Goal: Task Accomplishment & Management: Use online tool/utility

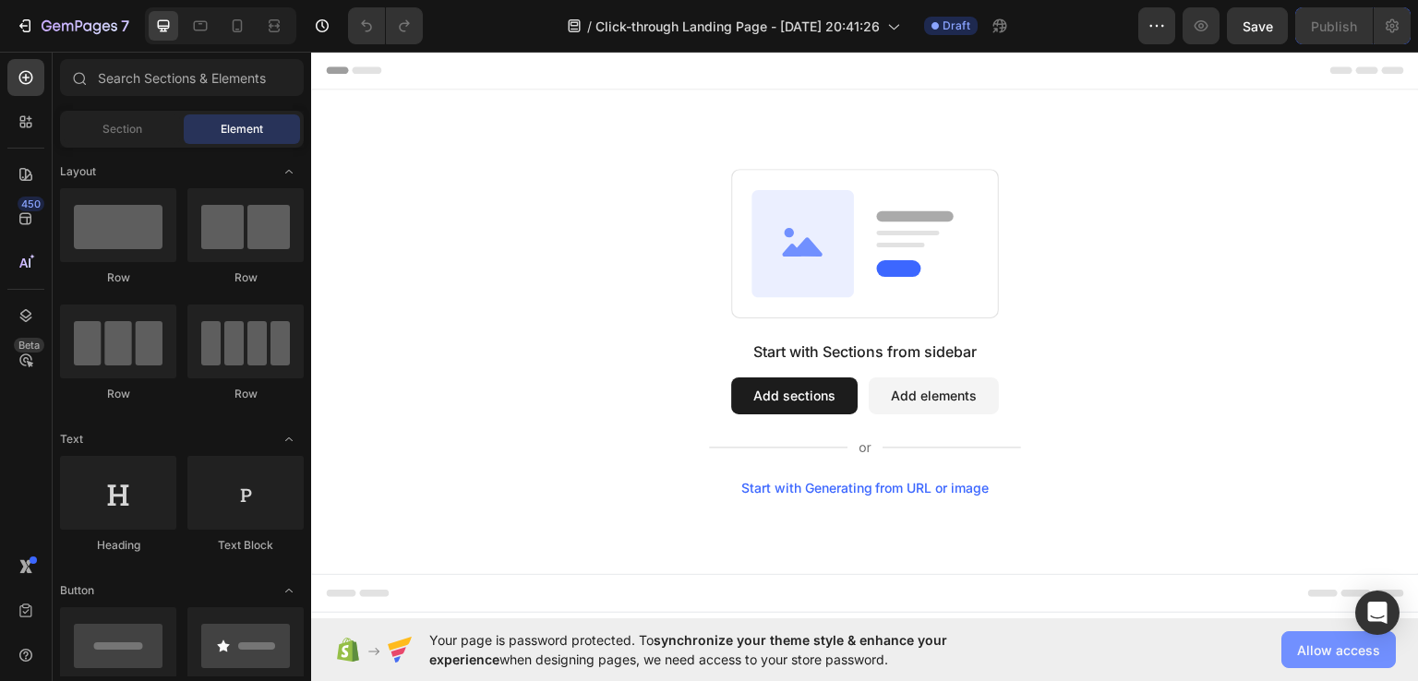
click at [1325, 655] on span "Allow access" at bounding box center [1338, 650] width 83 height 19
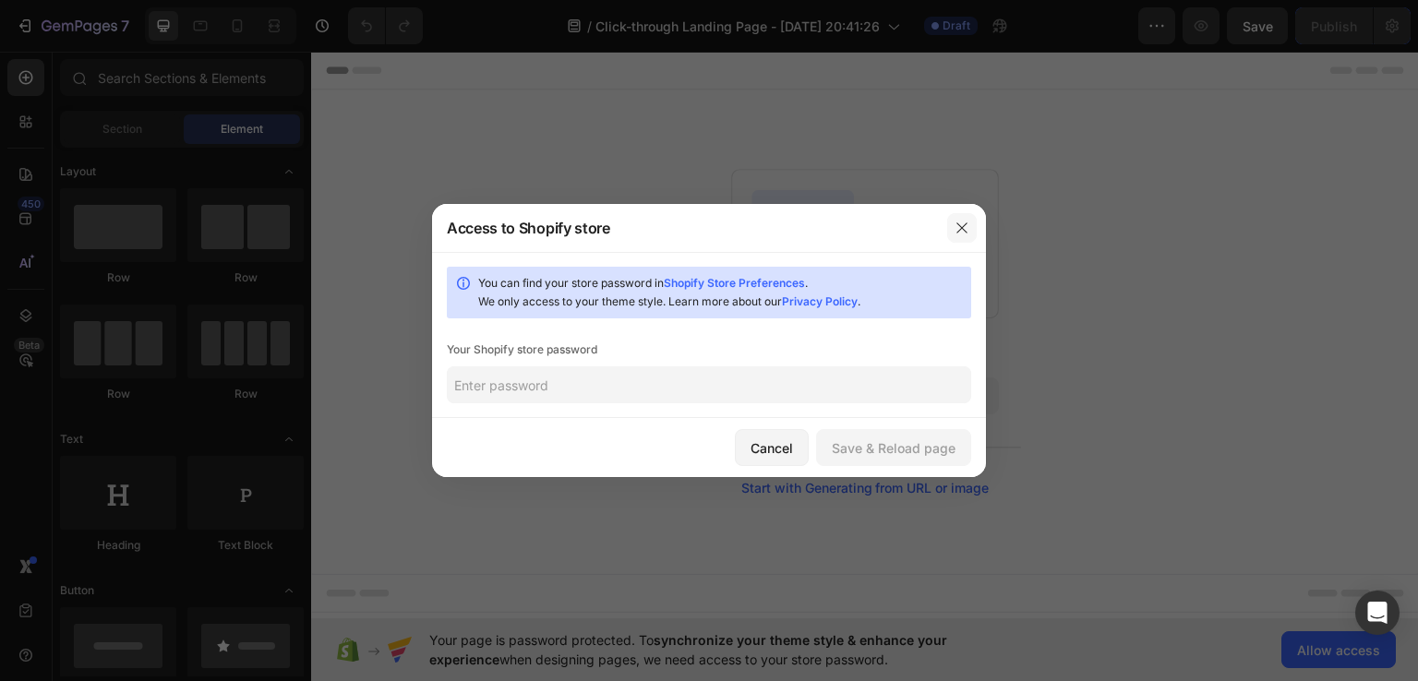
click at [958, 226] on icon "button" at bounding box center [961, 228] width 15 height 15
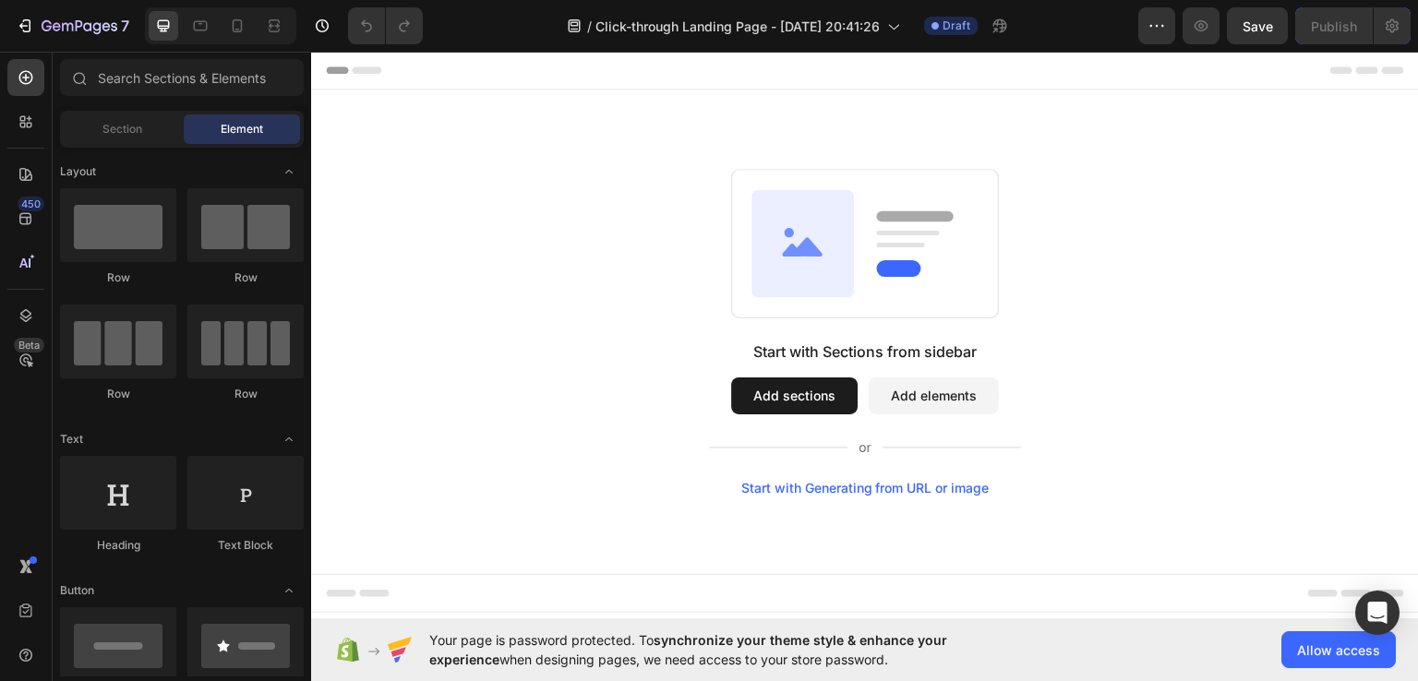
click at [781, 393] on button "Add sections" at bounding box center [794, 395] width 126 height 37
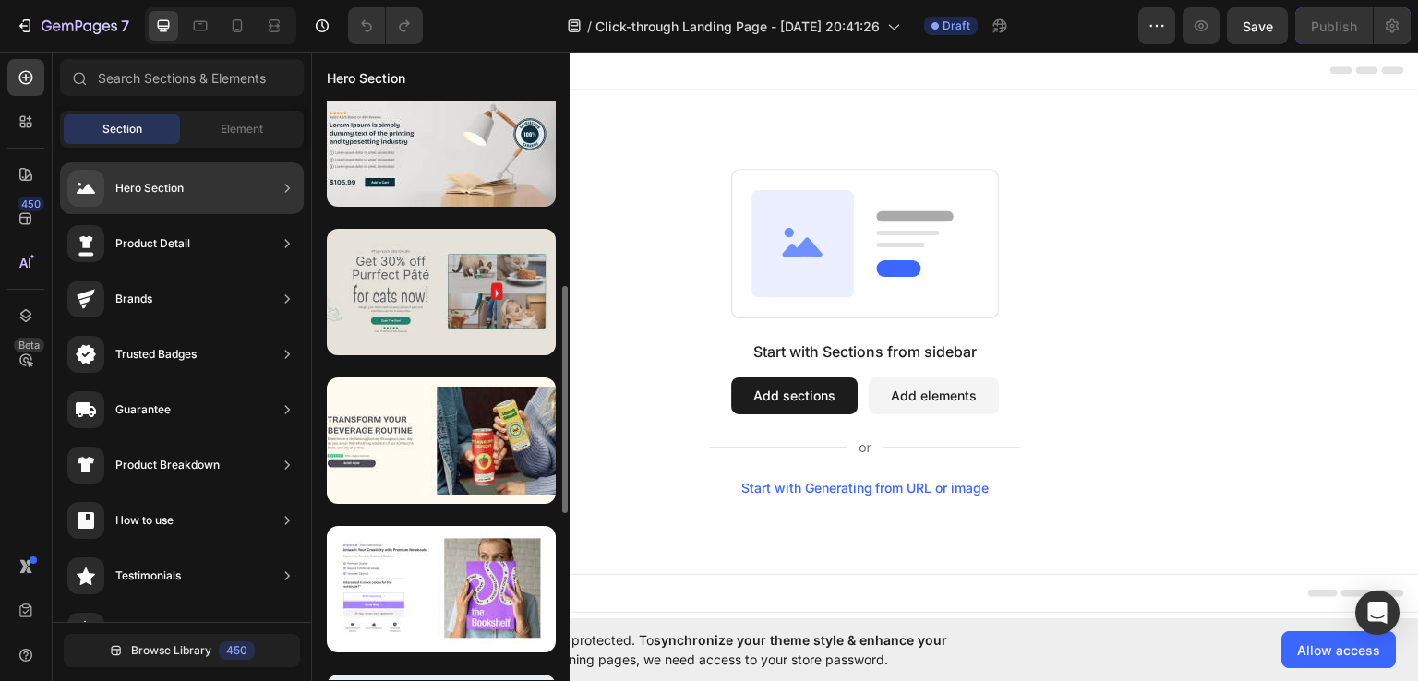
scroll to position [438, 0]
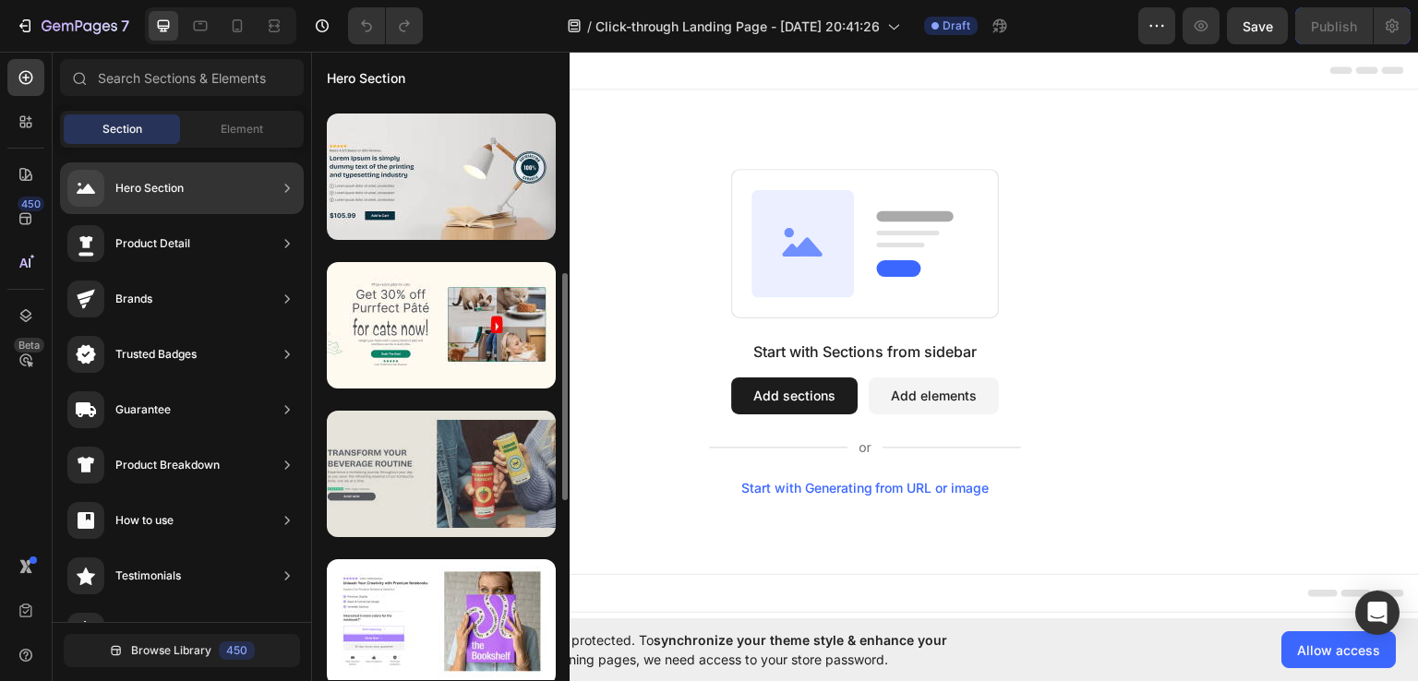
click at [378, 470] on div at bounding box center [441, 474] width 229 height 126
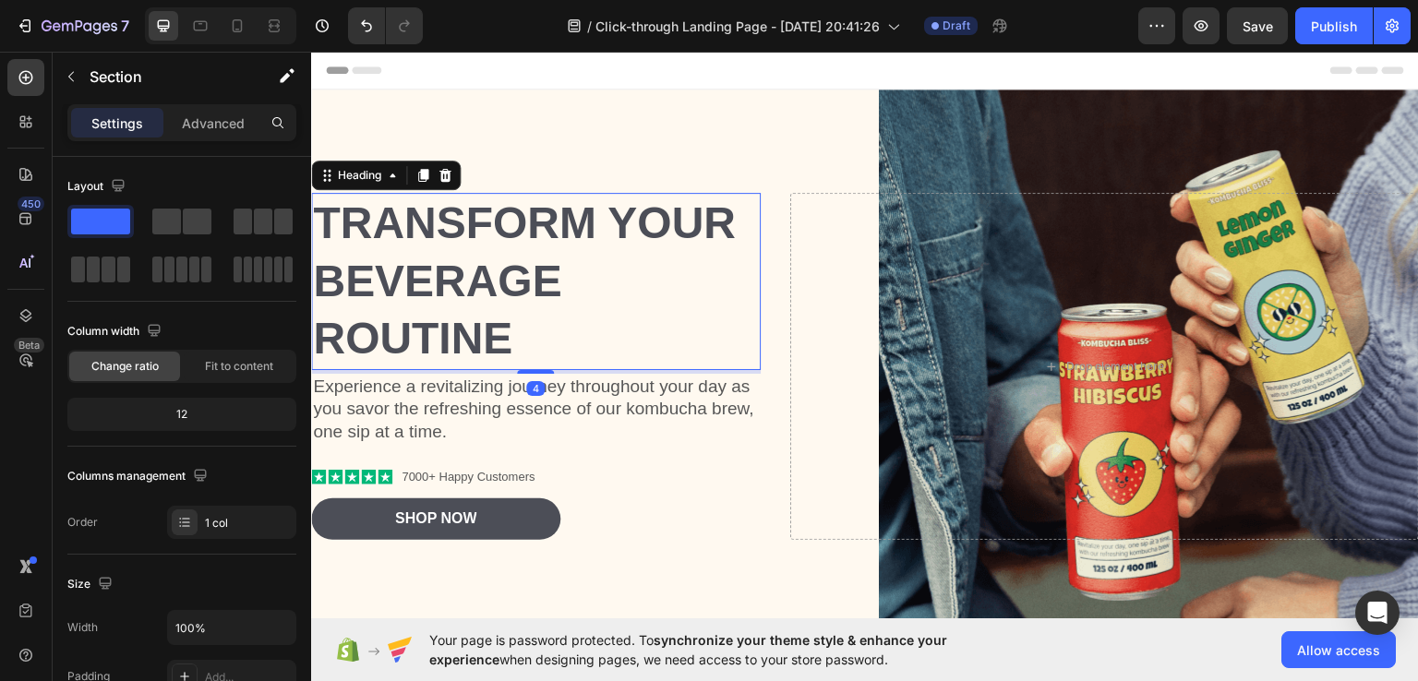
click at [362, 227] on h2 "Transform Your Beverage Routine" at bounding box center [535, 280] width 449 height 176
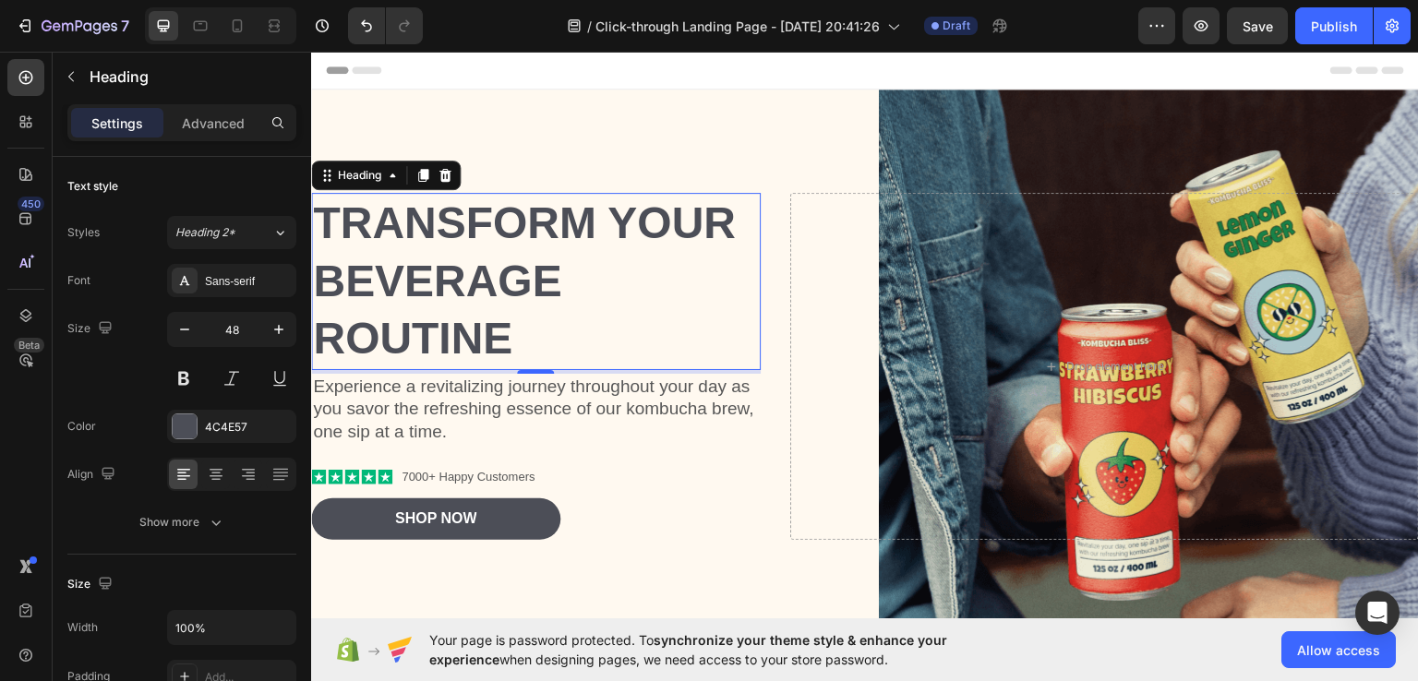
click at [518, 345] on p "Transform Your Beverage Routine" at bounding box center [536, 280] width 446 height 173
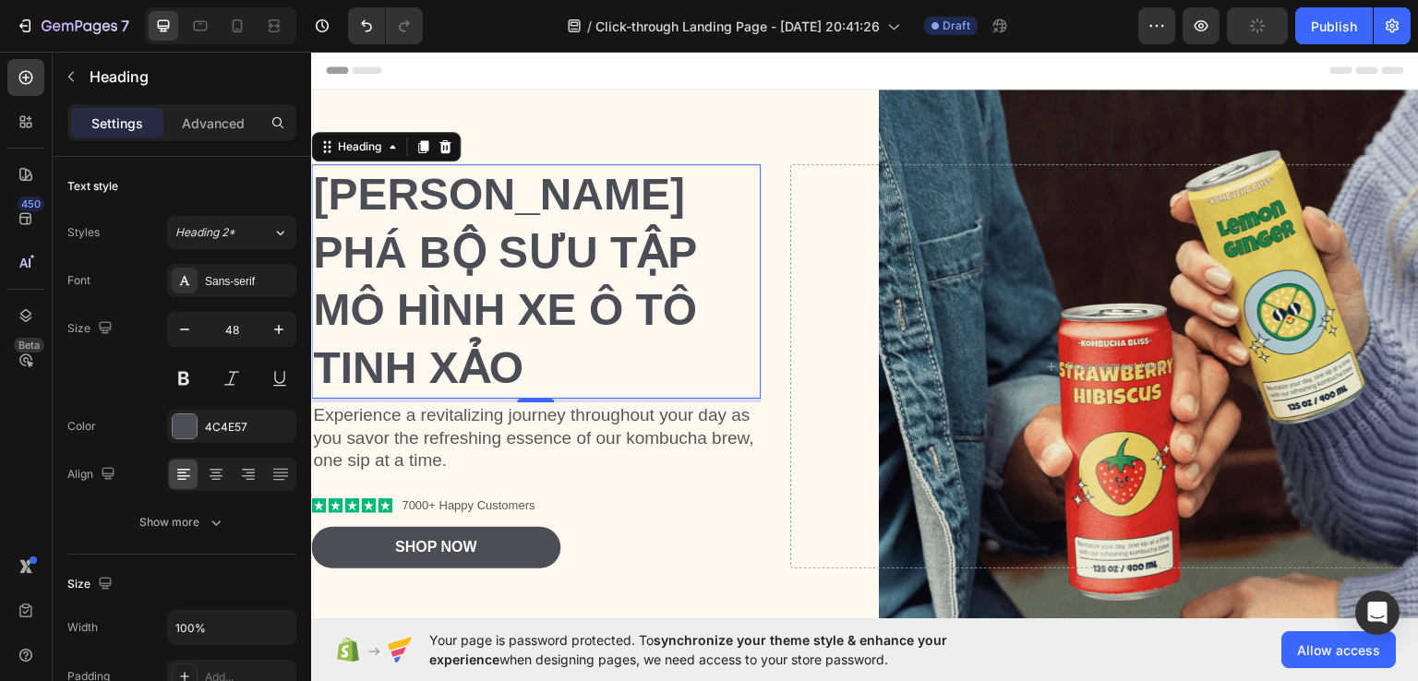
click at [699, 269] on p "Khám phá Bộ Sưu Tập Mô Hình Xe Ô Tô Tinh Xảo" at bounding box center [536, 280] width 446 height 231
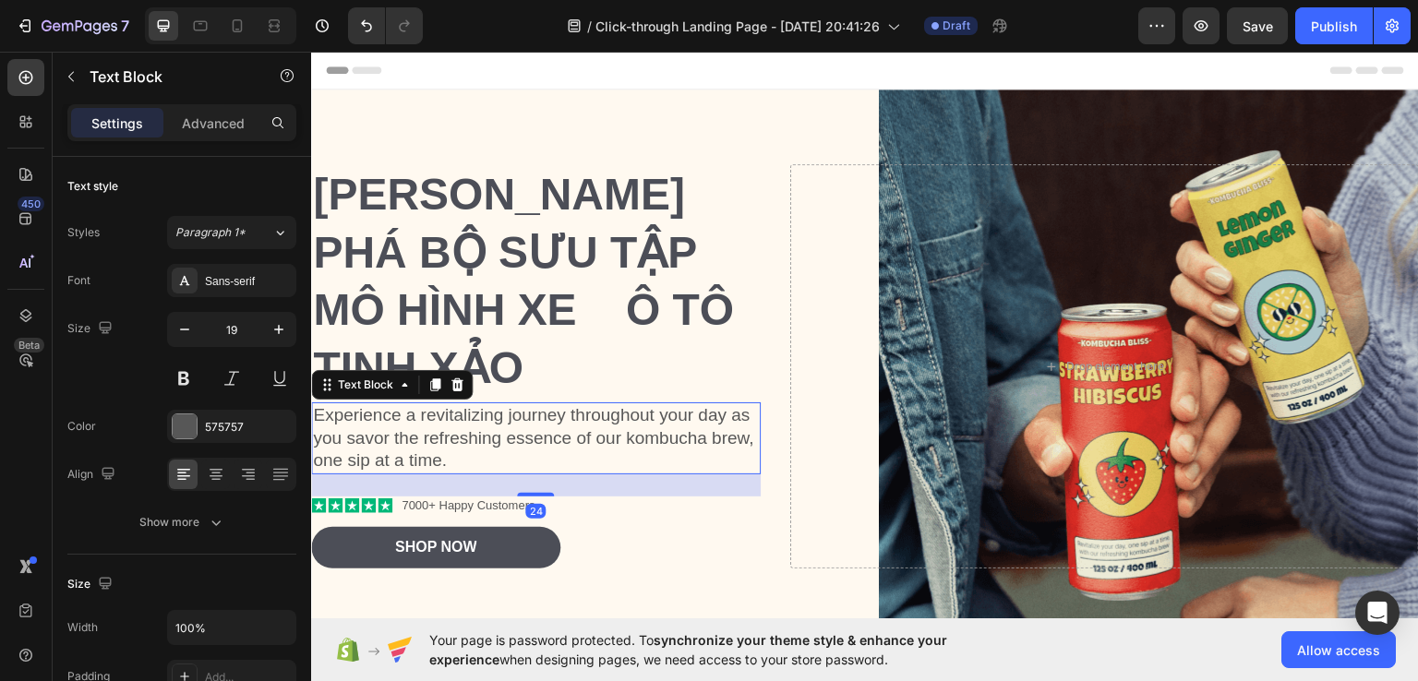
click at [403, 403] on p "Experience a revitalizing journey throughout your day as you savor the refreshi…" at bounding box center [536, 437] width 446 height 68
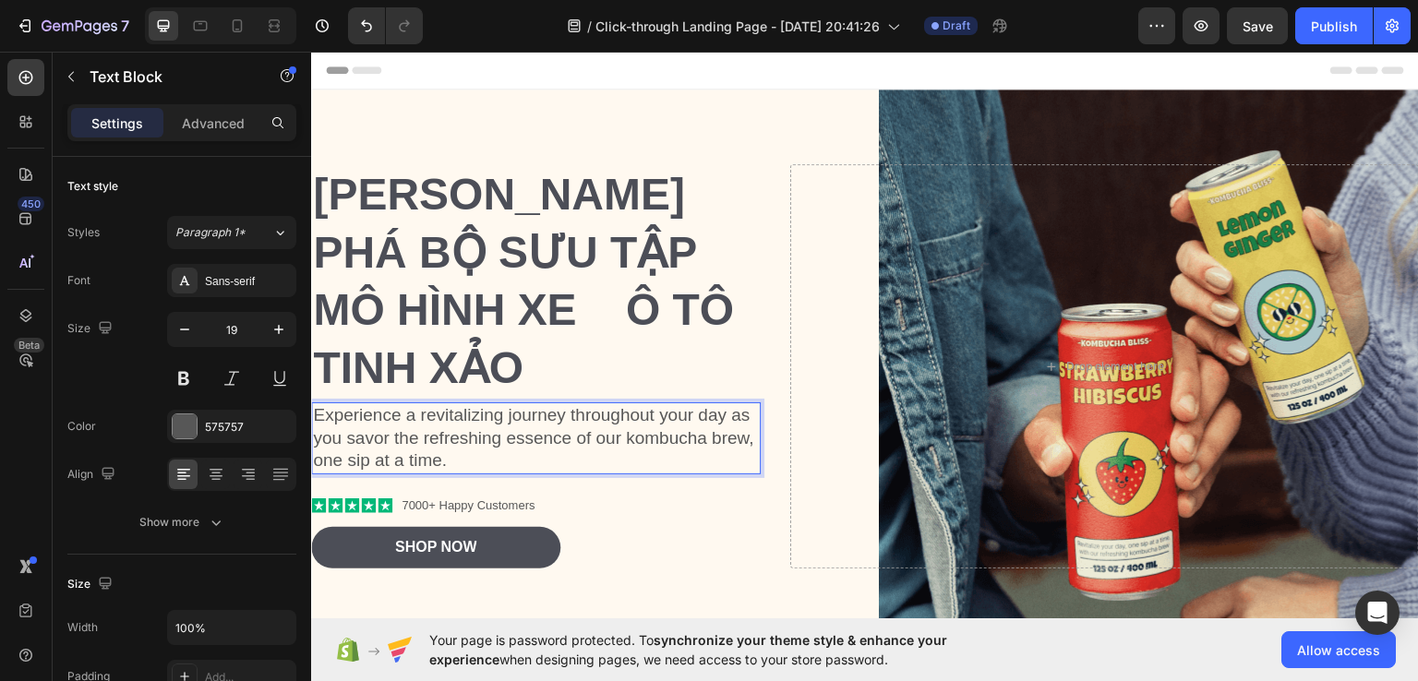
click at [491, 424] on p "Experience a revitalizing journey throughout your day as you savor the refreshi…" at bounding box center [536, 437] width 446 height 68
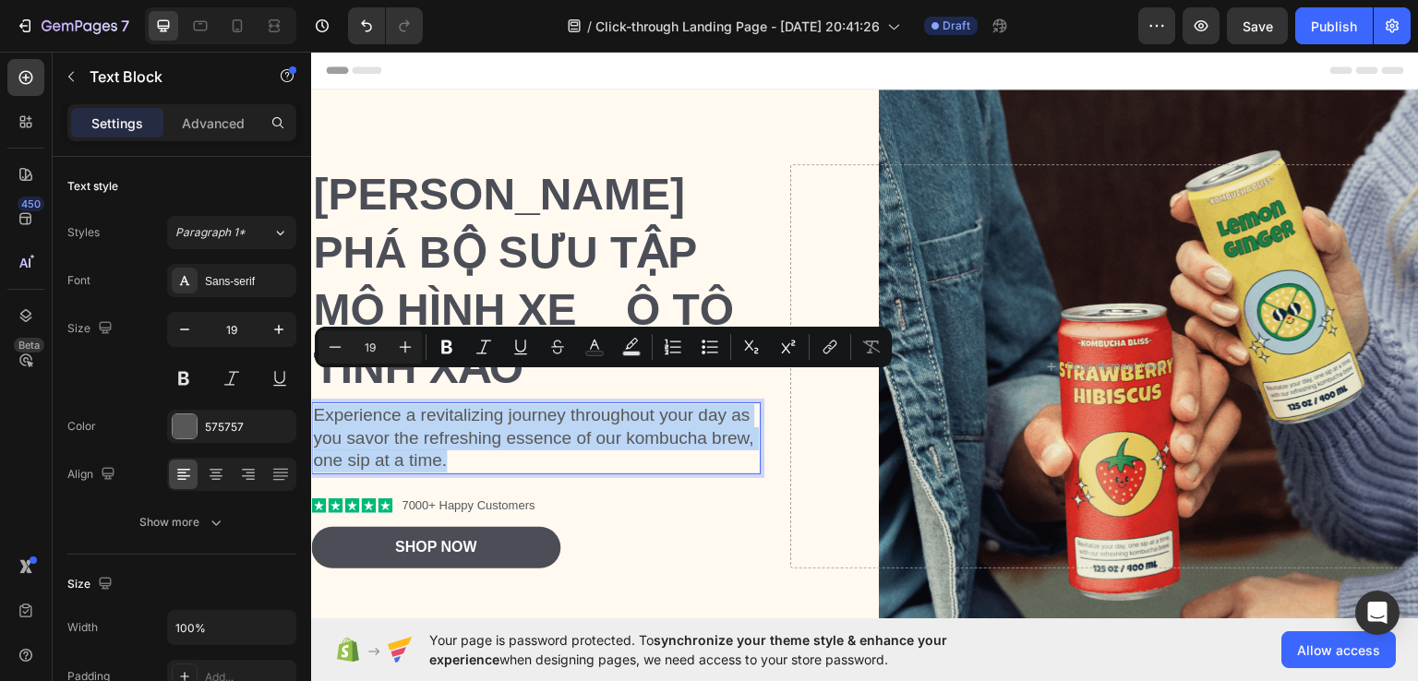
drag, startPoint x: 491, startPoint y: 424, endPoint x: 306, endPoint y: 377, distance: 190.5
click at [311, 377] on html "Header Khám phá Bộ Sưu Tập Mô Hình Xe Ô Tô Tinh Xảo Heading Experience a revita…" at bounding box center [865, 479] width 1108 height 857
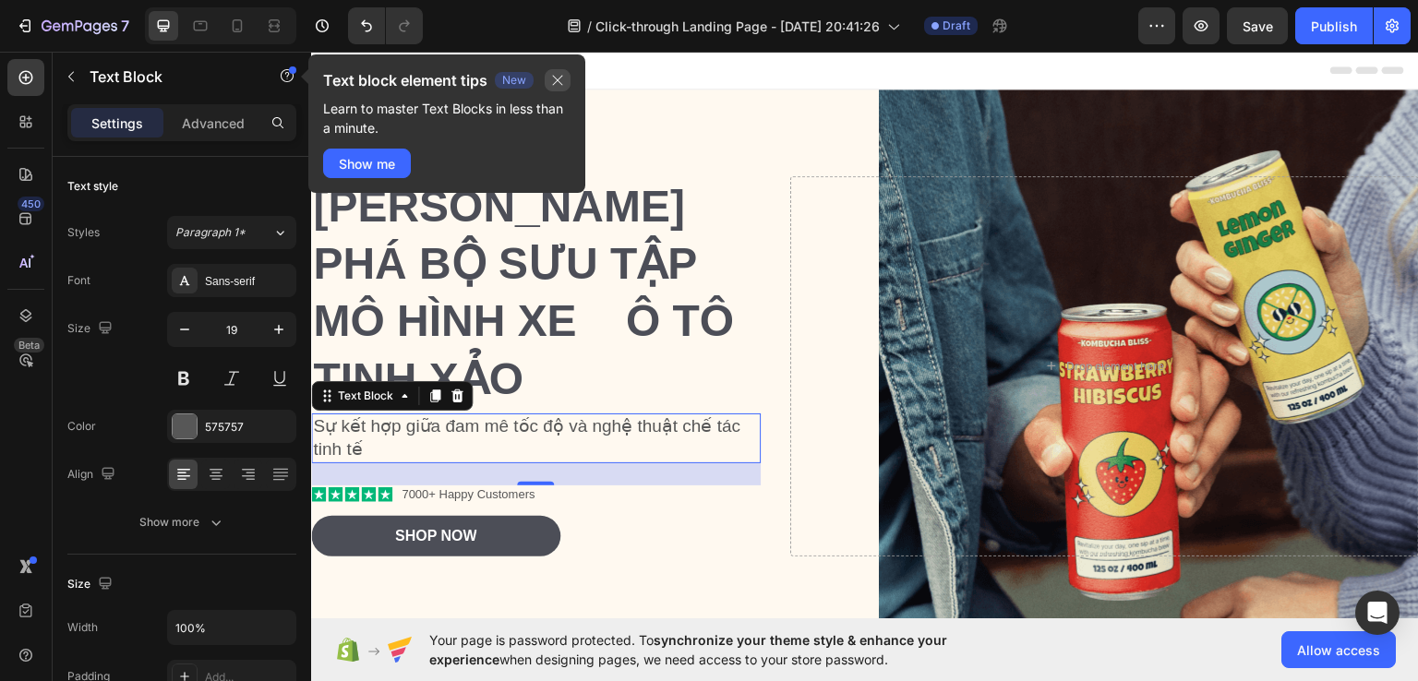
click at [550, 74] on icon "button" at bounding box center [557, 80] width 15 height 15
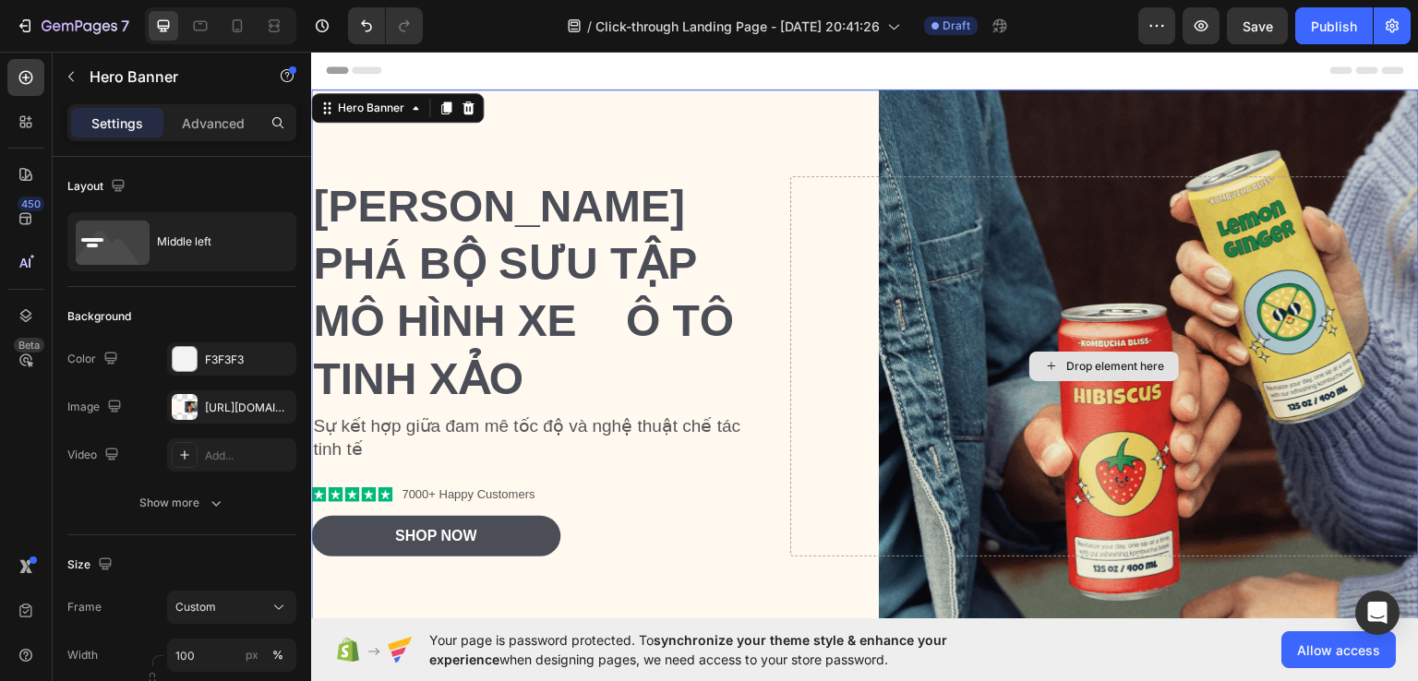
click at [1007, 300] on div "Drop element here" at bounding box center [1104, 365] width 629 height 381
click at [1288, 307] on div "Drop element here" at bounding box center [1104, 365] width 629 height 381
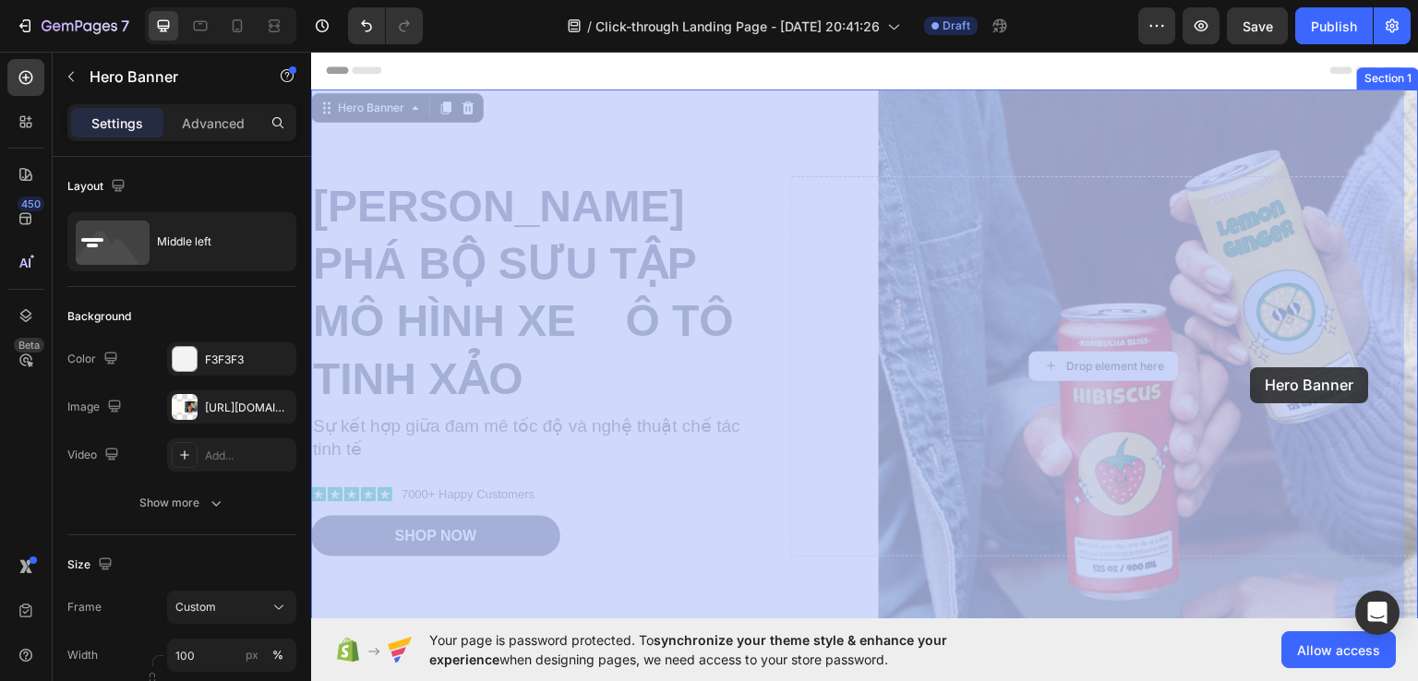
drag, startPoint x: 1288, startPoint y: 307, endPoint x: 1250, endPoint y: 358, distance: 63.9
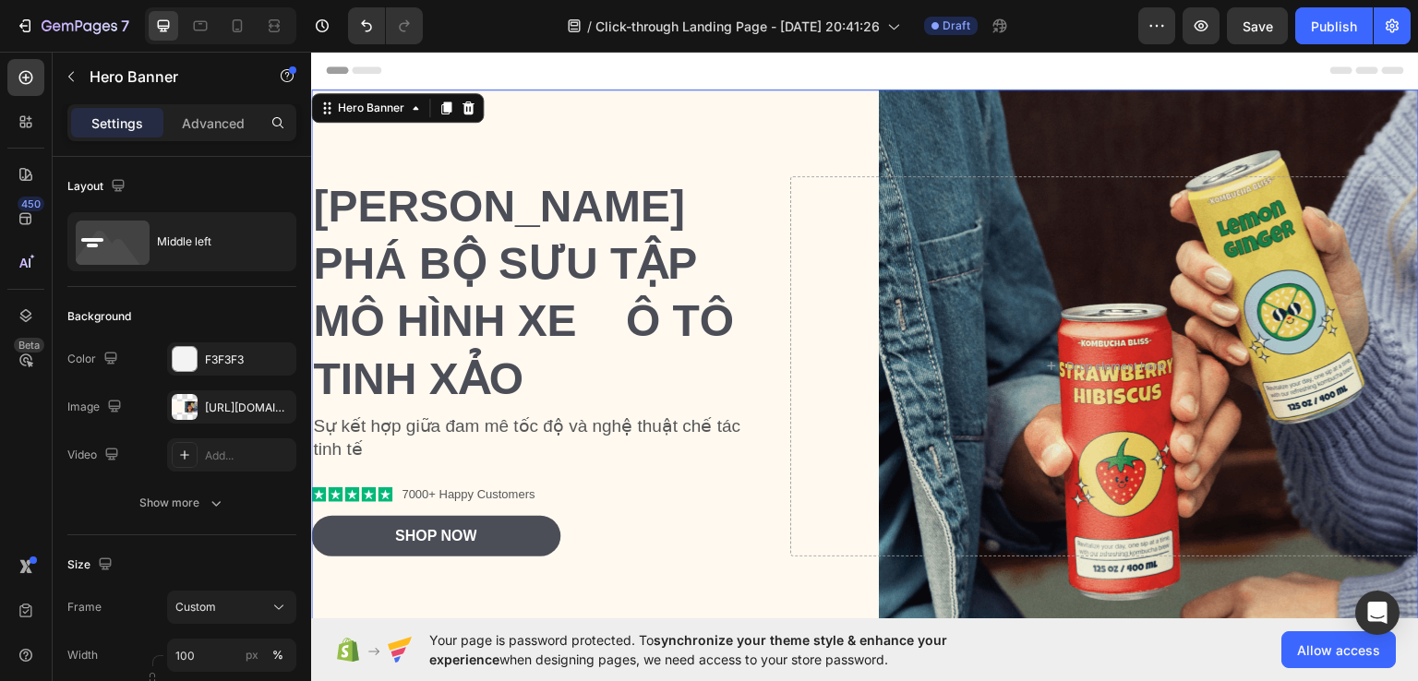
click at [997, 151] on div "Background Image" at bounding box center [865, 366] width 1108 height 554
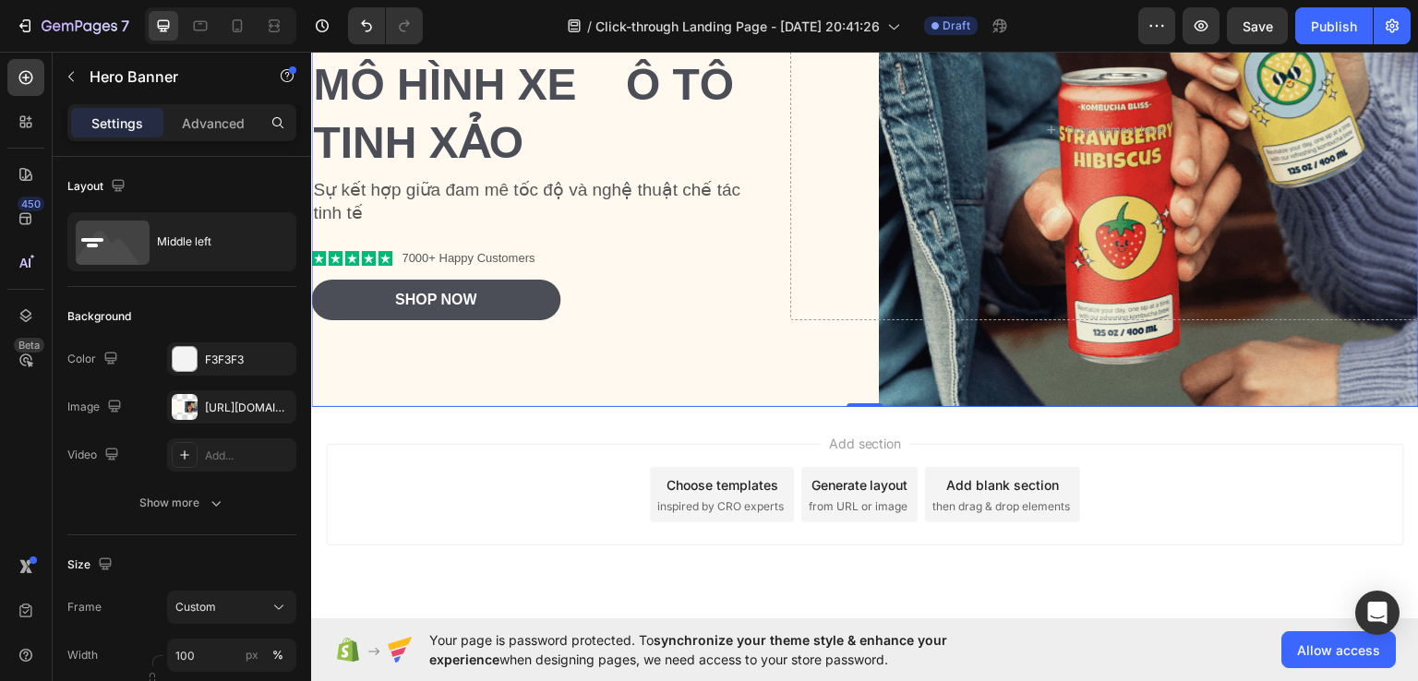
scroll to position [233, 0]
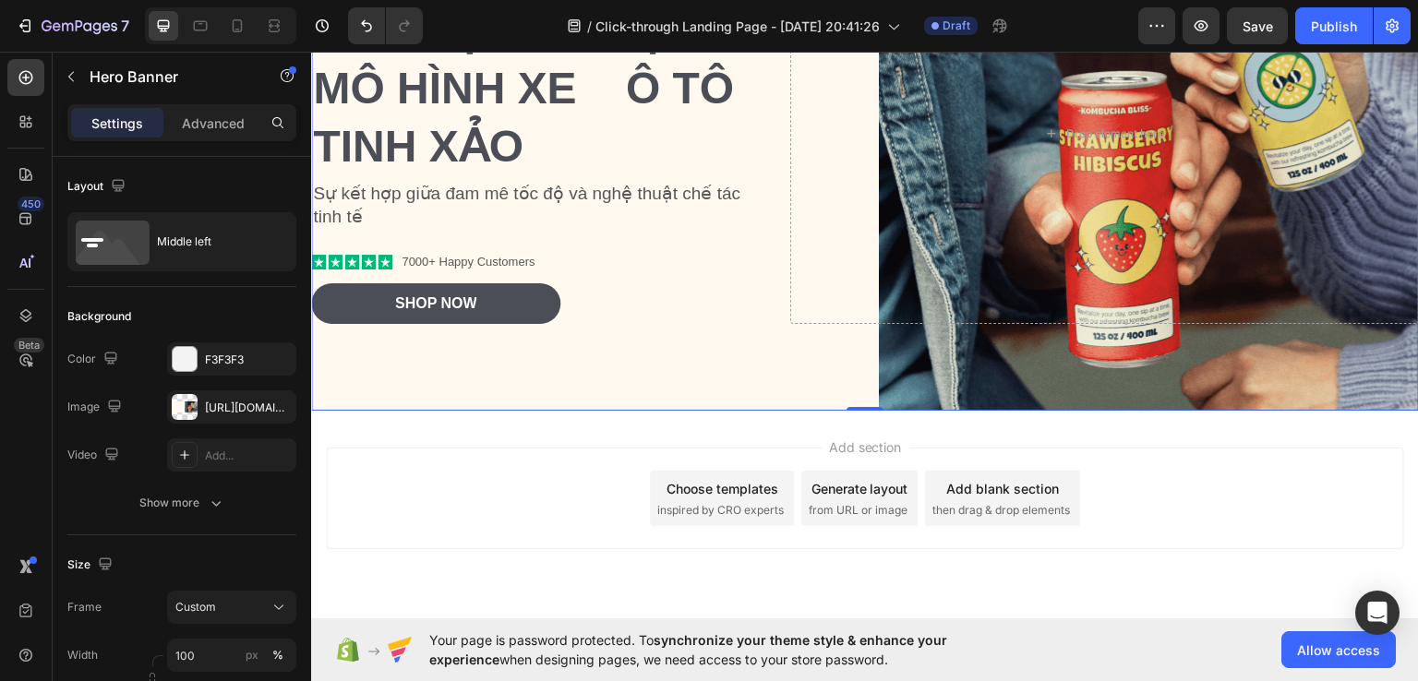
click at [910, 354] on div "Background Image" at bounding box center [865, 133] width 1108 height 554
click at [908, 360] on div "Background Image" at bounding box center [865, 133] width 1108 height 554
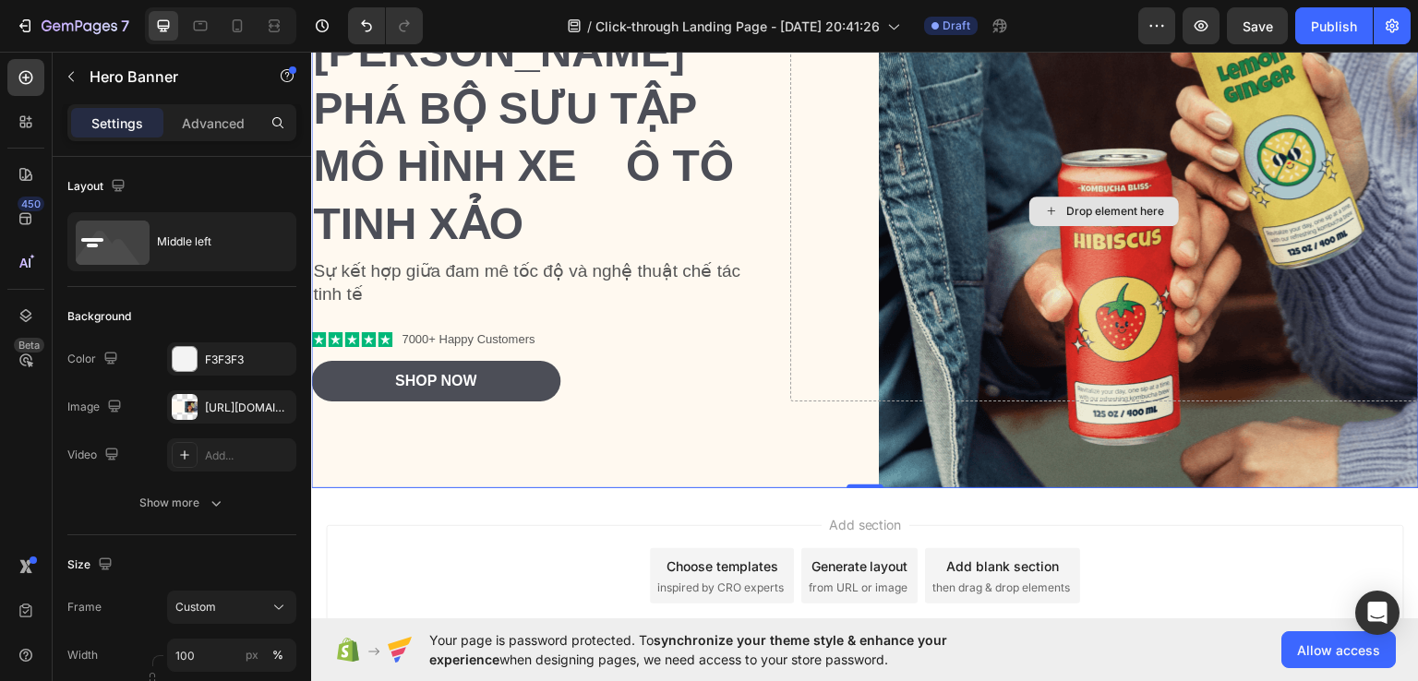
scroll to position [0, 0]
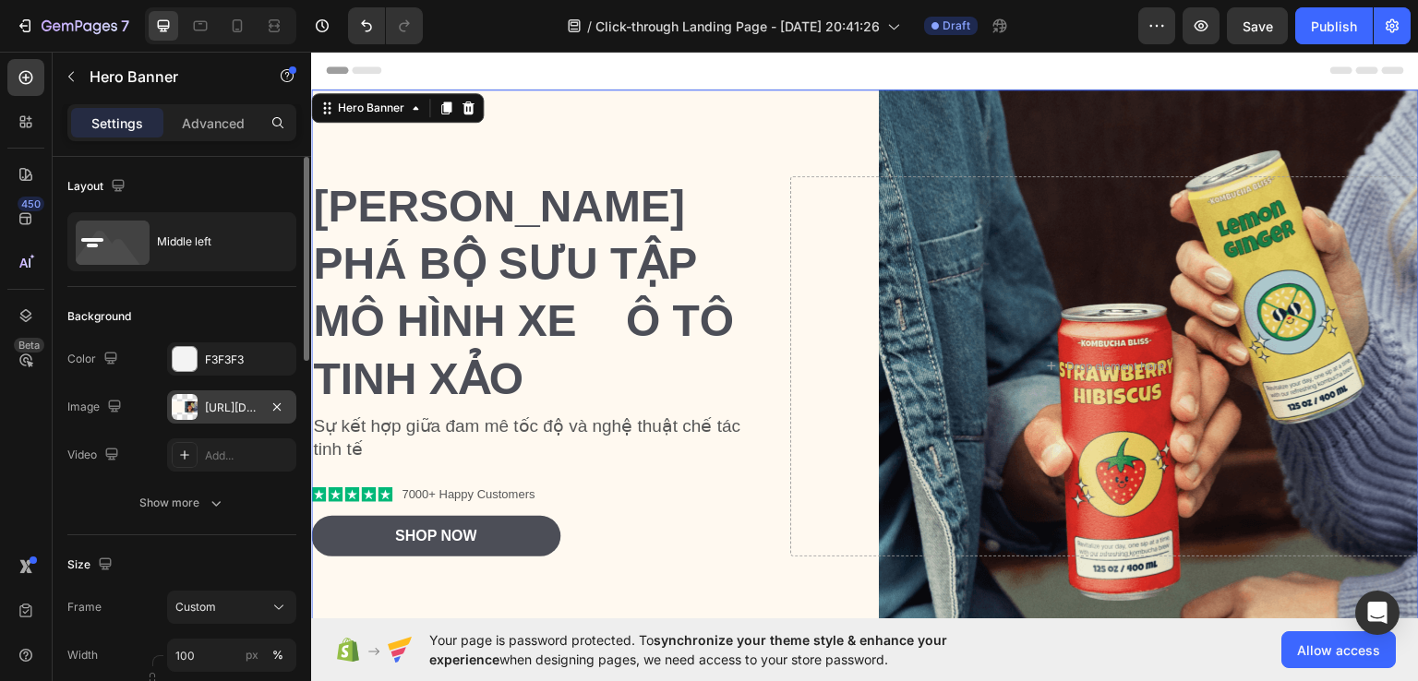
click at [200, 406] on div "https://cdn.shopify.com/s/files/1/0959/2281/5288/files/gempages_581785907233817…" at bounding box center [231, 406] width 129 height 33
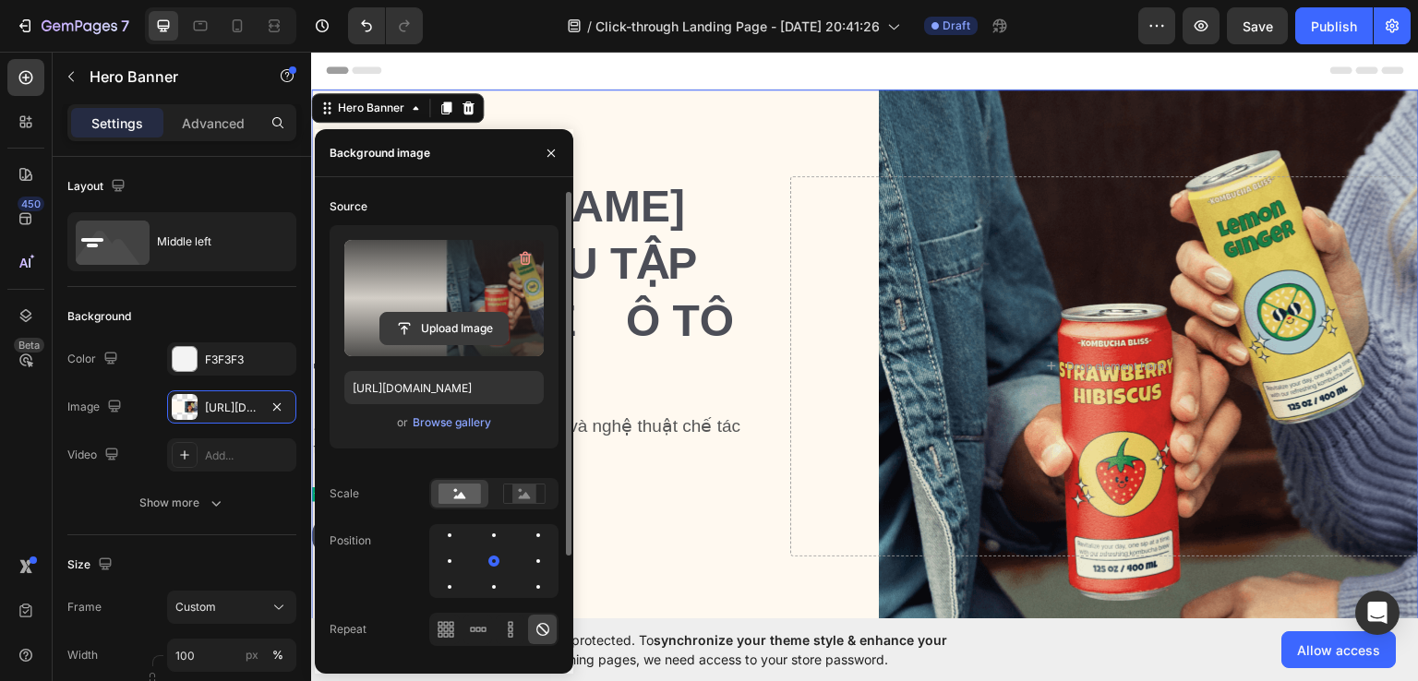
click at [484, 321] on input "file" at bounding box center [443, 328] width 127 height 31
click at [458, 329] on input "file" at bounding box center [443, 328] width 127 height 31
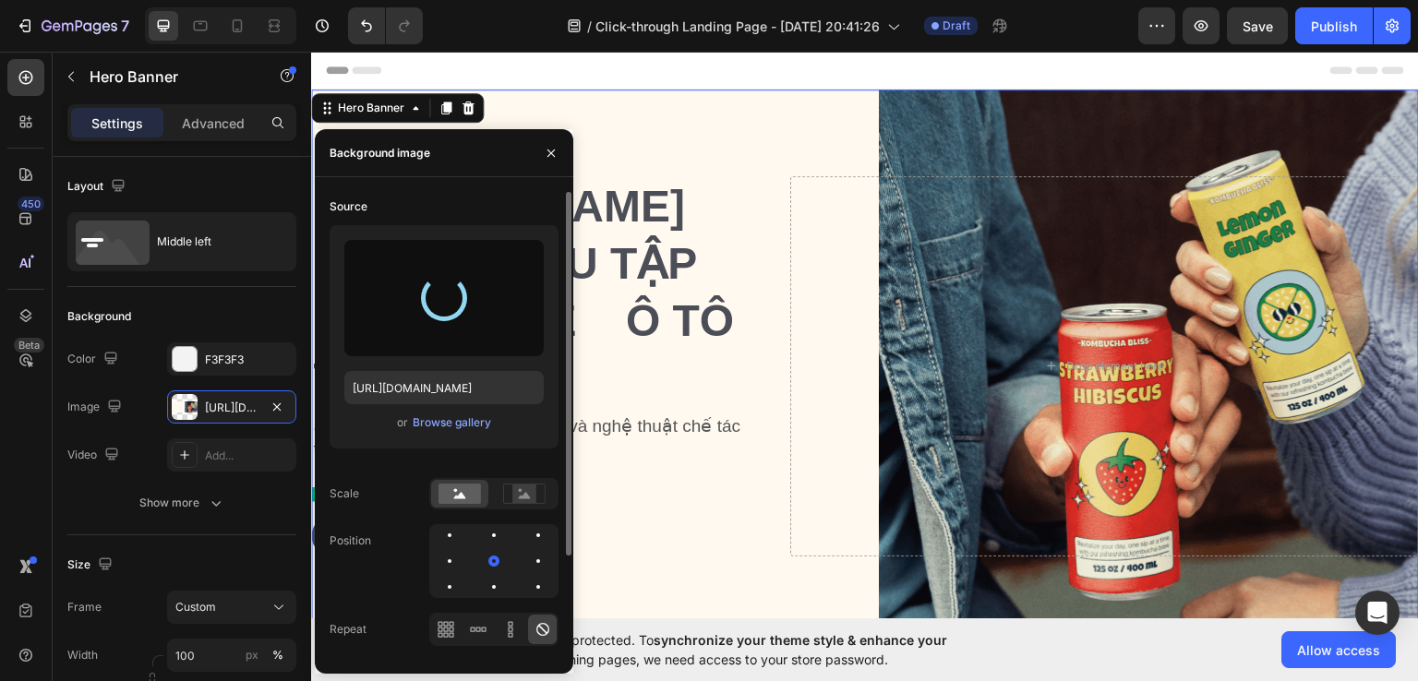
type input "https://cdn.shopify.com/s/files/1/0959/2281/5288/files/gempages_581785907233817…"
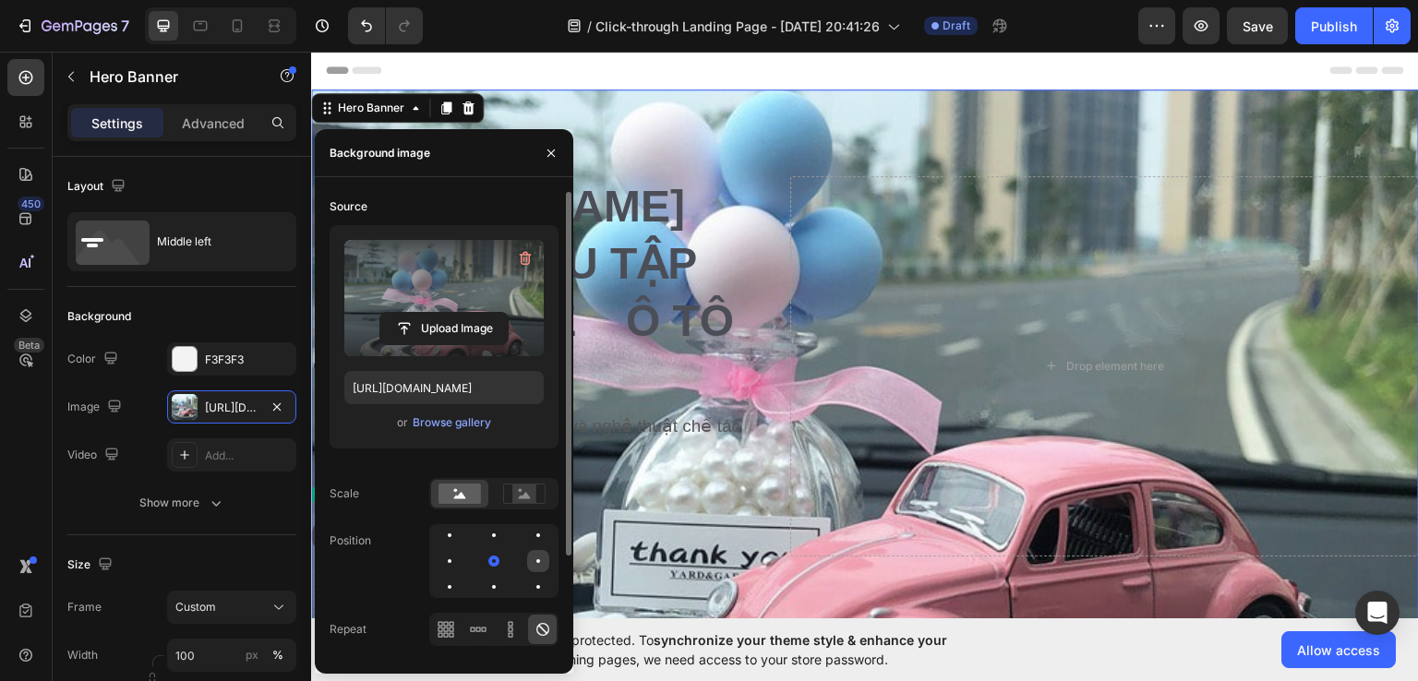
click at [461, 576] on div at bounding box center [449, 587] width 22 height 22
click at [527, 564] on div at bounding box center [538, 561] width 22 height 22
click at [521, 488] on rect at bounding box center [524, 494] width 24 height 18
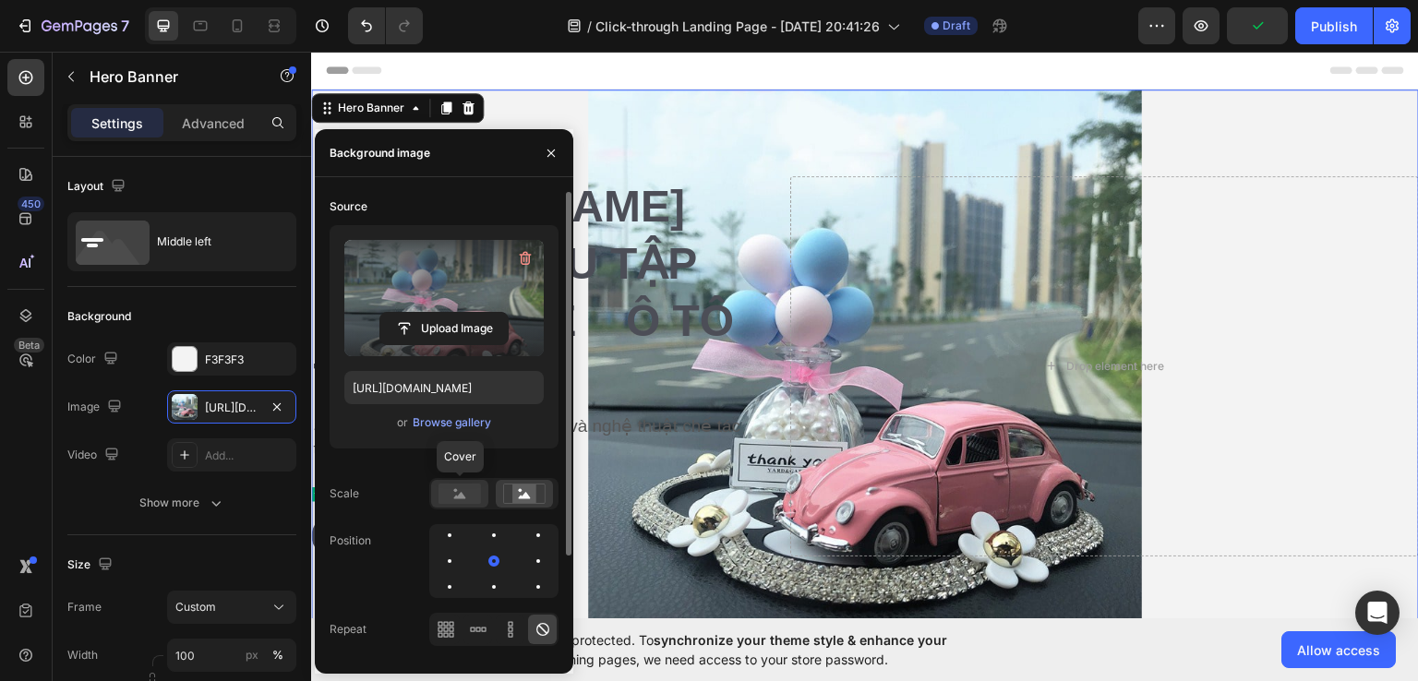
click at [470, 494] on rect at bounding box center [459, 494] width 42 height 20
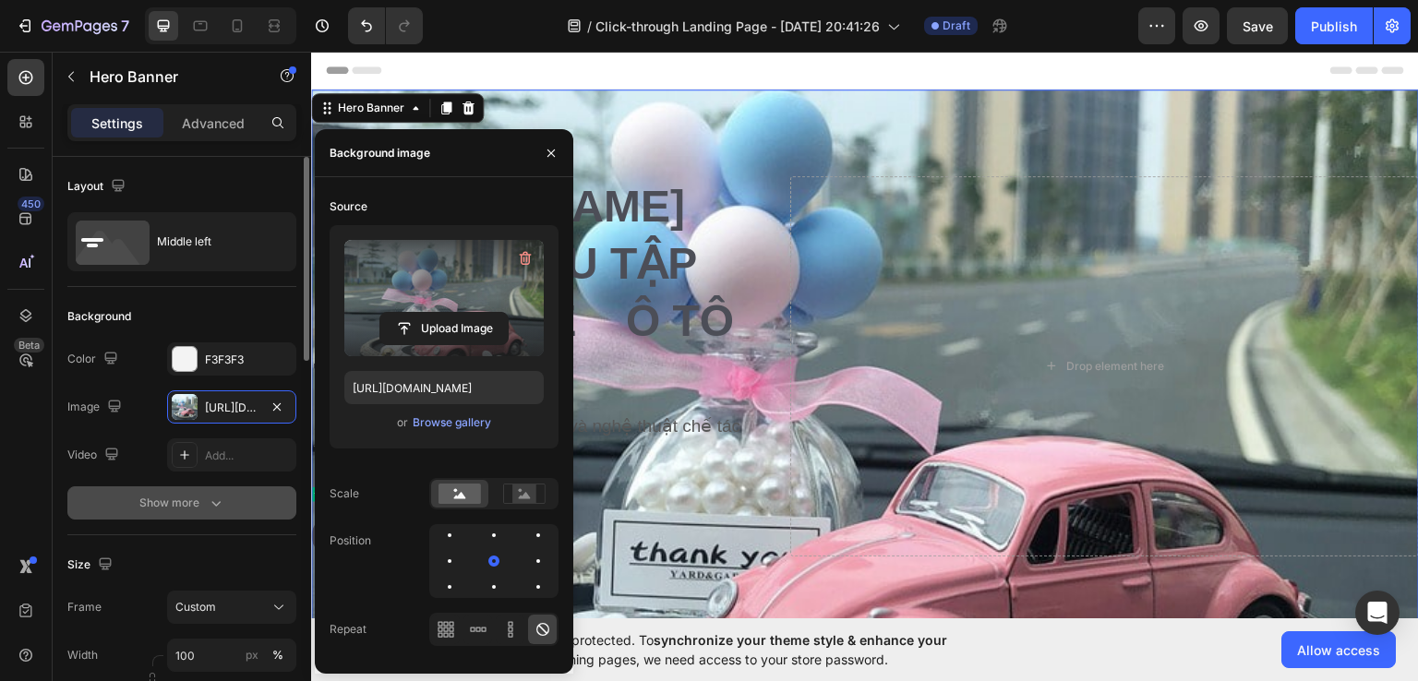
click at [225, 503] on button "Show more" at bounding box center [181, 502] width 229 height 33
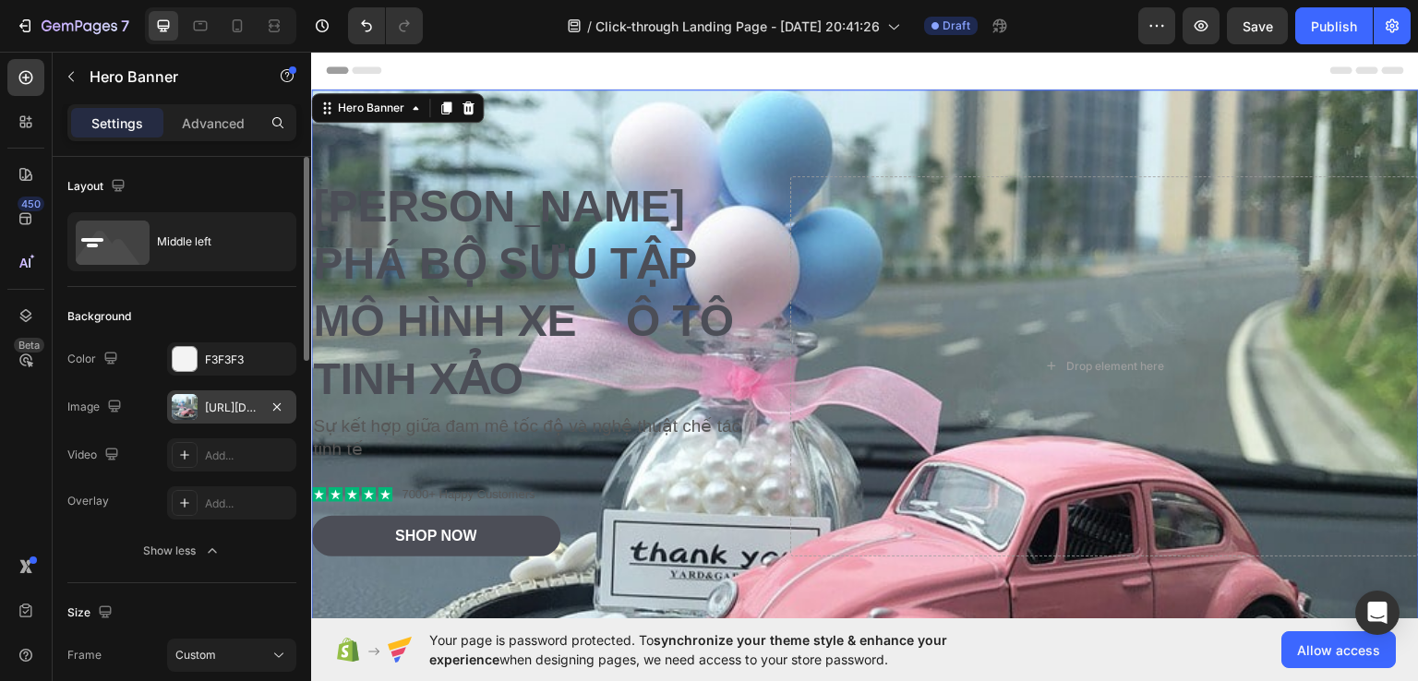
click at [211, 401] on div "https://cdn.shopify.com/s/files/1/0959/2281/5288/files/gempages_581785907233817…" at bounding box center [232, 408] width 54 height 17
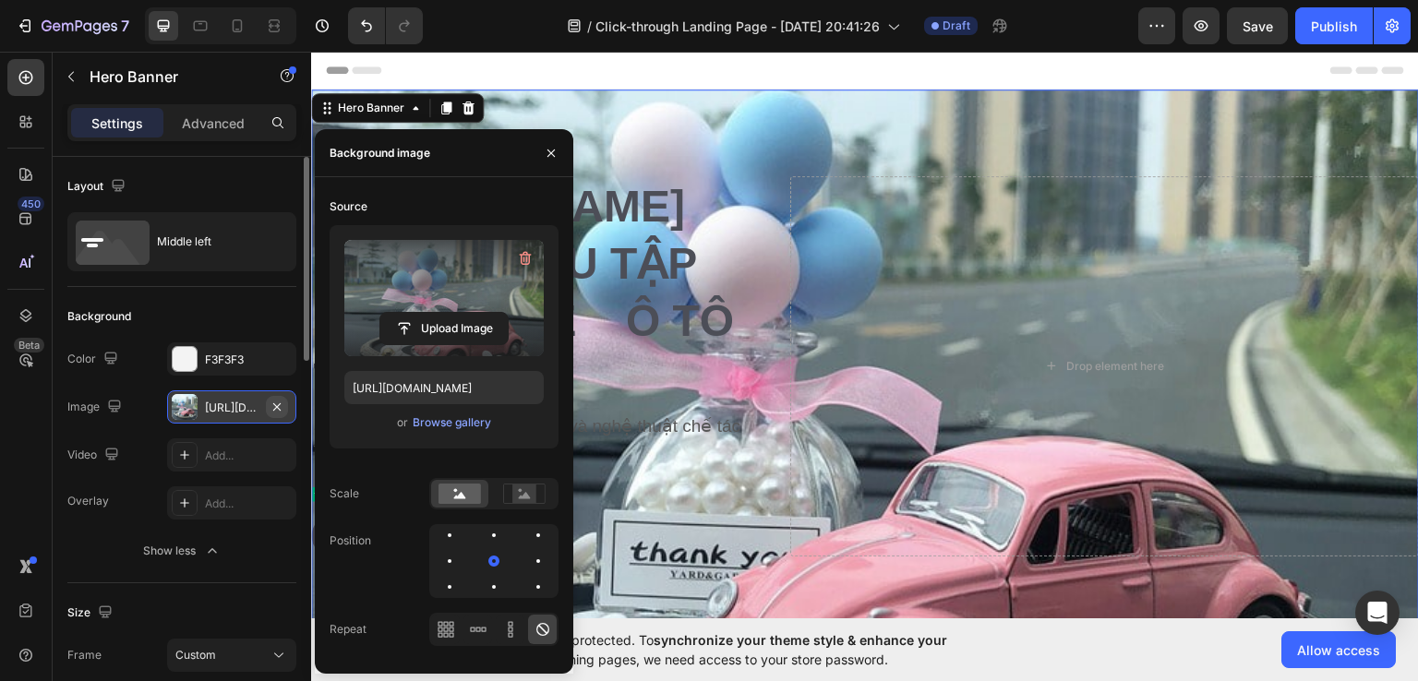
click at [281, 401] on icon "button" at bounding box center [276, 407] width 15 height 15
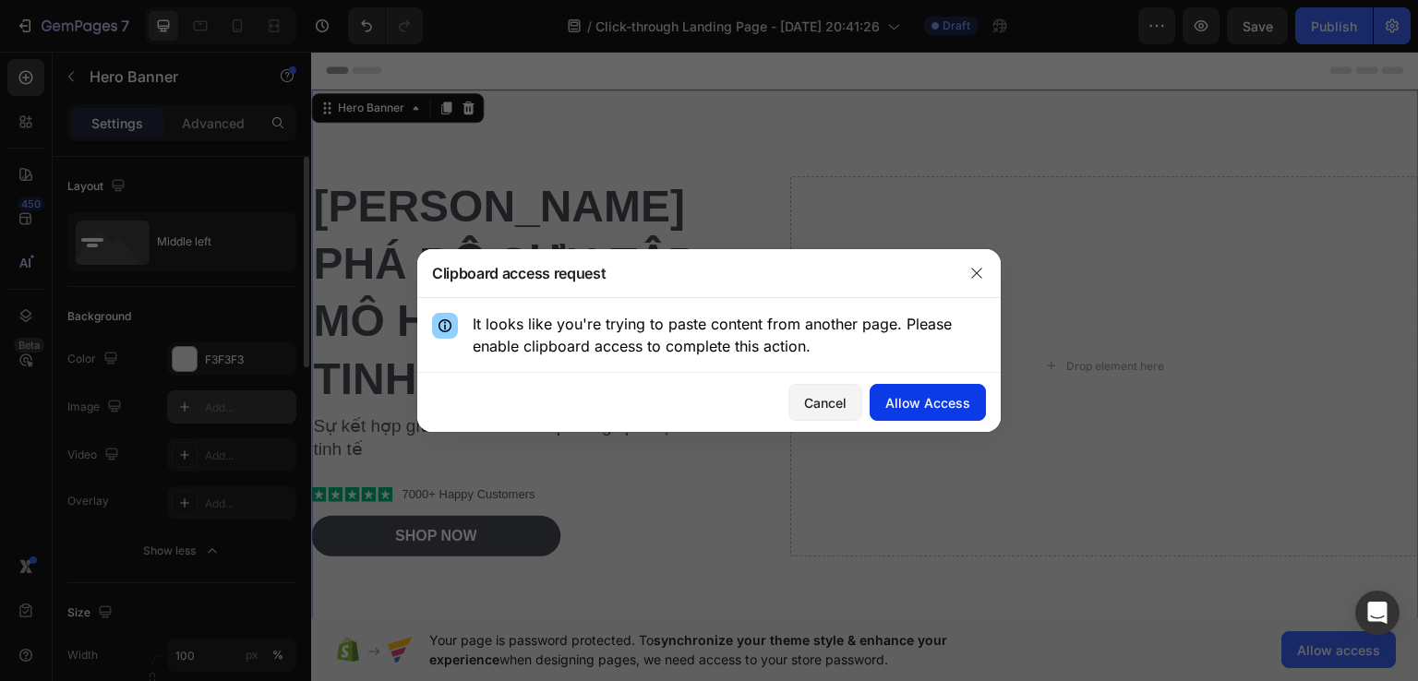
click at [928, 417] on button "Allow Access" at bounding box center [927, 402] width 116 height 37
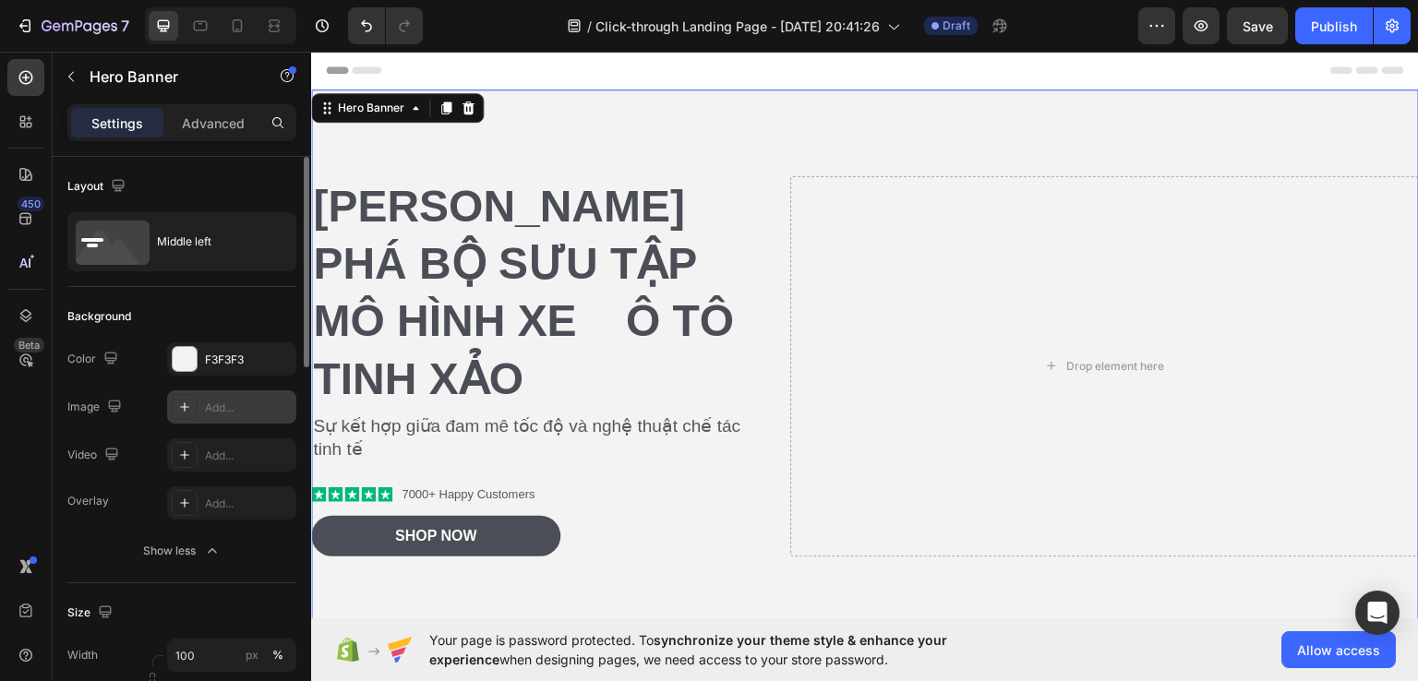
click at [458, 182] on div "Khám phá Bộ Sưu Tập Mô Hình Xe Ô Tô Tinh Xảo Heading Sự kết hợp giữa đam mê tốc…" at bounding box center [865, 366] width 1108 height 440
click at [166, 238] on div "Middle left" at bounding box center [213, 242] width 113 height 42
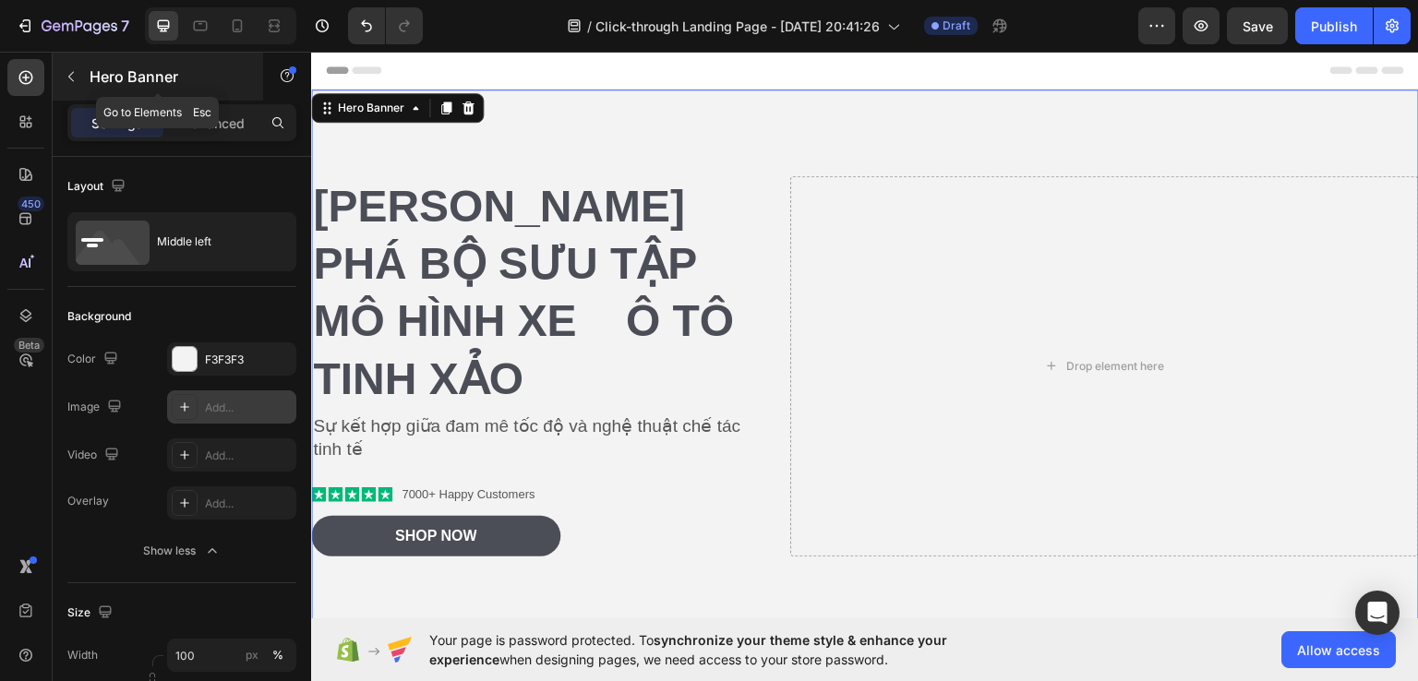
click at [76, 74] on icon "button" at bounding box center [71, 76] width 15 height 15
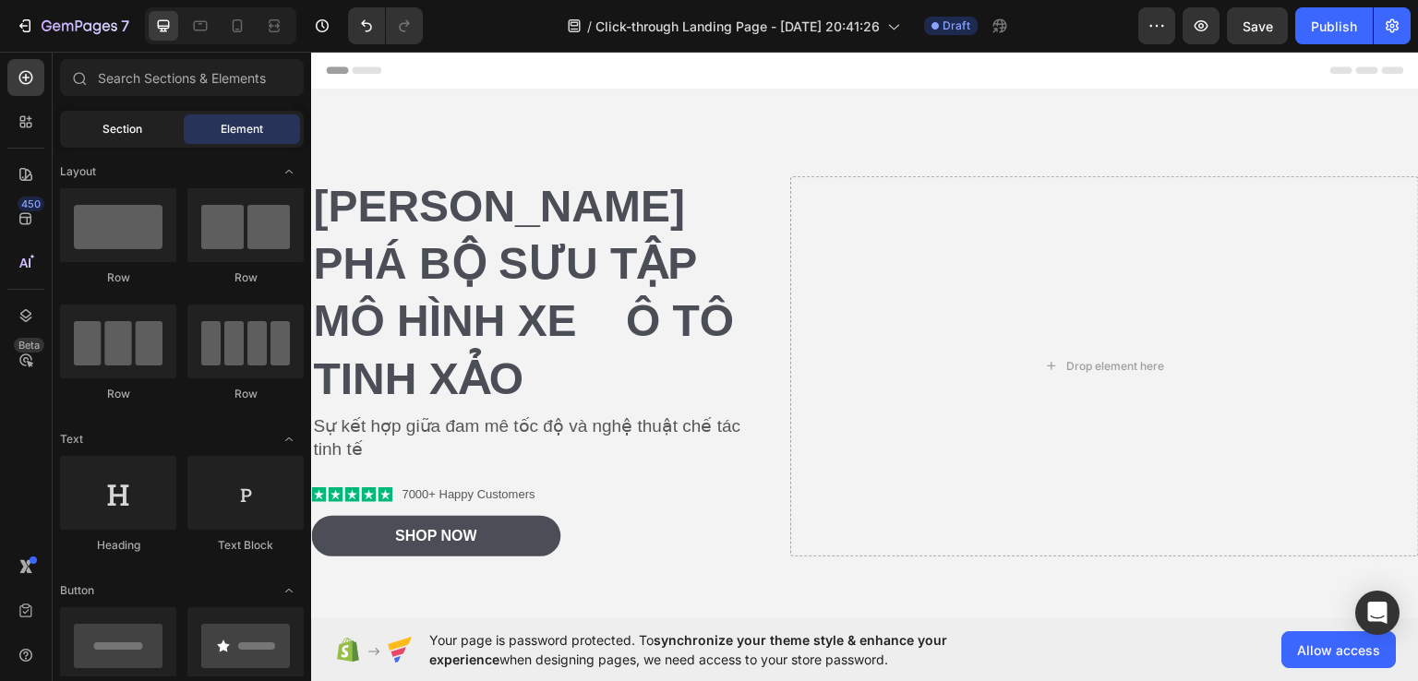
click at [159, 121] on div "Section" at bounding box center [122, 129] width 116 height 30
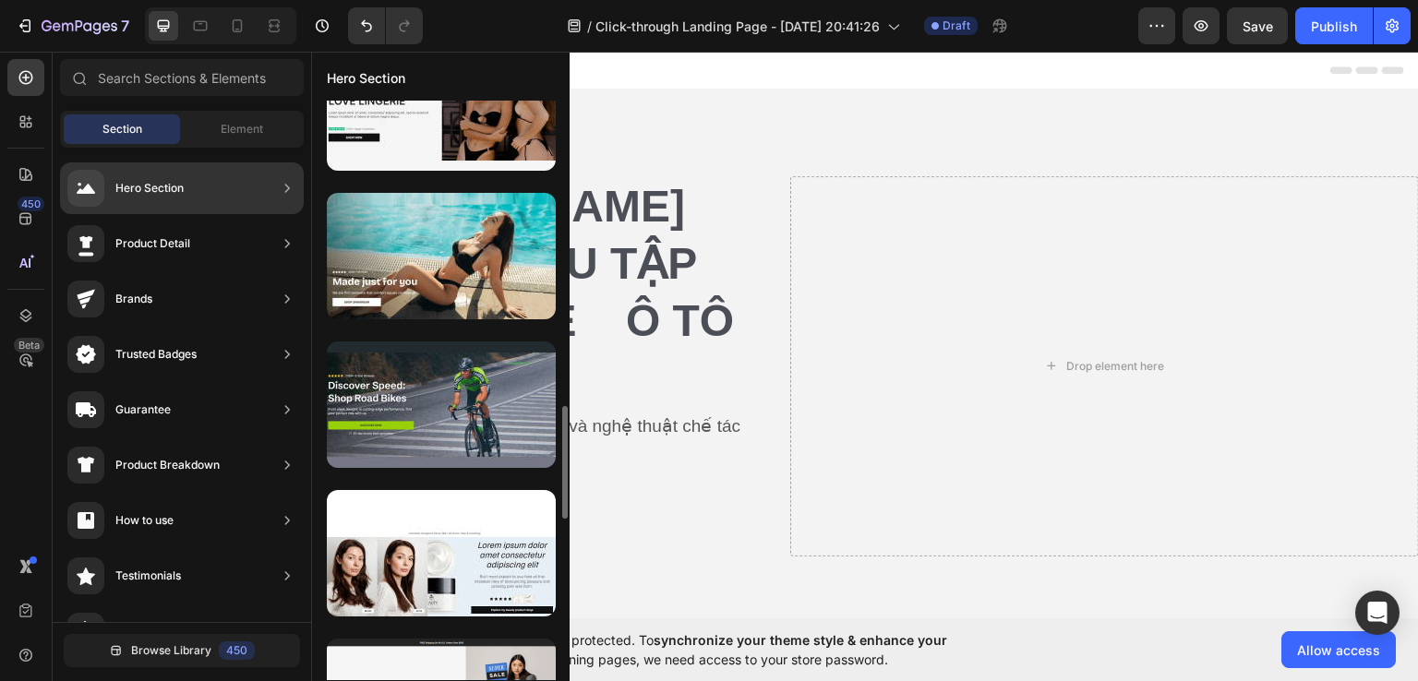
scroll to position [1536, 0]
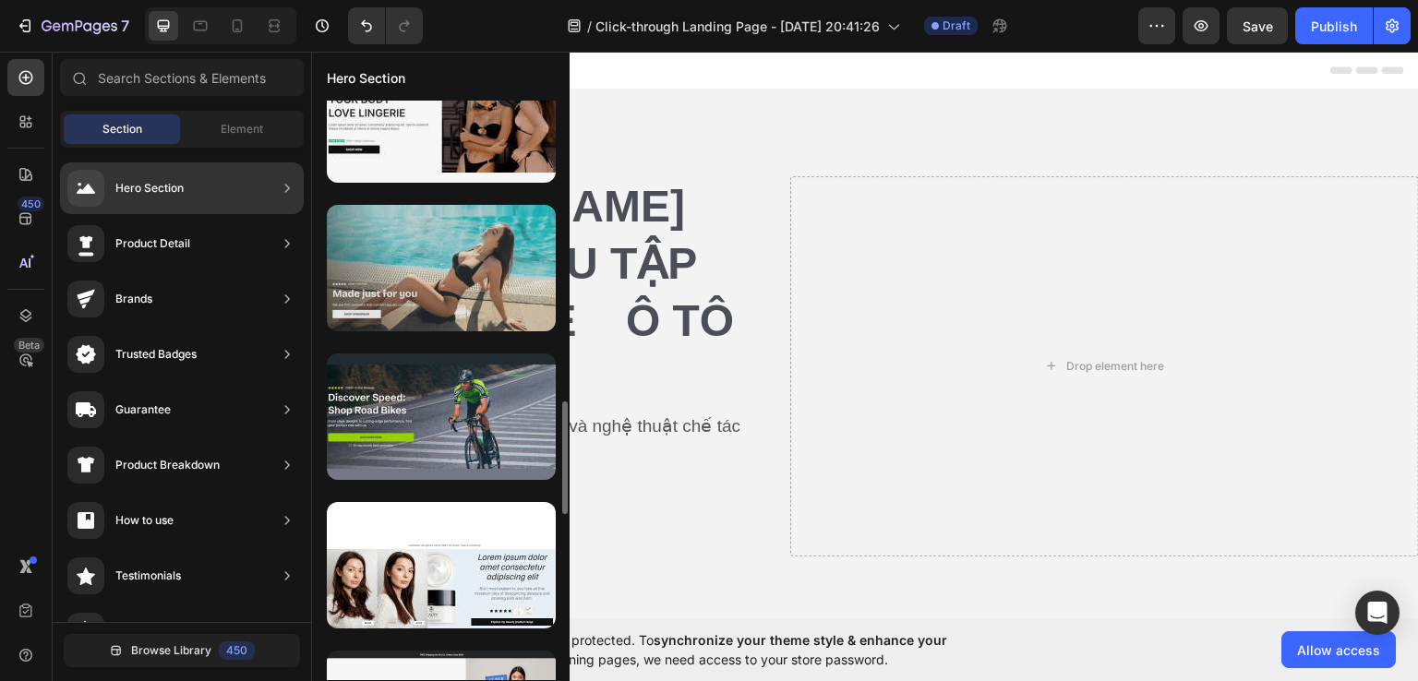
click at [469, 299] on div at bounding box center [441, 268] width 229 height 126
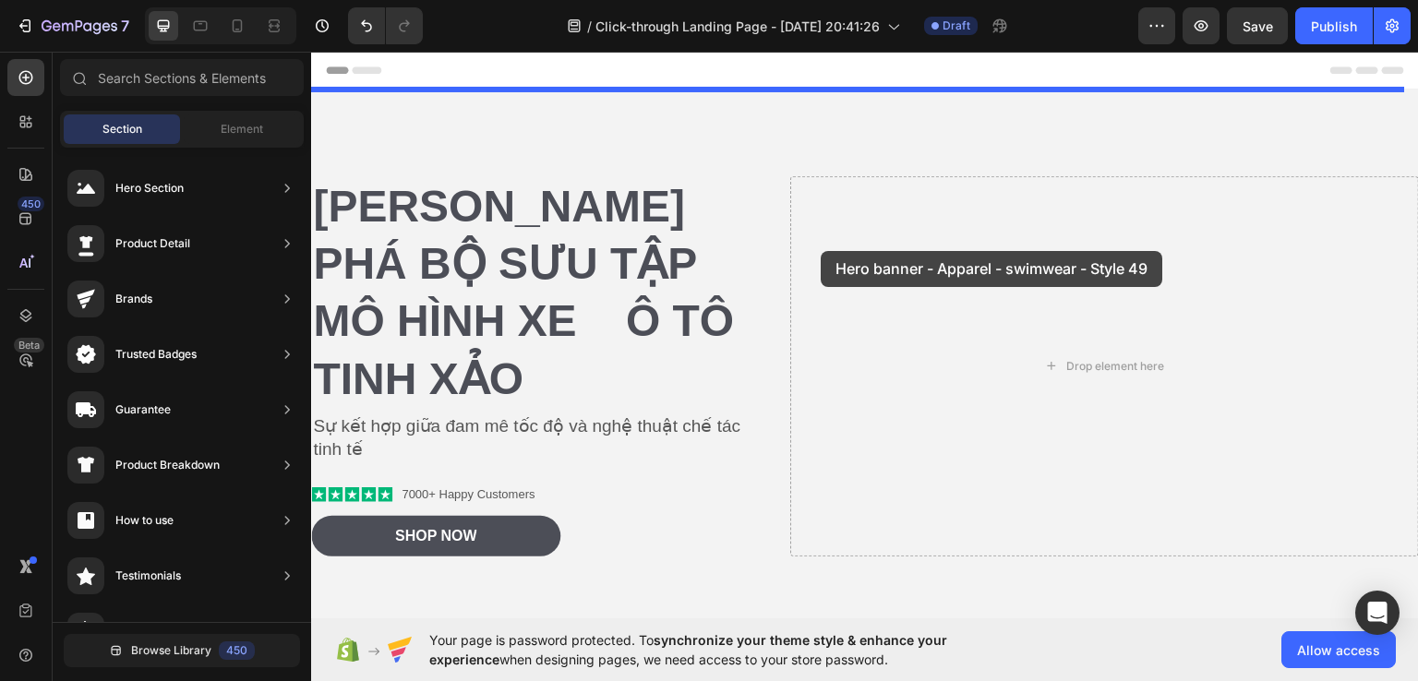
drag, startPoint x: 780, startPoint y: 350, endPoint x: 839, endPoint y: 240, distance: 124.7
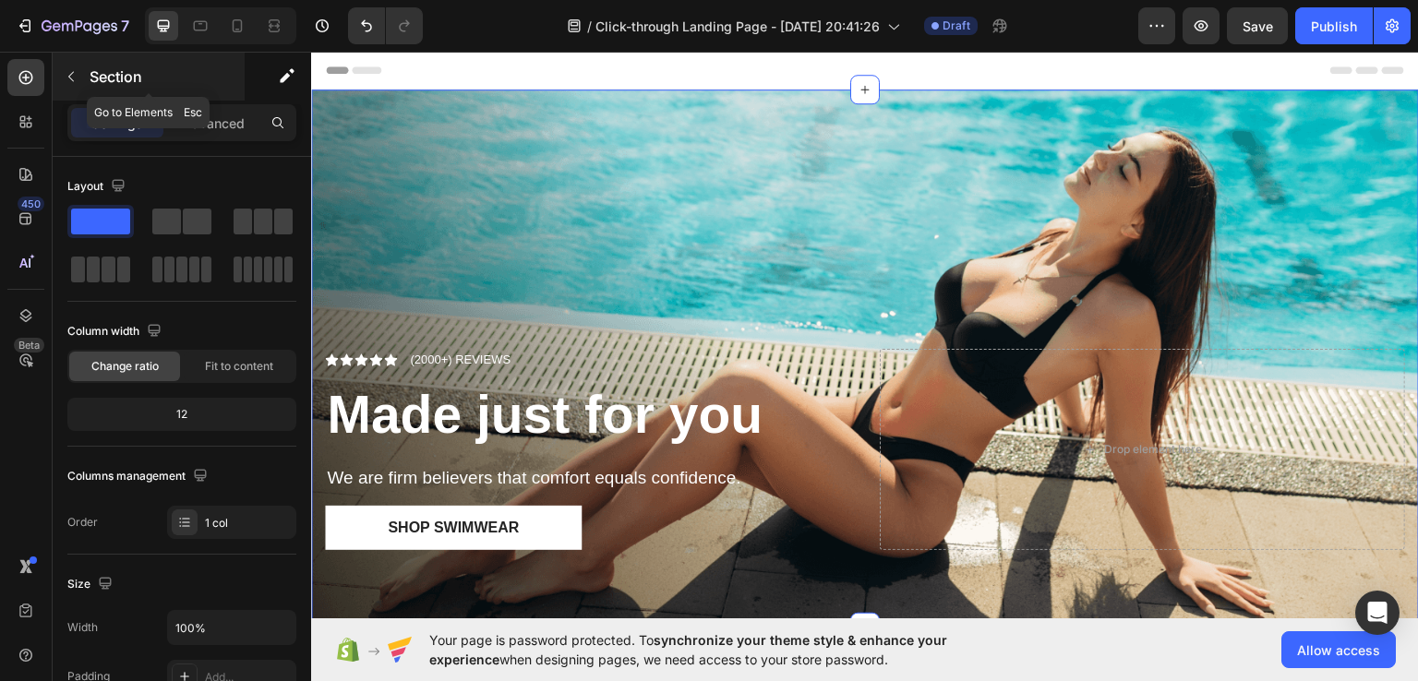
click at [74, 90] on button "button" at bounding box center [71, 77] width 30 height 30
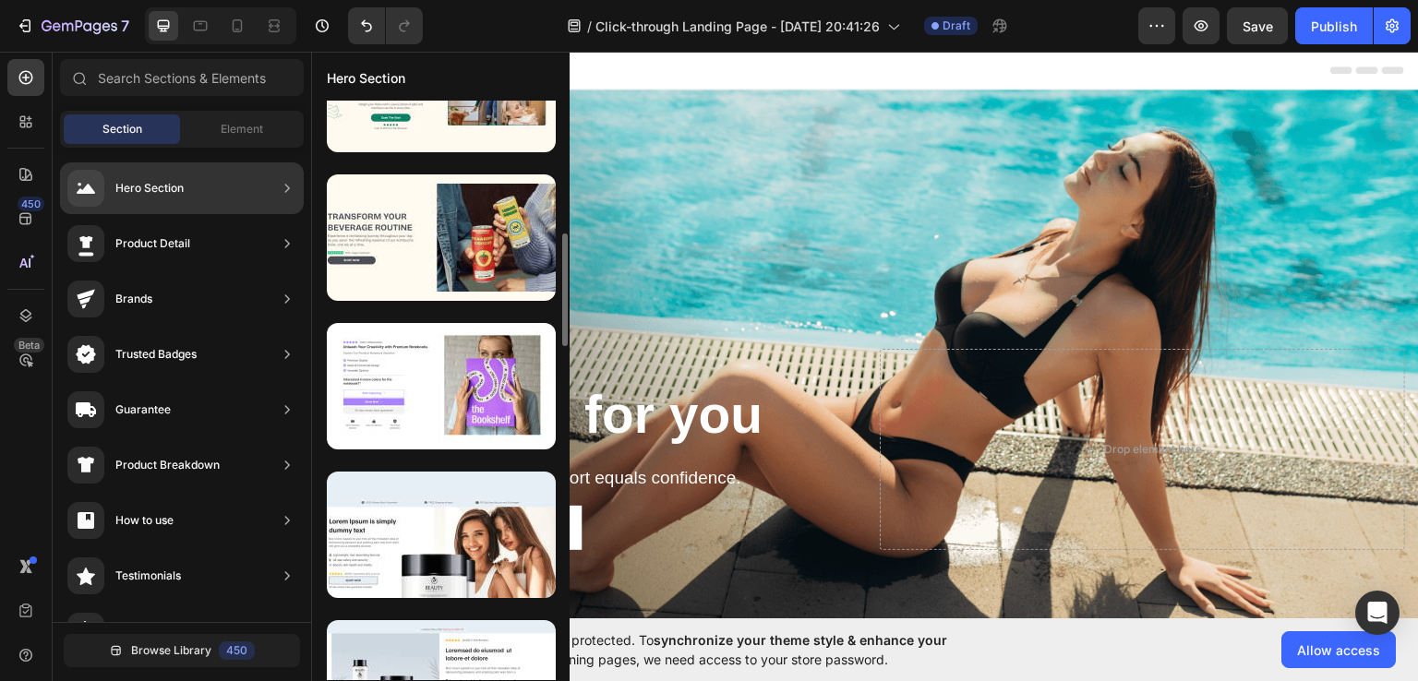
scroll to position [676, 0]
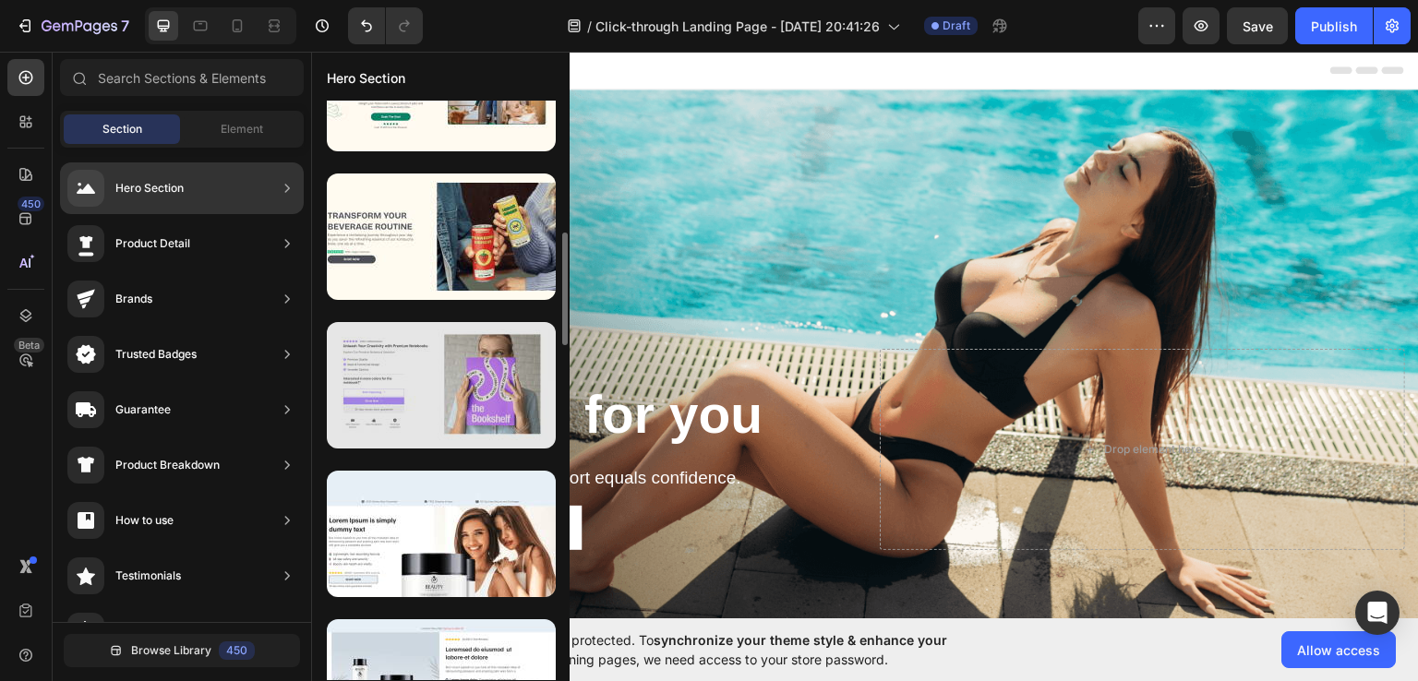
click at [443, 429] on div at bounding box center [441, 385] width 229 height 126
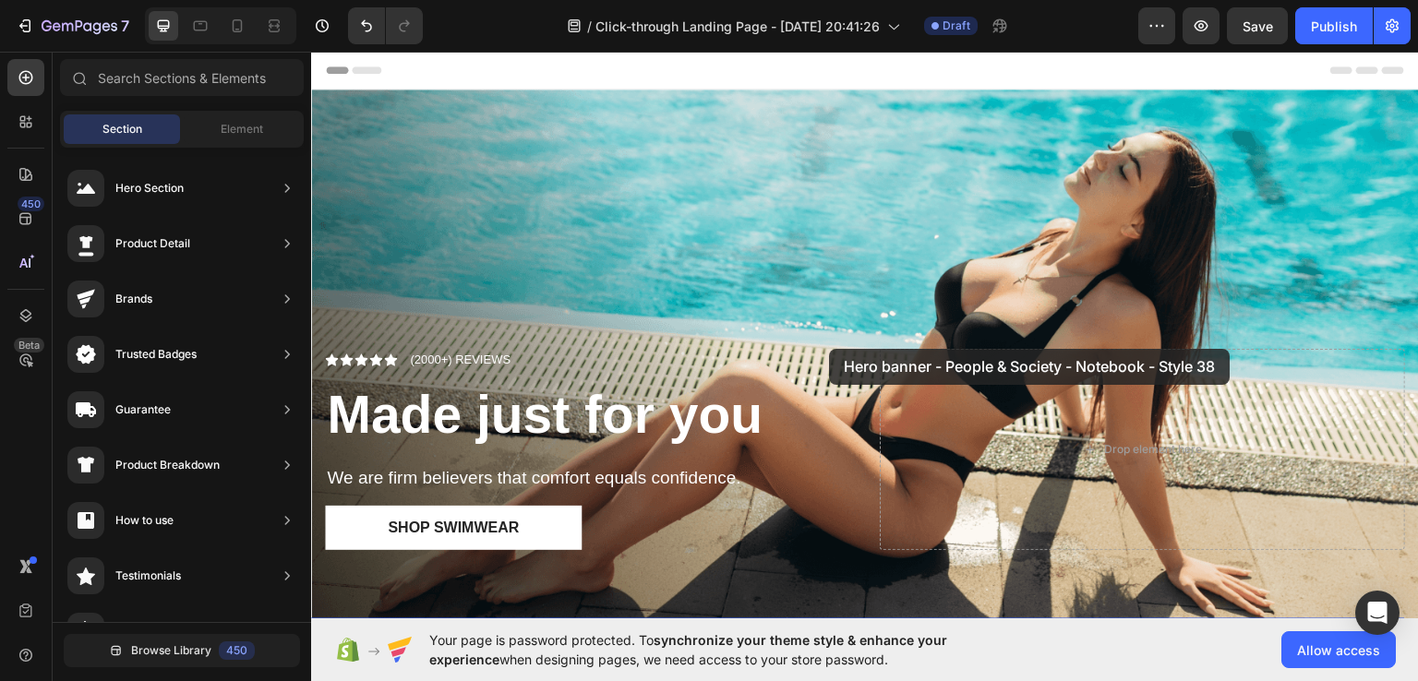
drag, startPoint x: 754, startPoint y: 480, endPoint x: 967, endPoint y: 329, distance: 260.9
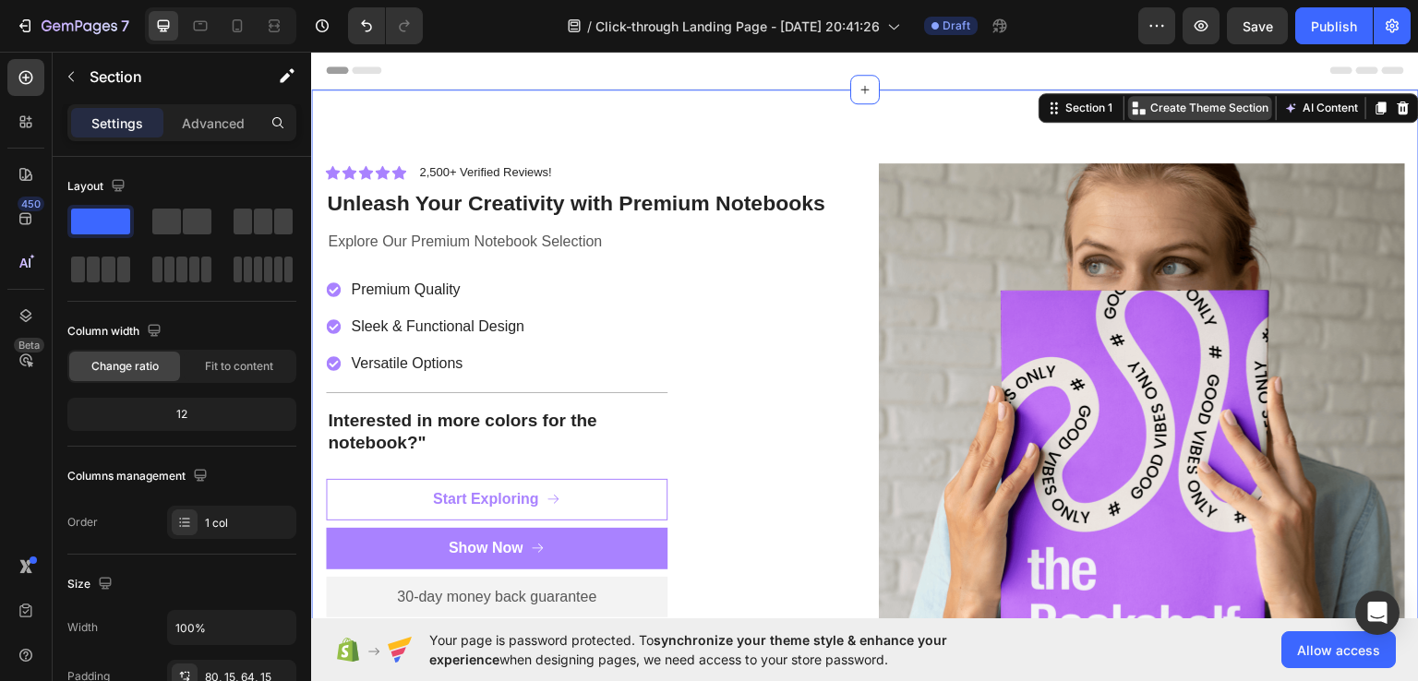
click at [1180, 99] on p "Create Theme Section" at bounding box center [1209, 107] width 118 height 17
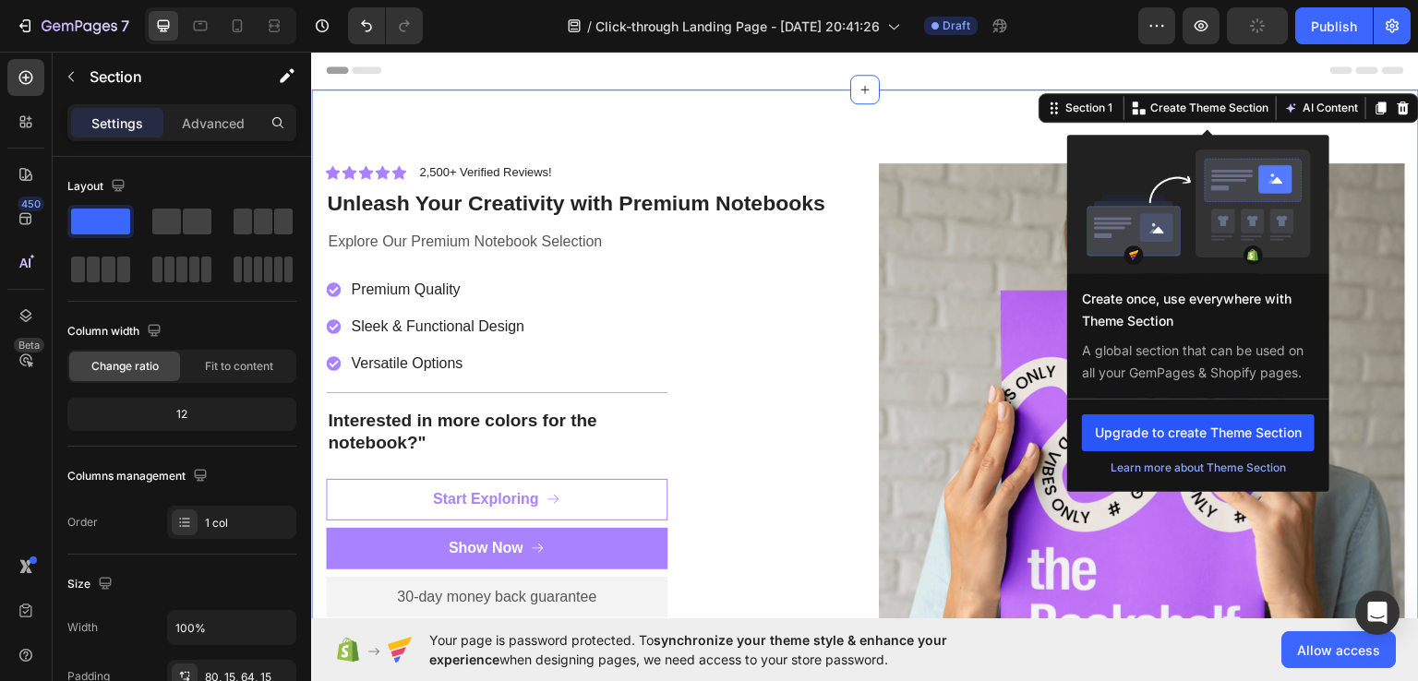
click at [1159, 433] on button "Upgrade to create Theme Section" at bounding box center [1198, 431] width 233 height 37
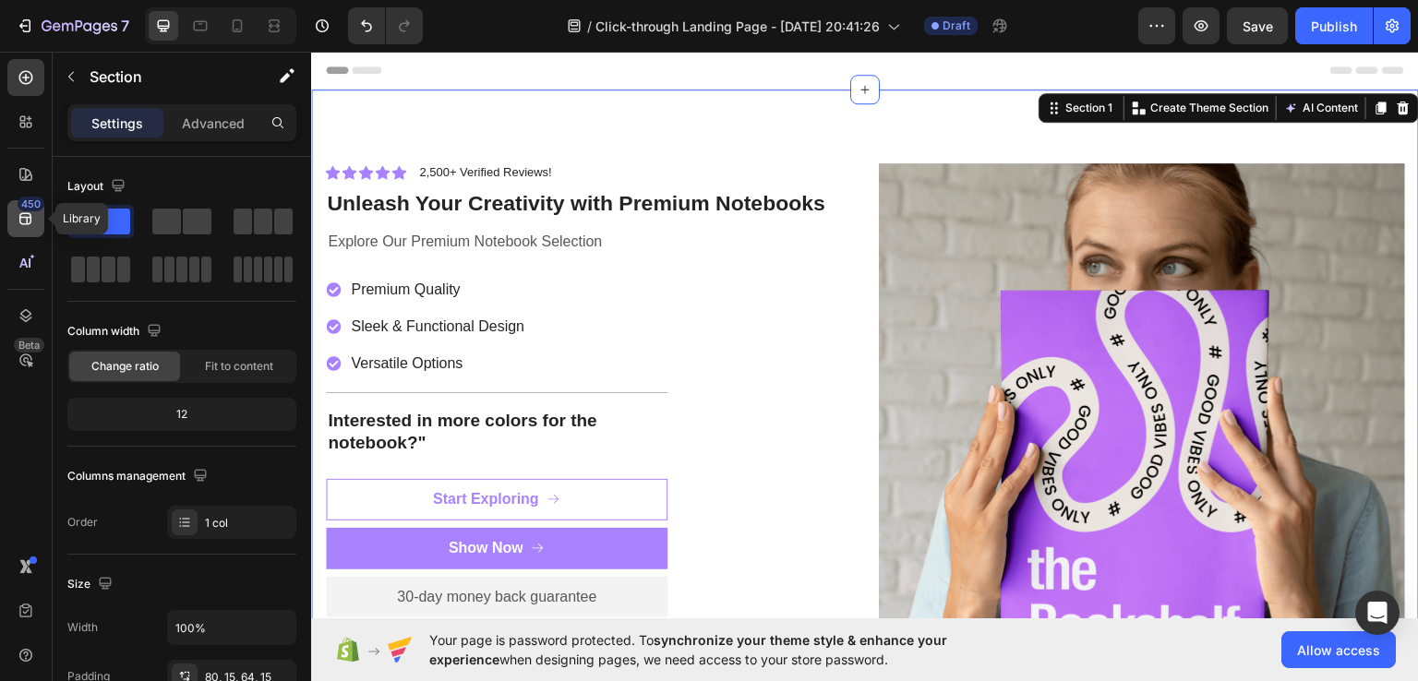
click at [17, 206] on div "450" at bounding box center [25, 218] width 37 height 37
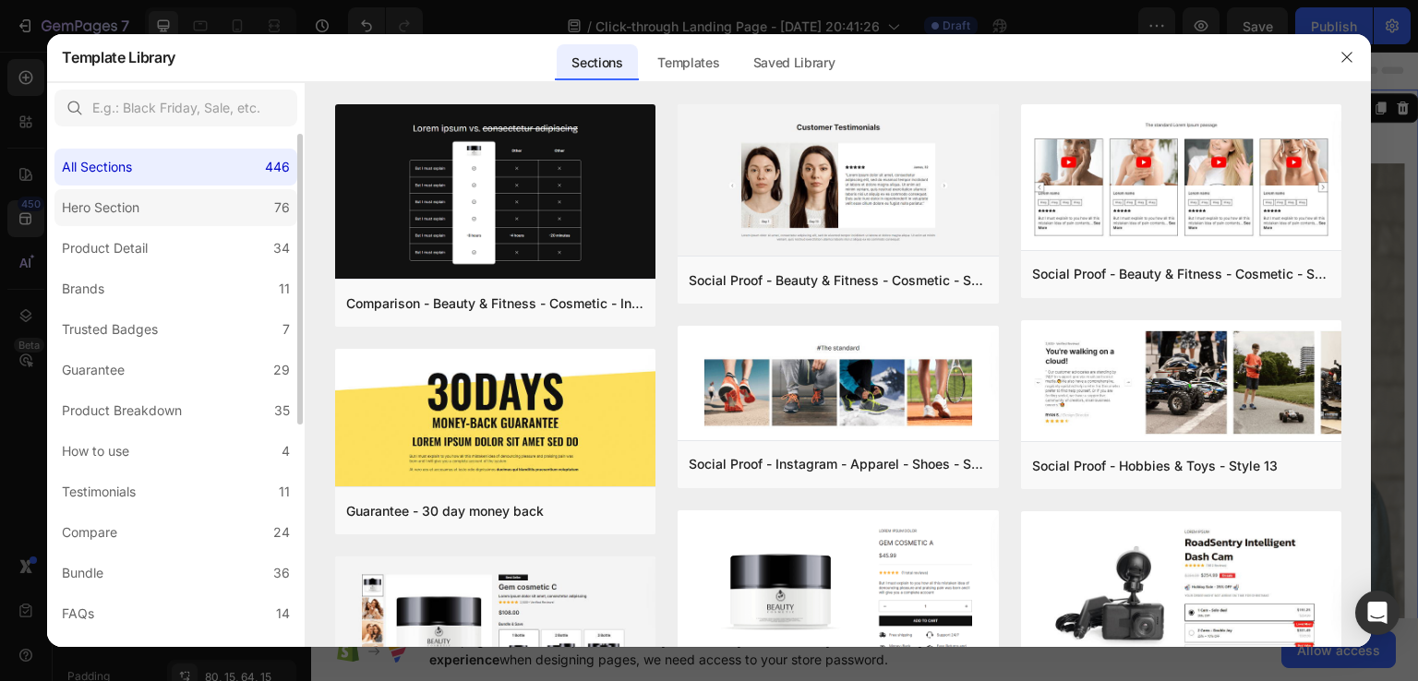
click at [232, 197] on label "Hero Section 76" at bounding box center [175, 207] width 243 height 37
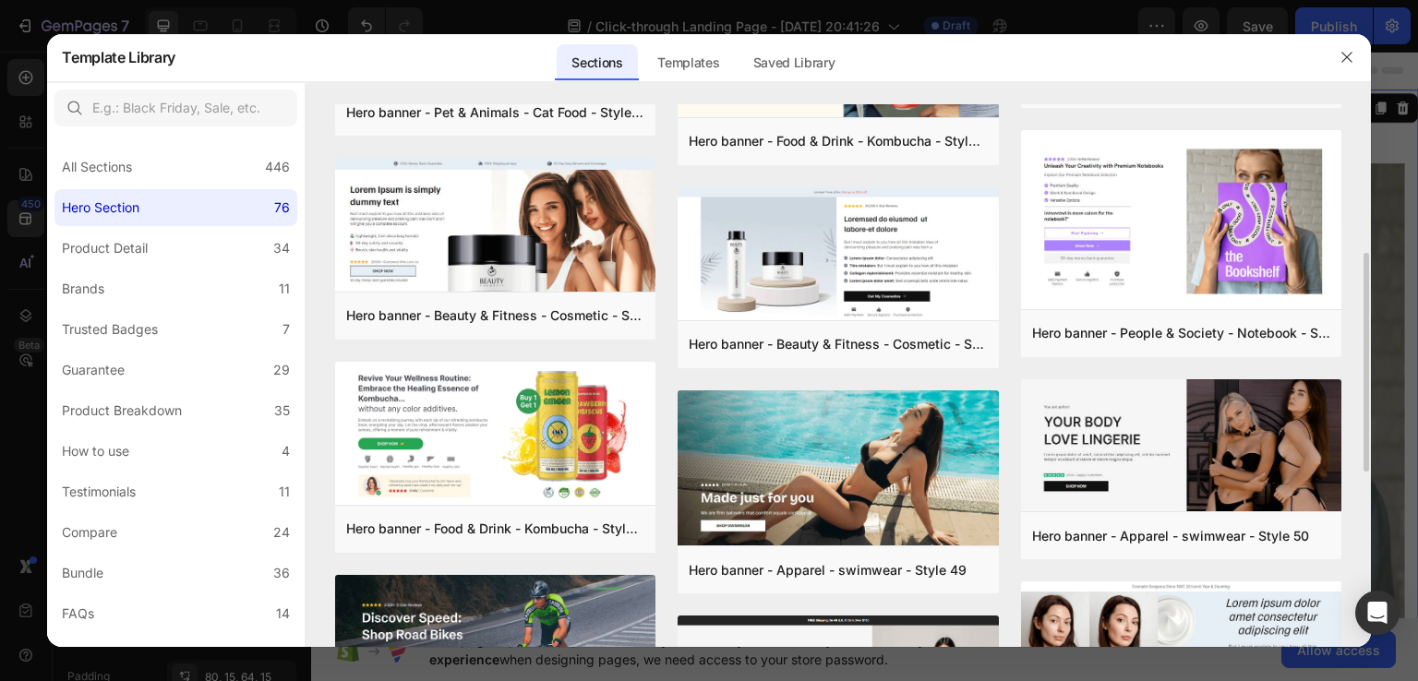
scroll to position [365, 0]
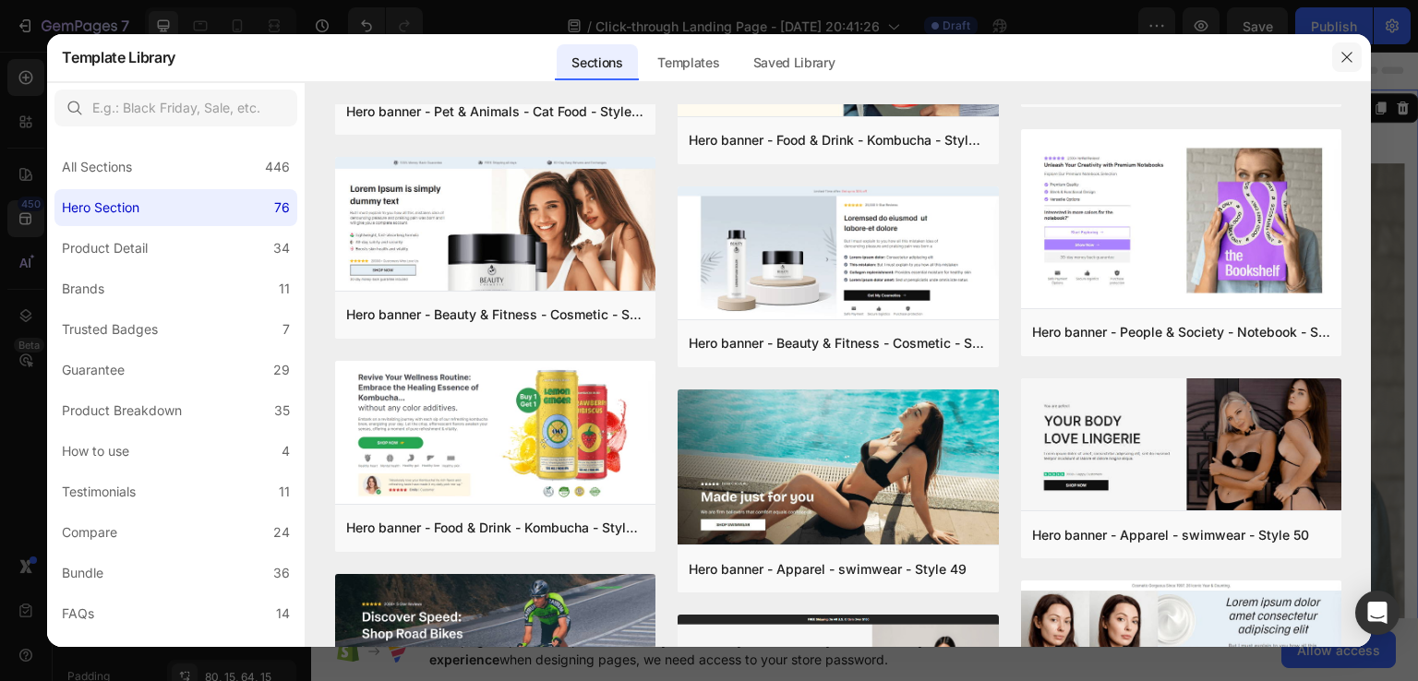
click at [1339, 60] on icon "button" at bounding box center [1346, 57] width 15 height 15
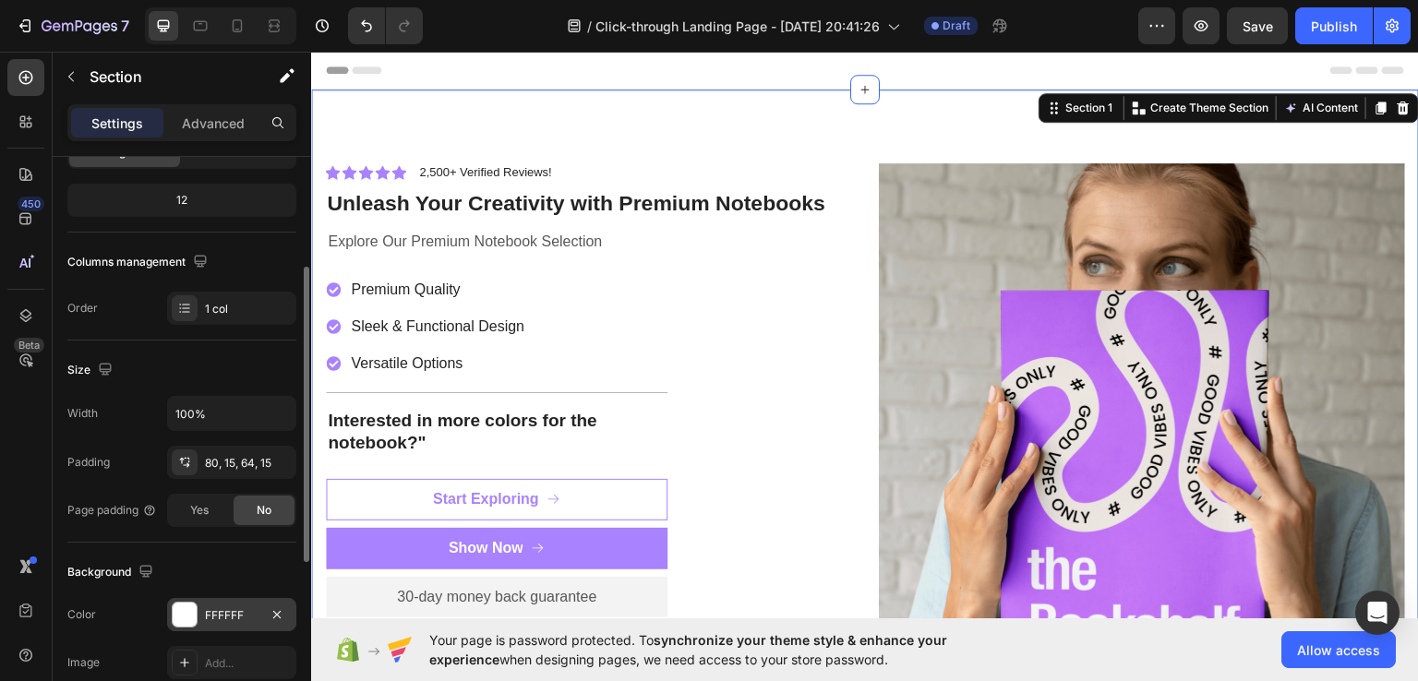
scroll to position [429, 0]
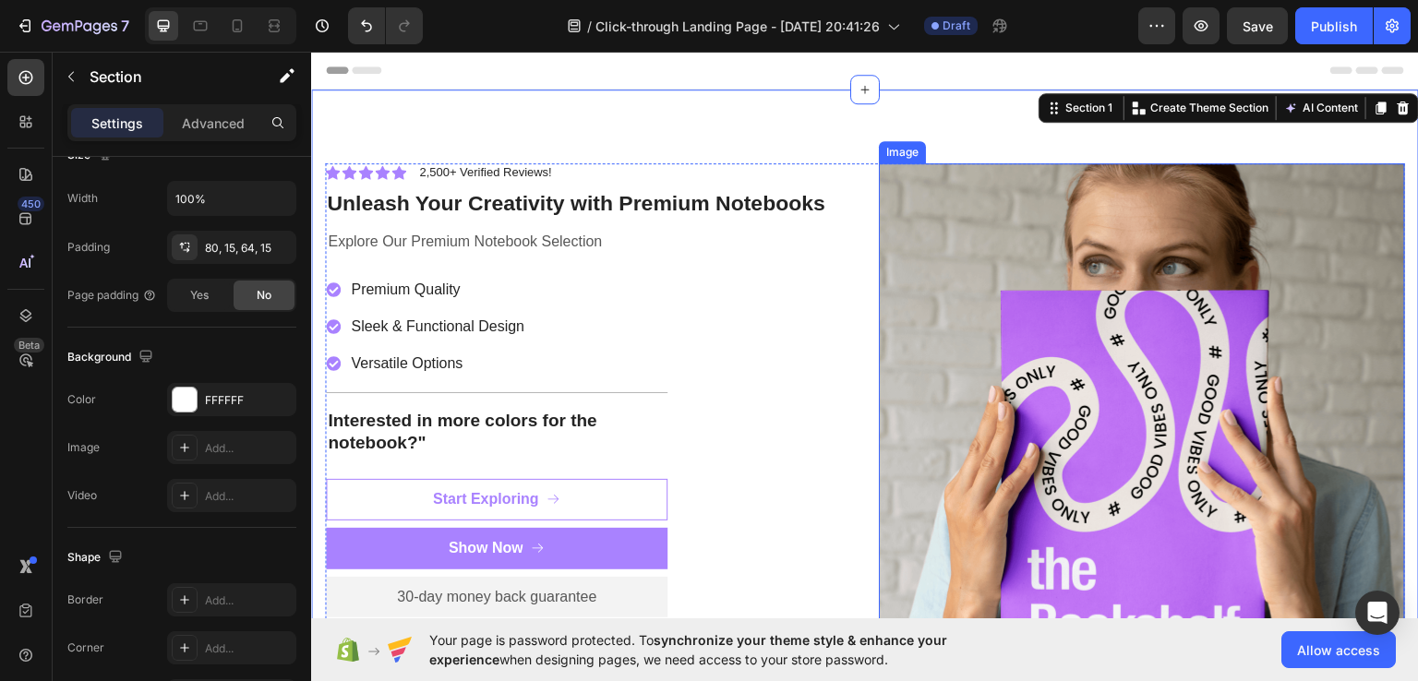
click at [945, 425] on img at bounding box center [1142, 436] width 526 height 548
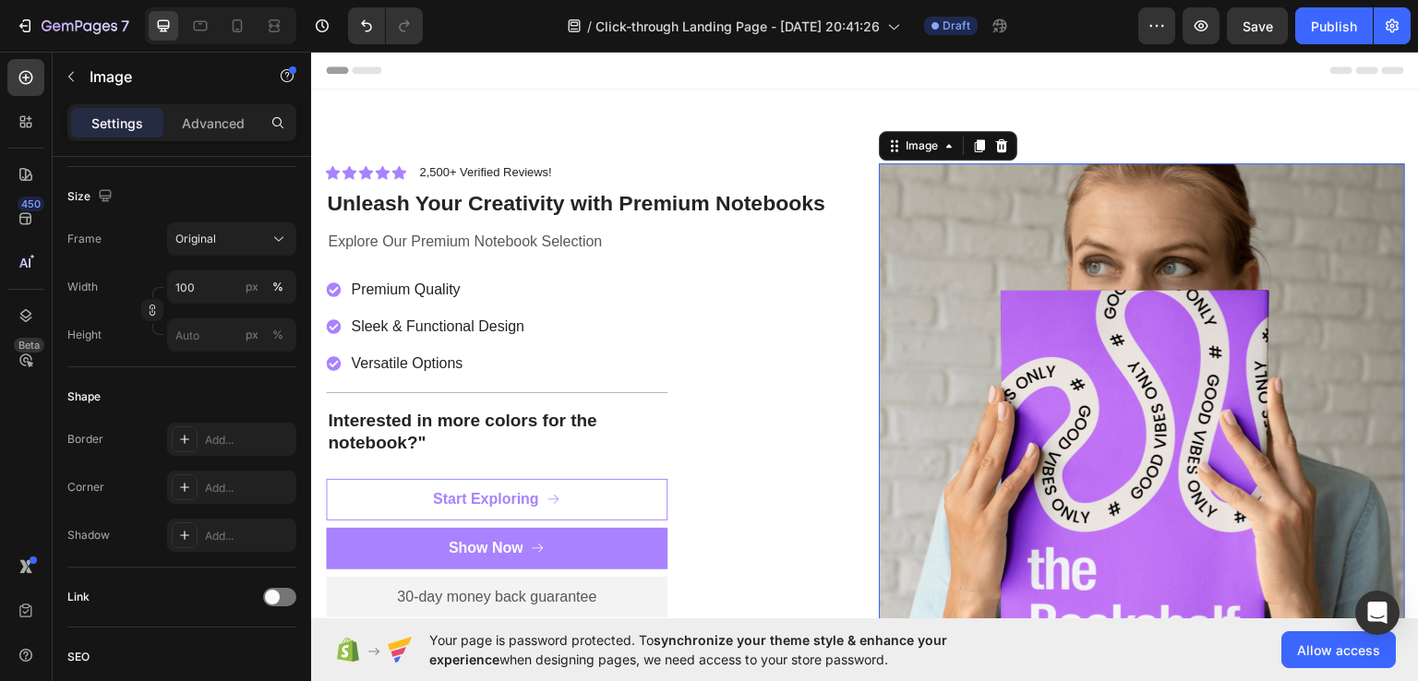
scroll to position [0, 0]
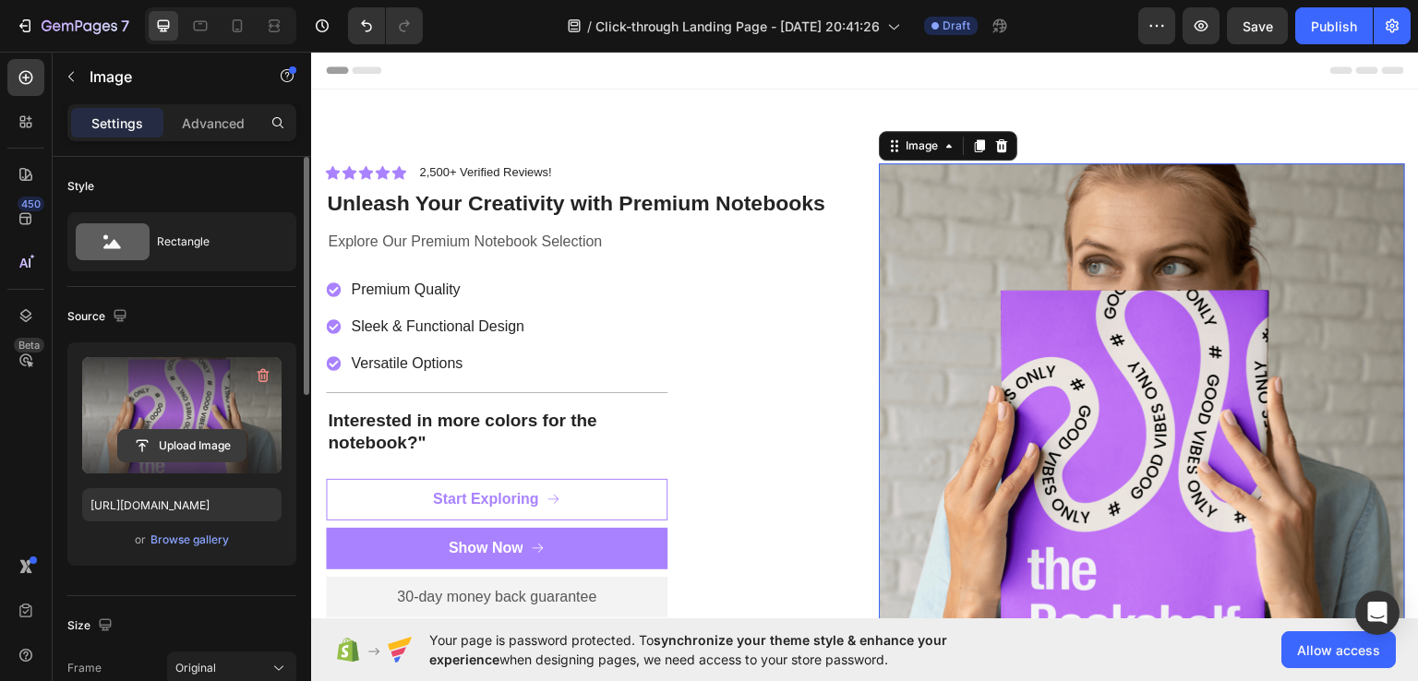
click at [198, 448] on input "file" at bounding box center [181, 445] width 127 height 31
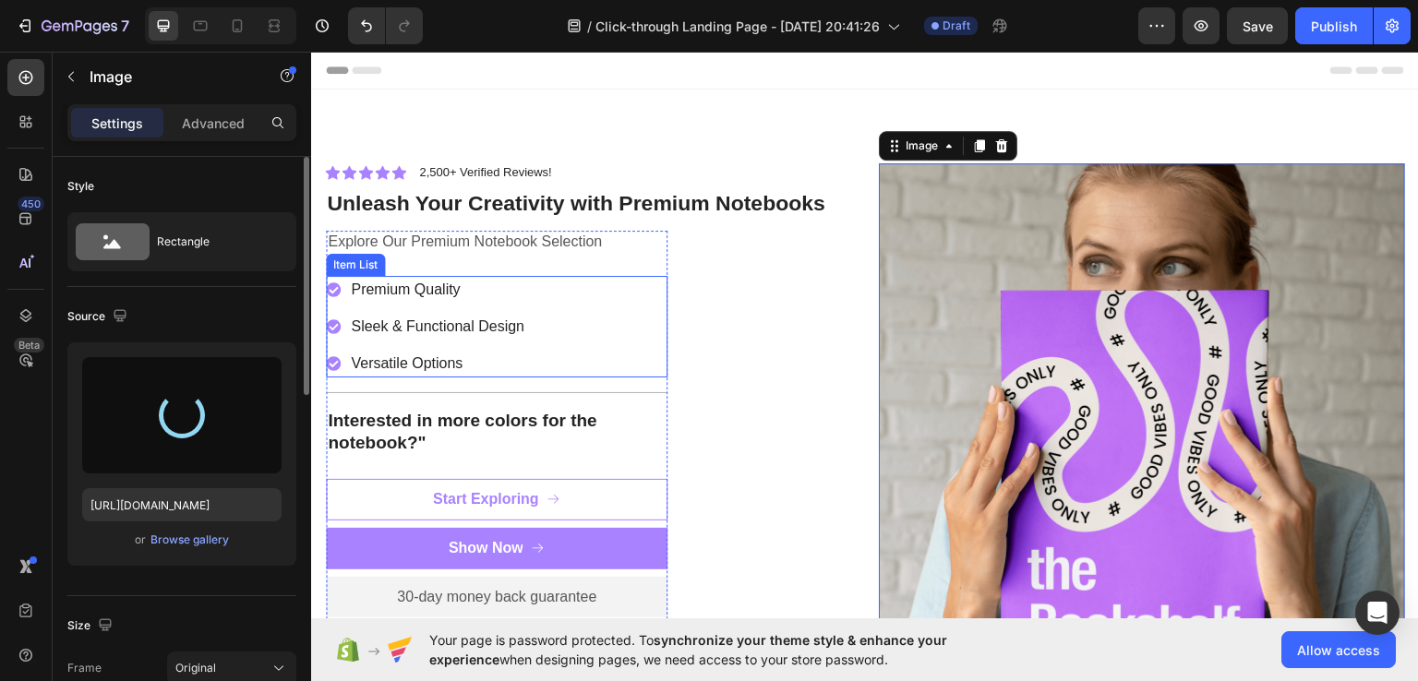
type input "https://cdn.shopify.com/s/files/1/0959/2281/5288/files/gempages_581785907233817…"
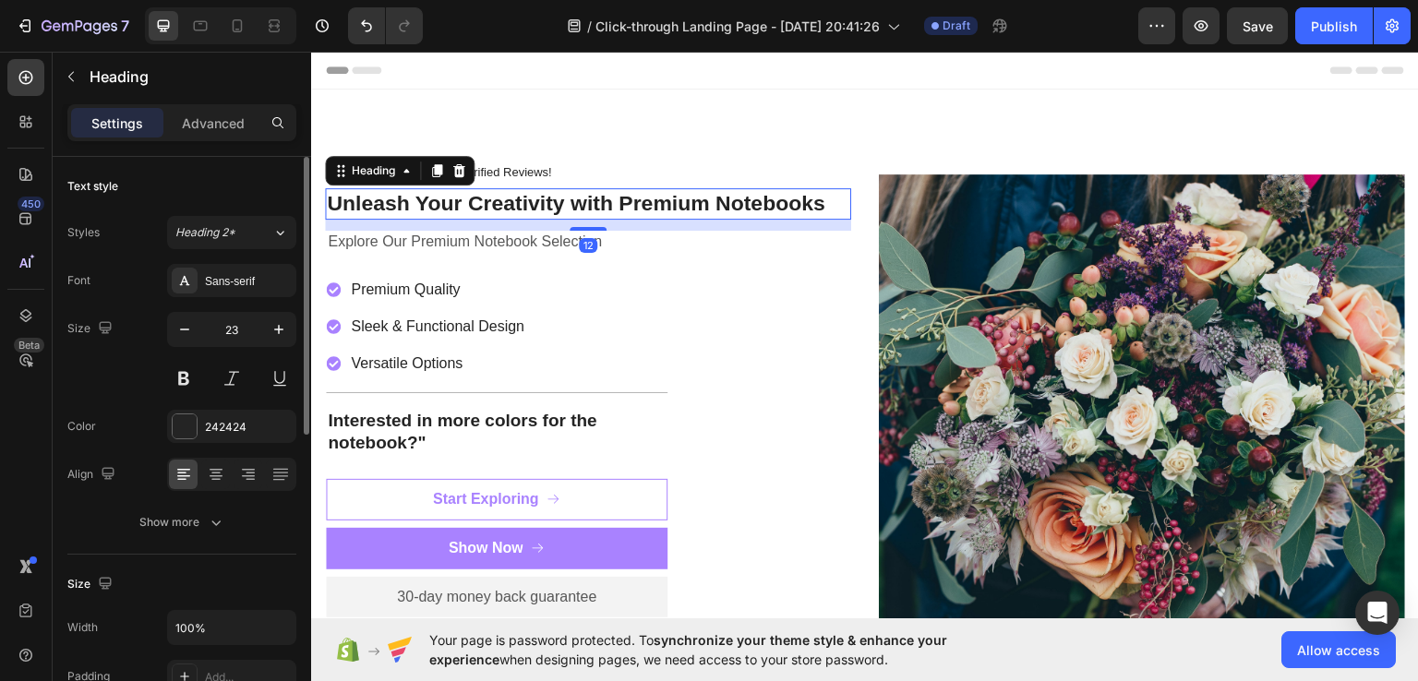
click at [554, 197] on h2 "Unleash Your Creativity with Premium Notebooks" at bounding box center [588, 202] width 526 height 31
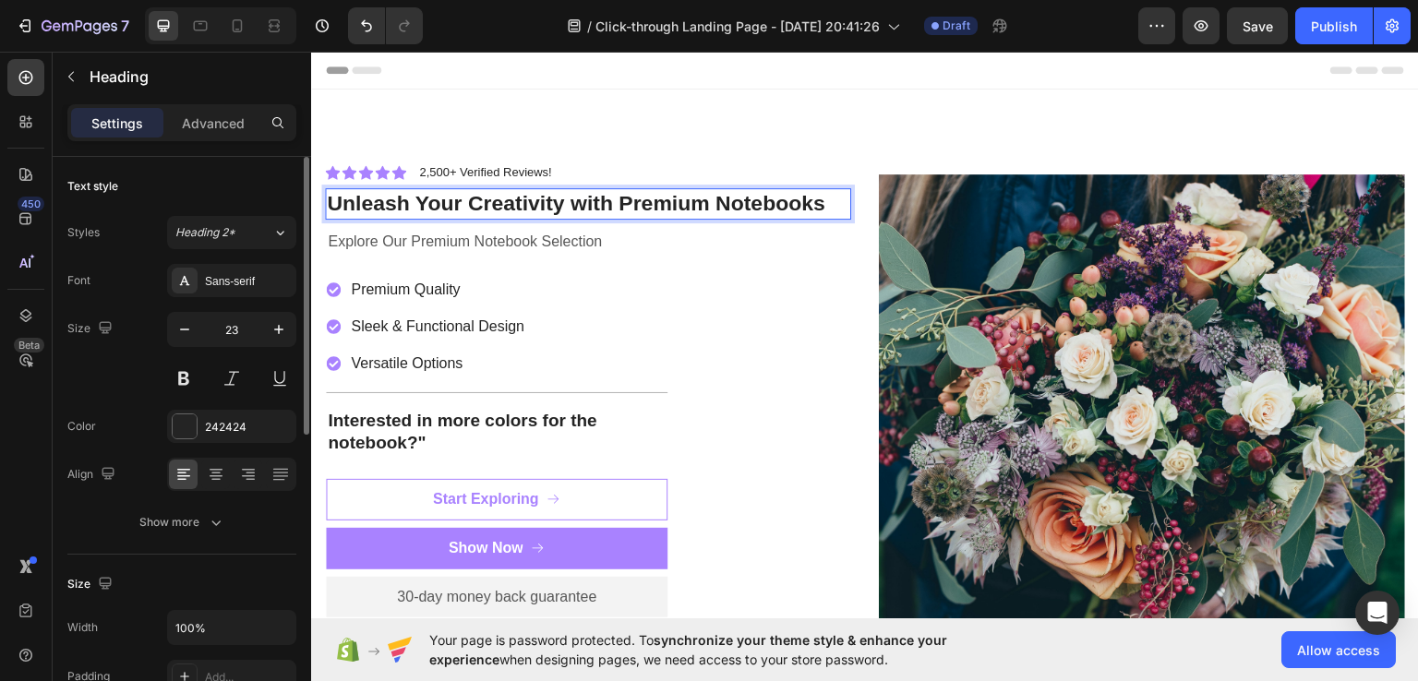
click at [571, 214] on p "Unleash Your Creativity with Premium Notebooks" at bounding box center [588, 203] width 522 height 28
click at [801, 205] on p "Unleash Your Creativity with Premium Notebooks" at bounding box center [588, 203] width 522 height 28
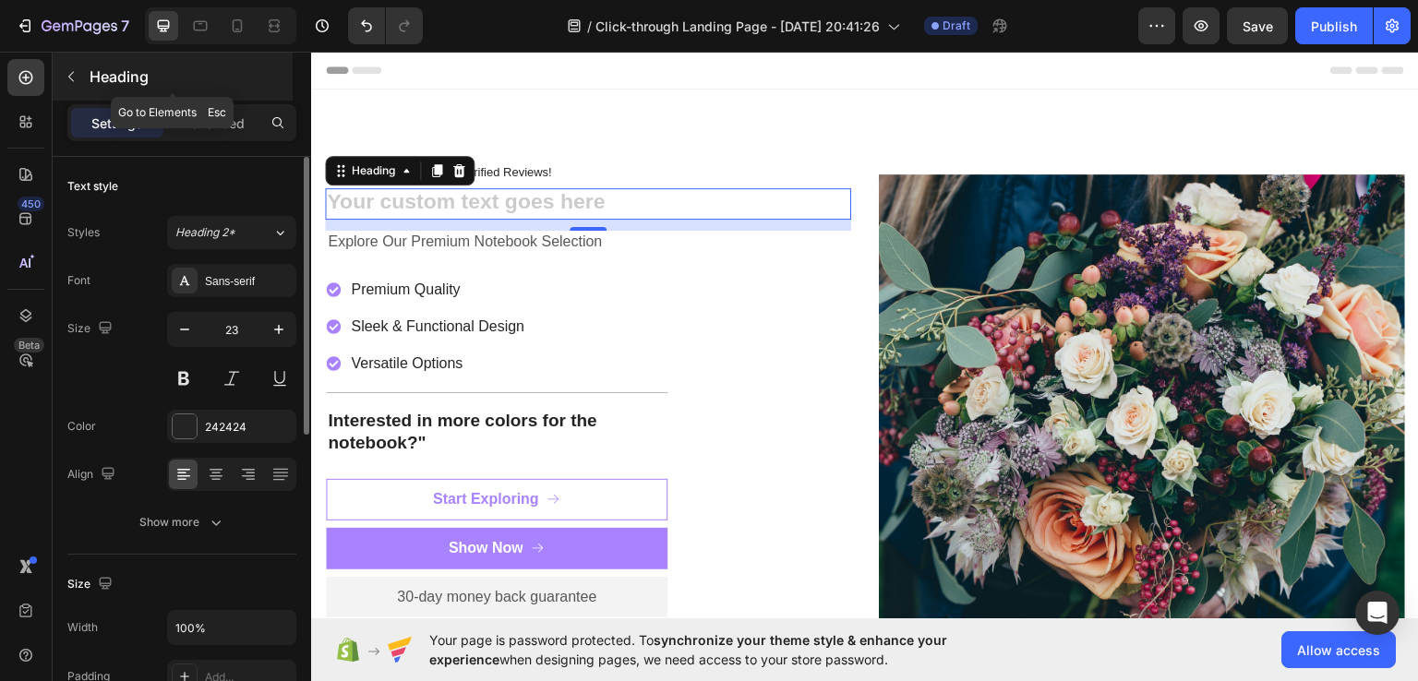
click at [79, 72] on button "button" at bounding box center [71, 77] width 30 height 30
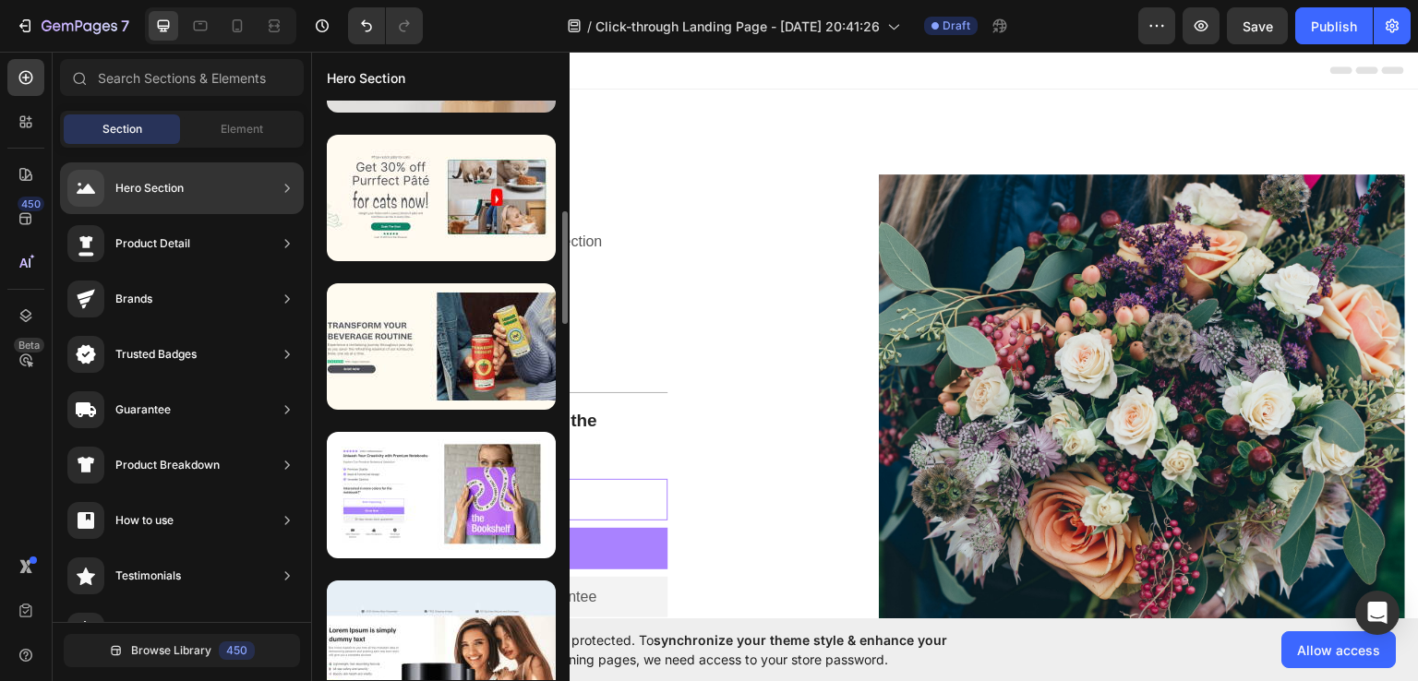
scroll to position [567, 0]
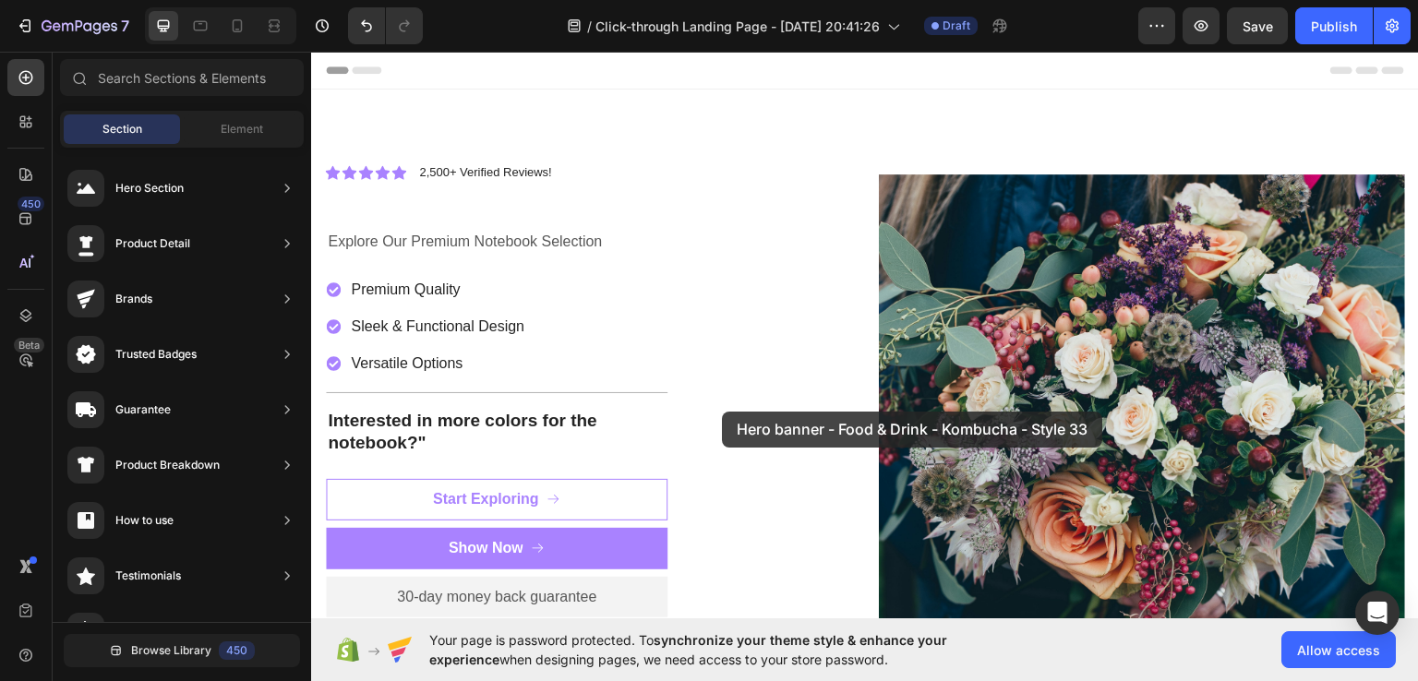
drag, startPoint x: 781, startPoint y: 420, endPoint x: 805, endPoint y: 423, distance: 24.2
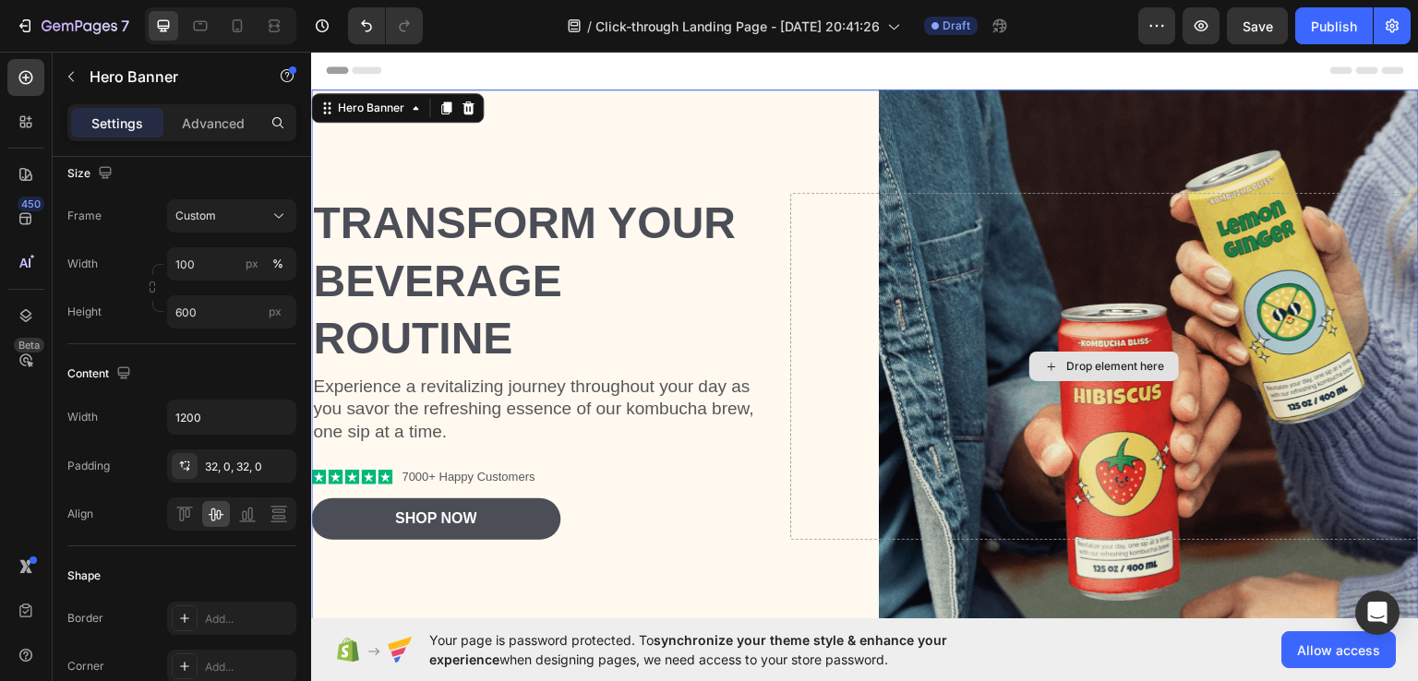
scroll to position [0, 0]
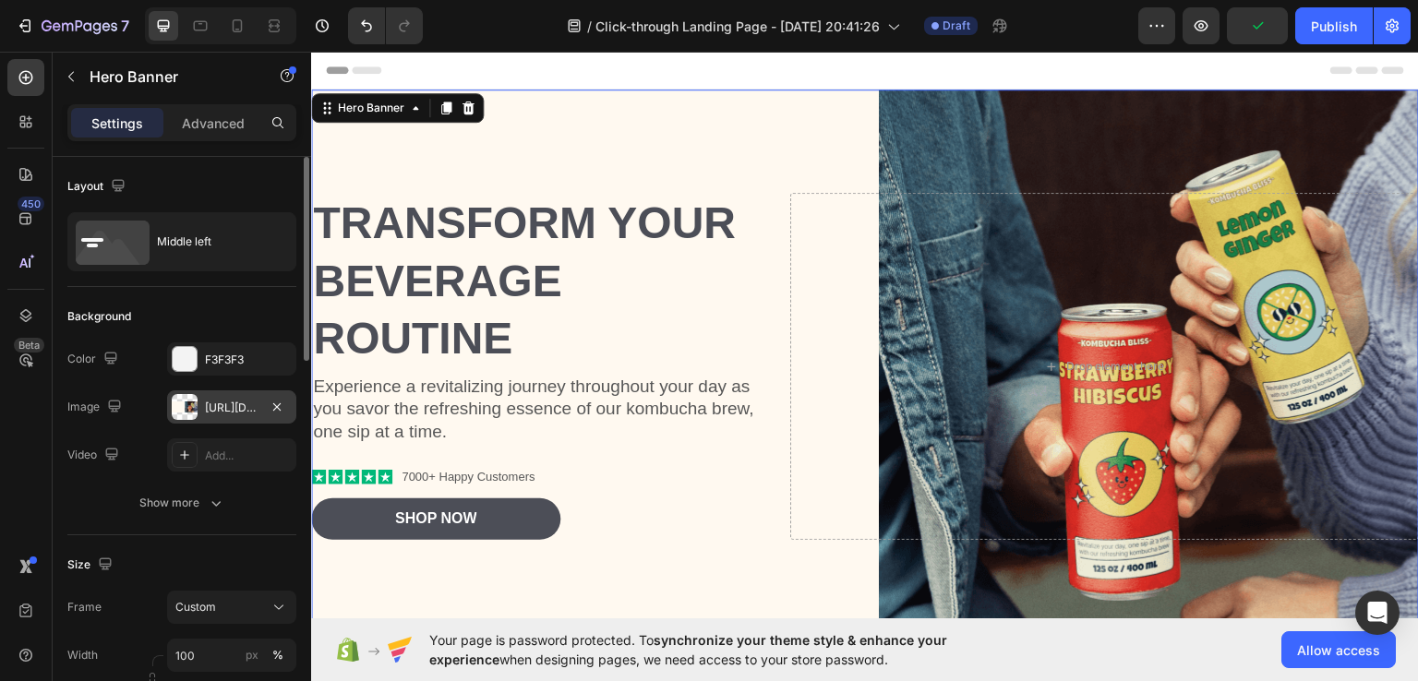
click at [207, 404] on div "https://cdn.shopify.com/s/files/1/0959/2281/5288/files/gempages_581785907233817…" at bounding box center [232, 408] width 54 height 17
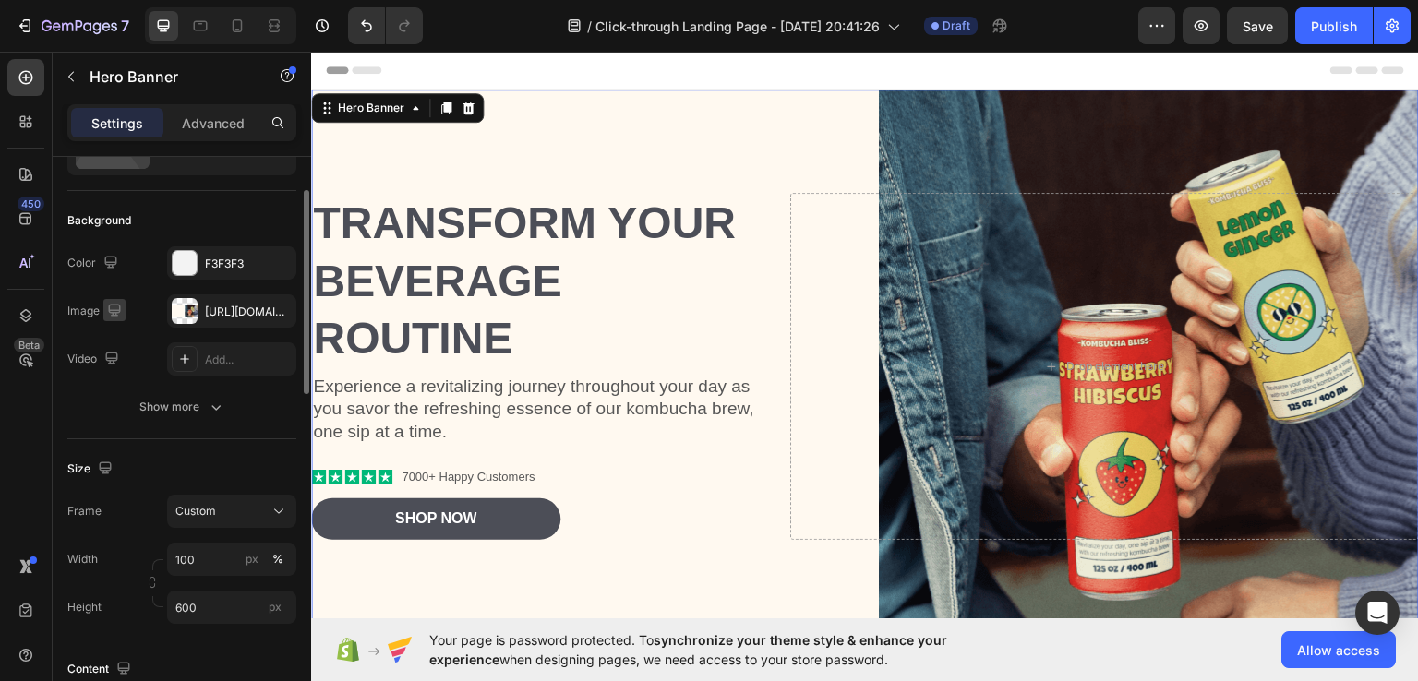
click at [106, 312] on icon "button" at bounding box center [114, 310] width 18 height 18
click at [116, 368] on icon "button" at bounding box center [118, 373] width 18 height 18
type input "100%"
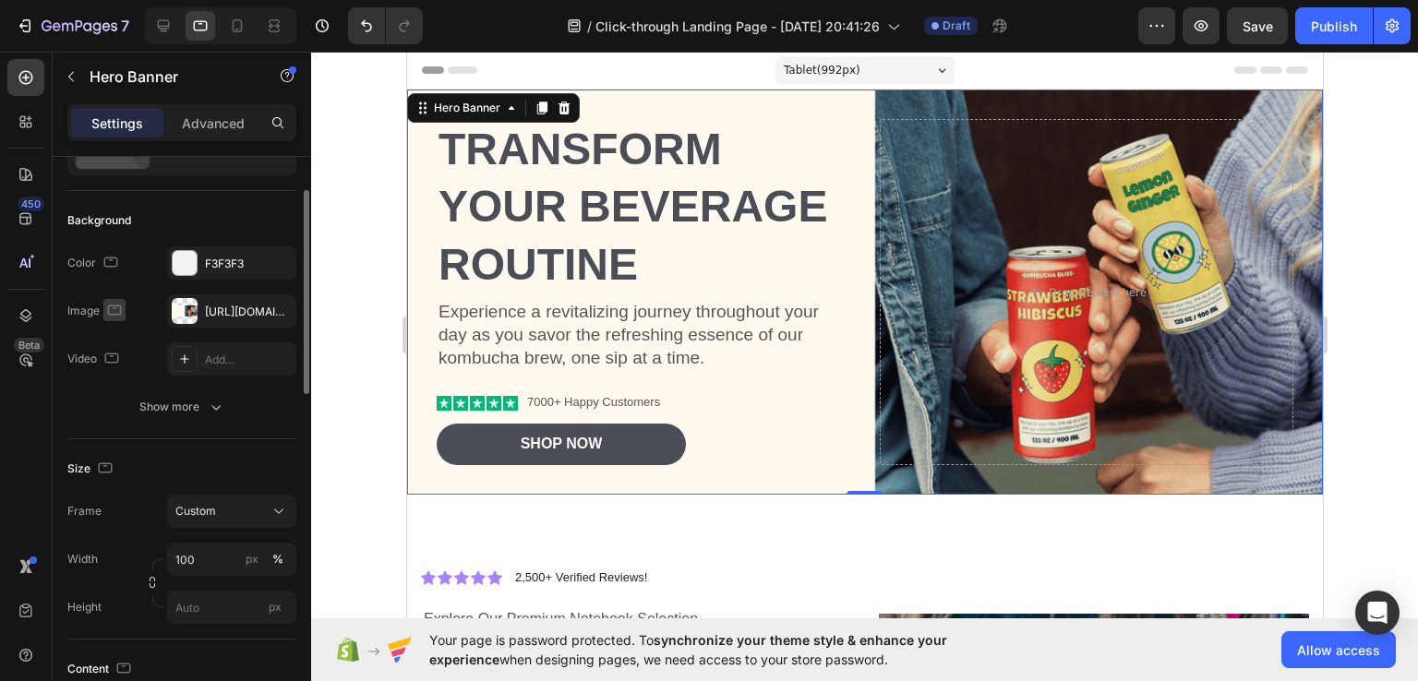
click at [111, 313] on icon "button" at bounding box center [115, 310] width 14 height 10
click at [122, 412] on icon "button" at bounding box center [118, 406] width 18 height 18
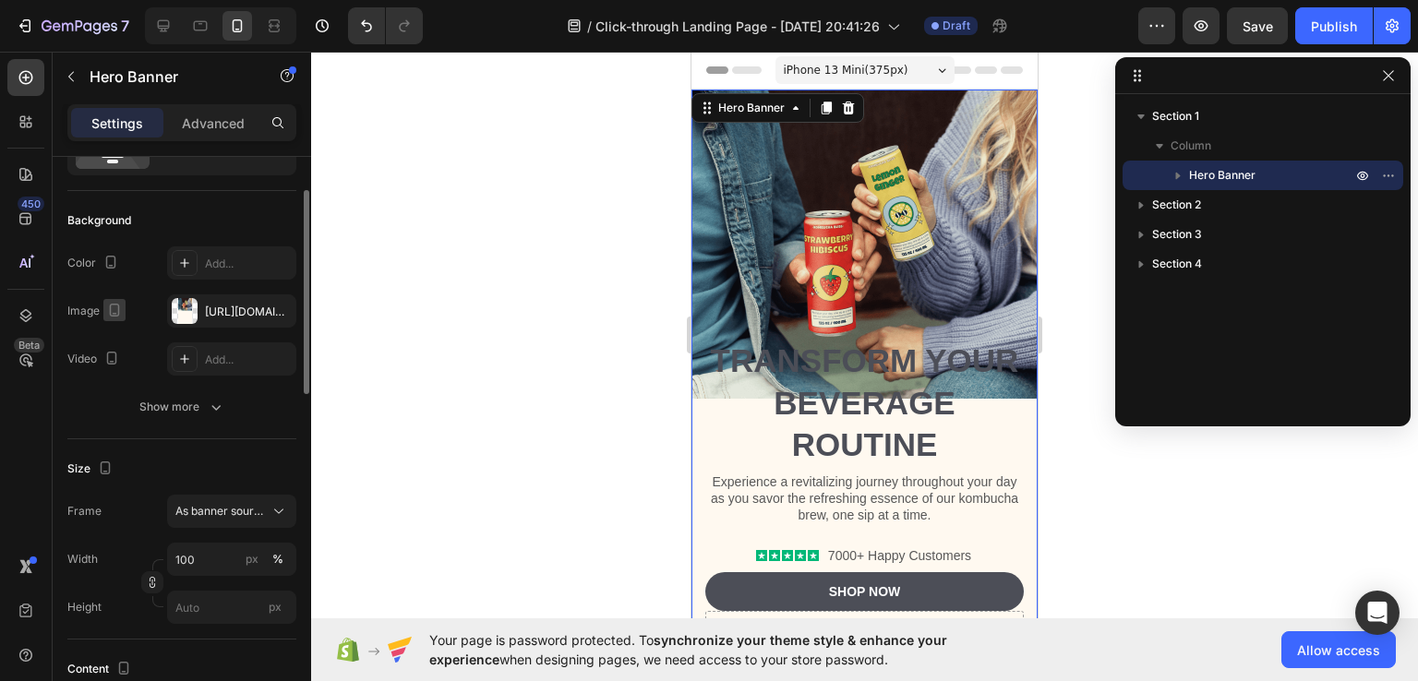
click at [111, 315] on icon "button" at bounding box center [114, 310] width 18 height 18
click at [121, 364] on icon "button" at bounding box center [118, 373] width 18 height 18
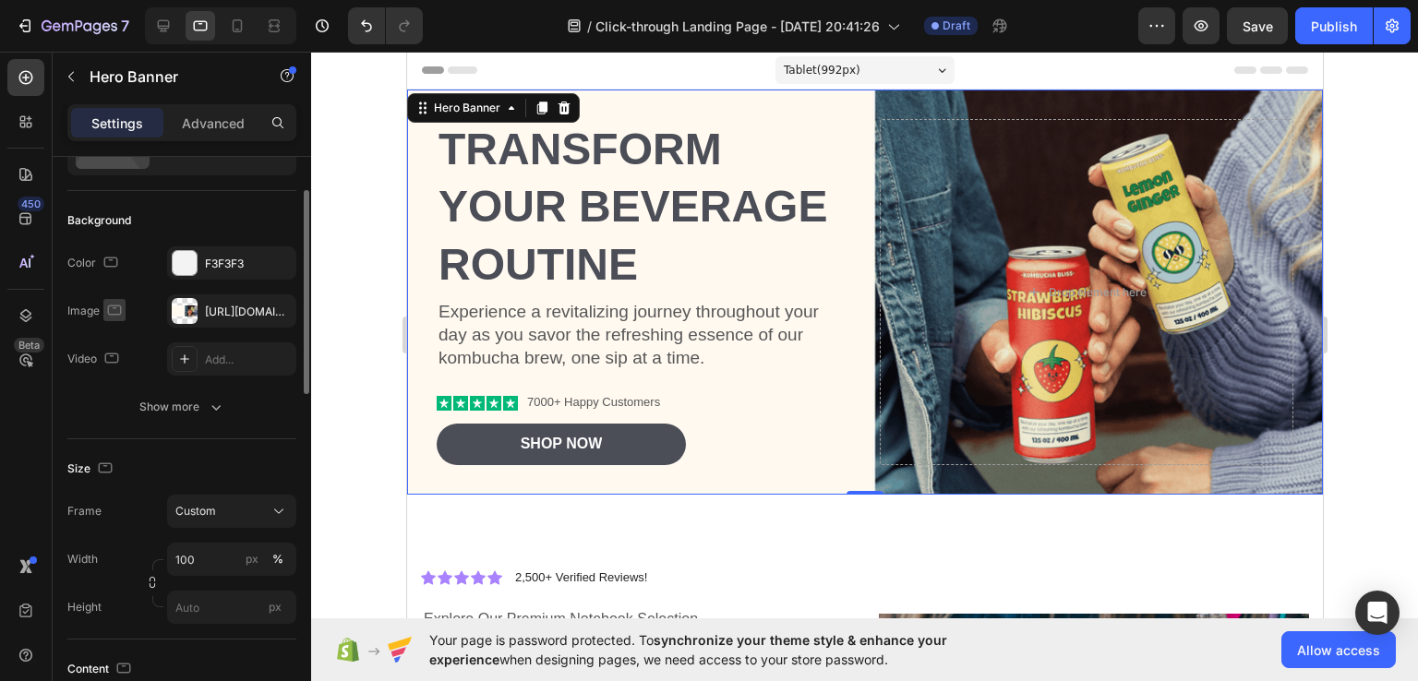
click at [111, 311] on icon "button" at bounding box center [114, 310] width 18 height 18
click at [115, 337] on icon "button" at bounding box center [118, 339] width 18 height 18
type input "600"
type input "1200"
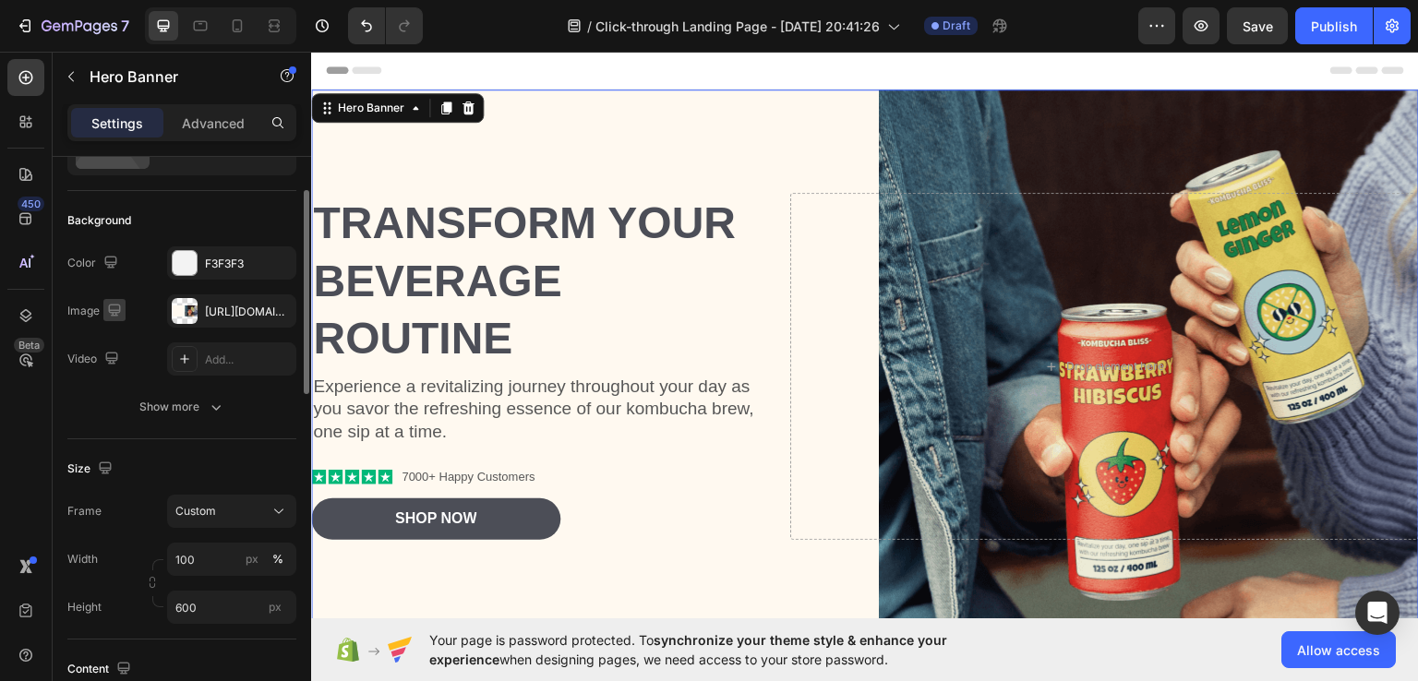
click at [114, 306] on icon "button" at bounding box center [114, 310] width 18 height 18
click at [121, 373] on icon "button" at bounding box center [118, 373] width 18 height 18
type input "100%"
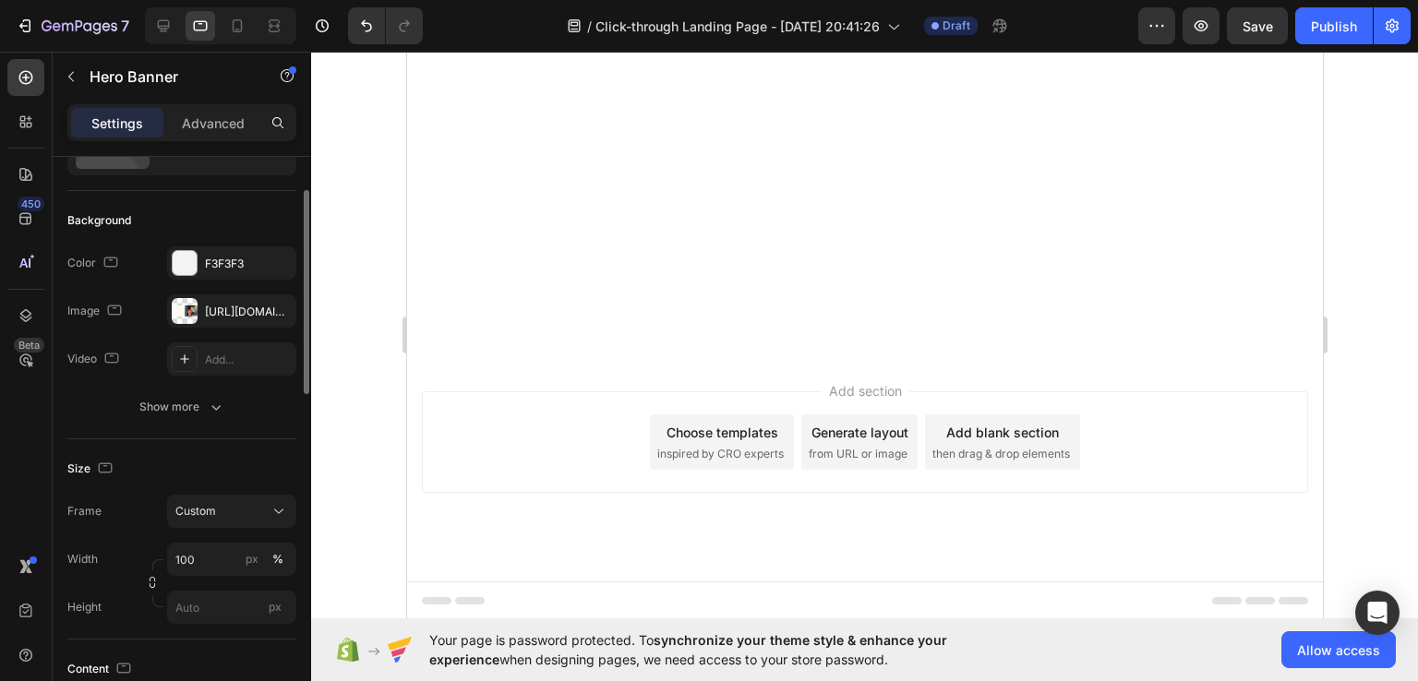
scroll to position [0, 0]
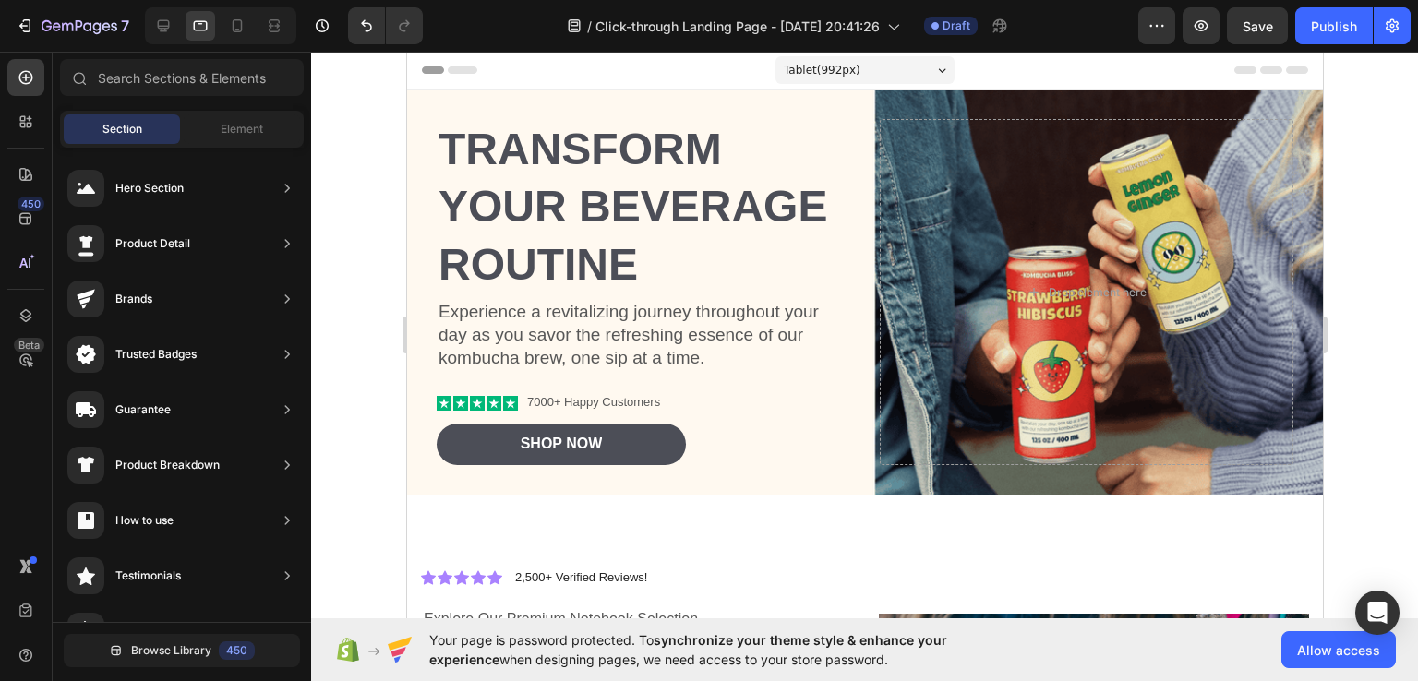
click at [441, 75] on span "Header" at bounding box center [461, 70] width 41 height 18
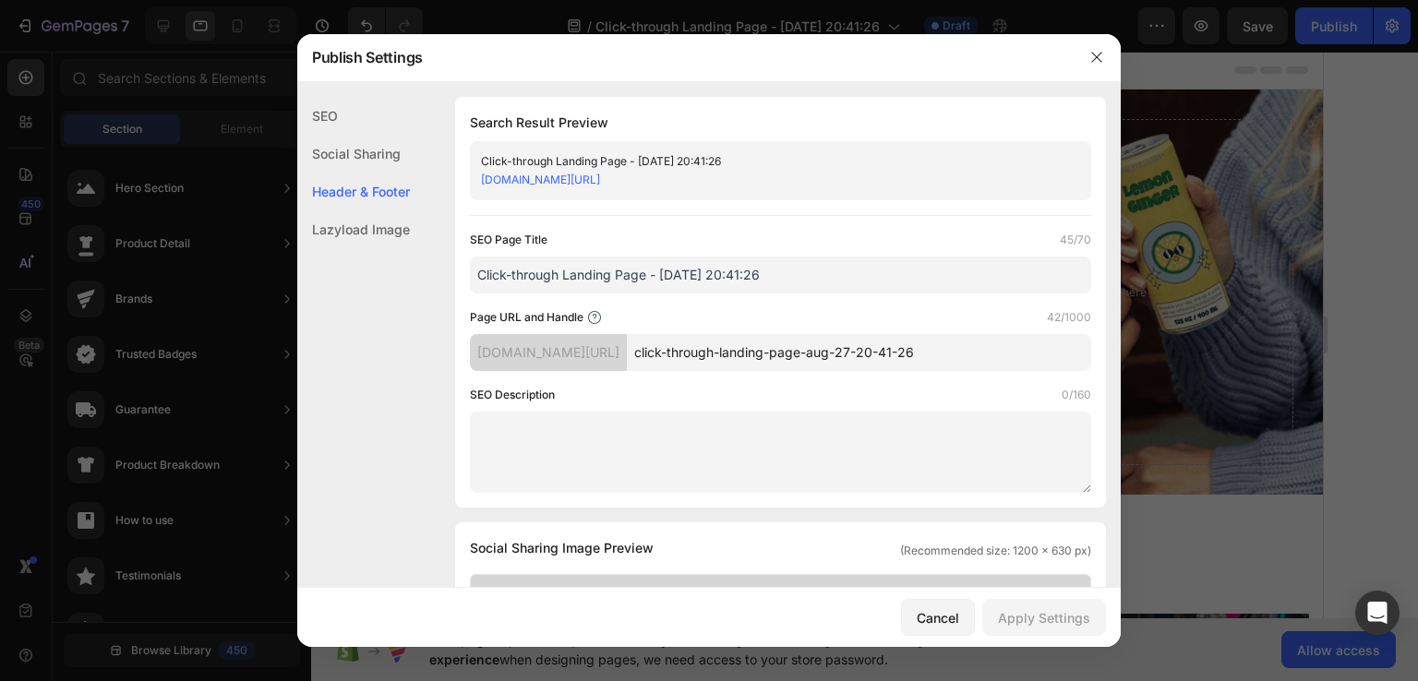
scroll to position [864, 0]
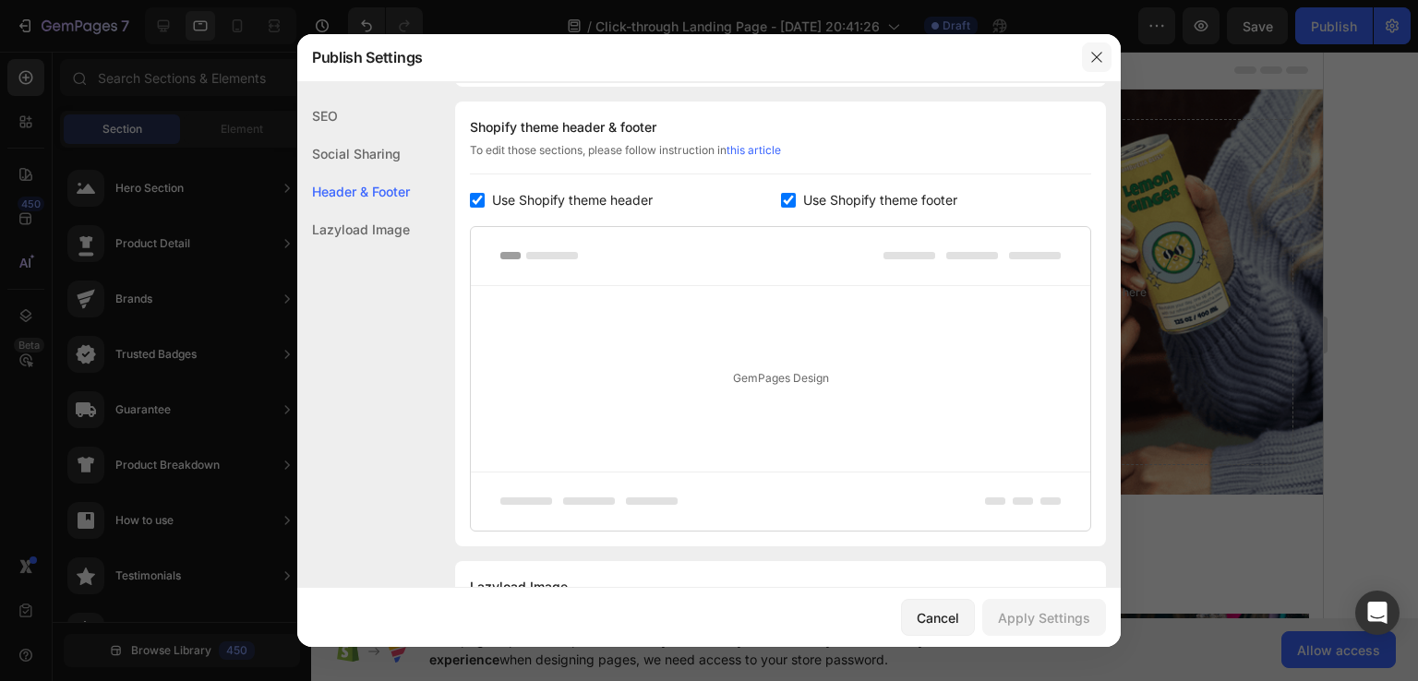
click at [1107, 56] on button "button" at bounding box center [1097, 57] width 30 height 30
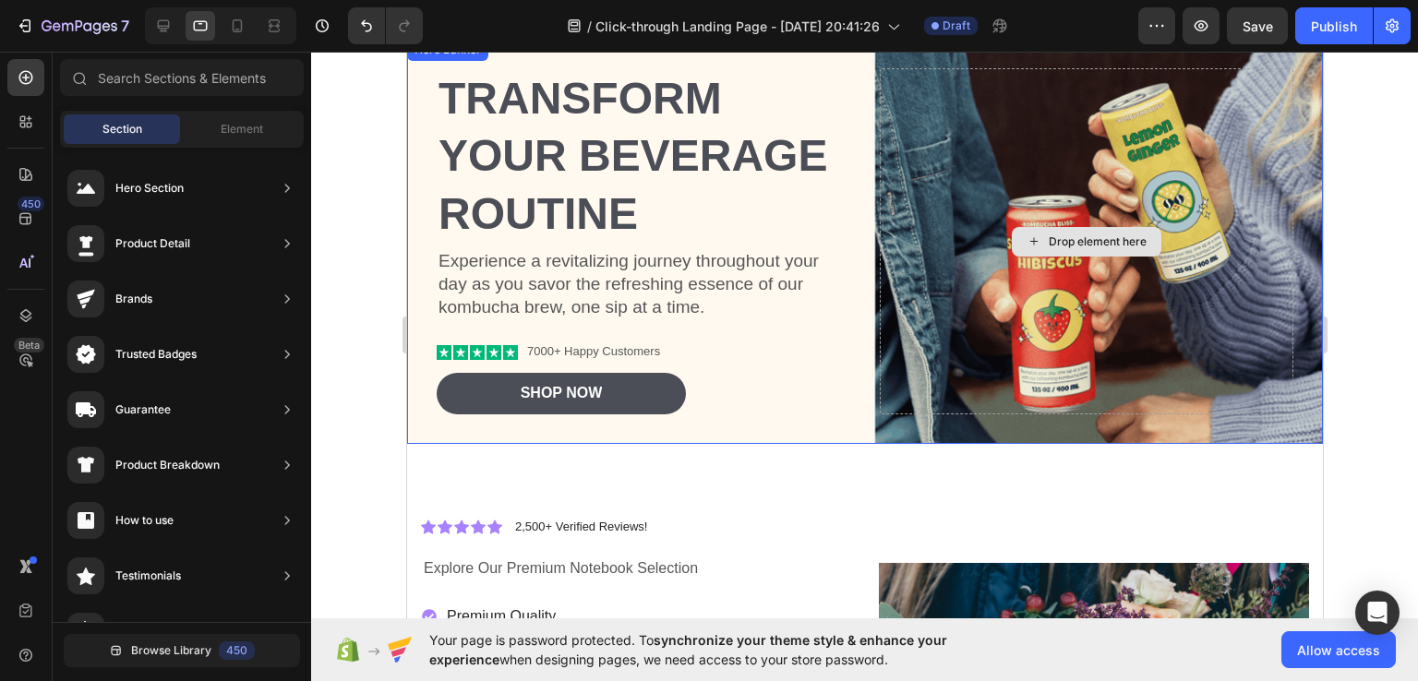
scroll to position [0, 0]
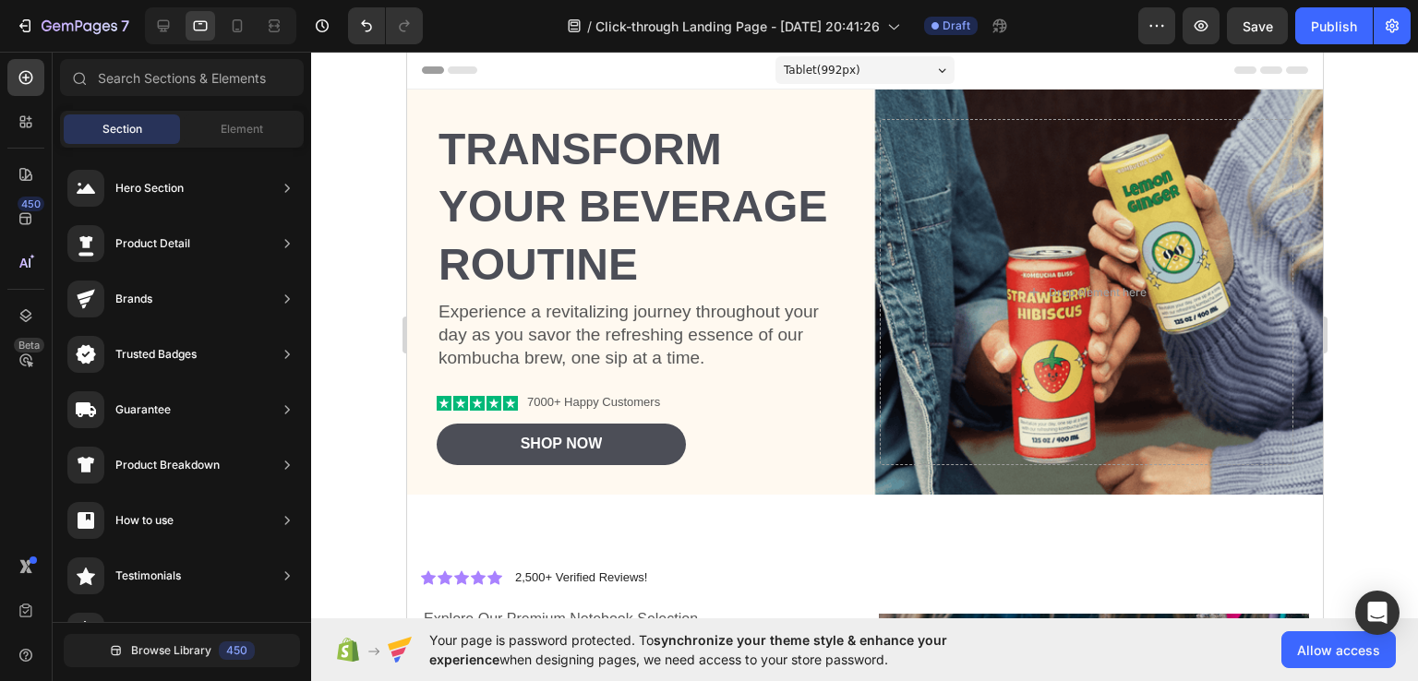
click at [371, 434] on div at bounding box center [864, 366] width 1107 height 629
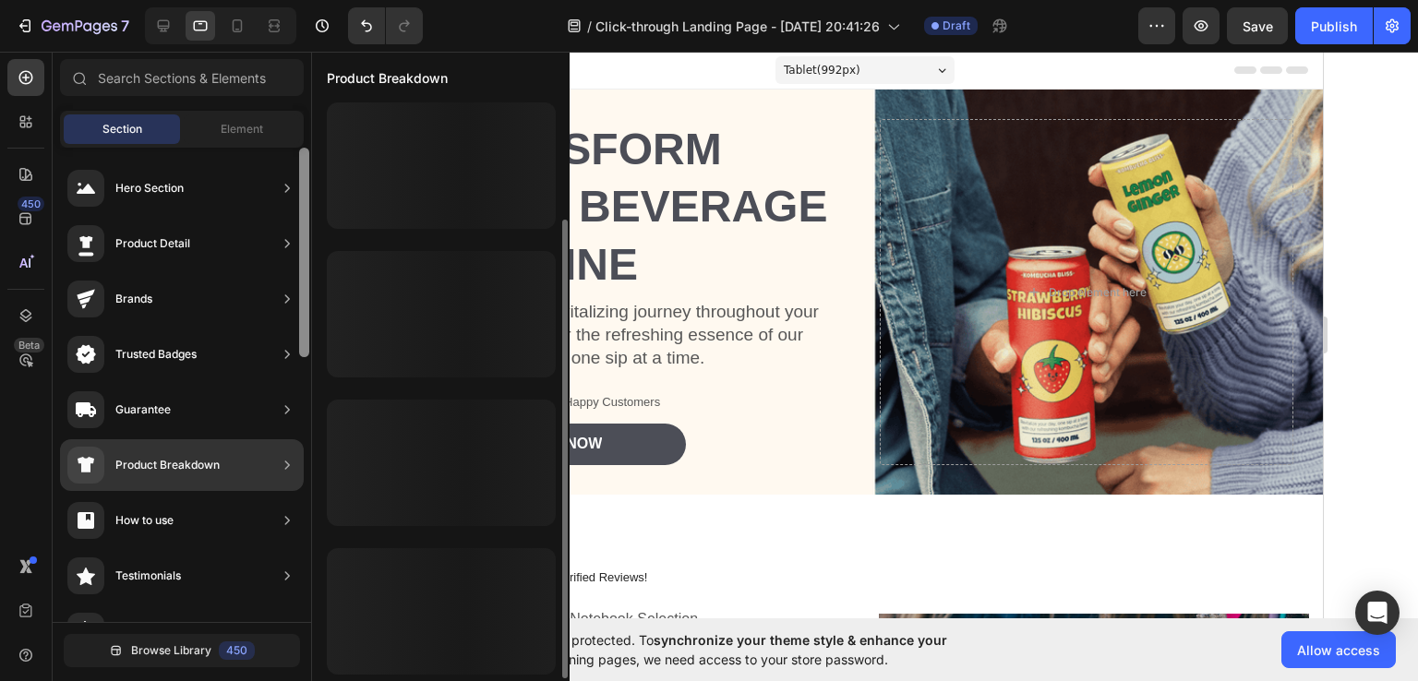
scroll to position [151, 0]
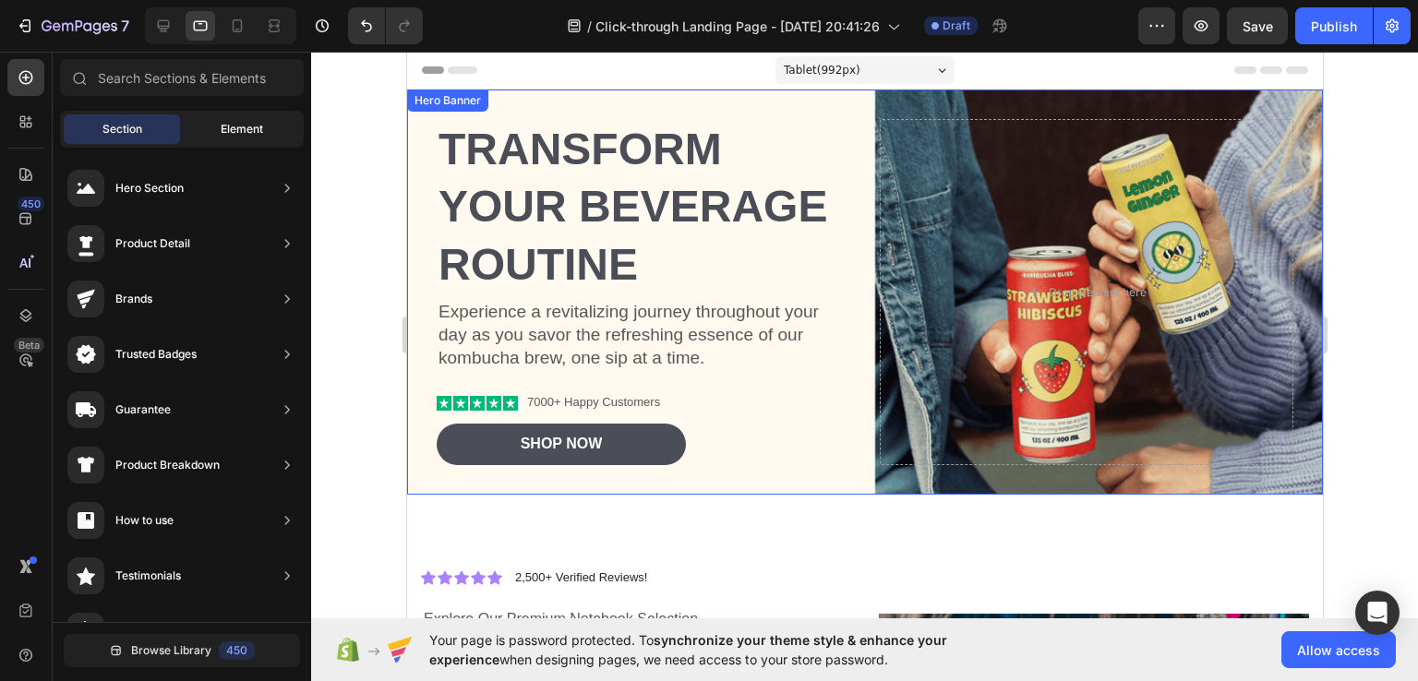
drag, startPoint x: 246, startPoint y: 110, endPoint x: 244, endPoint y: 138, distance: 27.8
click at [244, 138] on div "Section Element" at bounding box center [182, 129] width 244 height 37
click at [244, 138] on div "Element" at bounding box center [242, 129] width 116 height 30
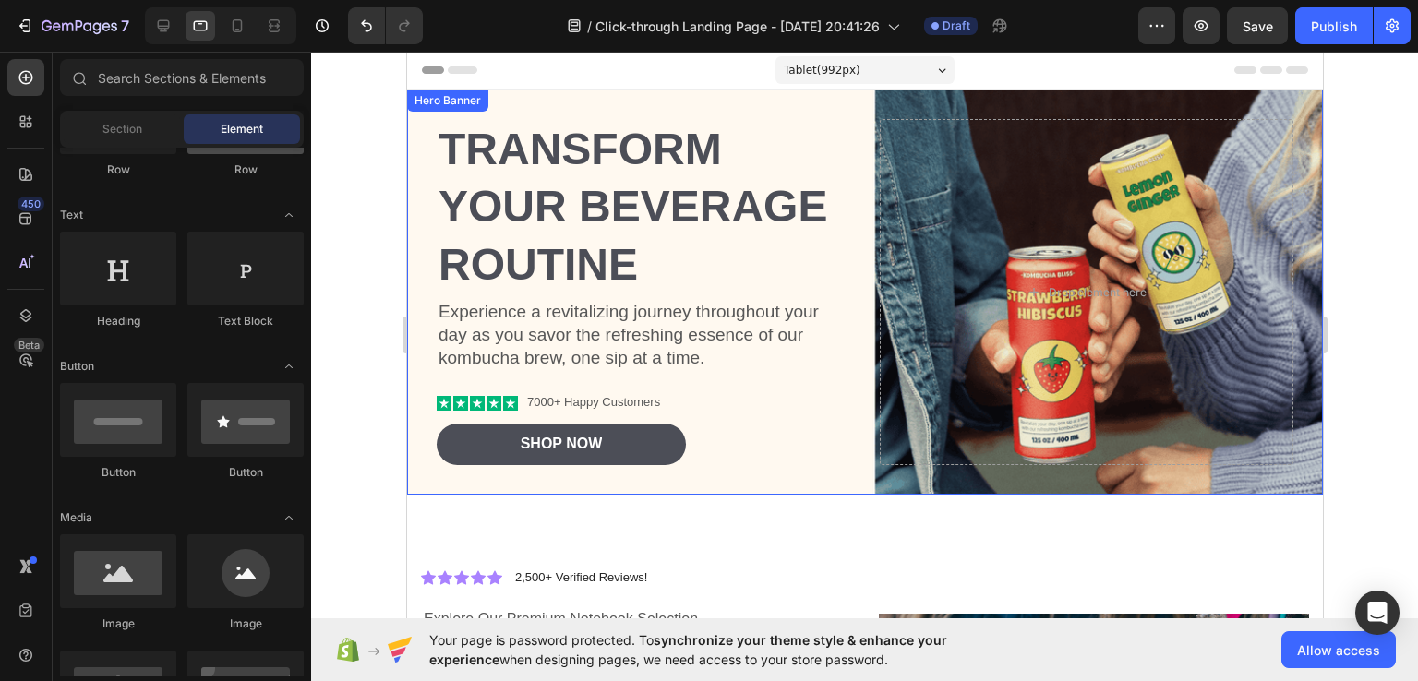
scroll to position [0, 0]
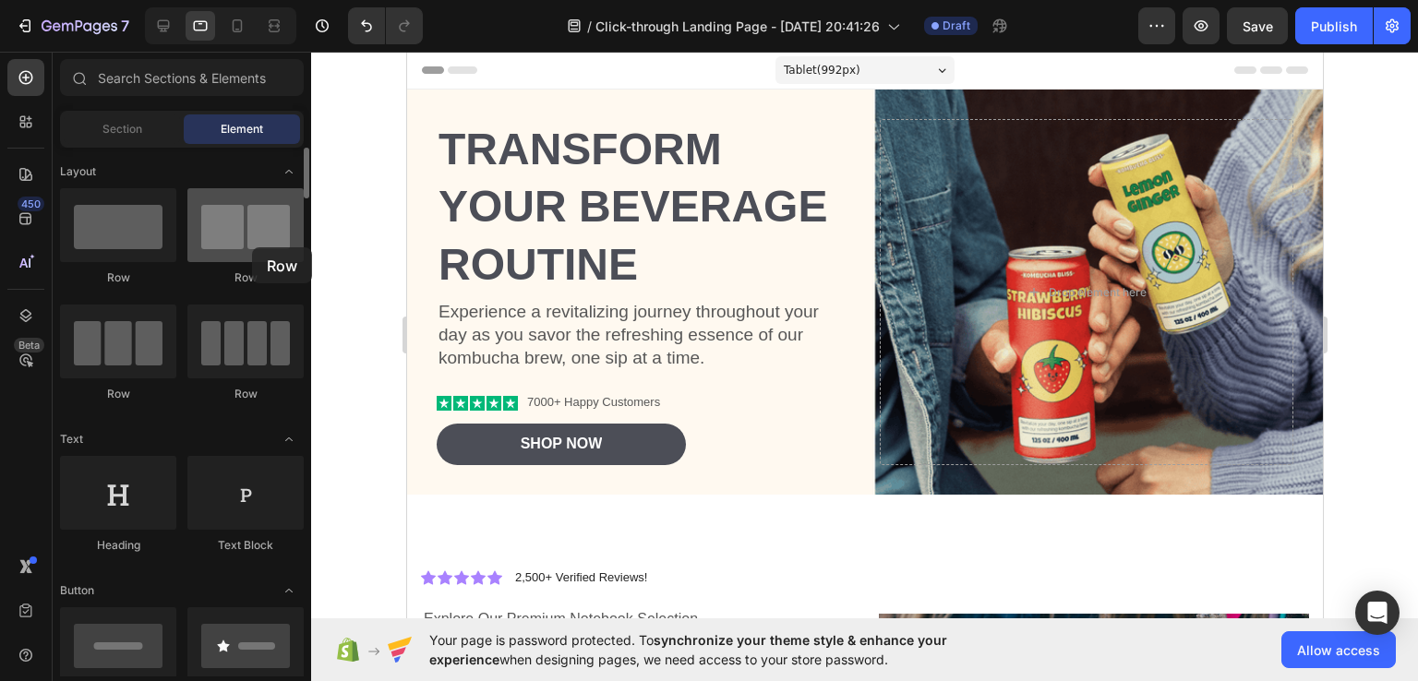
click at [252, 247] on div at bounding box center [245, 225] width 116 height 74
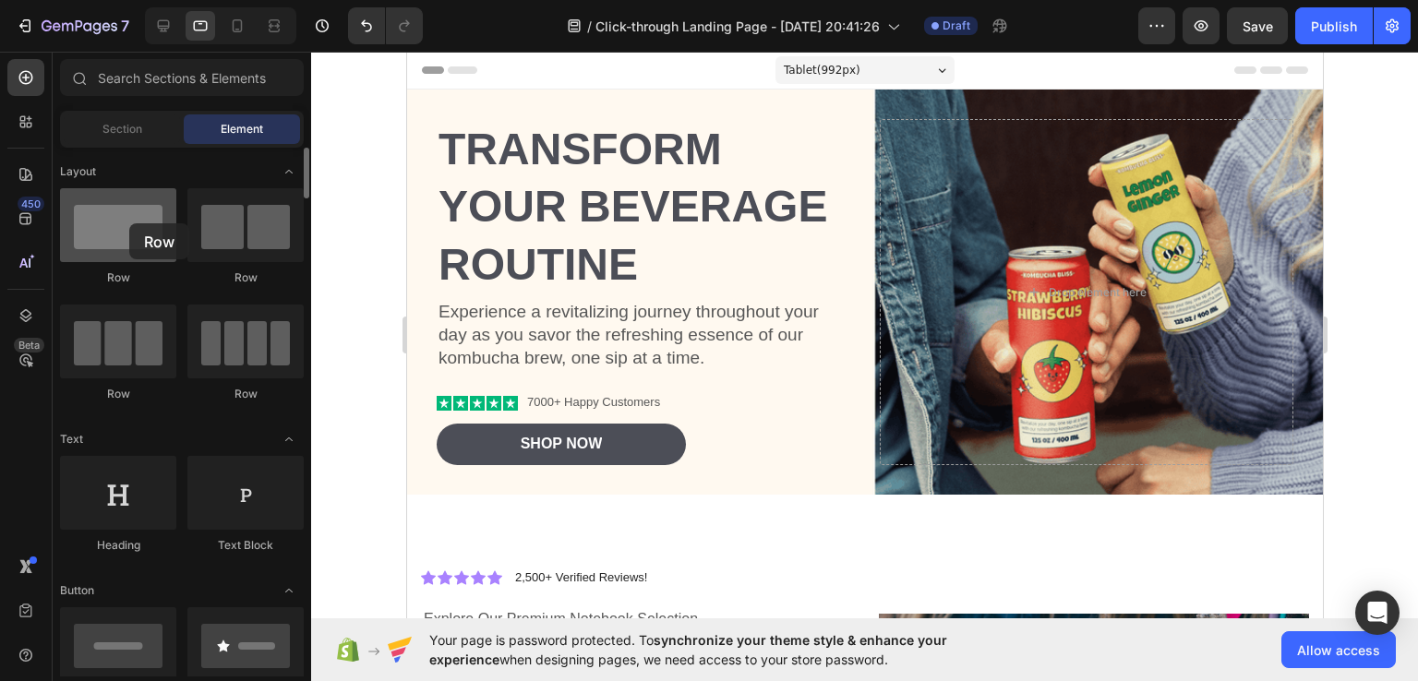
click at [129, 223] on div at bounding box center [118, 225] width 116 height 74
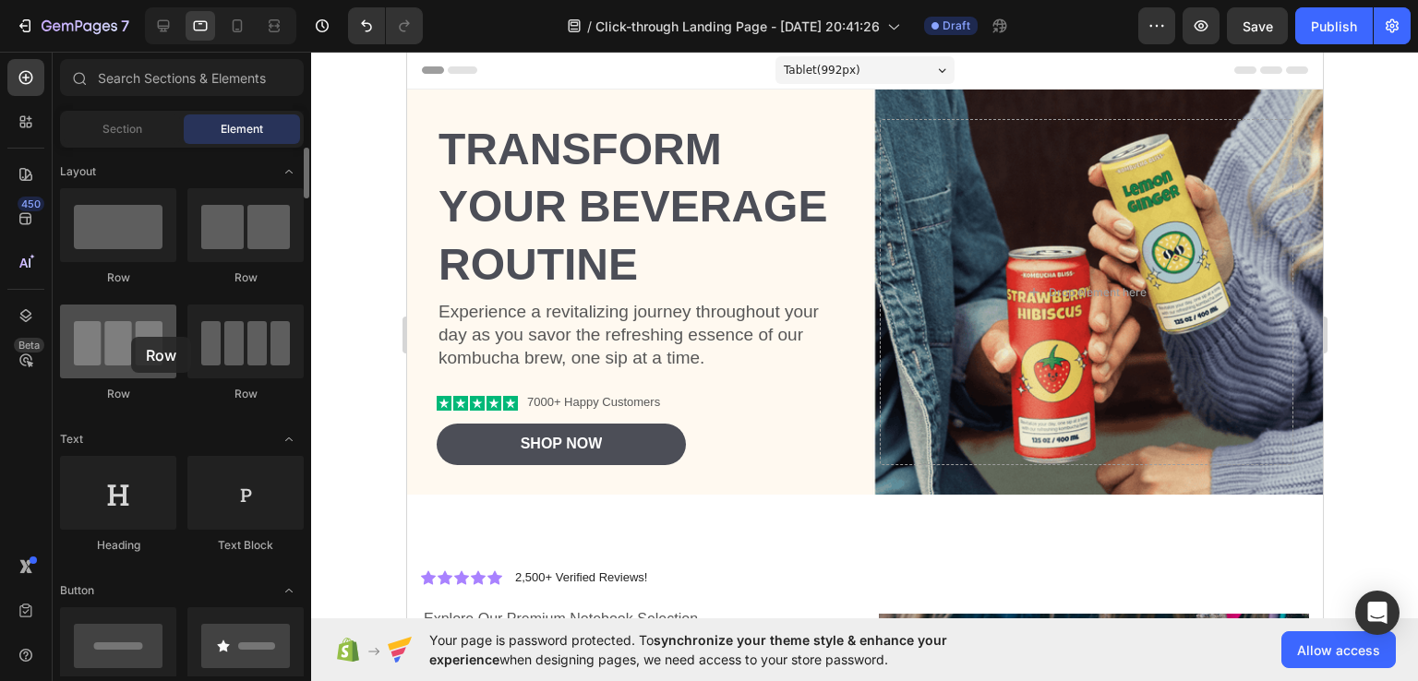
click at [131, 337] on div at bounding box center [118, 342] width 116 height 74
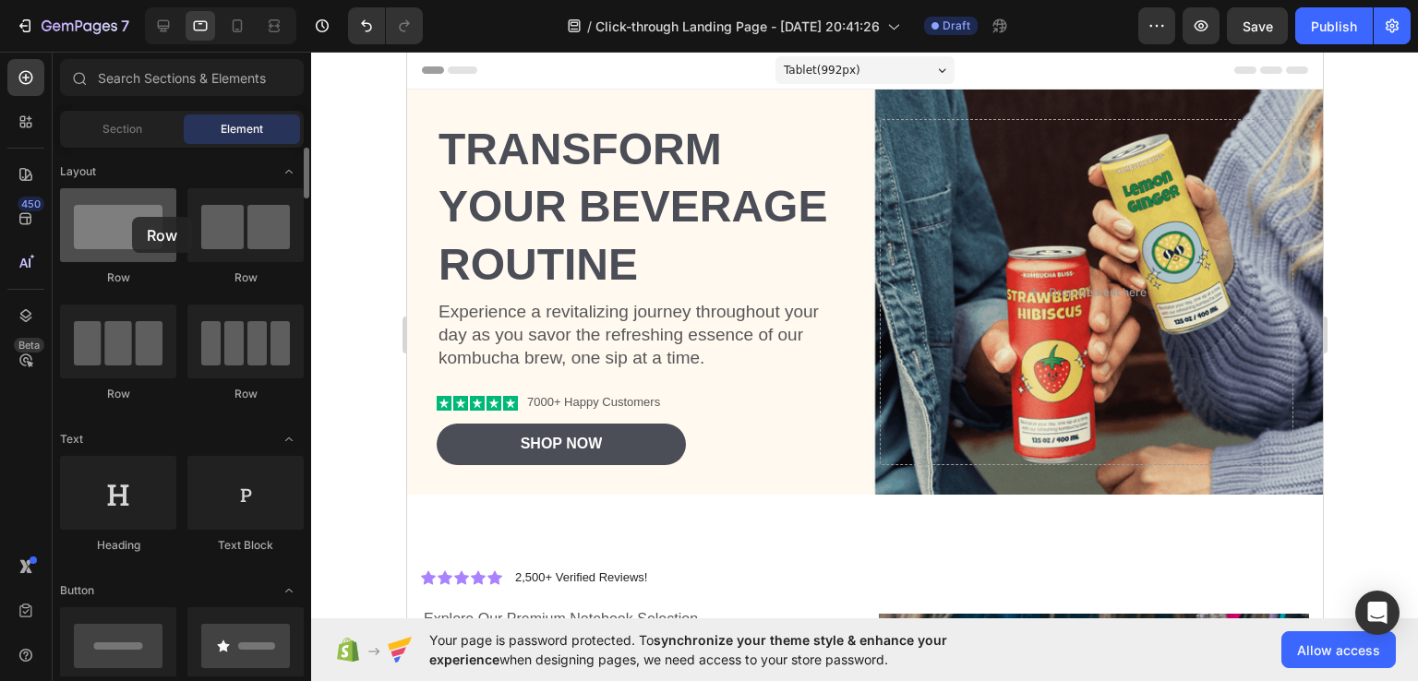
click at [132, 217] on div at bounding box center [118, 225] width 116 height 74
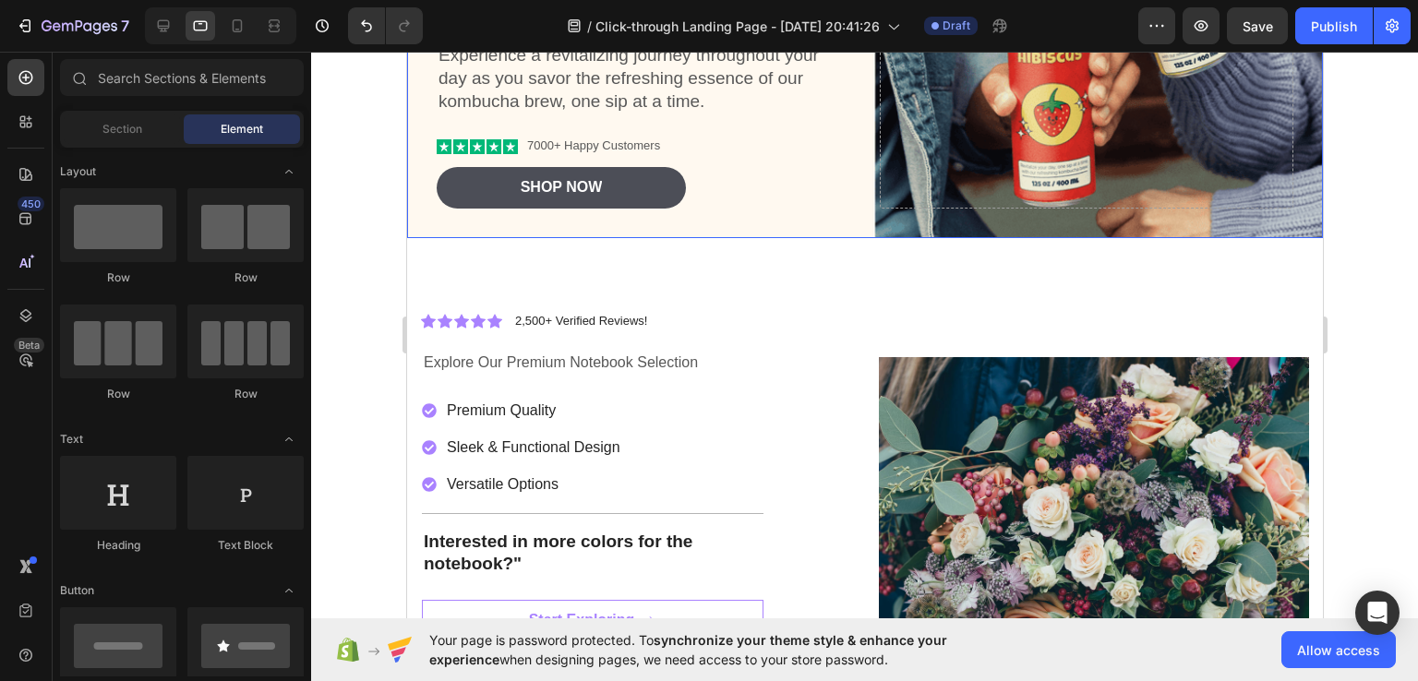
scroll to position [255, 0]
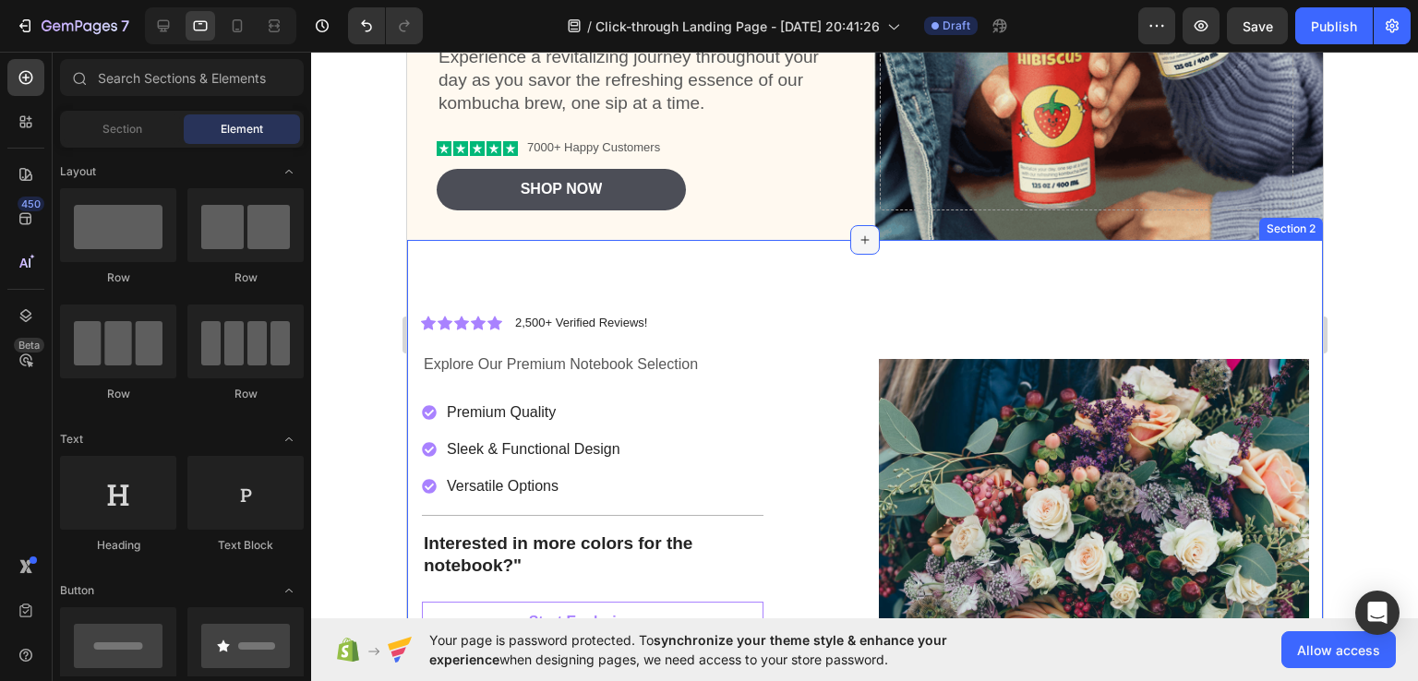
click at [861, 234] on icon at bounding box center [863, 240] width 15 height 15
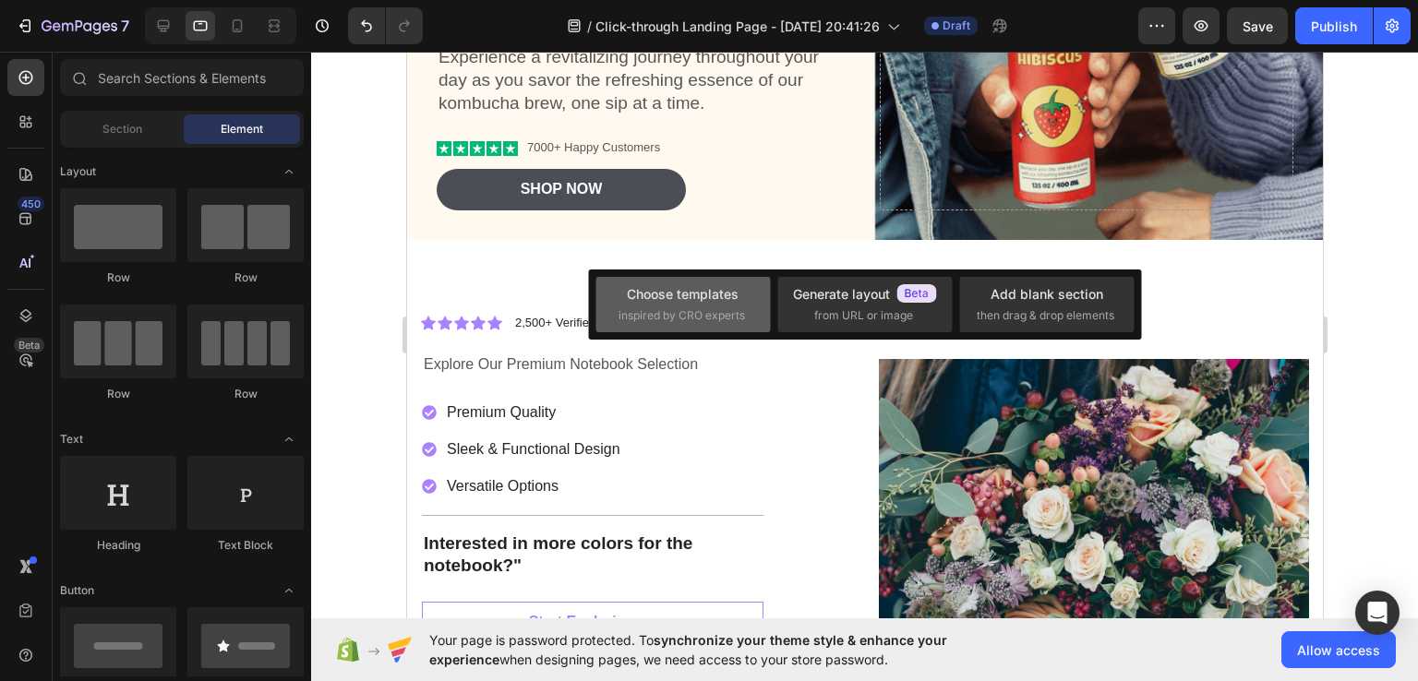
click at [683, 302] on div "Choose templates" at bounding box center [683, 293] width 112 height 19
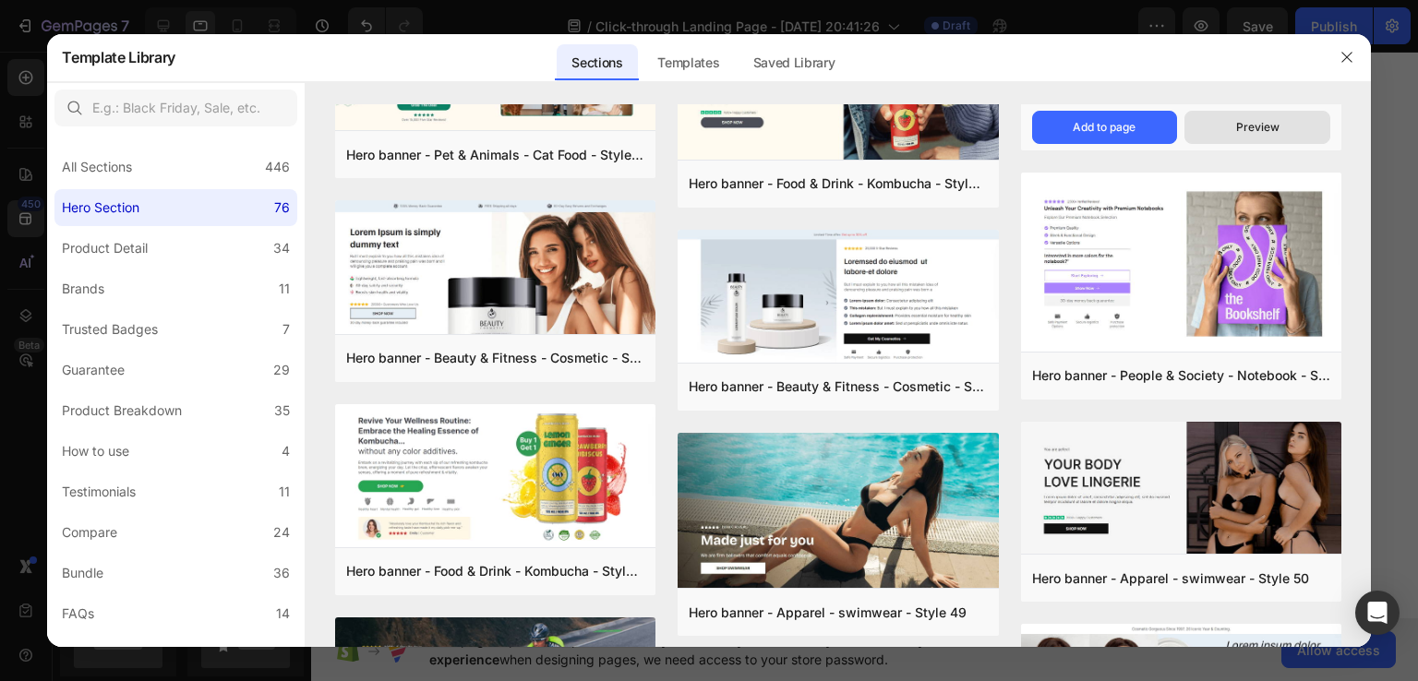
scroll to position [0, 0]
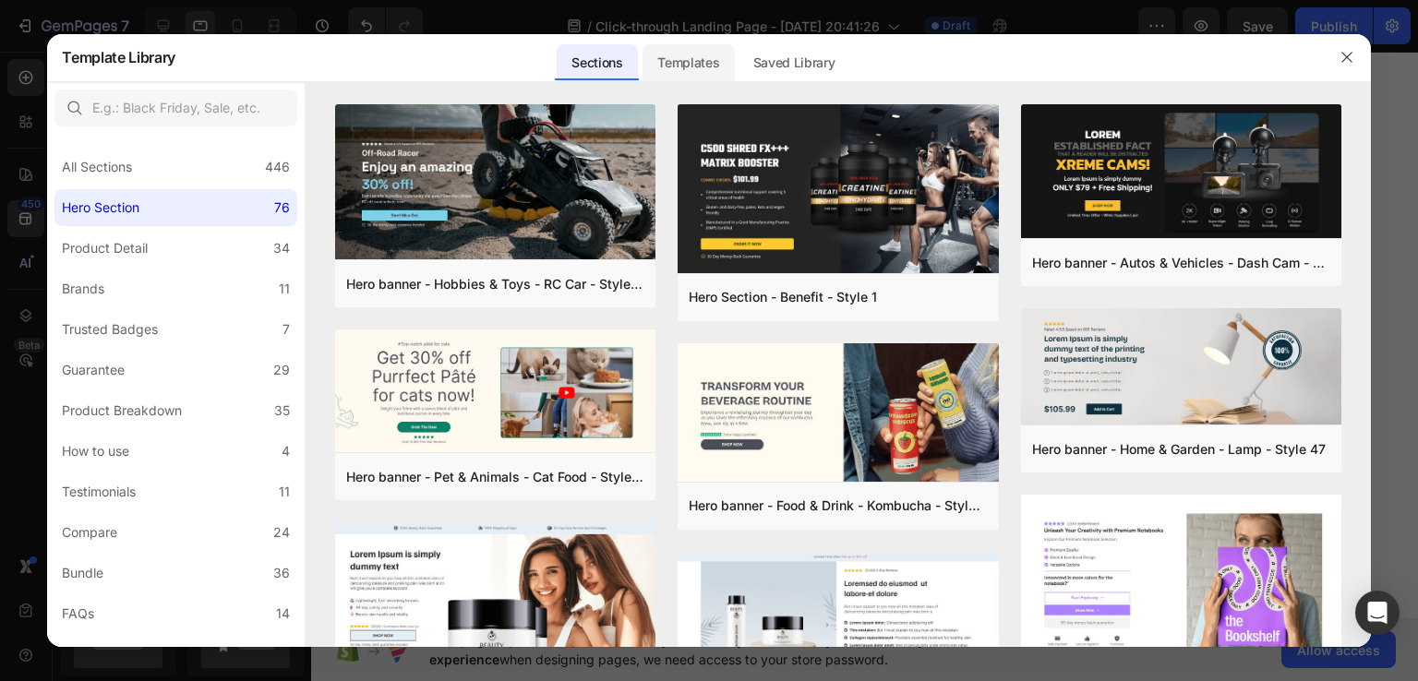
click at [675, 61] on div "Templates" at bounding box center [687, 62] width 91 height 37
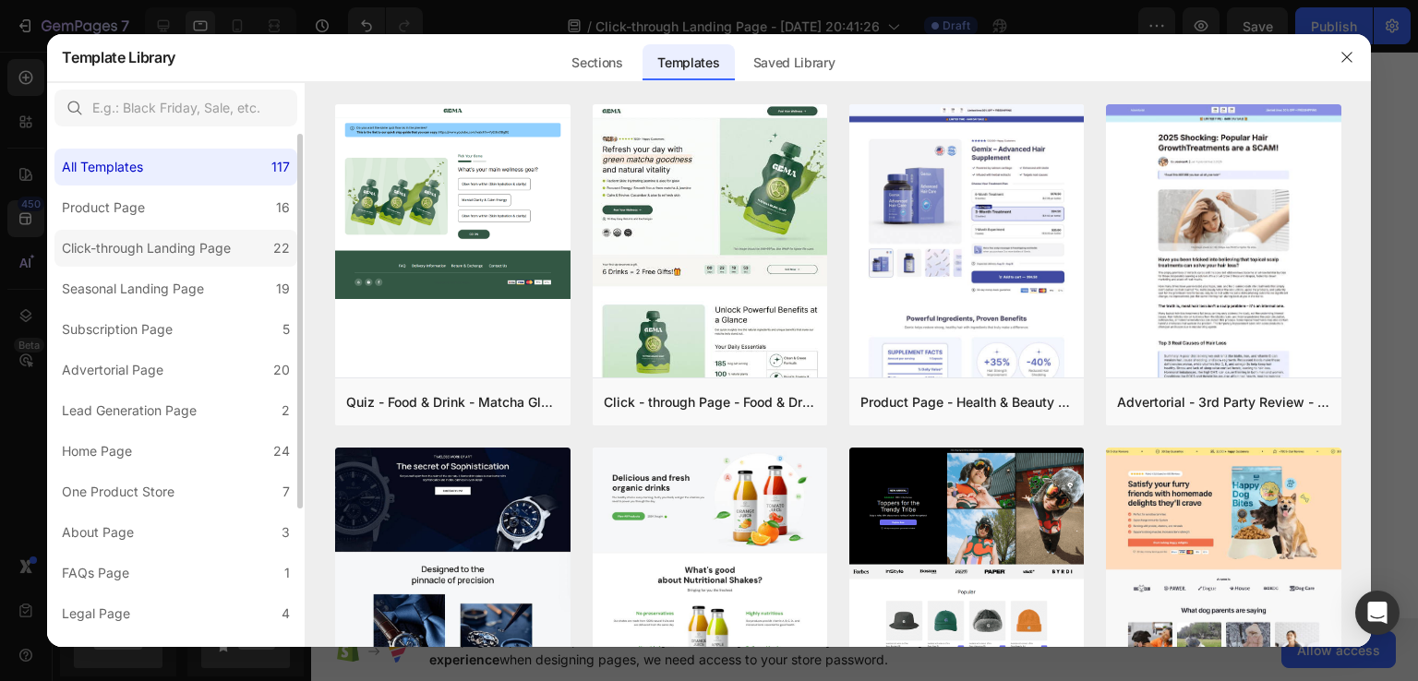
click at [138, 248] on div "Click-through Landing Page" at bounding box center [146, 248] width 169 height 22
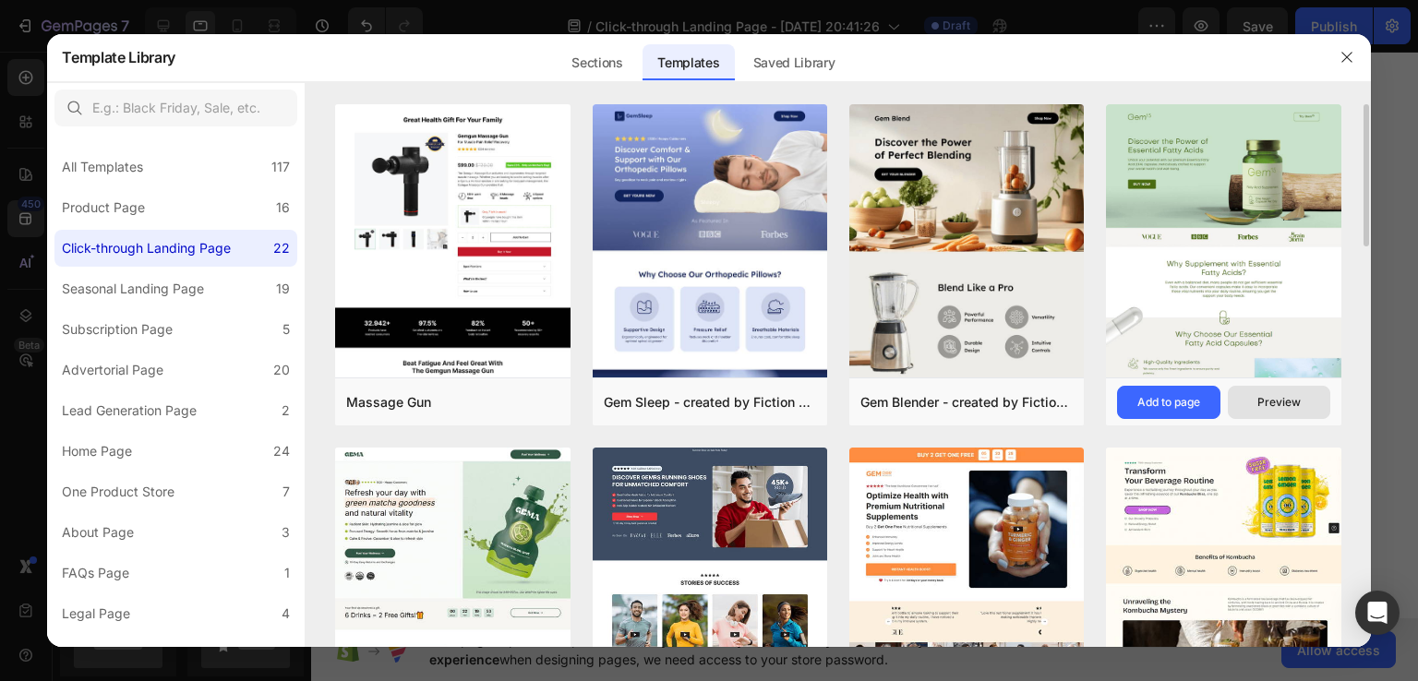
click at [1258, 403] on div "Preview" at bounding box center [1278, 402] width 43 height 17
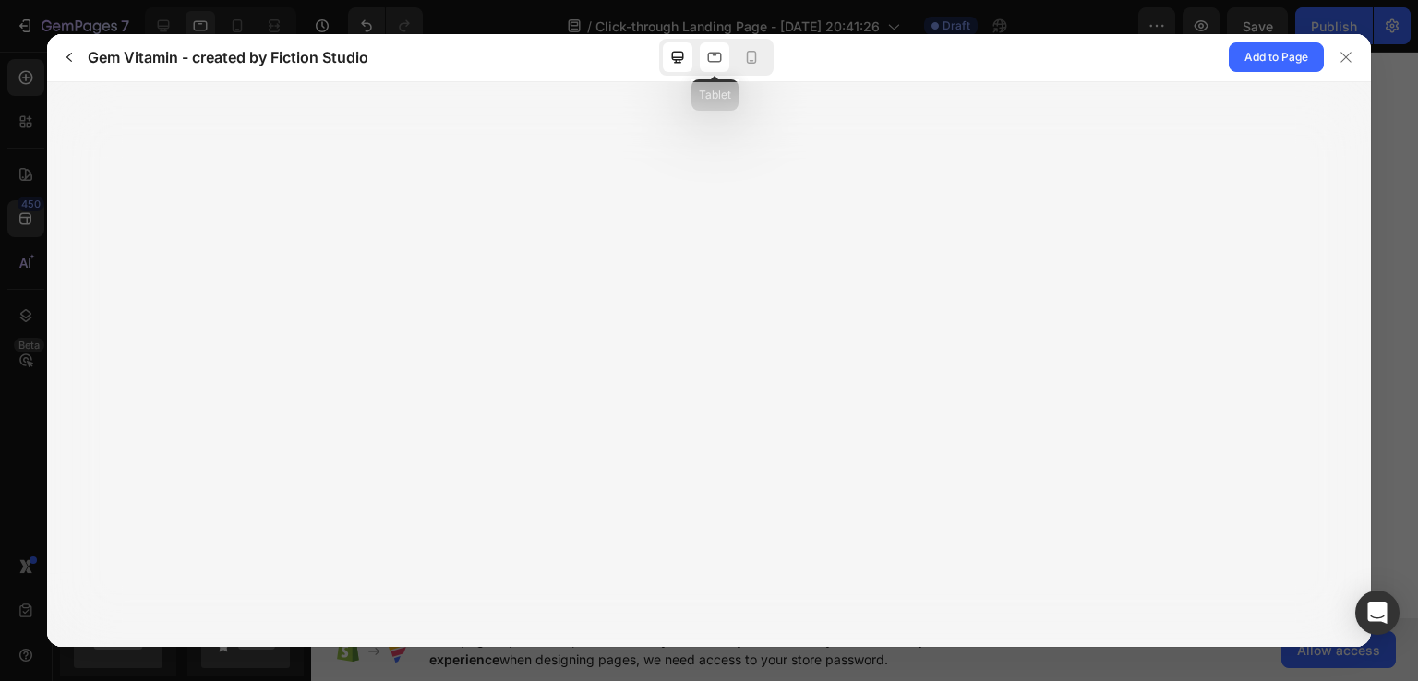
click at [707, 64] on icon at bounding box center [714, 57] width 18 height 18
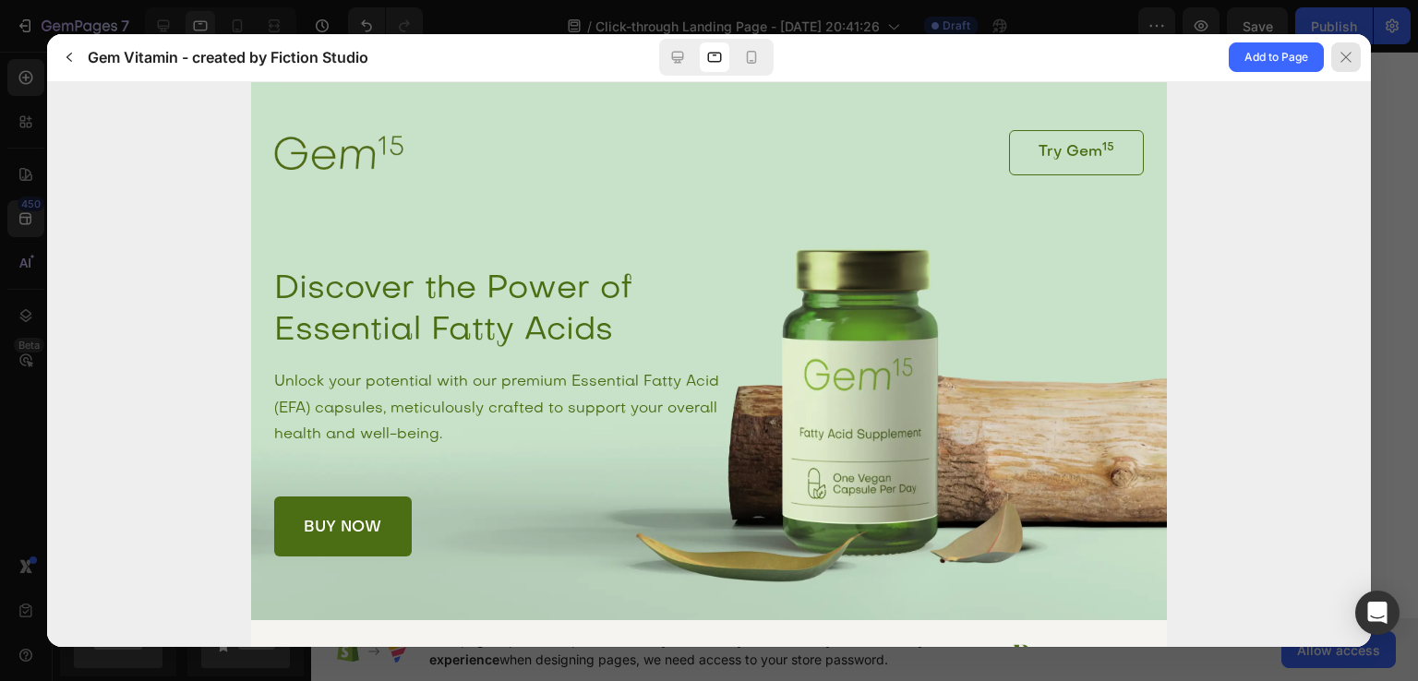
click at [1344, 48] on div at bounding box center [1346, 57] width 30 height 30
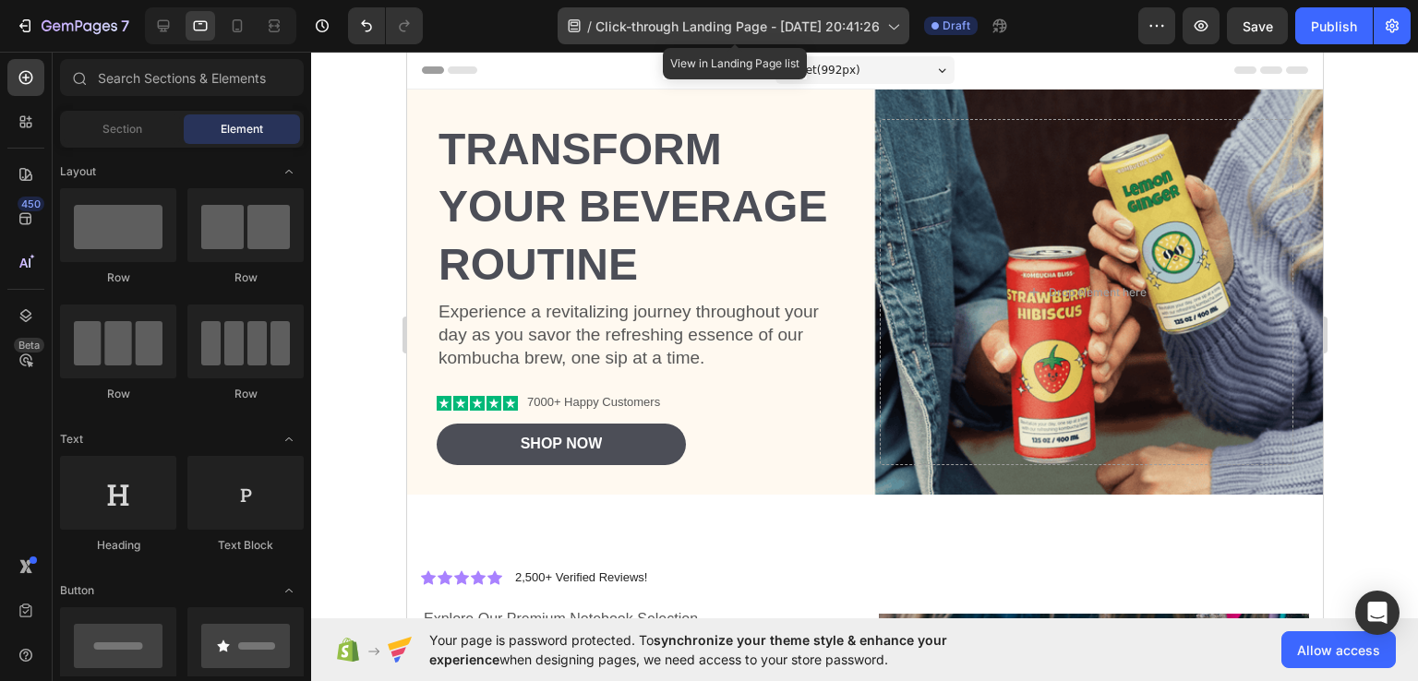
click at [894, 24] on icon at bounding box center [892, 26] width 18 height 18
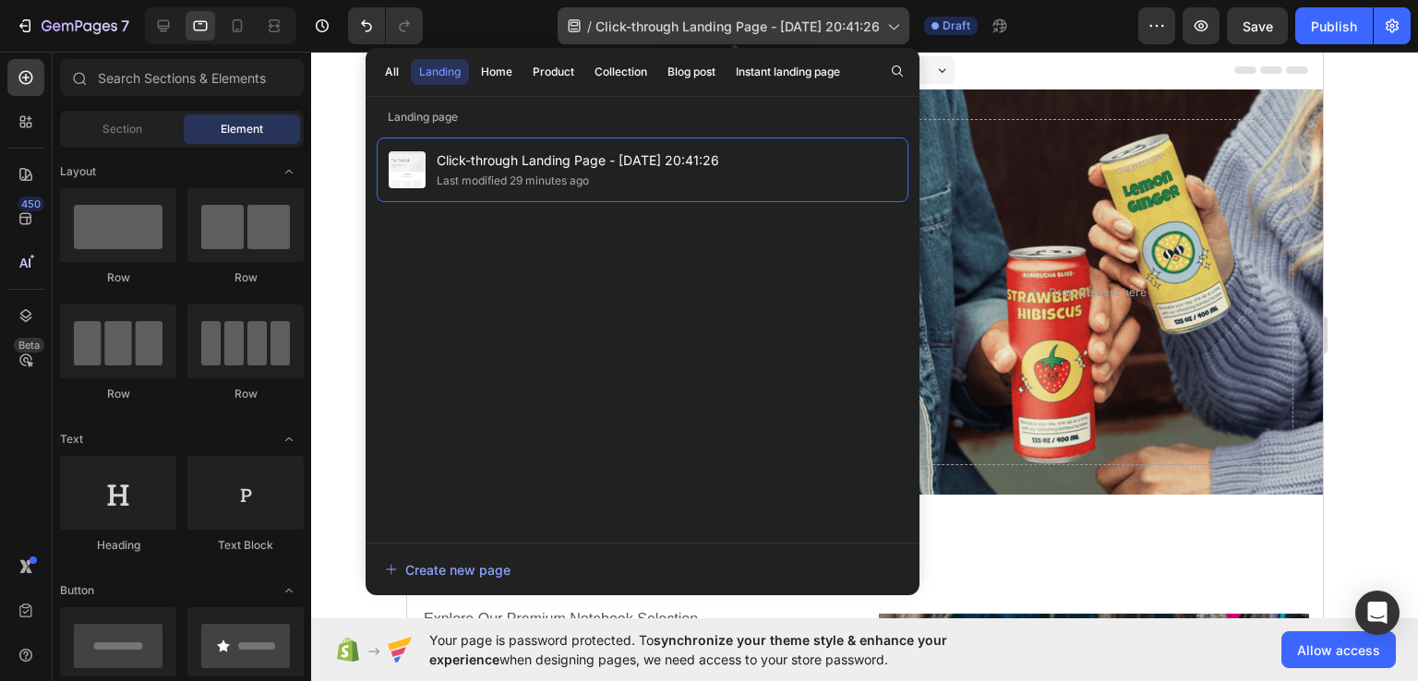
click at [894, 24] on icon at bounding box center [892, 26] width 18 height 18
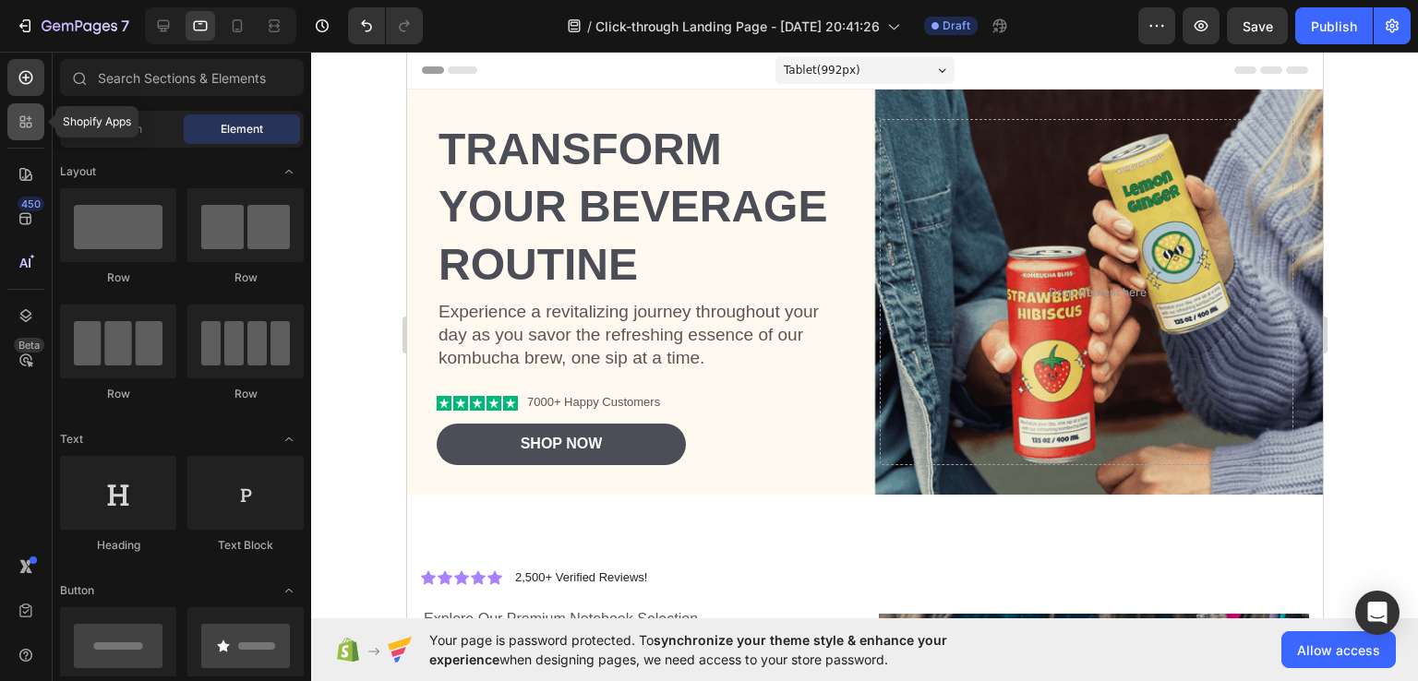
click at [22, 119] on icon at bounding box center [26, 122] width 18 height 18
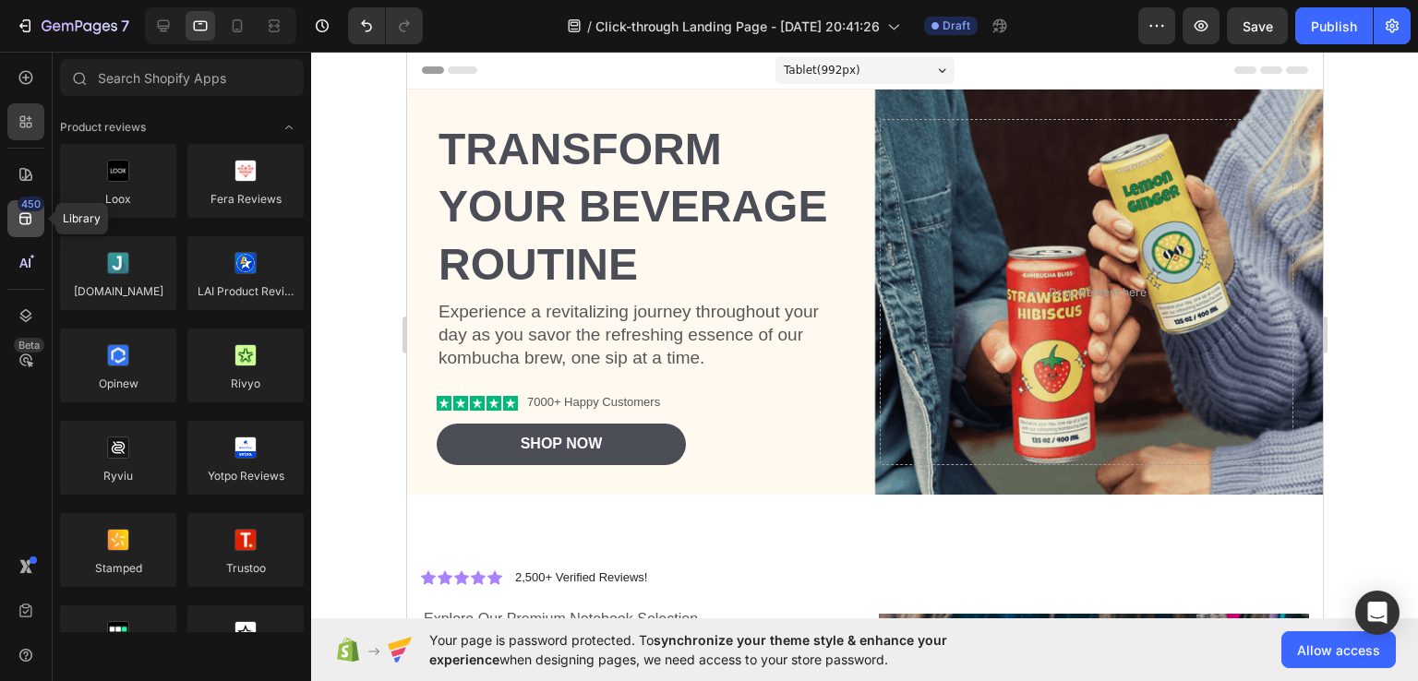
click at [20, 197] on div "450" at bounding box center [31, 204] width 27 height 15
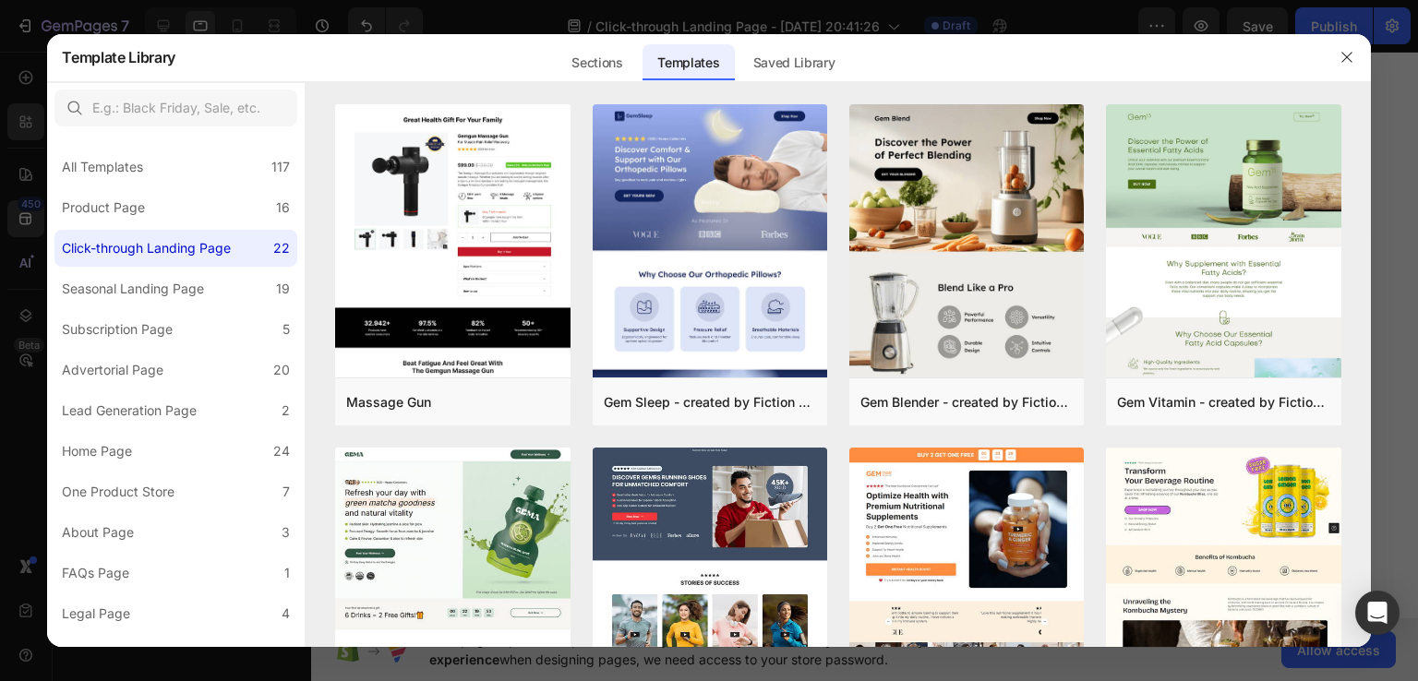
click at [18, 226] on div at bounding box center [709, 340] width 1418 height 681
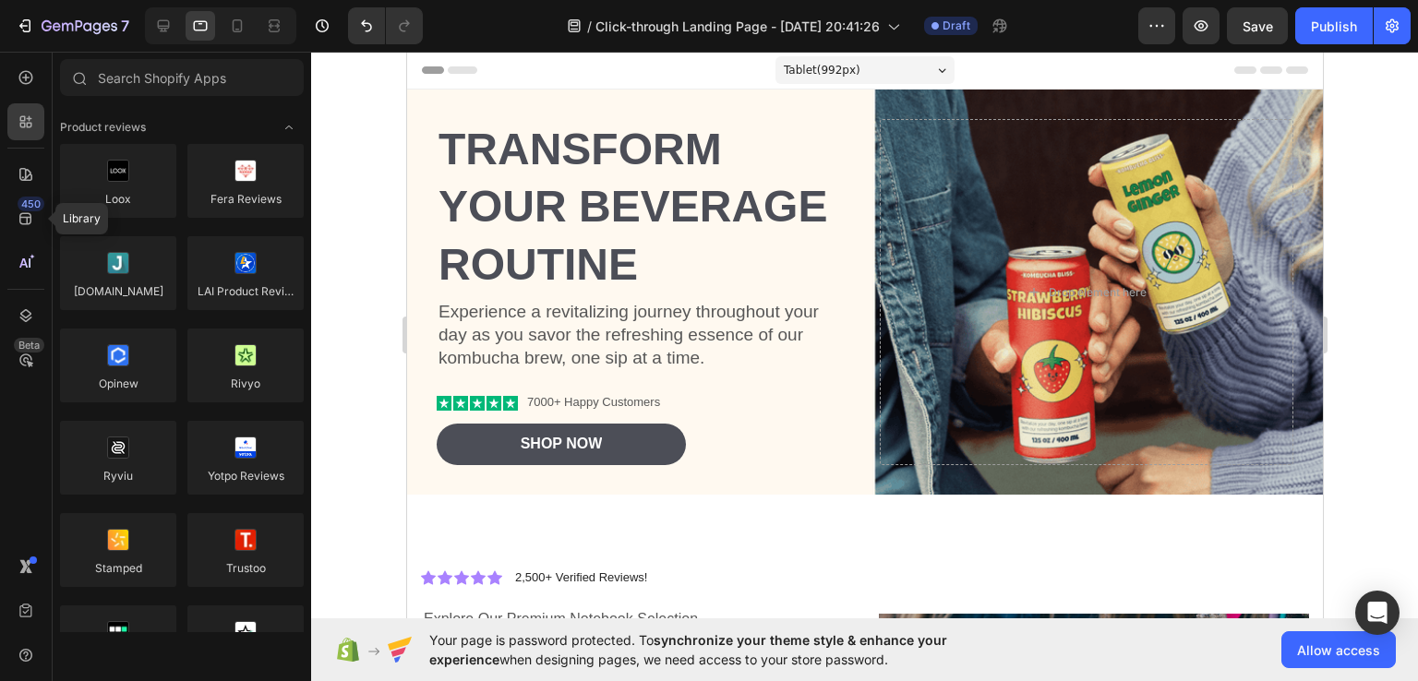
click at [18, 226] on icon at bounding box center [26, 219] width 18 height 18
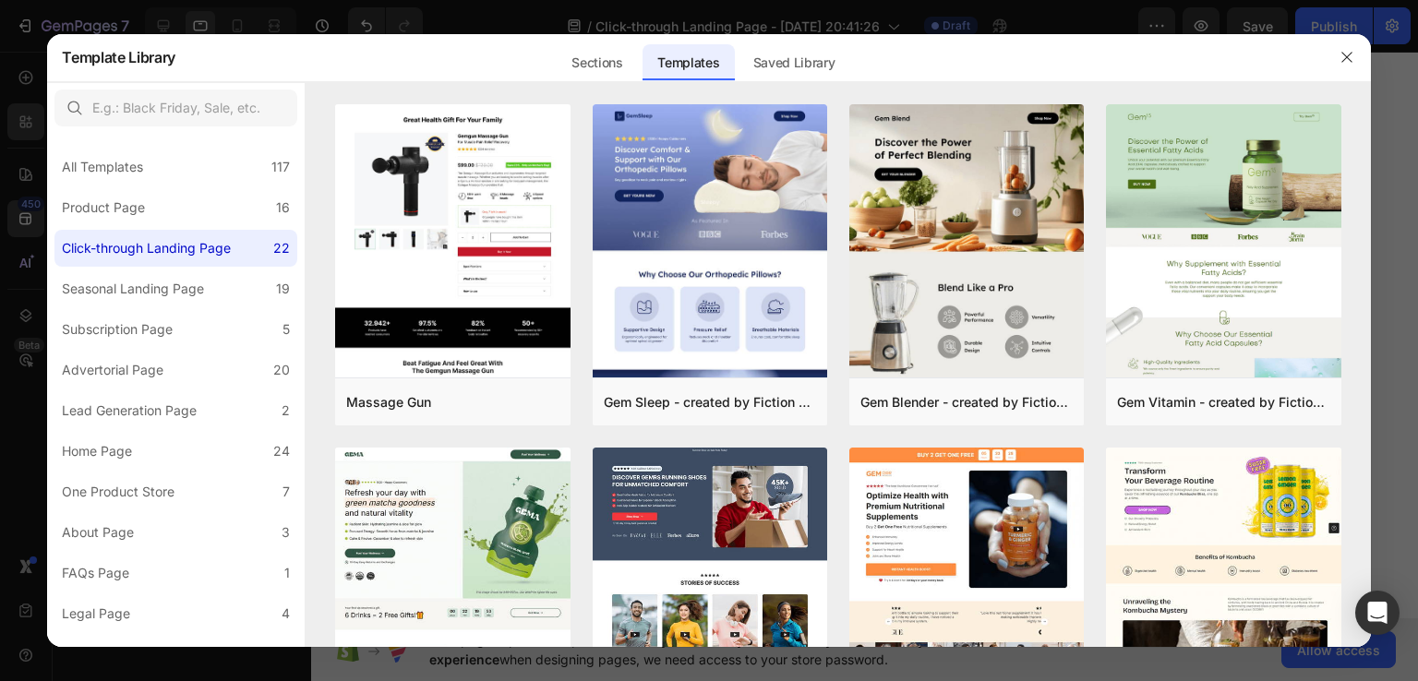
click at [18, 226] on div at bounding box center [709, 340] width 1418 height 681
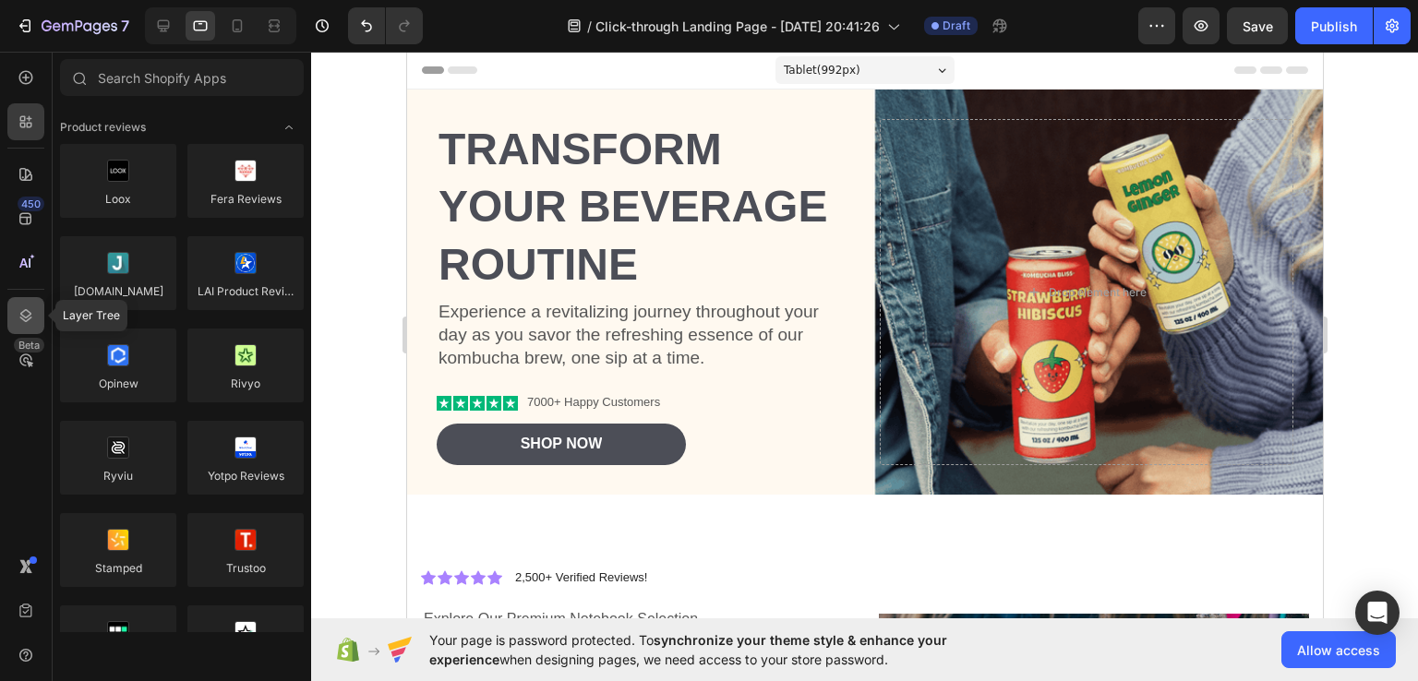
click at [28, 325] on div at bounding box center [25, 315] width 37 height 37
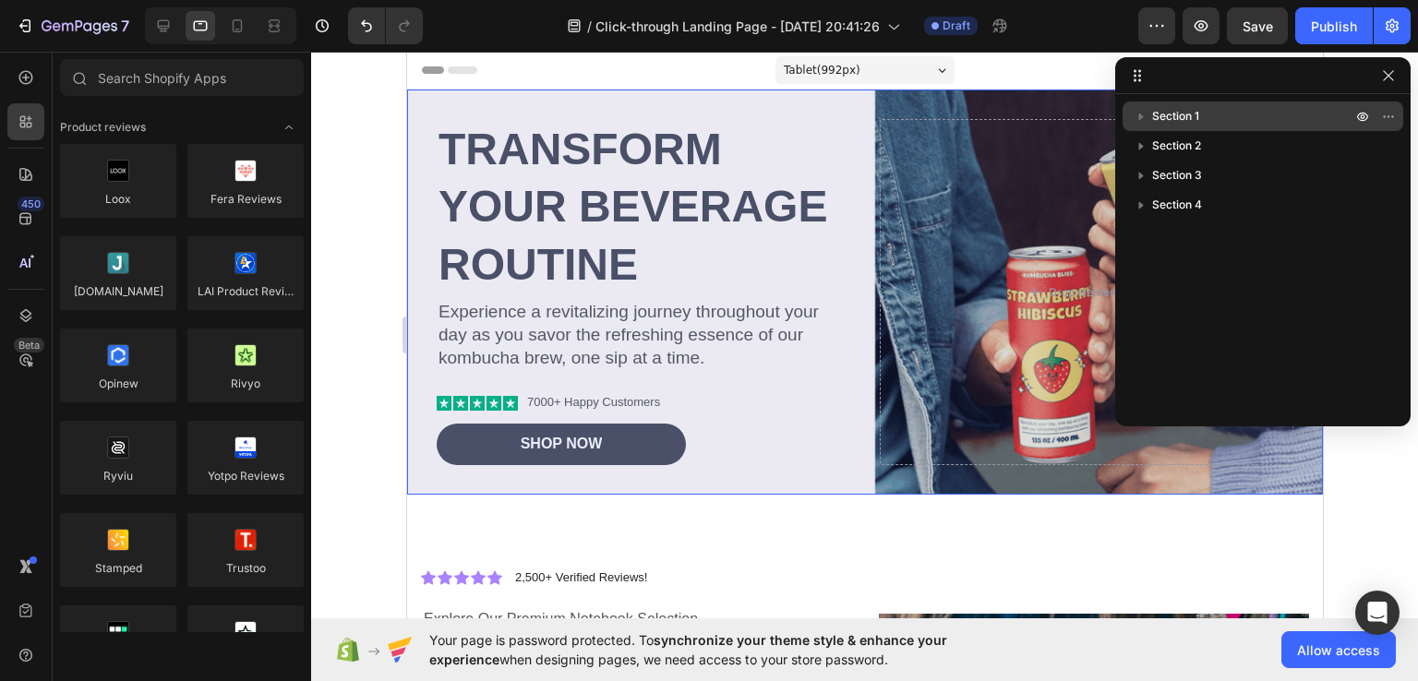
click at [1188, 120] on span "Section 1" at bounding box center [1175, 116] width 47 height 18
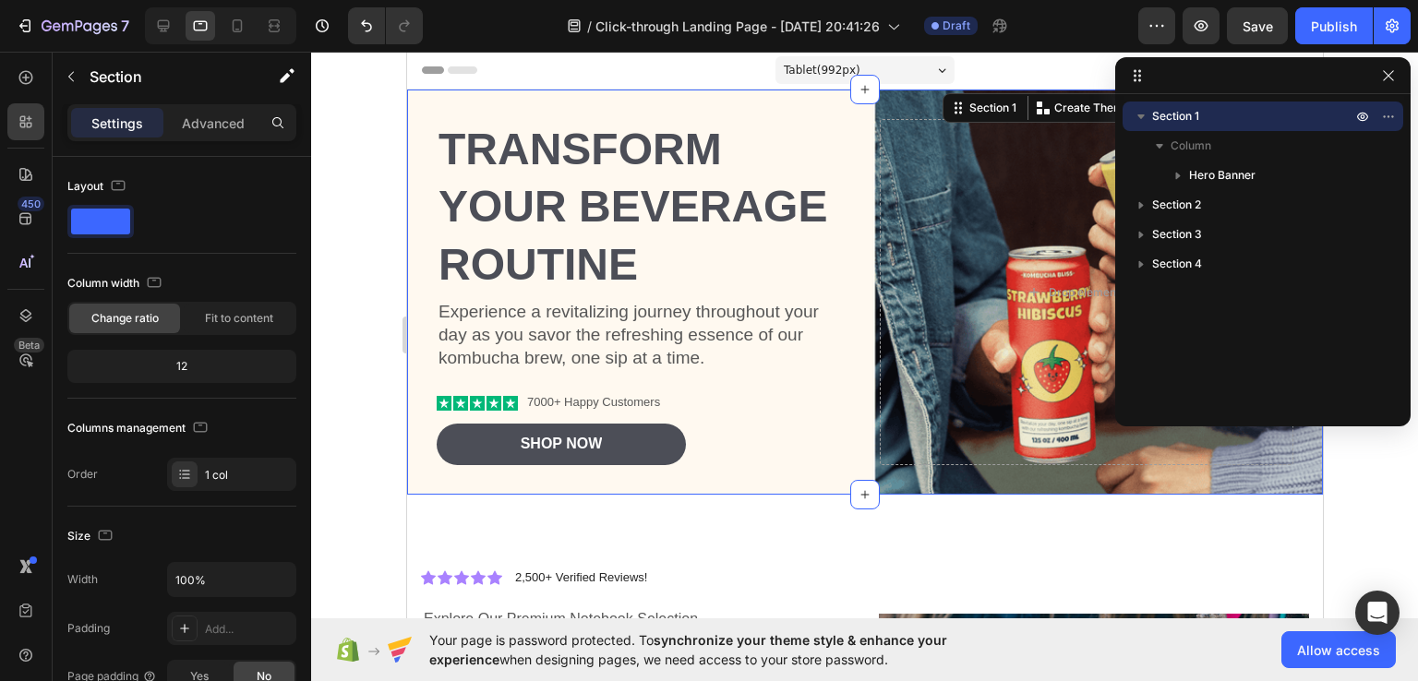
click at [1188, 120] on span "Section 1" at bounding box center [1175, 116] width 47 height 18
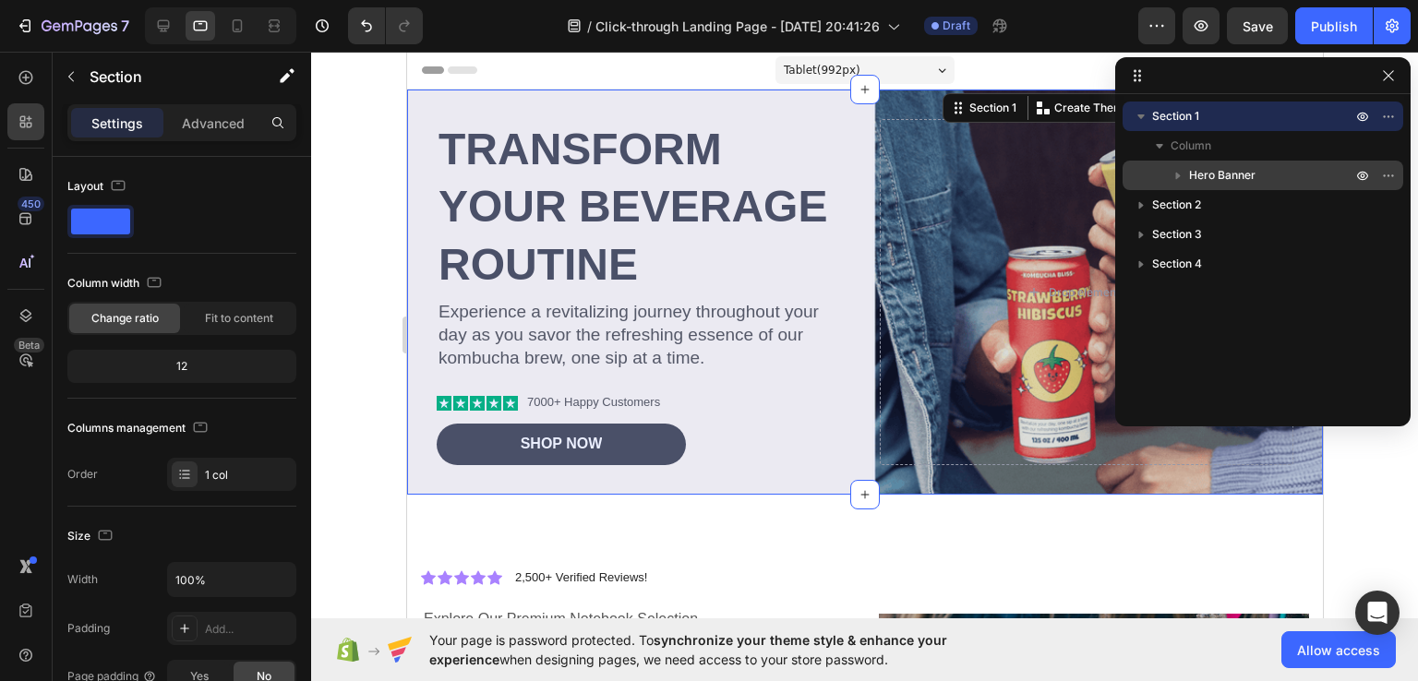
click at [1204, 184] on span "Hero Banner" at bounding box center [1222, 175] width 66 height 18
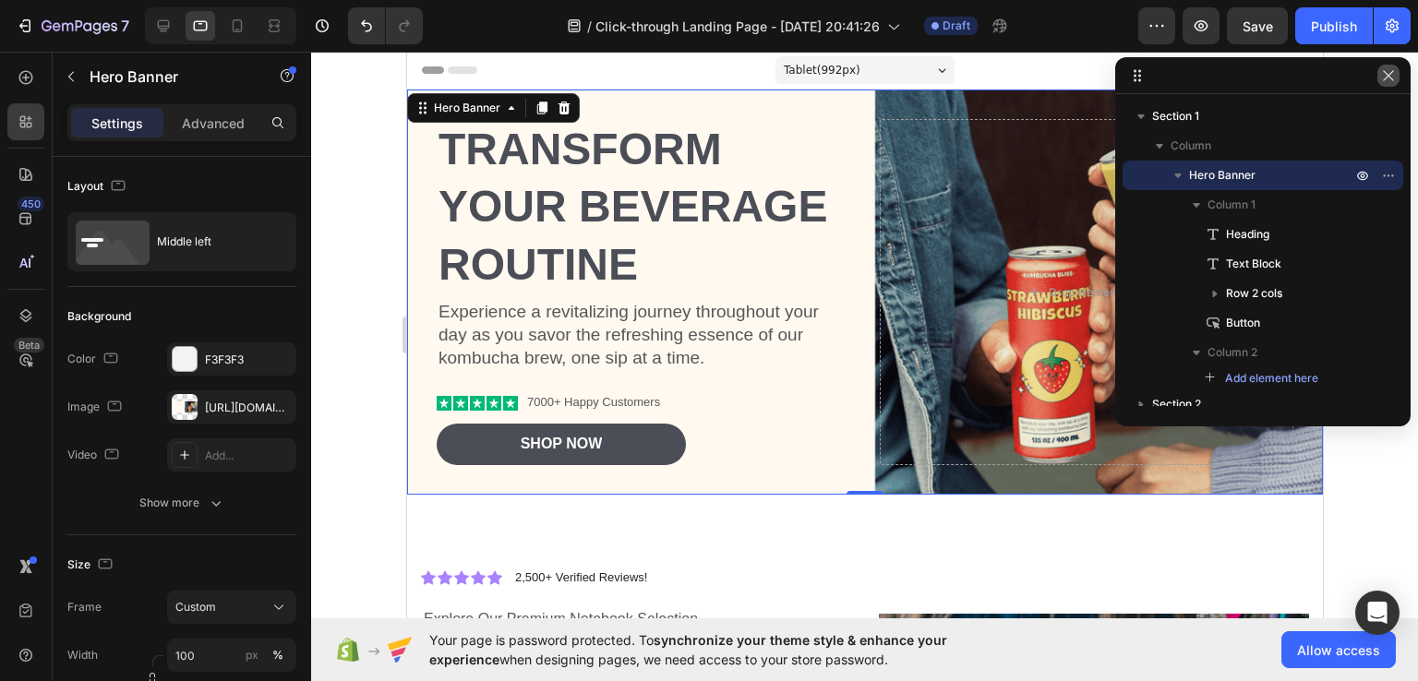
click at [1381, 73] on icon "button" at bounding box center [1388, 75] width 15 height 15
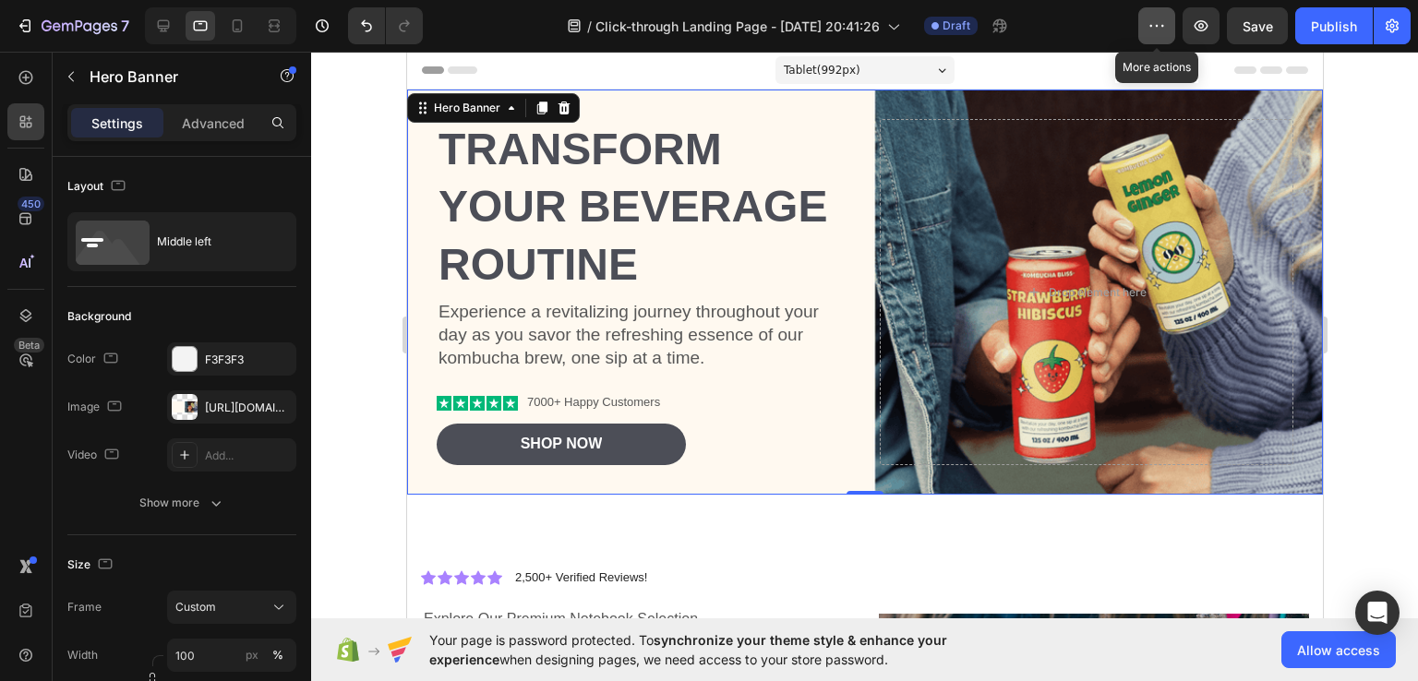
click at [1157, 28] on icon "button" at bounding box center [1156, 26] width 18 height 18
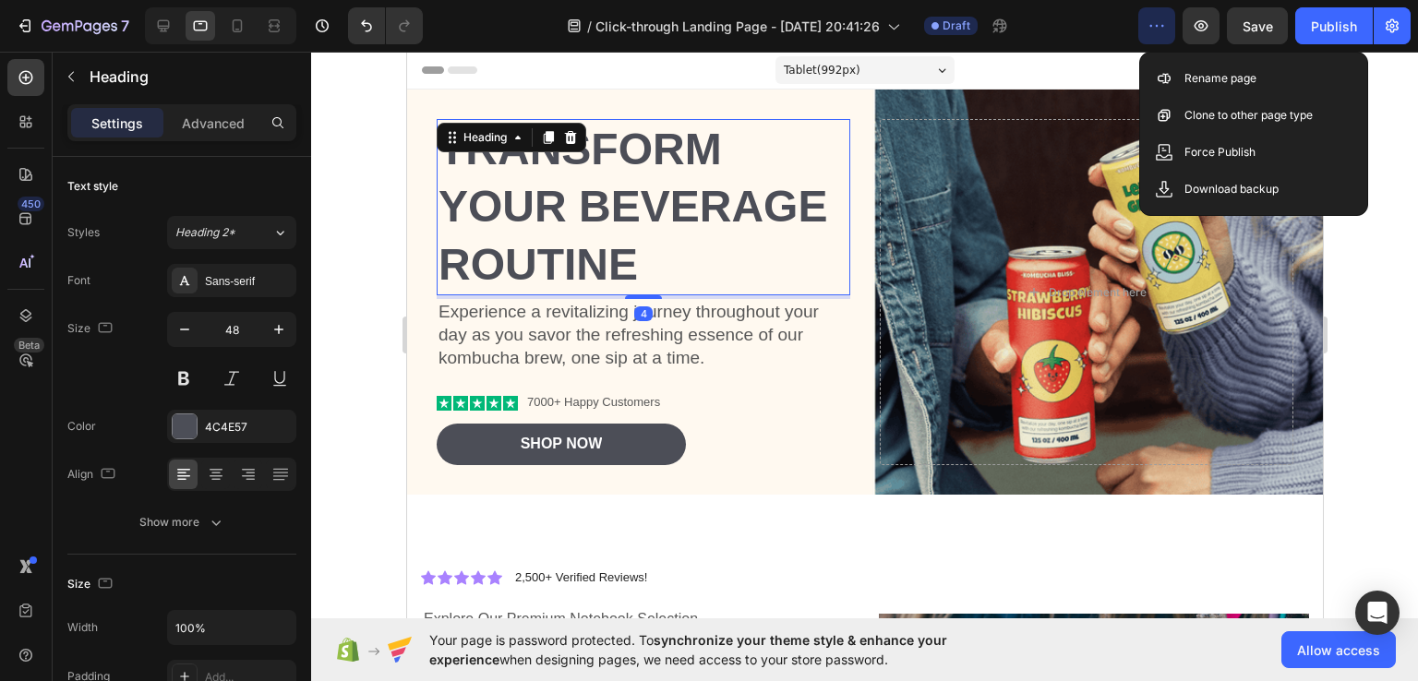
click at [817, 208] on h2 "Transform Your Beverage Routine" at bounding box center [642, 207] width 413 height 176
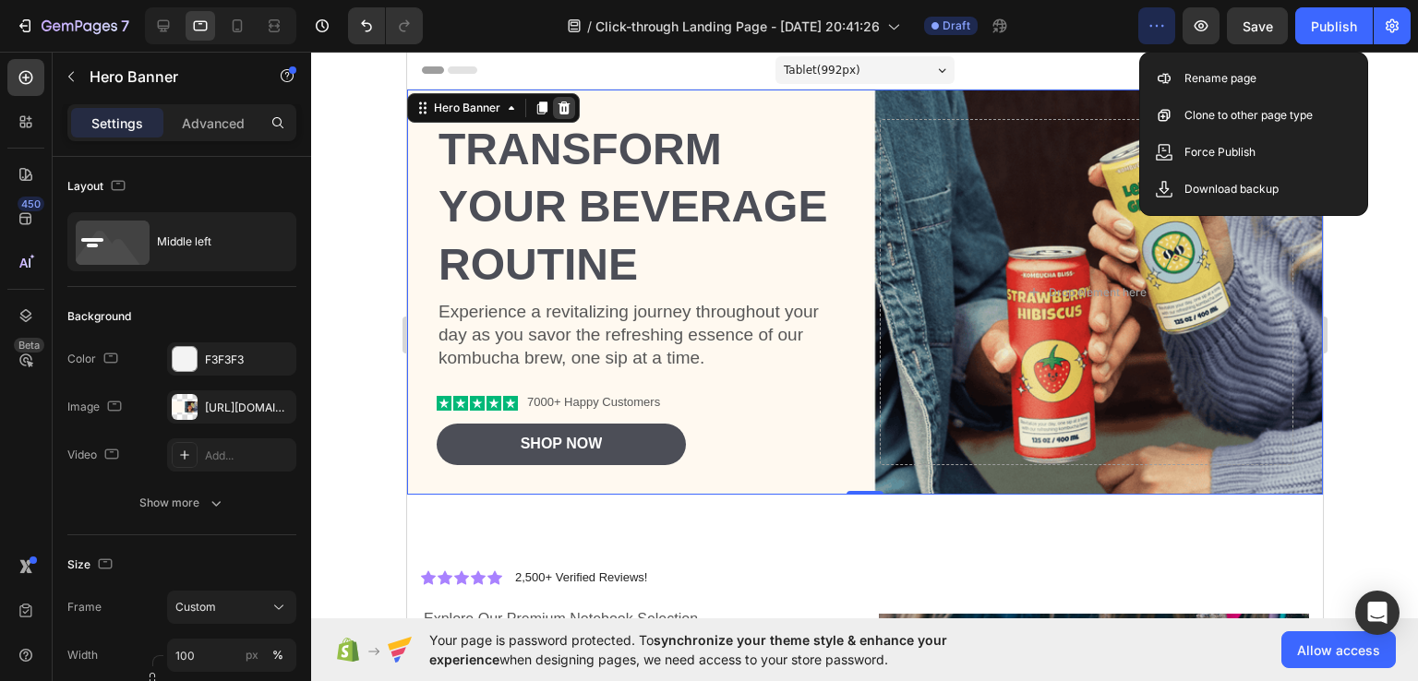
click at [558, 111] on icon at bounding box center [563, 108] width 12 height 13
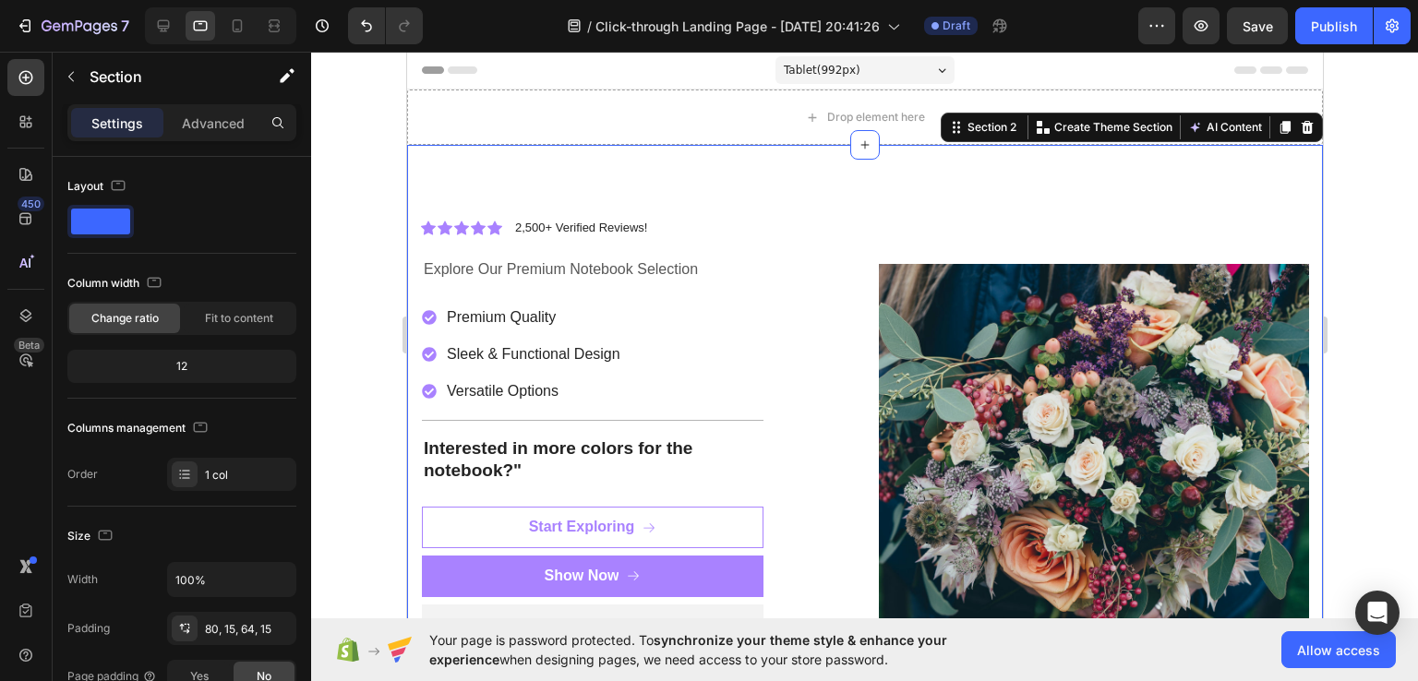
click at [1395, 138] on div at bounding box center [864, 366] width 1107 height 629
click at [1299, 127] on icon at bounding box center [1306, 127] width 15 height 15
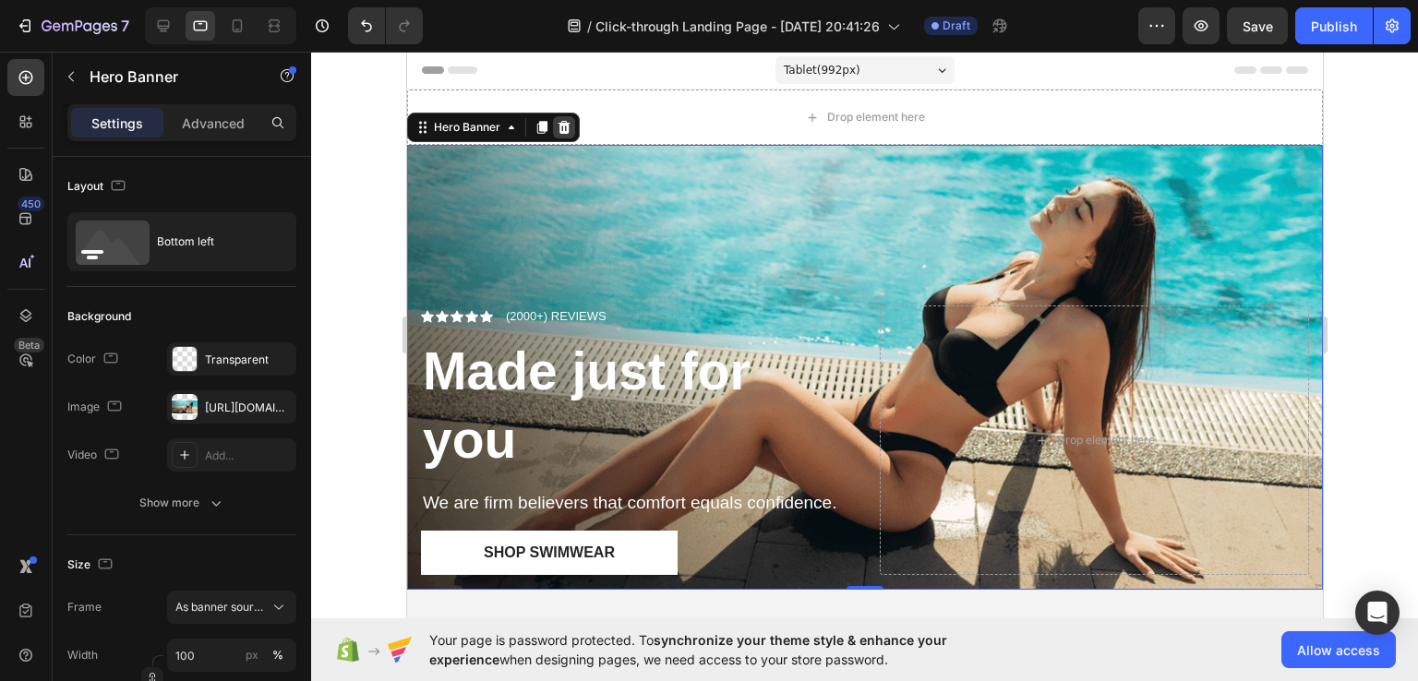
click at [559, 123] on icon at bounding box center [563, 127] width 12 height 13
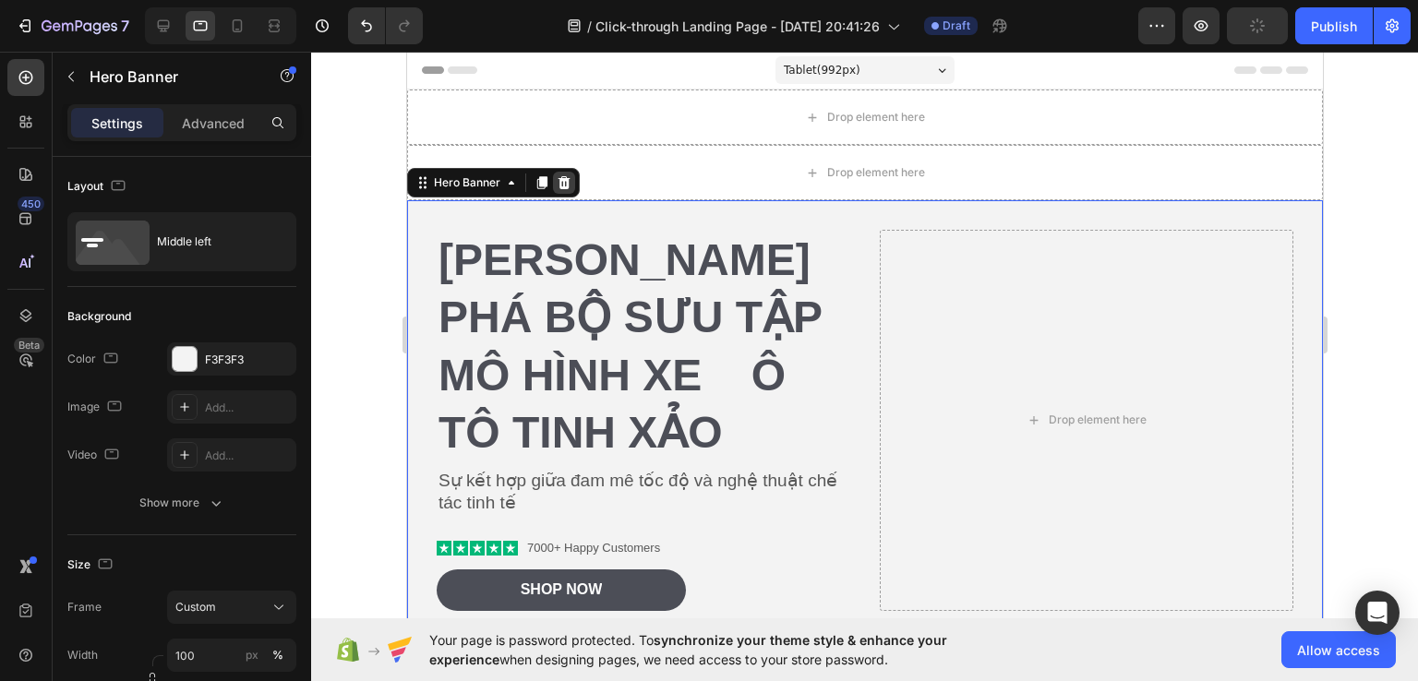
click at [562, 187] on icon at bounding box center [563, 182] width 12 height 13
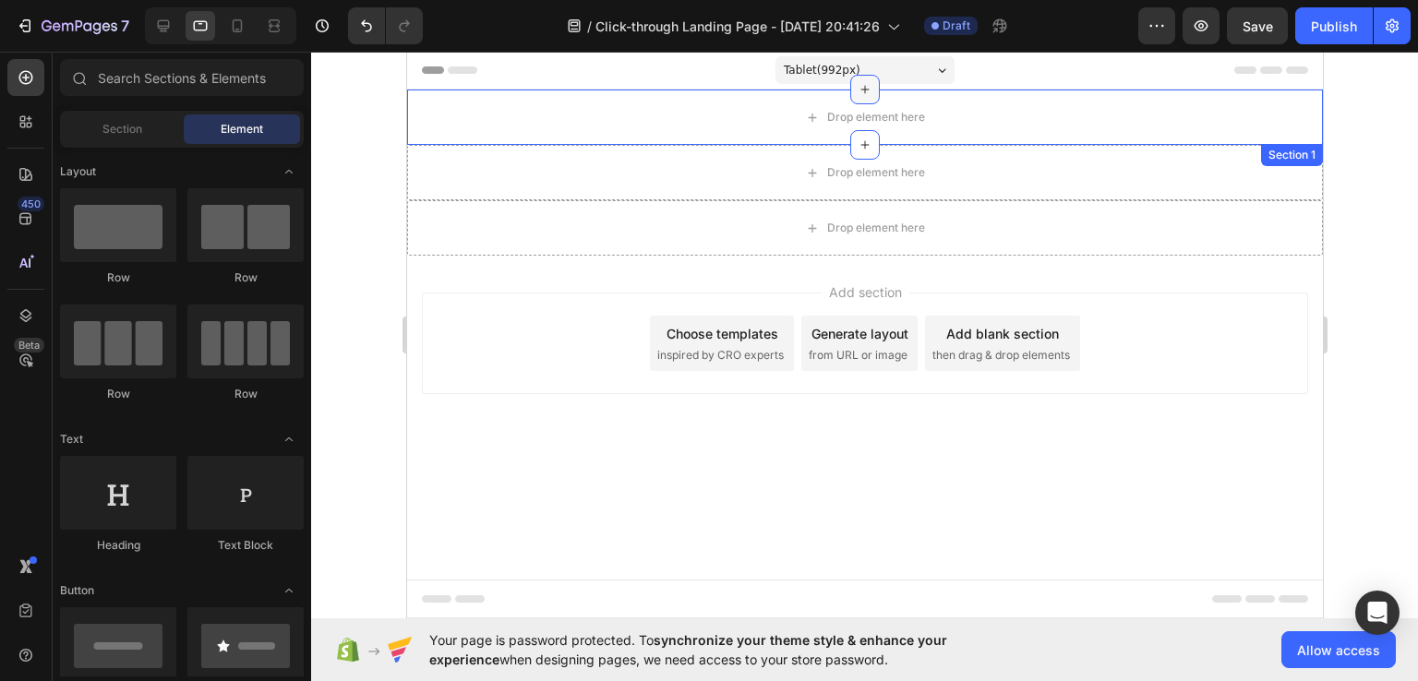
click at [861, 89] on icon at bounding box center [863, 89] width 15 height 15
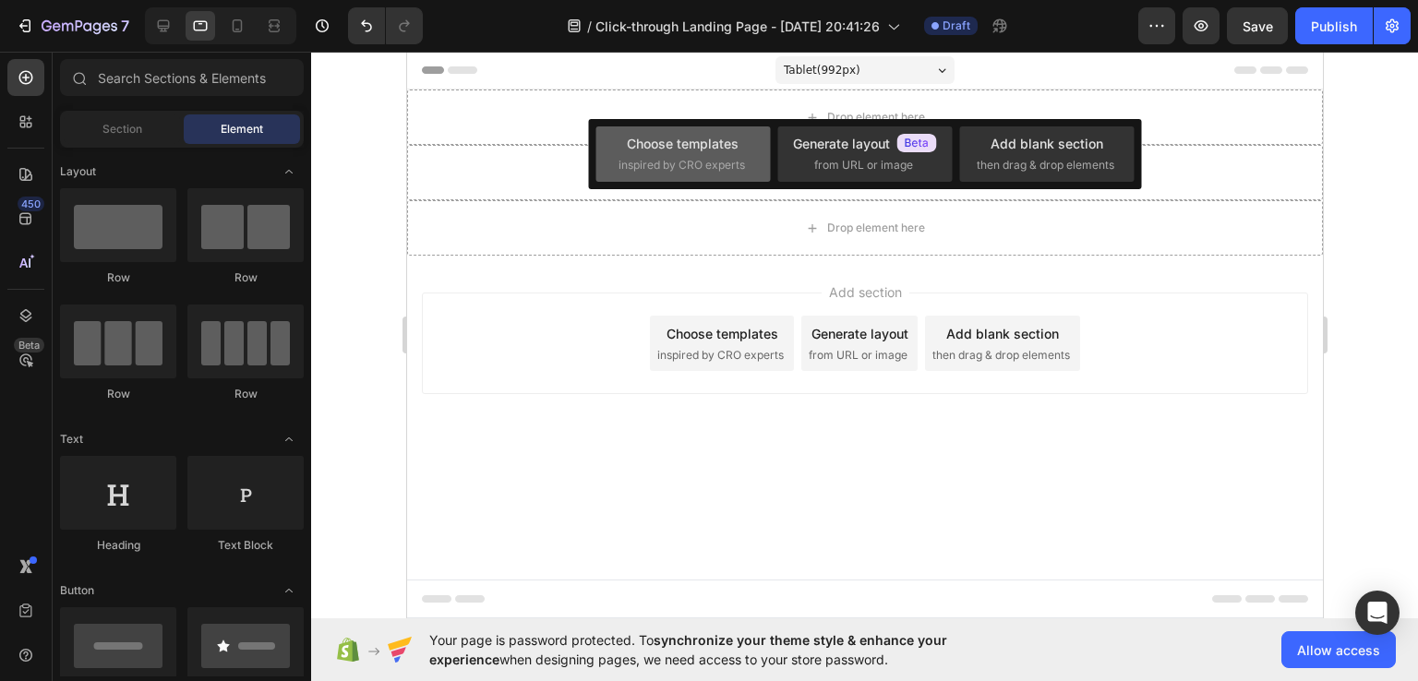
click at [676, 157] on span "inspired by CRO experts" at bounding box center [681, 165] width 126 height 17
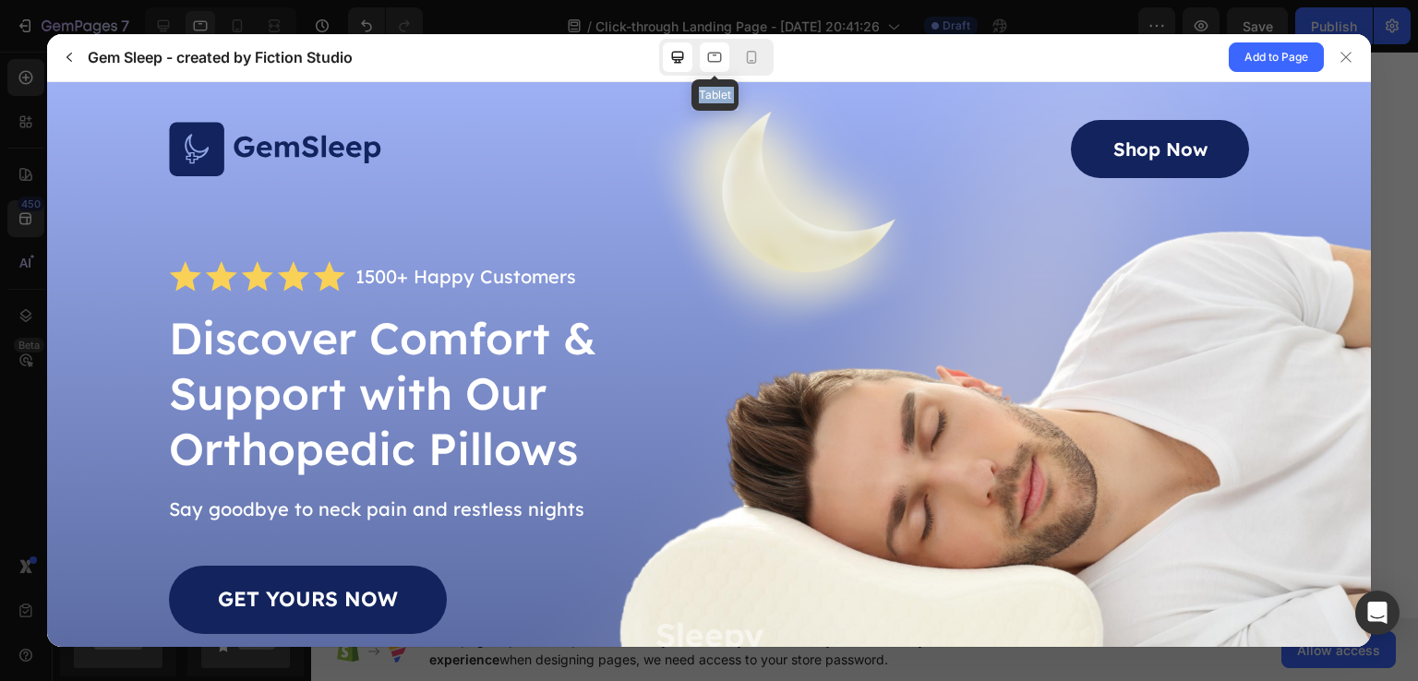
drag, startPoint x: 725, startPoint y: 72, endPoint x: 717, endPoint y: 57, distance: 16.9
click at [717, 57] on div "Tablet" at bounding box center [716, 57] width 114 height 37
click at [717, 57] on icon at bounding box center [714, 57] width 18 height 18
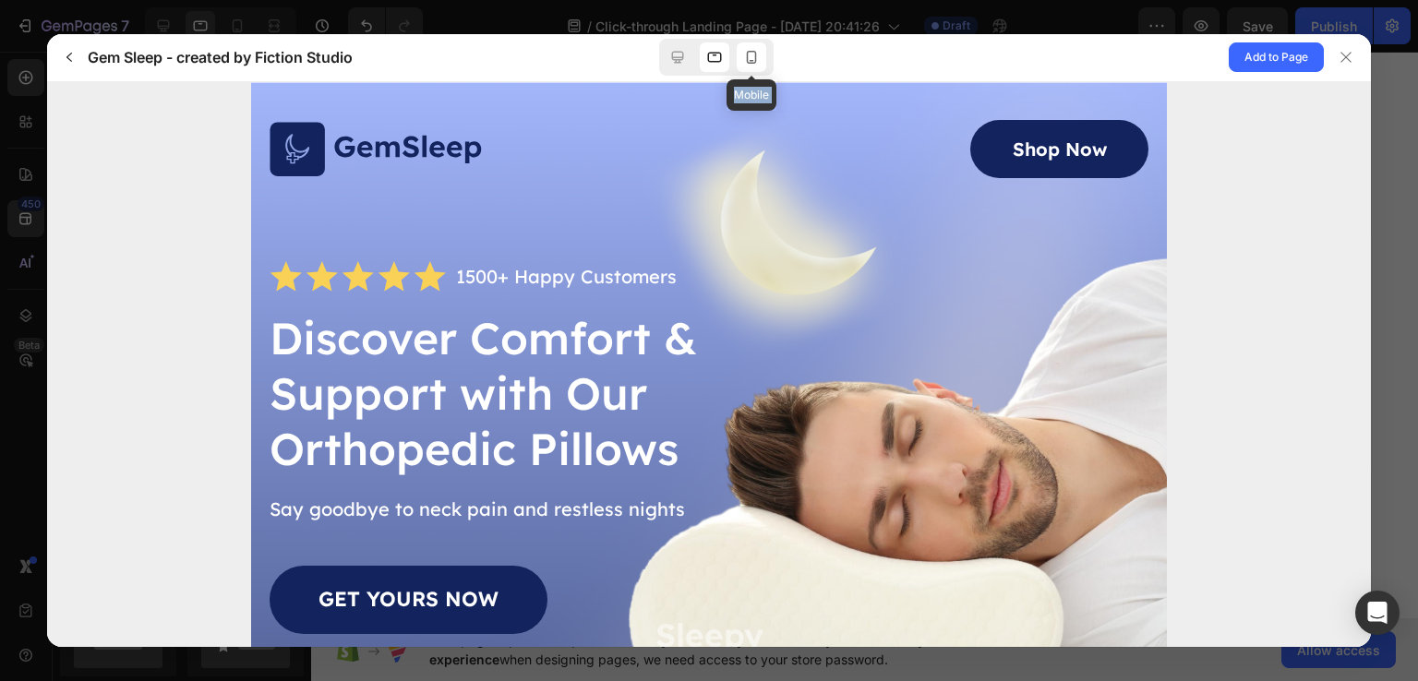
click at [745, 51] on icon at bounding box center [751, 57] width 18 height 18
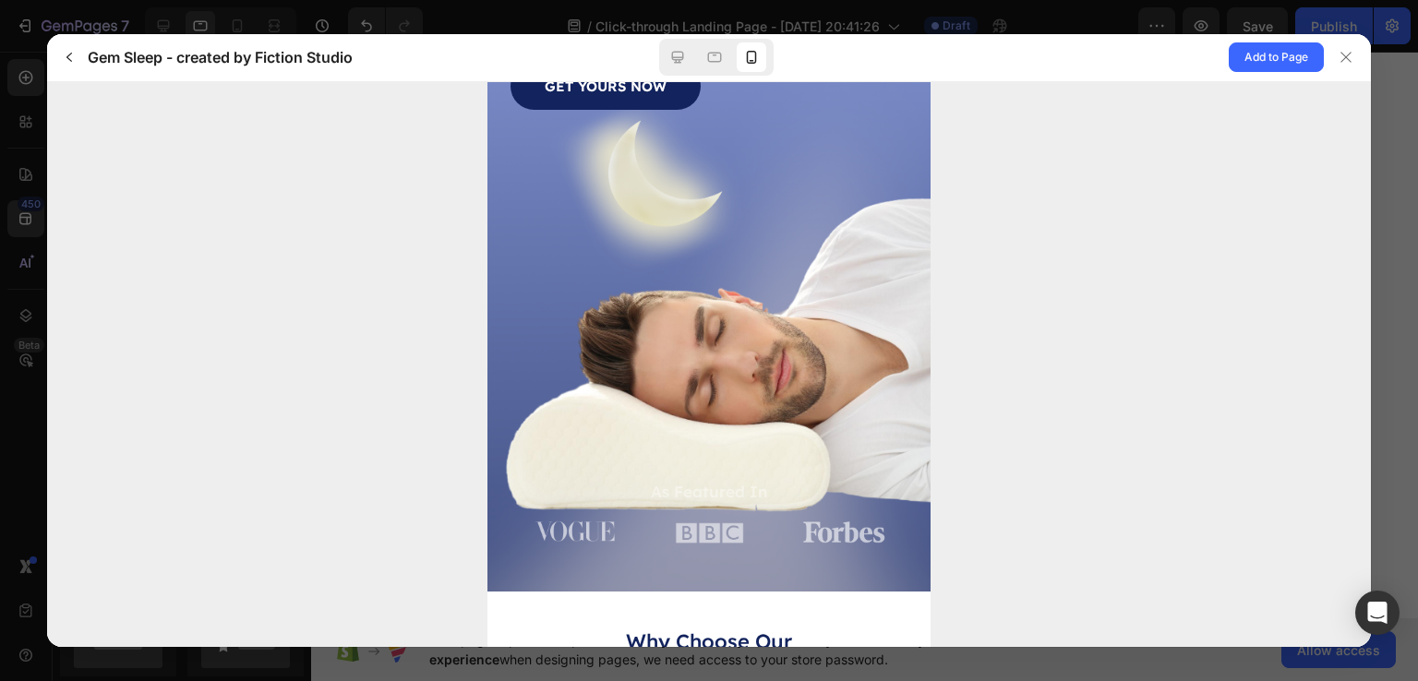
scroll to position [329, 0]
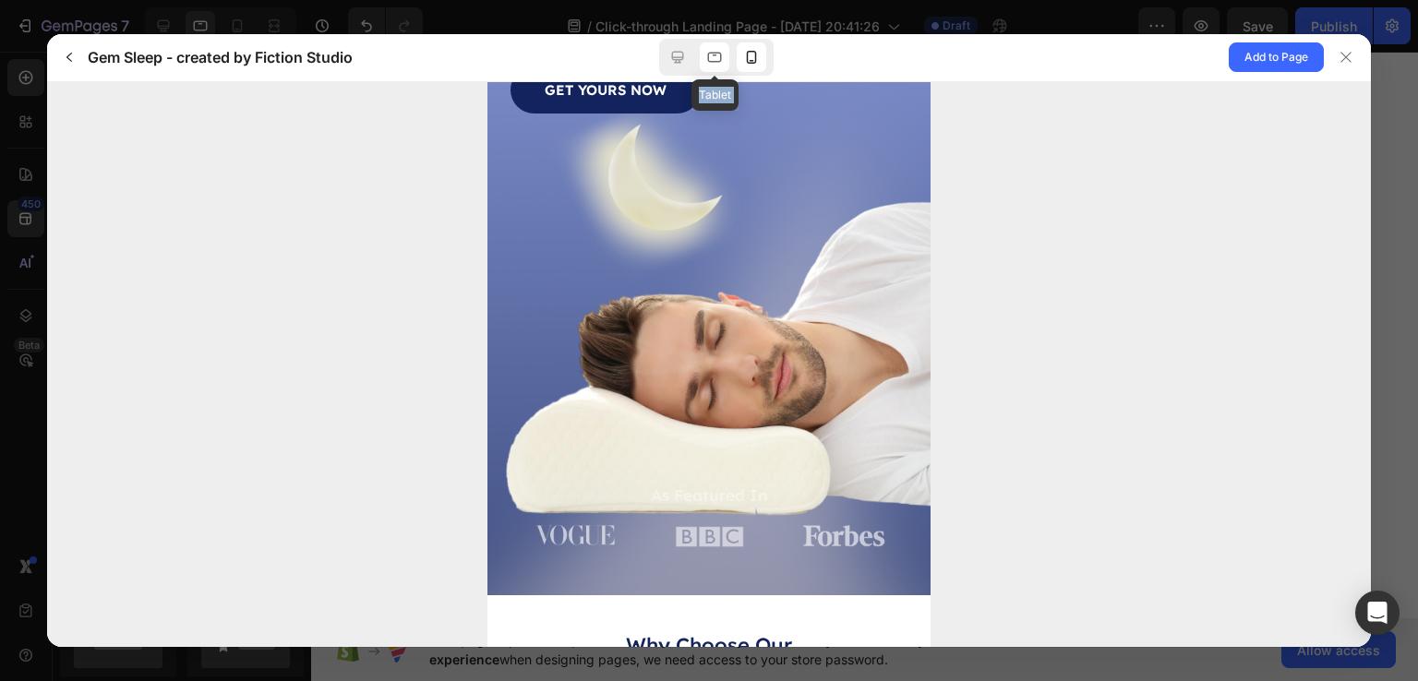
click at [713, 56] on icon at bounding box center [714, 57] width 18 height 18
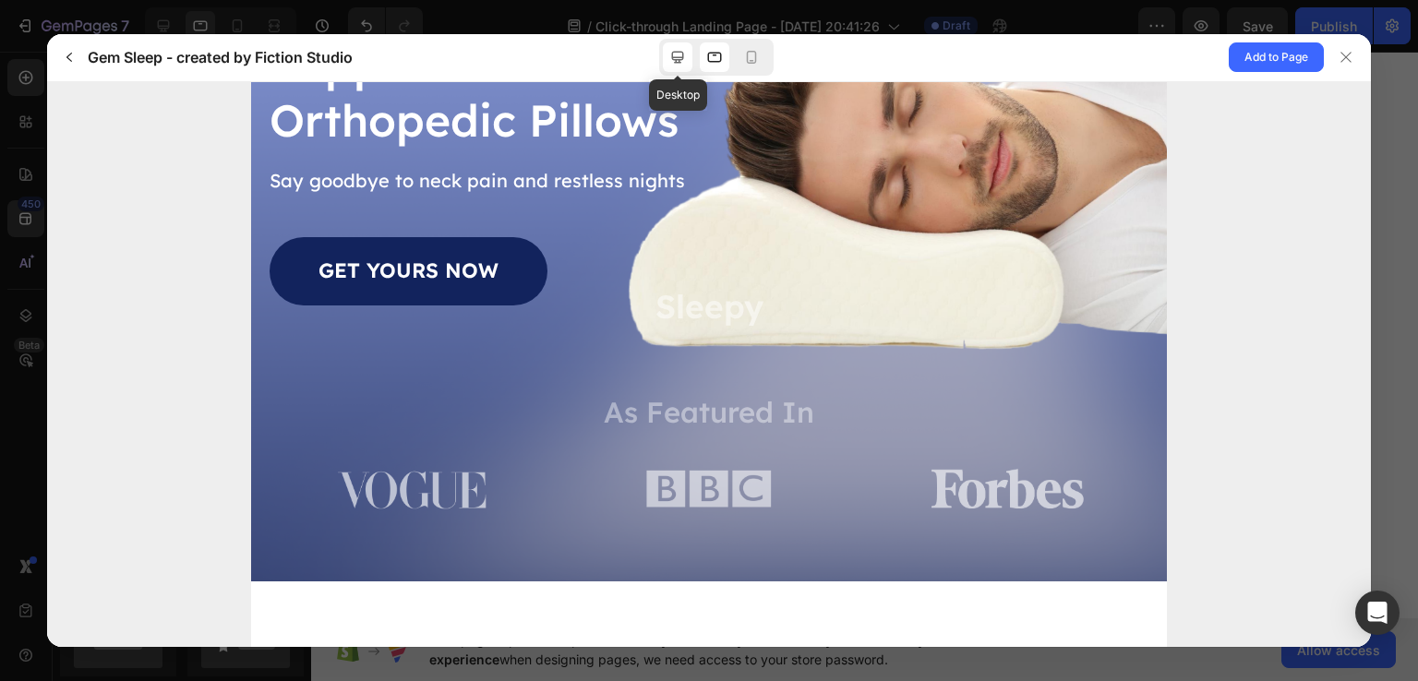
click at [669, 58] on icon at bounding box center [677, 57] width 18 height 18
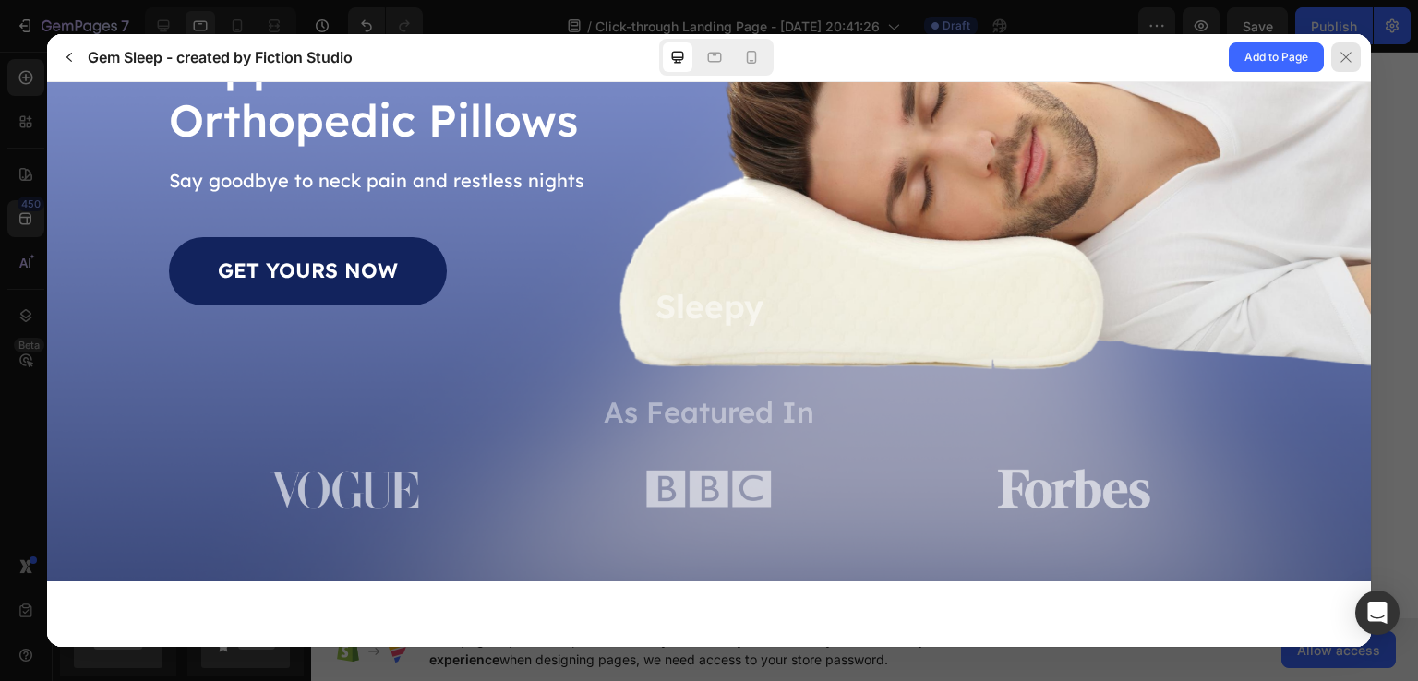
click at [1359, 63] on div at bounding box center [1346, 57] width 30 height 30
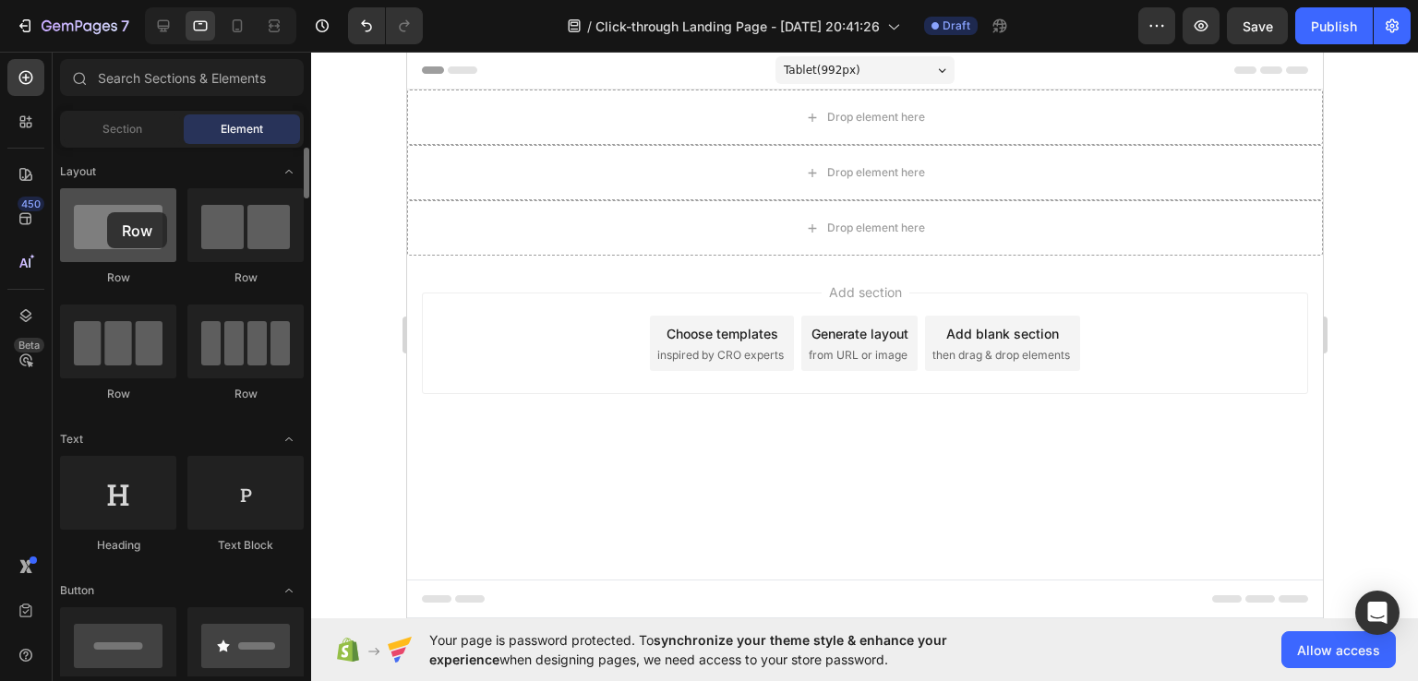
click at [107, 212] on div at bounding box center [118, 225] width 116 height 74
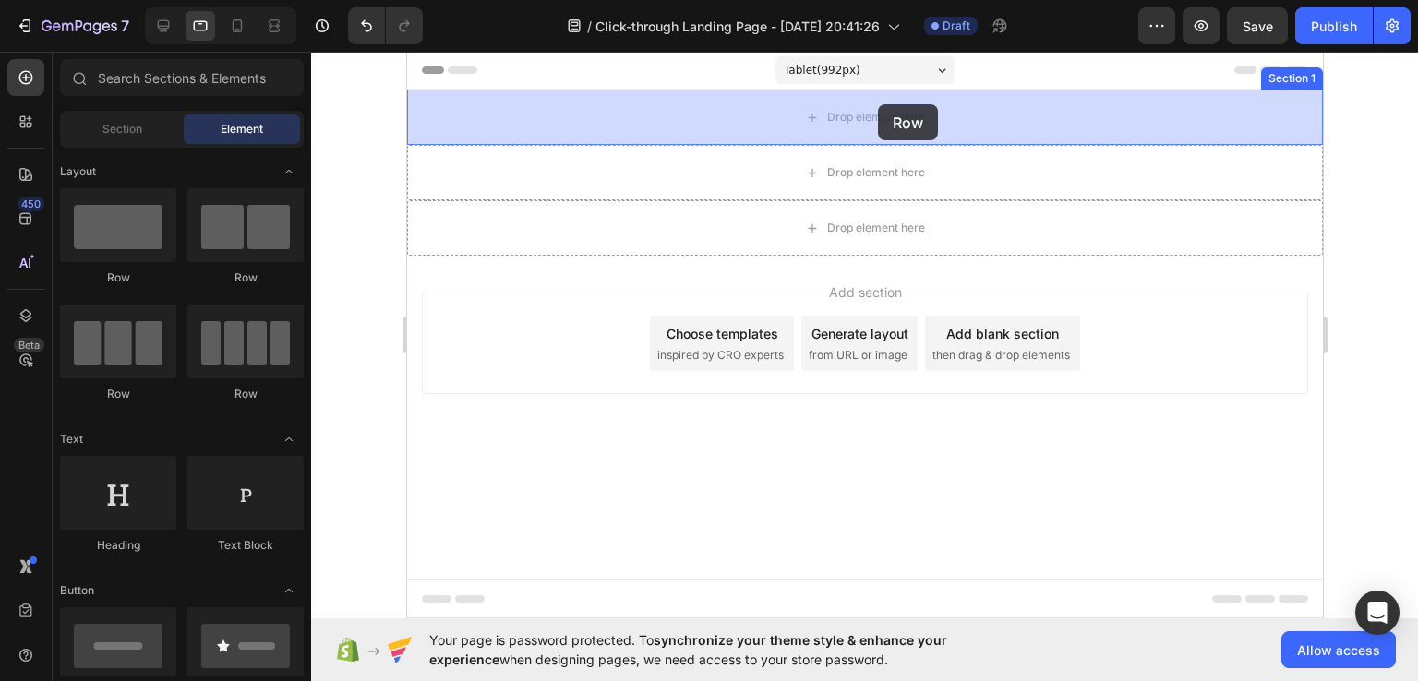
drag, startPoint x: 513, startPoint y: 264, endPoint x: 877, endPoint y: 104, distance: 397.1
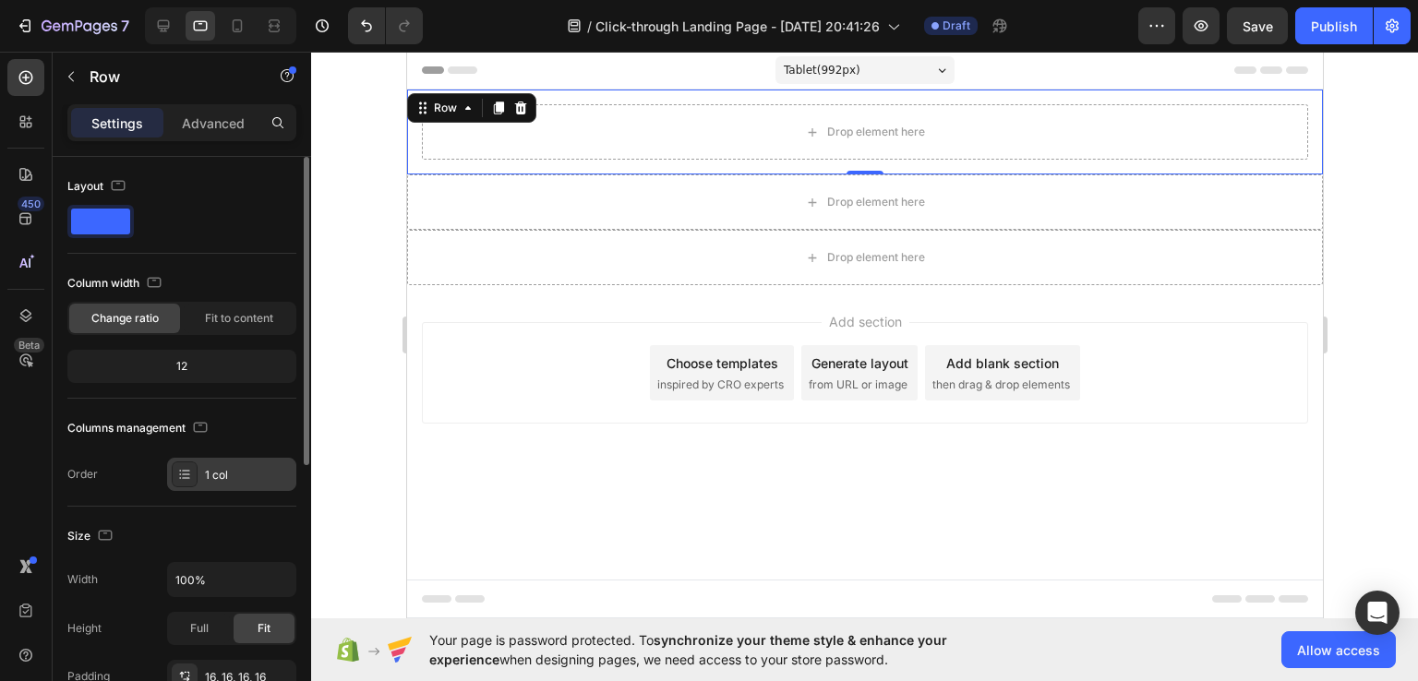
click at [175, 485] on div at bounding box center [185, 474] width 26 height 26
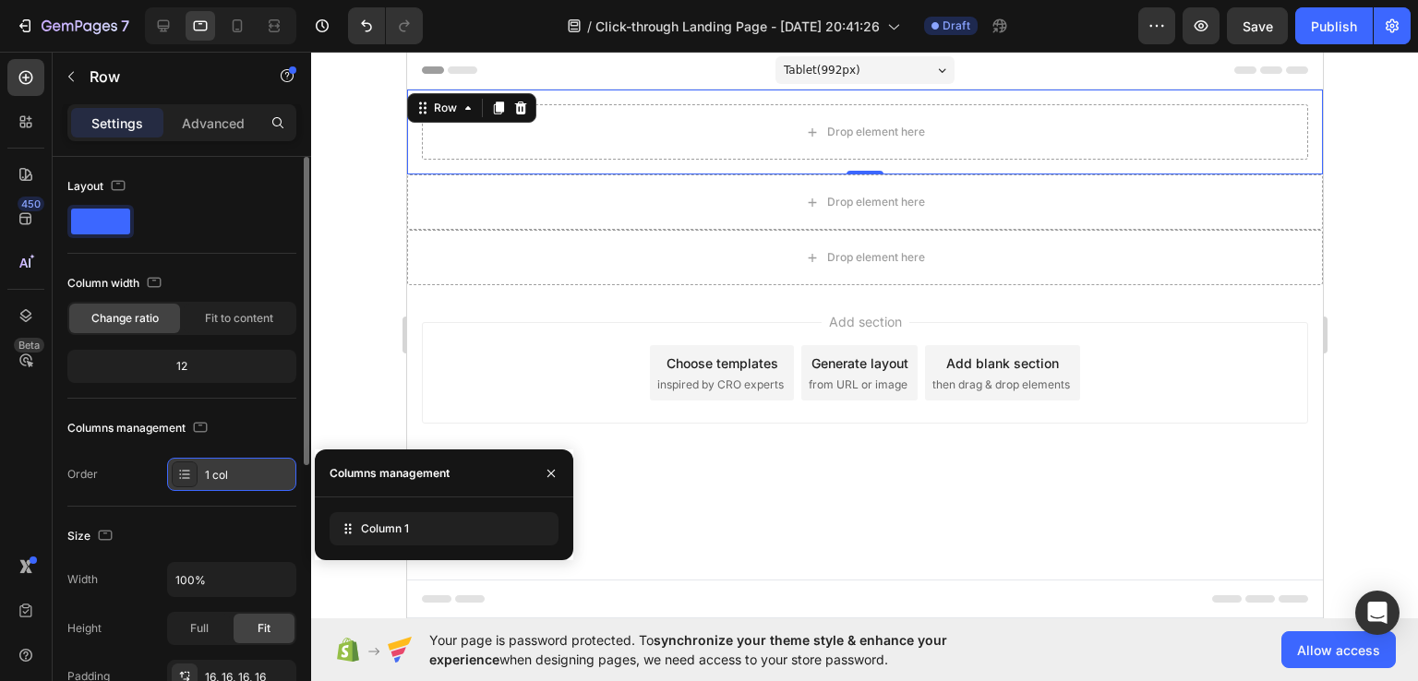
click at [175, 485] on div at bounding box center [185, 474] width 26 height 26
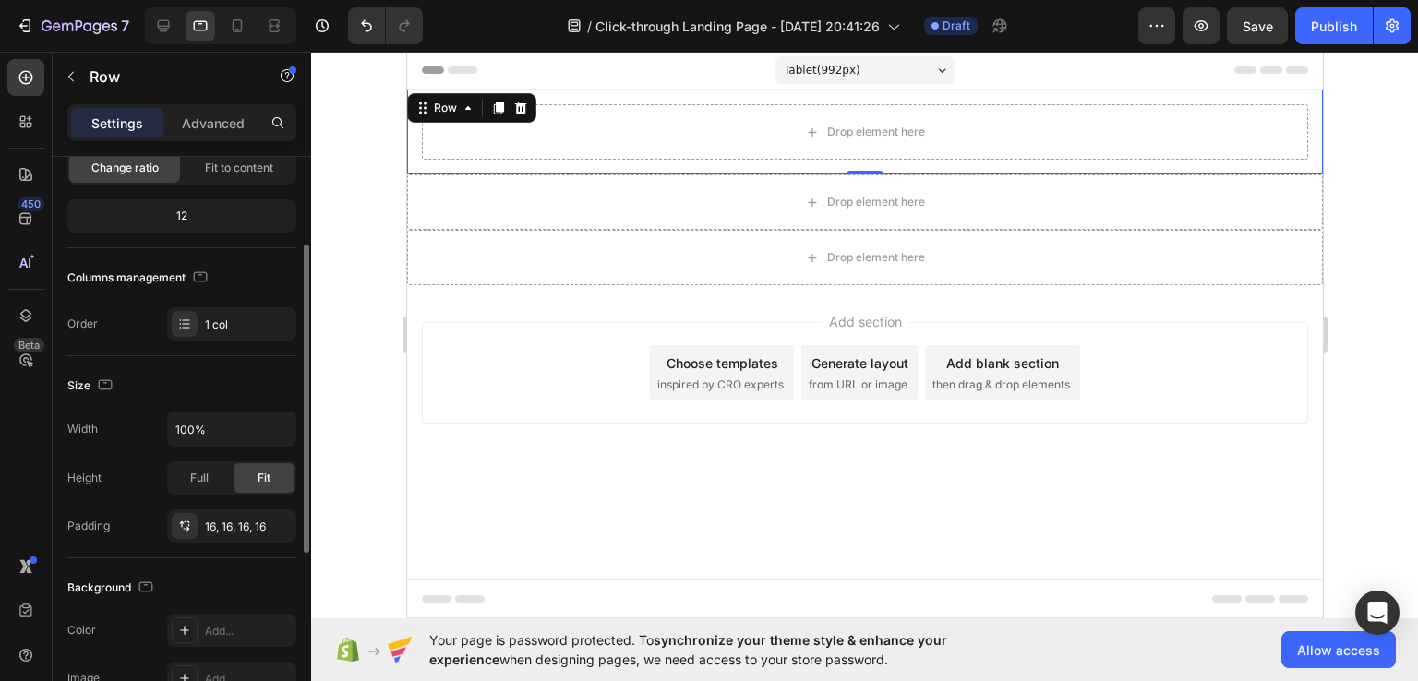
scroll to position [0, 0]
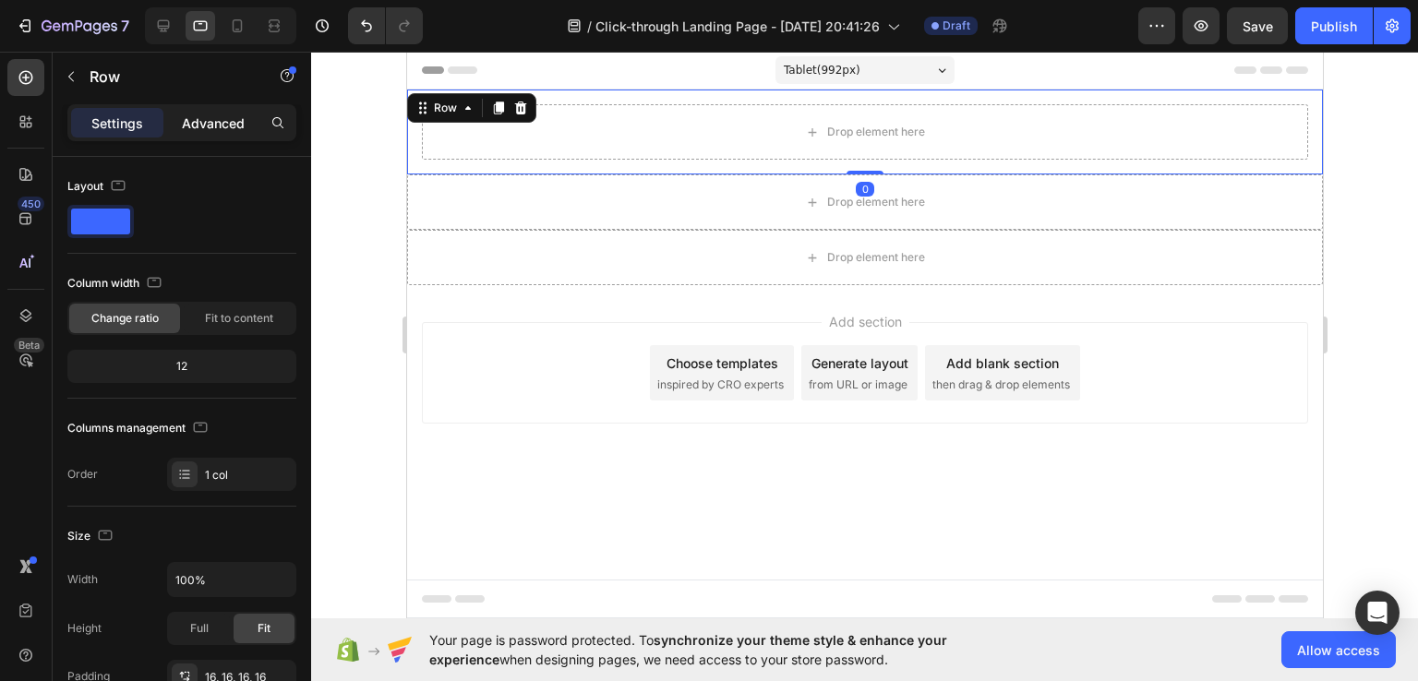
click at [174, 121] on div "Advanced" at bounding box center [213, 123] width 92 height 30
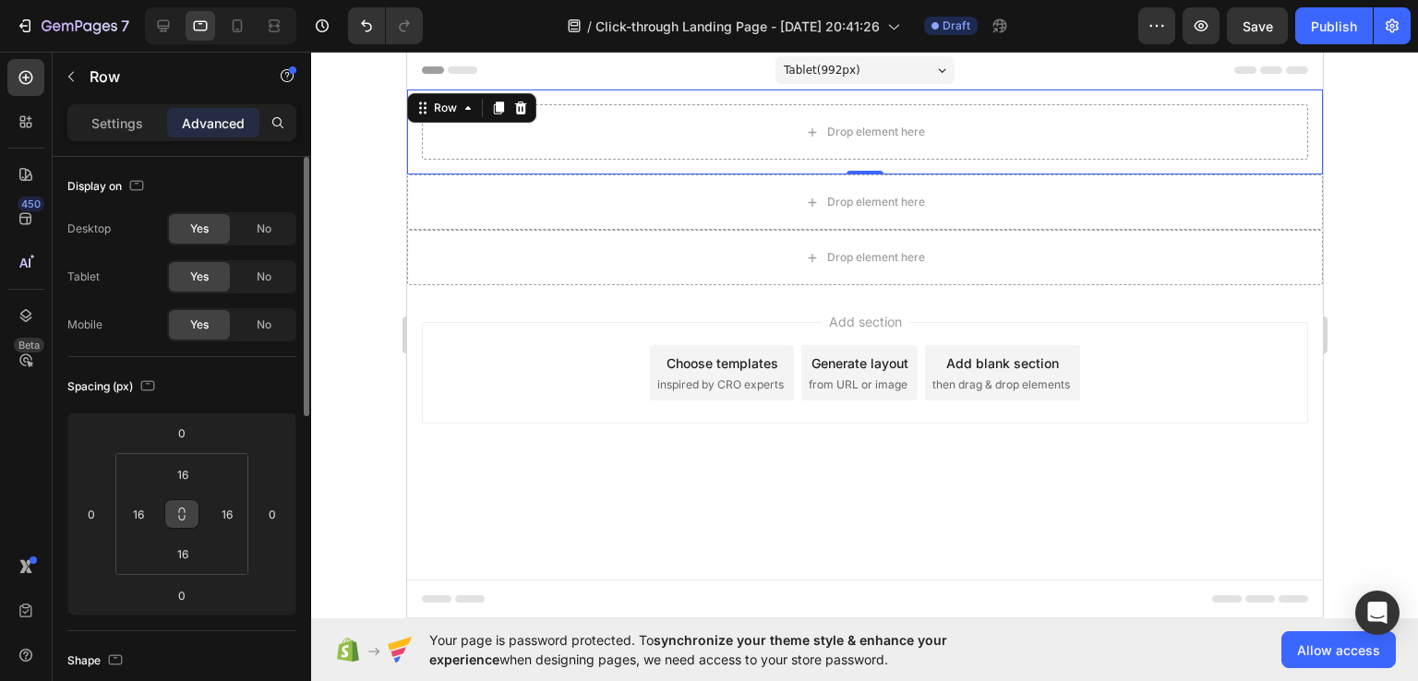
click at [180, 521] on button at bounding box center [181, 514] width 35 height 30
click at [183, 473] on input "16" at bounding box center [182, 475] width 37 height 28
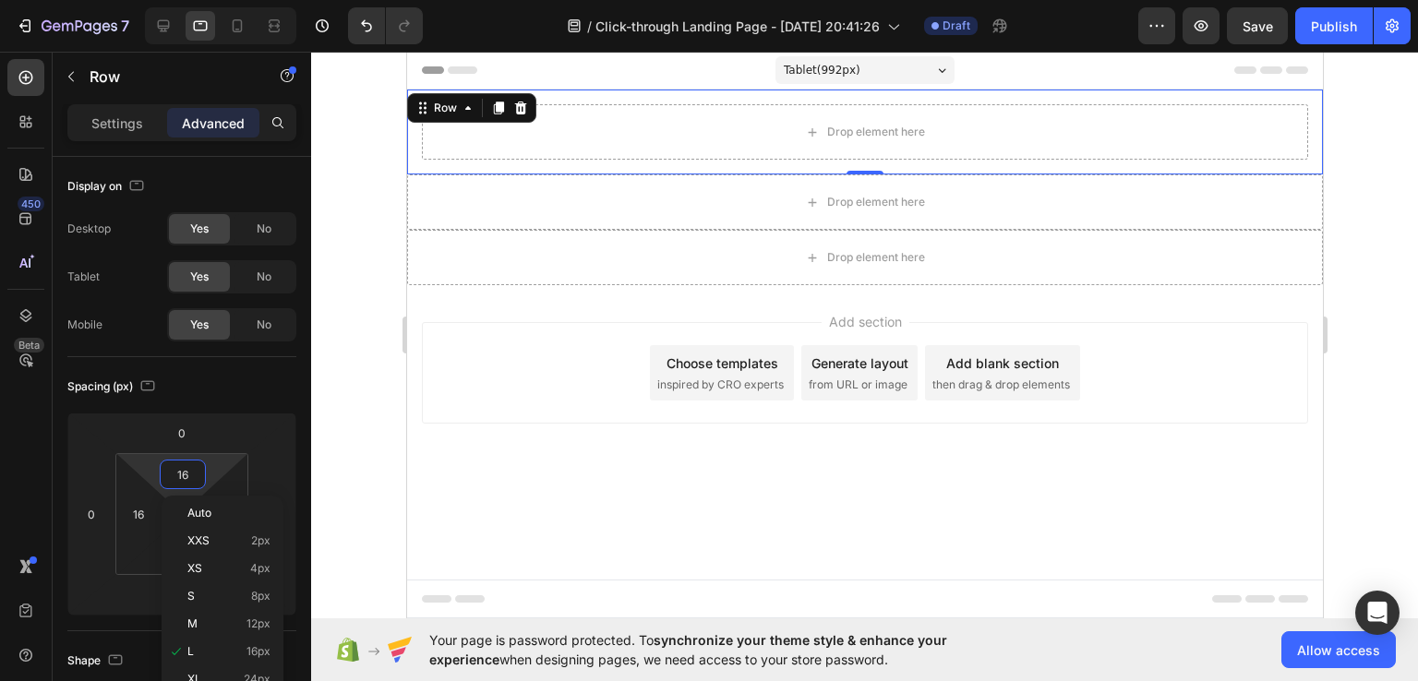
click at [452, 466] on div "Add section Choose templates inspired by CRO experts Generate layout from URL o…" at bounding box center [864, 398] width 916 height 227
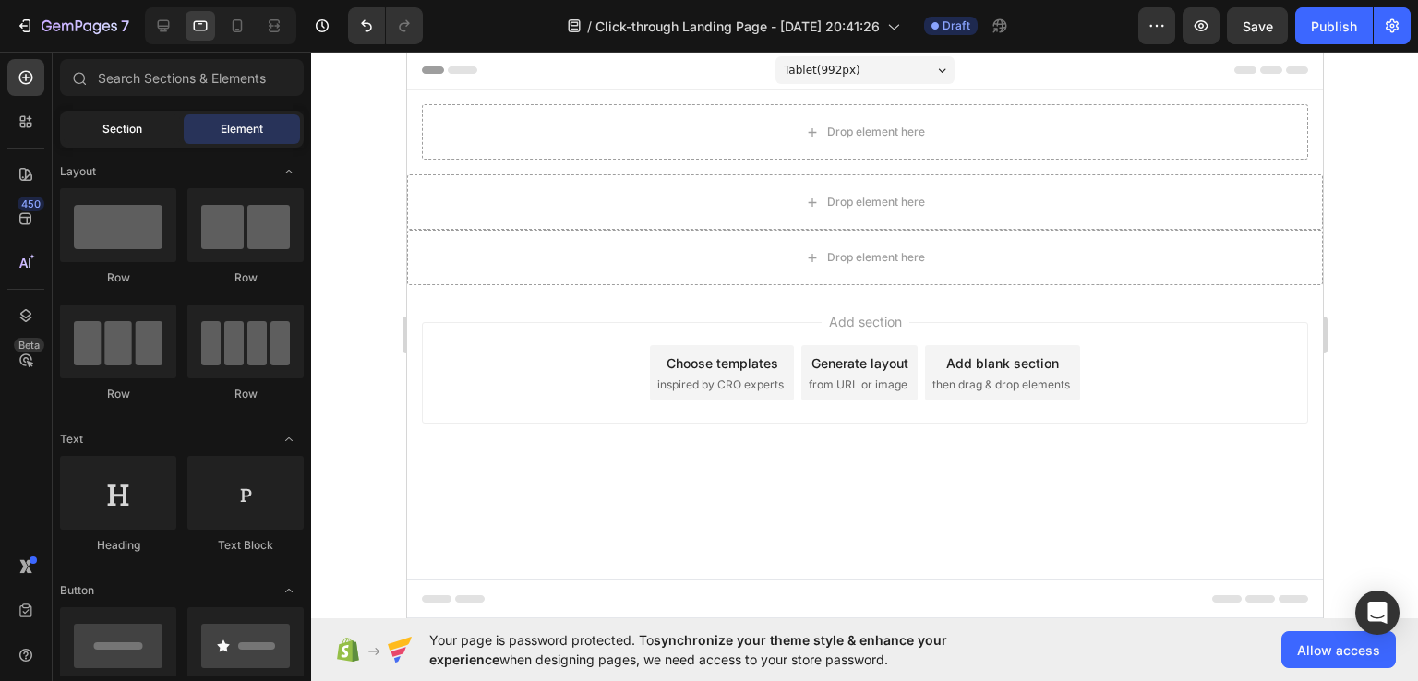
click at [118, 121] on span "Section" at bounding box center [122, 129] width 40 height 17
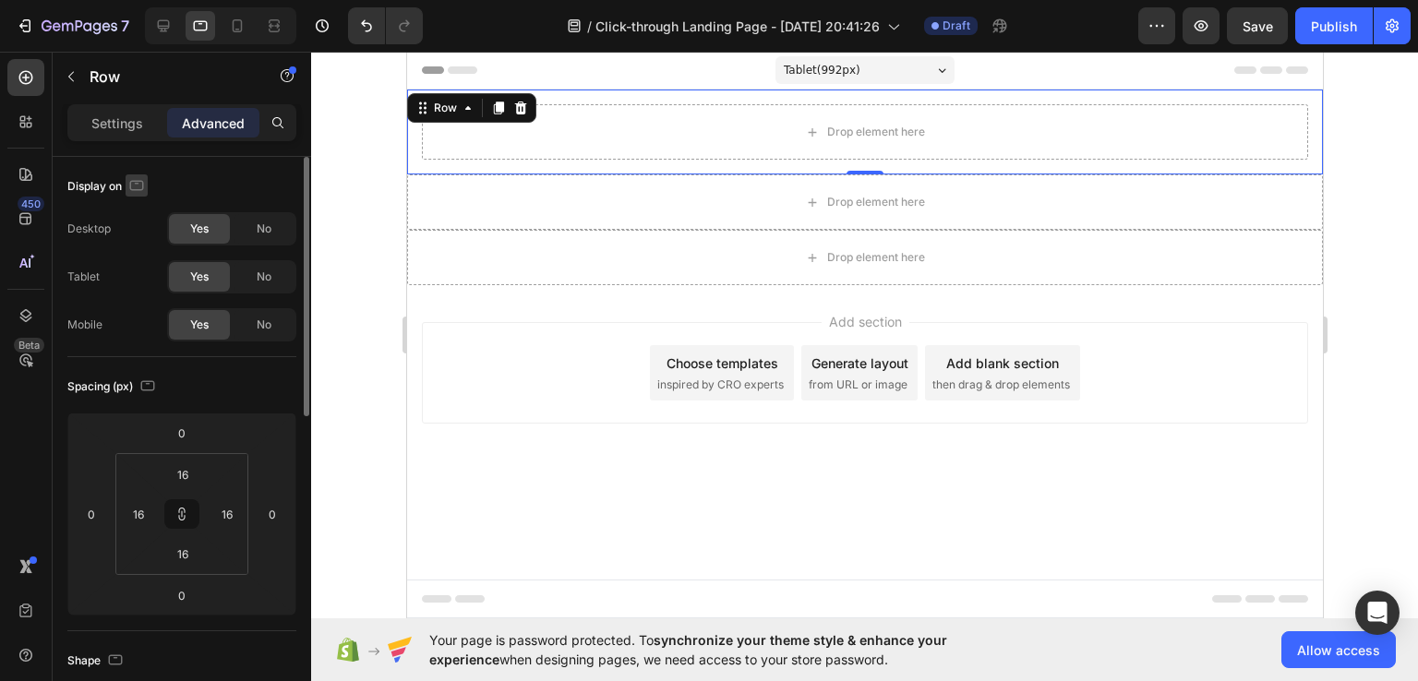
click at [134, 182] on icon "button" at bounding box center [136, 185] width 18 height 18
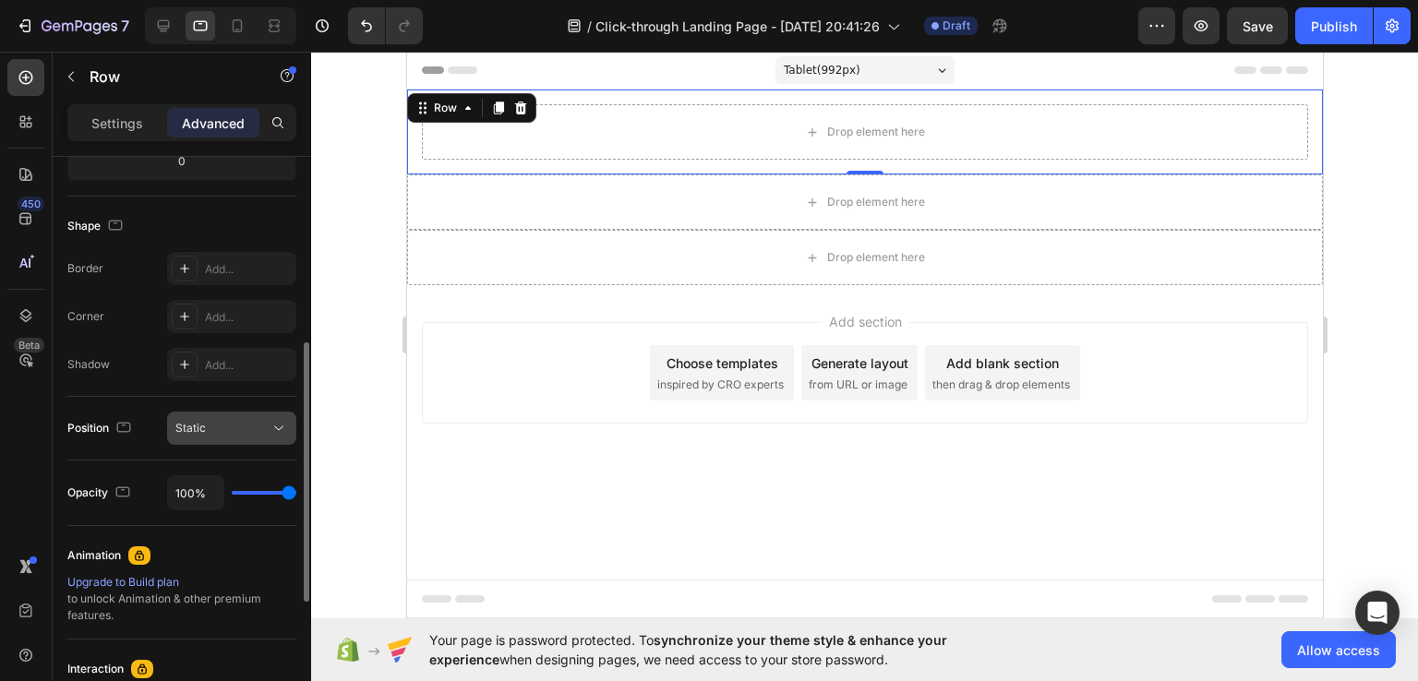
scroll to position [406, 0]
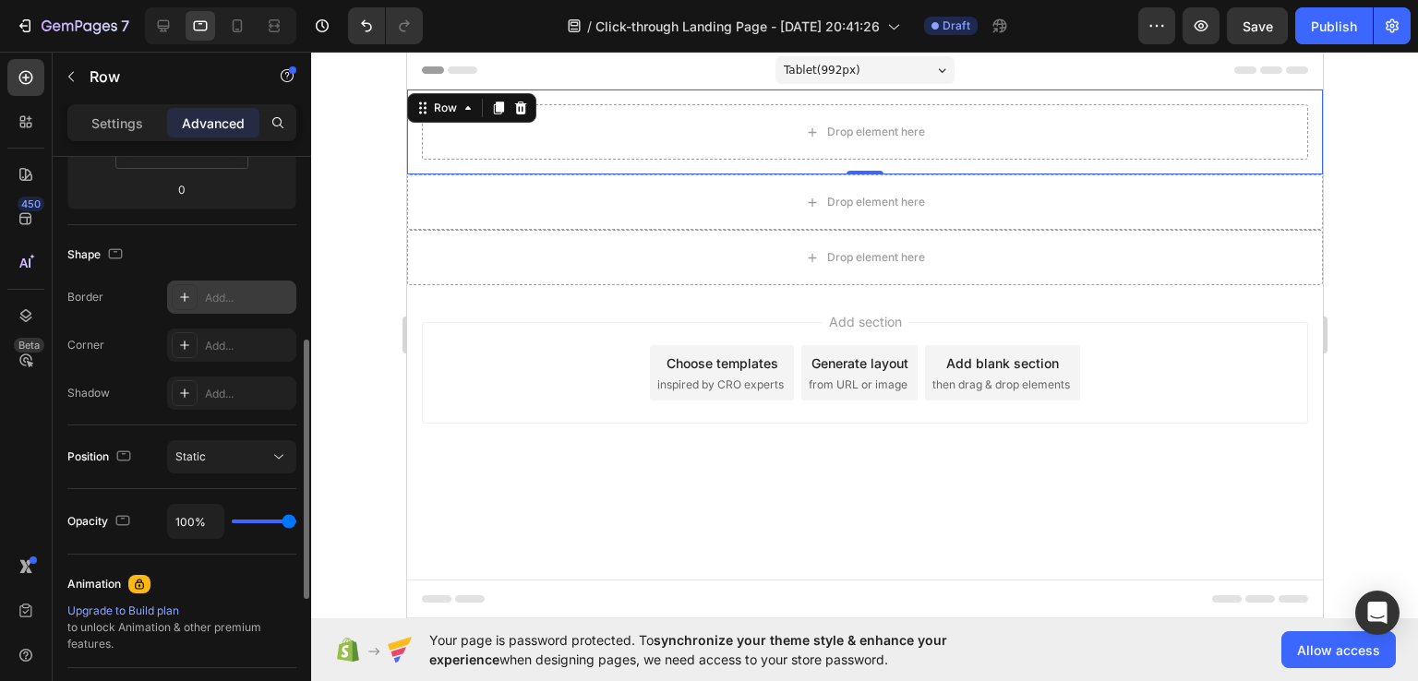
click at [234, 301] on div "Add..." at bounding box center [248, 298] width 87 height 17
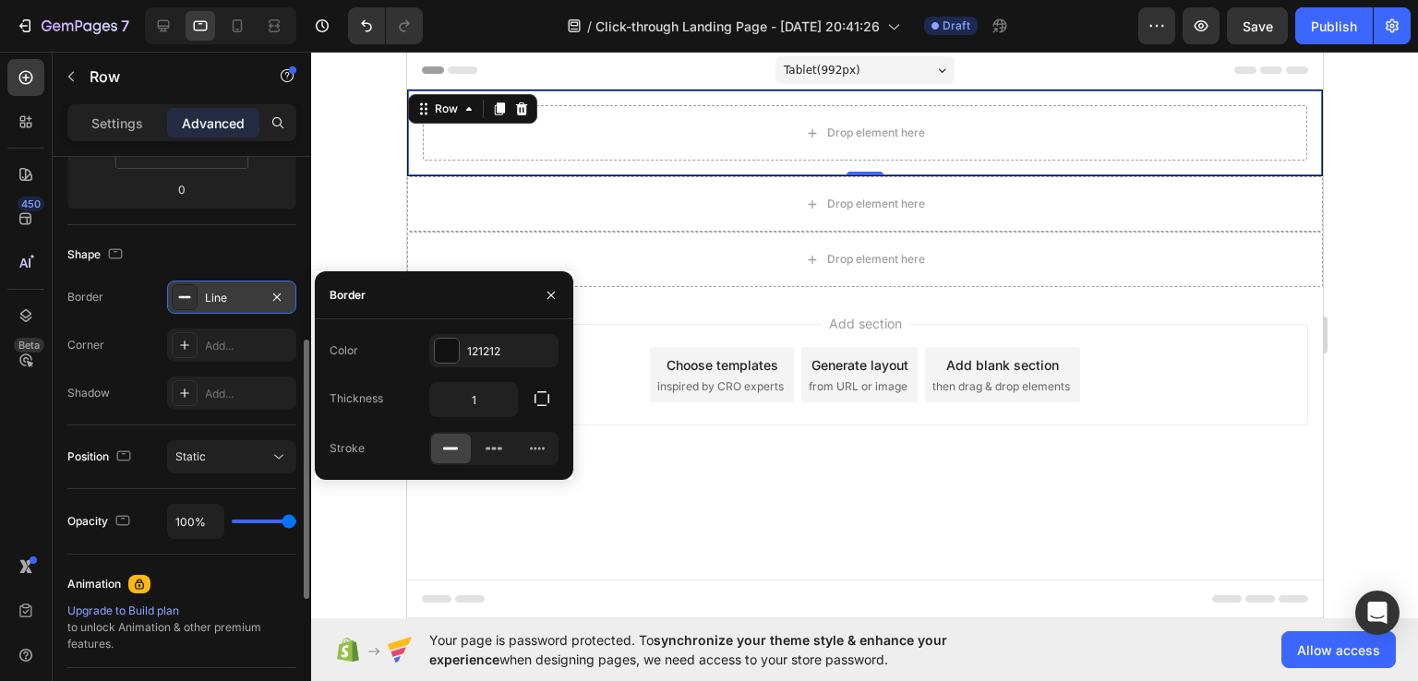
click at [234, 301] on div "Line" at bounding box center [232, 298] width 54 height 17
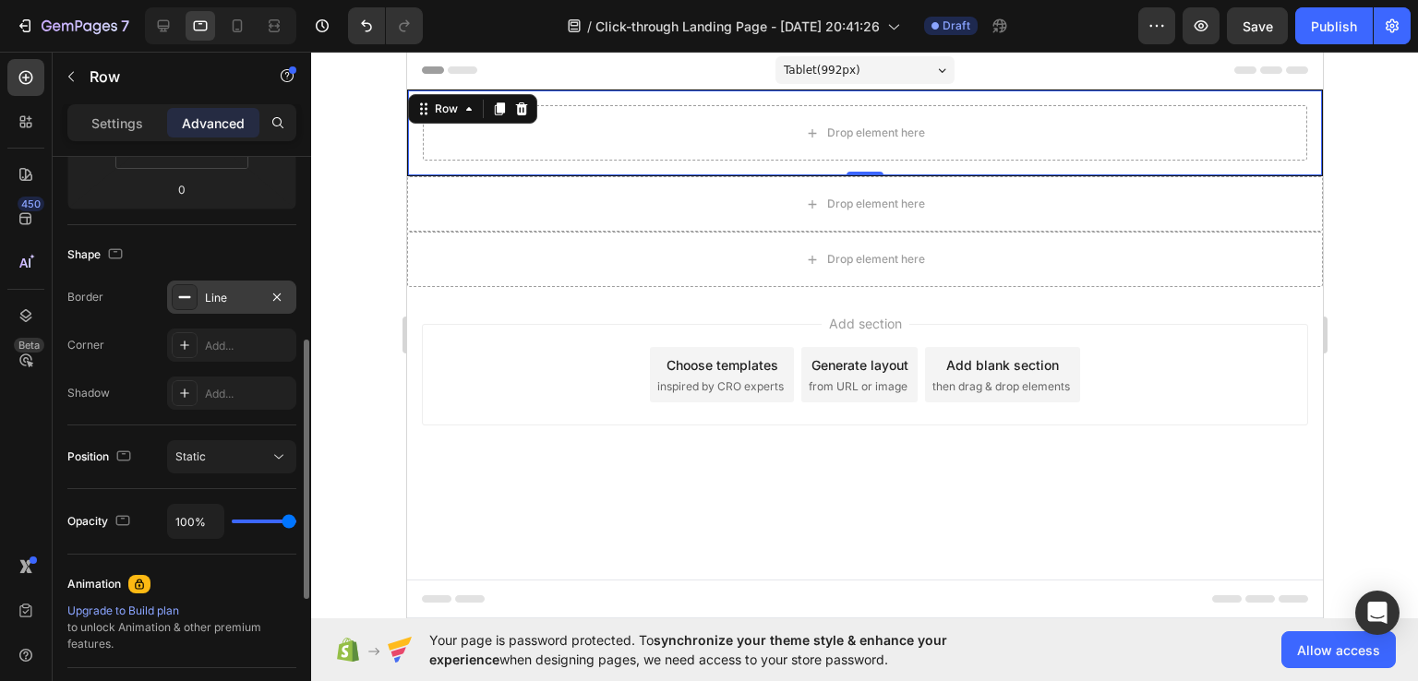
click at [234, 301] on div "Line" at bounding box center [232, 298] width 54 height 17
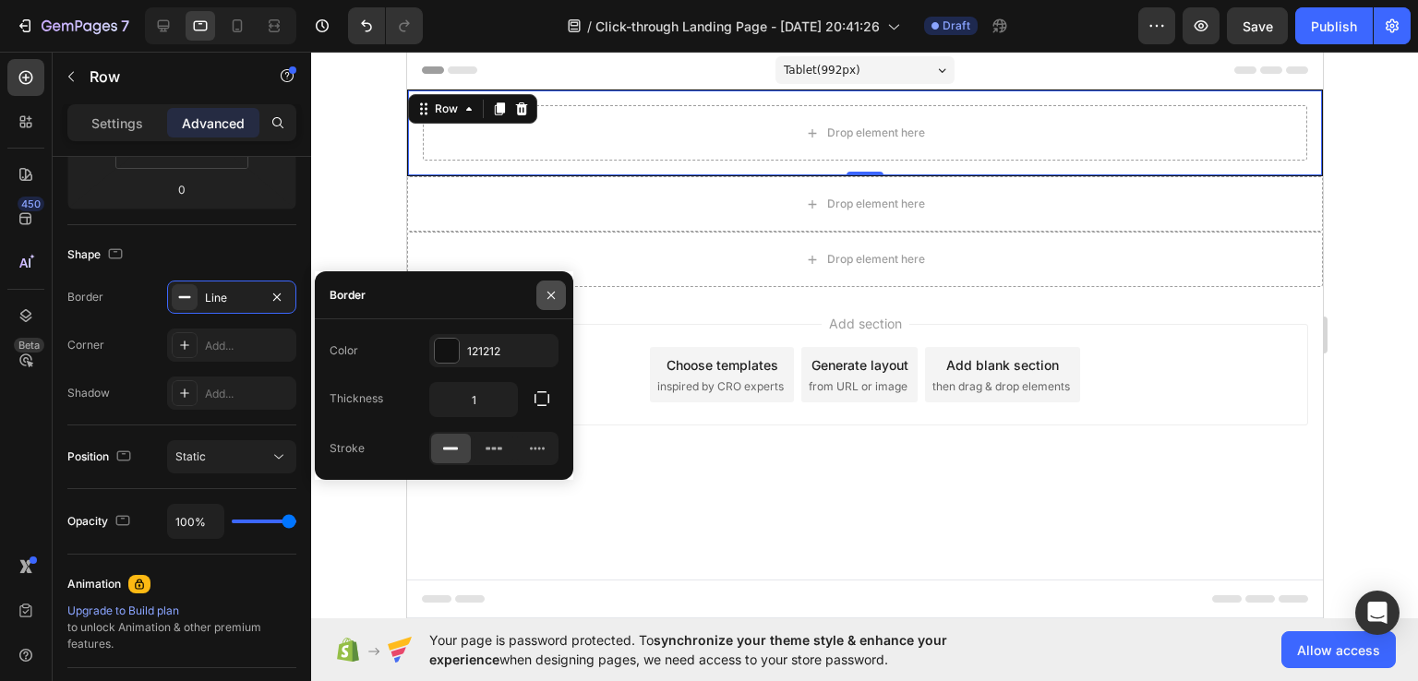
click at [546, 291] on icon "button" at bounding box center [551, 295] width 15 height 15
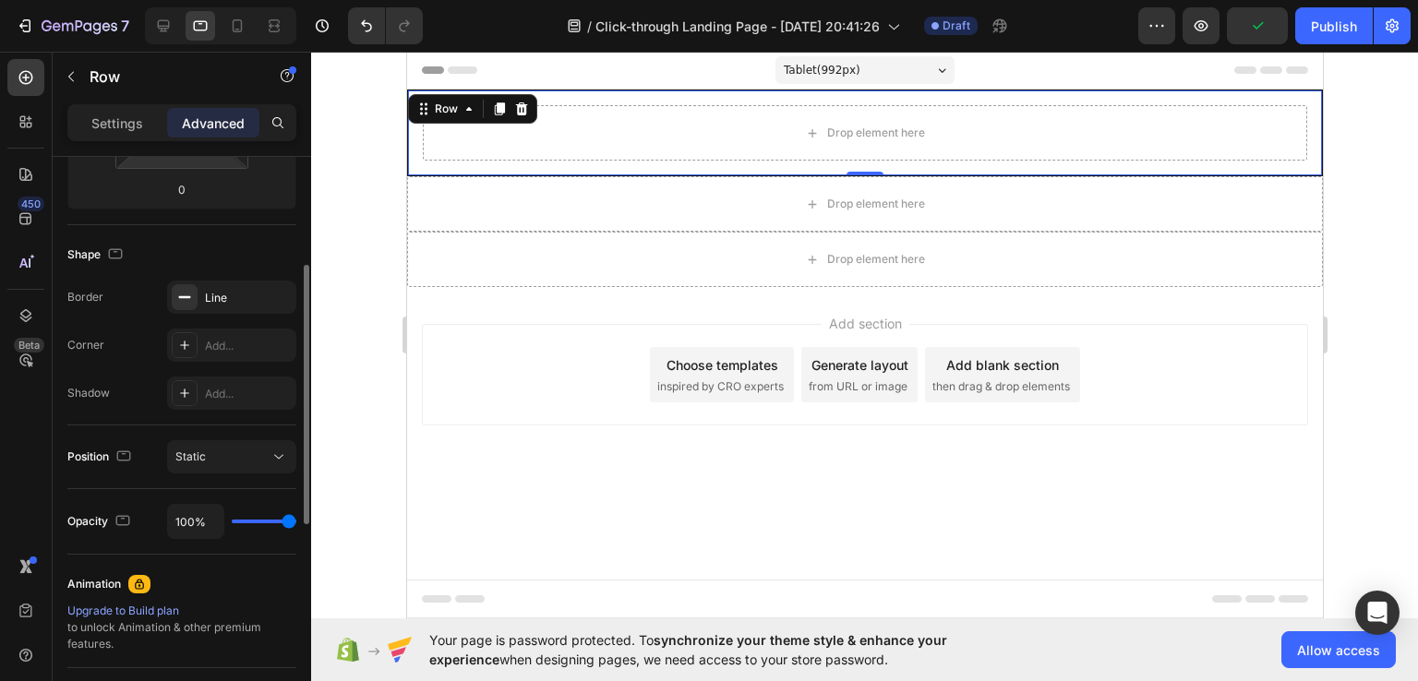
scroll to position [0, 0]
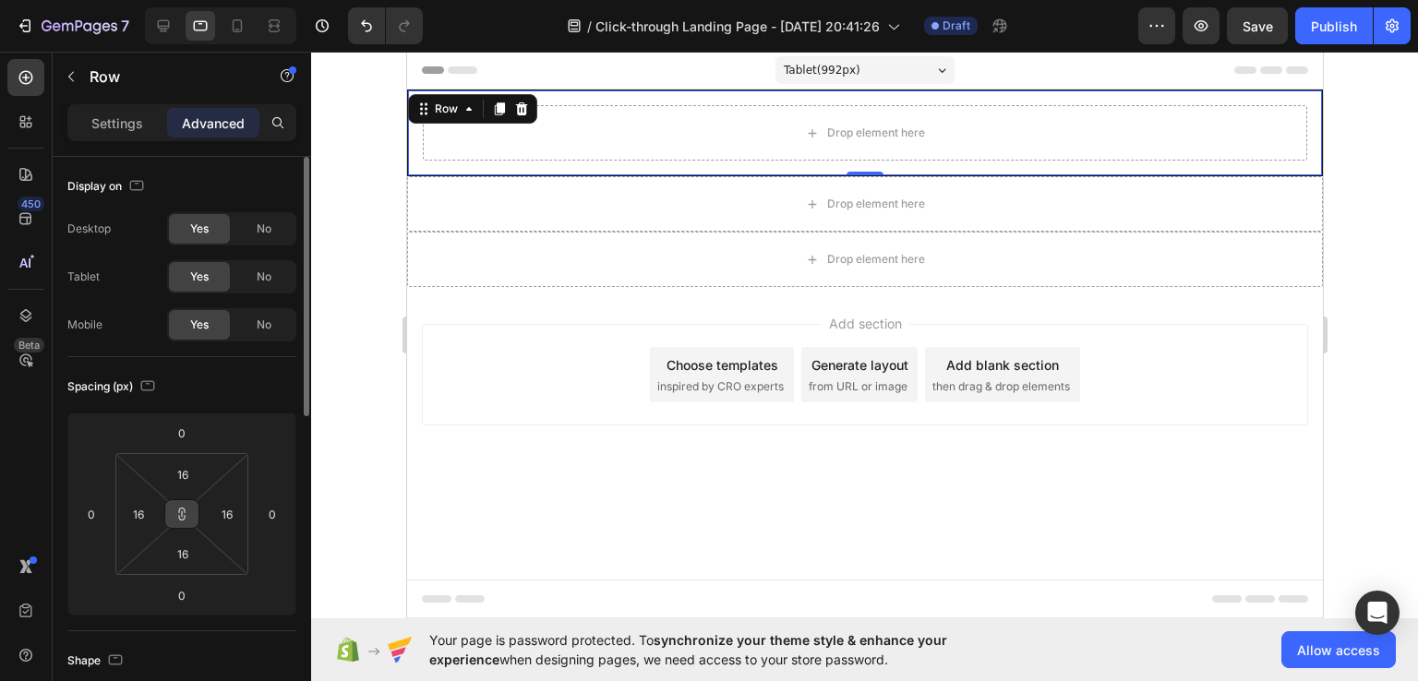
click at [175, 524] on button at bounding box center [181, 514] width 35 height 30
click at [126, 129] on p "Settings" at bounding box center [117, 123] width 52 height 19
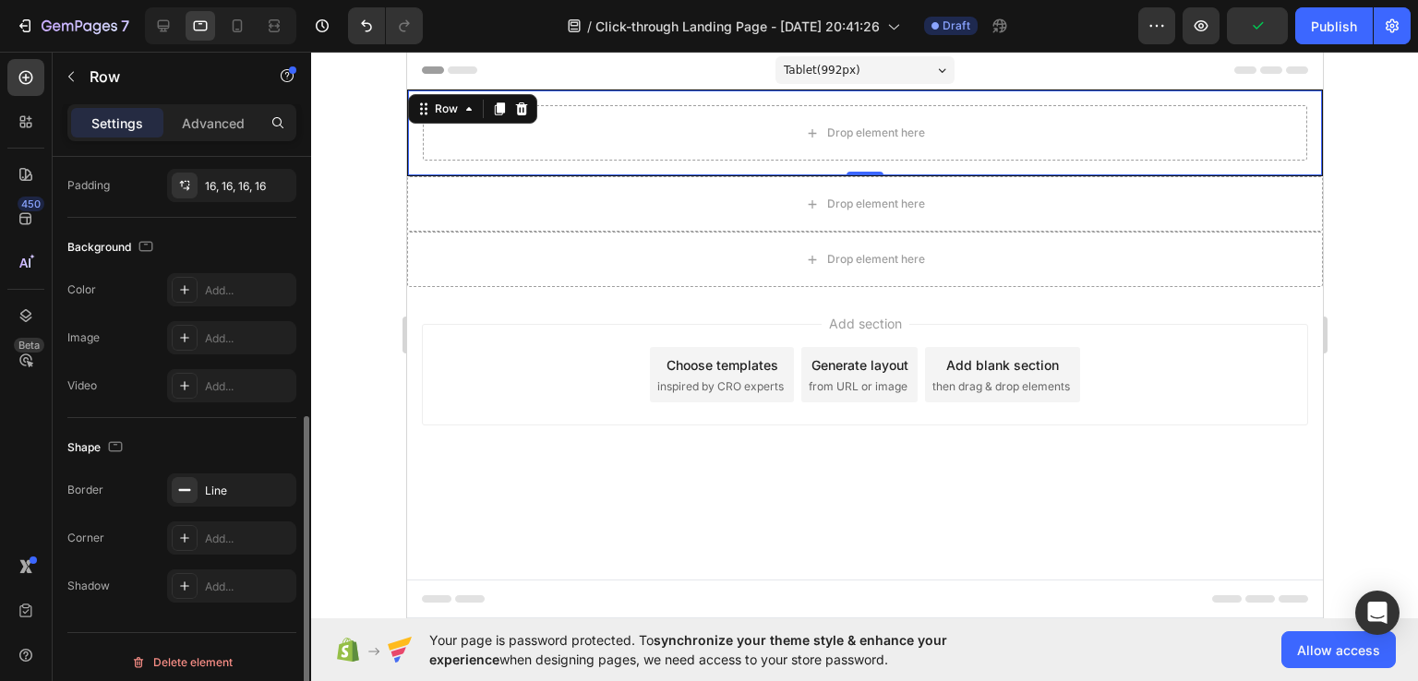
scroll to position [491, 0]
click at [201, 294] on div "Add..." at bounding box center [231, 289] width 129 height 33
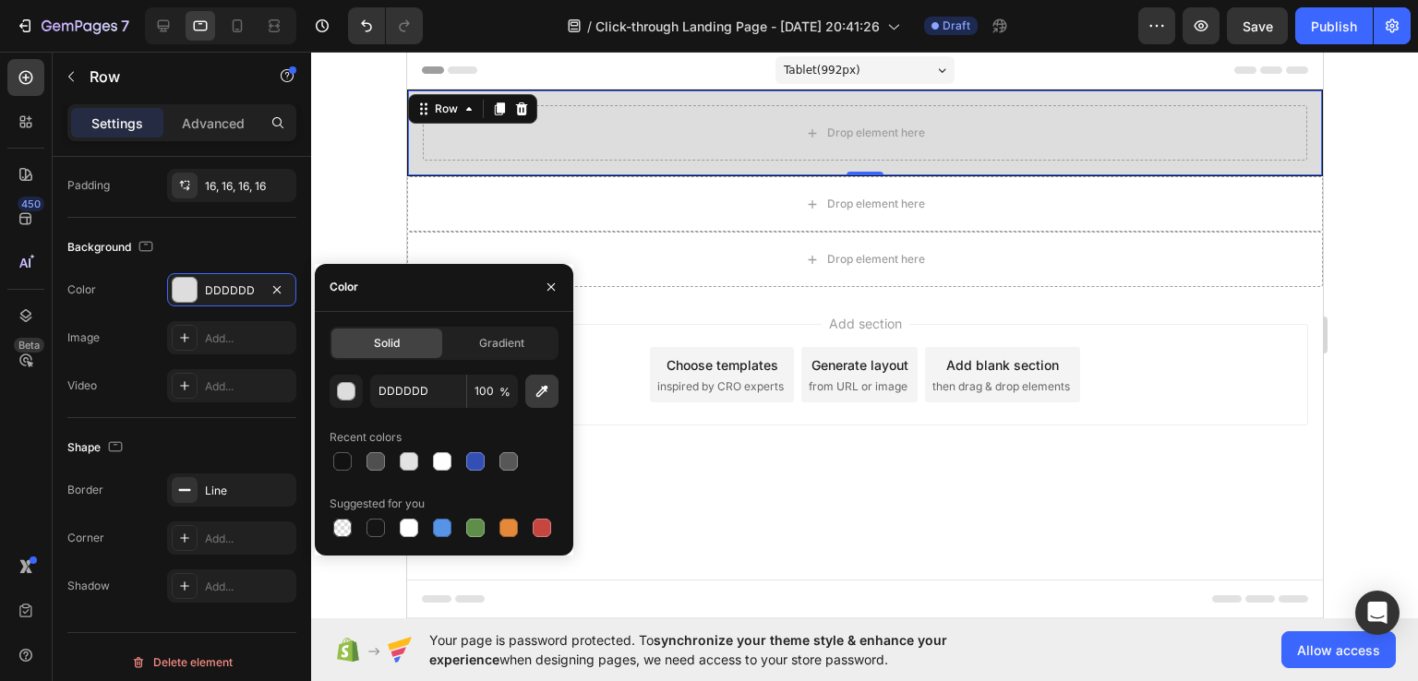
click at [540, 401] on button "button" at bounding box center [541, 391] width 33 height 33
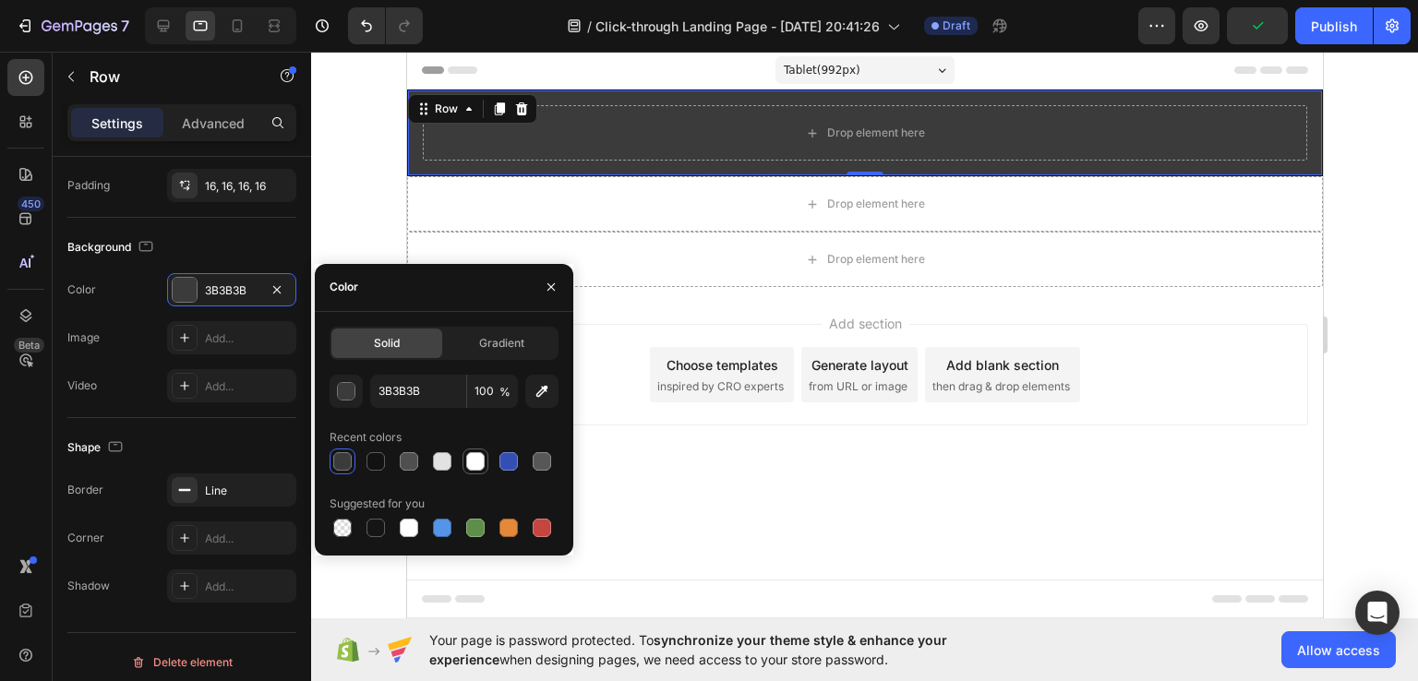
click at [475, 465] on div at bounding box center [475, 461] width 18 height 18
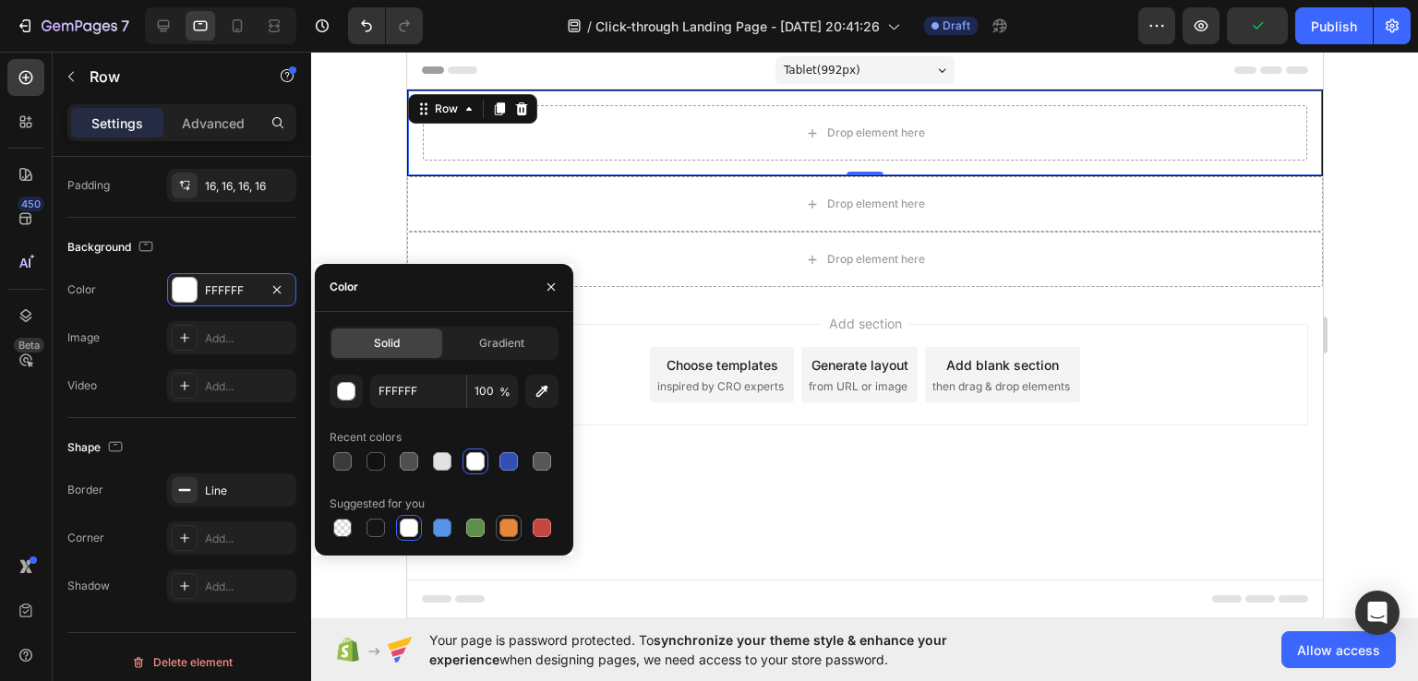
click at [508, 526] on div at bounding box center [508, 528] width 18 height 18
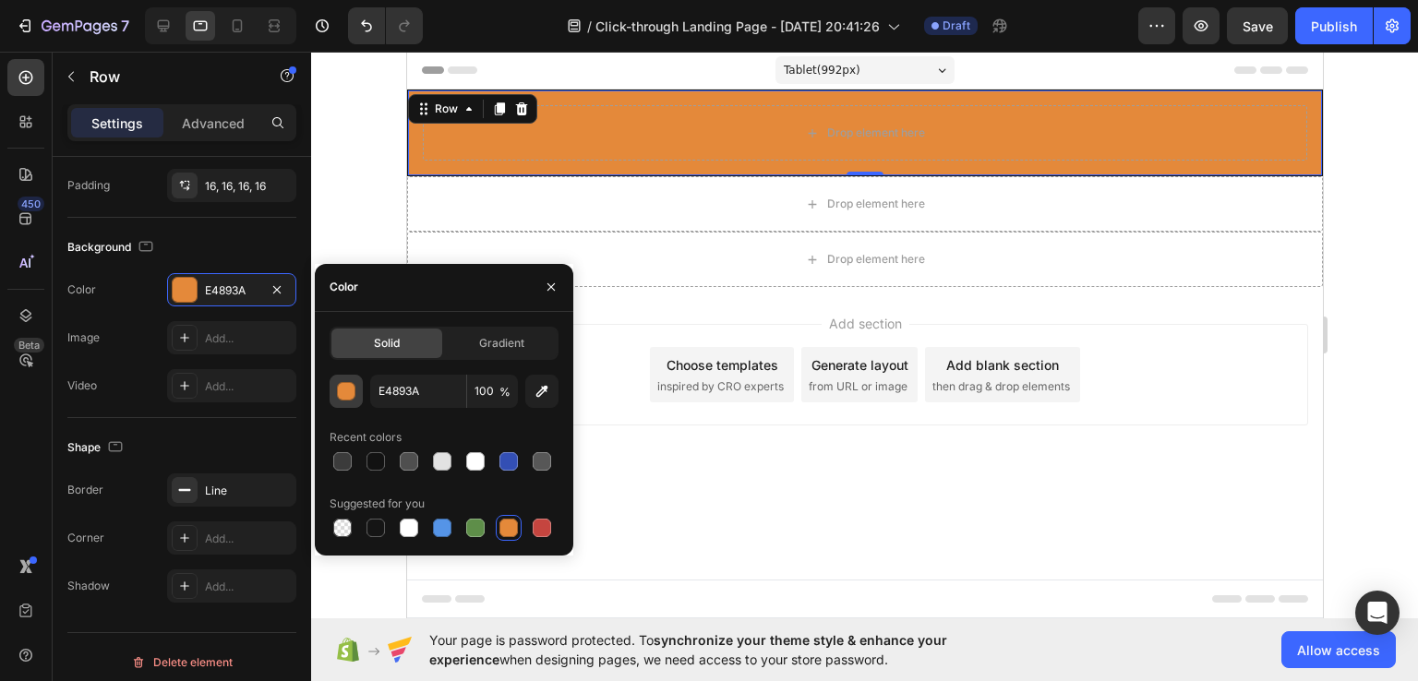
click at [338, 400] on button "button" at bounding box center [345, 391] width 33 height 33
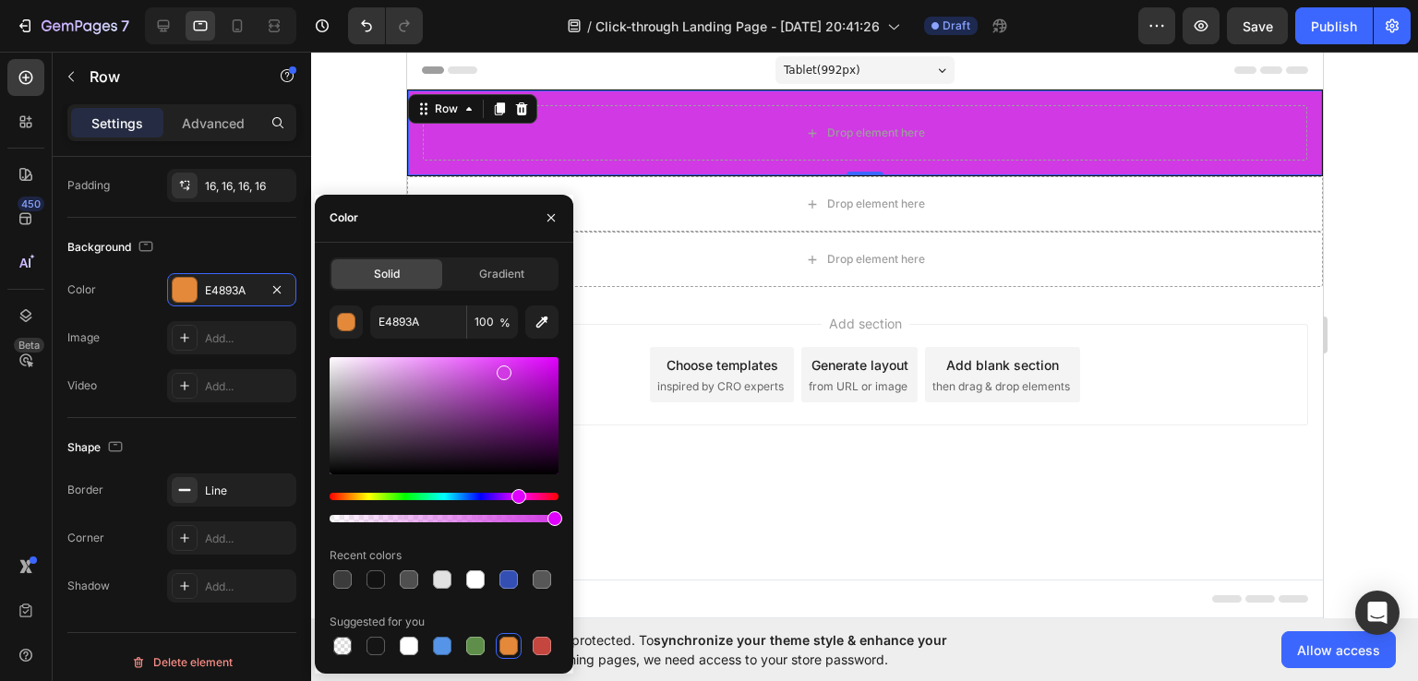
click at [517, 497] on div "Hue" at bounding box center [443, 496] width 229 height 7
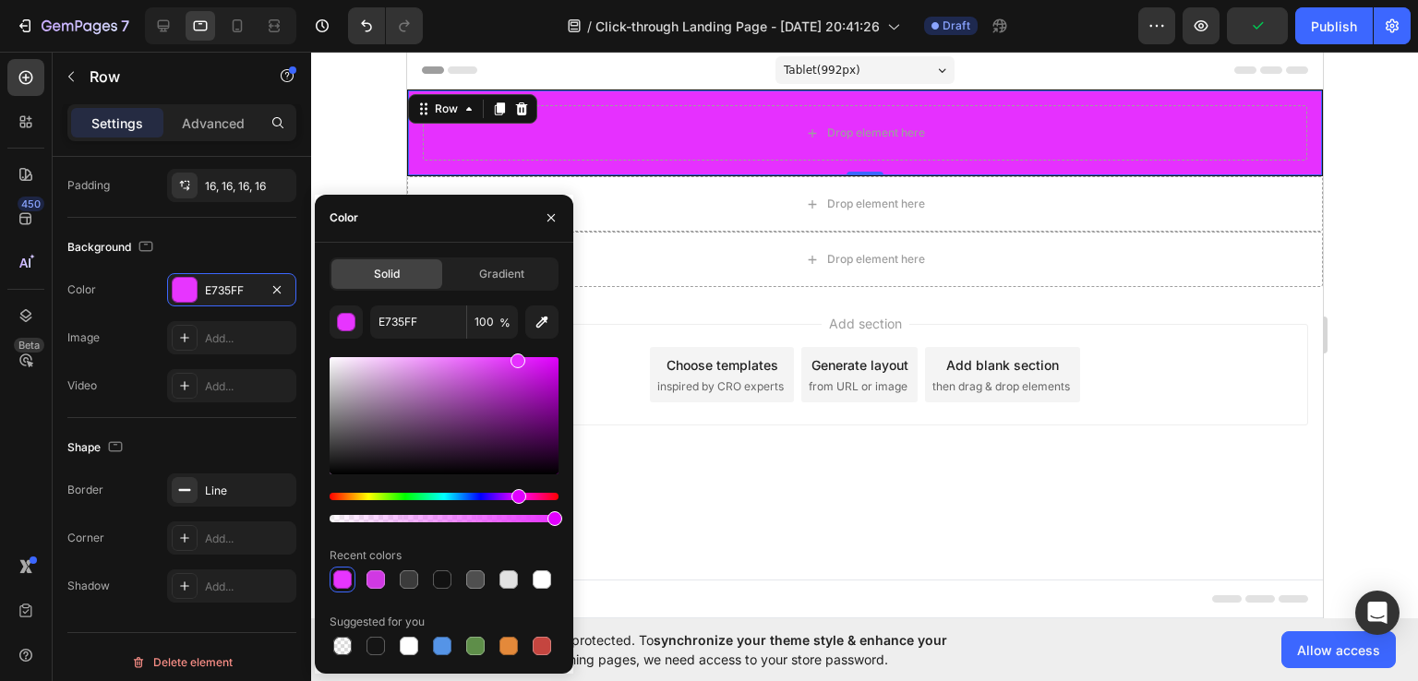
type input "E630FF"
drag, startPoint x: 505, startPoint y: 370, endPoint x: 517, endPoint y: 335, distance: 37.1
click at [517, 335] on div "E630FF 100 % Recent colors Suggested for you" at bounding box center [443, 481] width 229 height 353
click at [535, 220] on div at bounding box center [551, 218] width 44 height 47
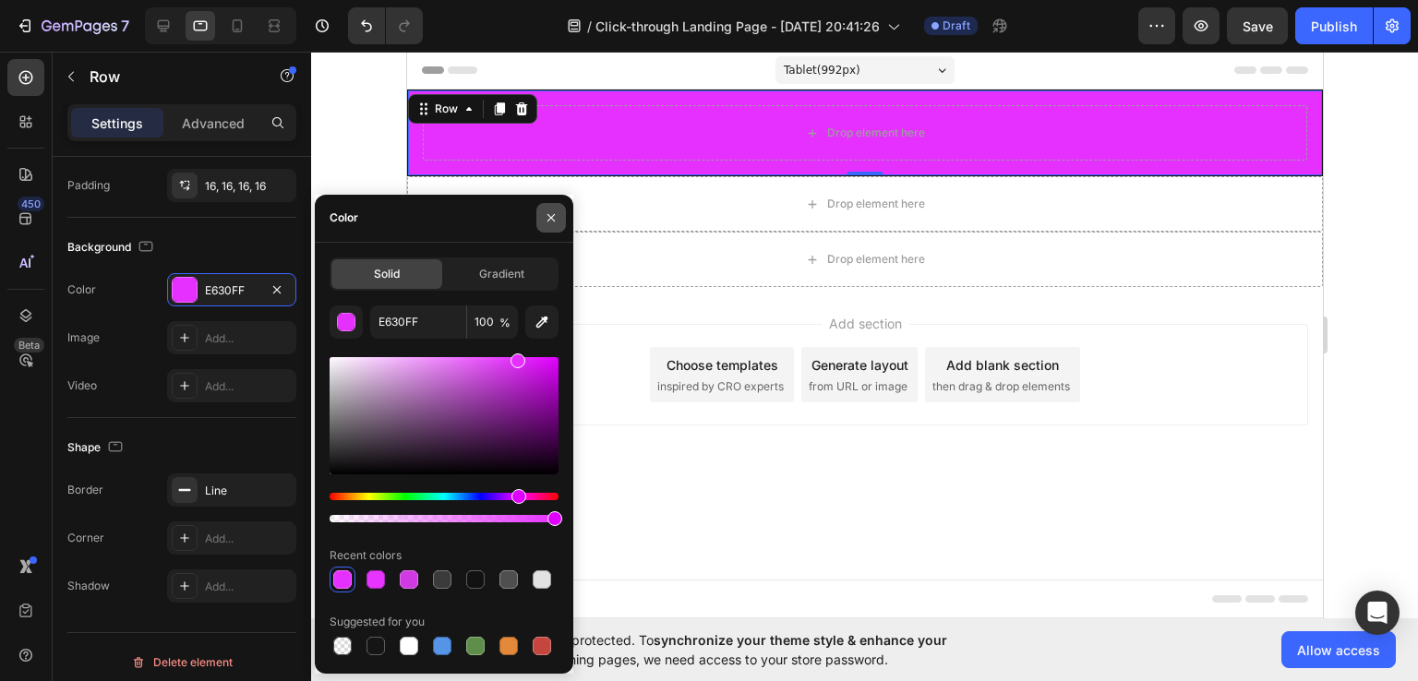
click at [547, 220] on icon "button" at bounding box center [551, 217] width 15 height 15
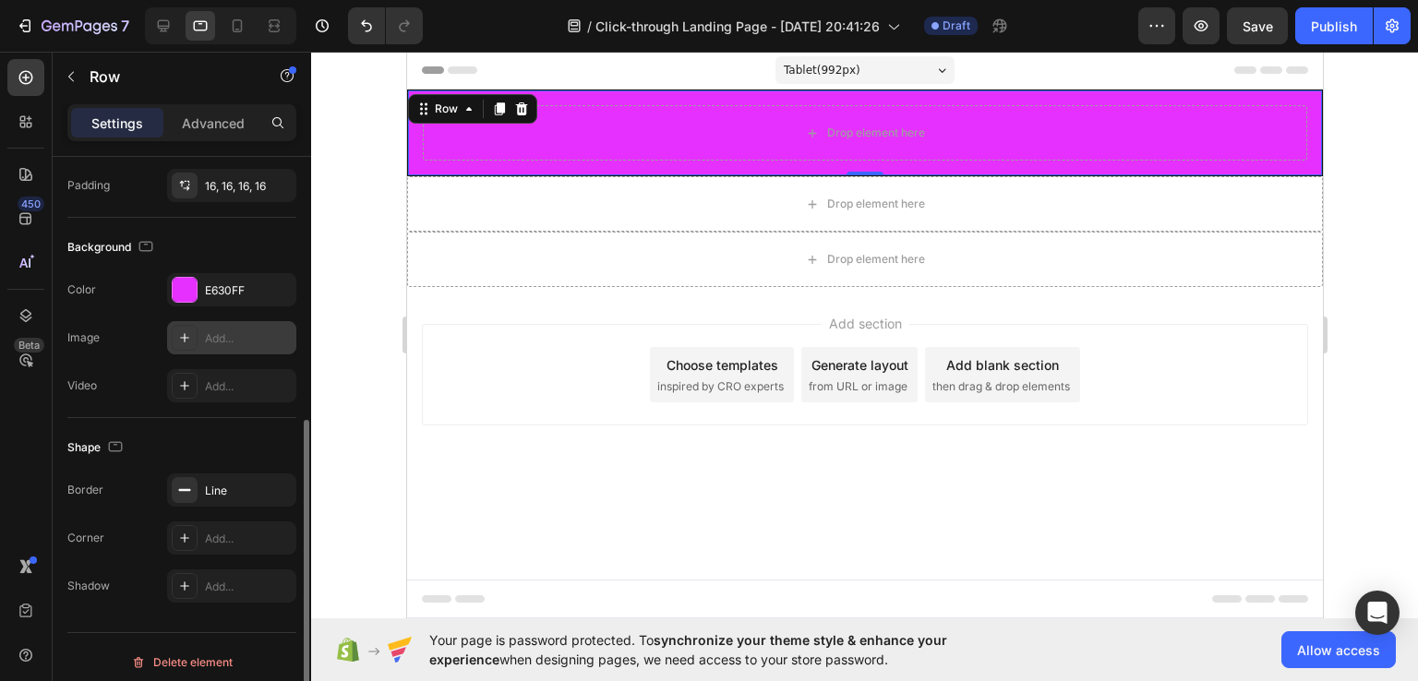
click at [185, 342] on icon at bounding box center [184, 337] width 15 height 15
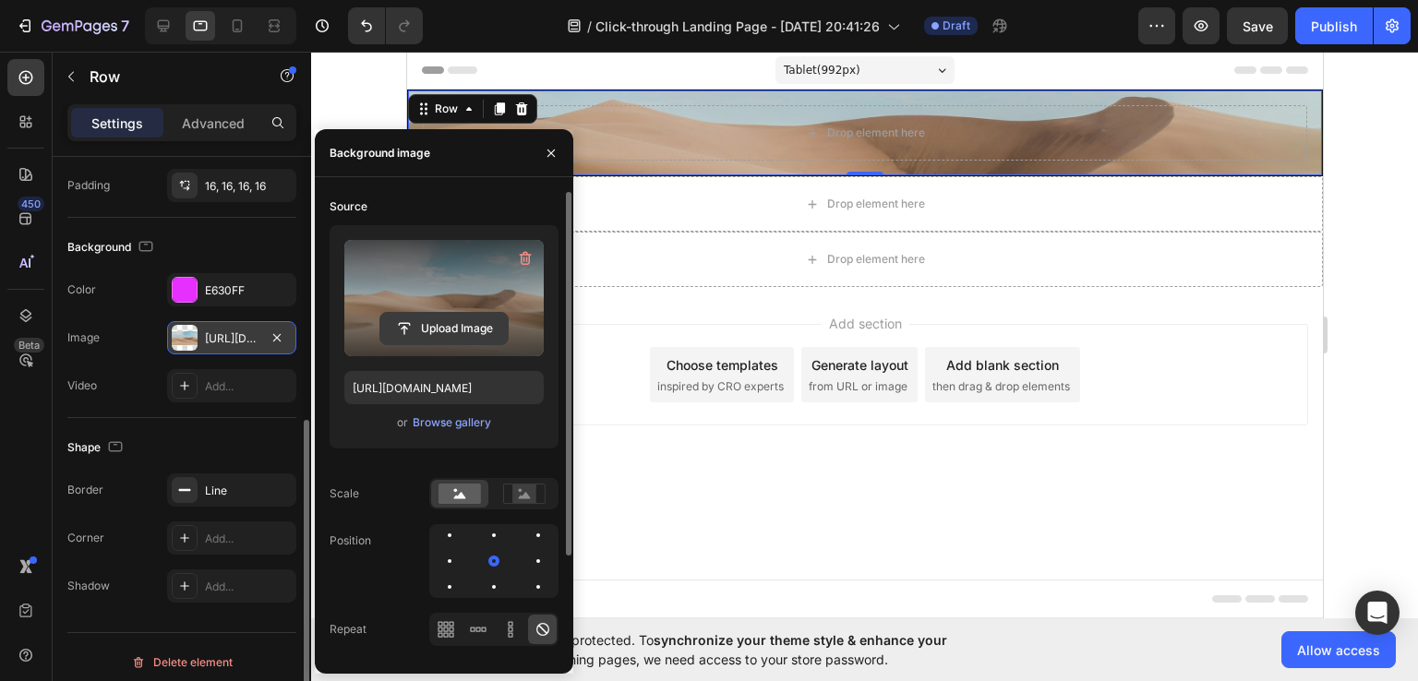
click at [461, 327] on input "file" at bounding box center [443, 328] width 127 height 31
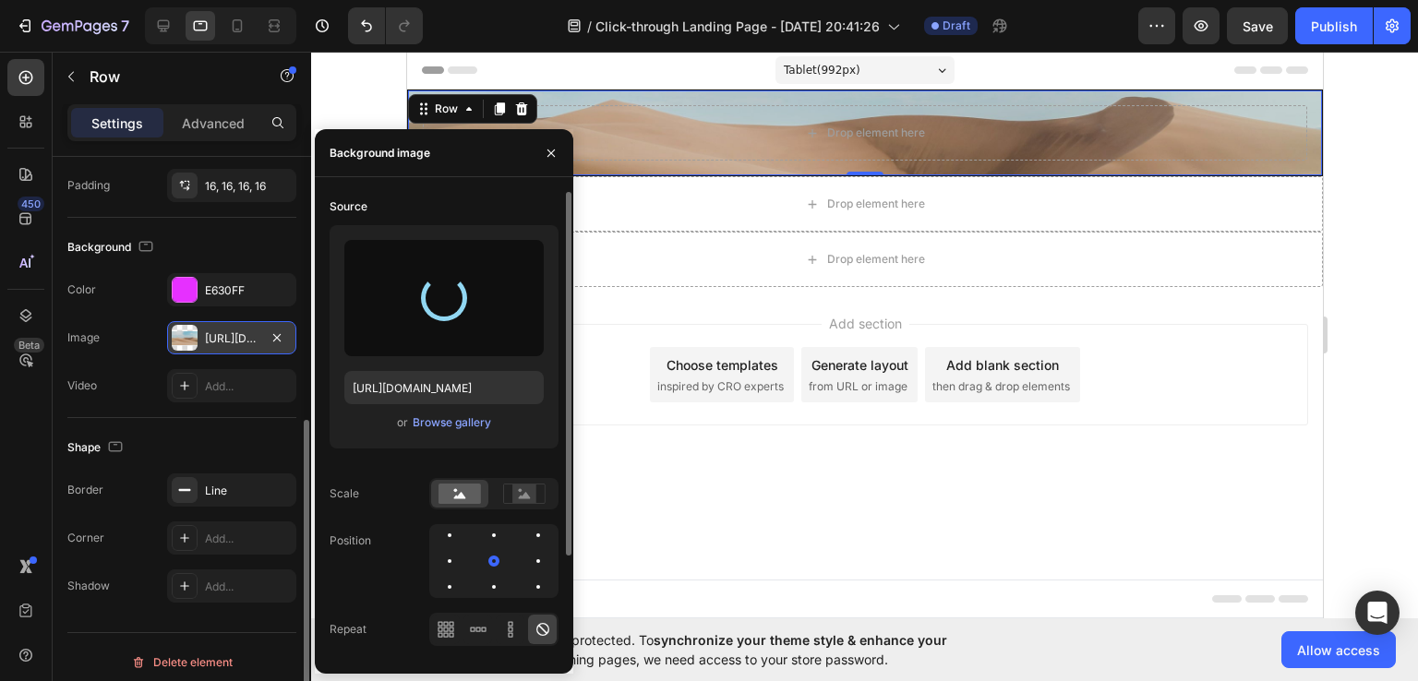
type input "https://cdn.shopify.com/s/files/1/0959/2281/5288/files/gempages_581785907233817…"
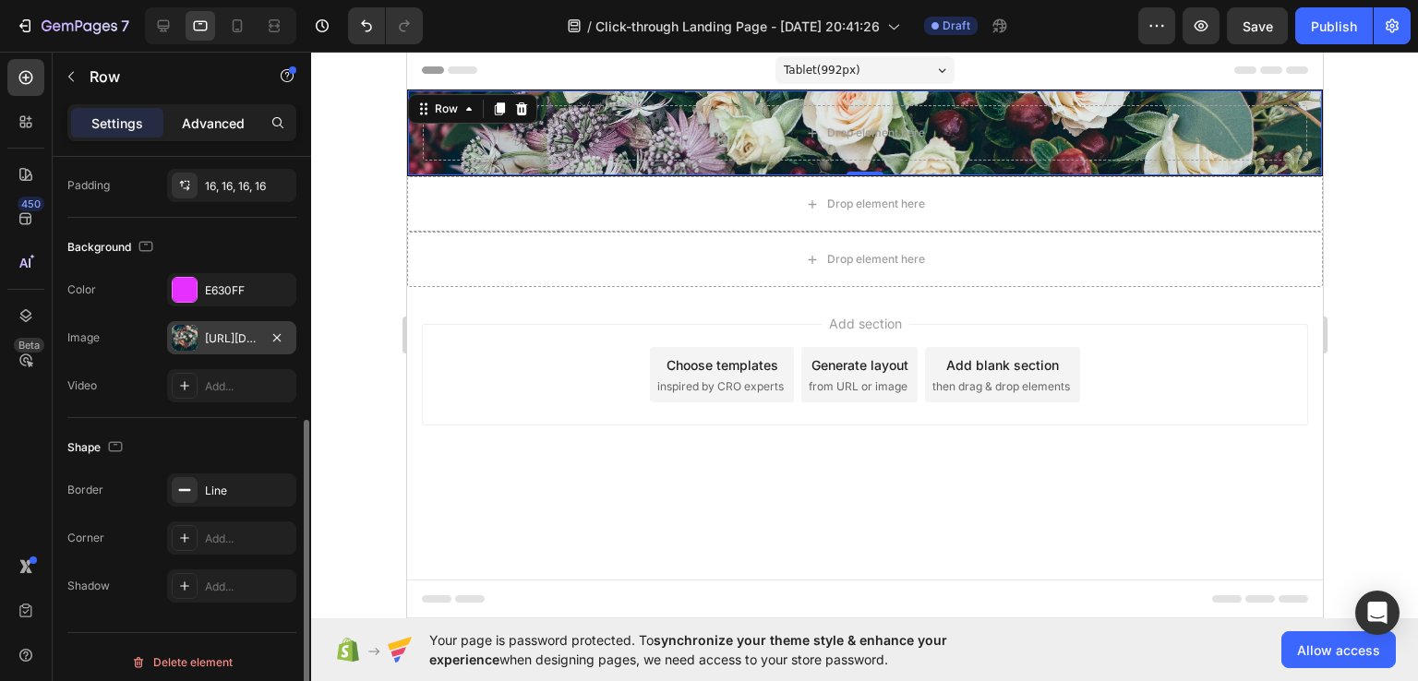
click at [218, 128] on p "Advanced" at bounding box center [213, 123] width 63 height 19
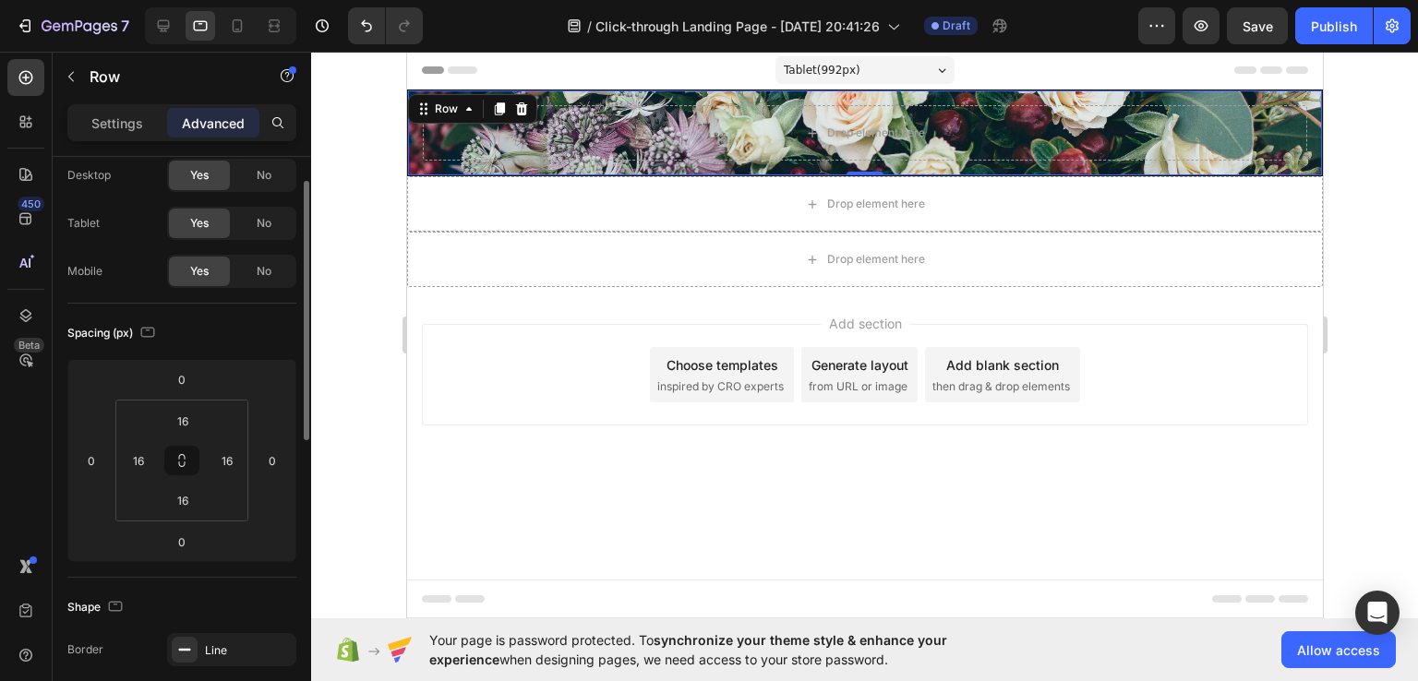
scroll to position [0, 0]
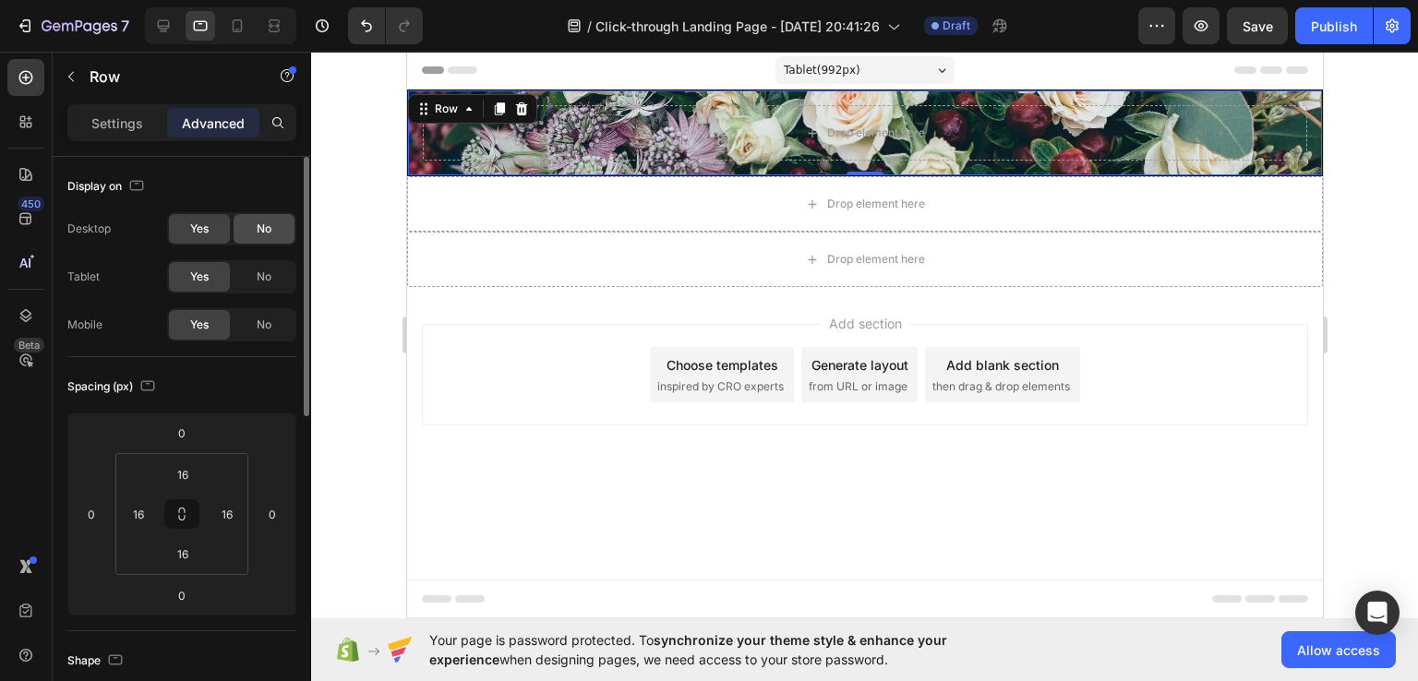
click at [254, 227] on div "No" at bounding box center [264, 229] width 61 height 30
click at [197, 236] on span "Yes" at bounding box center [199, 229] width 18 height 17
click at [257, 274] on span "No" at bounding box center [264, 277] width 15 height 17
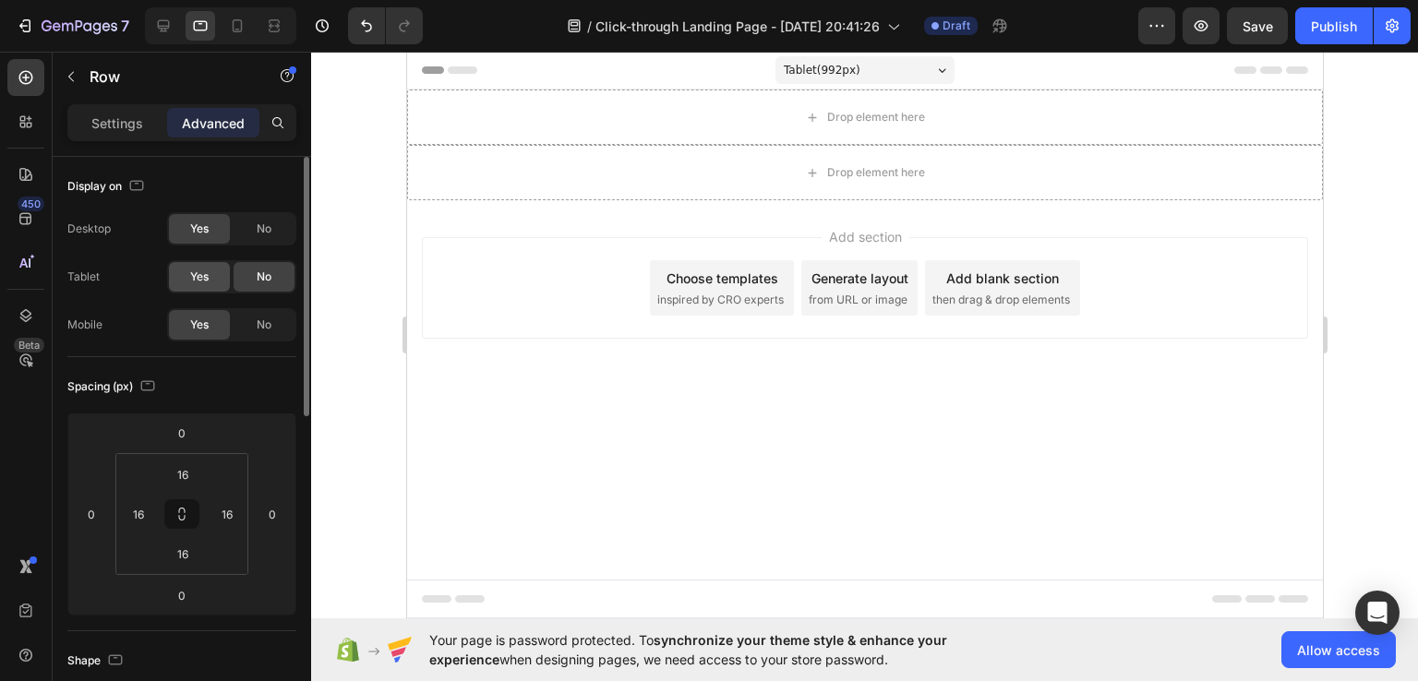
click at [208, 281] on span "Yes" at bounding box center [199, 277] width 18 height 17
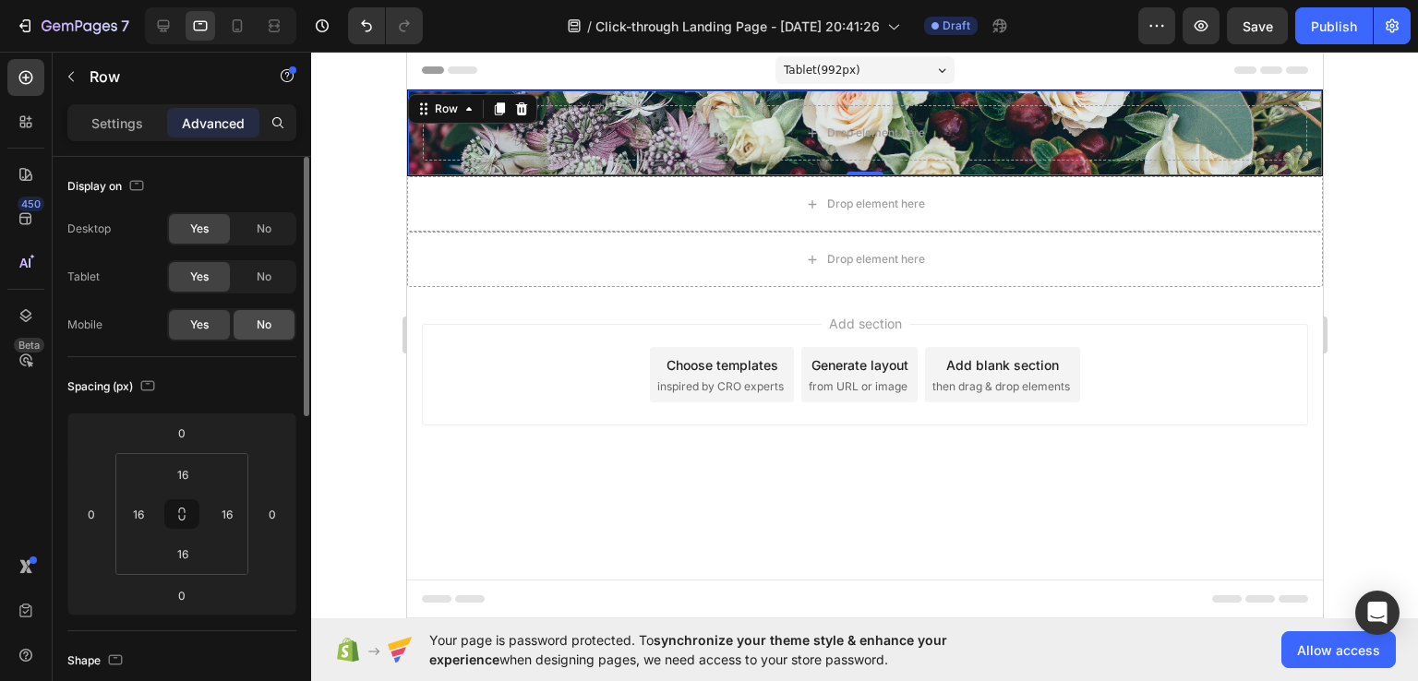
click at [278, 318] on div "No" at bounding box center [264, 325] width 61 height 30
click at [207, 325] on span "Yes" at bounding box center [199, 325] width 18 height 17
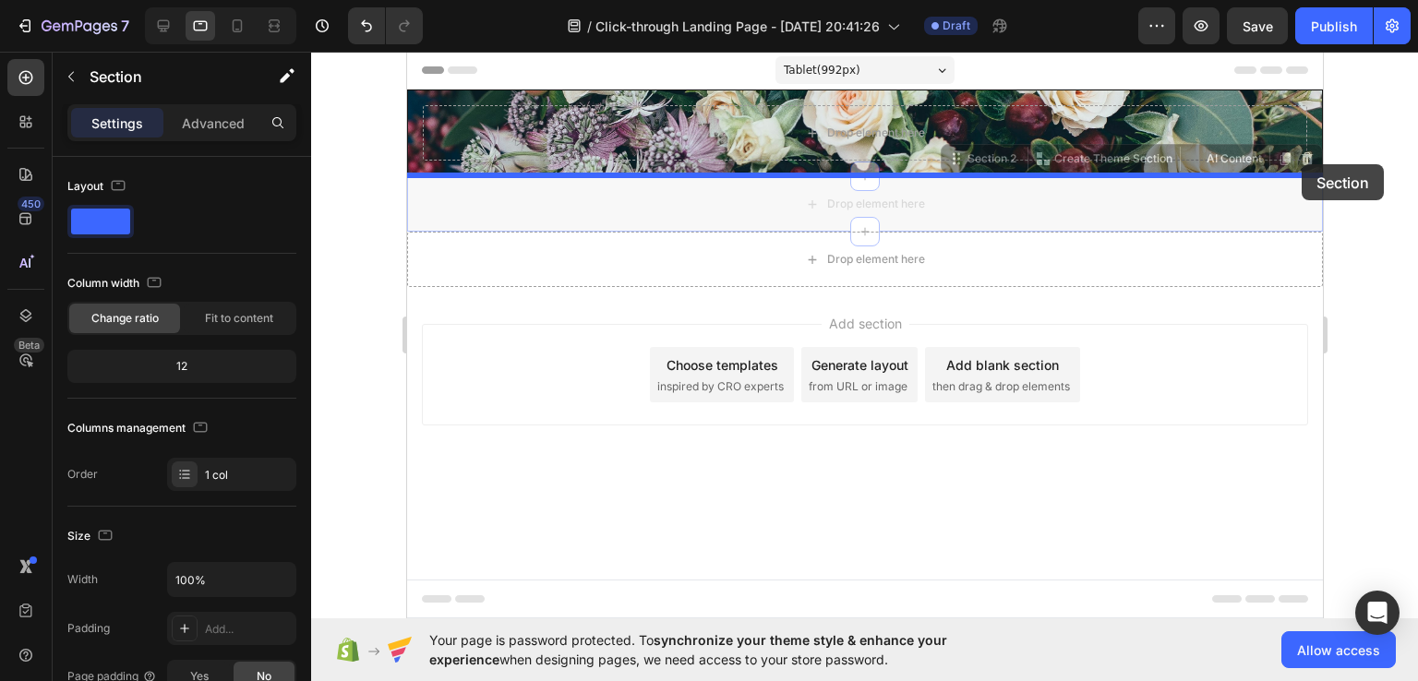
click at [1300, 164] on div "Tablet ( 992 px) iPhone 13 Mini iPhone 13 Pro iPhone 11 Pro Max iPhone 15 Pro M…" at bounding box center [864, 283] width 916 height 462
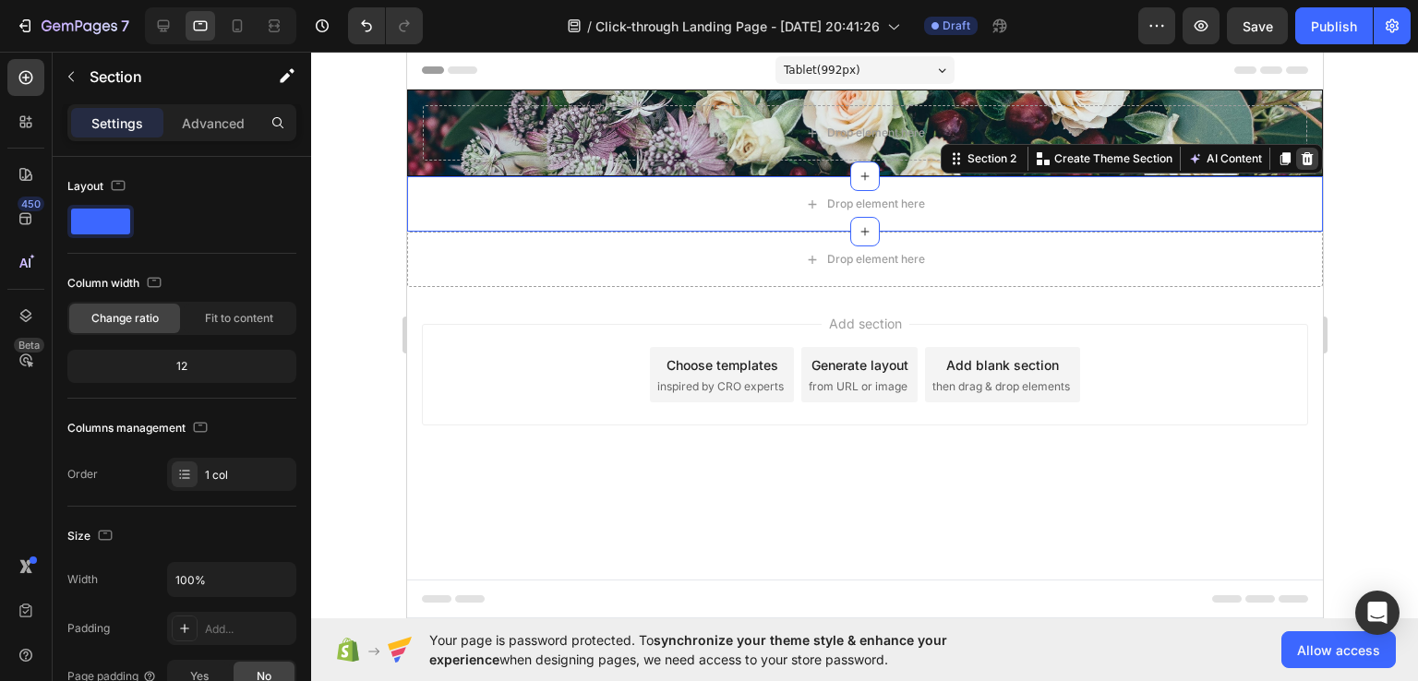
click at [1300, 164] on icon at bounding box center [1306, 158] width 15 height 15
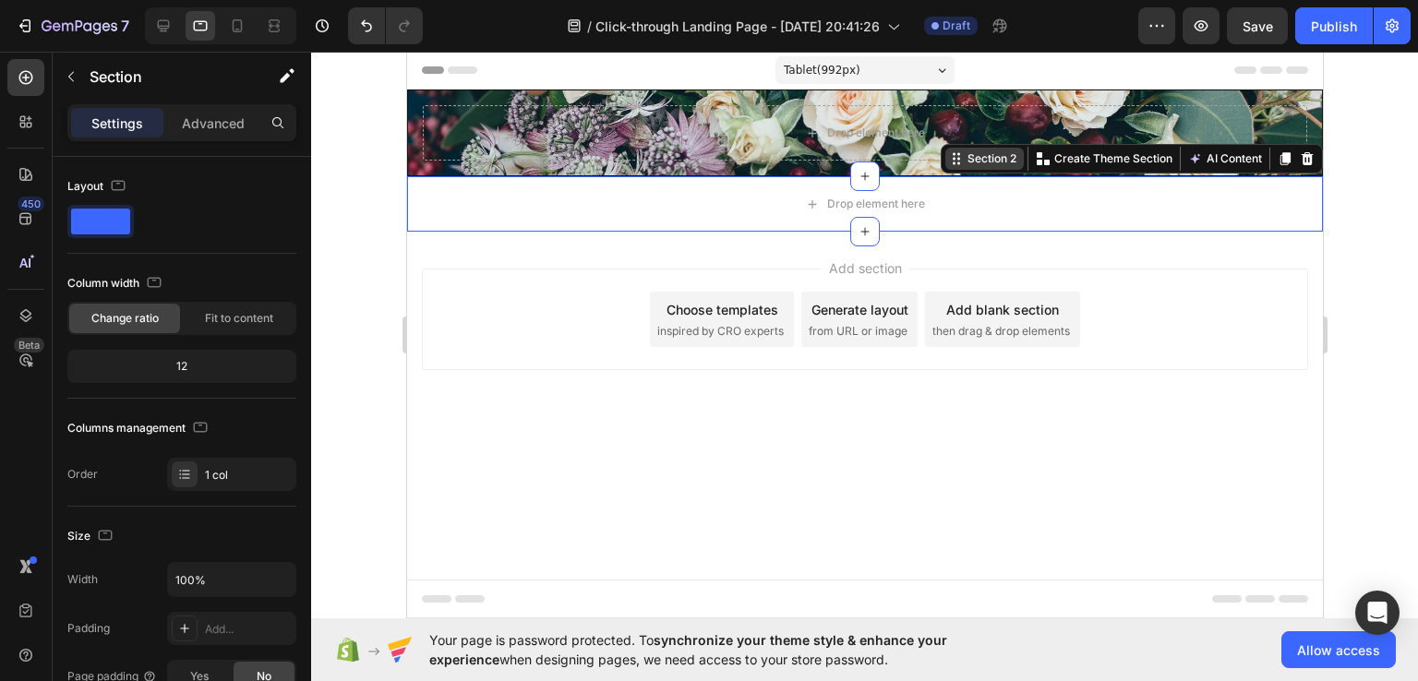
click at [1300, 167] on div at bounding box center [1306, 159] width 22 height 22
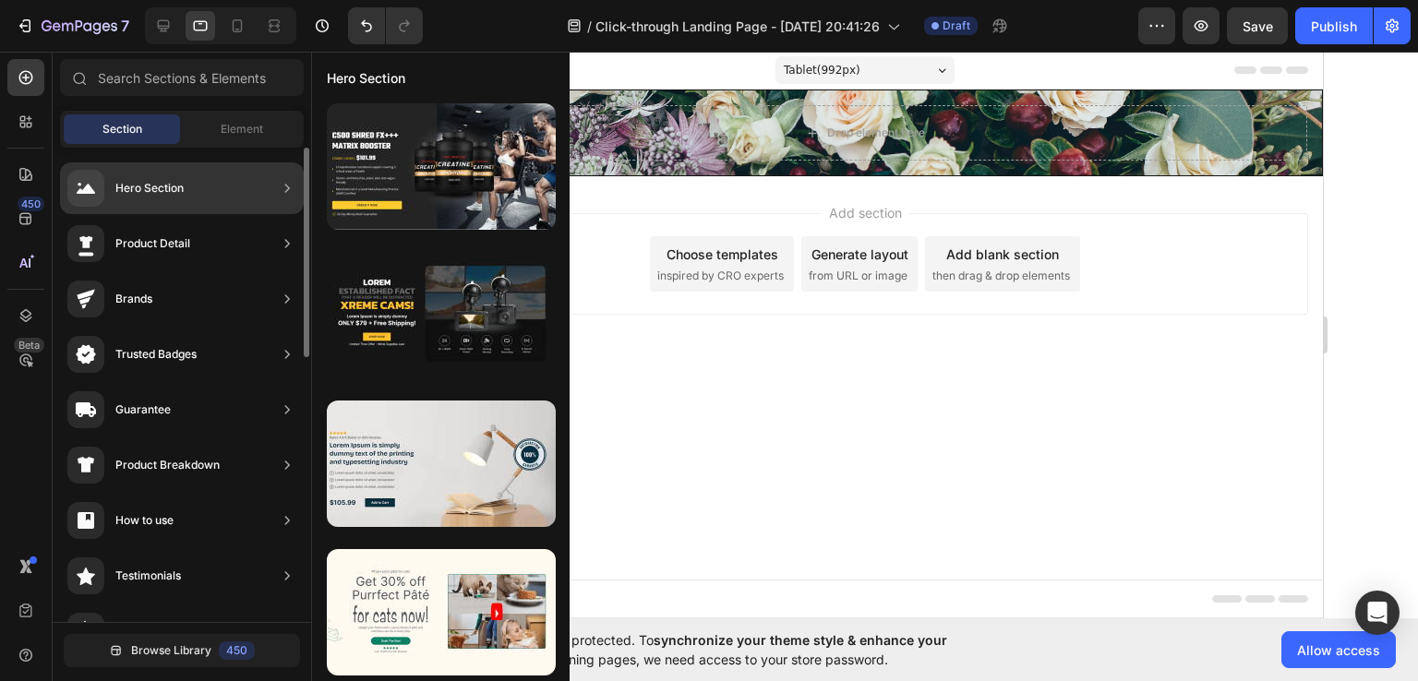
click at [277, 193] on div "Hero Section" at bounding box center [182, 188] width 244 height 52
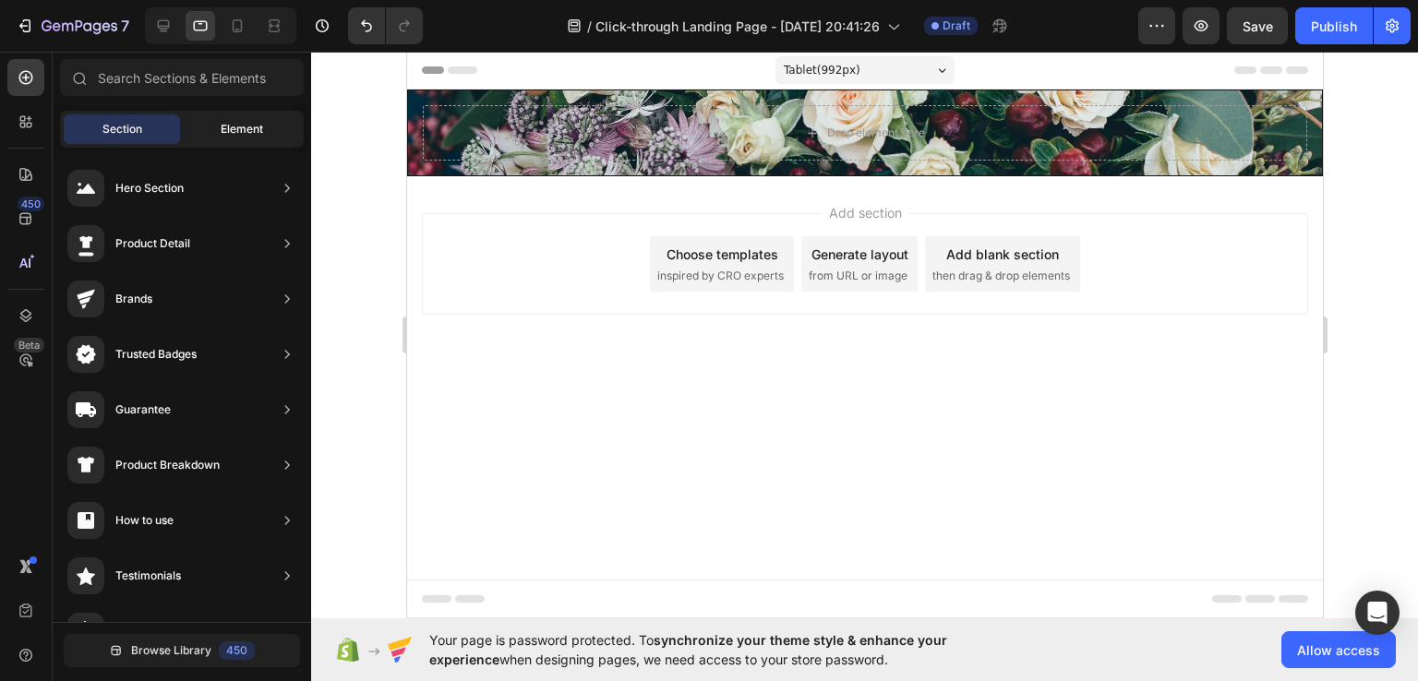
click at [259, 117] on div "Element" at bounding box center [242, 129] width 116 height 30
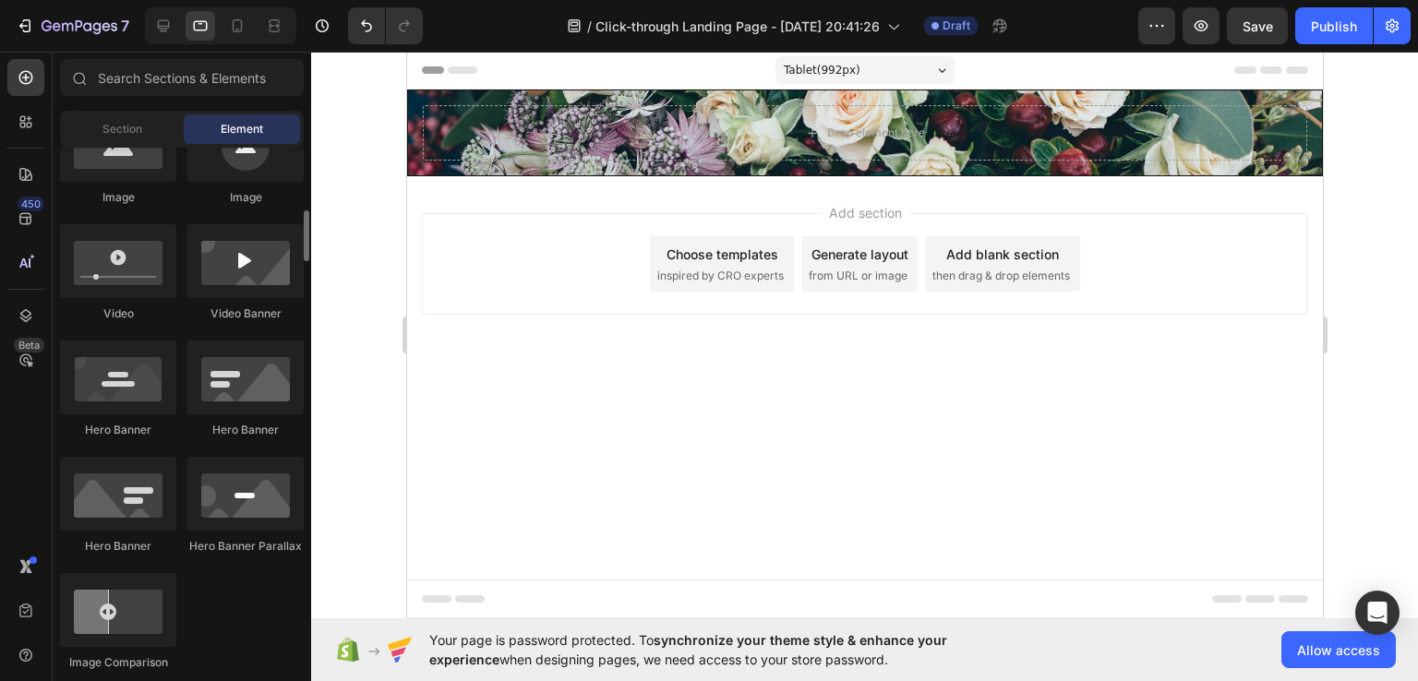
scroll to position [650, 0]
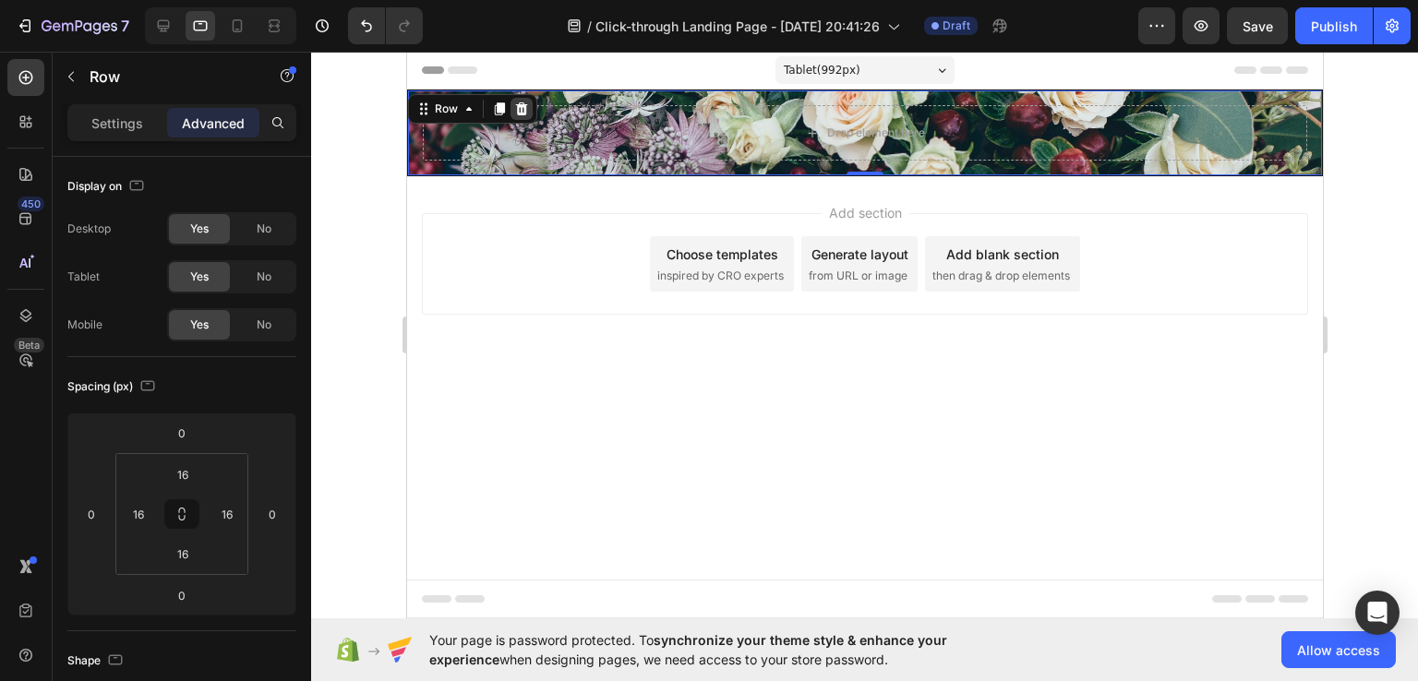
click at [518, 114] on icon at bounding box center [521, 108] width 12 height 13
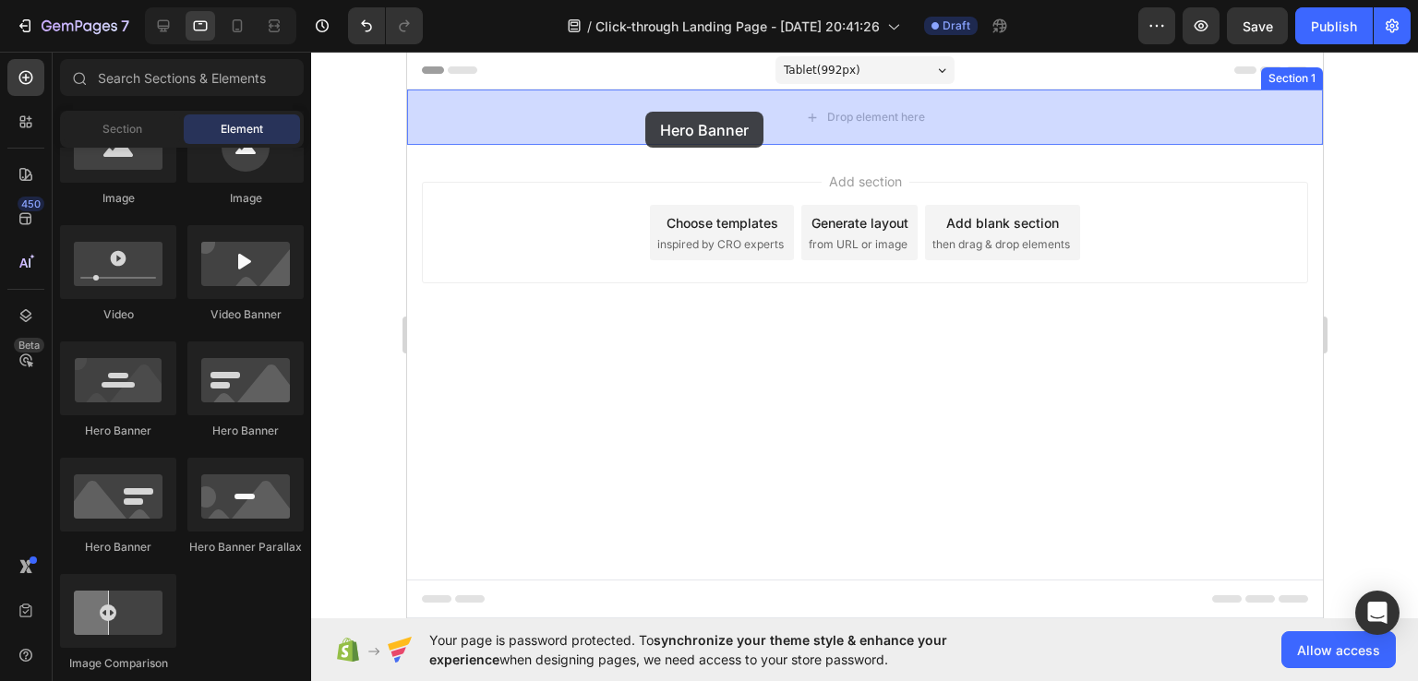
drag, startPoint x: 628, startPoint y: 433, endPoint x: 644, endPoint y: 112, distance: 321.6
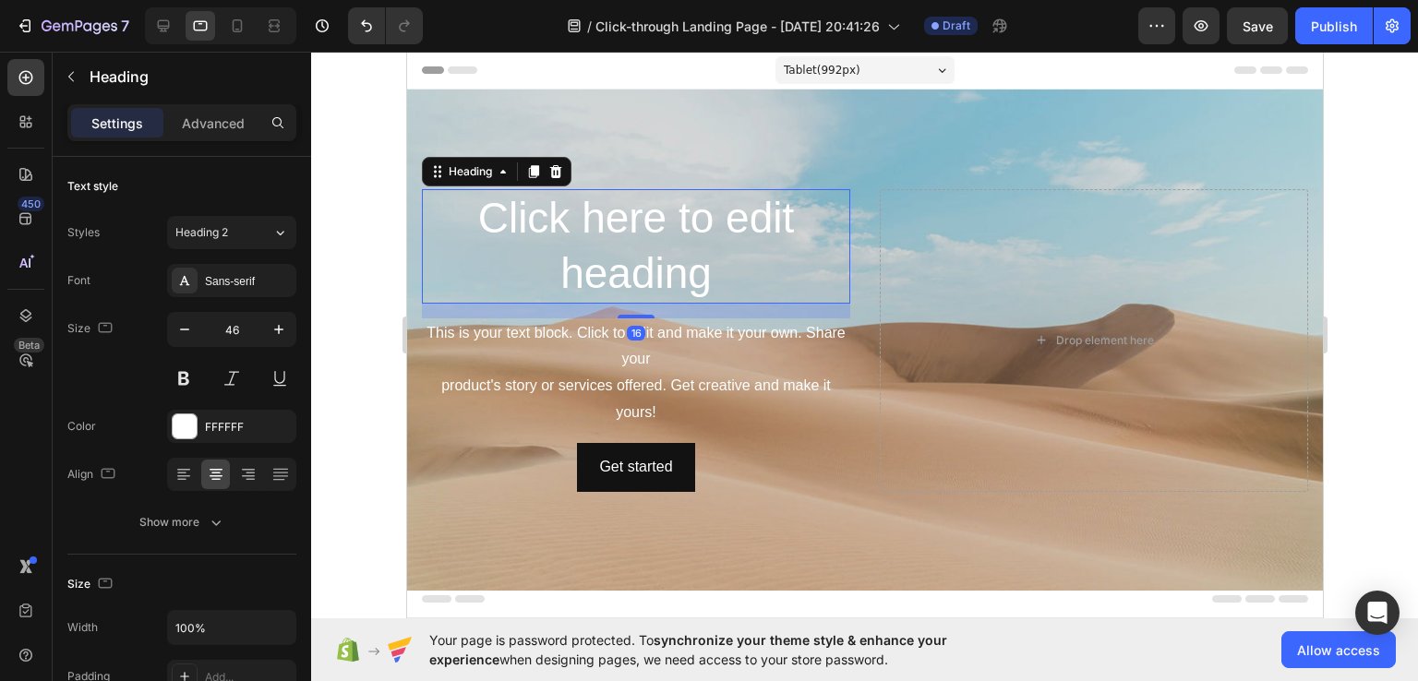
click at [682, 234] on h2 "Click here to edit heading" at bounding box center [635, 246] width 428 height 114
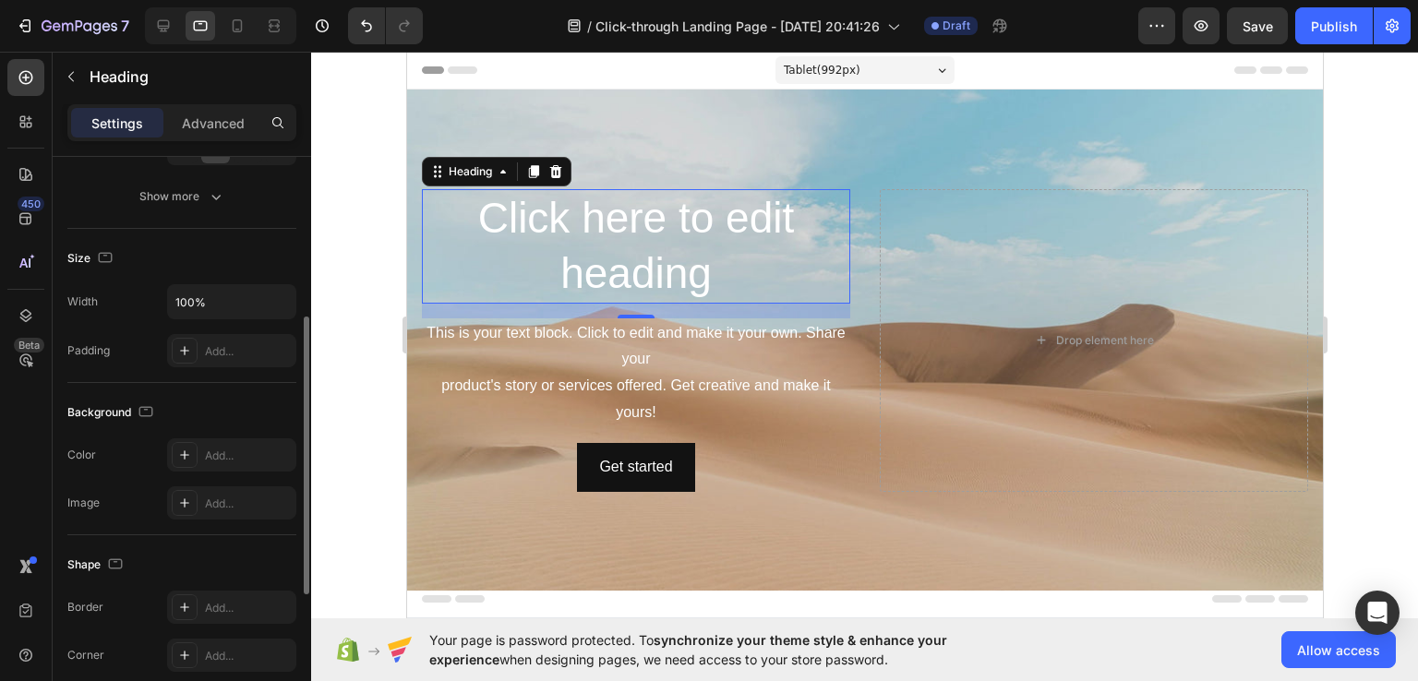
scroll to position [328, 0]
click at [185, 503] on icon at bounding box center [184, 501] width 9 height 9
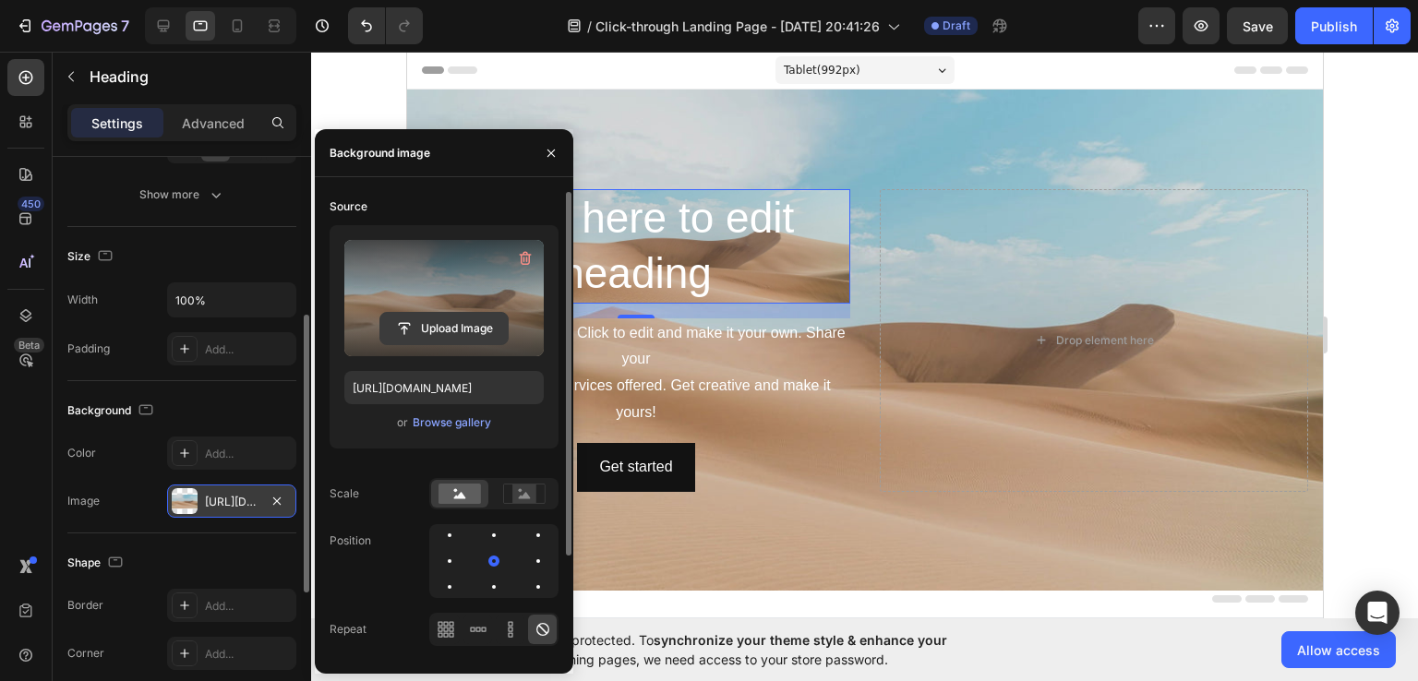
click at [422, 326] on input "file" at bounding box center [443, 328] width 127 height 31
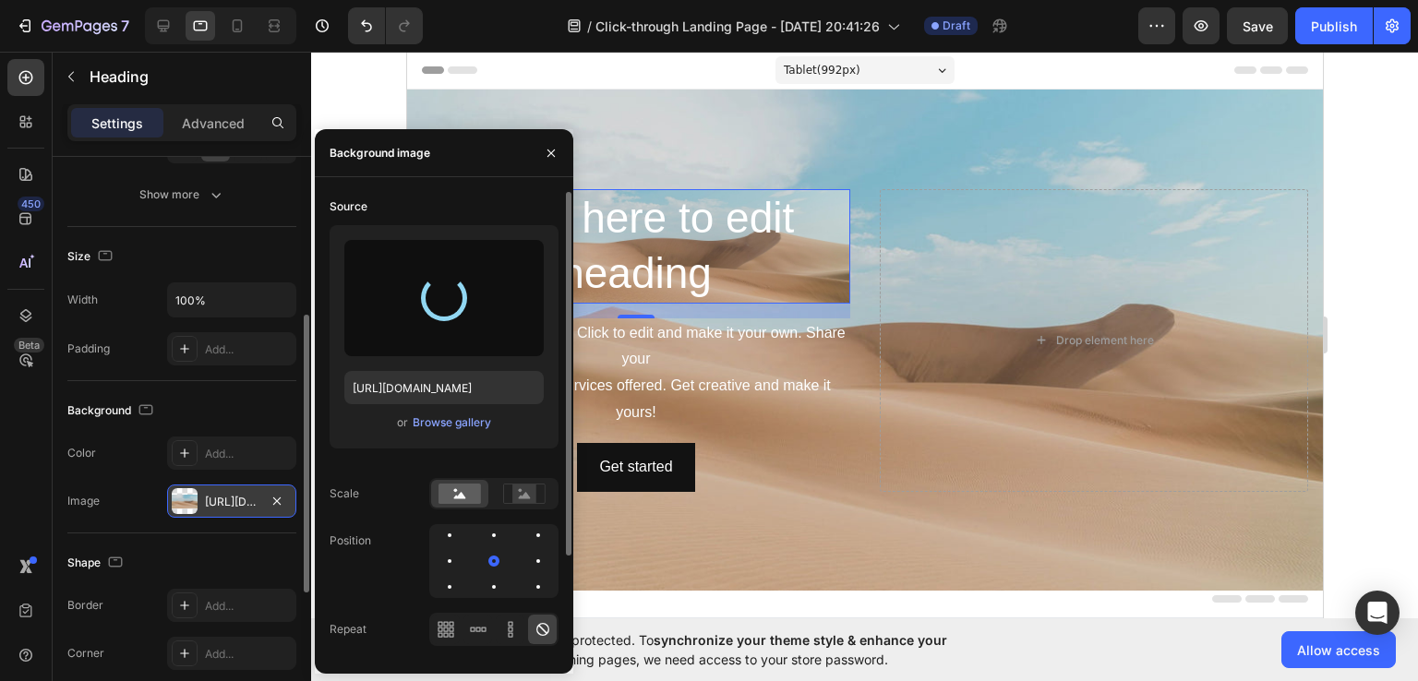
type input "https://cdn.shopify.com/s/files/1/0959/2281/5288/files/gempages_581785907233817…"
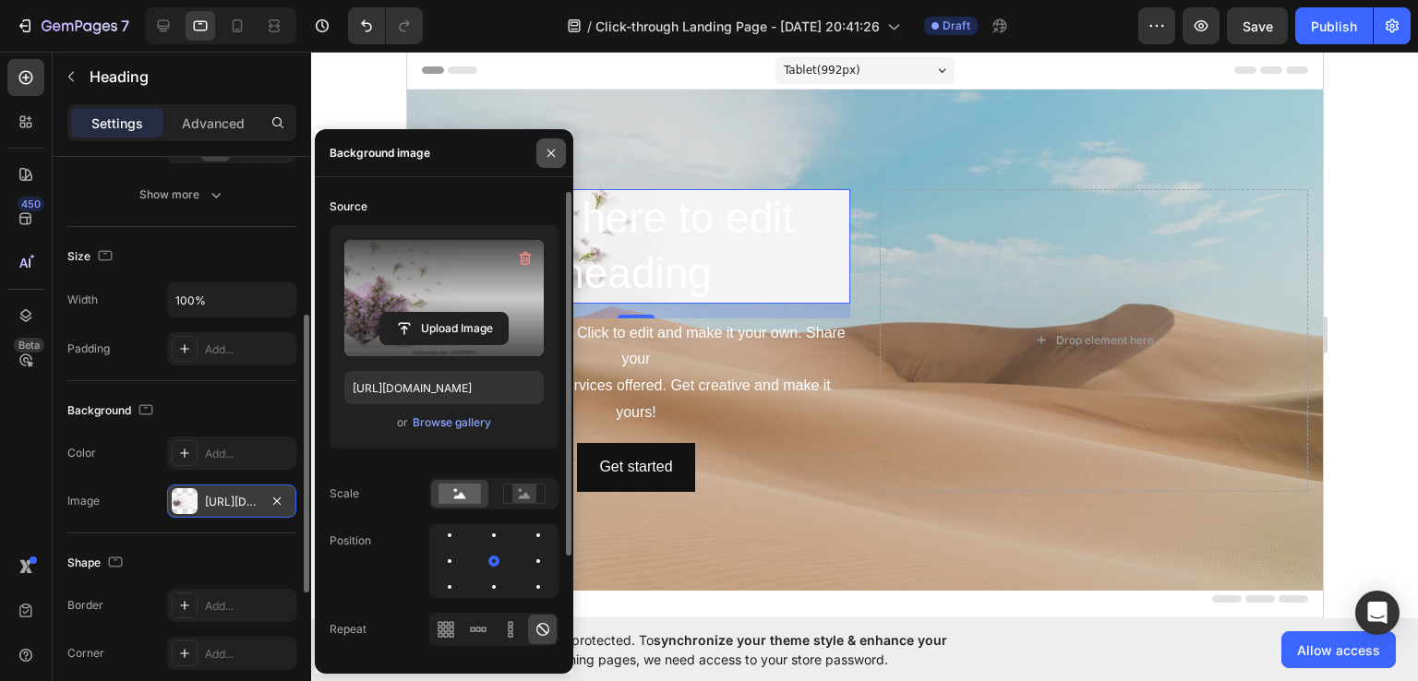
click at [556, 150] on icon "button" at bounding box center [551, 153] width 15 height 15
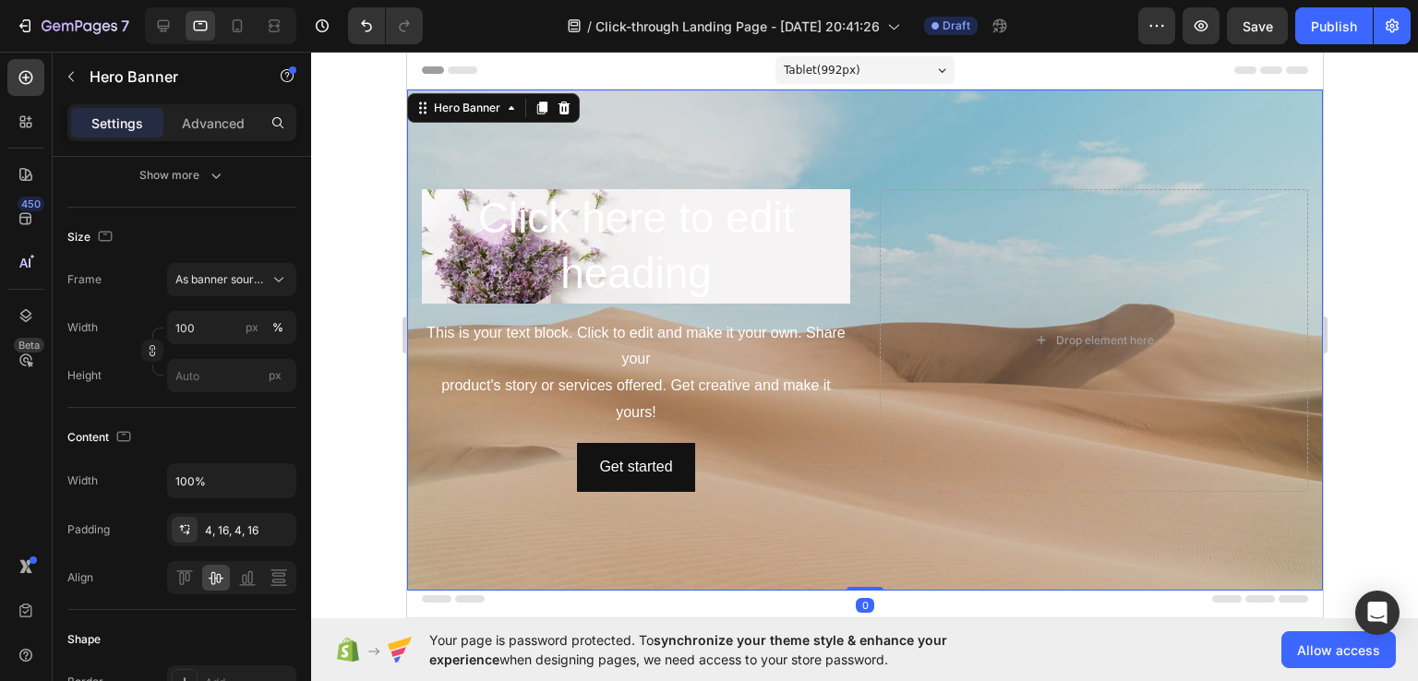
scroll to position [0, 0]
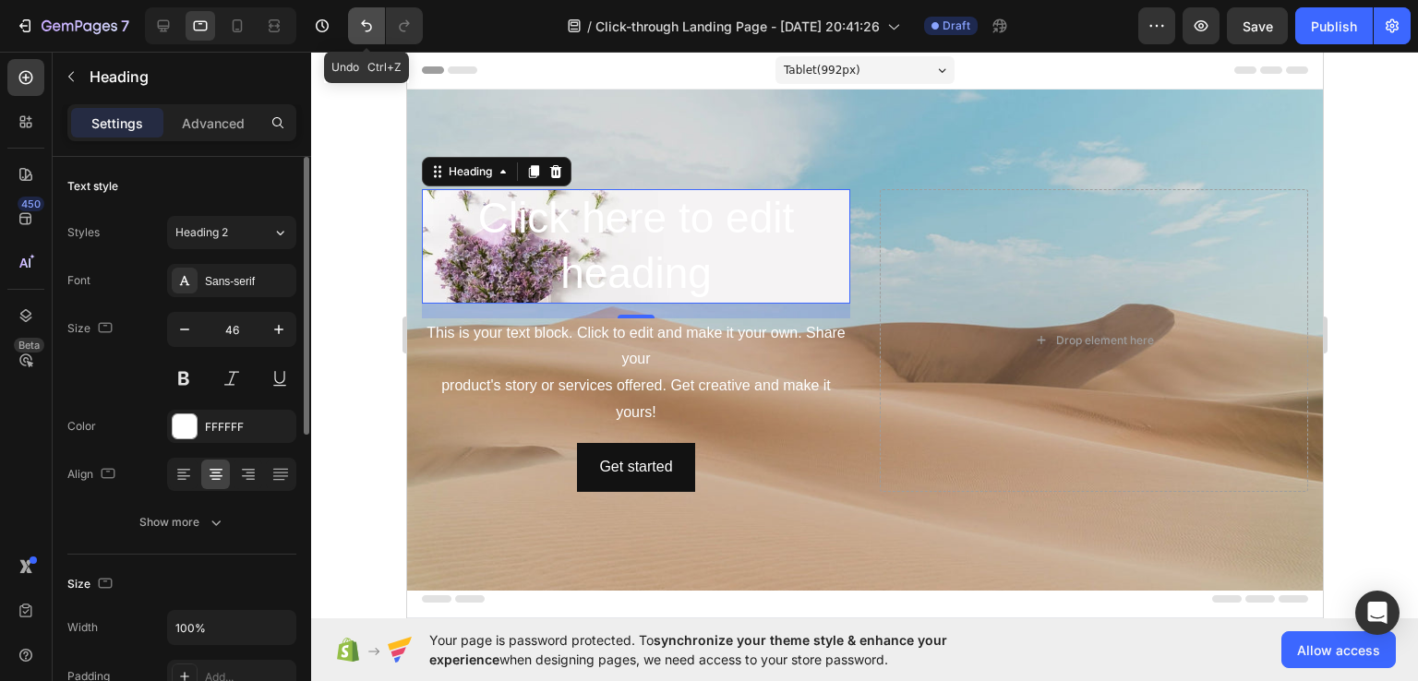
click at [362, 34] on icon "Undo/Redo" at bounding box center [366, 26] width 18 height 18
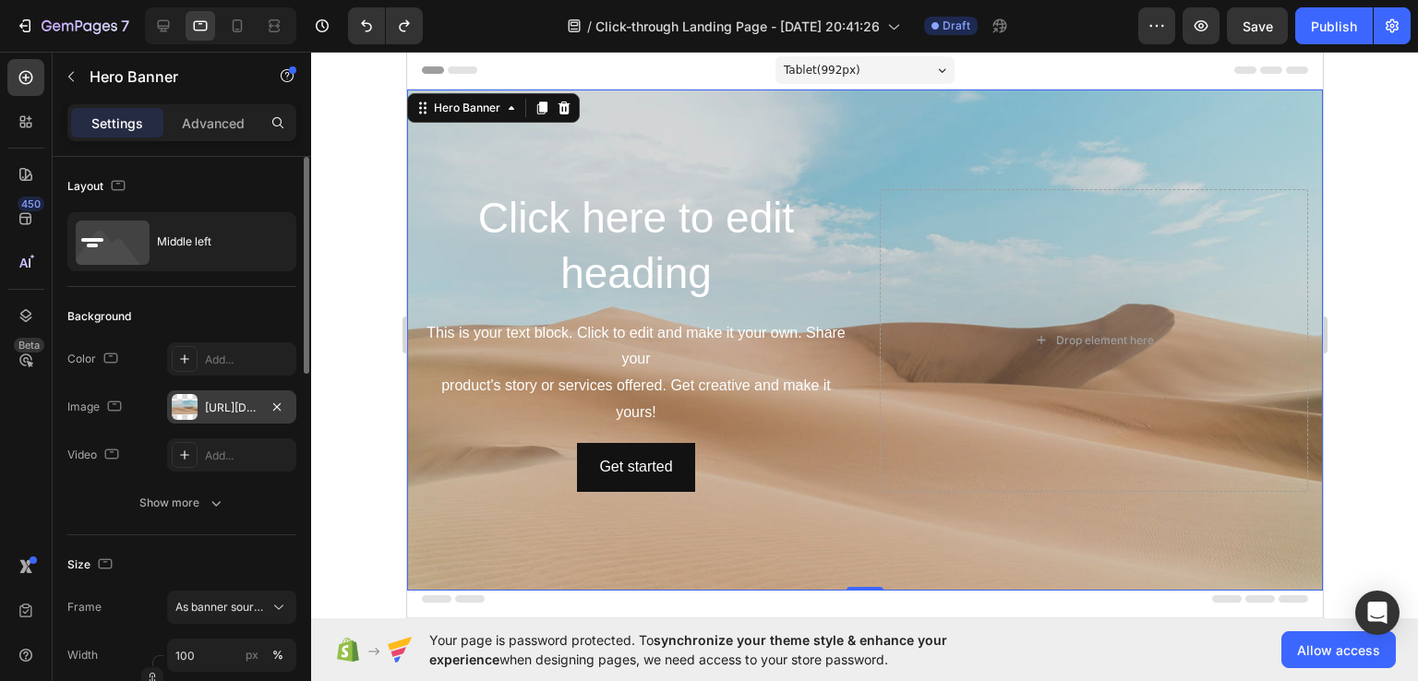
click at [220, 403] on div "https://cdn.shopify.com/s/files/1/2005/9307/files/background_settings.jpg" at bounding box center [232, 408] width 54 height 17
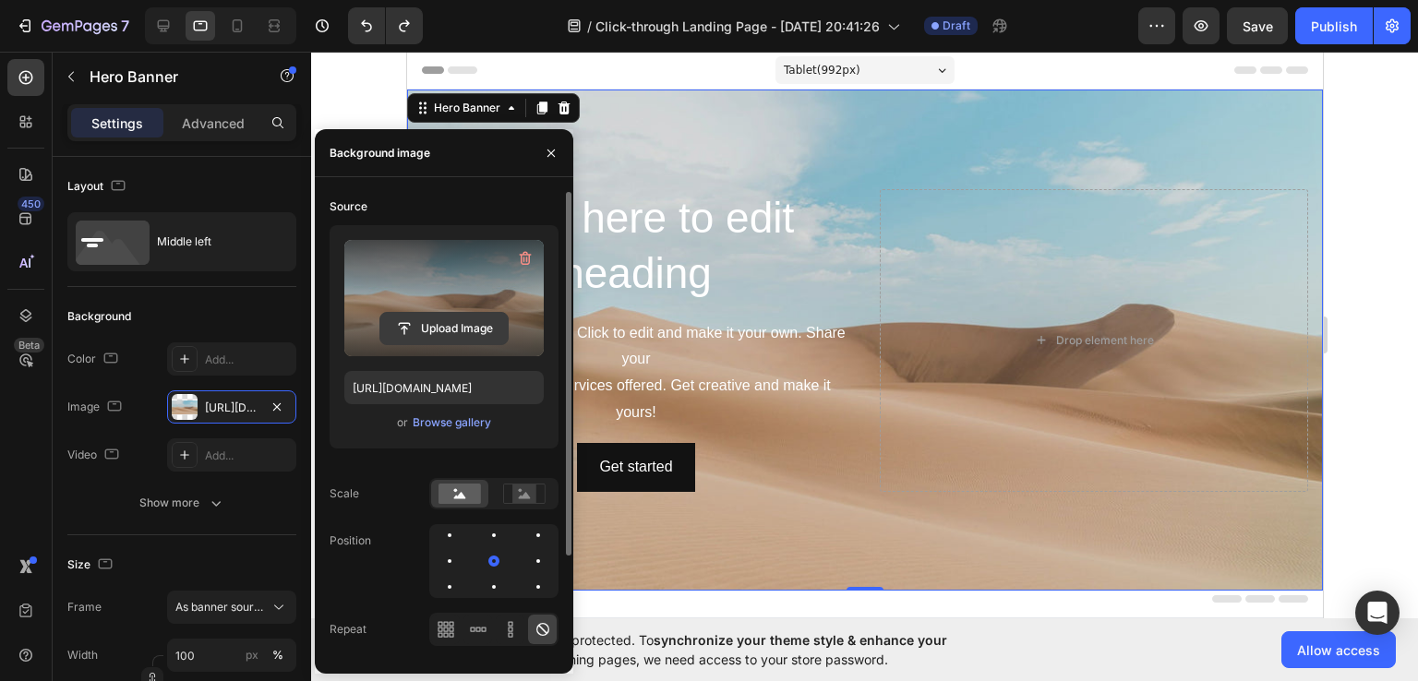
click at [443, 317] on input "file" at bounding box center [443, 328] width 127 height 31
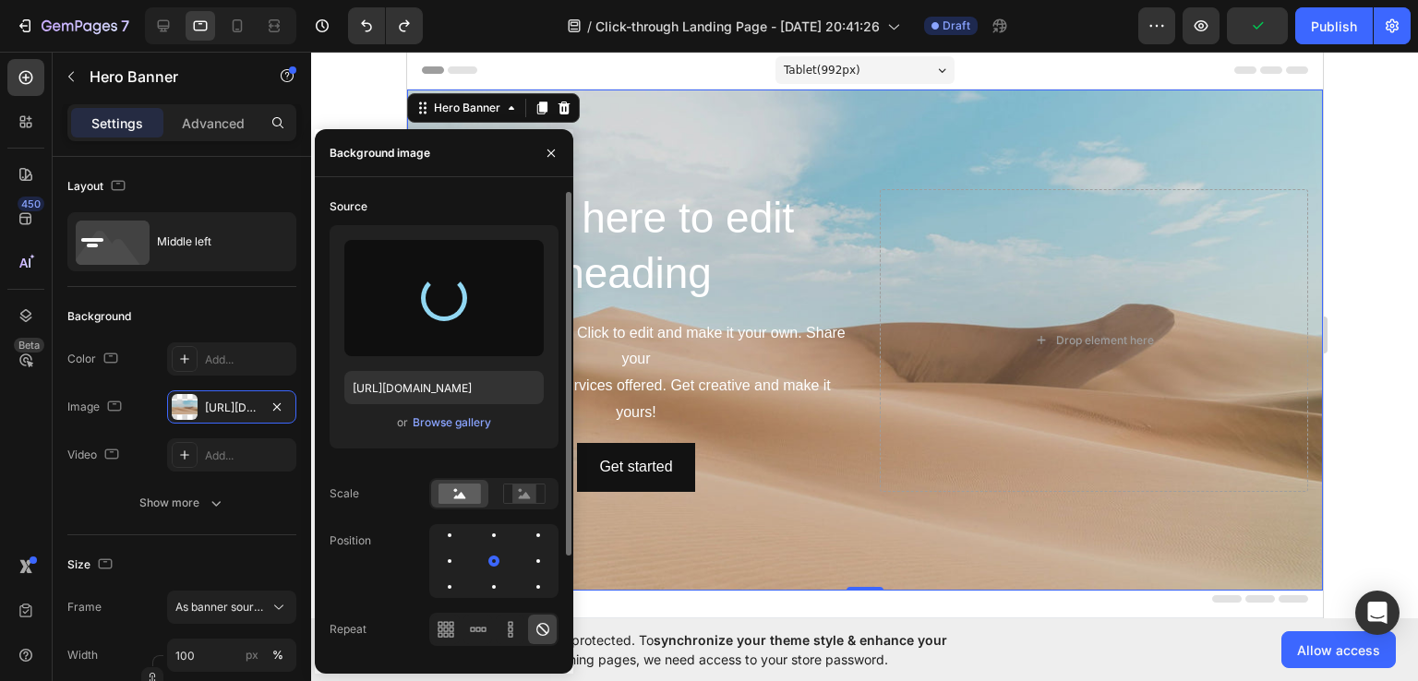
type input "https://cdn.shopify.com/s/files/1/0959/2281/5288/files/gempages_581785907233817…"
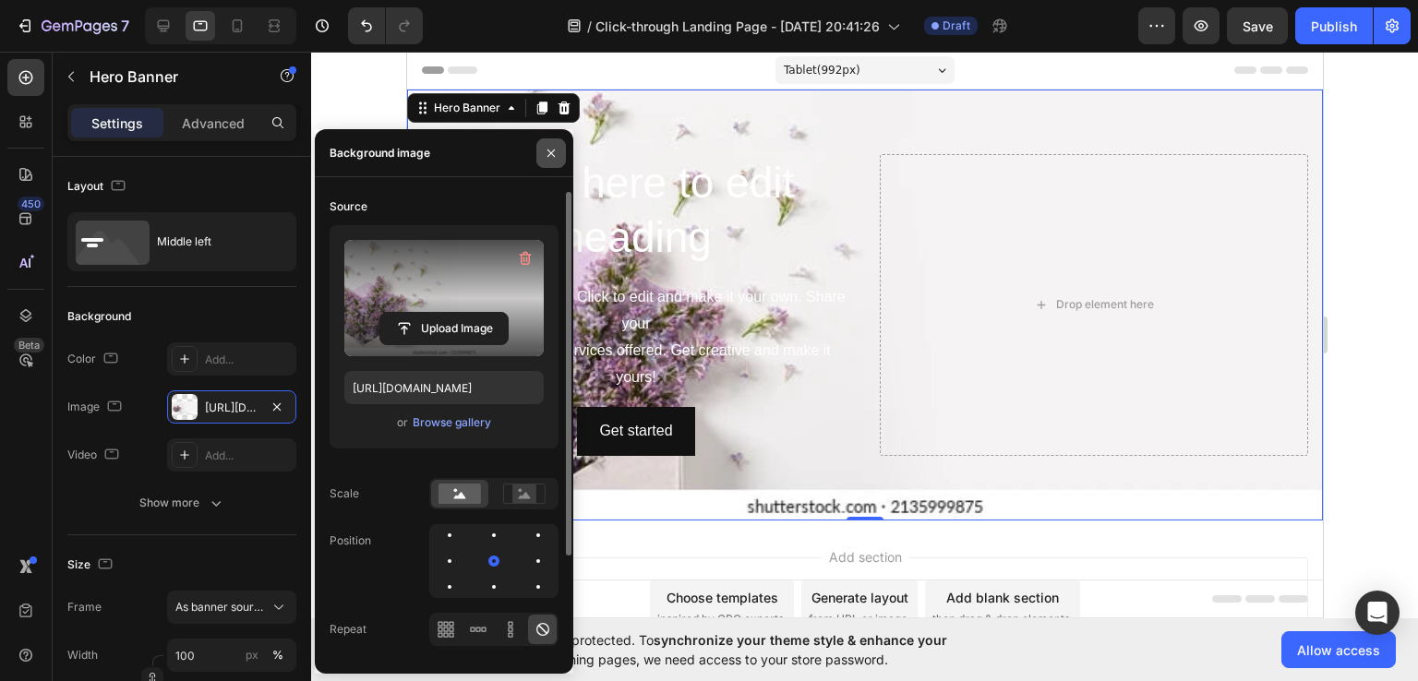
click at [554, 152] on icon "button" at bounding box center [551, 153] width 15 height 15
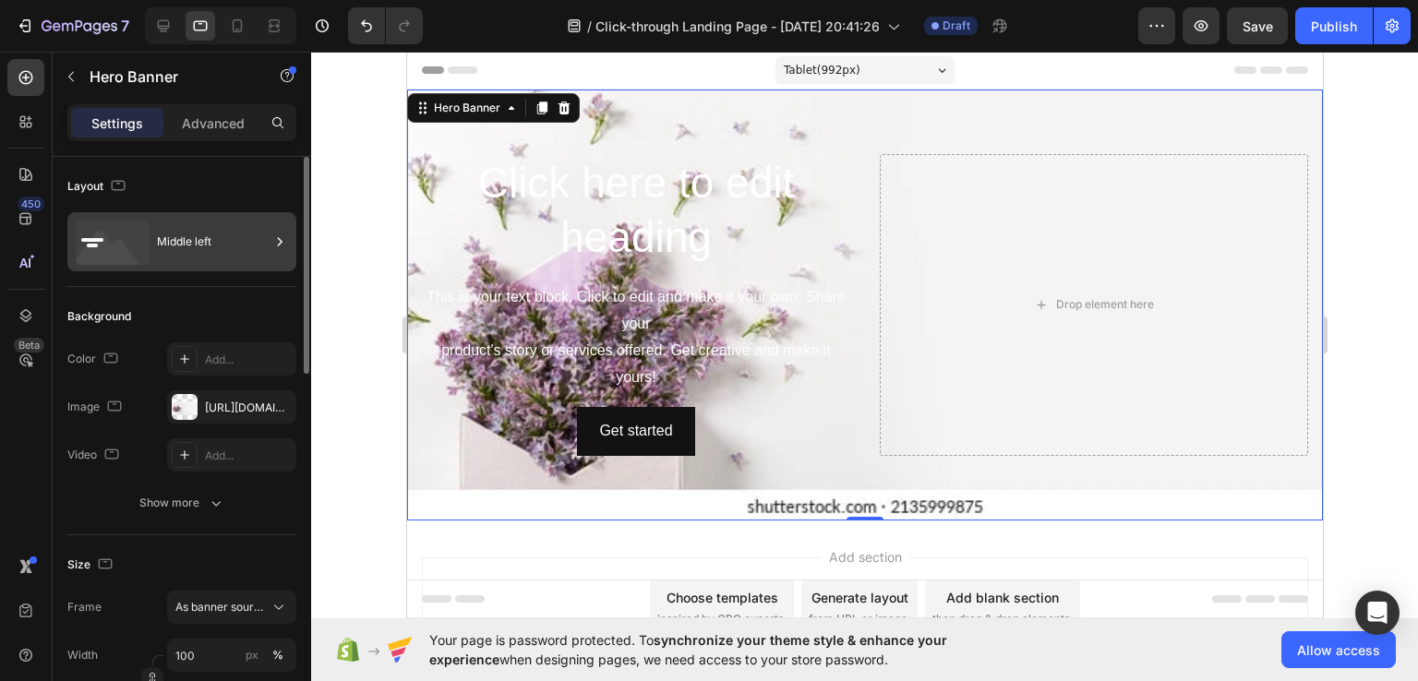
click at [220, 236] on div "Middle left" at bounding box center [213, 242] width 113 height 42
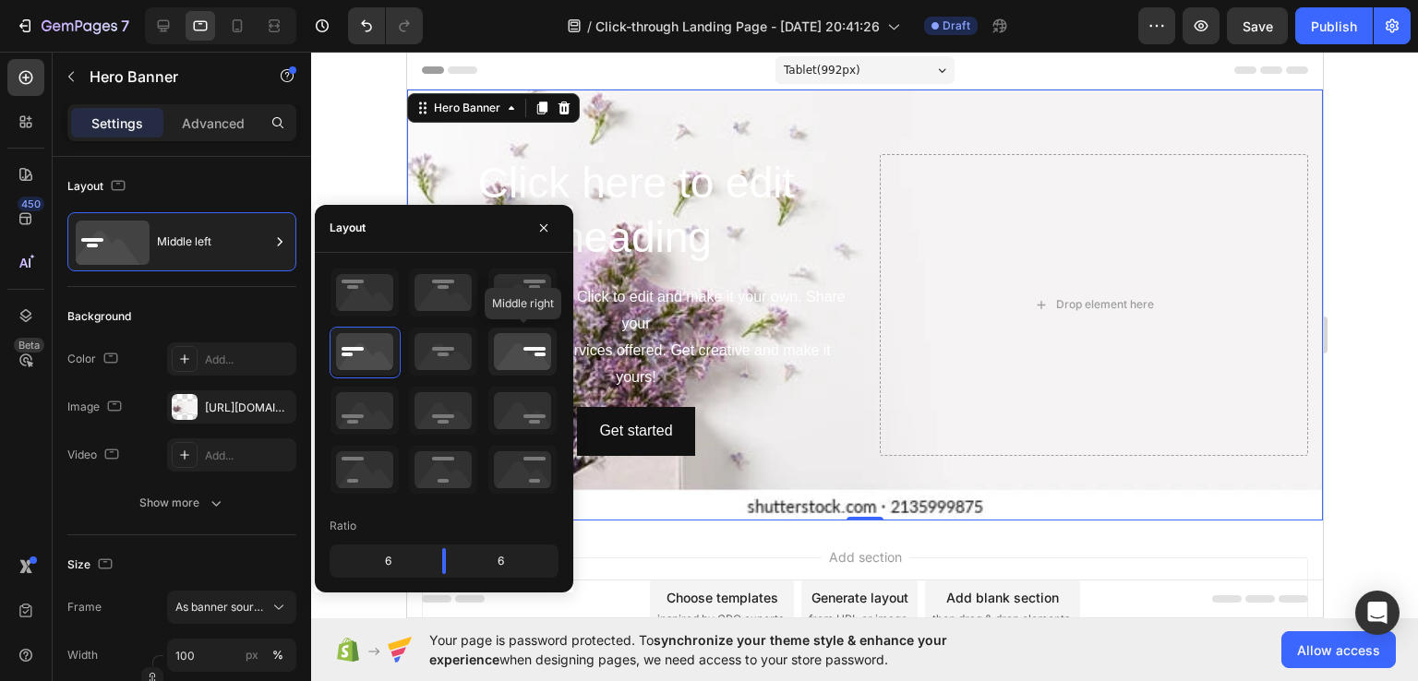
click at [490, 355] on icon at bounding box center [522, 352] width 68 height 48
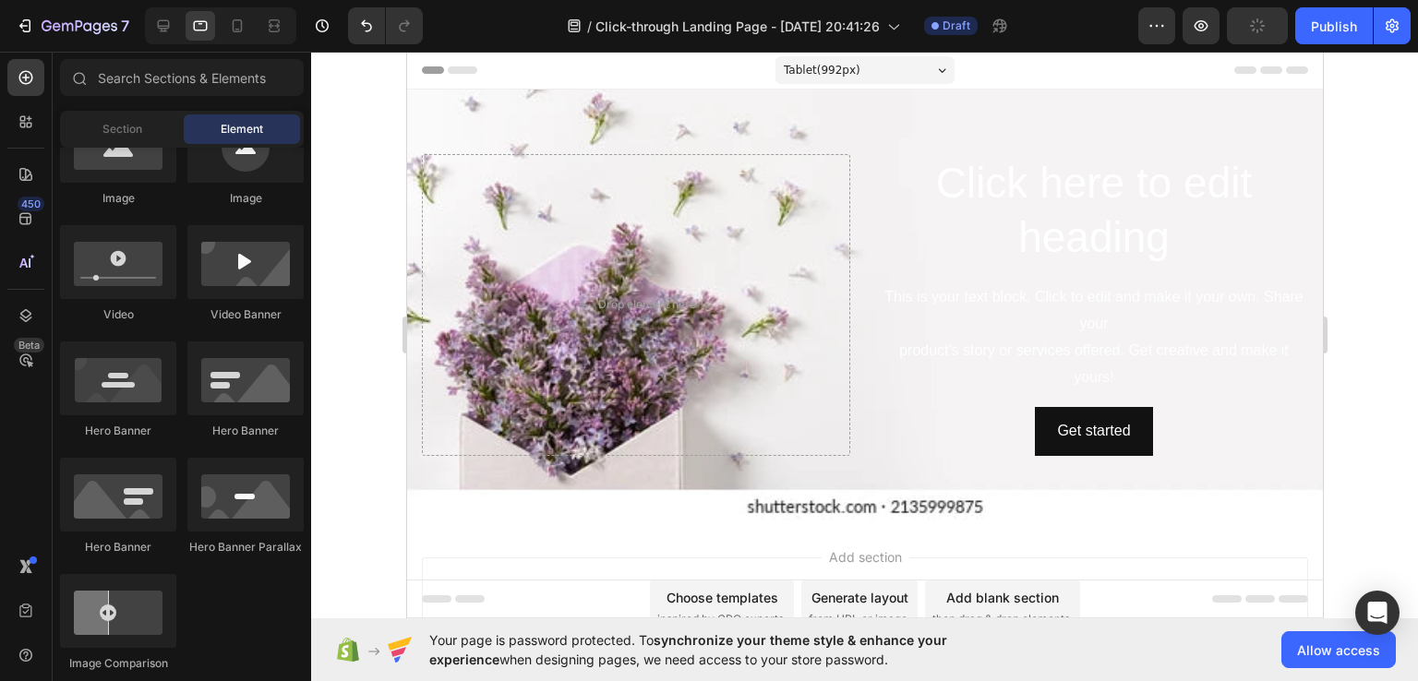
click at [668, 549] on div "Add section Choose templates inspired by CRO experts Generate layout from URL o…" at bounding box center [864, 634] width 916 height 227
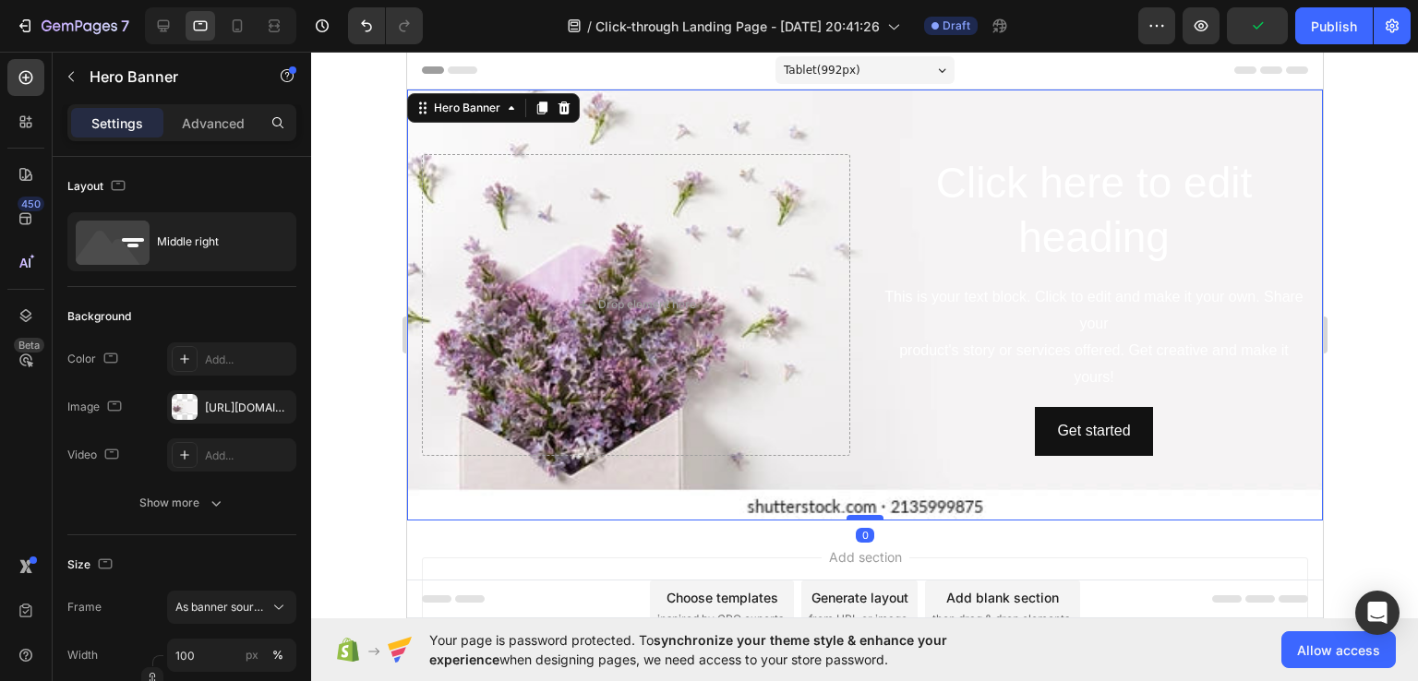
click at [862, 515] on div at bounding box center [863, 518] width 37 height 6
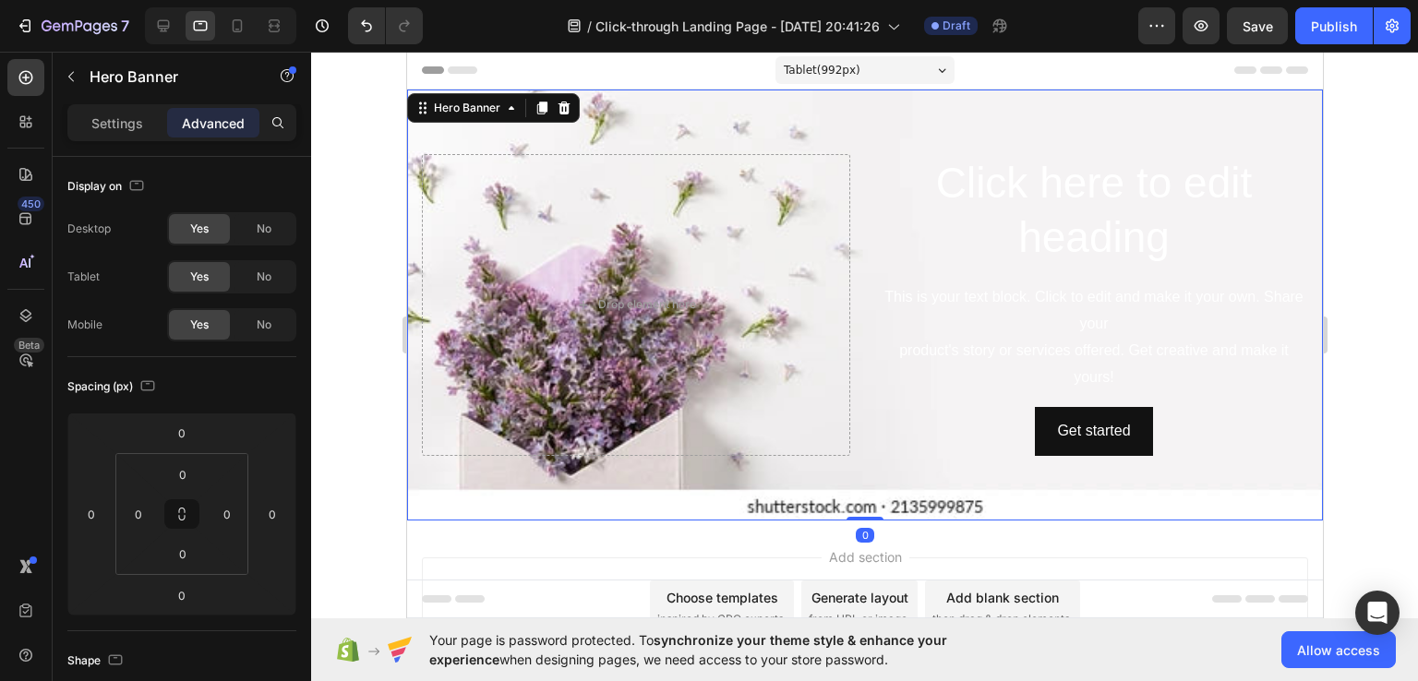
drag, startPoint x: 861, startPoint y: 511, endPoint x: 863, endPoint y: 488, distance: 23.1
click at [863, 488] on div "Click here to edit heading Heading This is your text block. Click to edit and m…" at bounding box center [864, 305] width 916 height 431
click at [362, 27] on icon "Undo/Redo" at bounding box center [366, 26] width 18 height 18
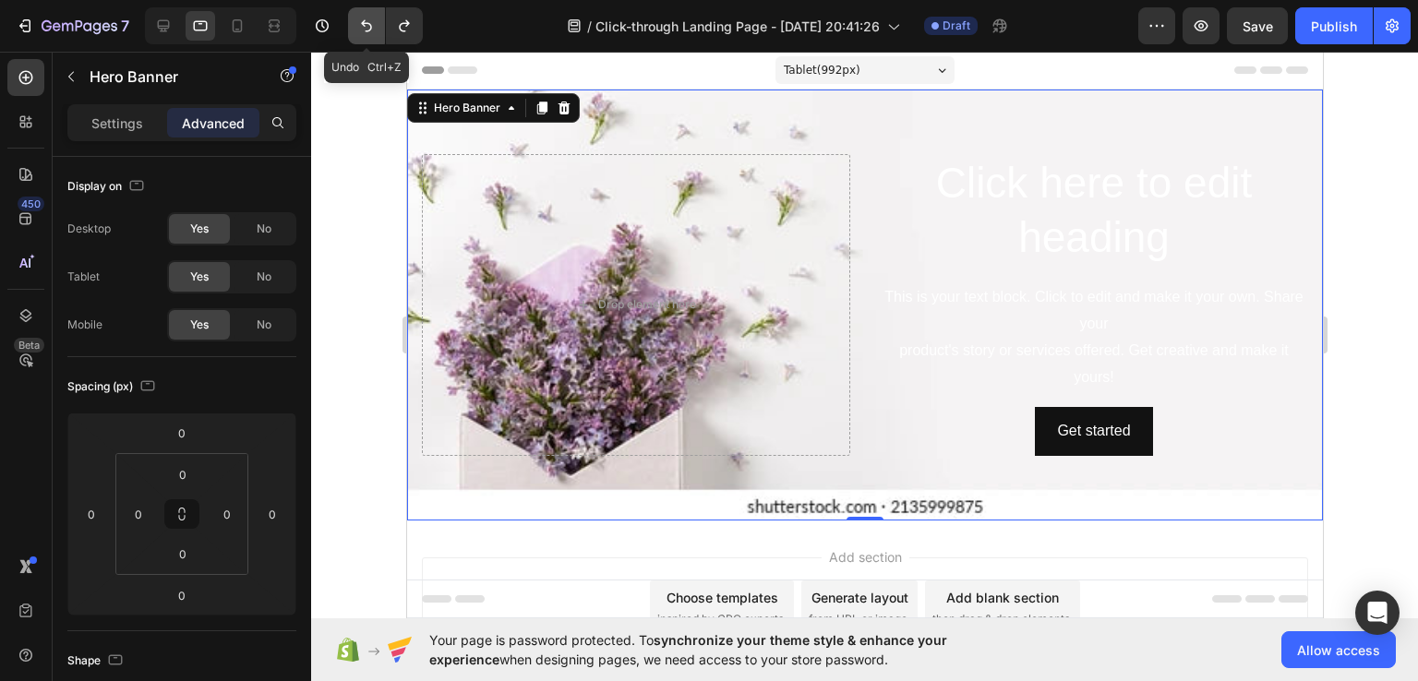
click at [362, 27] on icon "Undo/Redo" at bounding box center [366, 26] width 18 height 18
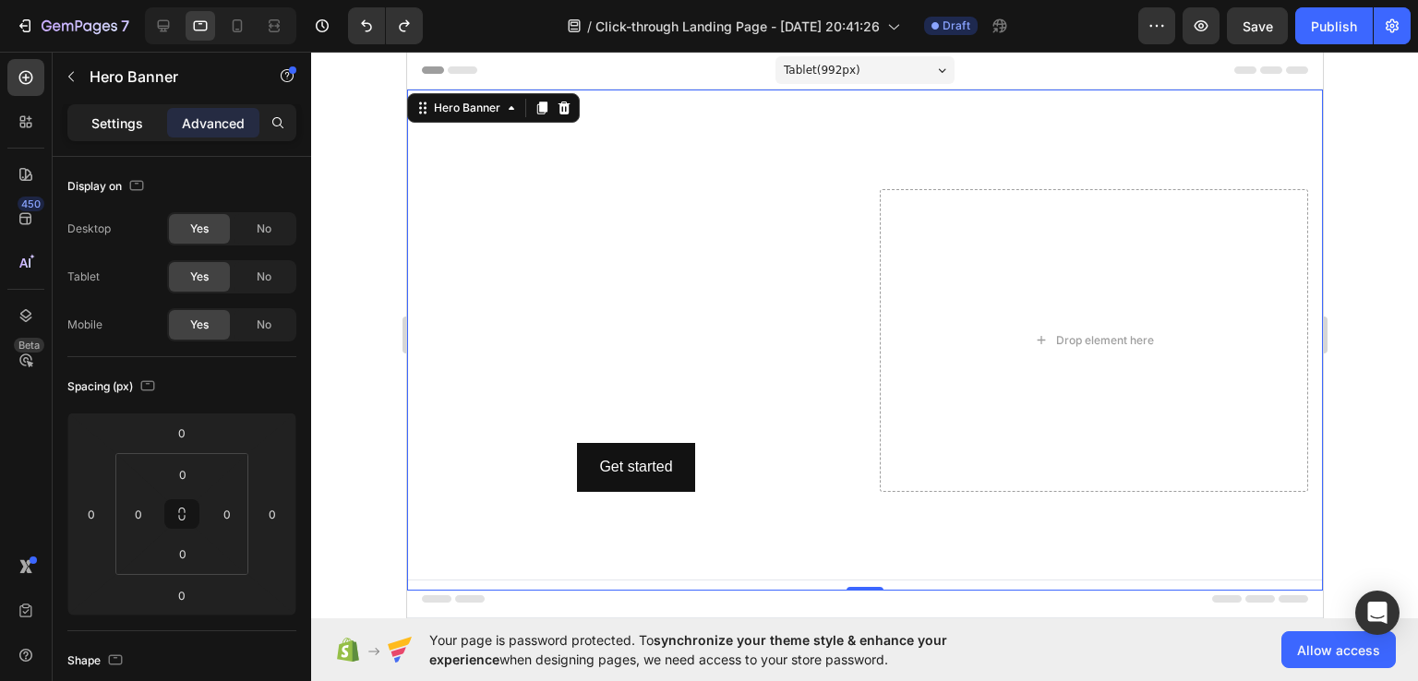
click at [107, 131] on p "Settings" at bounding box center [117, 123] width 52 height 19
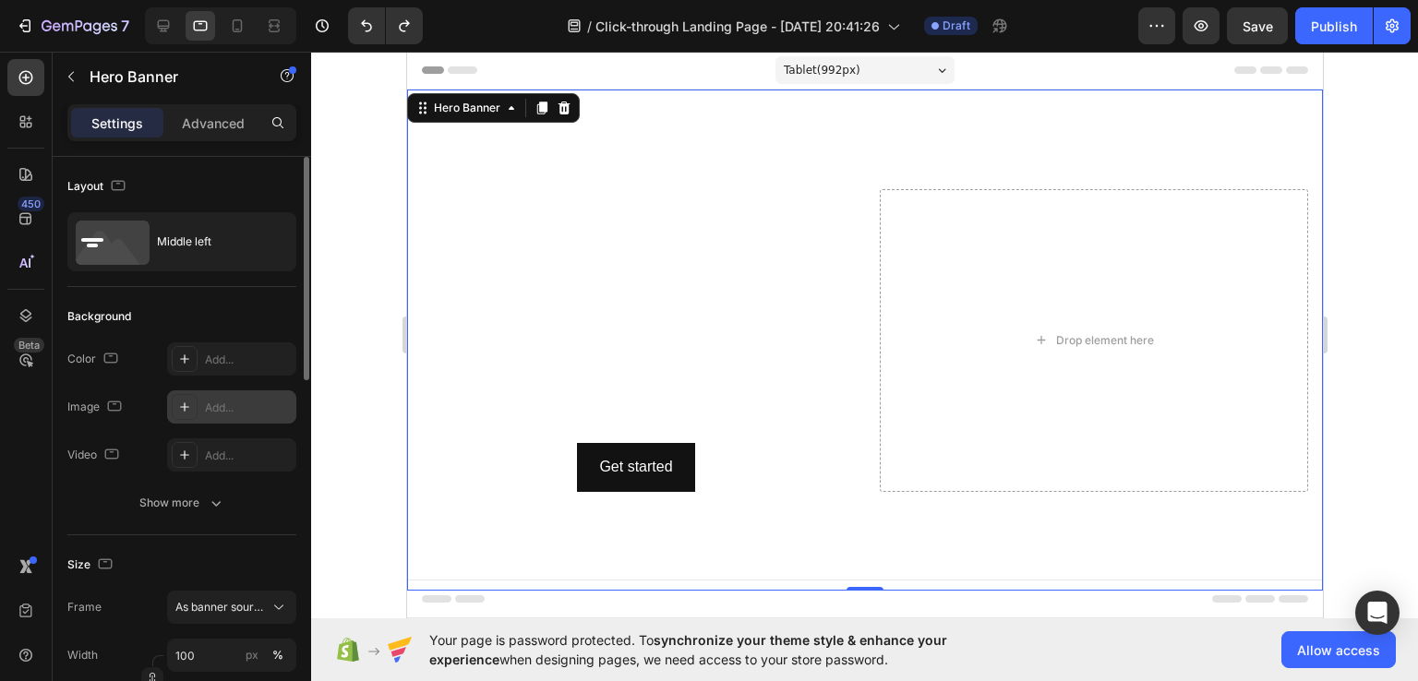
click at [177, 403] on icon at bounding box center [184, 407] width 15 height 15
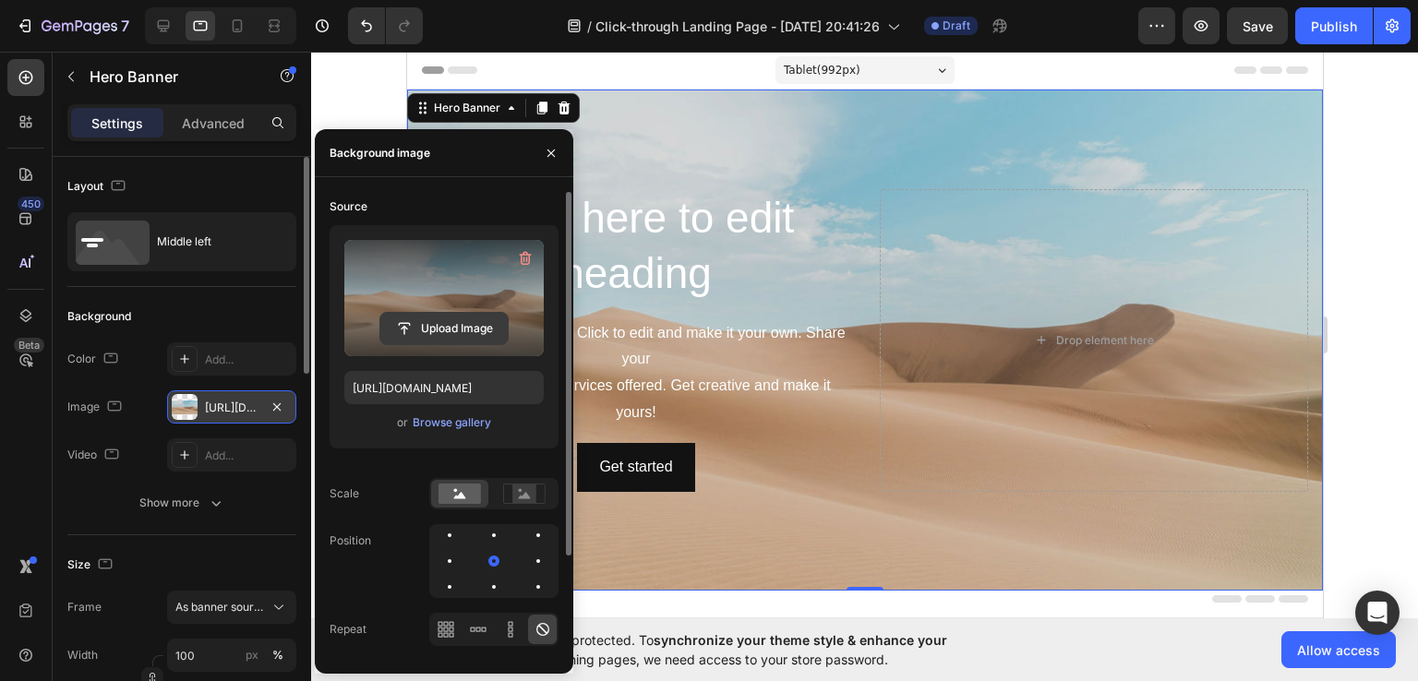
click at [421, 327] on input "file" at bounding box center [443, 328] width 127 height 31
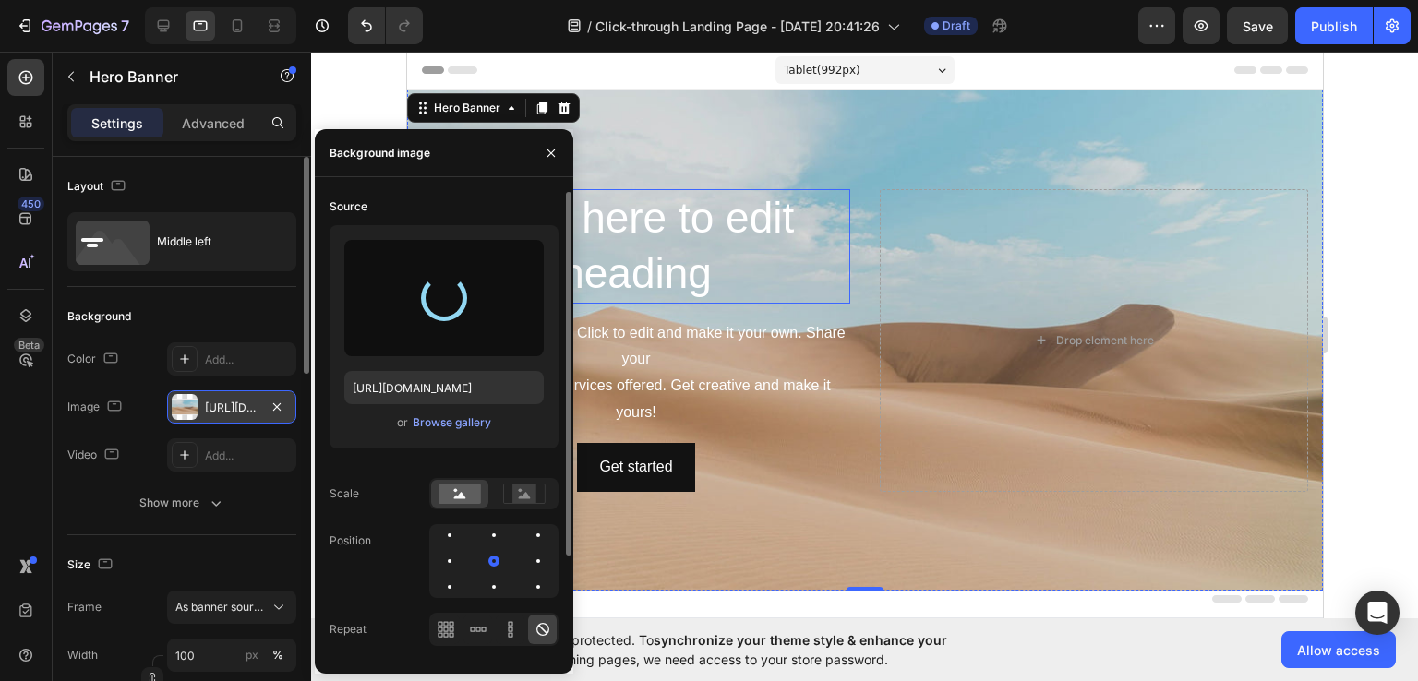
type input "https://cdn.shopify.com/s/files/1/0959/2281/5288/files/gempages_581785907233817…"
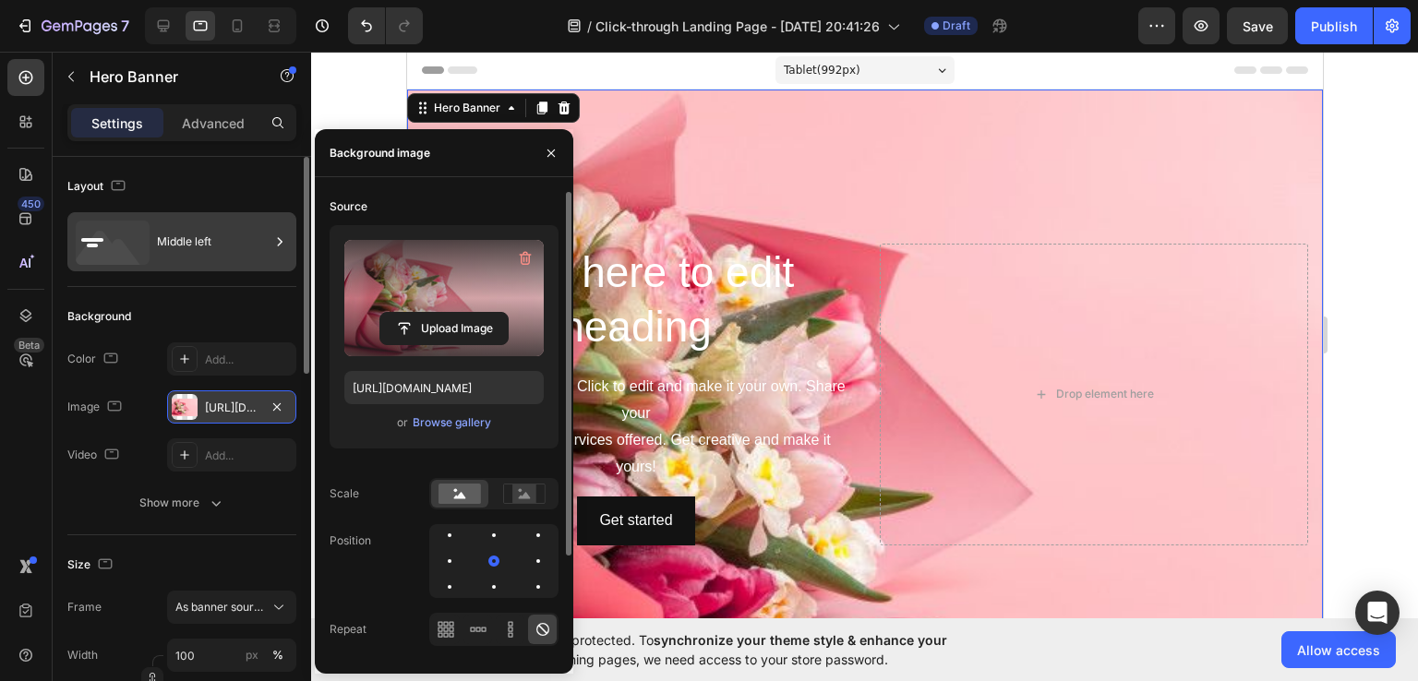
click at [234, 265] on div "Middle left" at bounding box center [181, 241] width 229 height 59
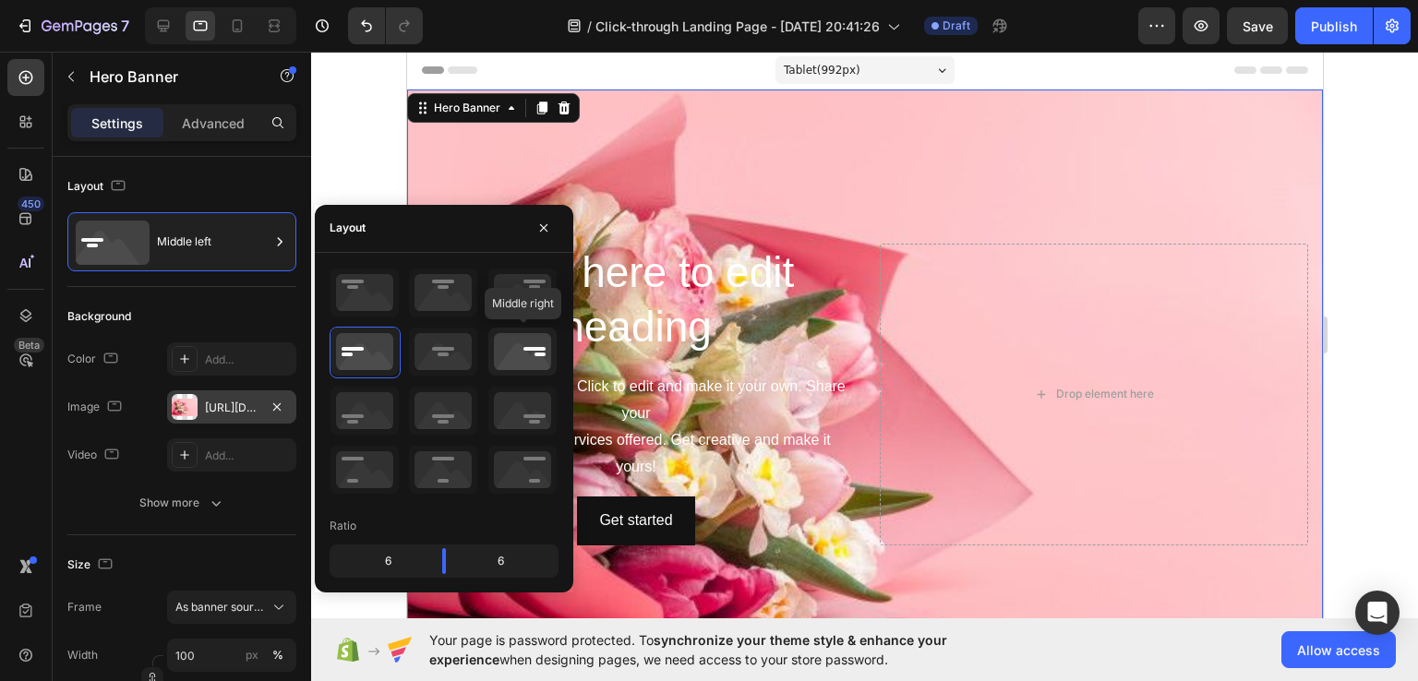
click at [521, 332] on icon at bounding box center [522, 352] width 68 height 48
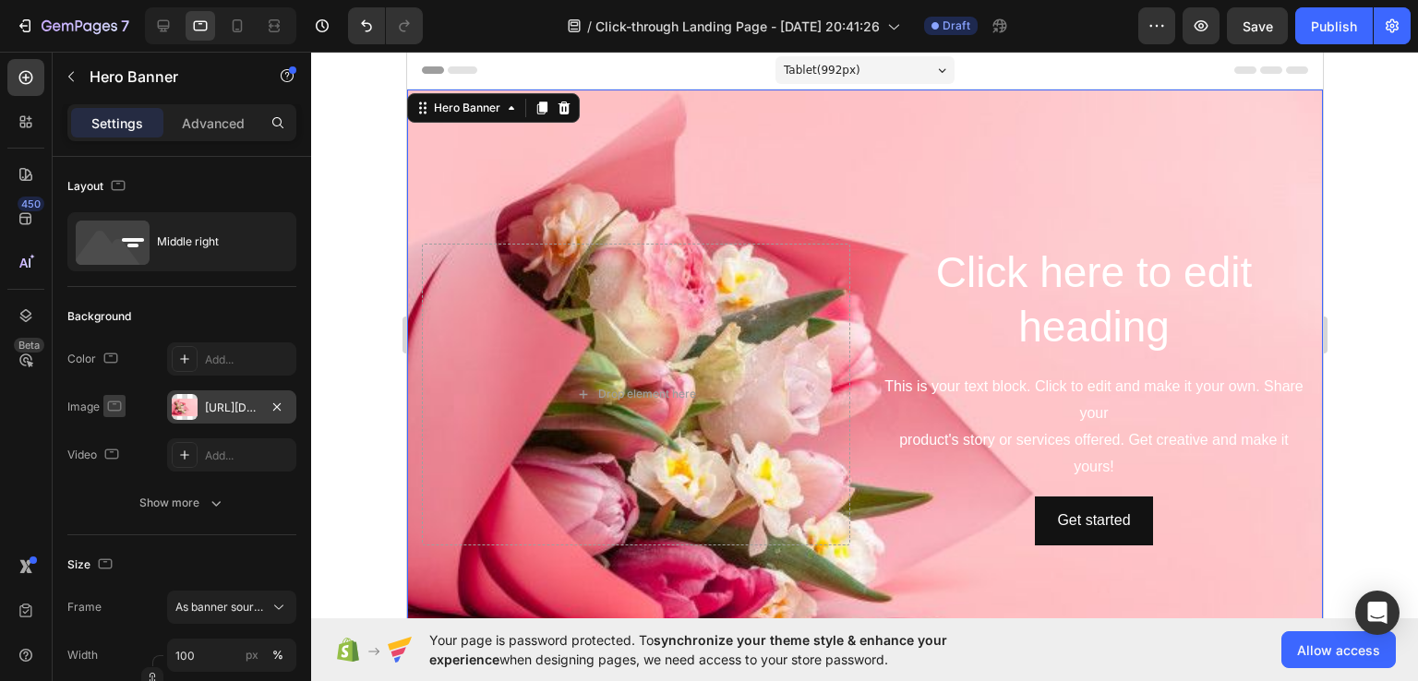
click at [105, 412] on icon "button" at bounding box center [114, 406] width 18 height 18
click at [110, 437] on icon "button" at bounding box center [118, 435] width 18 height 18
type input "1200"
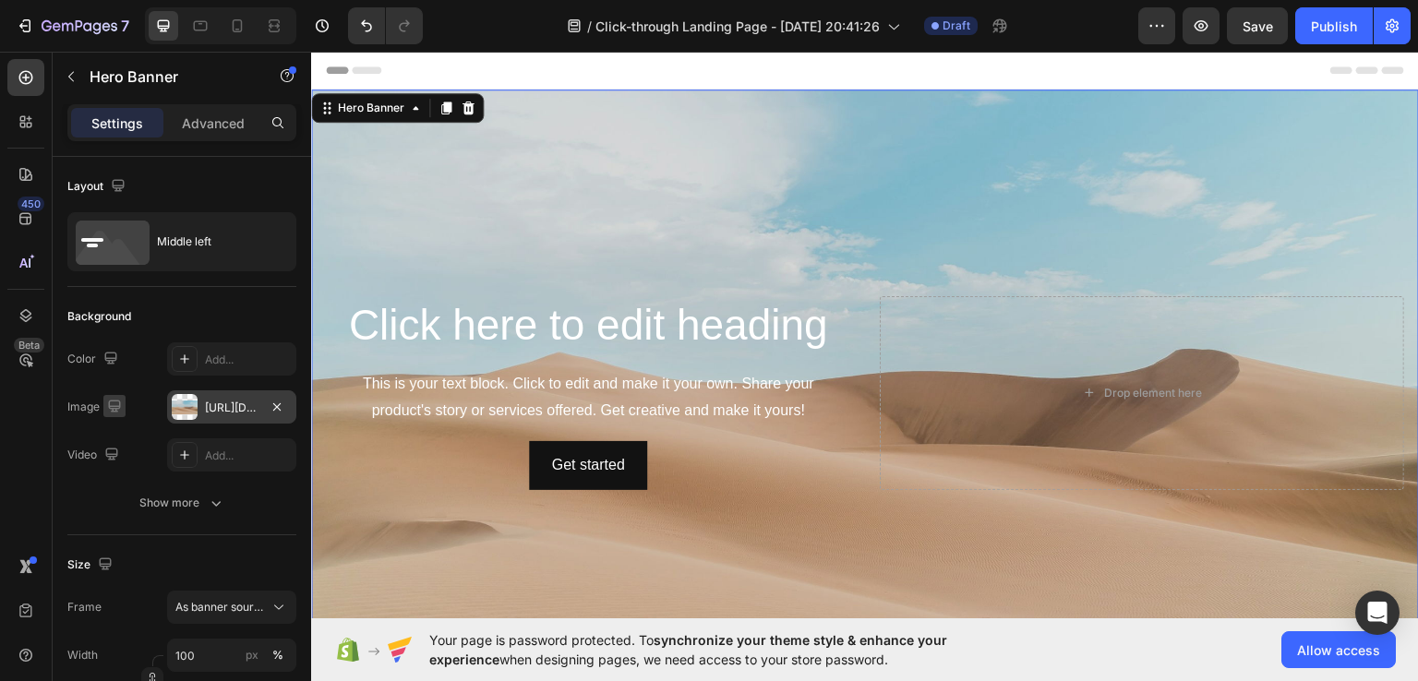
click at [114, 404] on icon "button" at bounding box center [114, 406] width 12 height 12
click at [124, 496] on icon "button" at bounding box center [118, 502] width 18 height 18
type input "Auto"
type input "100%"
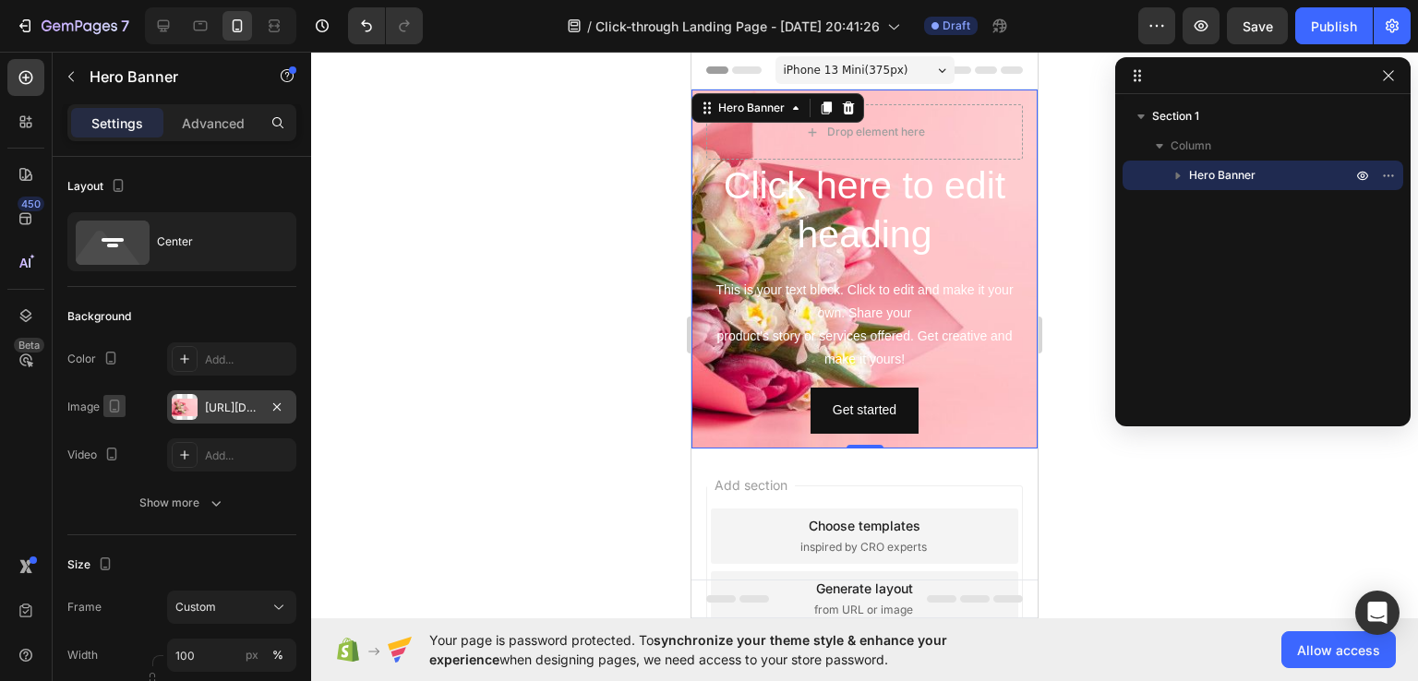
click at [108, 407] on icon "button" at bounding box center [114, 406] width 18 height 18
click at [121, 441] on icon "button" at bounding box center [118, 435] width 18 height 18
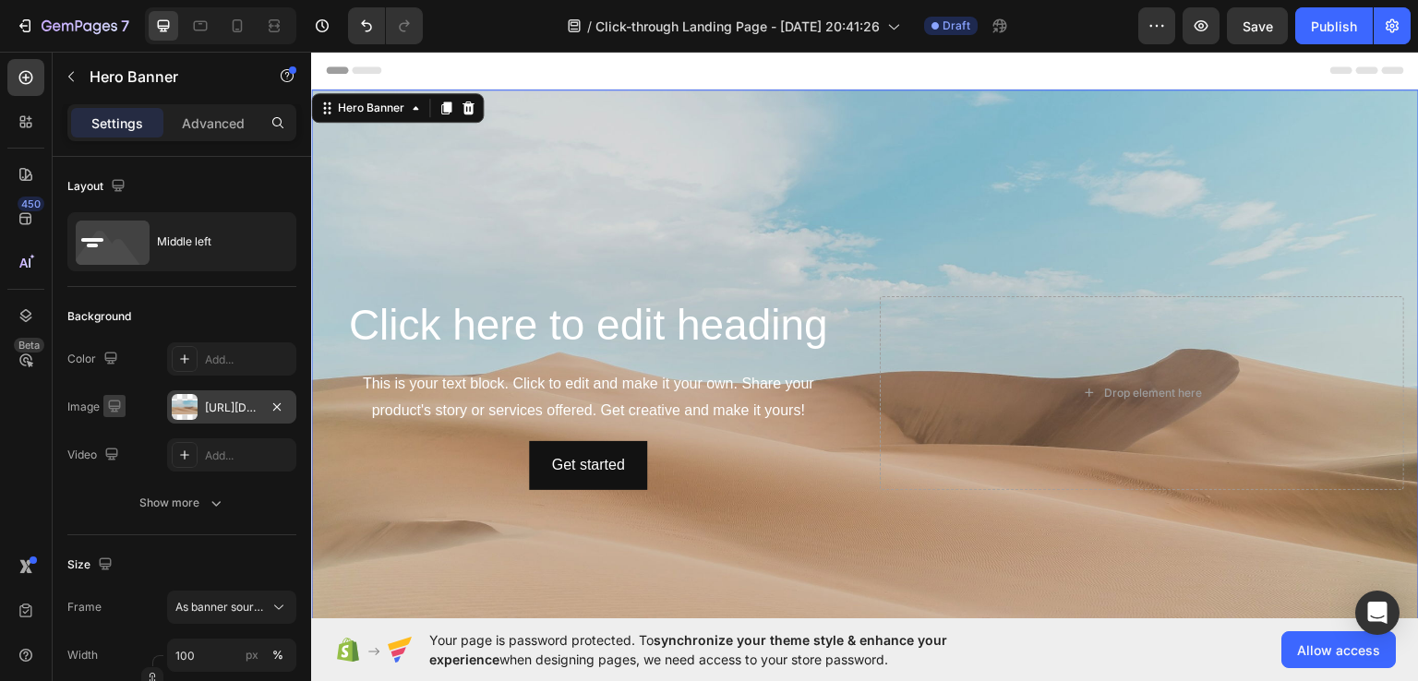
click at [119, 401] on icon "button" at bounding box center [114, 406] width 12 height 12
click at [116, 473] on icon "button" at bounding box center [119, 468] width 14 height 10
type input "100%"
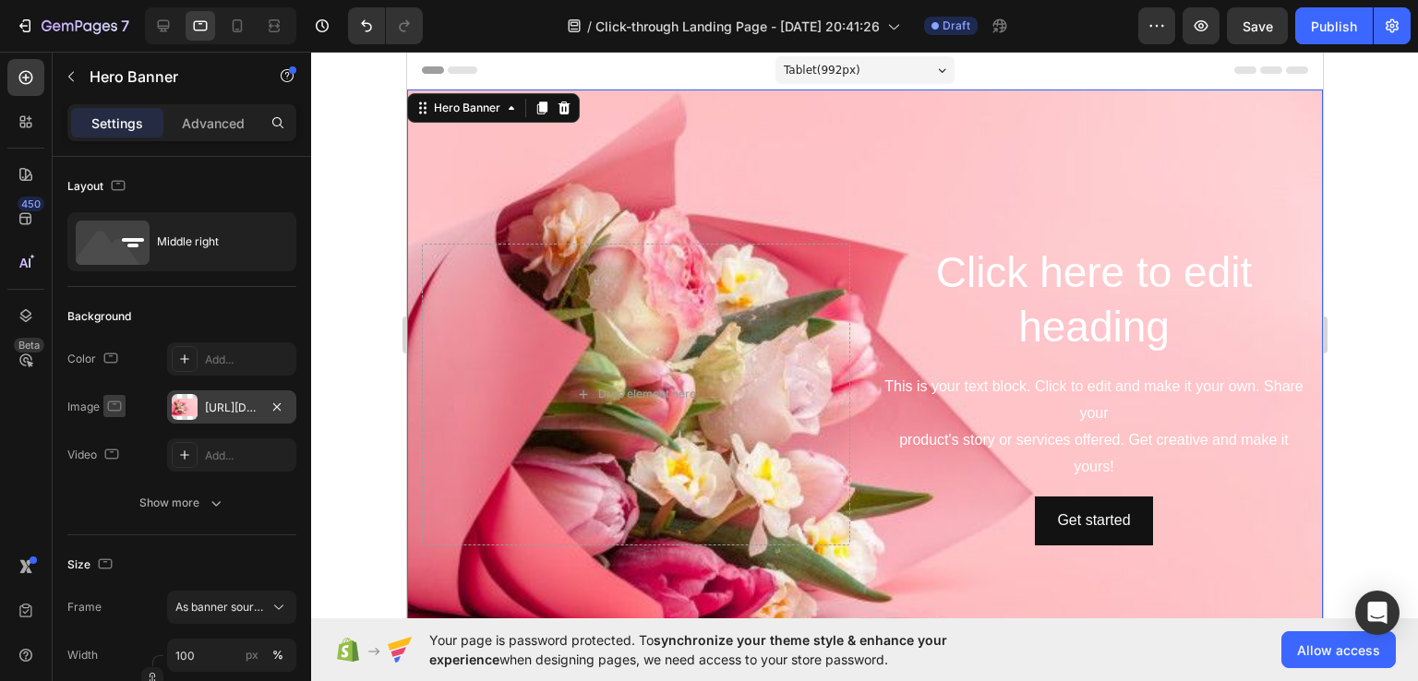
click at [116, 411] on icon "button" at bounding box center [114, 406] width 18 height 18
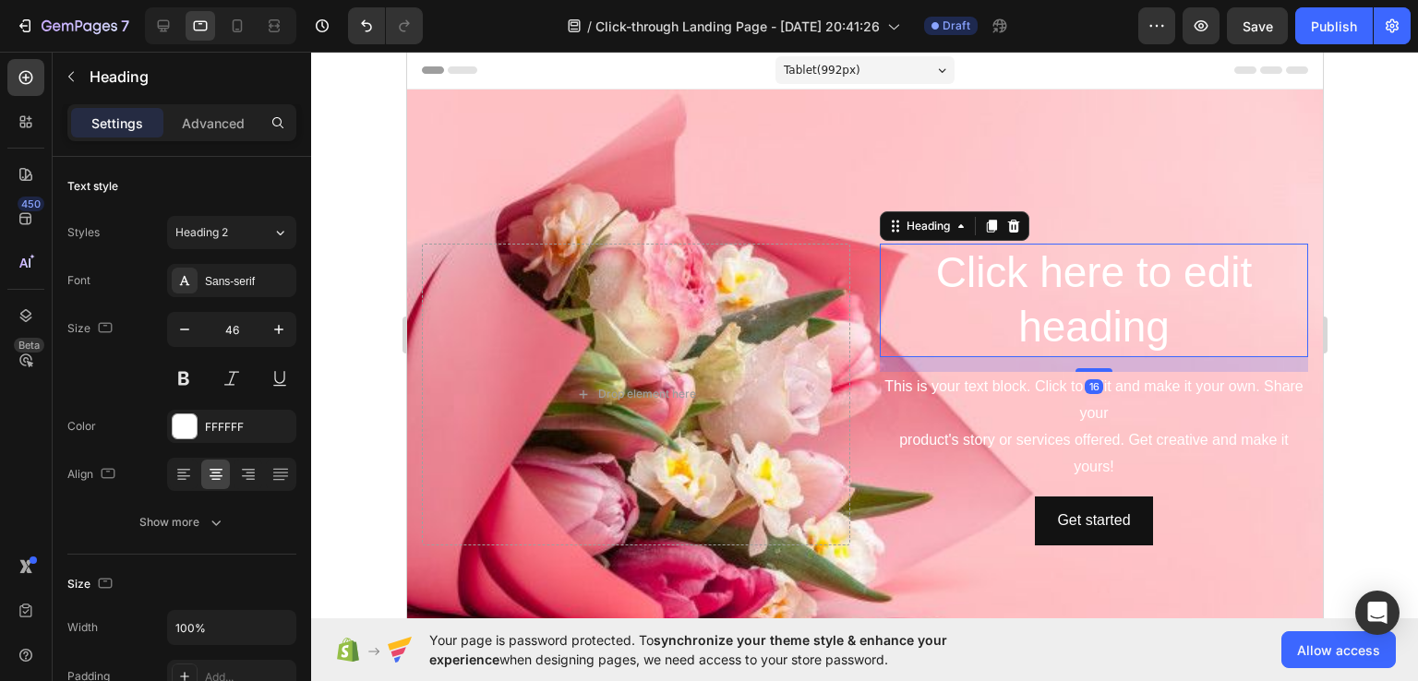
click at [982, 268] on p "Click here to edit heading" at bounding box center [1092, 300] width 425 height 111
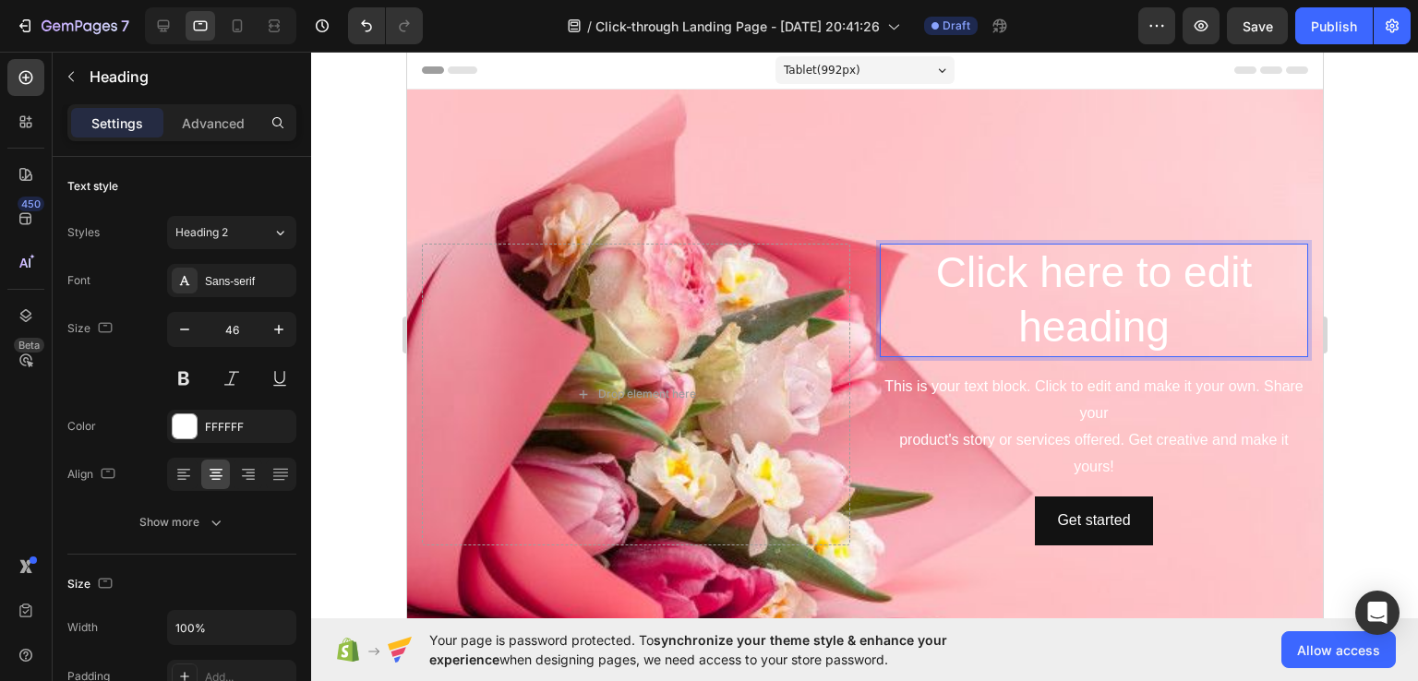
click at [976, 276] on p "Click here to edit heading" at bounding box center [1092, 300] width 425 height 111
click at [953, 271] on p "Click here to edit heading" at bounding box center [1092, 300] width 425 height 111
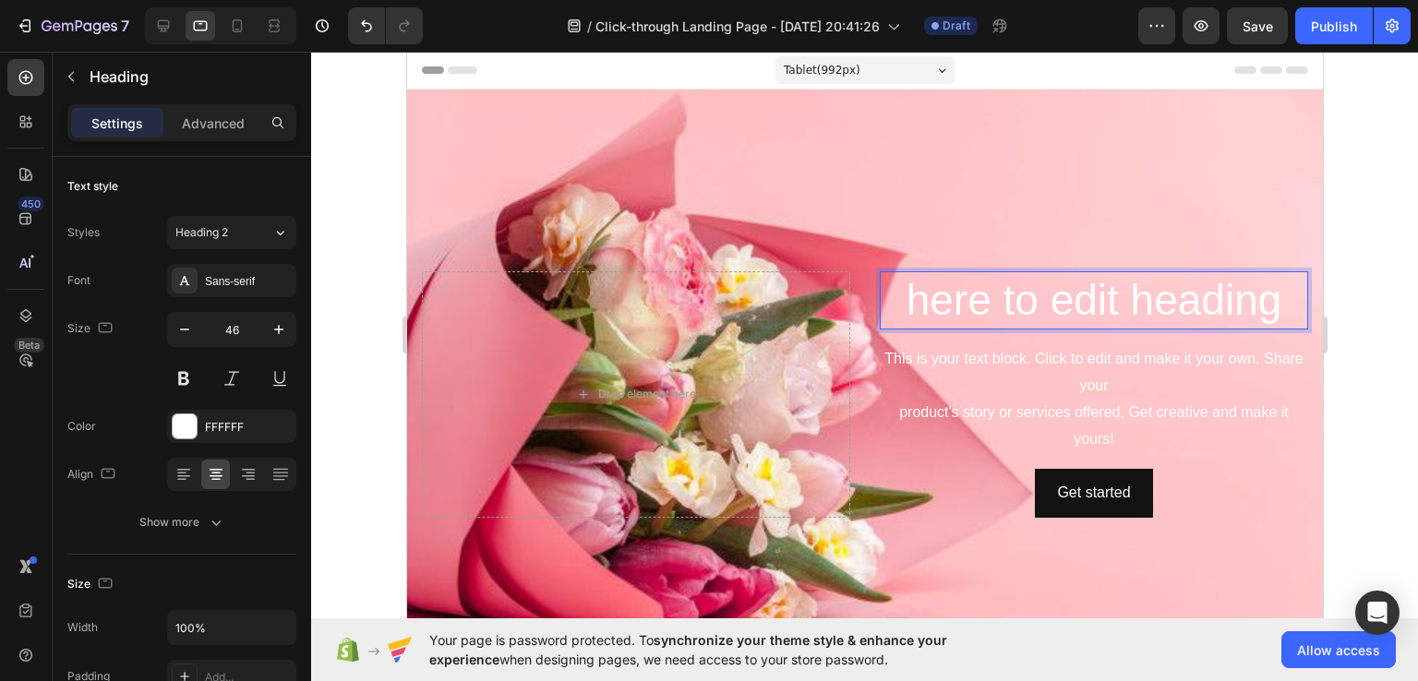
click at [952, 285] on p "here to edit heading" at bounding box center [1092, 300] width 425 height 55
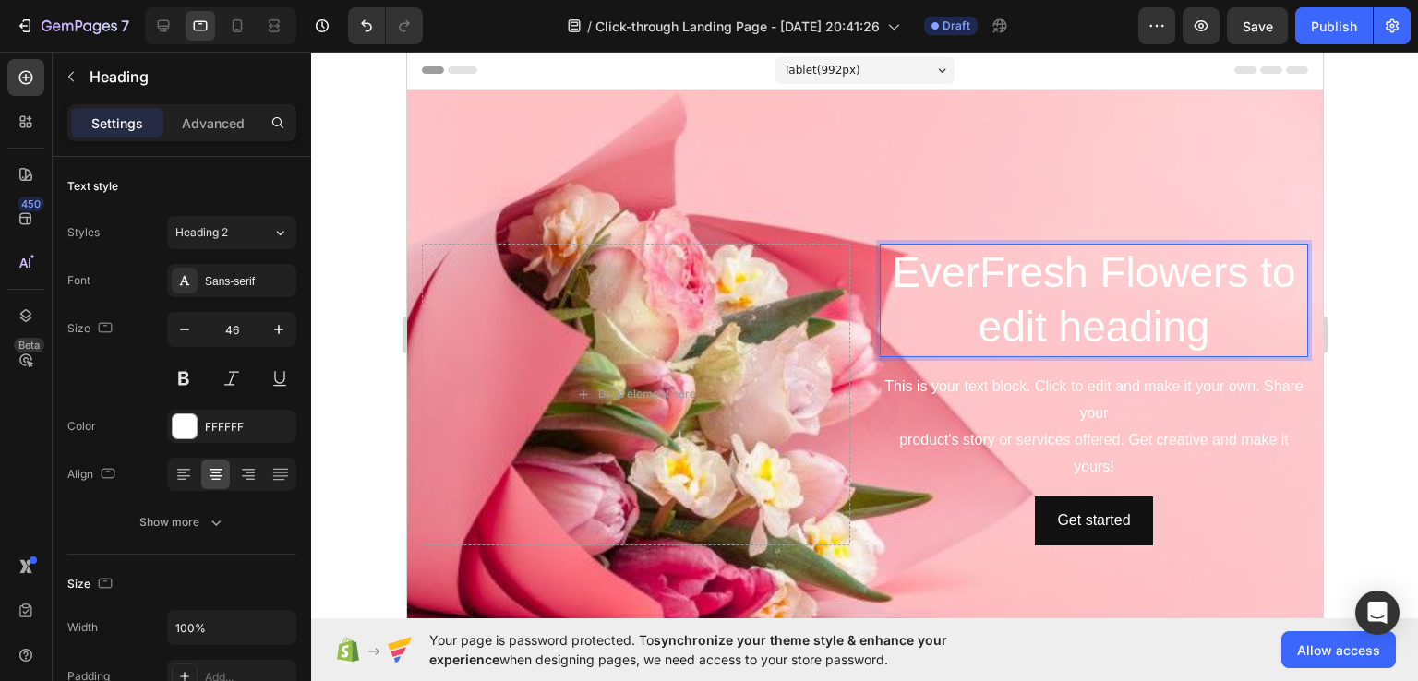
drag, startPoint x: 1211, startPoint y: 329, endPoint x: 1258, endPoint y: 255, distance: 88.3
click at [1258, 255] on p "EverFresh Flowers to edit heading" at bounding box center [1092, 300] width 425 height 111
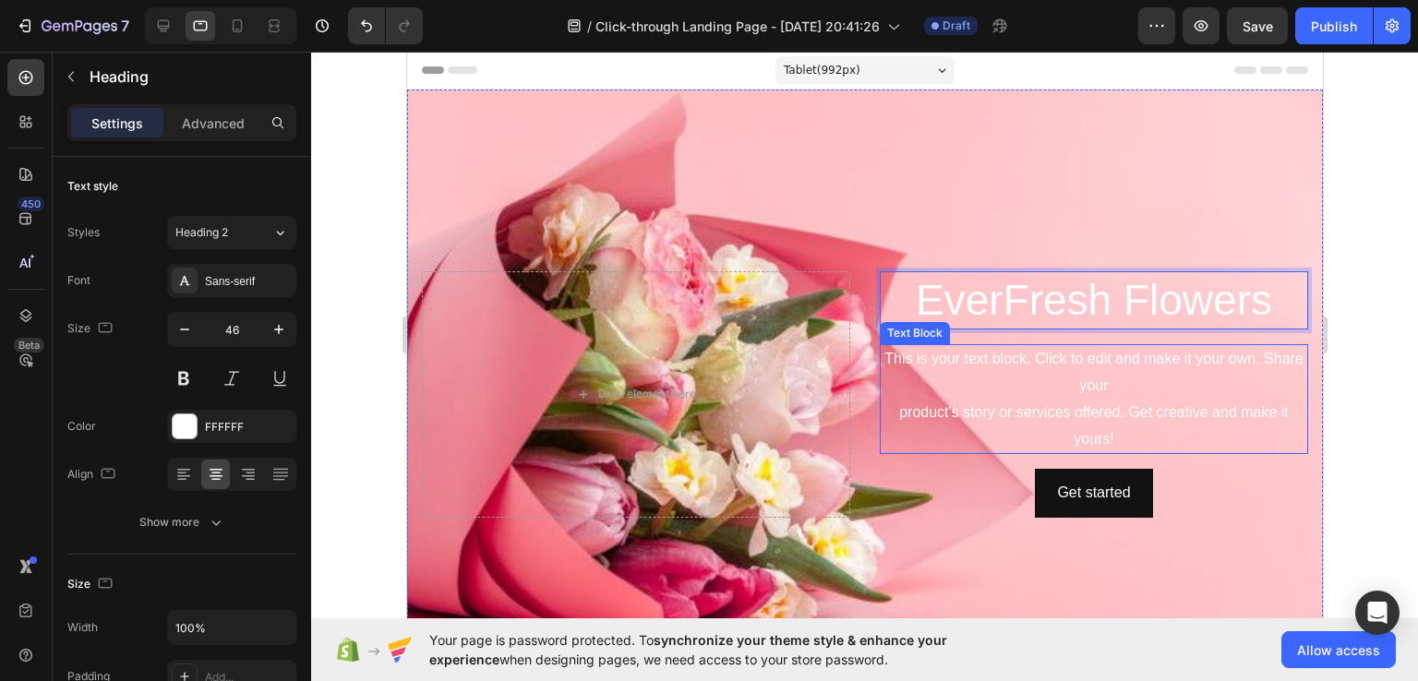
click at [946, 360] on div "This is your text block. Click to edit and make it your own. Share your product…" at bounding box center [1093, 399] width 428 height 110
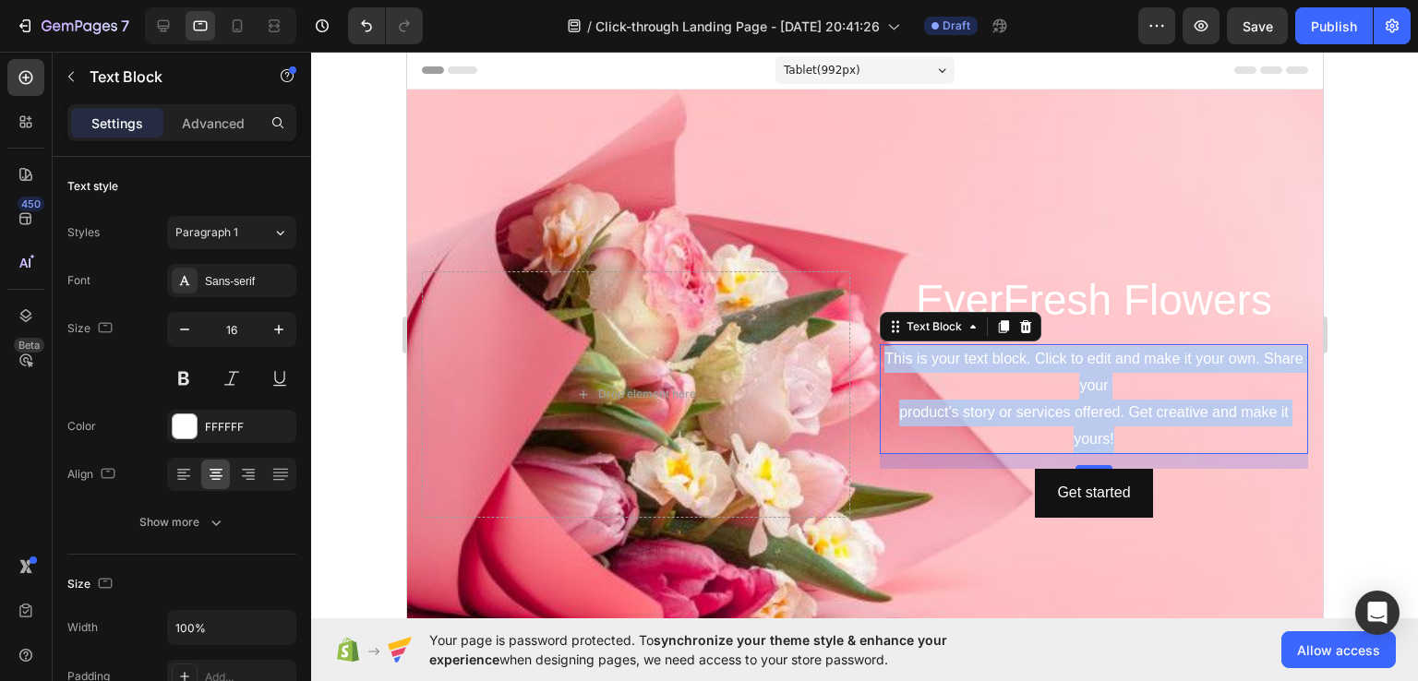
drag, startPoint x: 1101, startPoint y: 425, endPoint x: 893, endPoint y: 344, distance: 223.0
click at [893, 346] on p "This is your text block. Click to edit and make it your own. Share your product…" at bounding box center [1092, 399] width 425 height 106
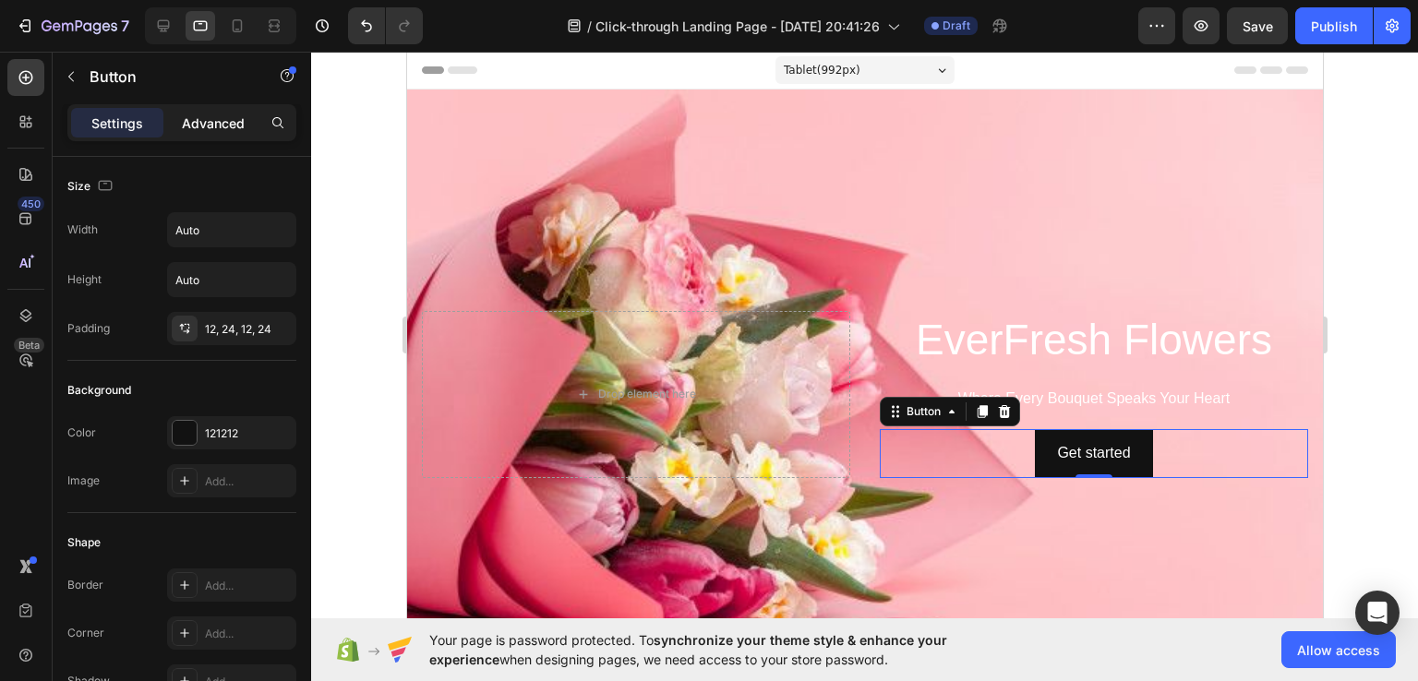
click at [214, 130] on p "Advanced" at bounding box center [213, 123] width 63 height 19
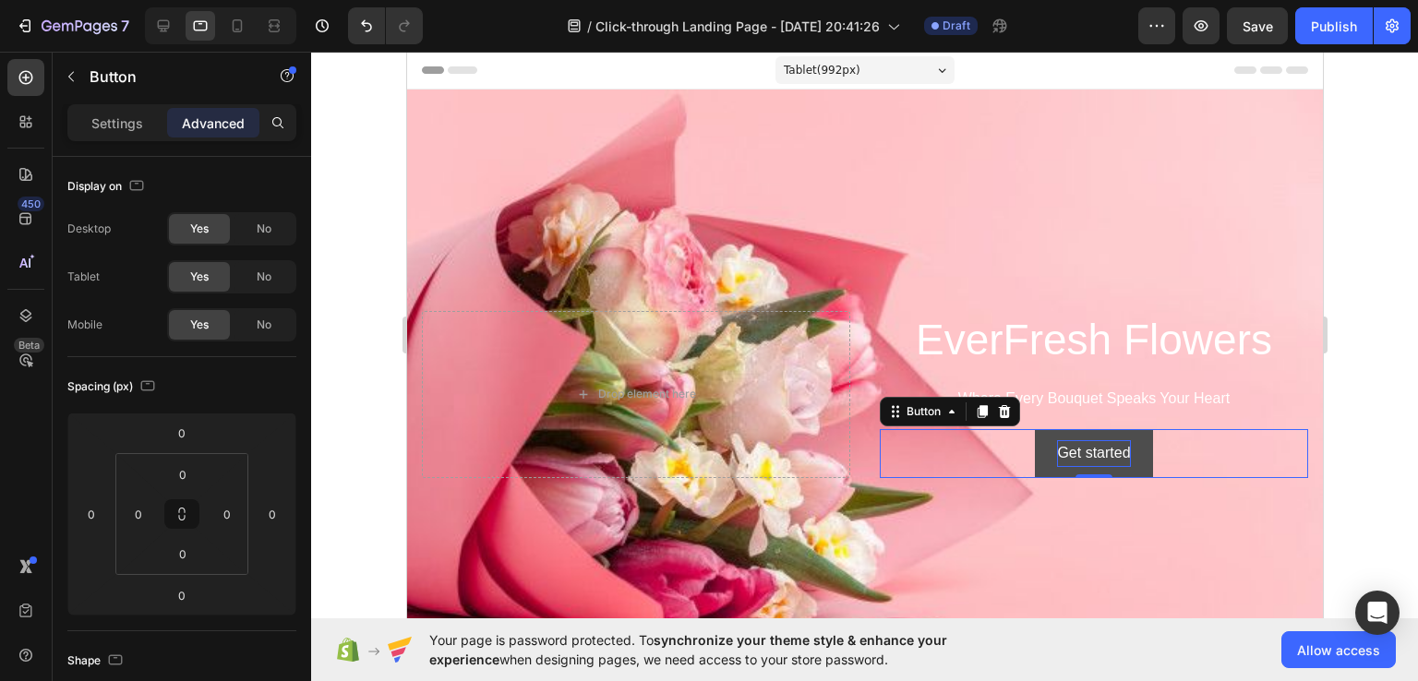
click at [1064, 452] on div "Get started" at bounding box center [1092, 453] width 73 height 27
click at [1084, 450] on p "Get started" at bounding box center [1092, 453] width 73 height 27
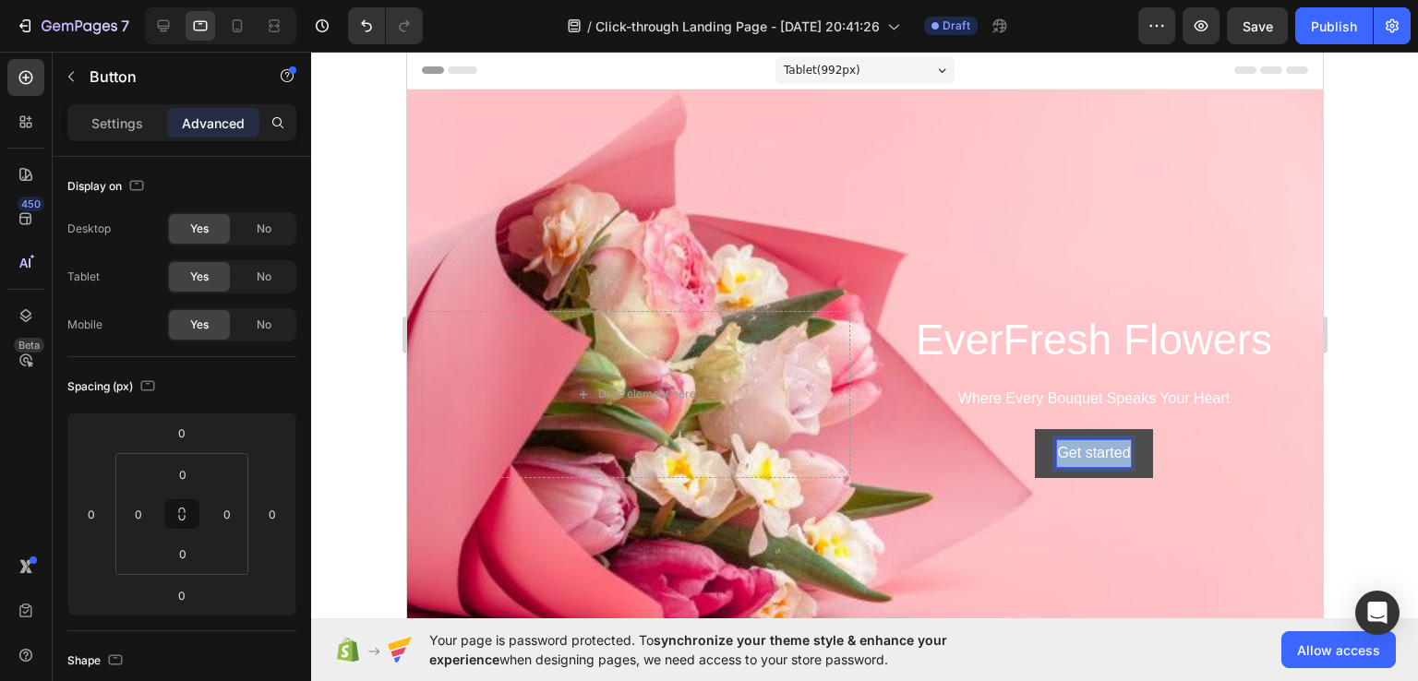
click at [1084, 450] on p "Get started" at bounding box center [1092, 453] width 73 height 27
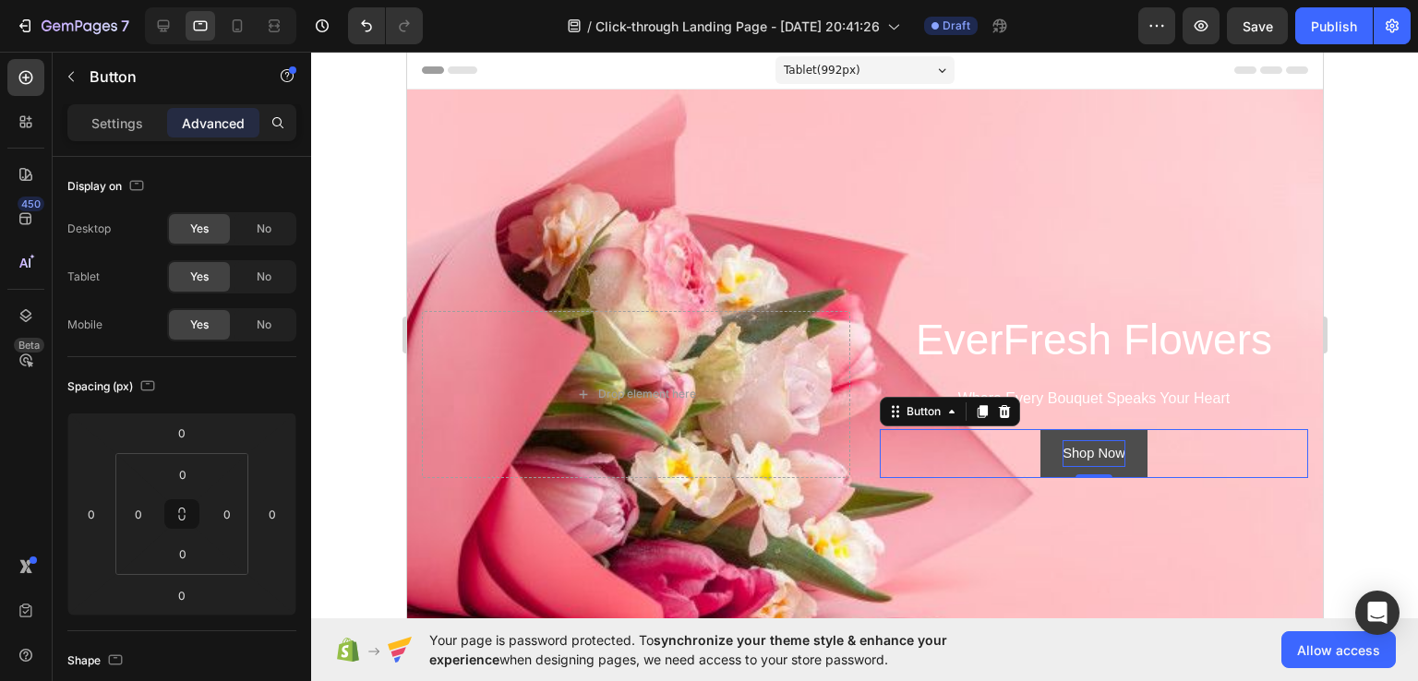
click at [1128, 451] on button "Shop Now" at bounding box center [1092, 453] width 107 height 49
click at [114, 126] on p "Settings" at bounding box center [117, 123] width 52 height 19
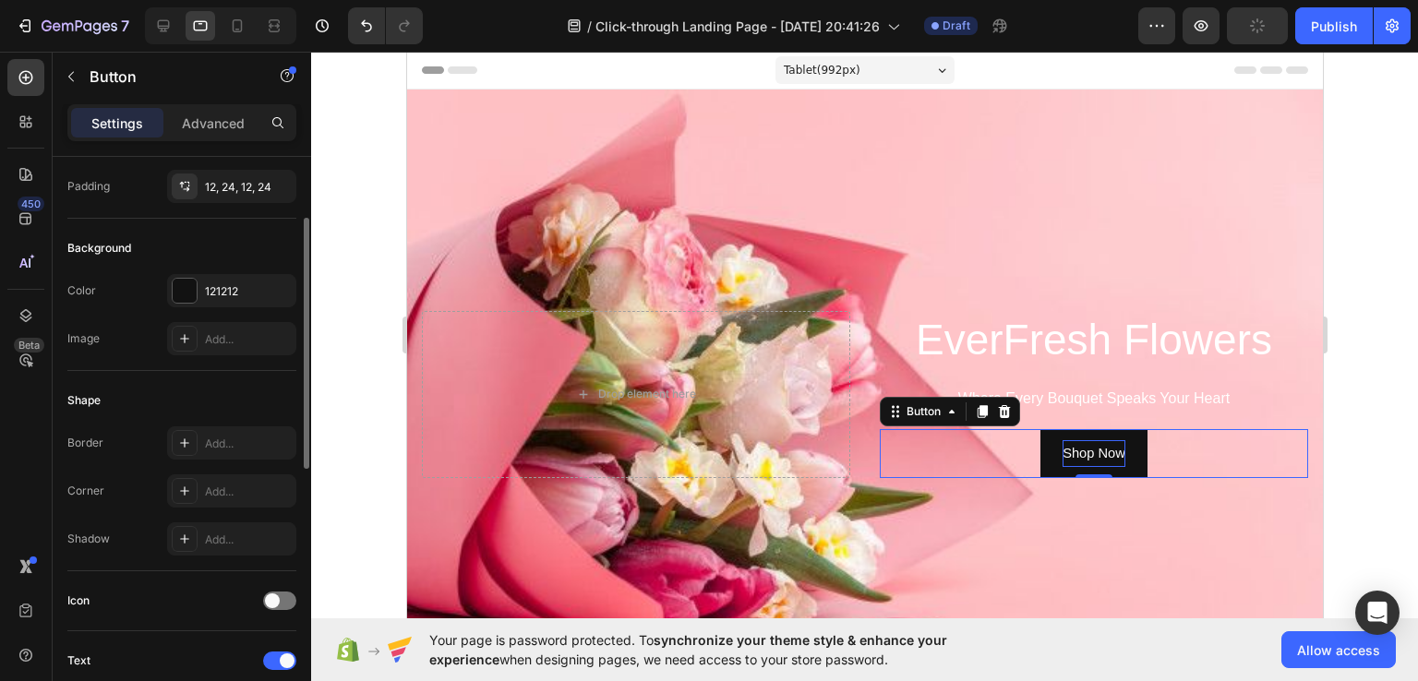
scroll to position [142, 0]
click at [235, 290] on div "121212" at bounding box center [232, 291] width 54 height 17
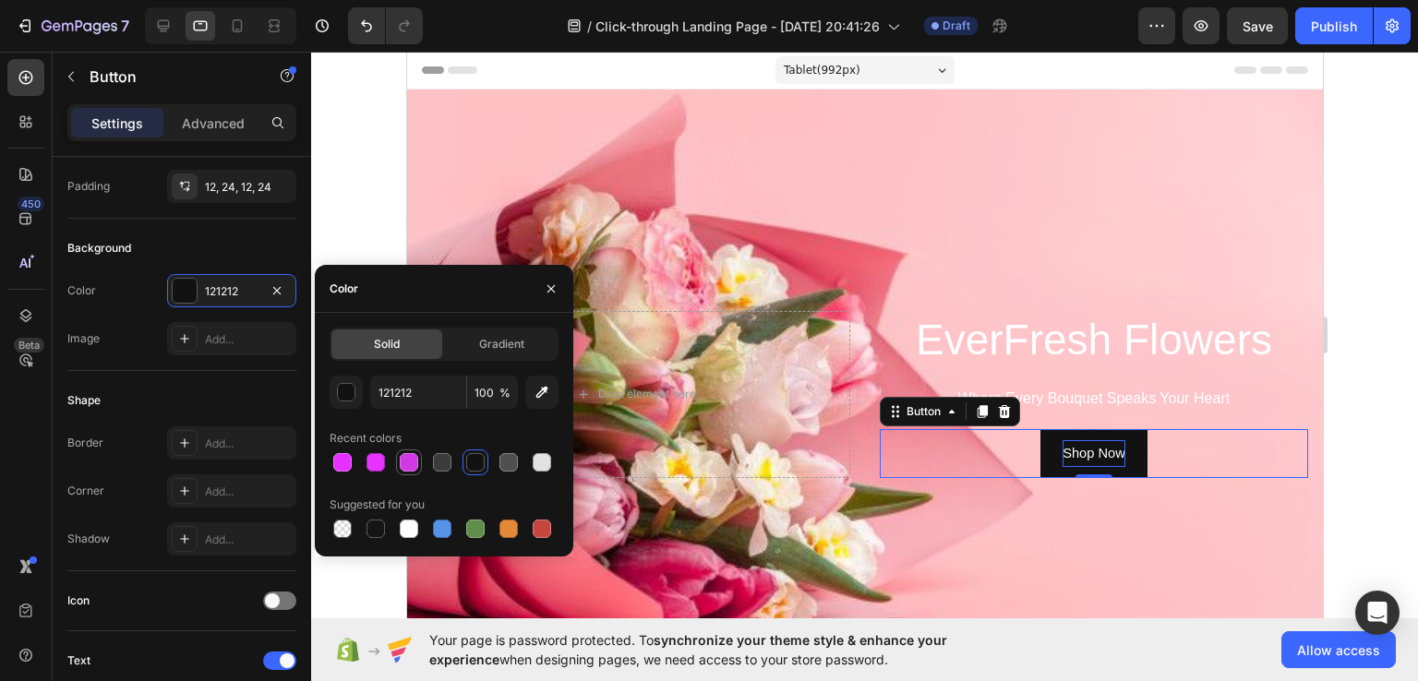
click at [402, 459] on div at bounding box center [409, 462] width 18 height 18
click at [537, 461] on div at bounding box center [542, 462] width 18 height 18
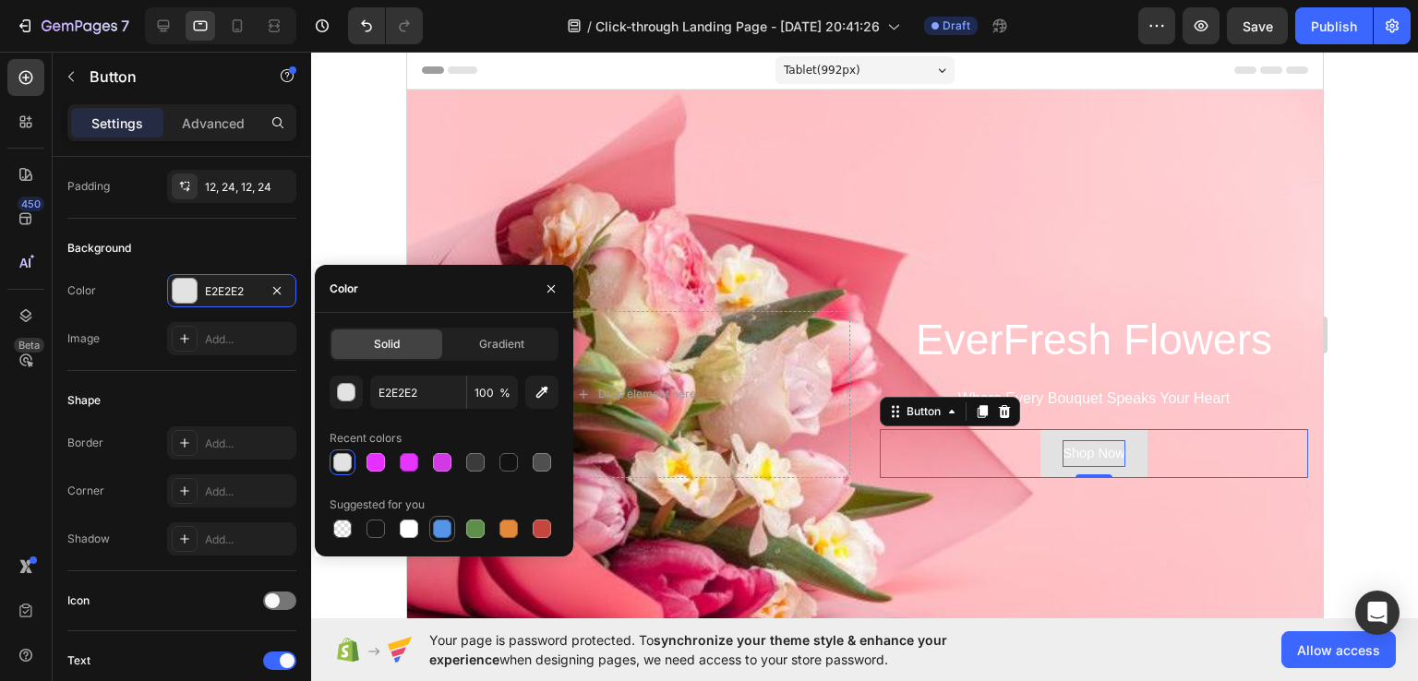
click at [436, 533] on div at bounding box center [442, 529] width 18 height 18
click at [549, 525] on div at bounding box center [542, 529] width 18 height 18
click at [439, 532] on div at bounding box center [442, 529] width 18 height 18
click at [521, 529] on div at bounding box center [509, 529] width 26 height 26
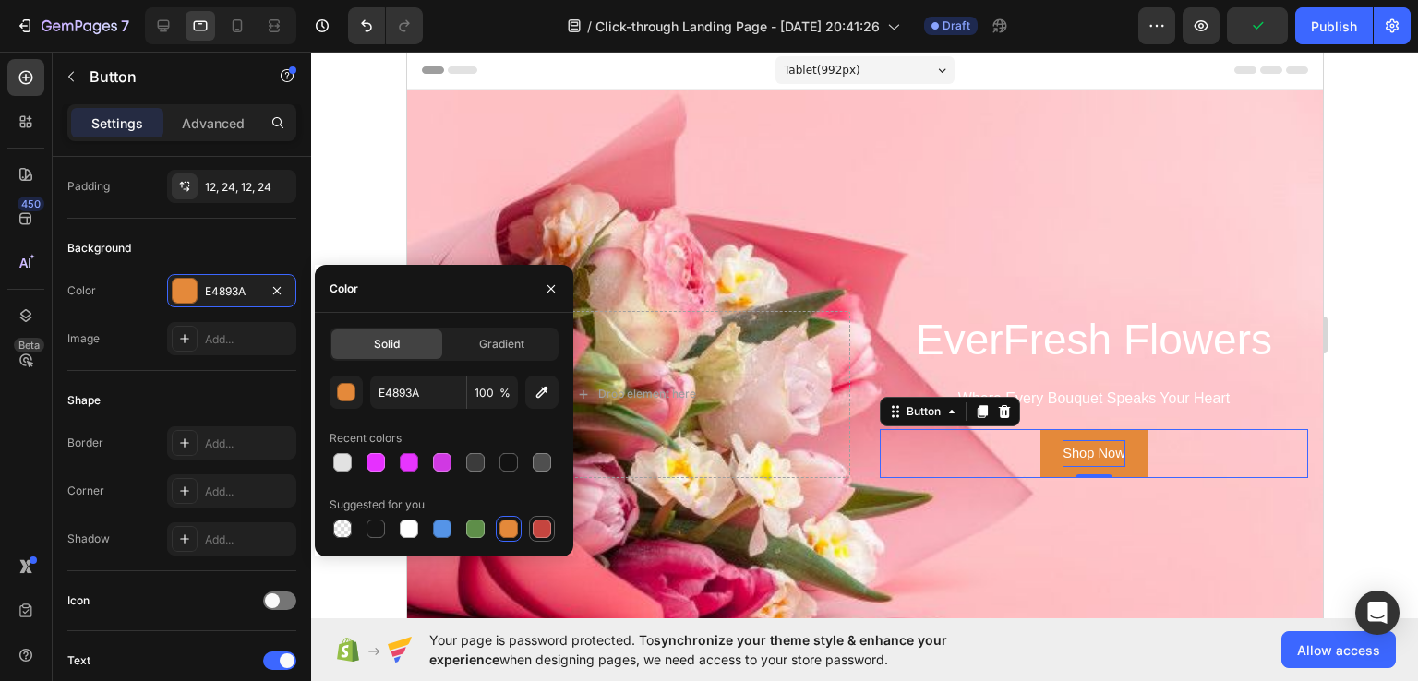
click at [539, 532] on div at bounding box center [542, 529] width 18 height 18
click at [435, 459] on div at bounding box center [442, 462] width 18 height 18
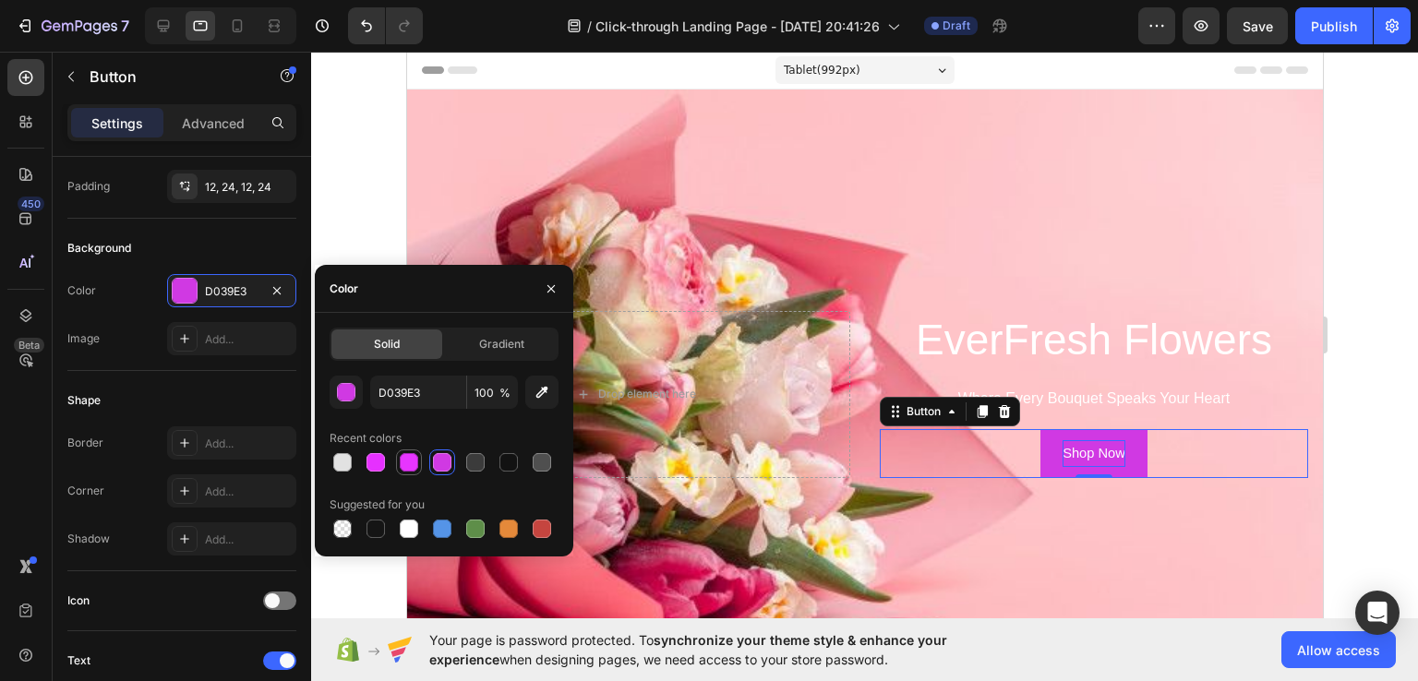
click at [400, 465] on div at bounding box center [409, 462] width 18 height 18
click at [348, 392] on div "button" at bounding box center [347, 393] width 18 height 18
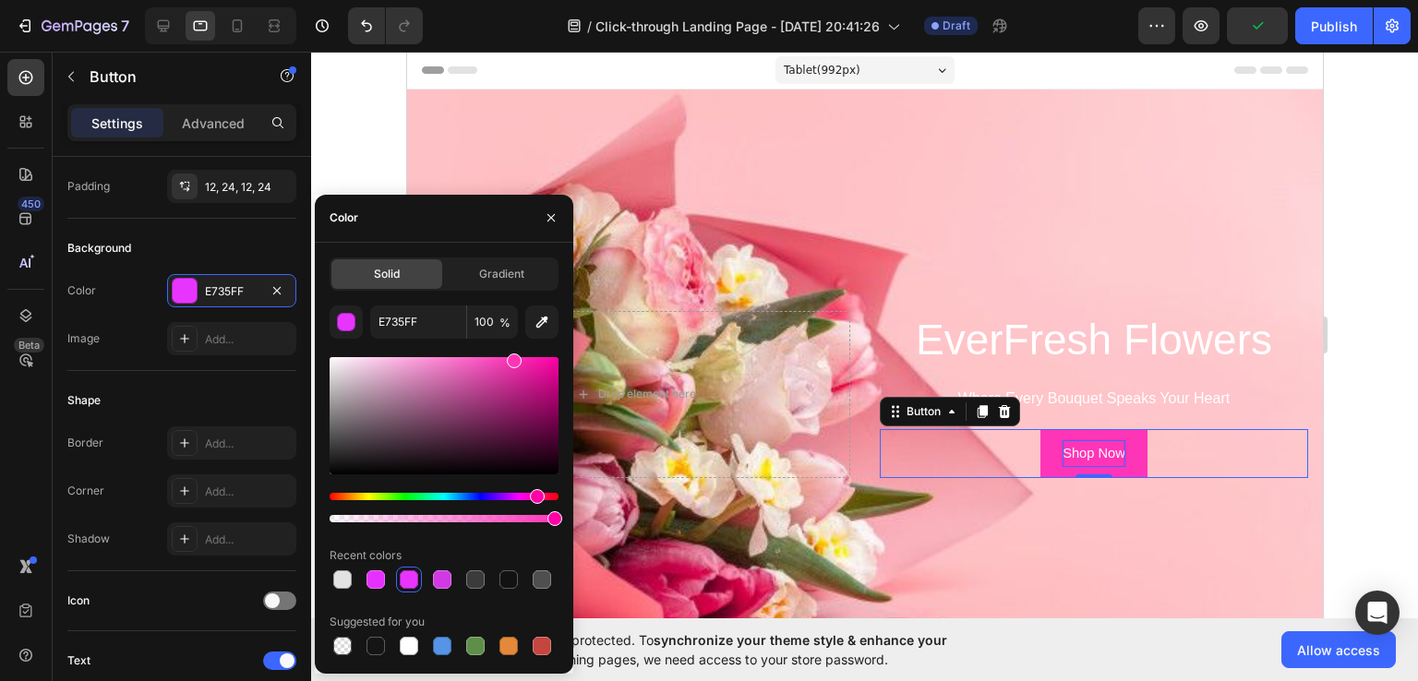
drag, startPoint x: 521, startPoint y: 497, endPoint x: 534, endPoint y: 503, distance: 14.9
click at [534, 503] on div at bounding box center [443, 508] width 229 height 30
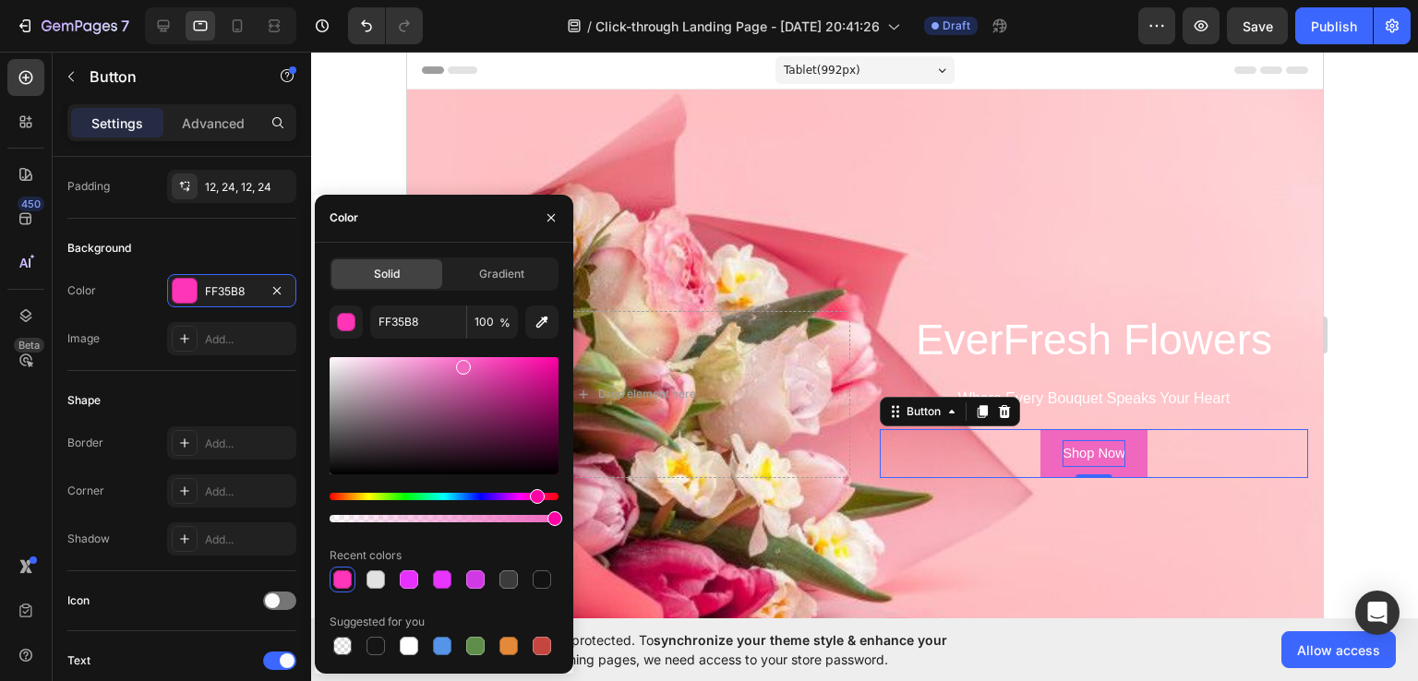
type input "EF67BF"
drag, startPoint x: 515, startPoint y: 364, endPoint x: 461, endPoint y: 363, distance: 53.5
click at [461, 363] on div at bounding box center [463, 367] width 15 height 15
click at [515, 236] on div "Color" at bounding box center [444, 219] width 258 height 48
click at [557, 215] on icon "button" at bounding box center [551, 217] width 15 height 15
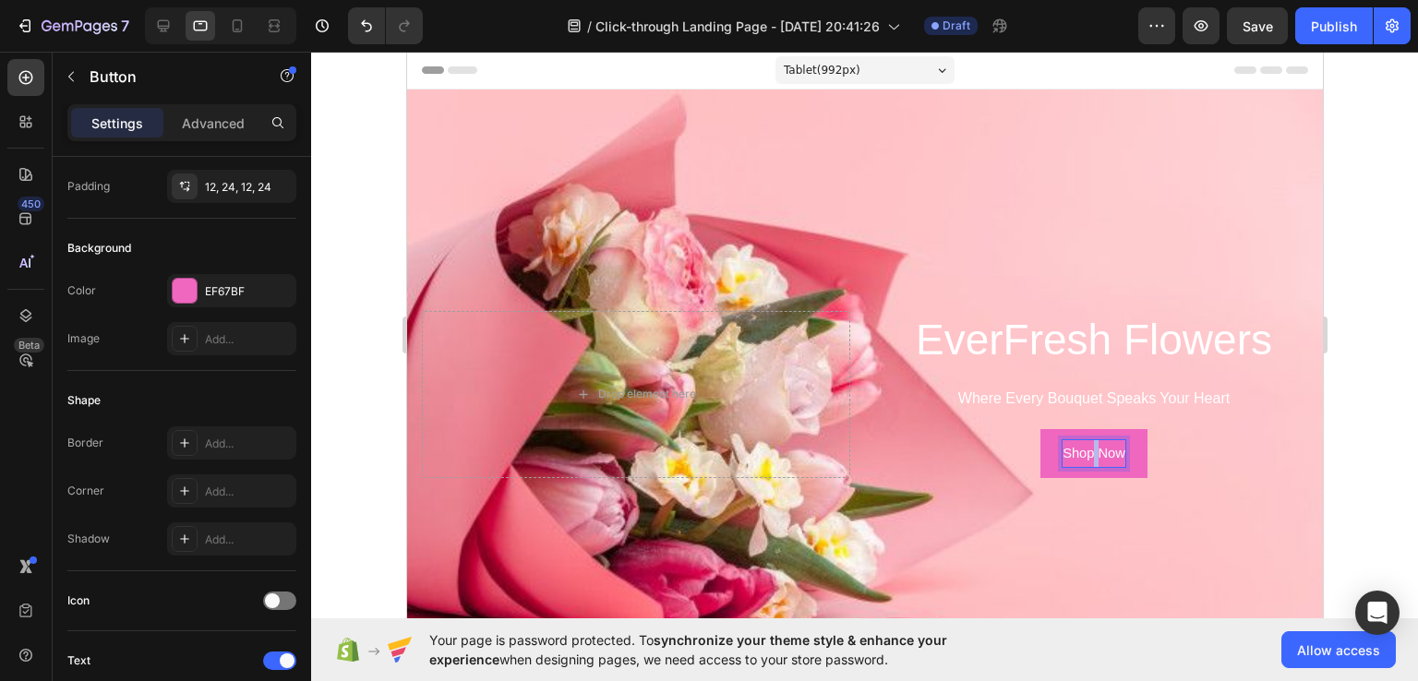
click at [1079, 446] on span "Shop Now" at bounding box center [1092, 453] width 63 height 15
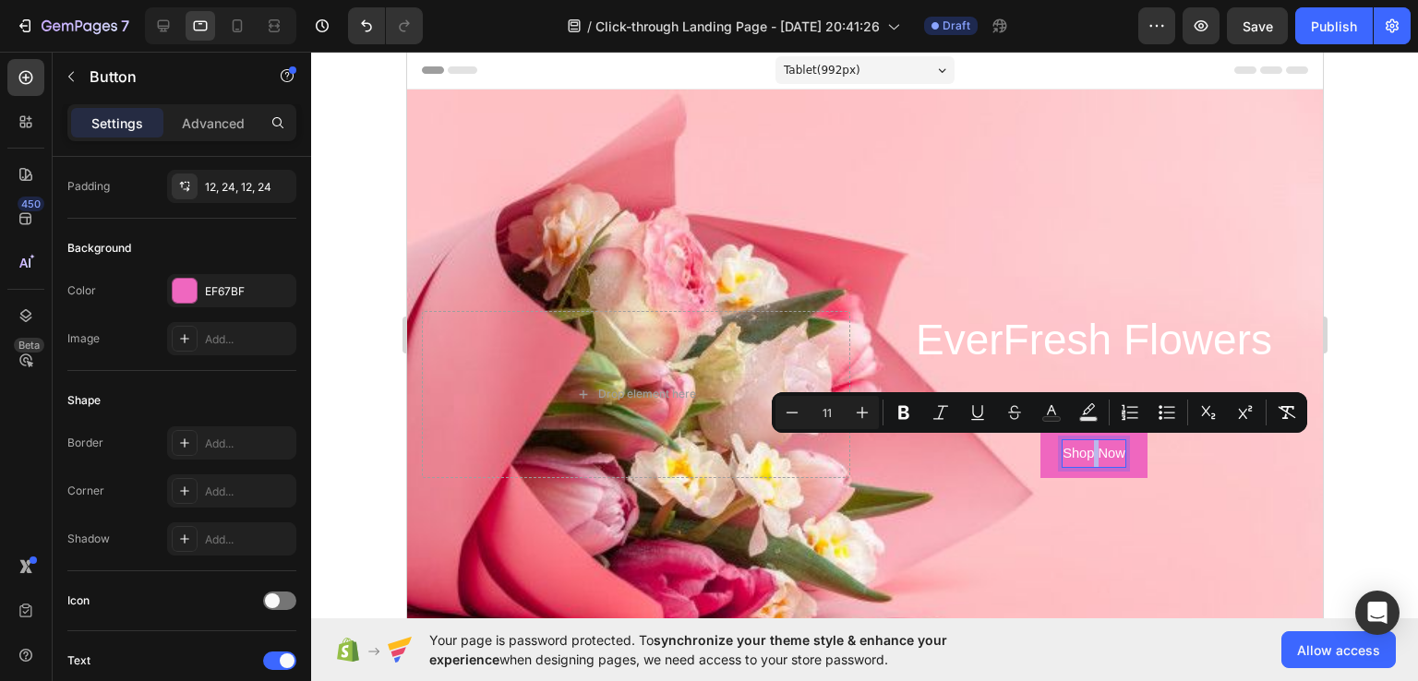
click at [1079, 446] on span "Shop Now" at bounding box center [1092, 453] width 63 height 15
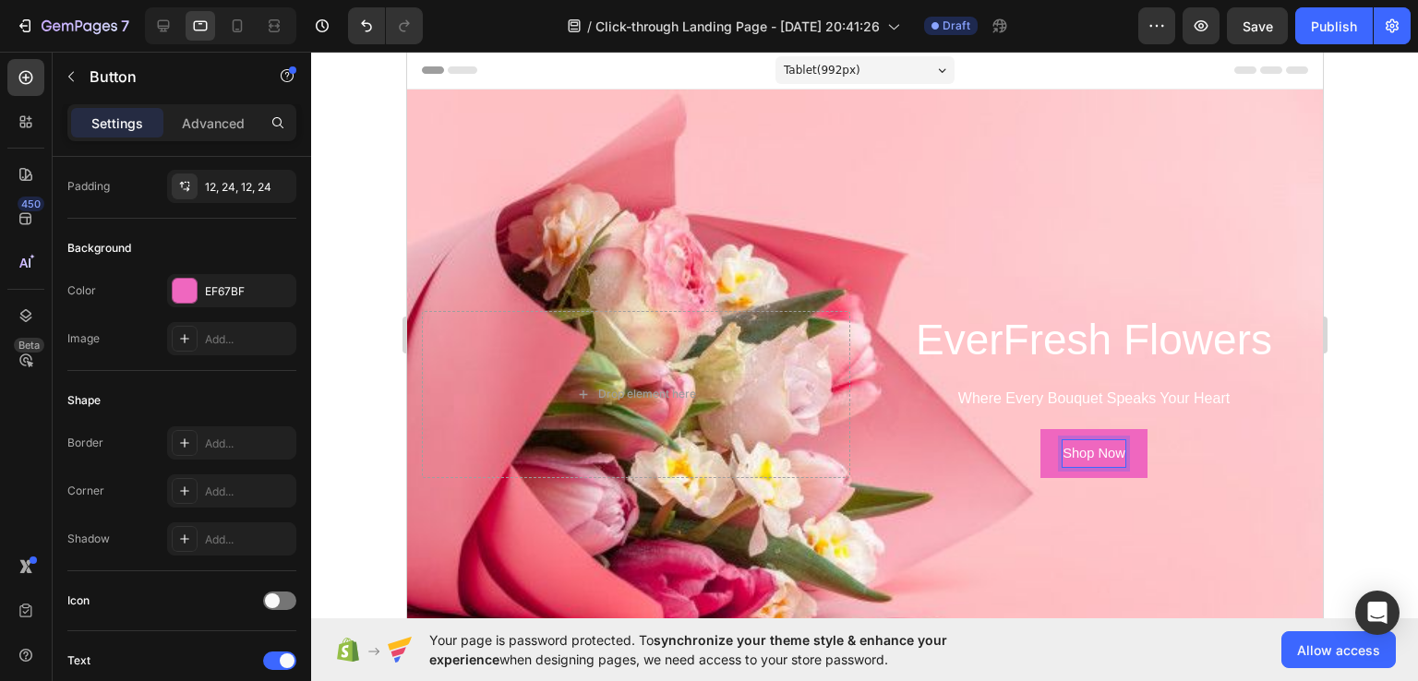
click at [1079, 446] on span "Shop Now" at bounding box center [1092, 453] width 63 height 15
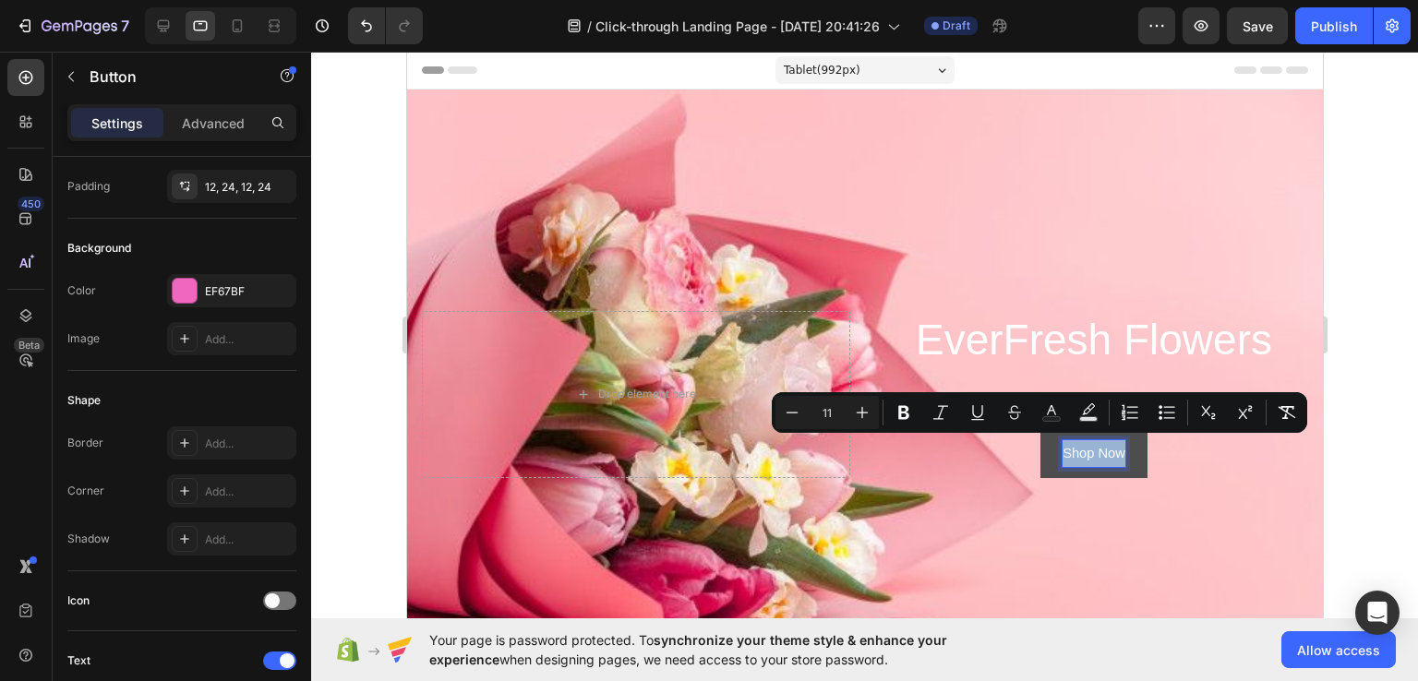
click at [1075, 446] on span "Shop Now" at bounding box center [1092, 453] width 63 height 15
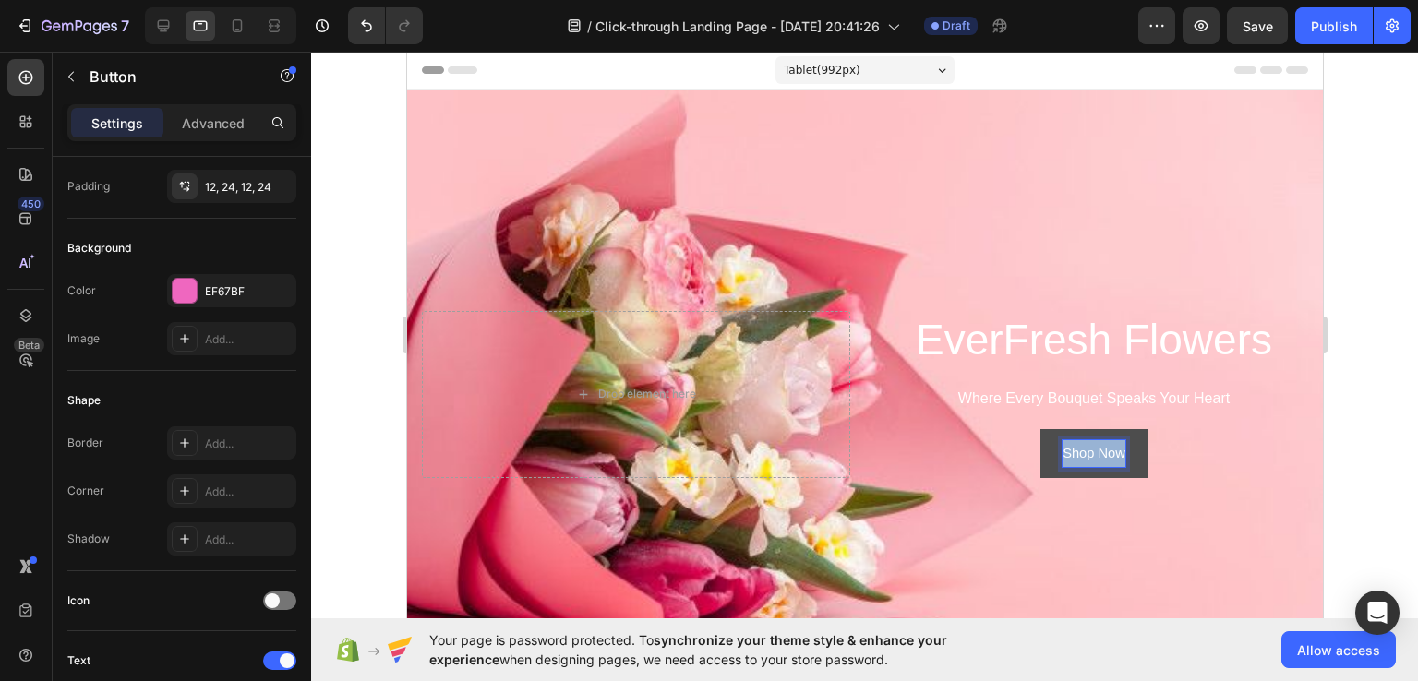
click at [1075, 446] on span "Shop Now" at bounding box center [1092, 453] width 63 height 15
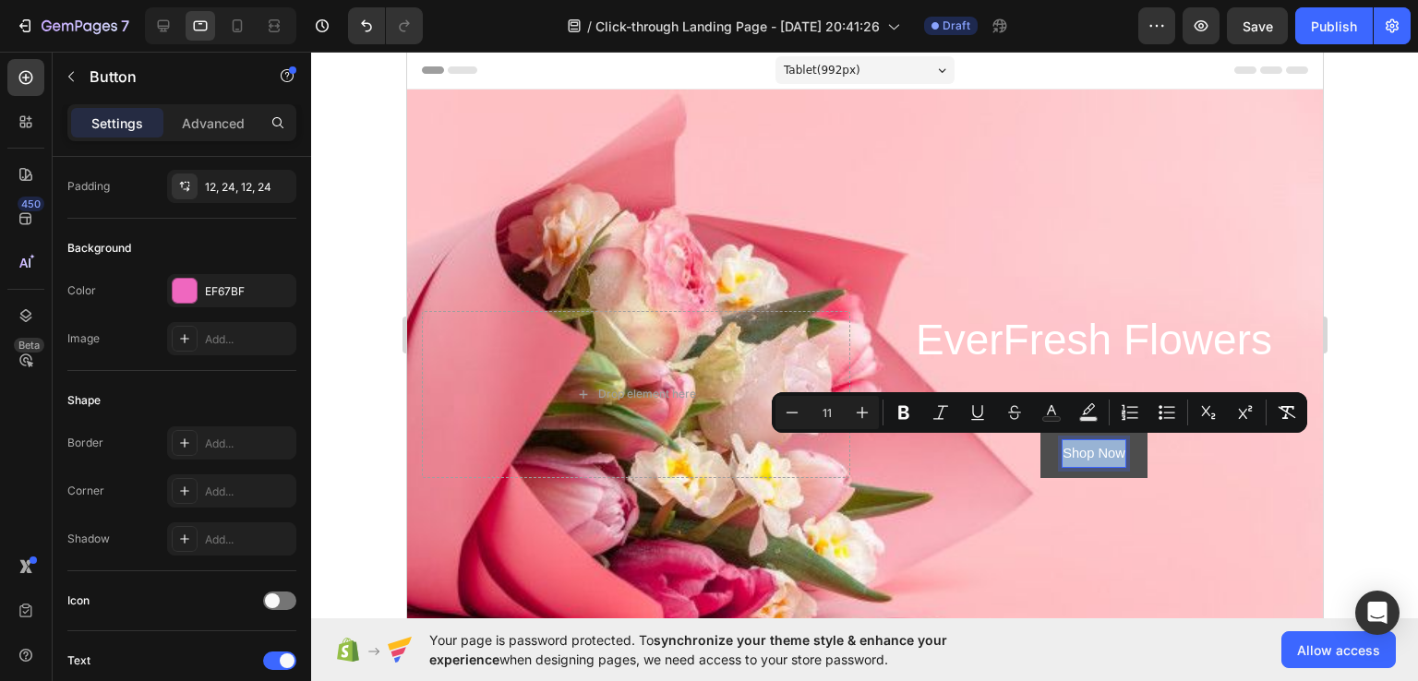
click at [1105, 447] on span "Shop Now" at bounding box center [1092, 453] width 63 height 15
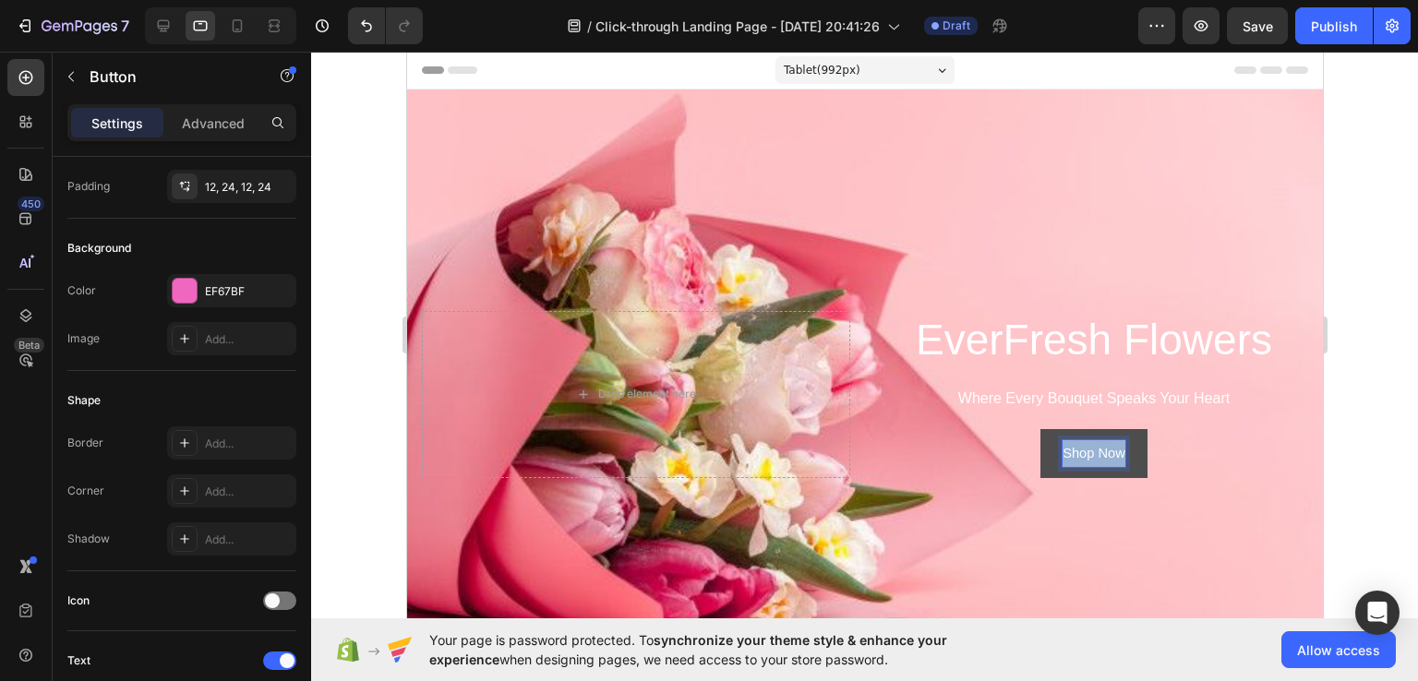
click at [1105, 447] on span "Shop Now" at bounding box center [1092, 453] width 63 height 15
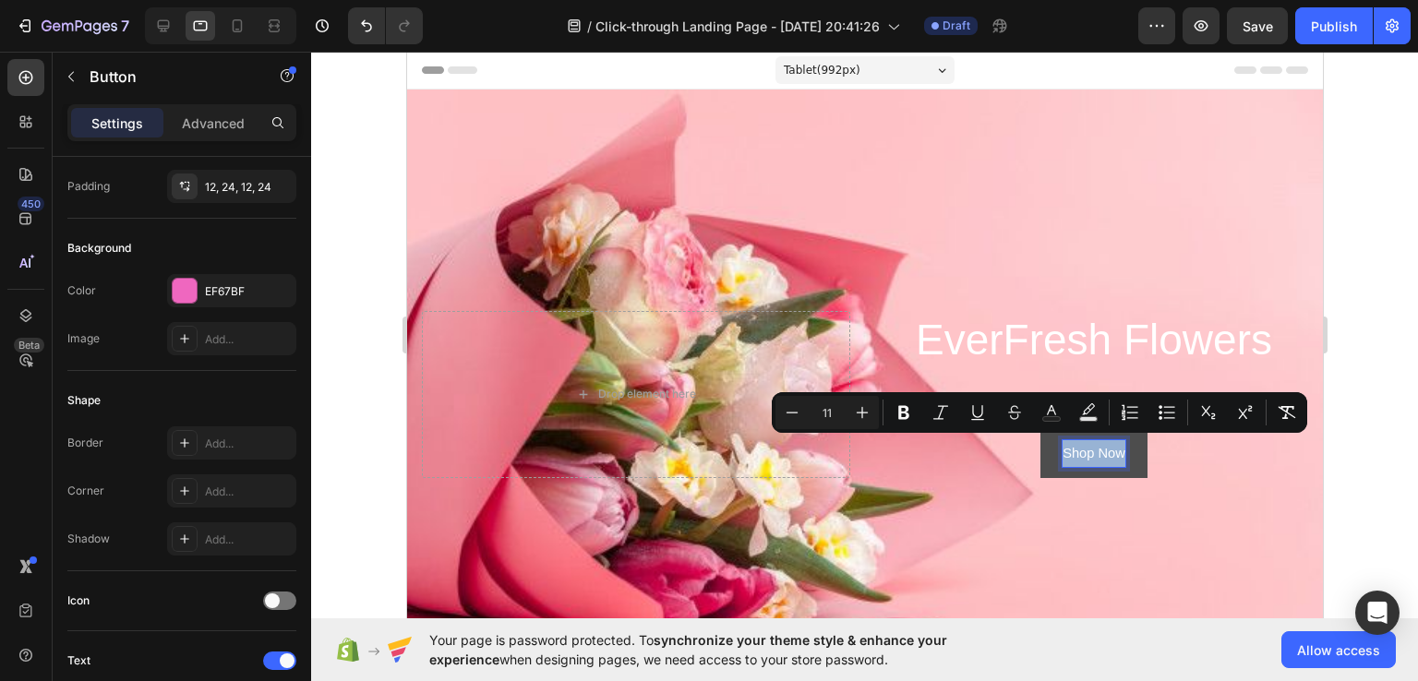
click at [1073, 451] on span "Shop Now" at bounding box center [1092, 453] width 63 height 15
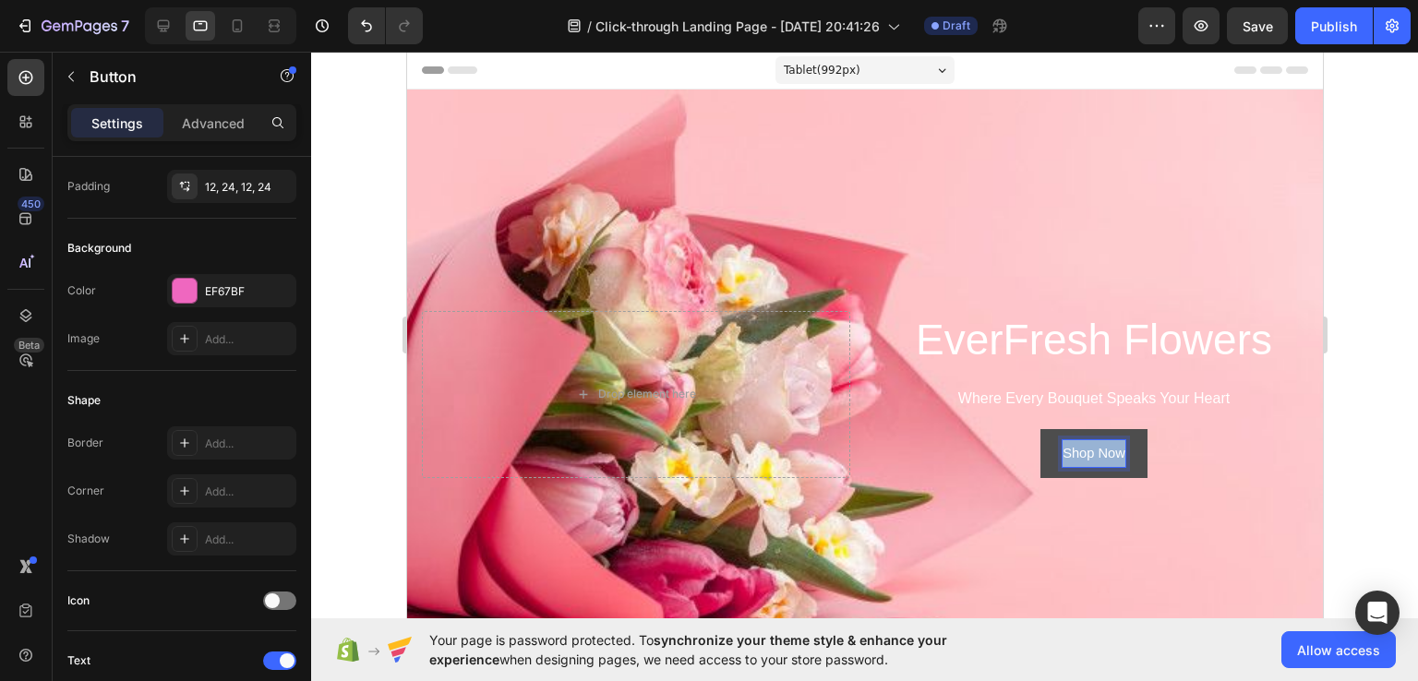
click at [1073, 451] on span "Shop Now" at bounding box center [1092, 453] width 63 height 15
click at [1049, 429] on button "SHOP" at bounding box center [1092, 453] width 86 height 49
click at [1073, 451] on p "SHOP NOW" at bounding box center [1093, 453] width 82 height 27
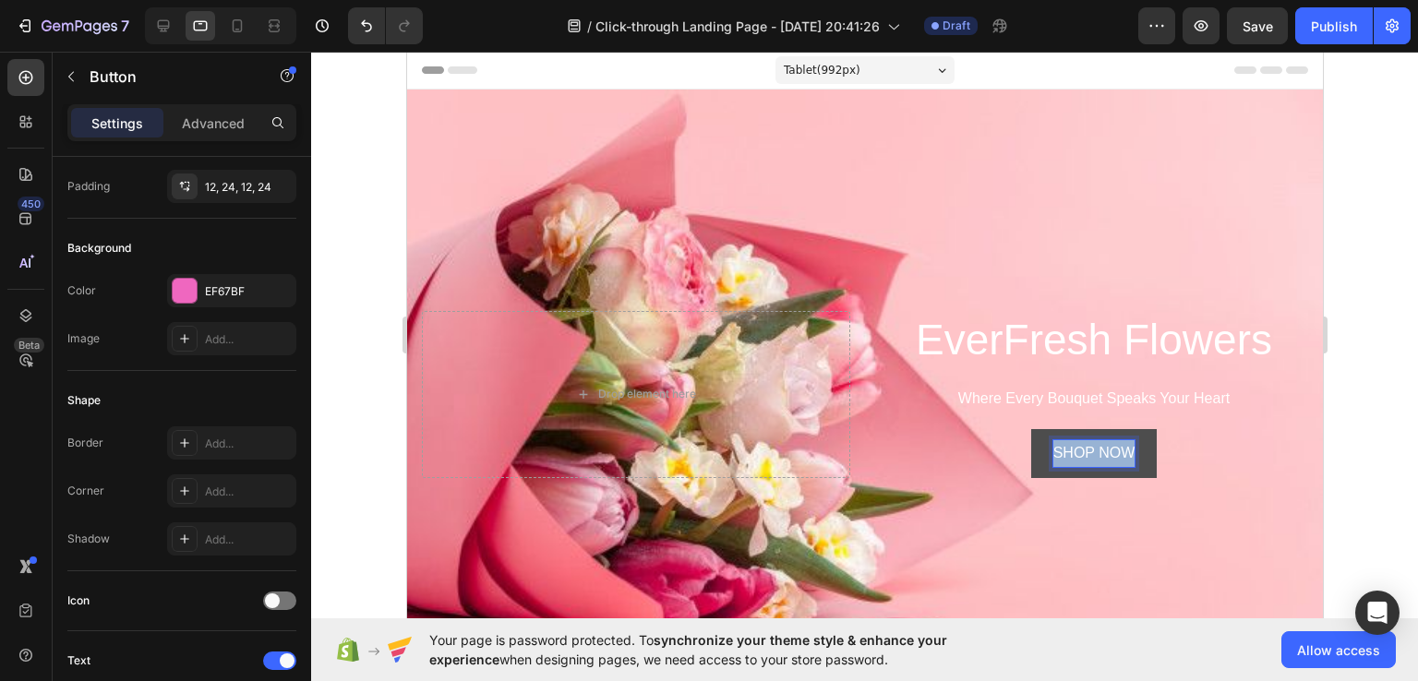
click at [1073, 451] on p "SHOP NOW" at bounding box center [1093, 453] width 82 height 27
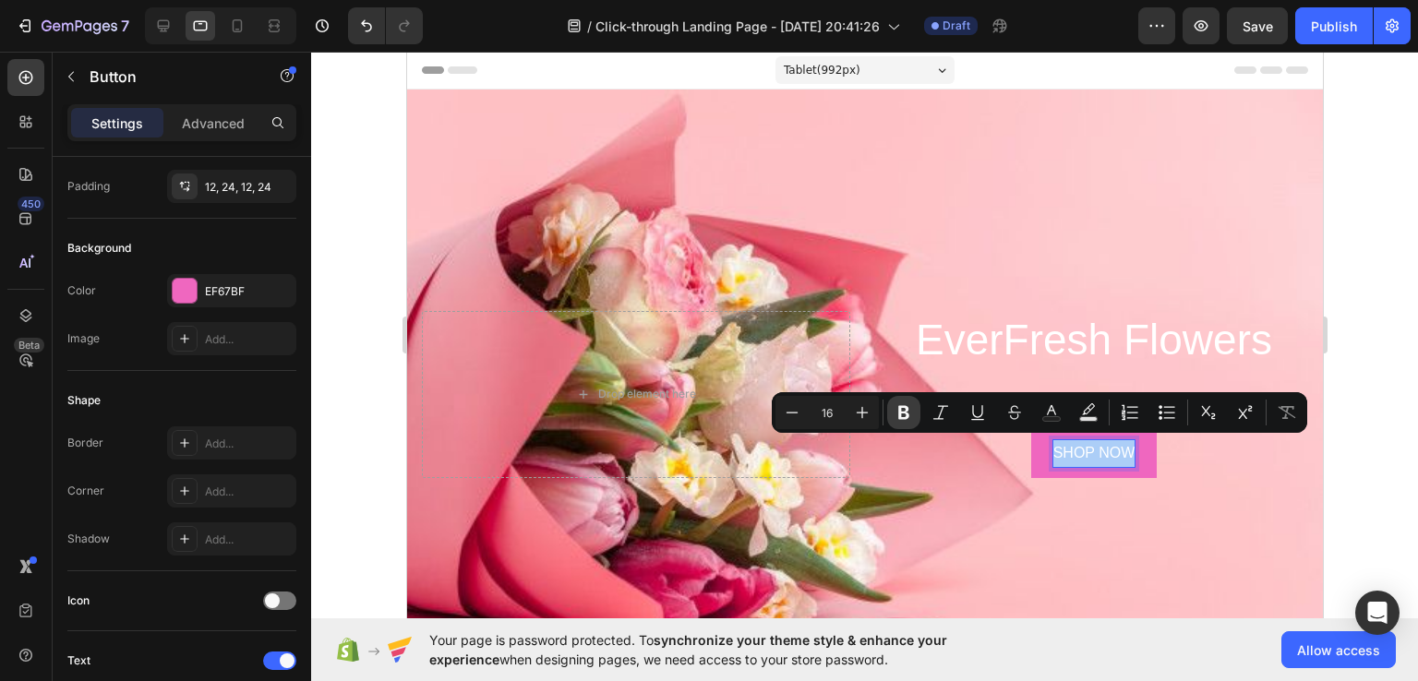
click at [894, 412] on icon "Editor contextual toolbar" at bounding box center [903, 412] width 18 height 18
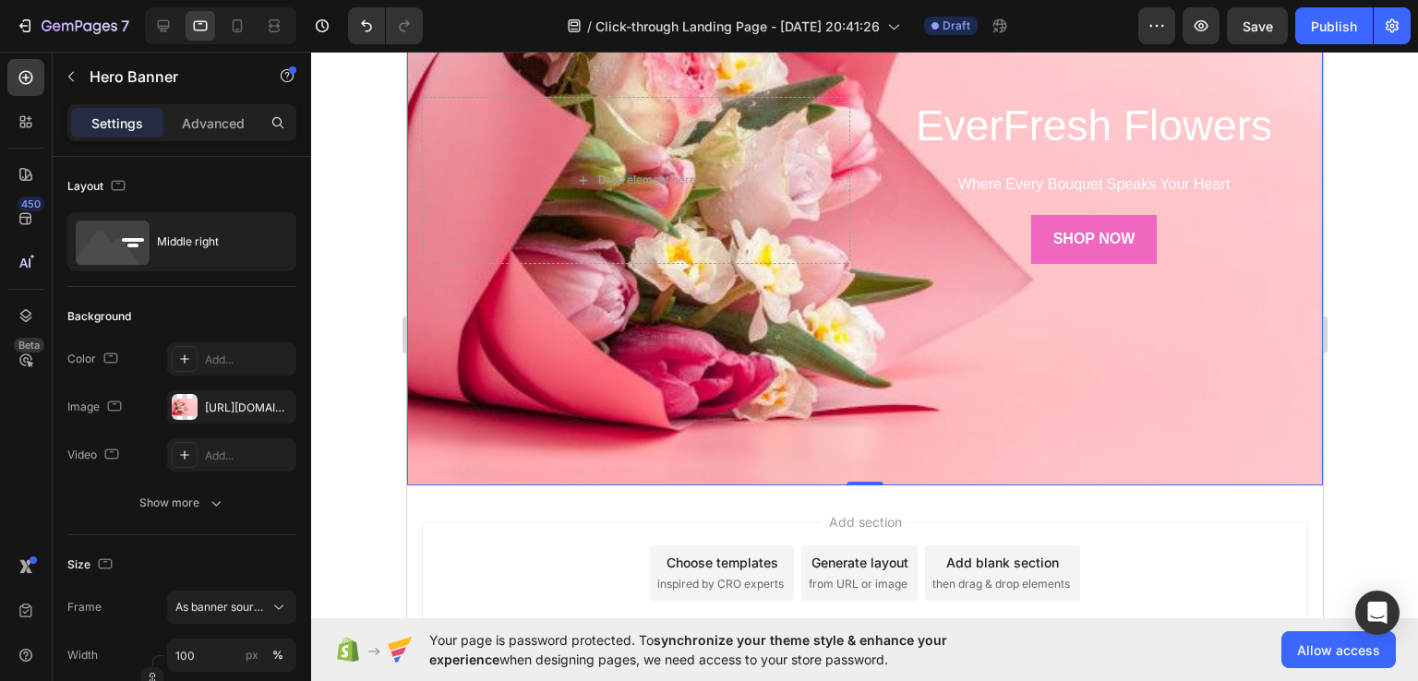
scroll to position [336, 0]
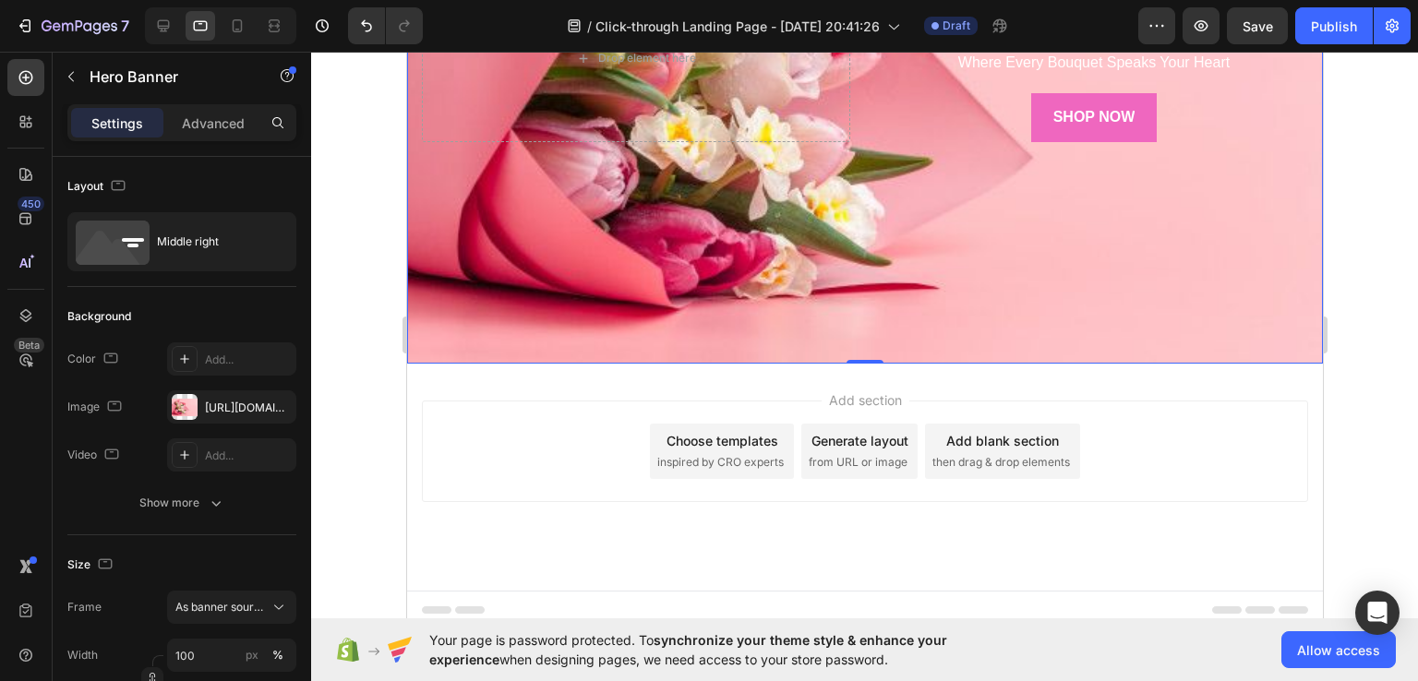
click at [686, 459] on span "inspired by CRO experts" at bounding box center [719, 462] width 126 height 17
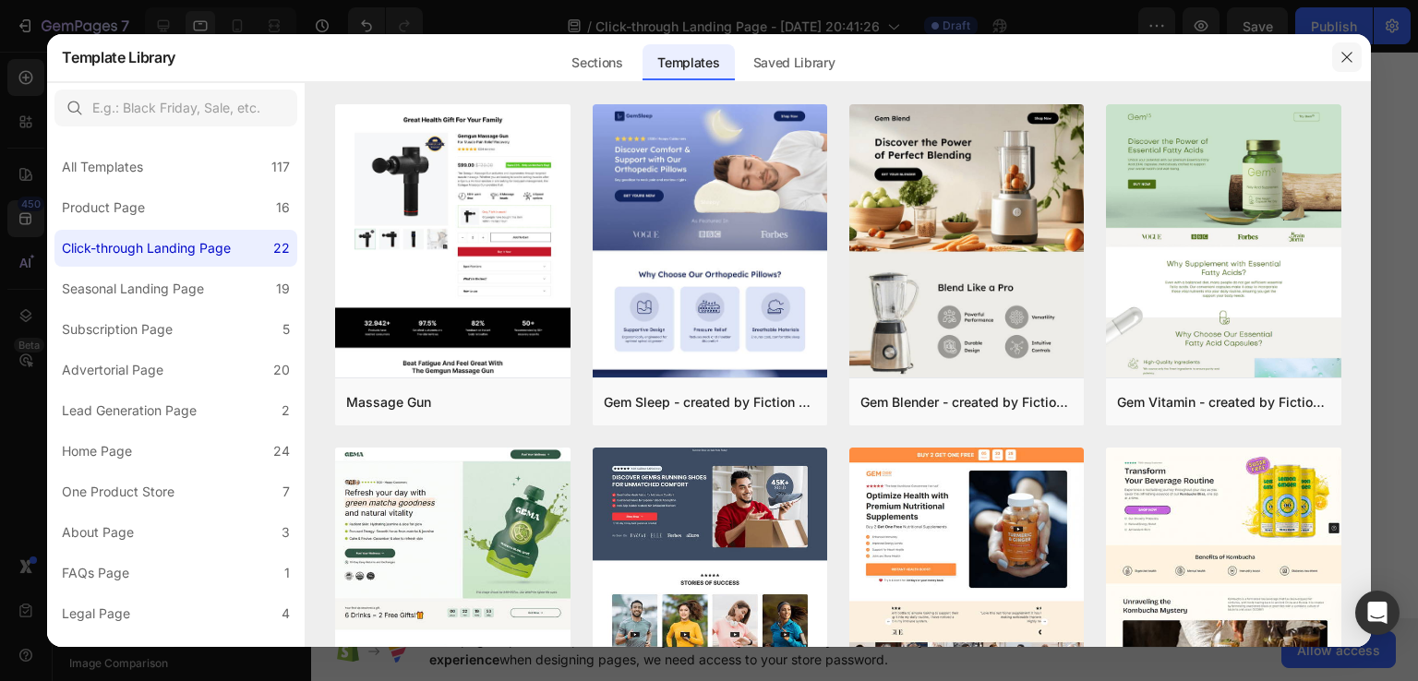
click at [1350, 53] on icon "button" at bounding box center [1346, 57] width 15 height 15
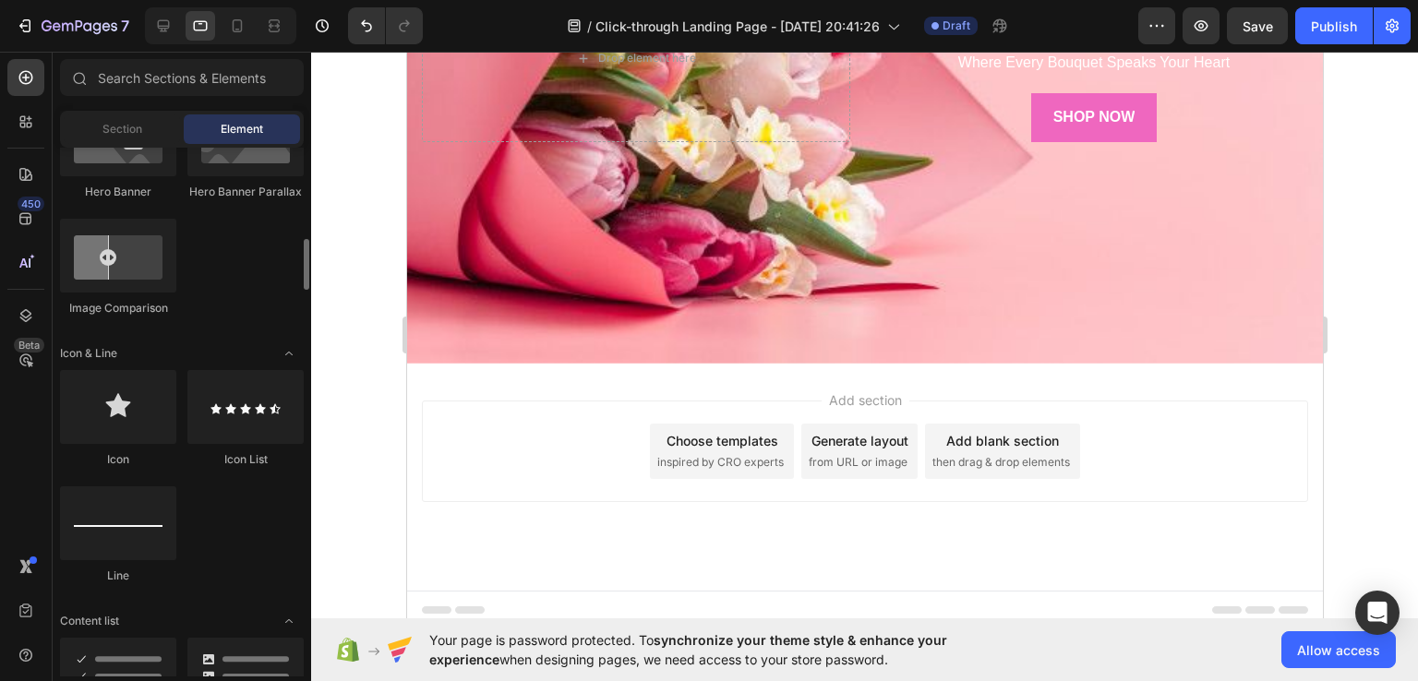
scroll to position [1006, 0]
click at [147, 137] on div "Section" at bounding box center [122, 129] width 116 height 30
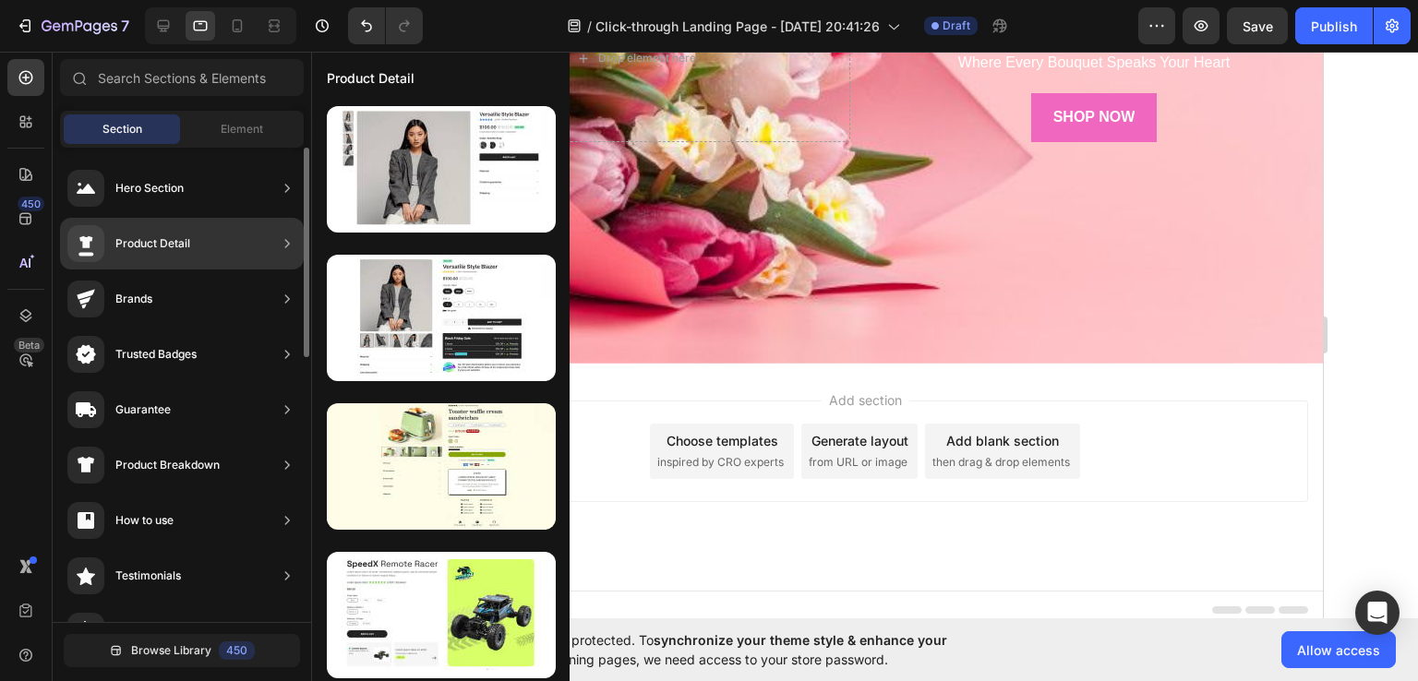
scroll to position [895, 0]
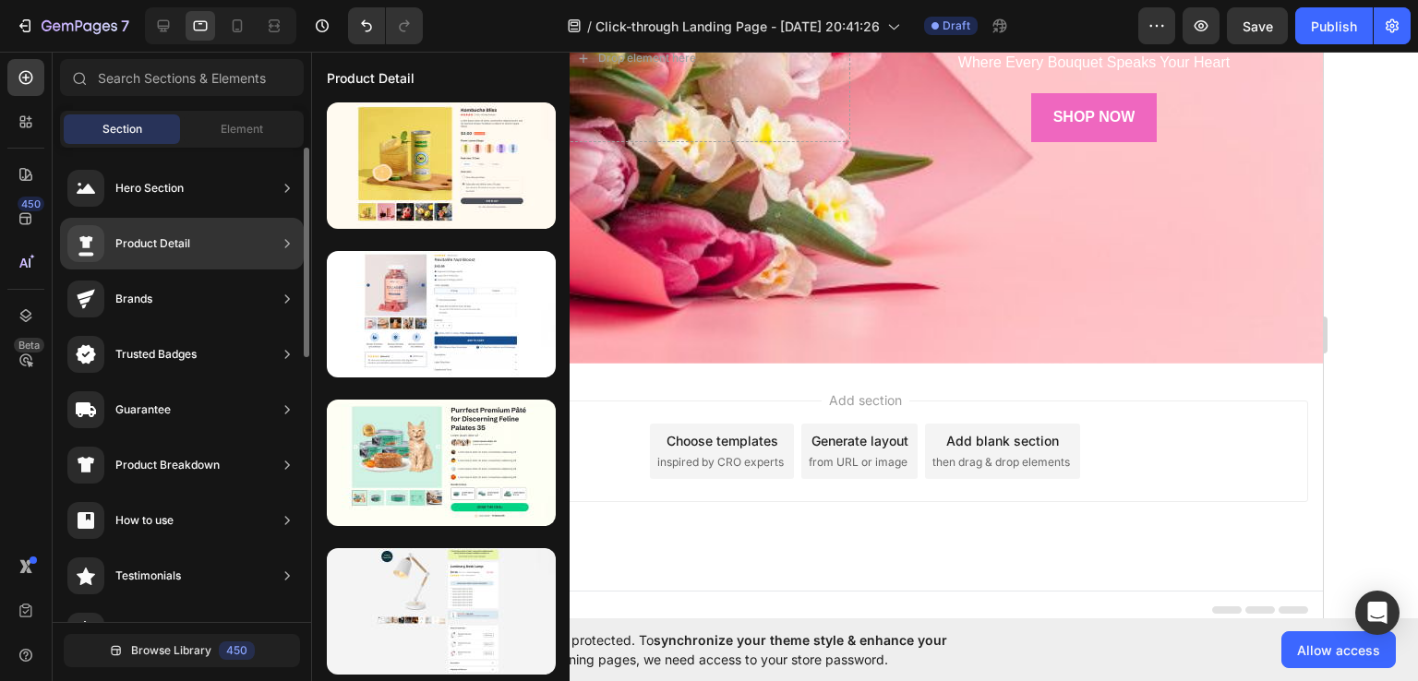
click at [171, 231] on div "Product Detail" at bounding box center [128, 243] width 123 height 37
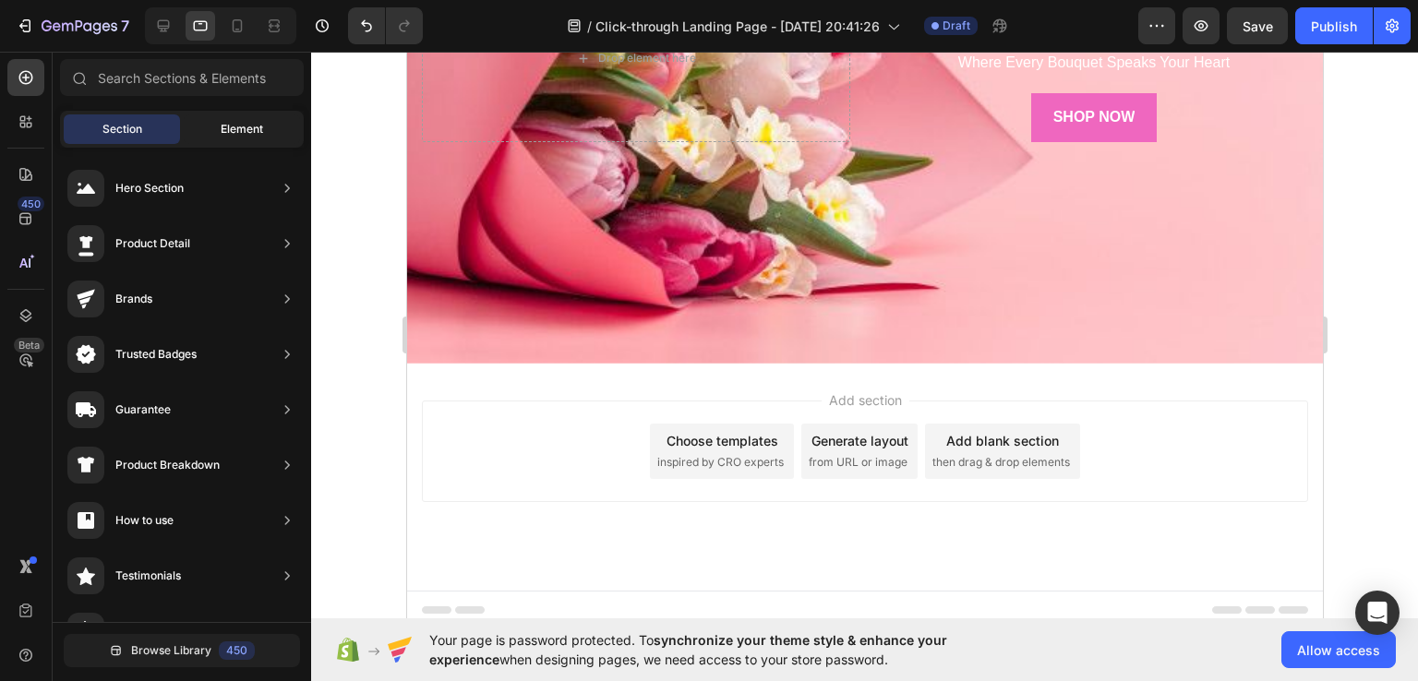
click at [218, 126] on div "Element" at bounding box center [242, 129] width 116 height 30
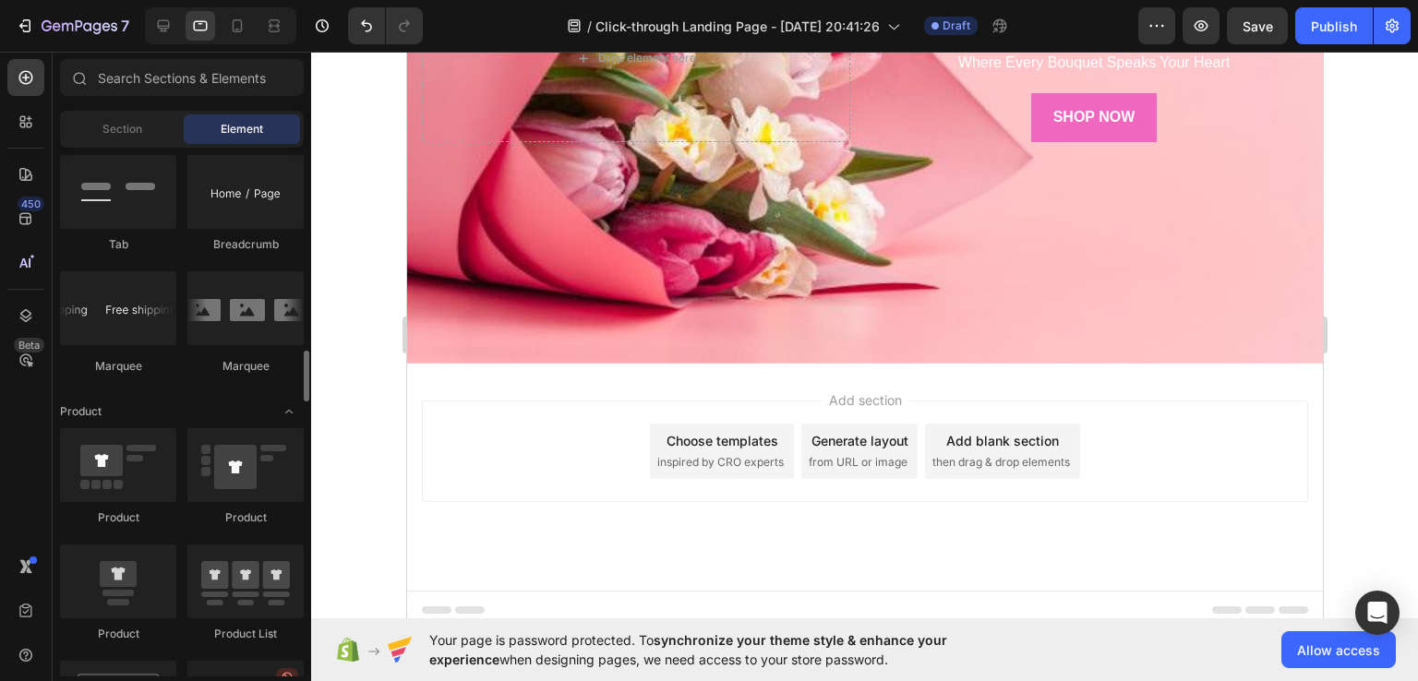
scroll to position [2112, 0]
click at [230, 342] on div at bounding box center [245, 306] width 116 height 74
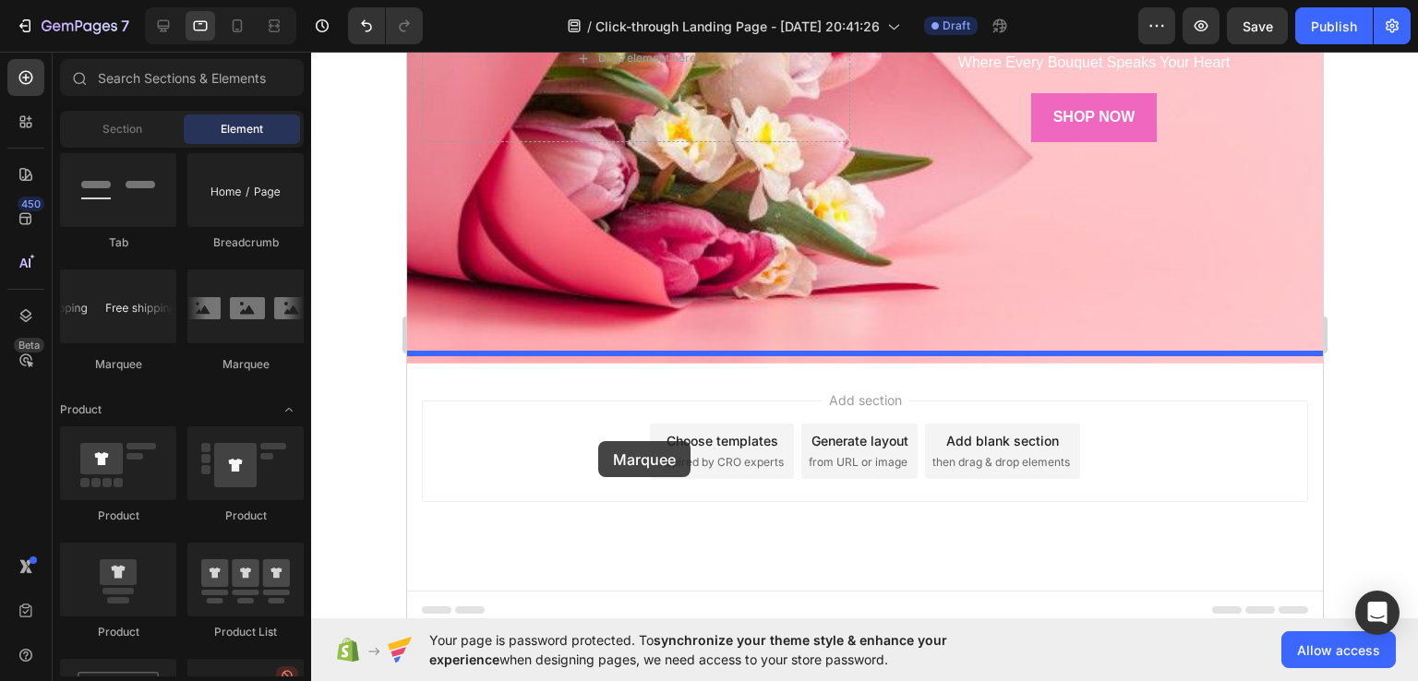
drag, startPoint x: 636, startPoint y: 394, endPoint x: 600, endPoint y: 443, distance: 60.7
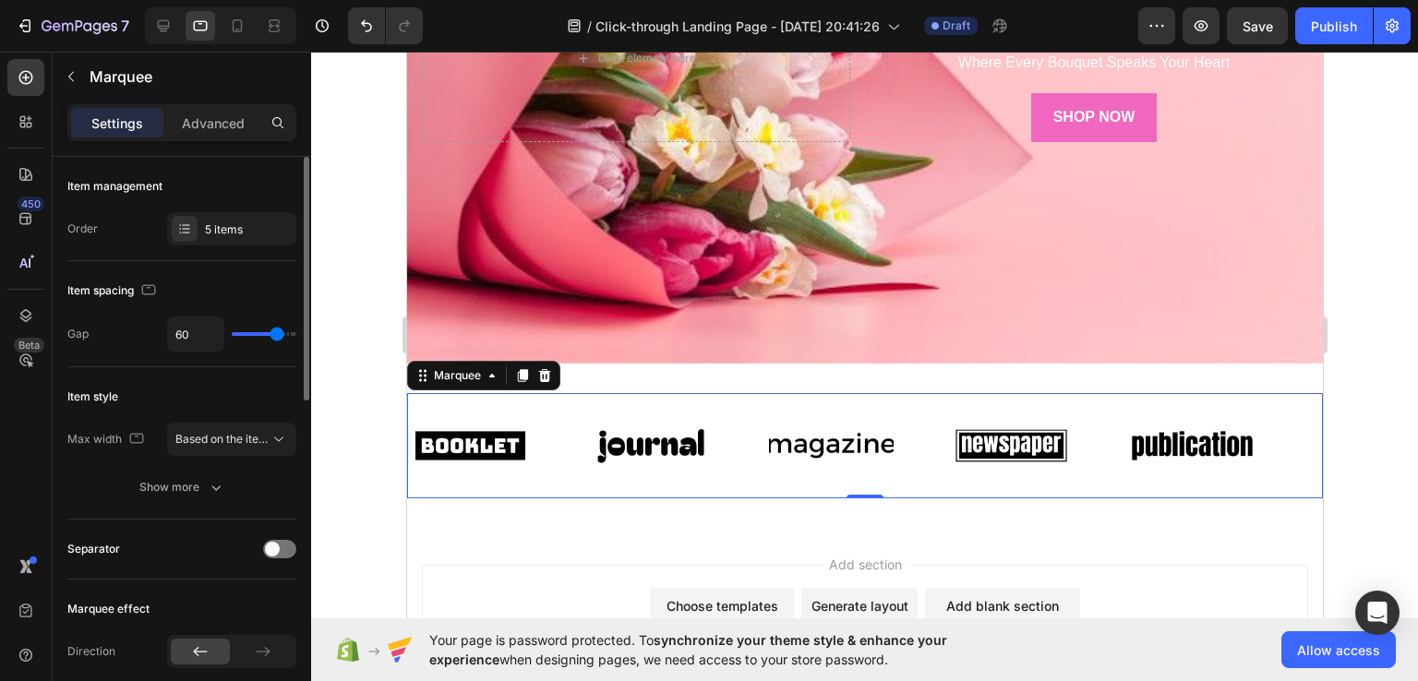
type input "0"
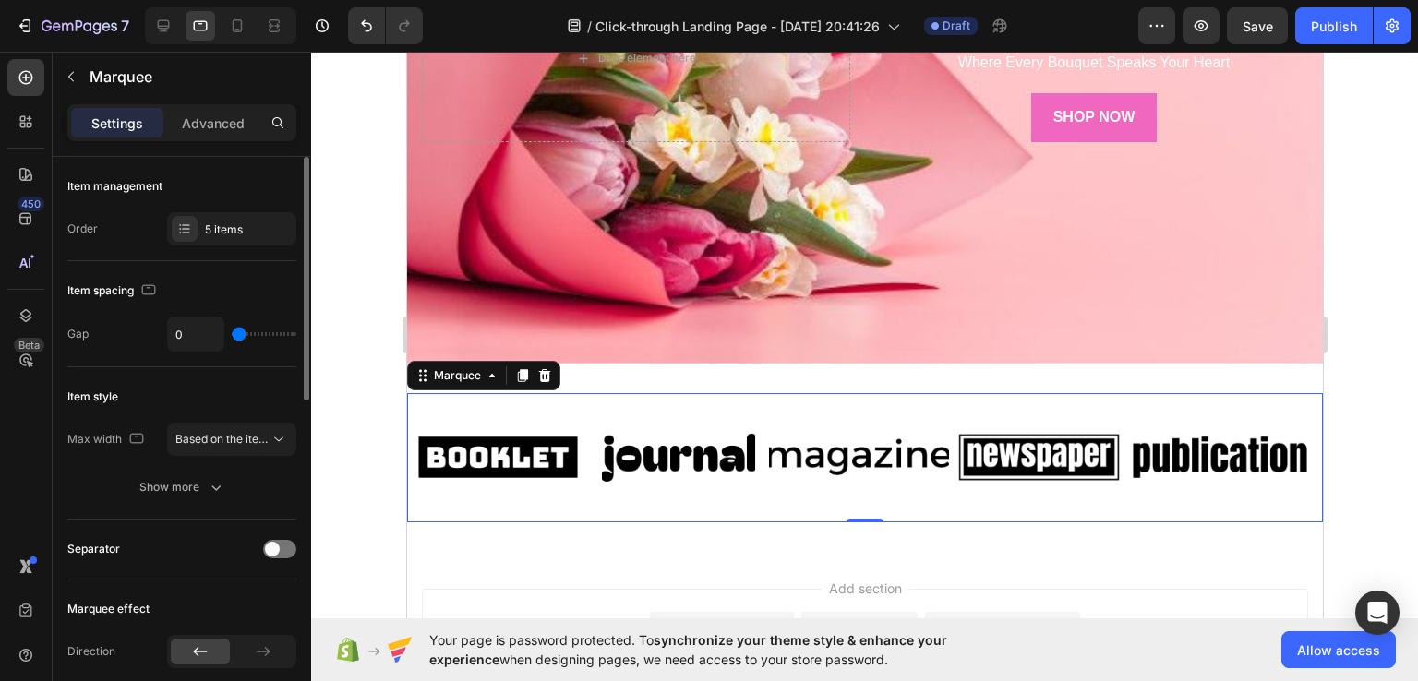
type input "62"
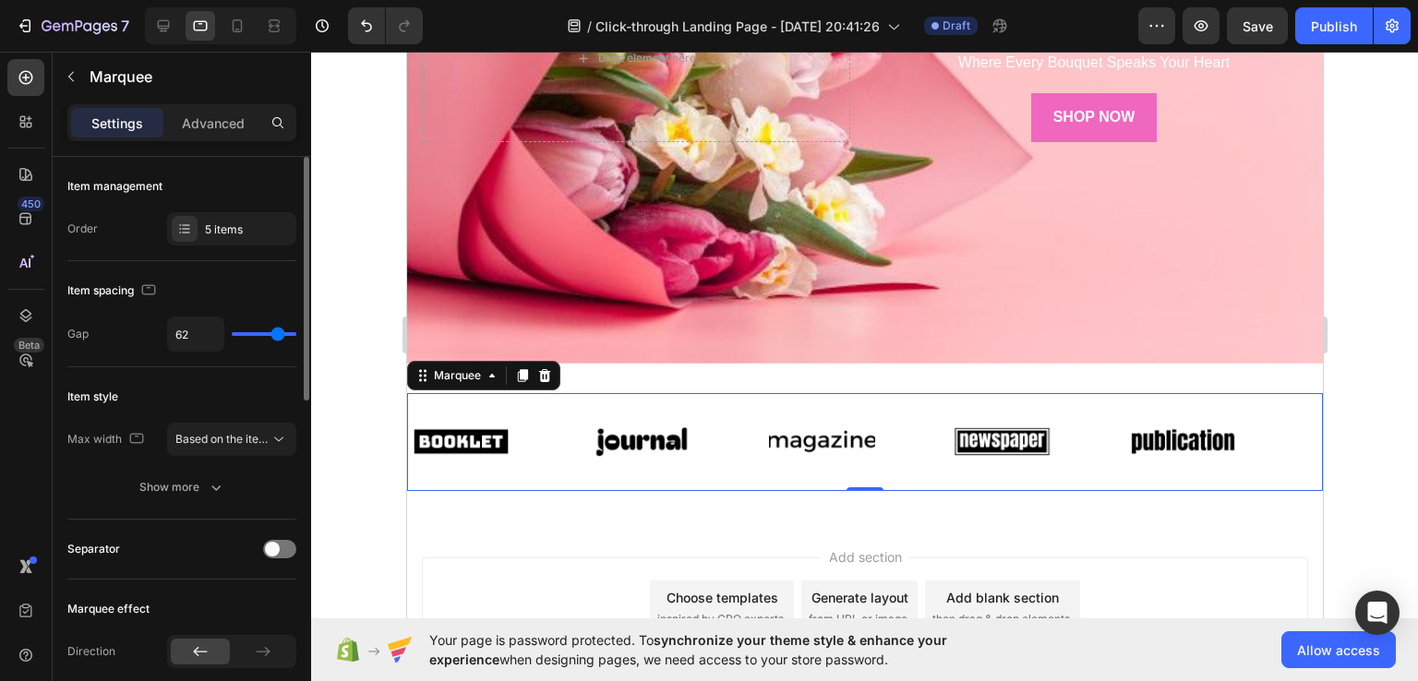
type input "80"
type input "42"
type input "35"
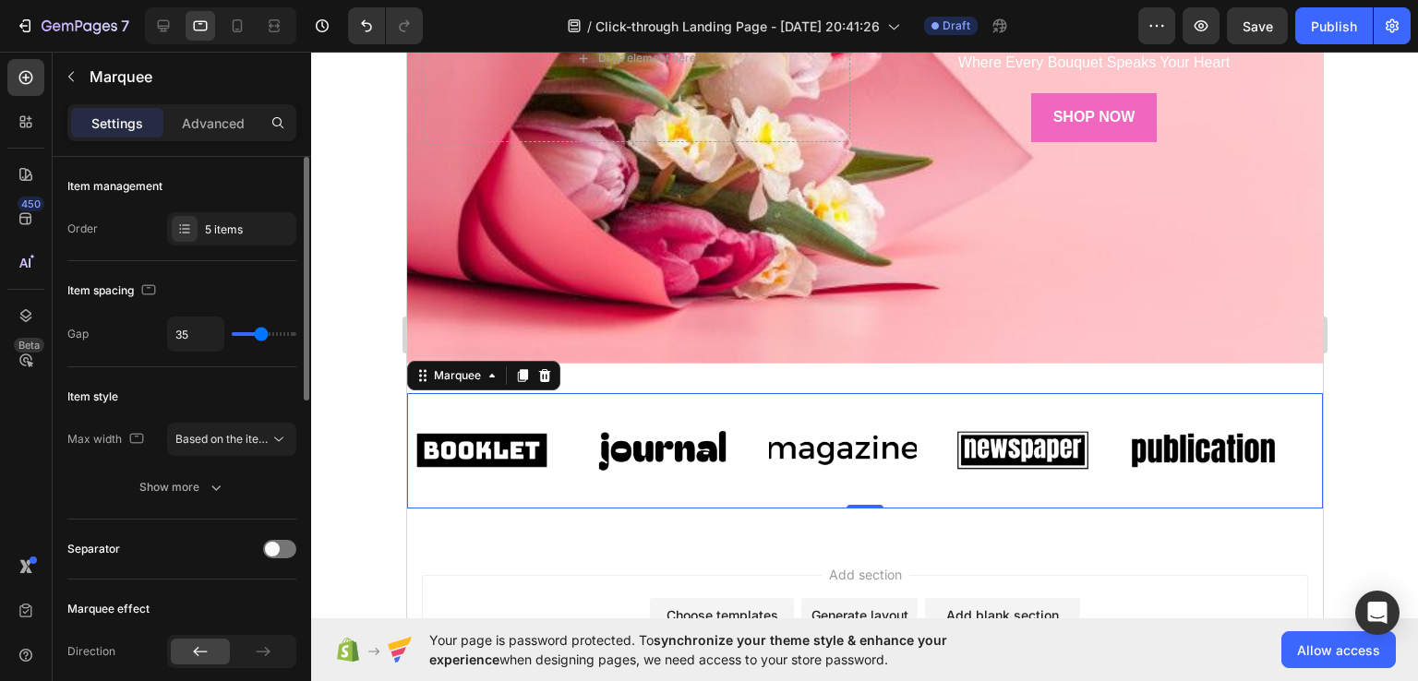
drag, startPoint x: 281, startPoint y: 331, endPoint x: 260, endPoint y: 341, distance: 22.7
type input "35"
click at [260, 336] on input "range" at bounding box center [264, 334] width 65 height 4
click at [367, 31] on icon "Undo/Redo" at bounding box center [366, 26] width 18 height 18
type input "60"
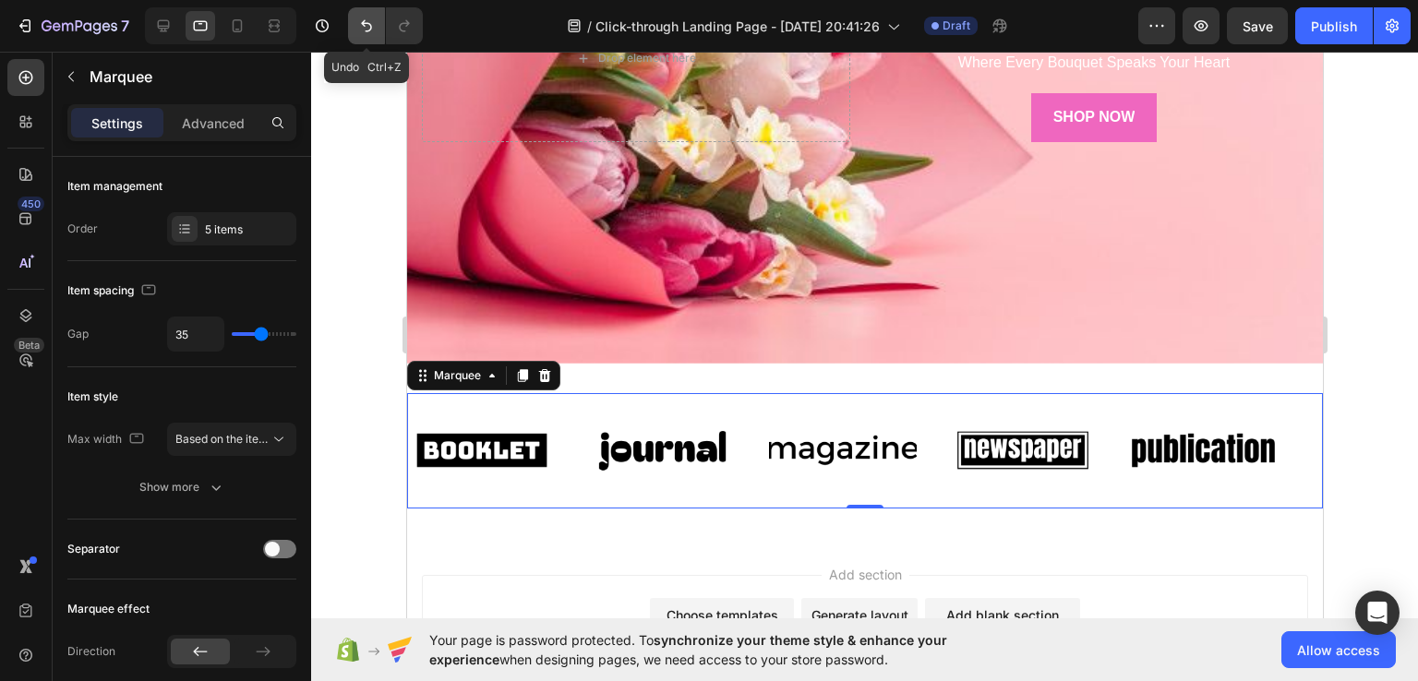
type input "60"
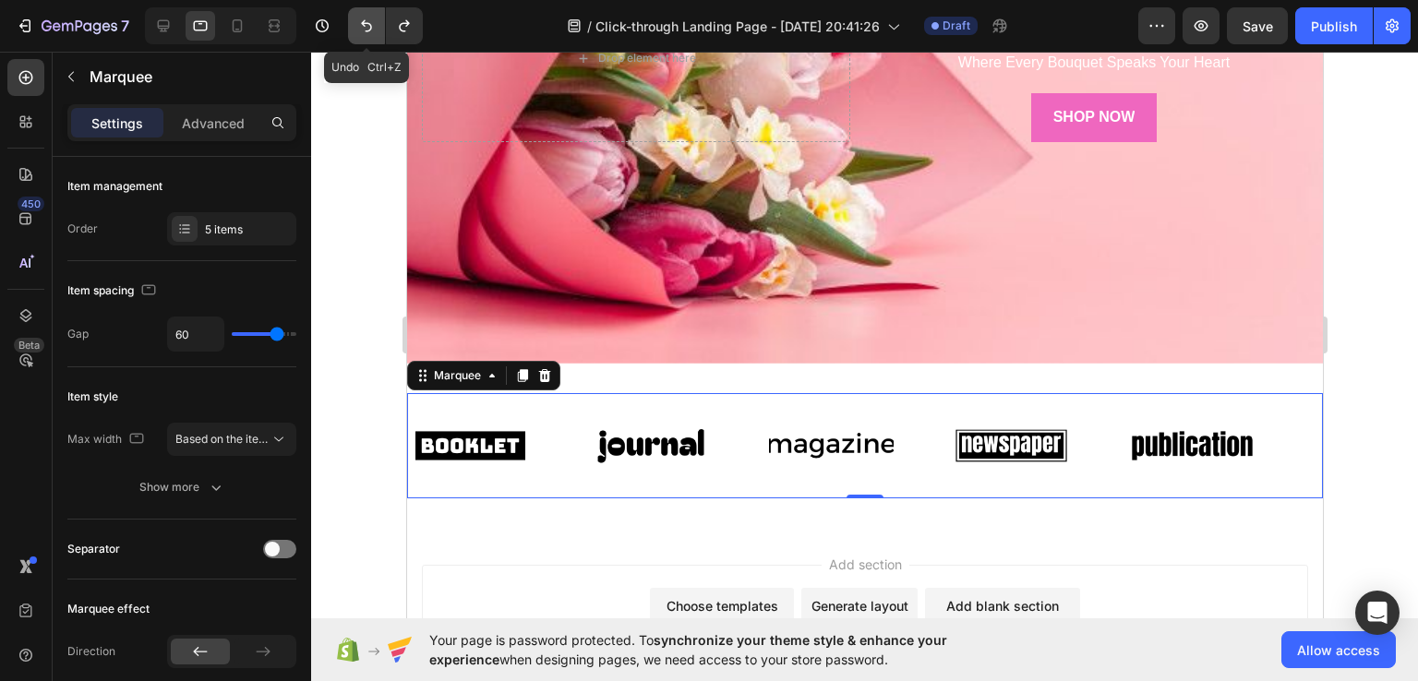
click at [367, 31] on icon "Undo/Redo" at bounding box center [366, 26] width 18 height 18
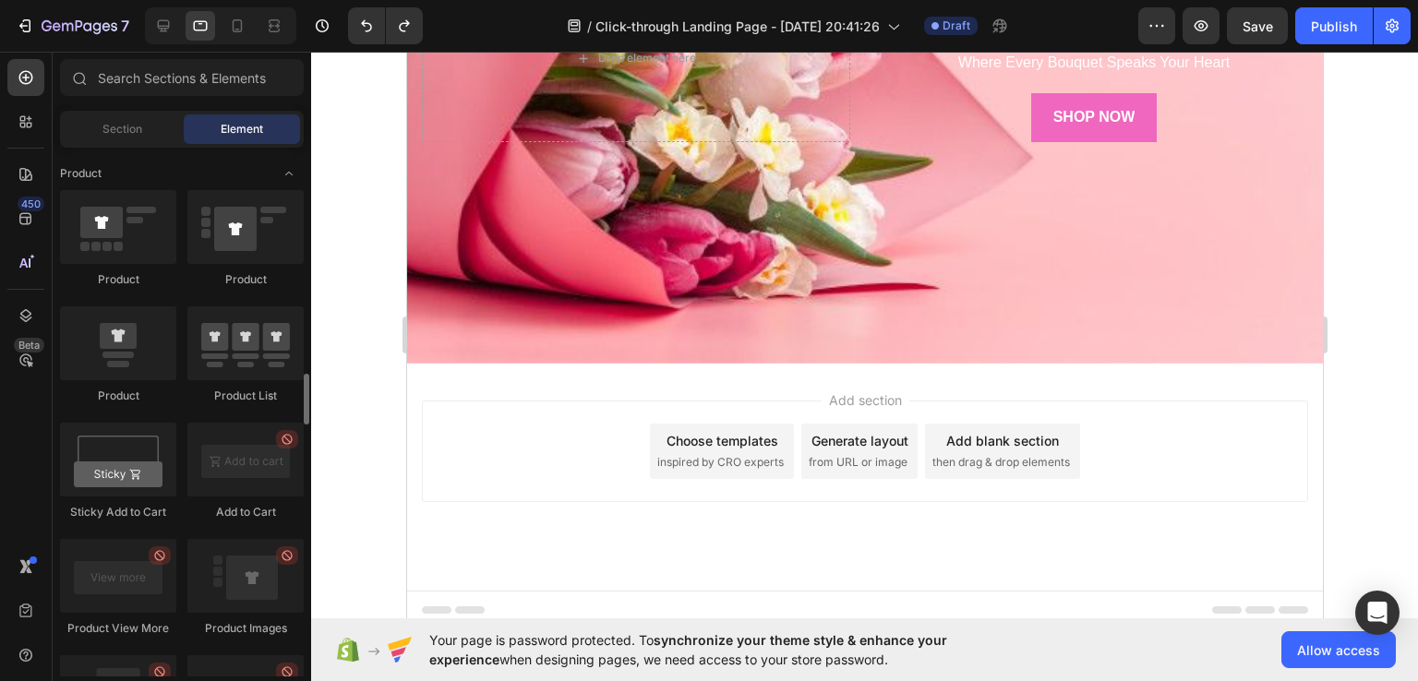
scroll to position [2347, 0]
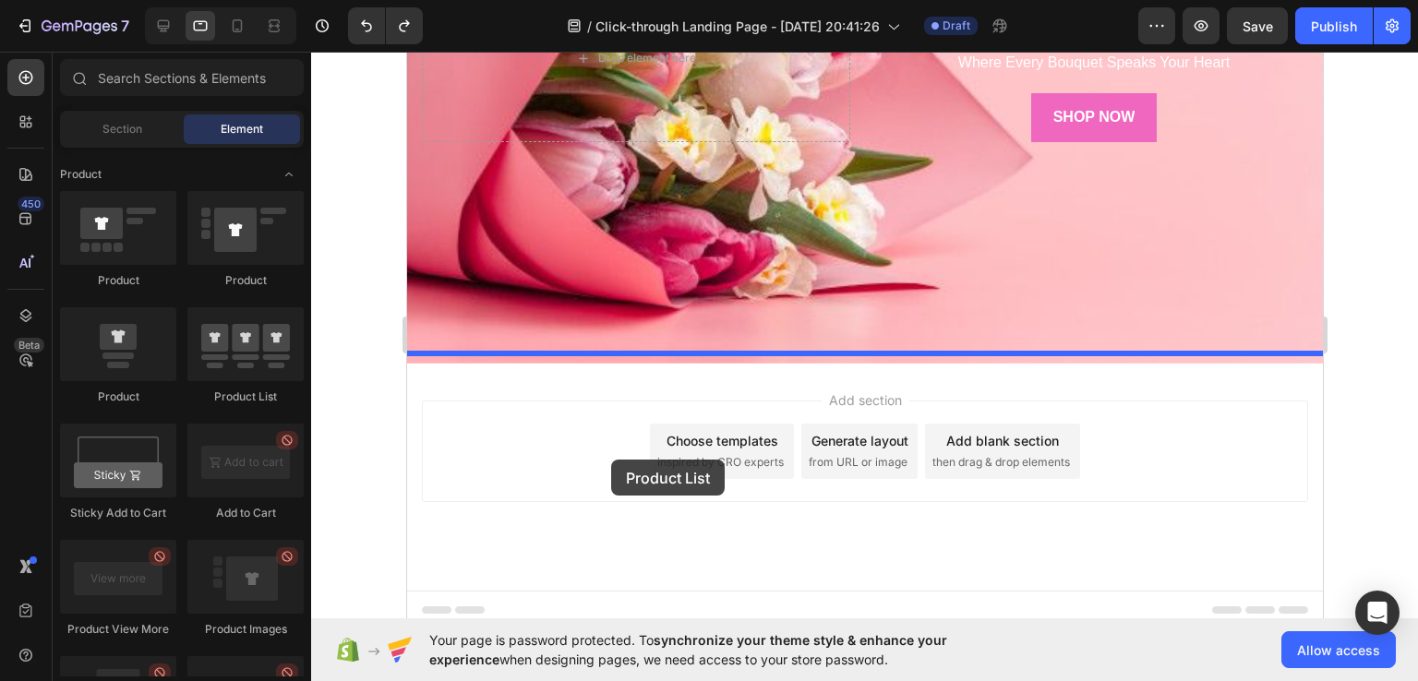
drag, startPoint x: 652, startPoint y: 409, endPoint x: 612, endPoint y: 460, distance: 64.4
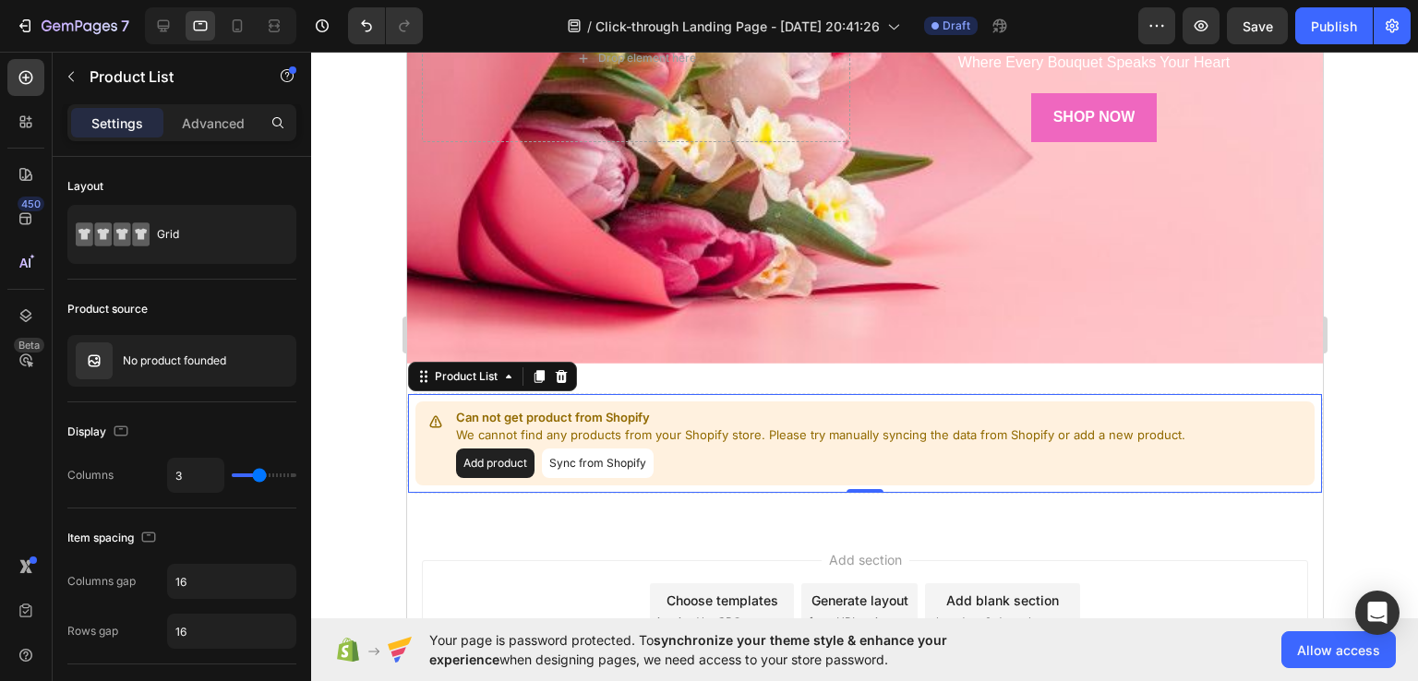
click at [491, 451] on button "Add product" at bounding box center [494, 464] width 78 height 30
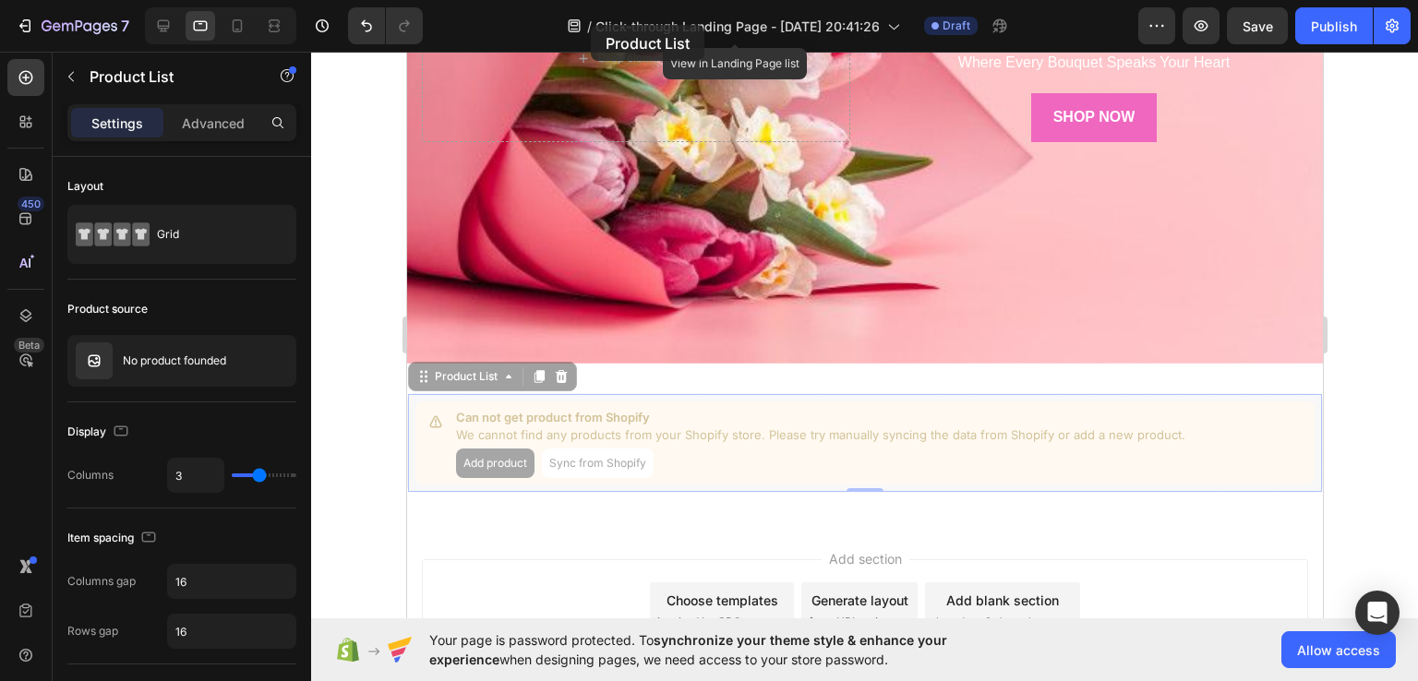
scroll to position [291, 0]
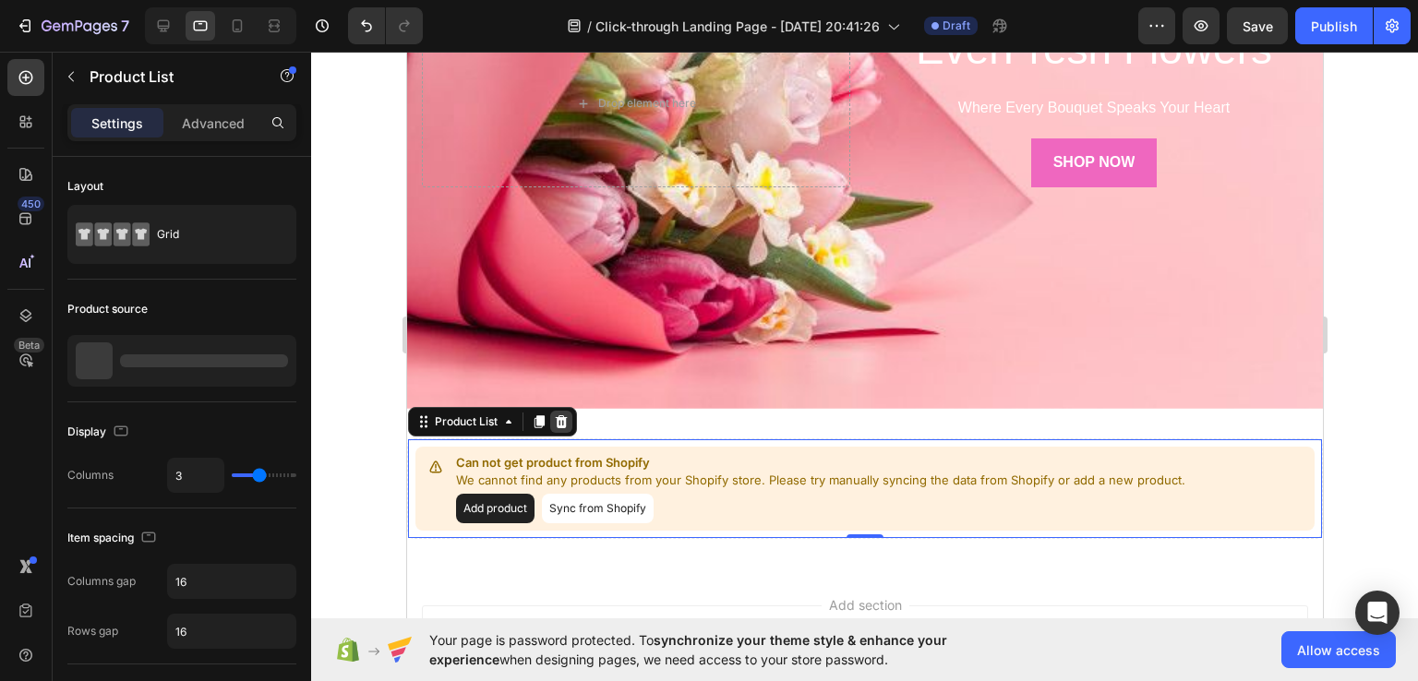
click at [558, 415] on icon at bounding box center [561, 421] width 12 height 13
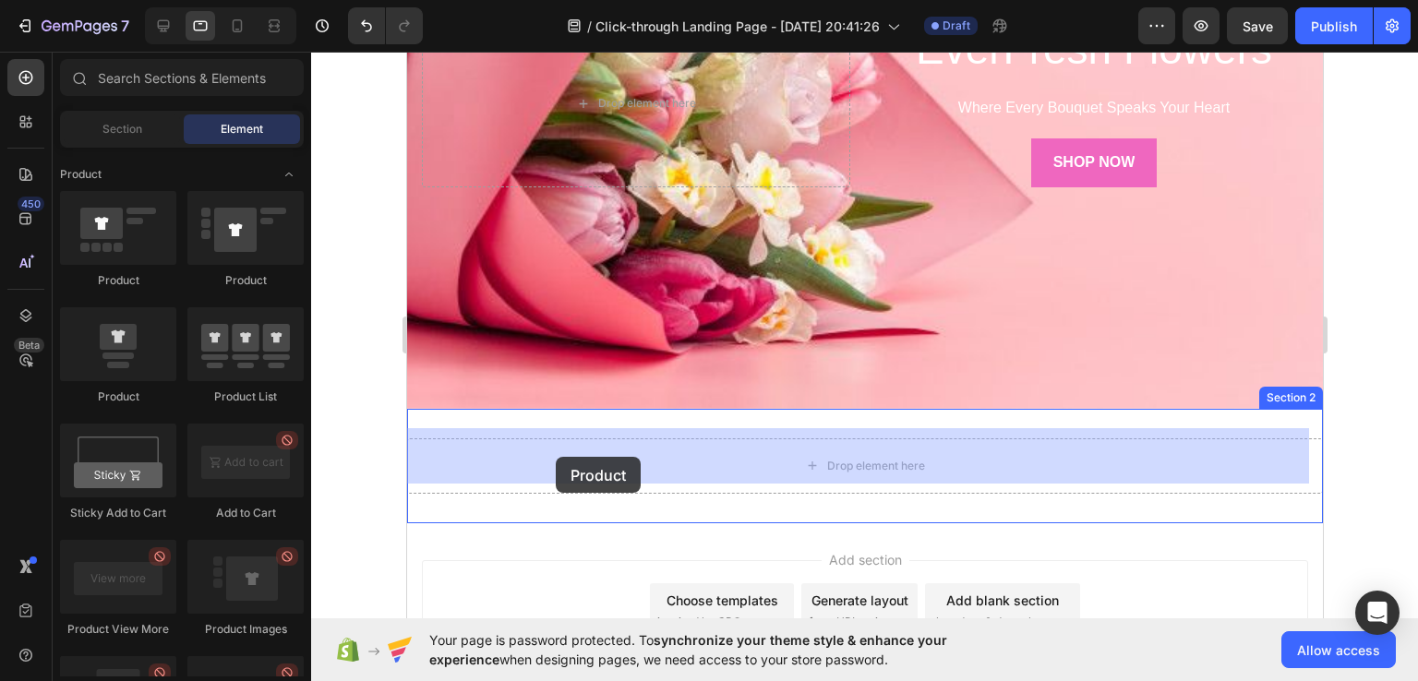
drag, startPoint x: 536, startPoint y: 408, endPoint x: 566, endPoint y: 457, distance: 57.1
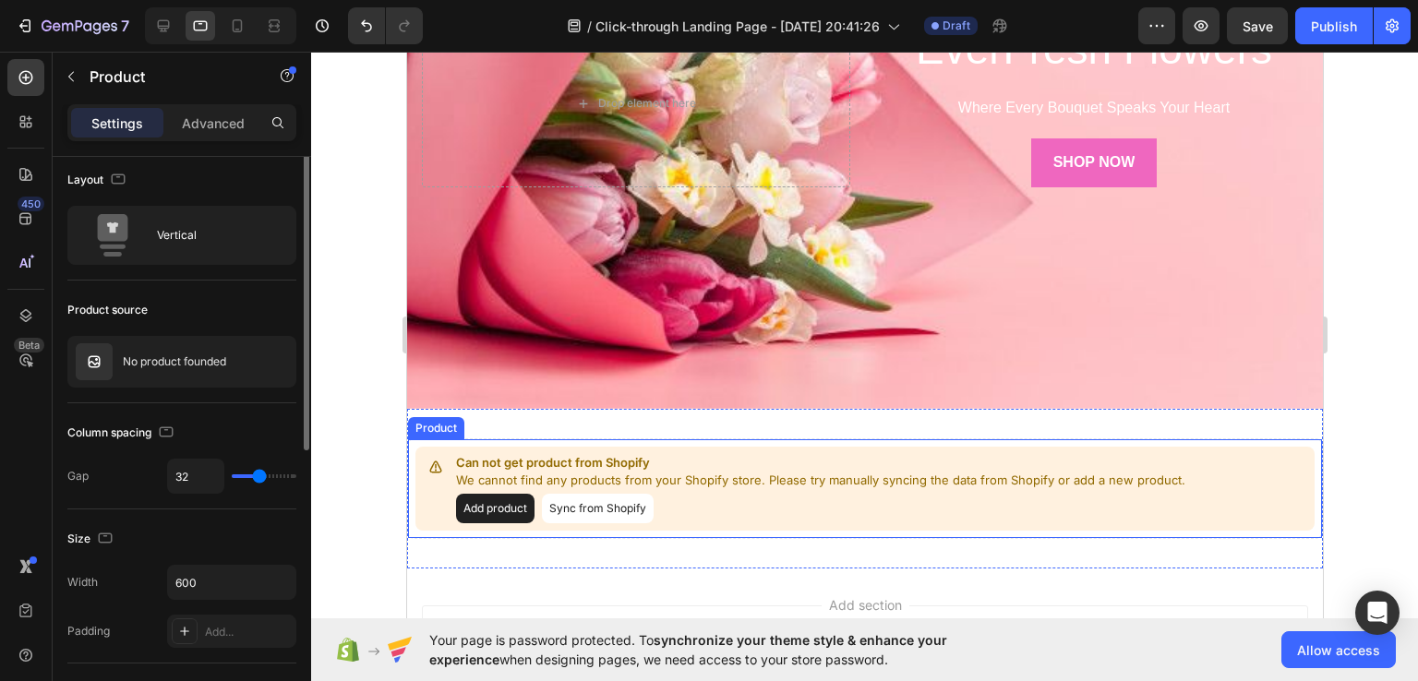
scroll to position [0, 0]
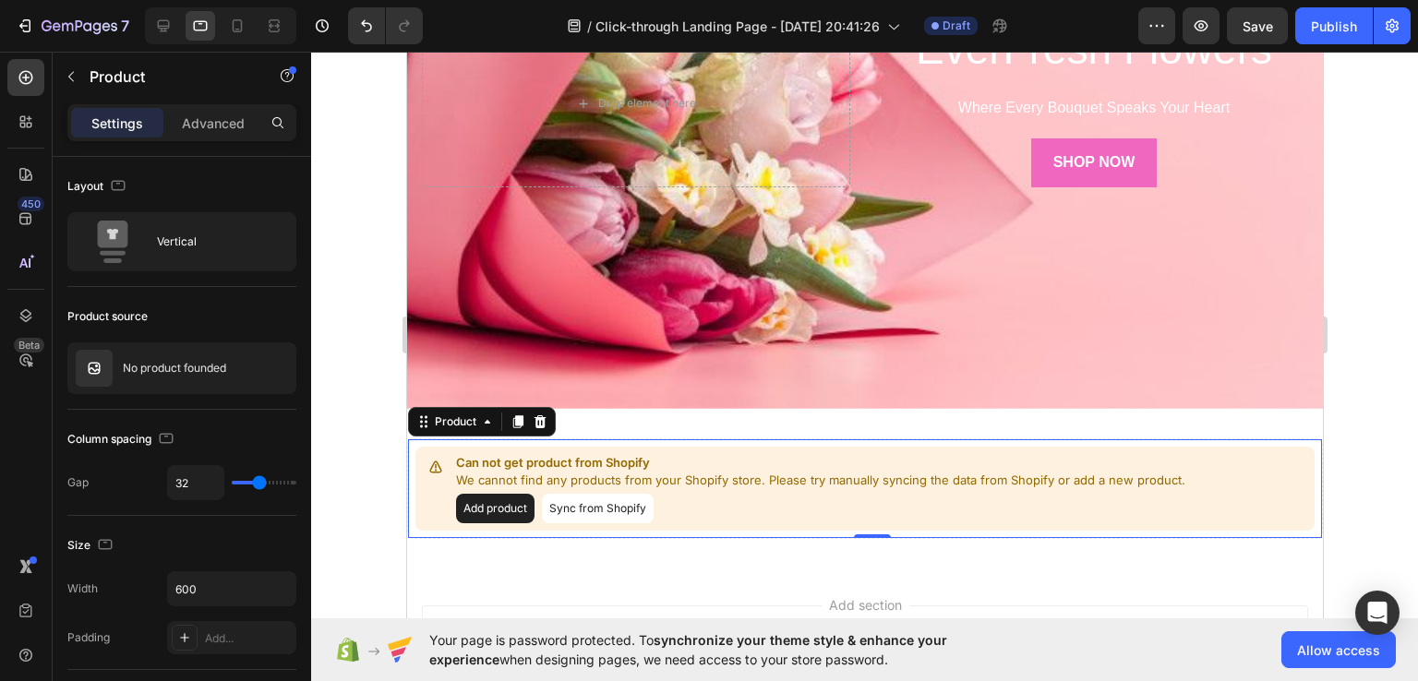
click at [509, 499] on button "Add product" at bounding box center [494, 509] width 78 height 30
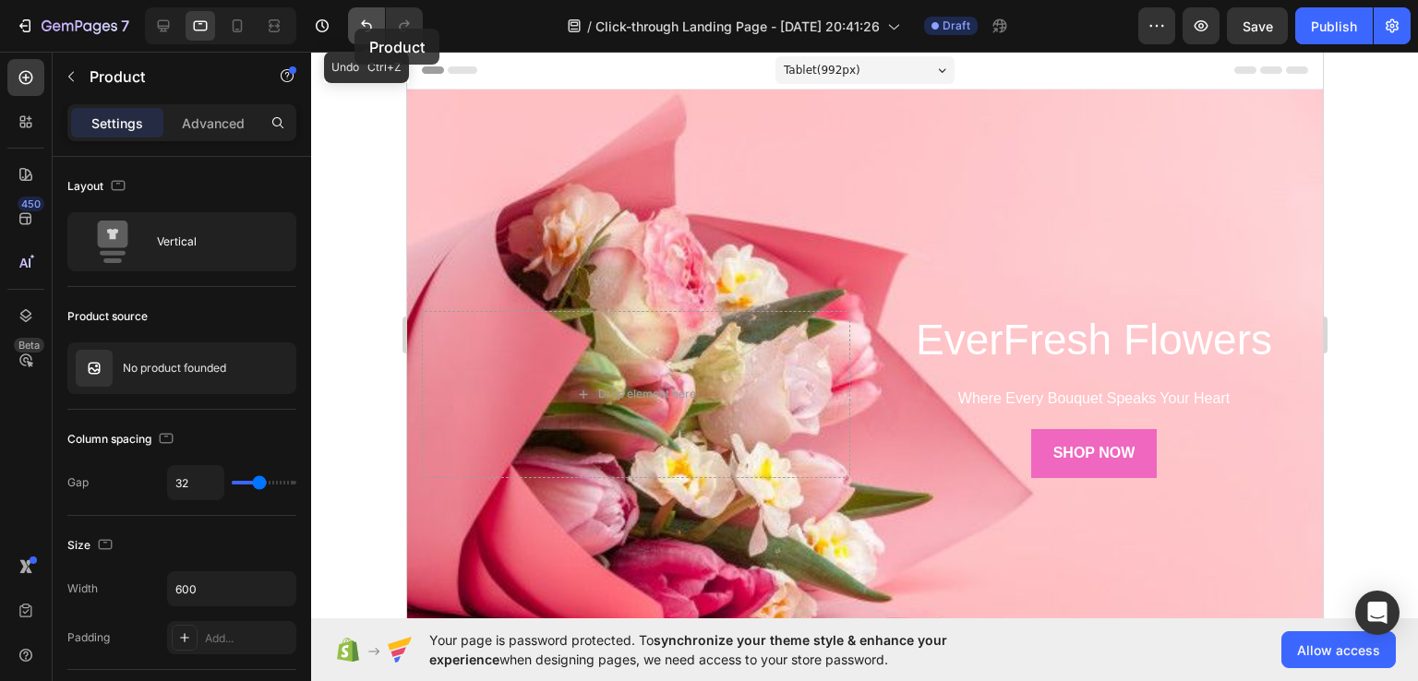
click at [354, 29] on button "Undo/Redo" at bounding box center [366, 25] width 37 height 37
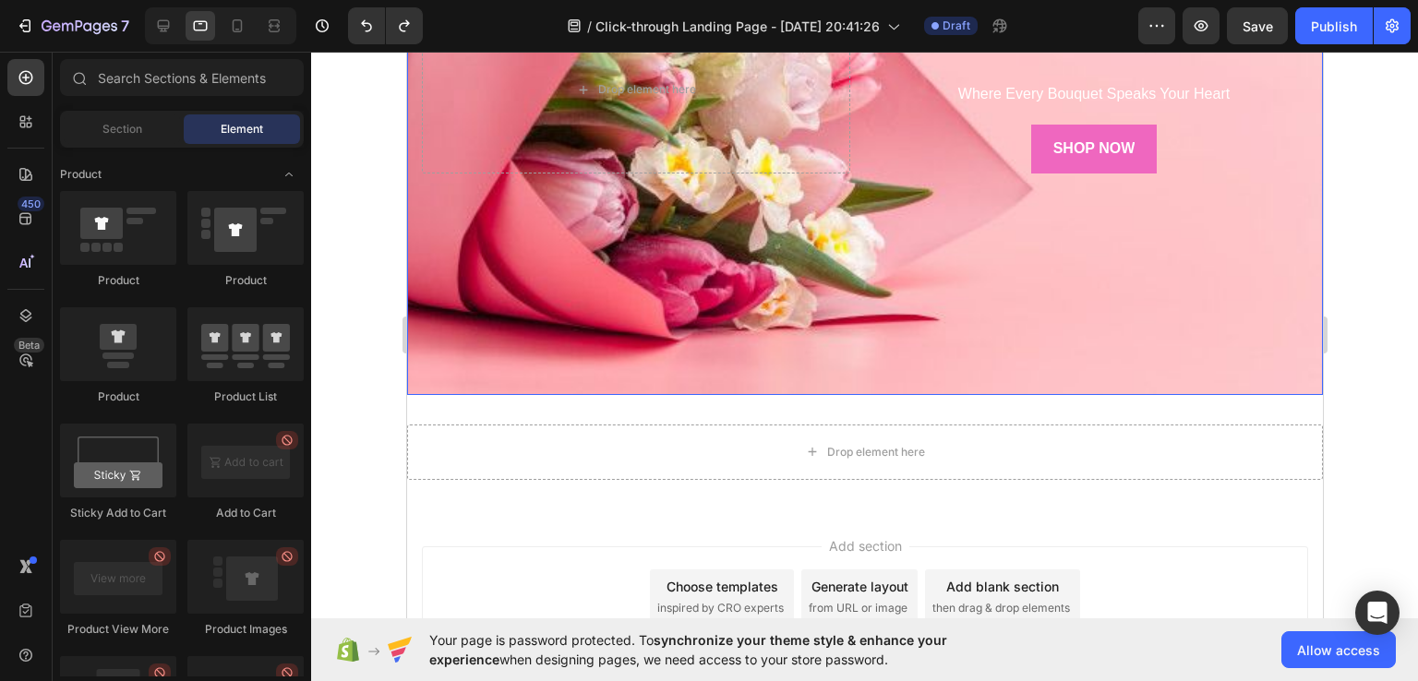
scroll to position [305, 0]
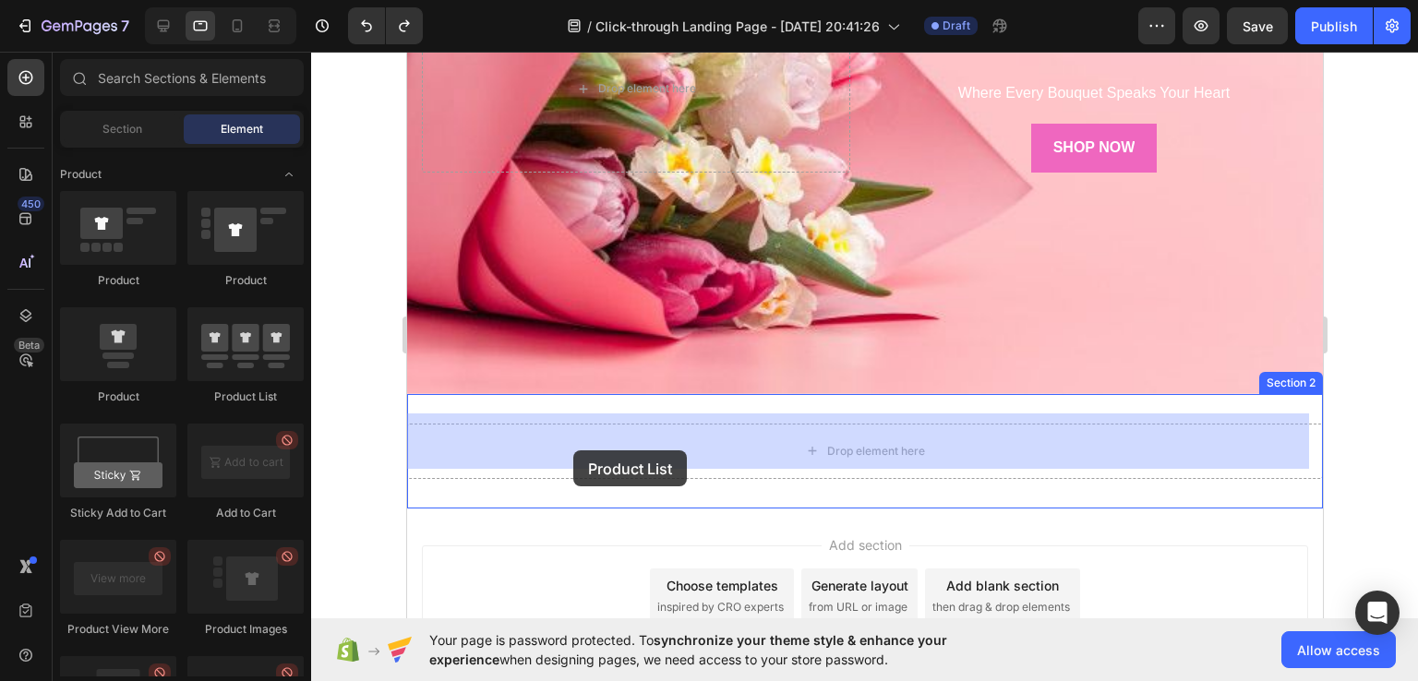
drag, startPoint x: 637, startPoint y: 395, endPoint x: 572, endPoint y: 449, distance: 84.5
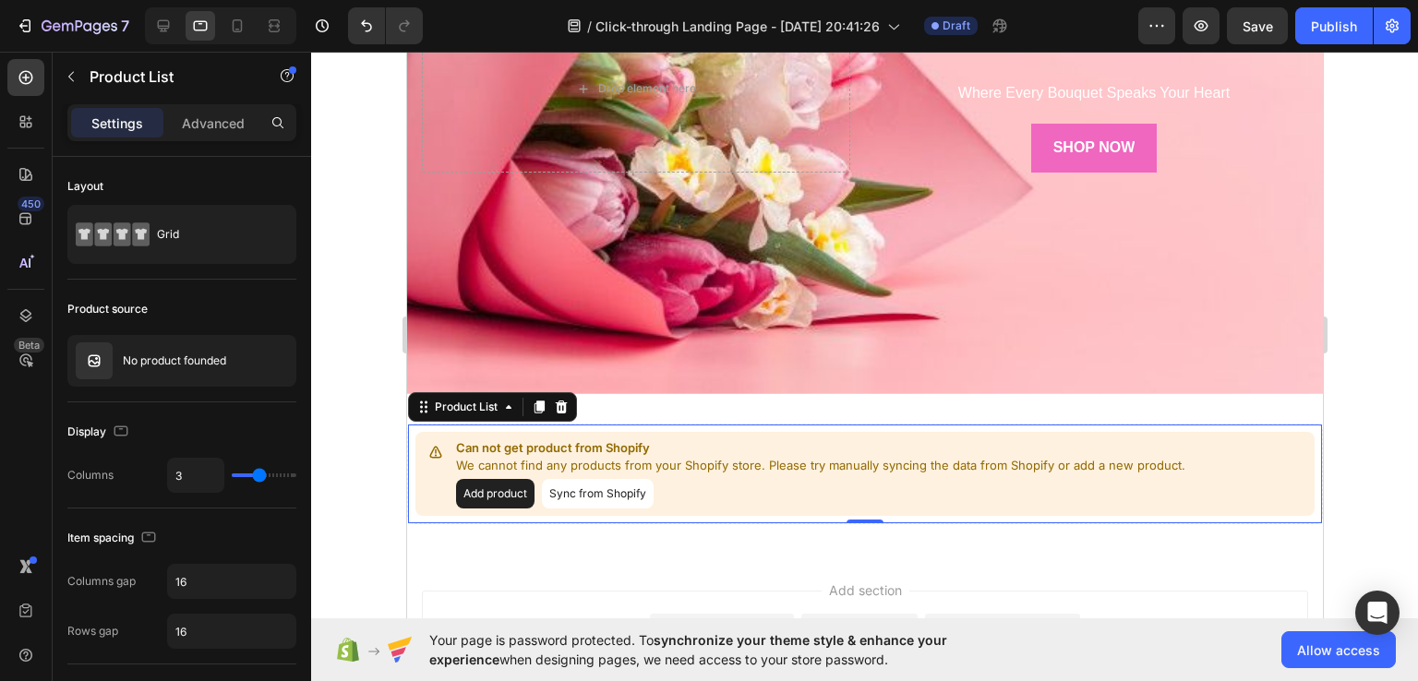
click at [568, 485] on button "Sync from Shopify" at bounding box center [597, 494] width 112 height 30
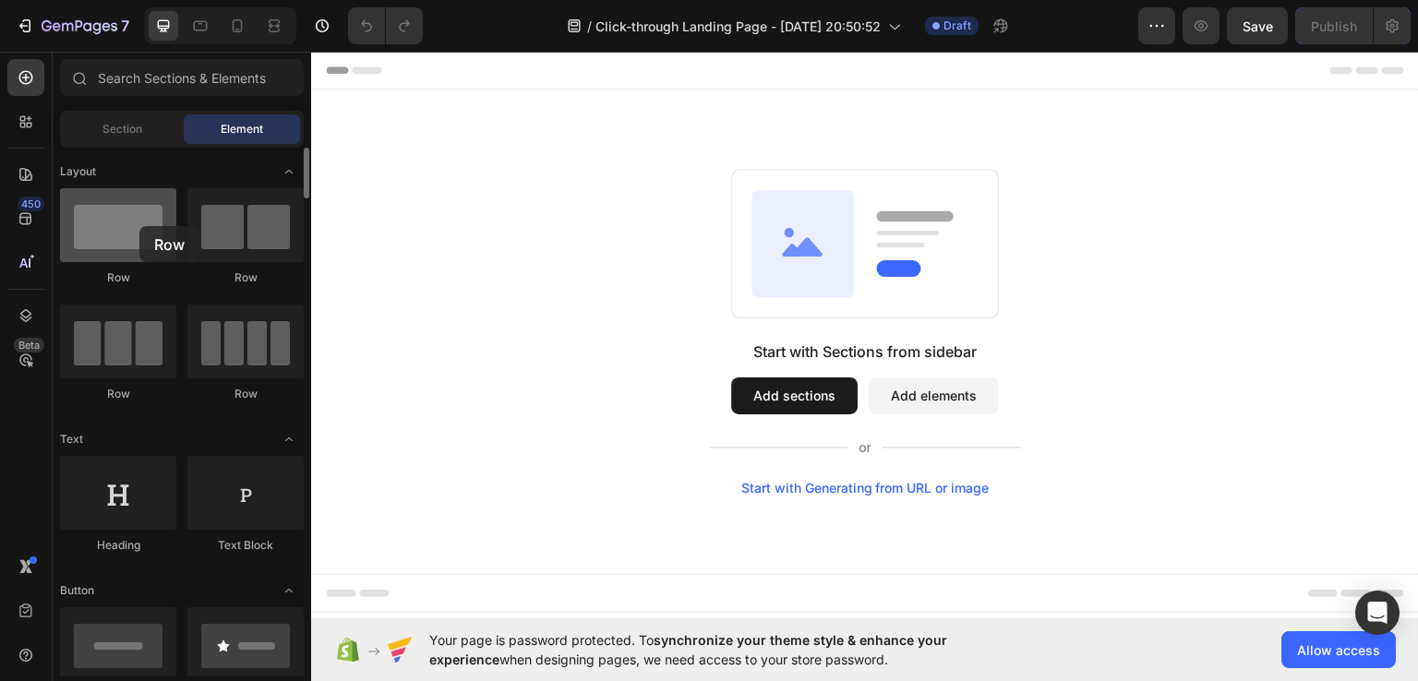
click at [139, 226] on div at bounding box center [118, 225] width 116 height 74
click at [784, 399] on button "Add sections" at bounding box center [794, 395] width 126 height 37
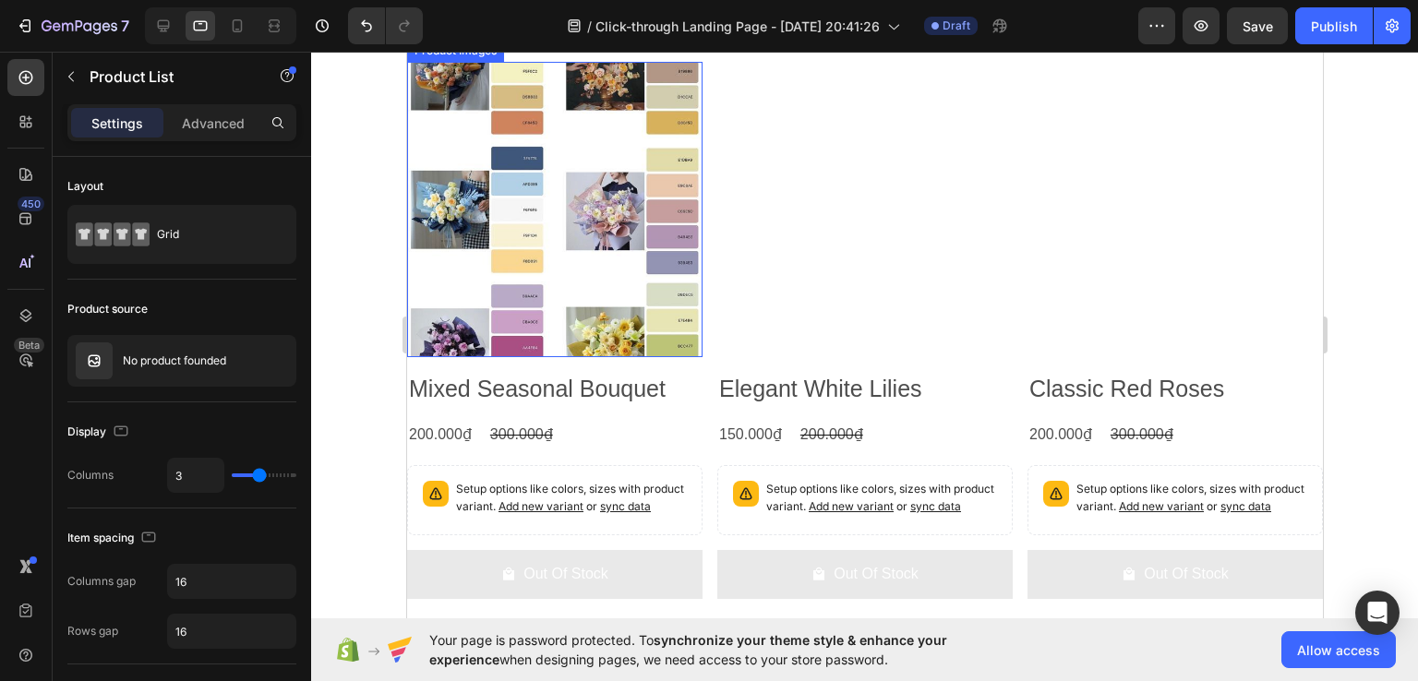
scroll to position [758, 0]
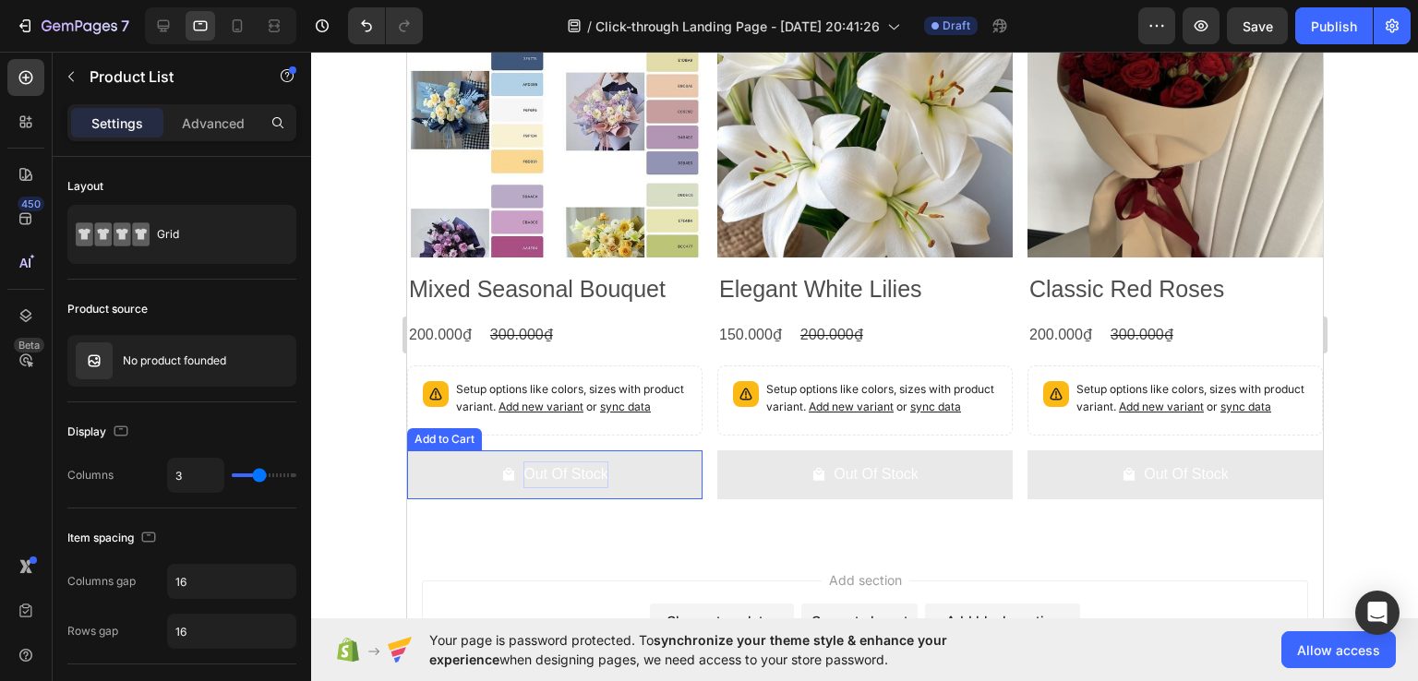
click at [533, 482] on div "Out Of Stock" at bounding box center [564, 474] width 85 height 27
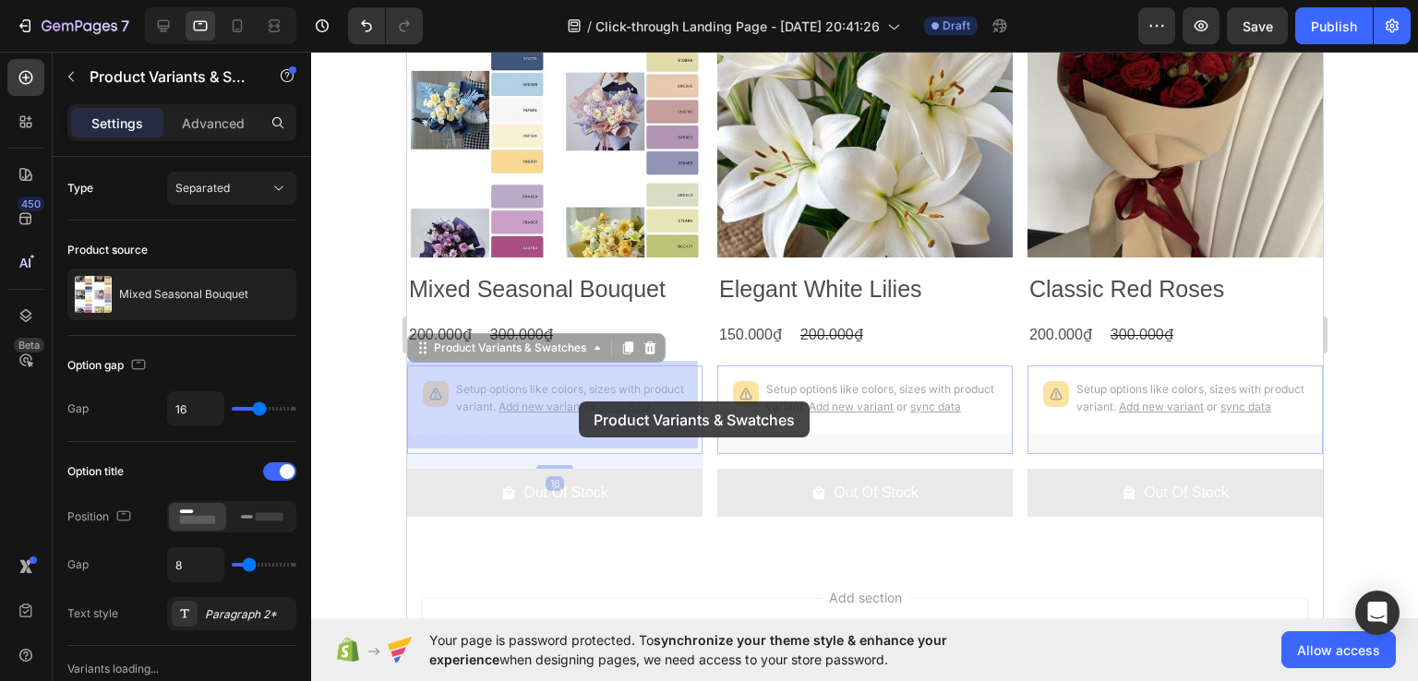
drag, startPoint x: 636, startPoint y: 418, endPoint x: 578, endPoint y: 402, distance: 60.2
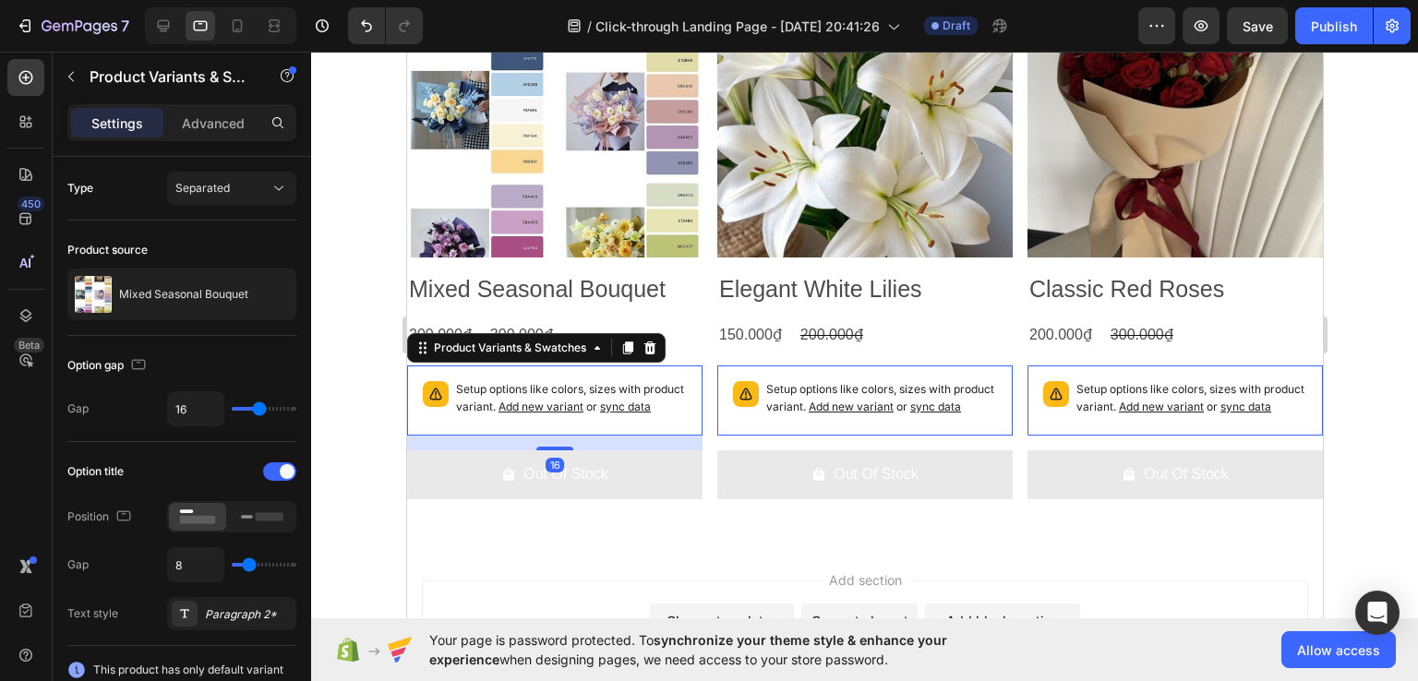
click at [578, 402] on span "Add new variant" at bounding box center [539, 407] width 85 height 14
click at [364, 26] on icon "Undo/Redo" at bounding box center [366, 26] width 11 height 12
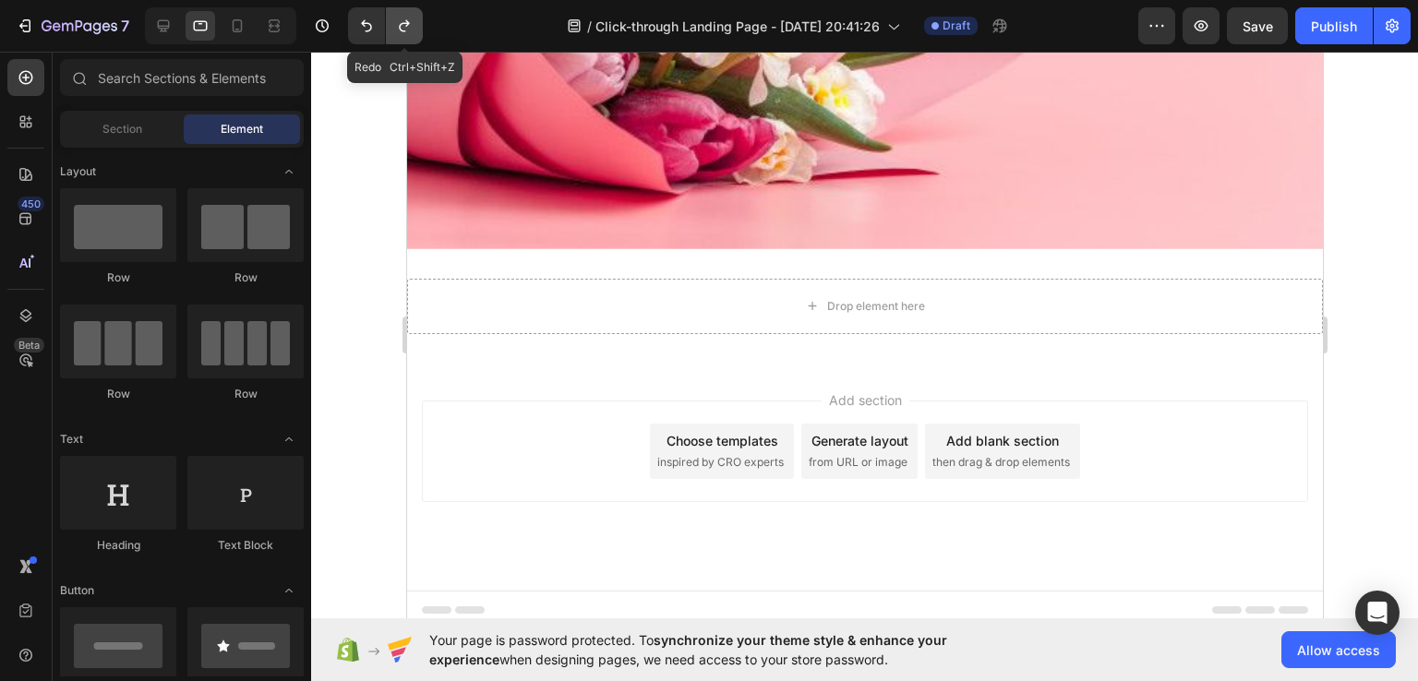
click at [400, 25] on icon "Undo/Redo" at bounding box center [404, 26] width 10 height 12
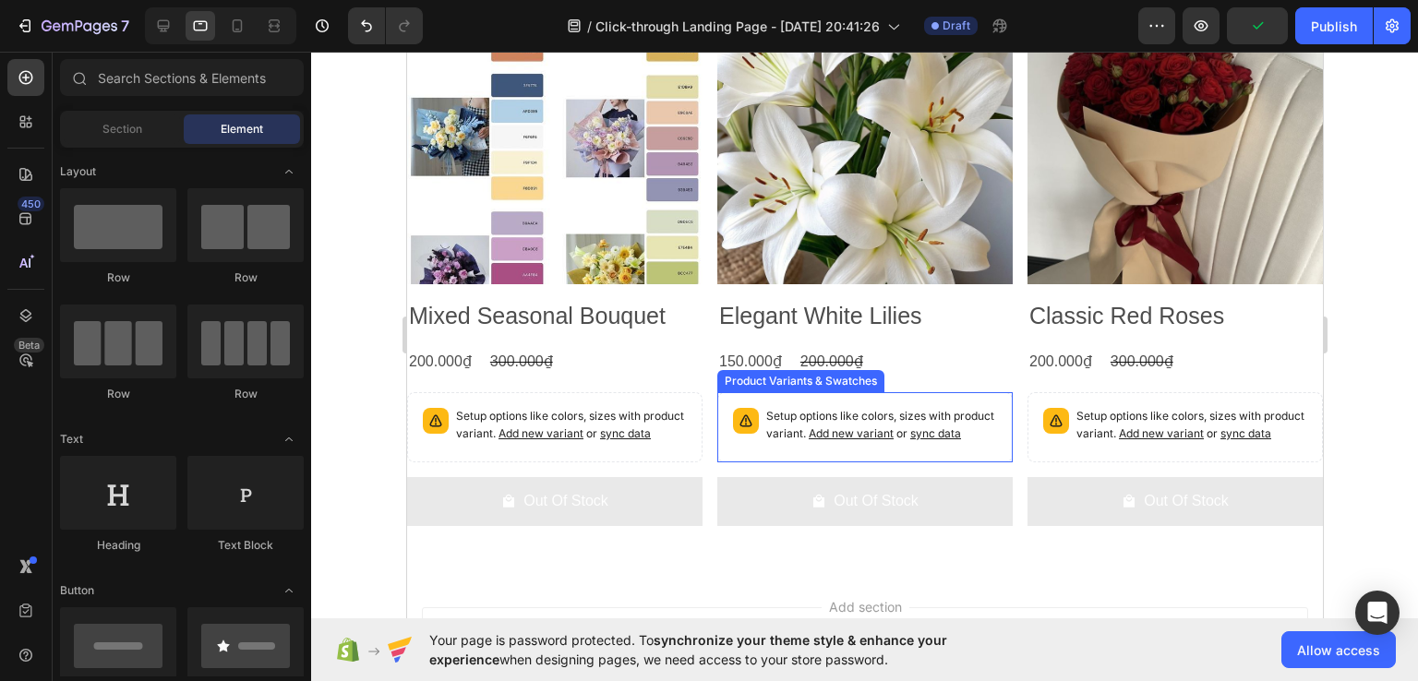
scroll to position [722, 0]
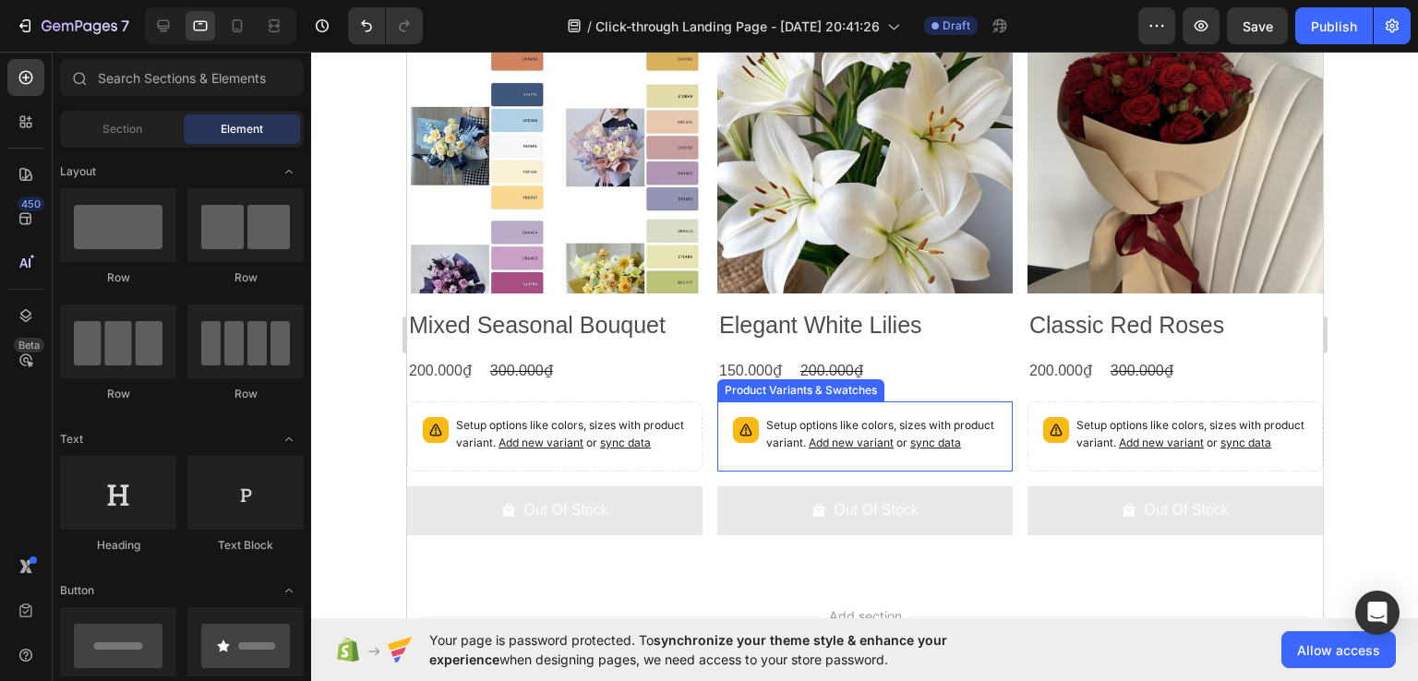
click at [582, 438] on span "Add new variant" at bounding box center [539, 443] width 85 height 14
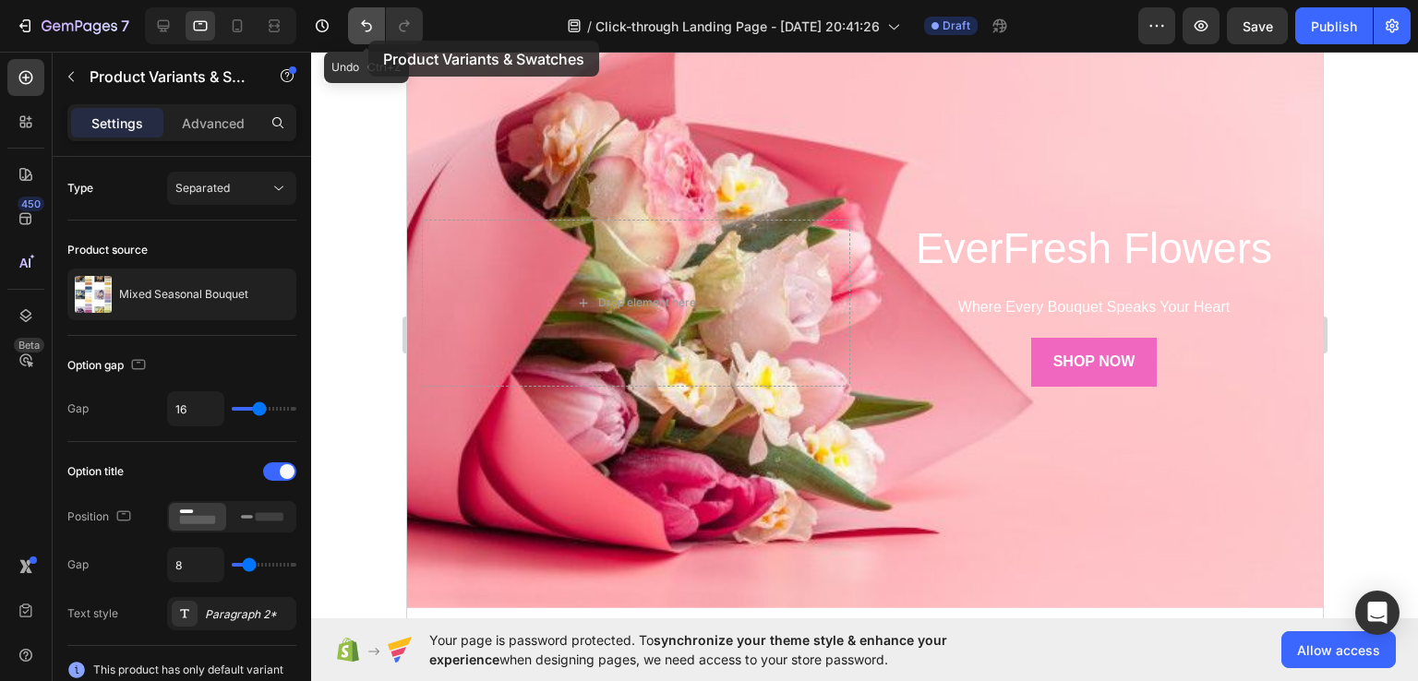
scroll to position [30, 0]
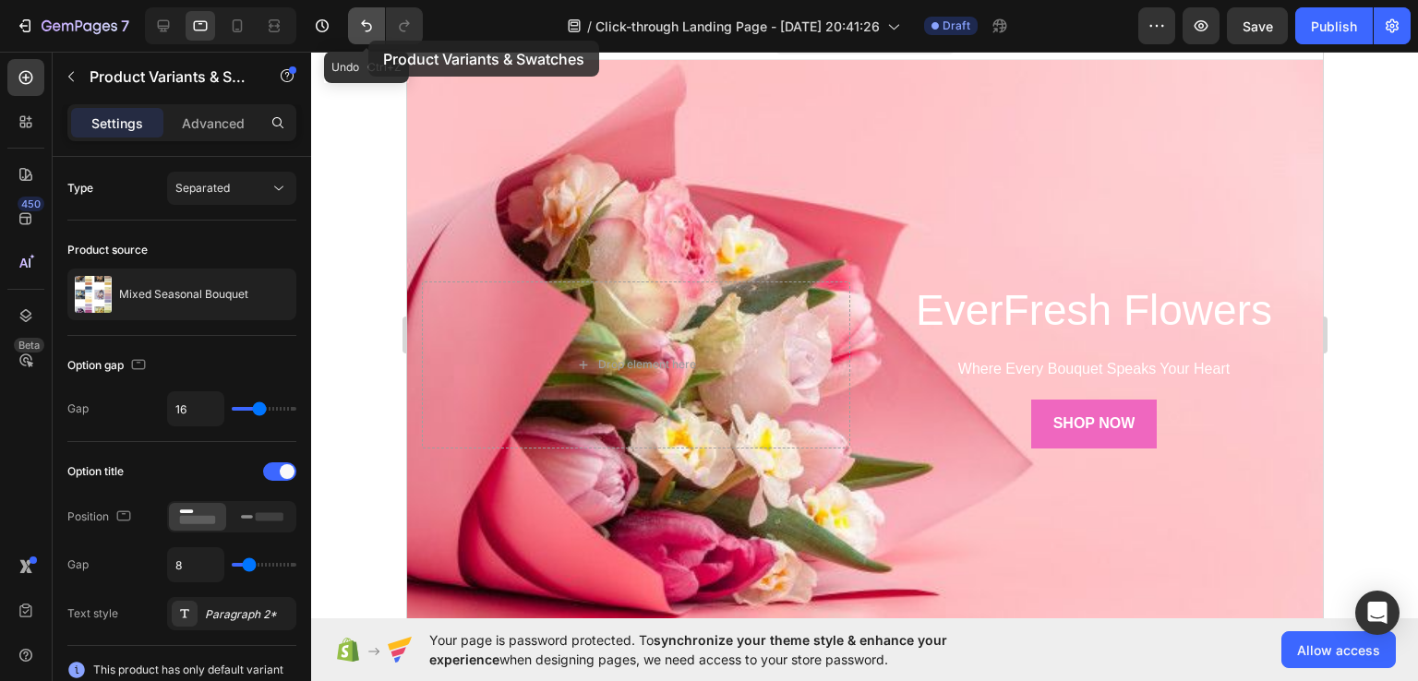
click at [368, 41] on button "Undo/Redo" at bounding box center [366, 25] width 37 height 37
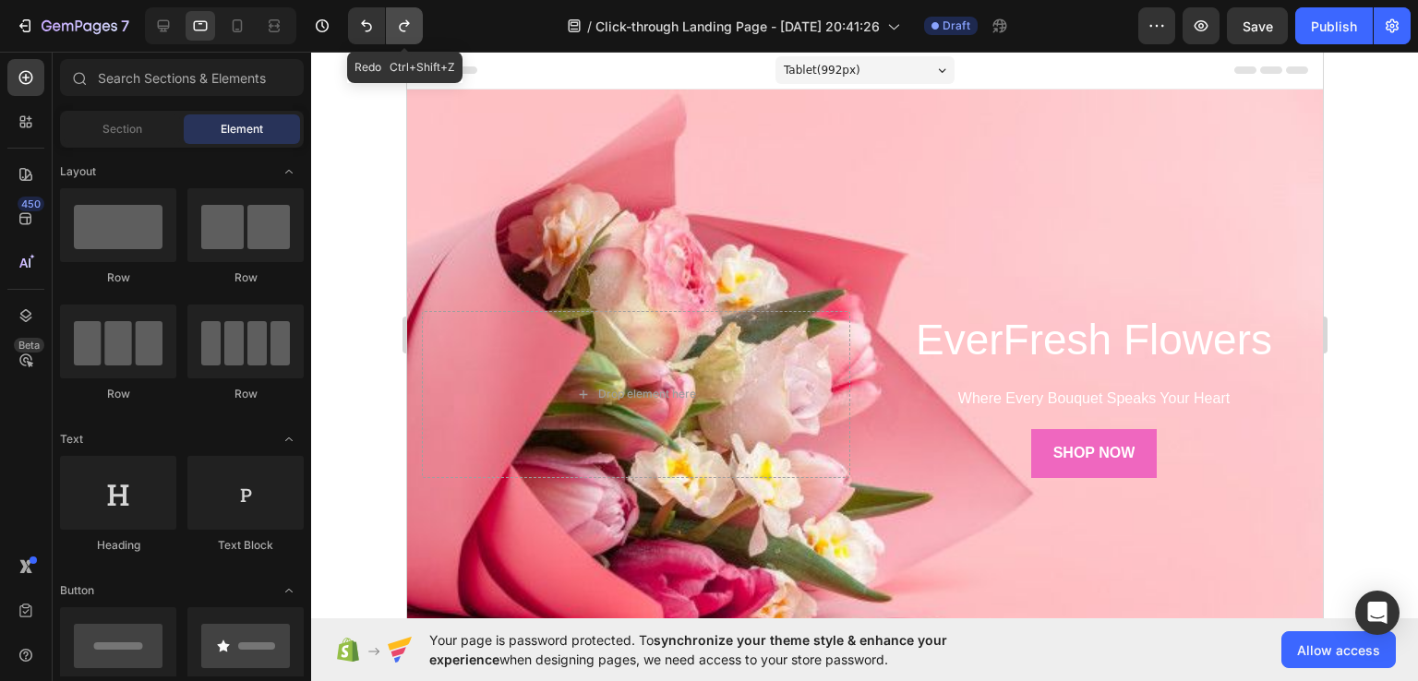
click at [400, 29] on icon "Undo/Redo" at bounding box center [404, 26] width 10 height 12
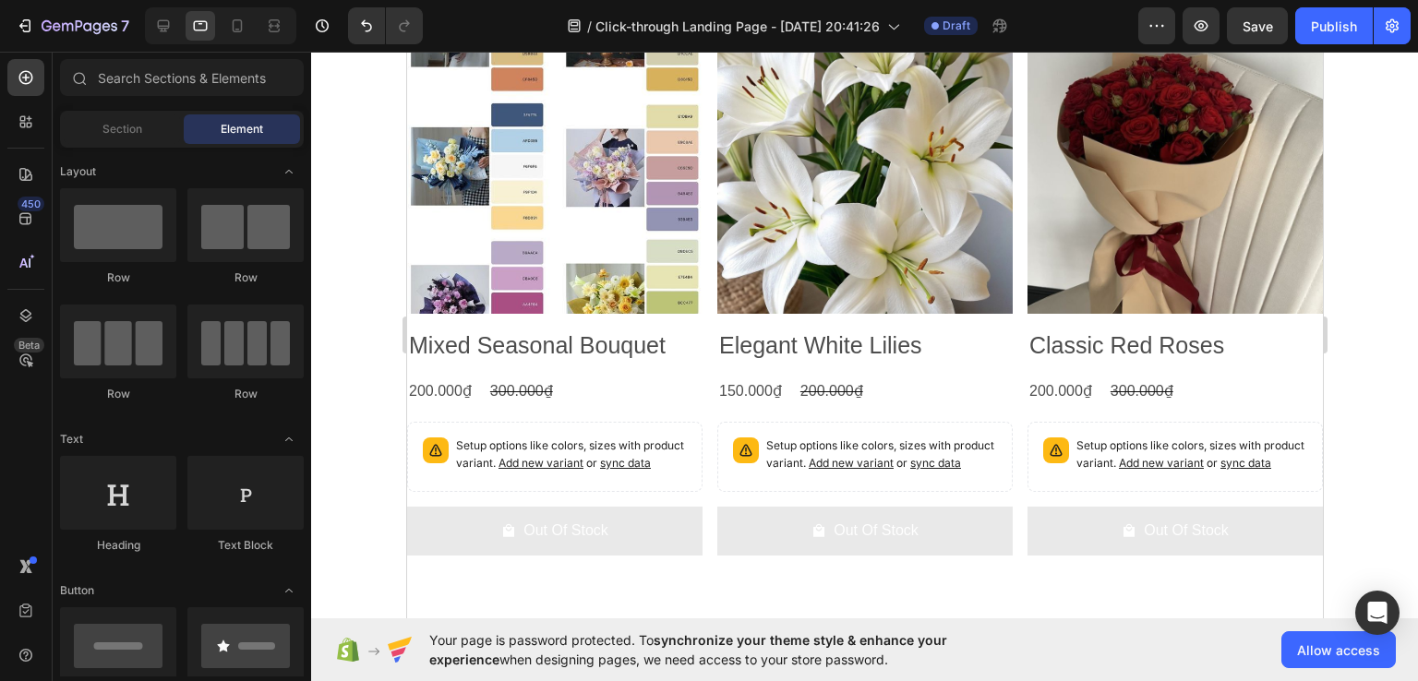
scroll to position [961, 0]
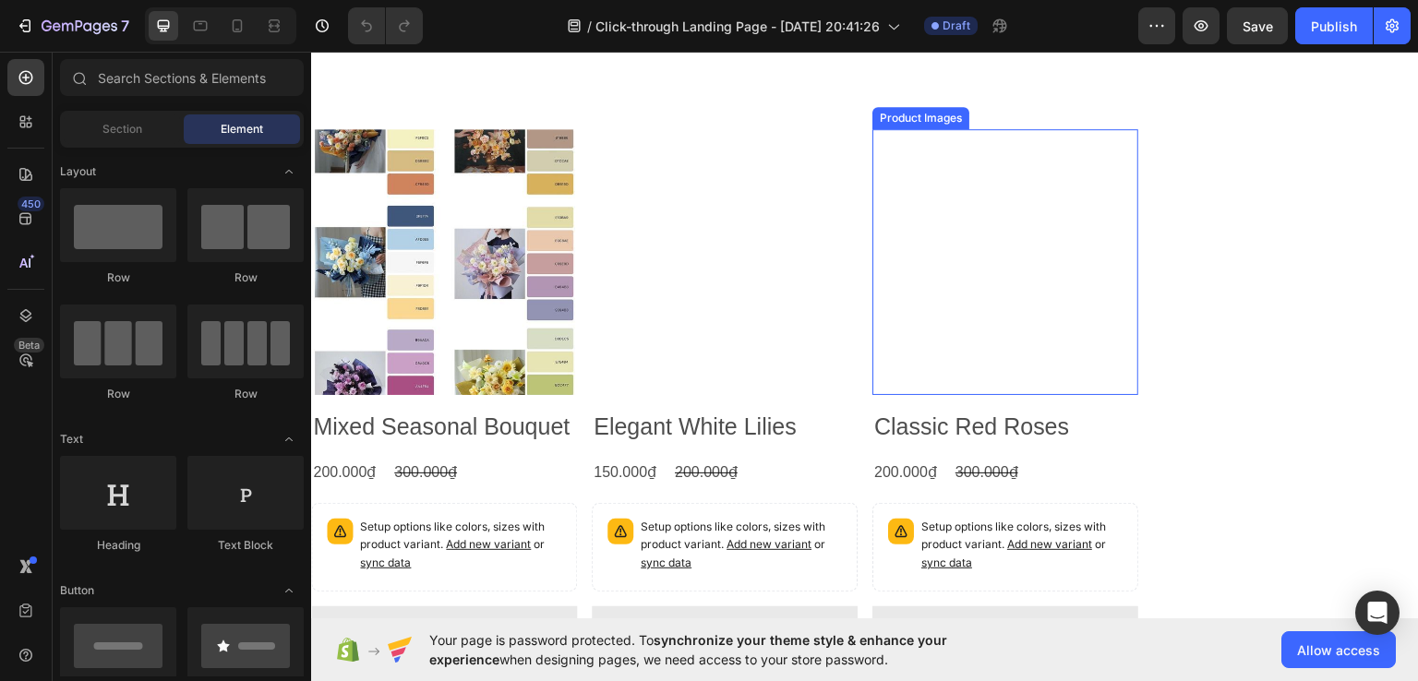
scroll to position [830, 0]
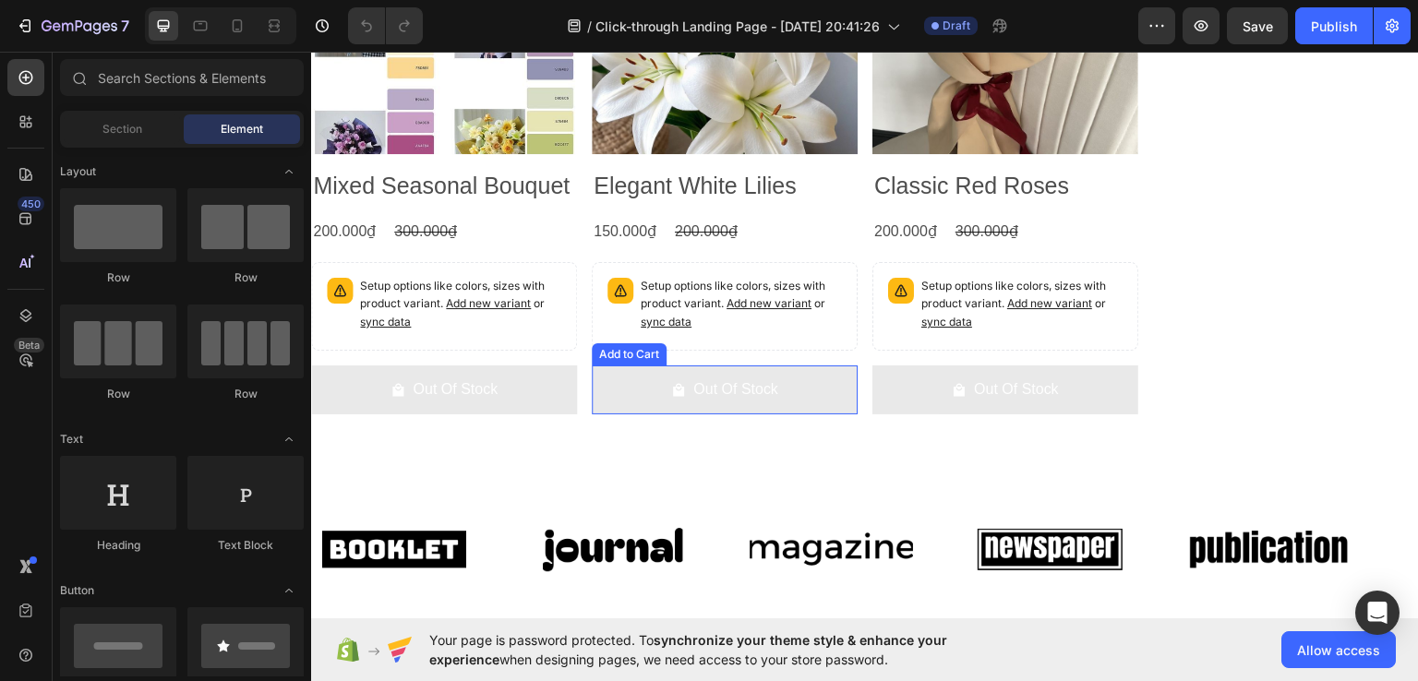
click at [577, 401] on button "Out Of Stock" at bounding box center [444, 389] width 266 height 49
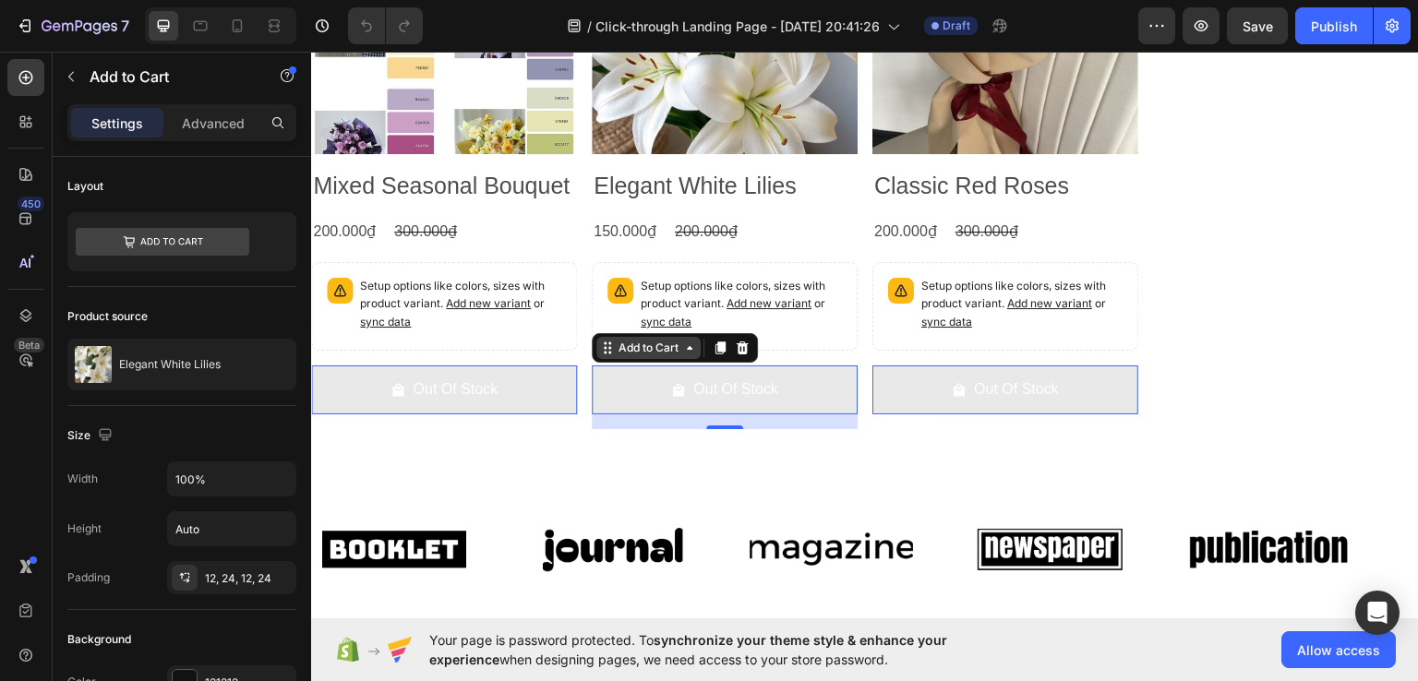
click at [383, 353] on div "Add to Cart" at bounding box center [349, 353] width 67 height 17
click at [311, 51] on icon at bounding box center [311, 51] width 0 height 0
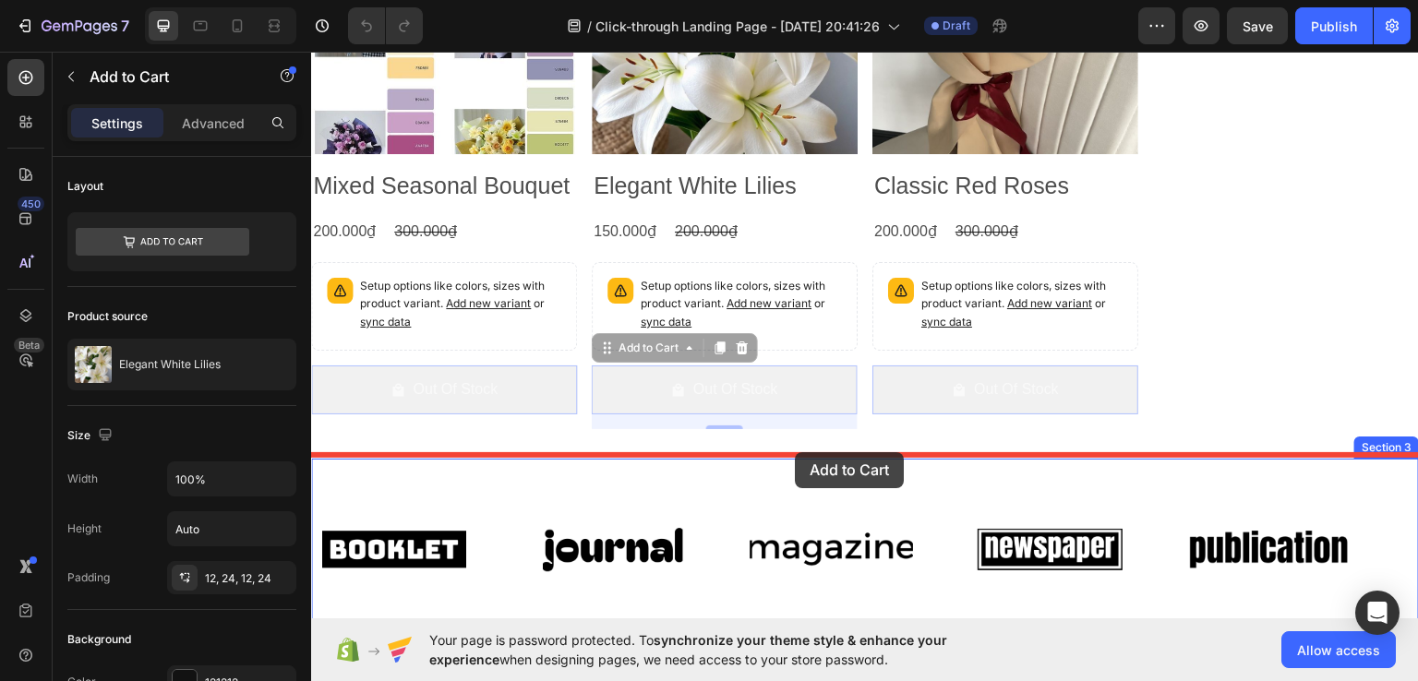
drag, startPoint x: 685, startPoint y: 341, endPoint x: 788, endPoint y: 448, distance: 148.2
click at [788, 448] on div "Header Product Images Mixed Seasonal Bouquet Product Title 200.000₫ Product Pri…" at bounding box center [865, 62] width 1108 height 1683
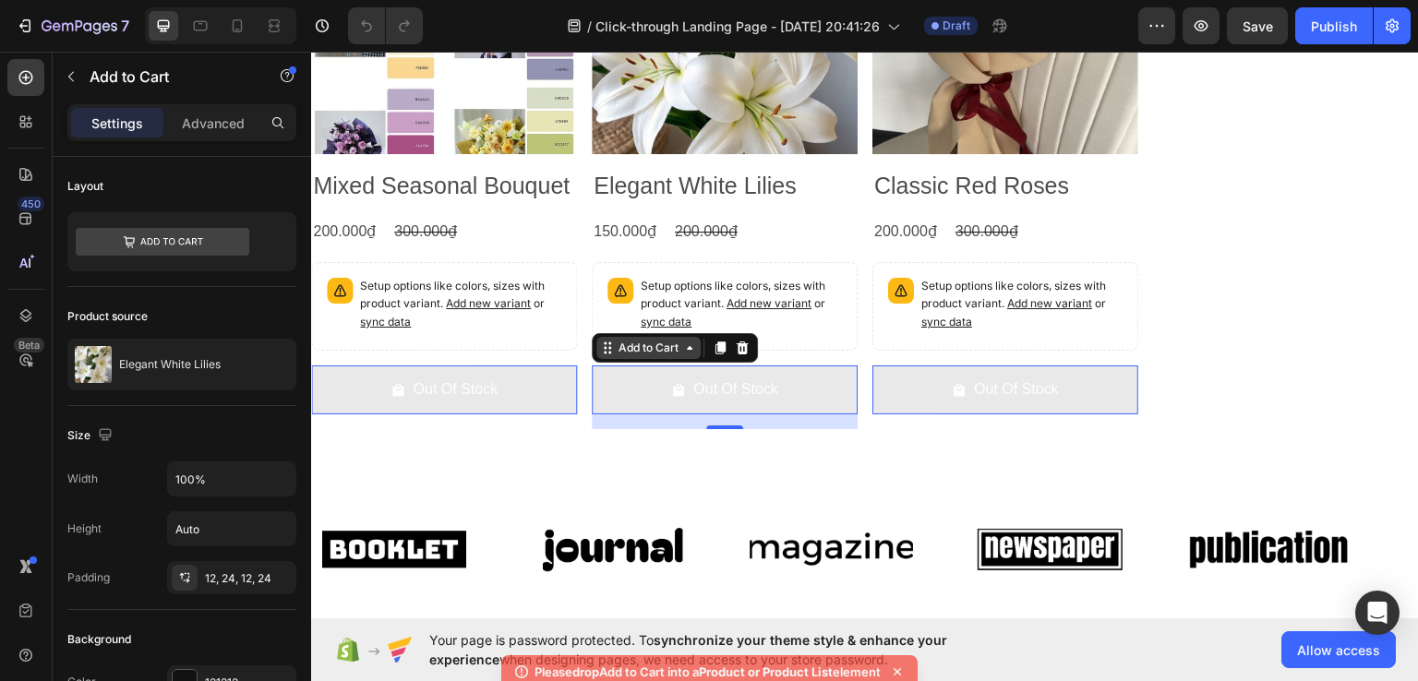
click at [383, 351] on div "Add to Cart" at bounding box center [349, 353] width 67 height 17
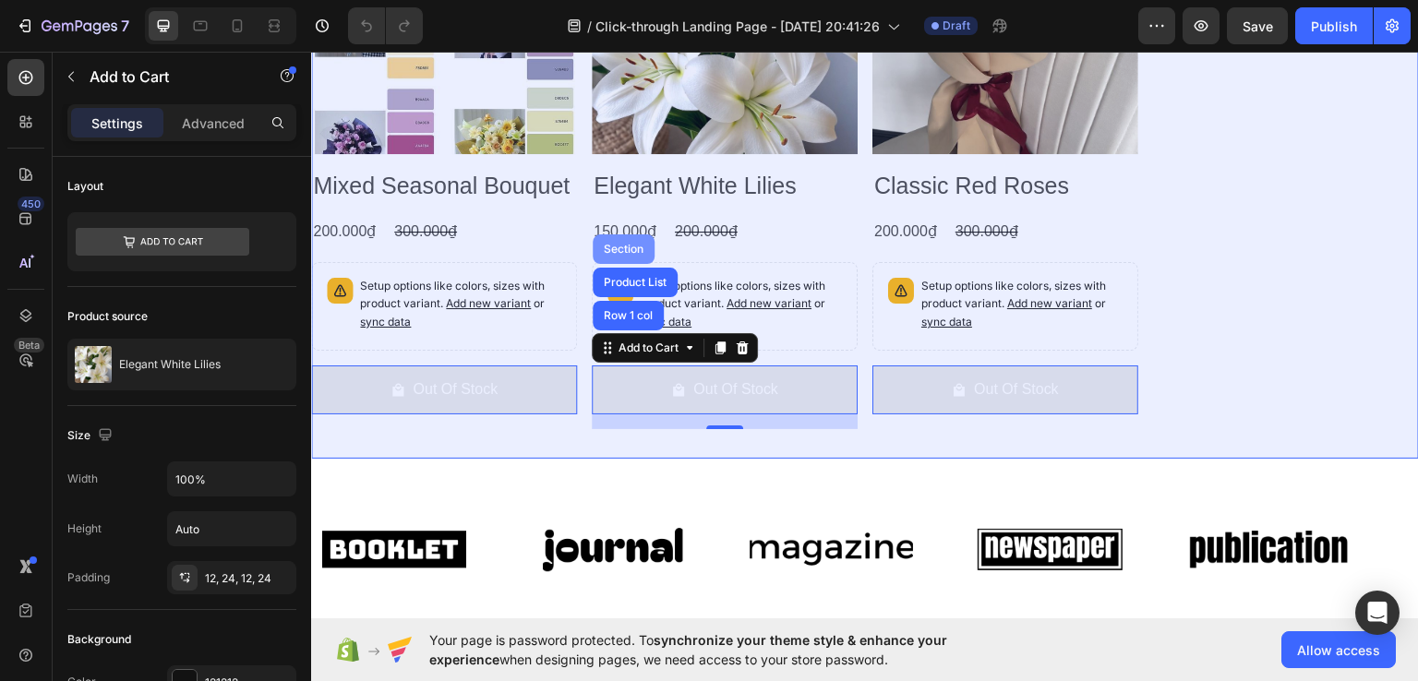
click at [610, 243] on div "Section" at bounding box center [623, 248] width 47 height 11
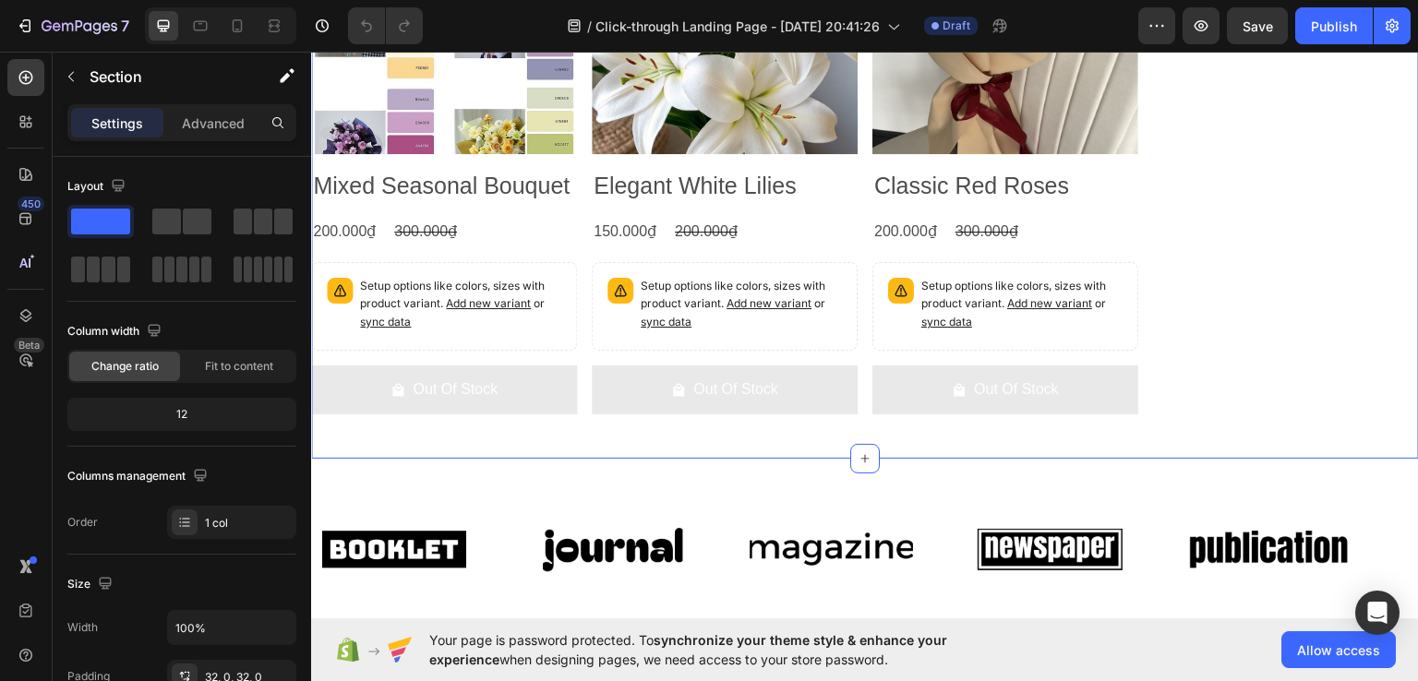
click at [377, 240] on div "150.000₫" at bounding box center [344, 231] width 66 height 30
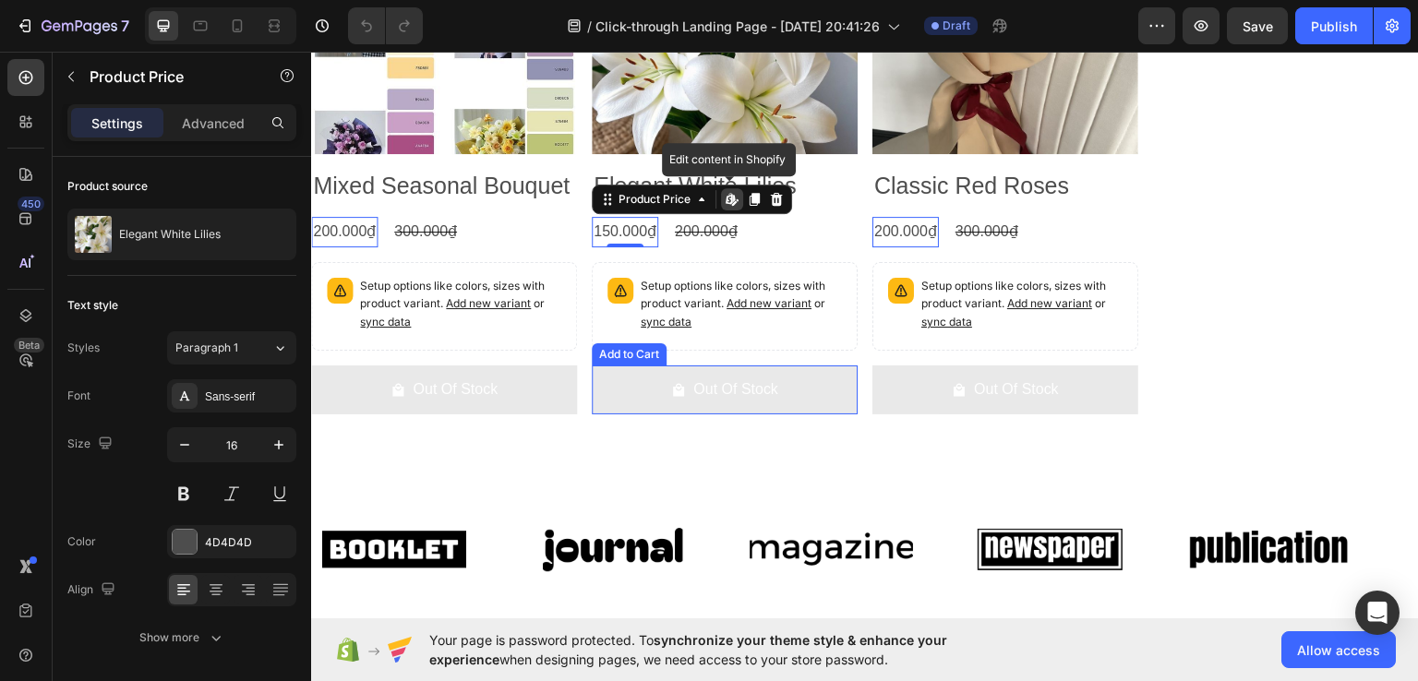
click at [405, 382] on icon "Out Of Stock" at bounding box center [397, 389] width 15 height 15
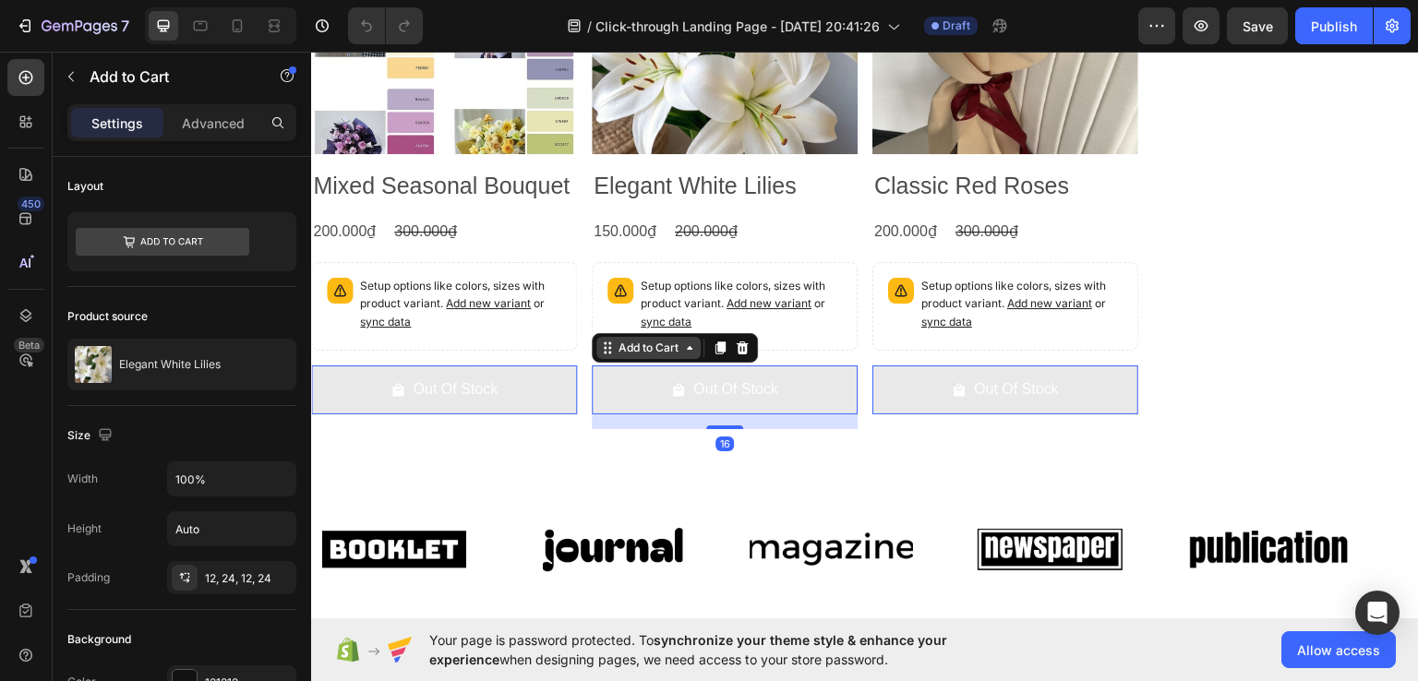
click at [383, 351] on div "Add to Cart" at bounding box center [349, 353] width 67 height 17
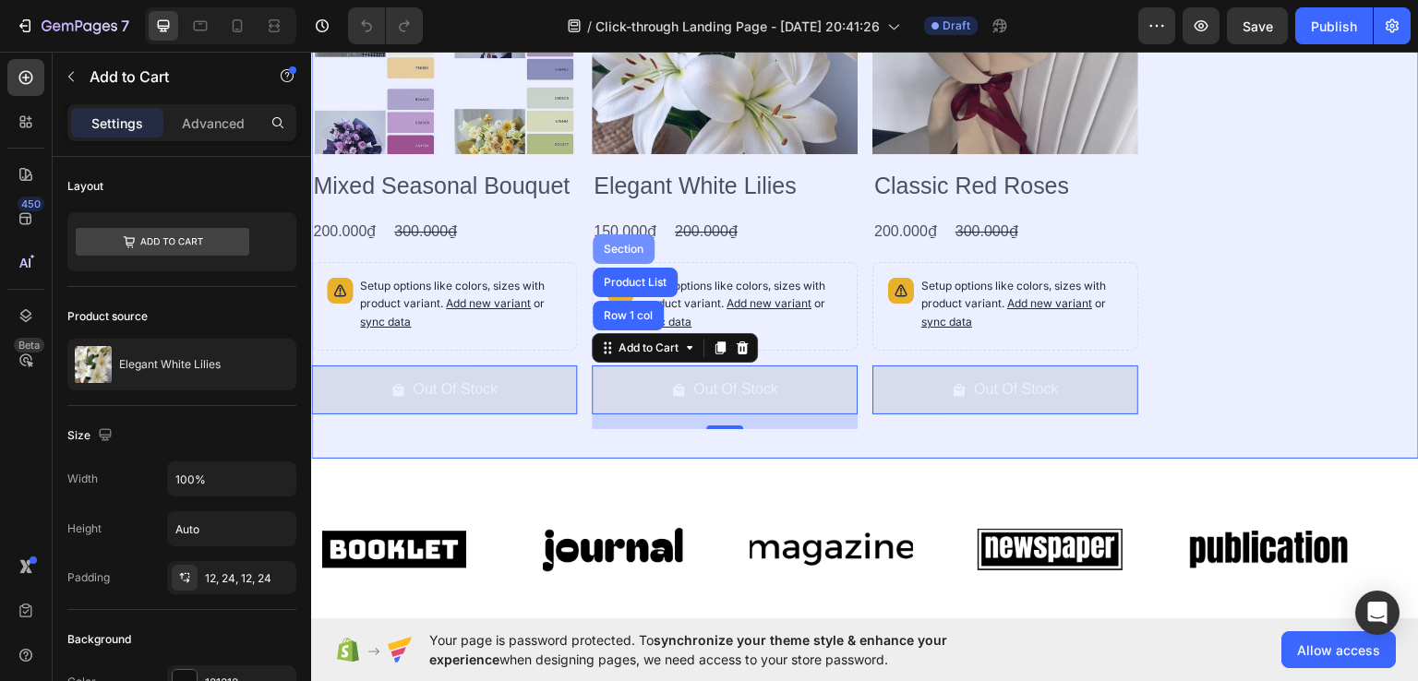
click at [625, 245] on div "Section" at bounding box center [623, 248] width 47 height 11
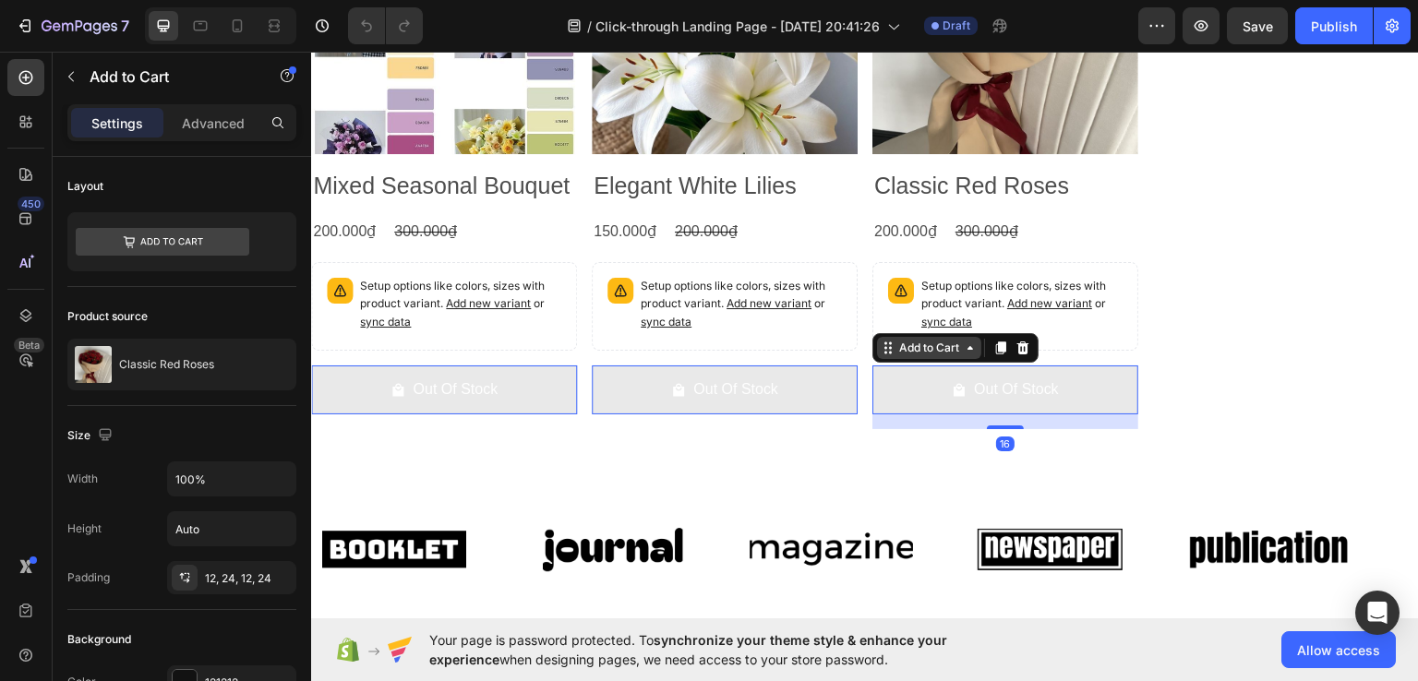
click at [383, 348] on div "Add to Cart" at bounding box center [349, 353] width 67 height 17
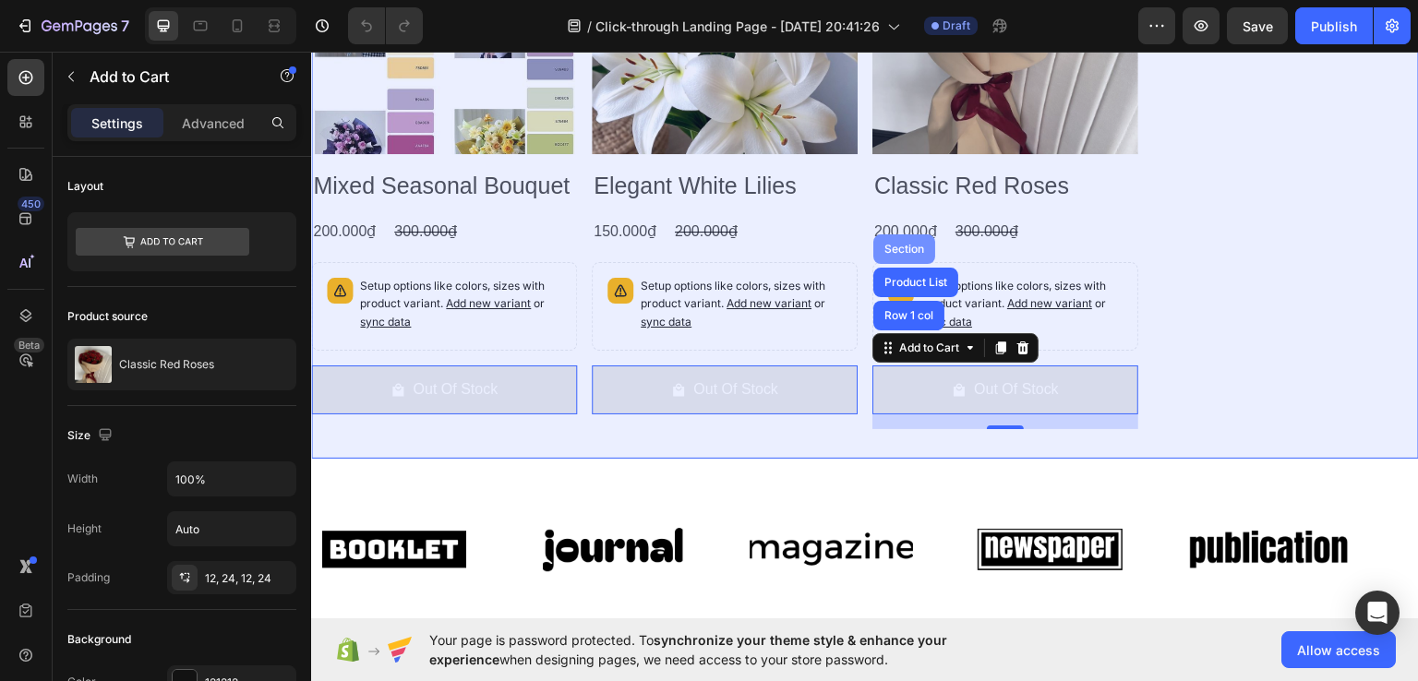
click at [892, 243] on div "Section" at bounding box center [903, 248] width 47 height 11
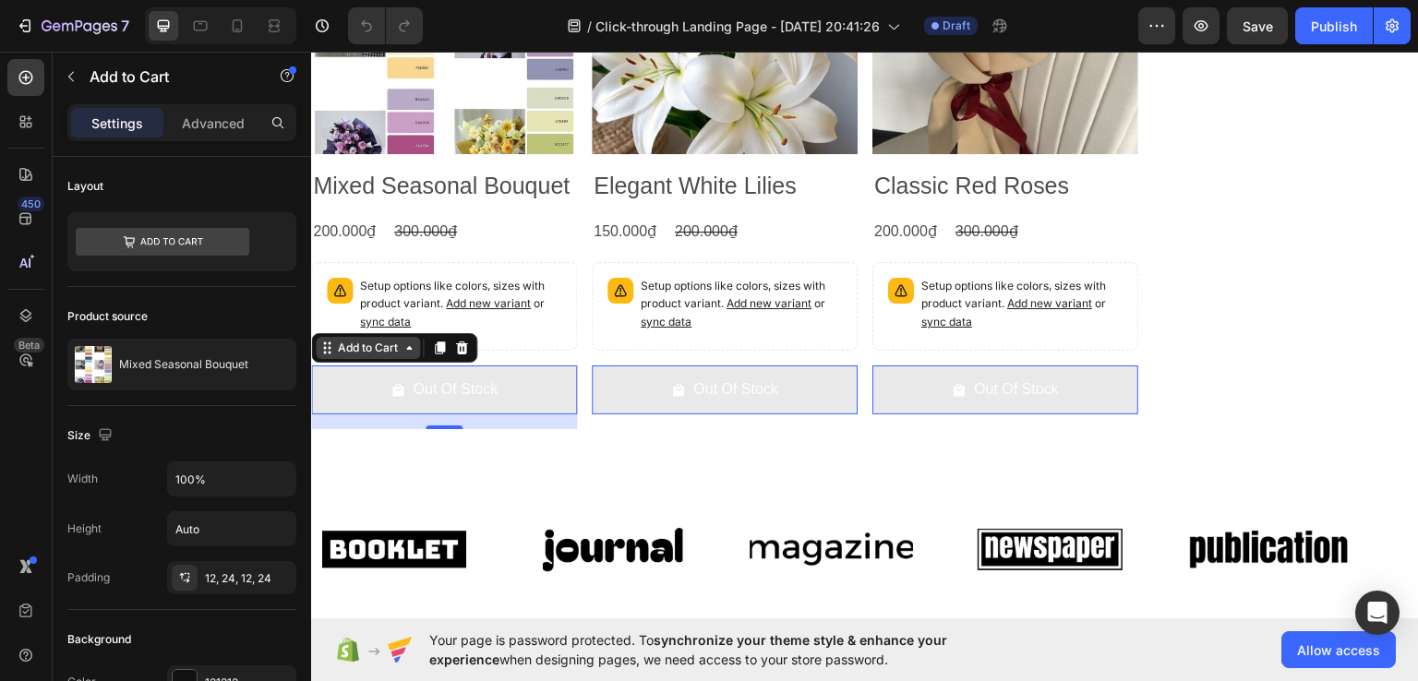
click at [389, 341] on div "Add to Cart" at bounding box center [367, 347] width 67 height 17
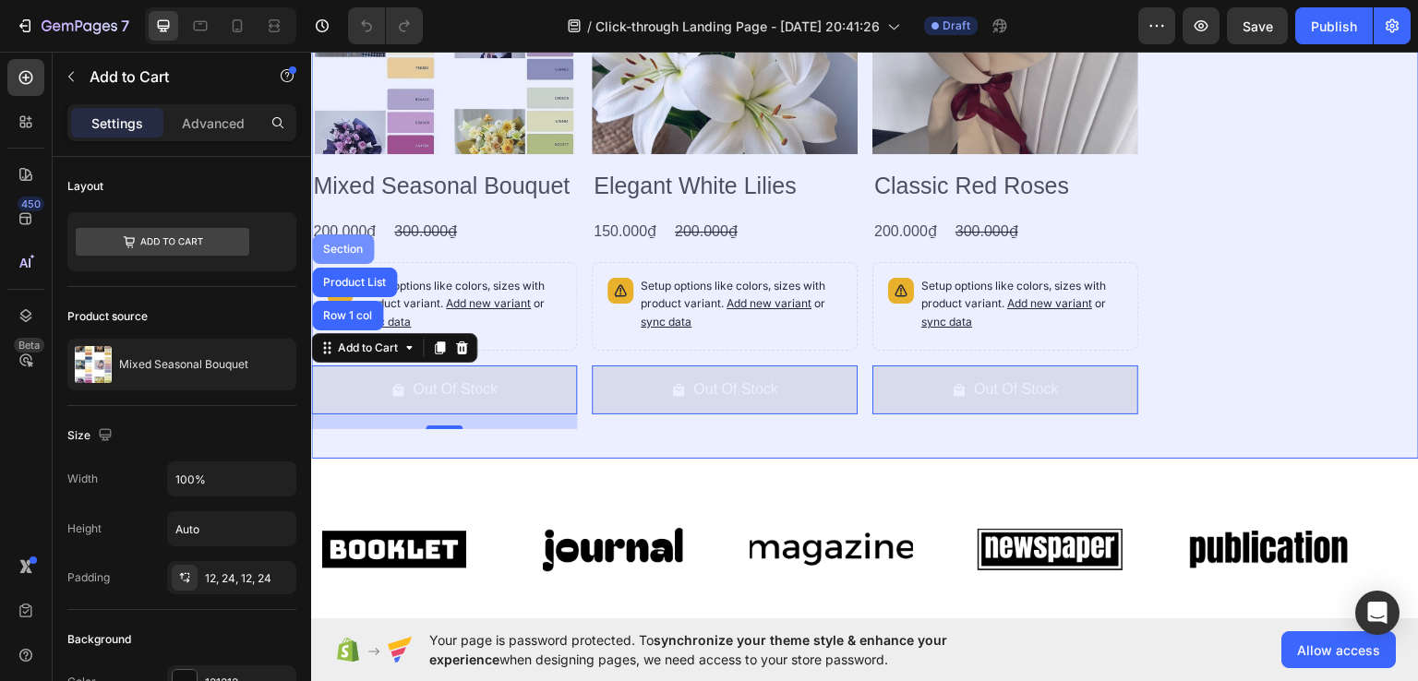
click at [351, 236] on div "Section" at bounding box center [343, 249] width 62 height 30
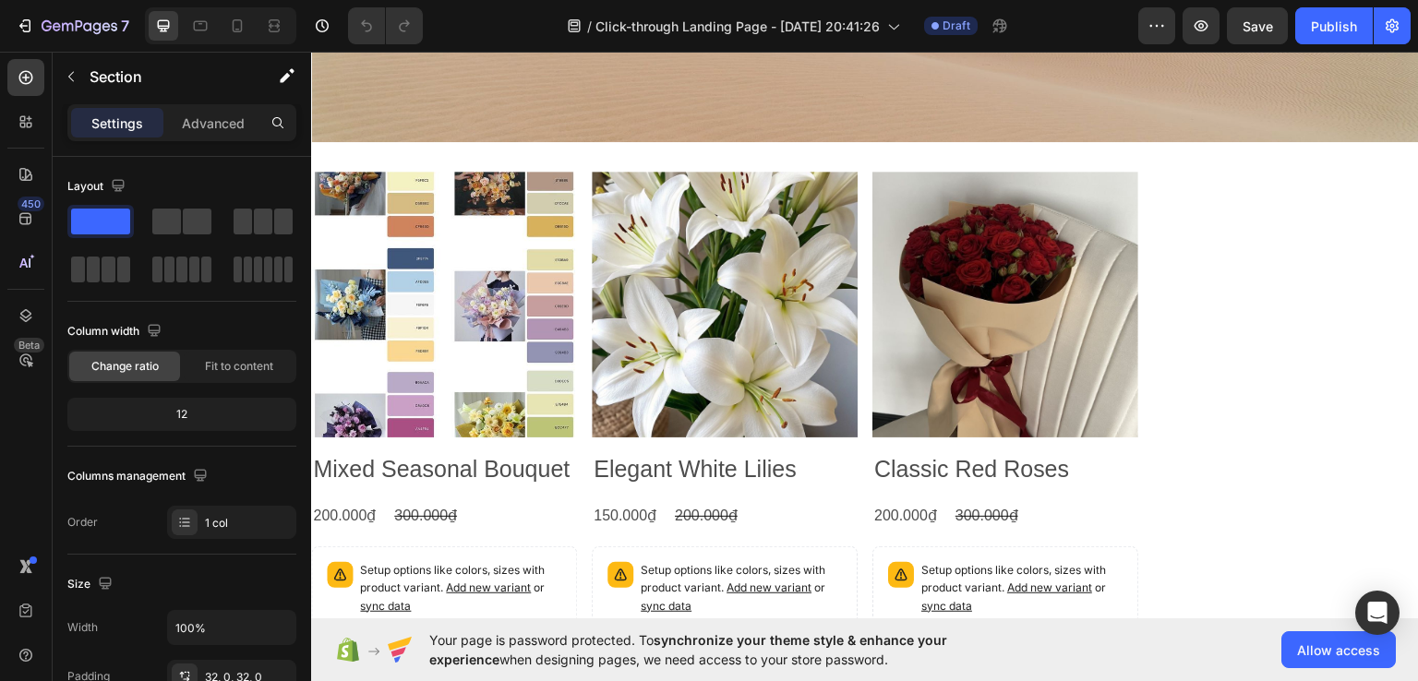
scroll to position [550, 0]
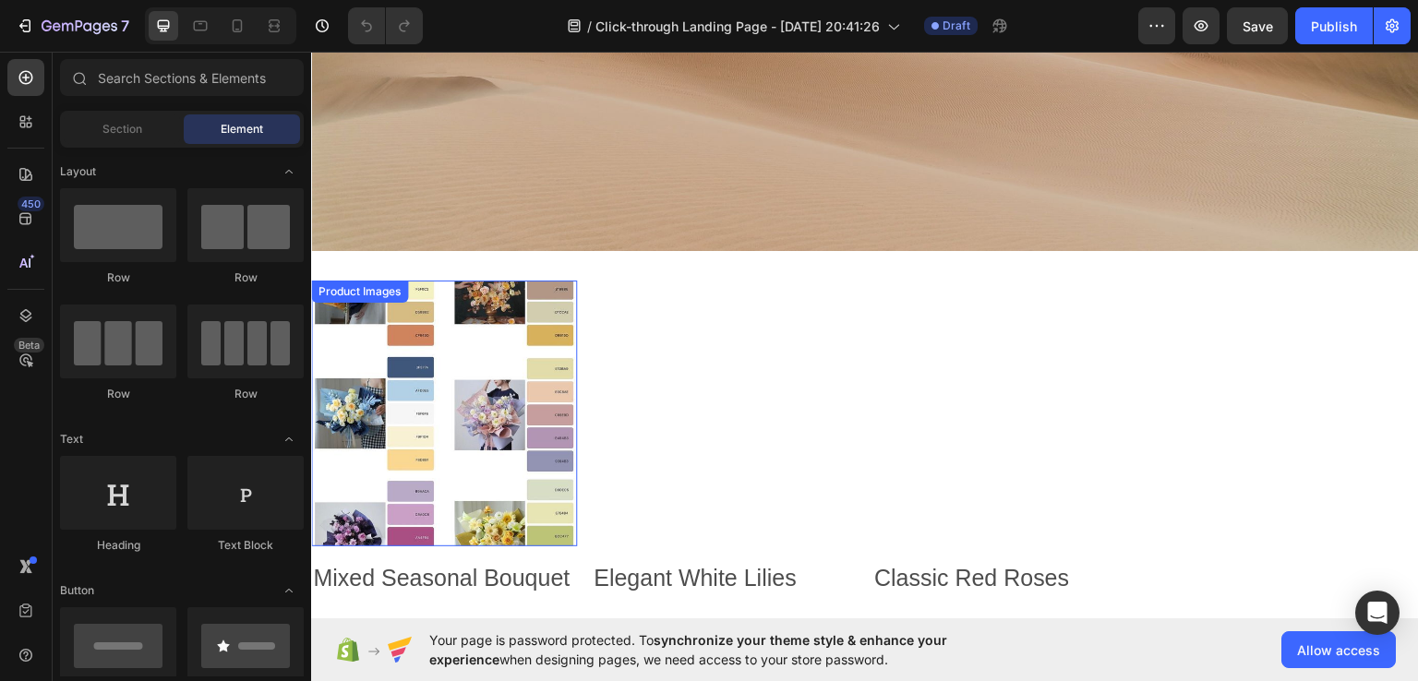
scroll to position [436, 0]
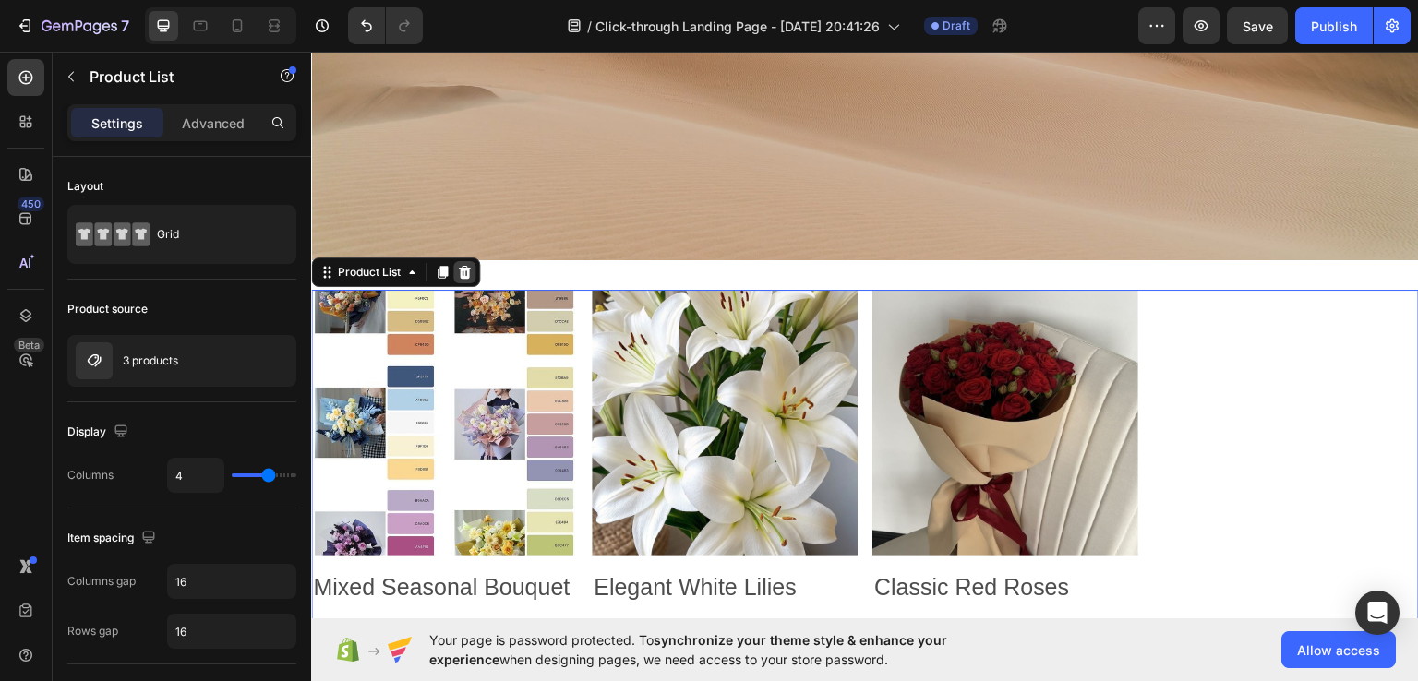
click at [462, 265] on icon at bounding box center [464, 271] width 15 height 15
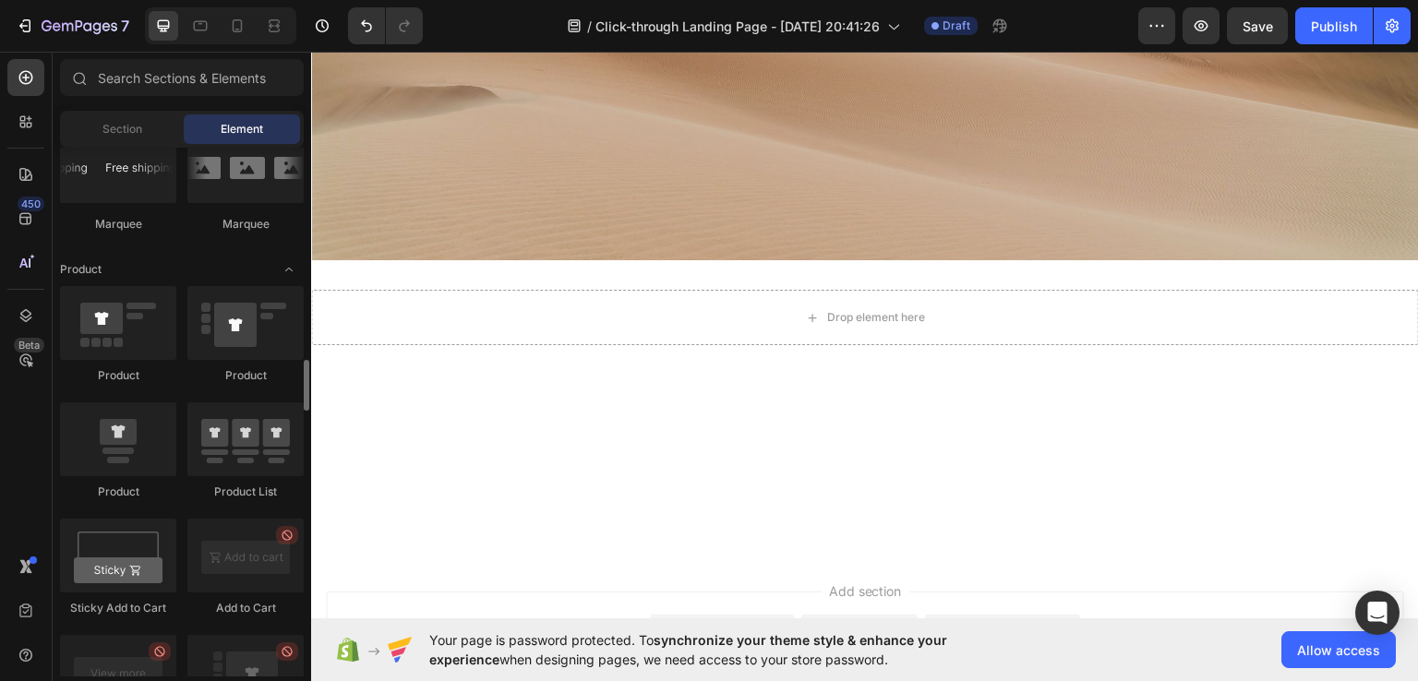
scroll to position [2254, 0]
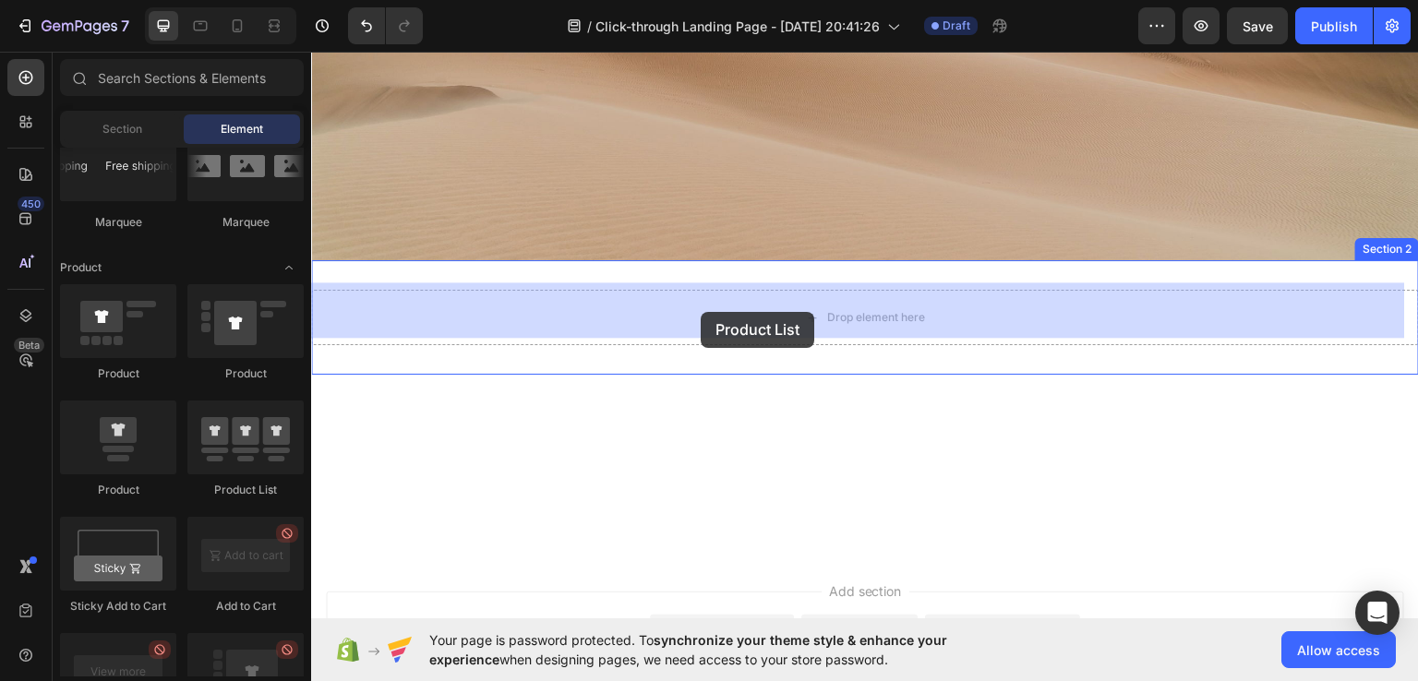
drag, startPoint x: 540, startPoint y: 502, endPoint x: 701, endPoint y: 311, distance: 250.2
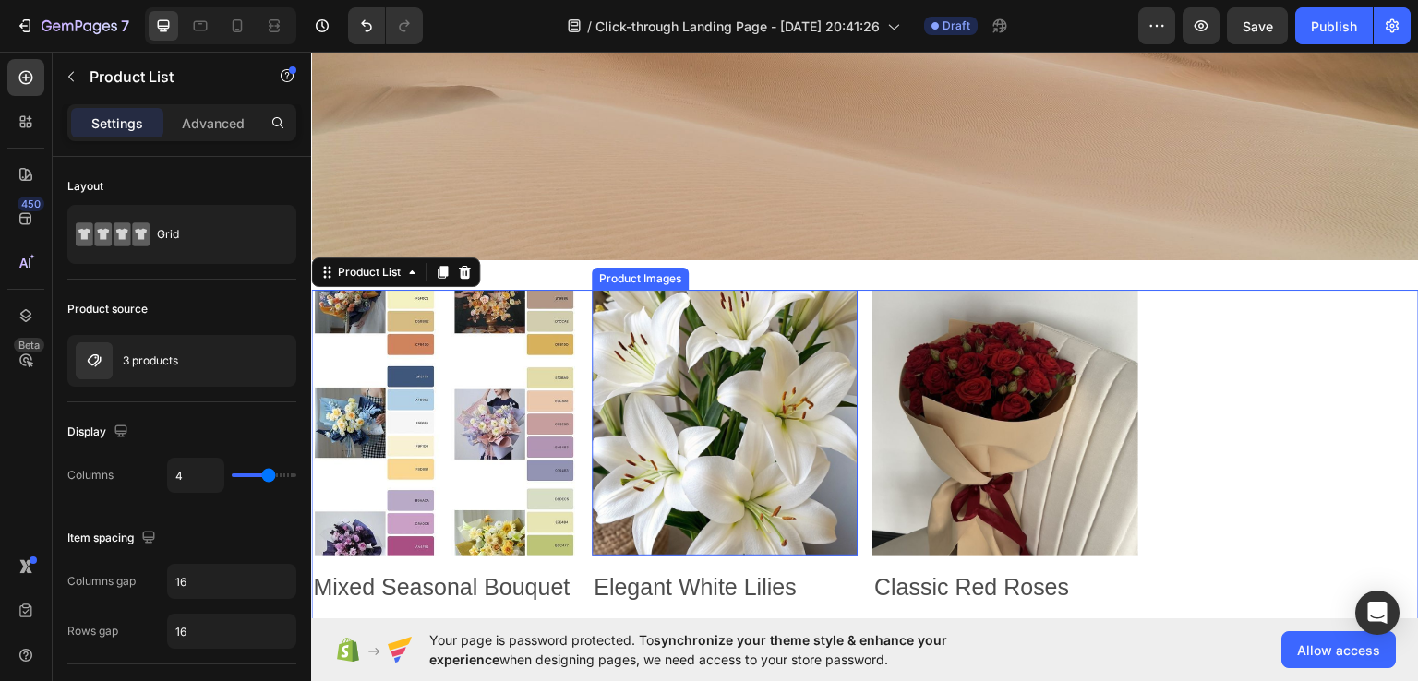
scroll to position [591, 0]
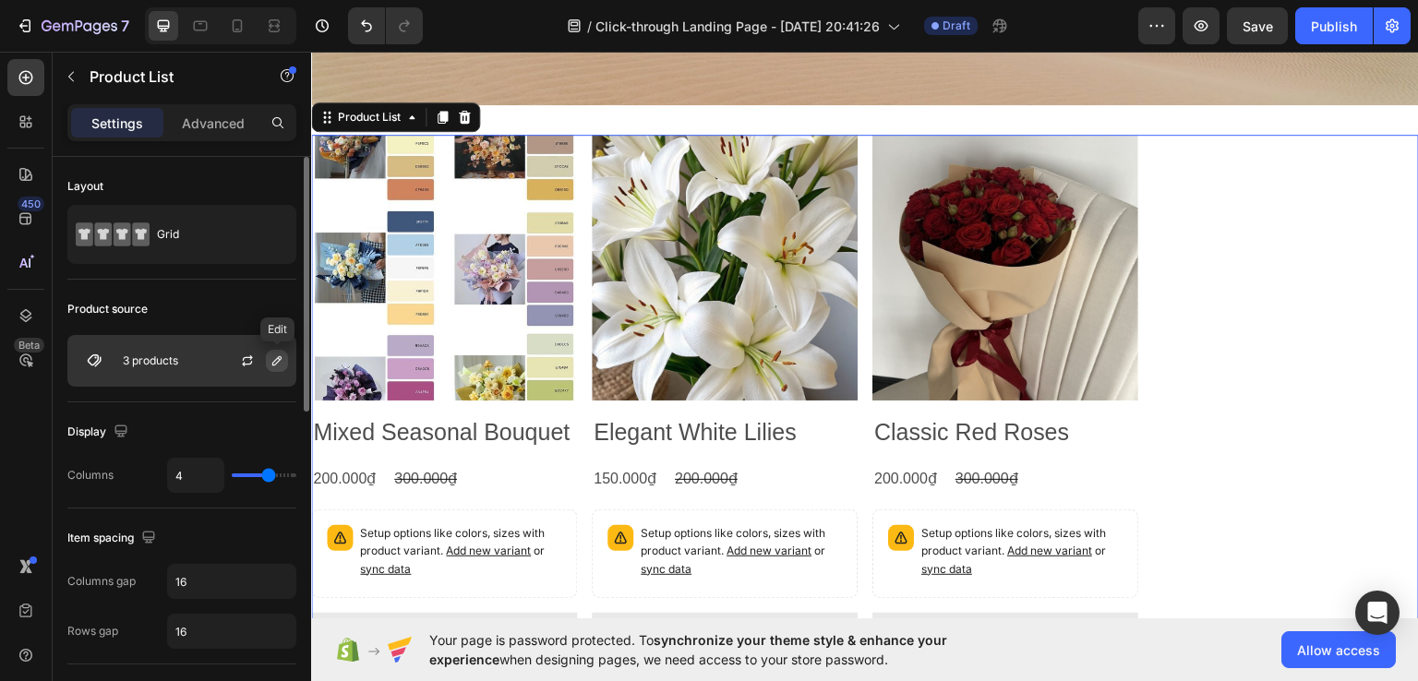
click at [277, 361] on icon "button" at bounding box center [276, 360] width 15 height 15
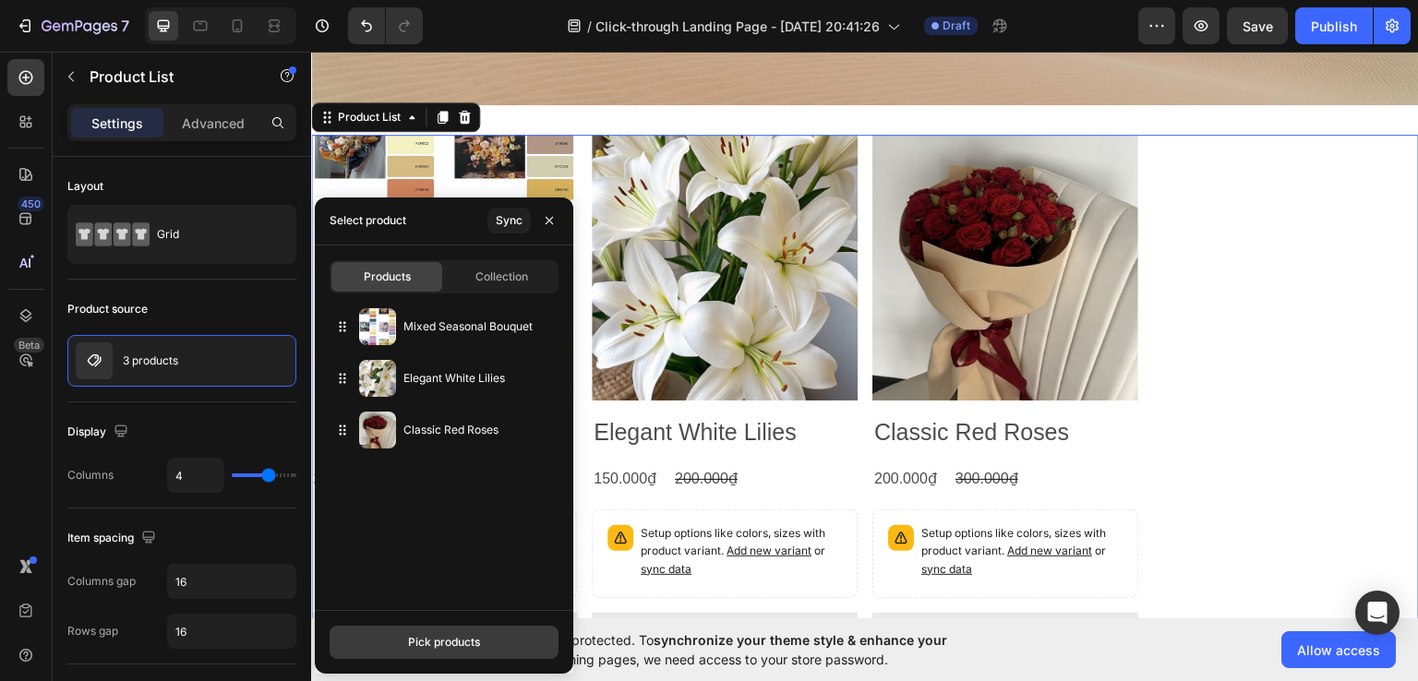
drag, startPoint x: 364, startPoint y: 496, endPoint x: 400, endPoint y: 637, distance: 145.7
click at [400, 637] on div "Products Collection Mixed Seasonal Bouquet Elegant White Lilies Classic Red Ros…" at bounding box center [444, 459] width 258 height 428
click at [400, 637] on button "Pick products" at bounding box center [443, 642] width 229 height 33
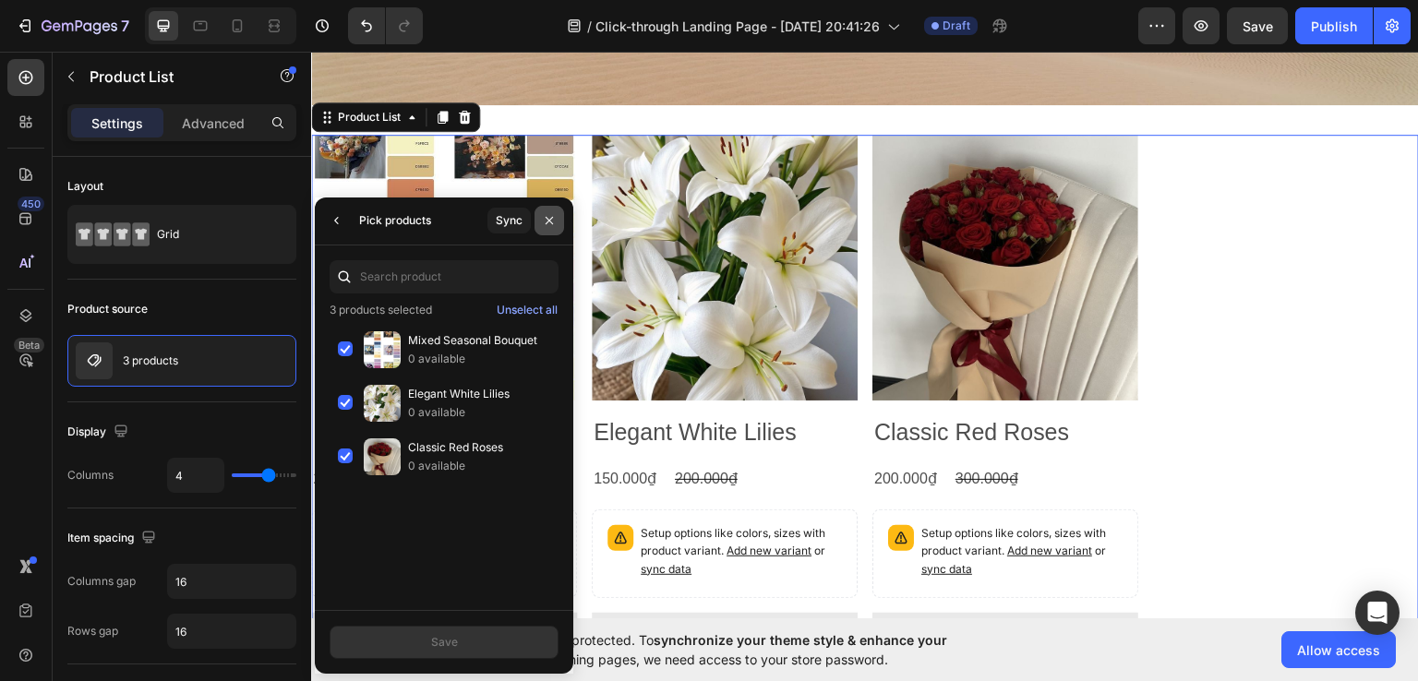
click at [550, 222] on icon "button" at bounding box center [548, 220] width 7 height 7
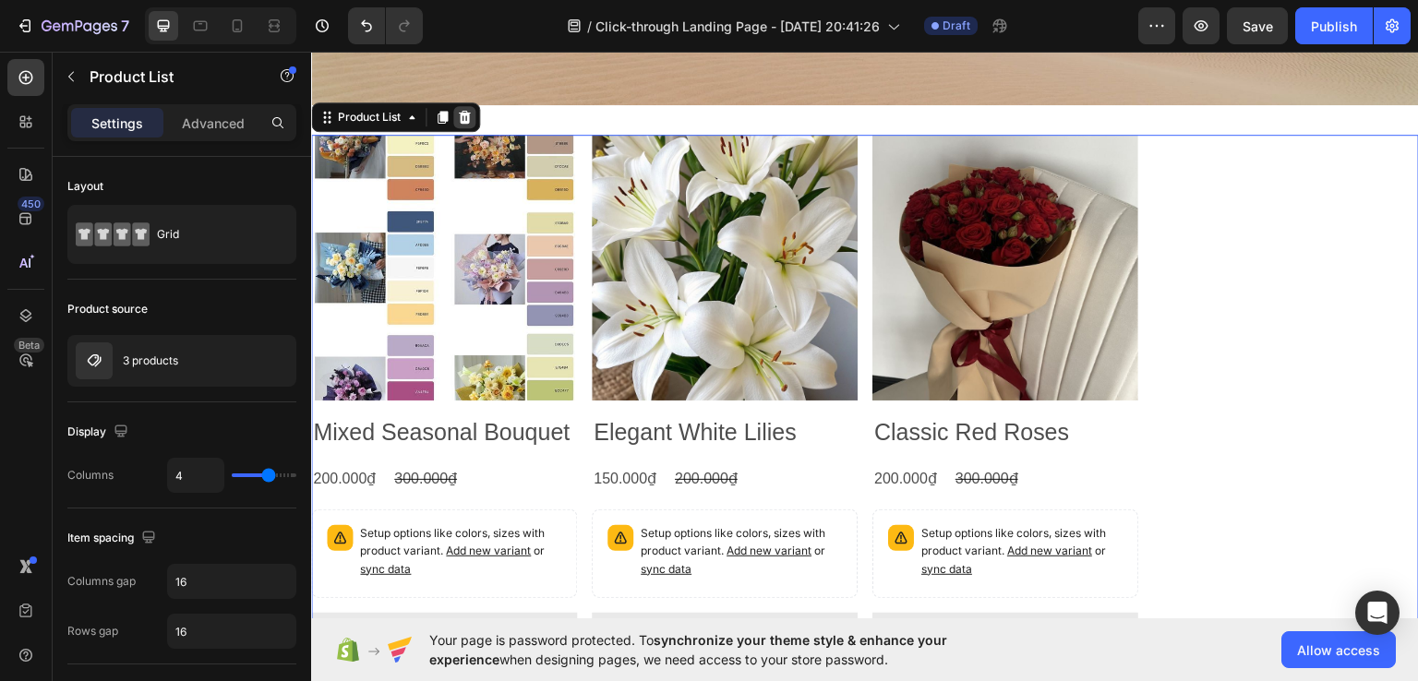
click at [464, 110] on icon at bounding box center [465, 116] width 12 height 13
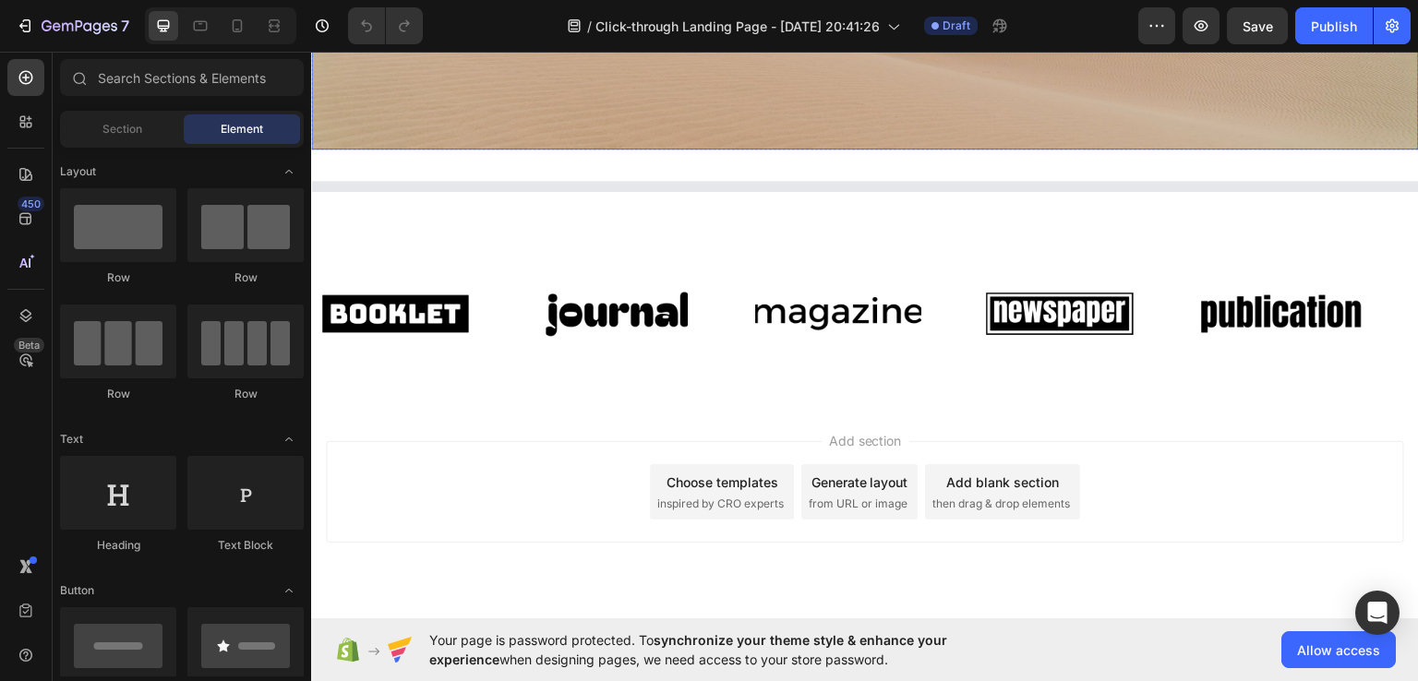
scroll to position [588, 0]
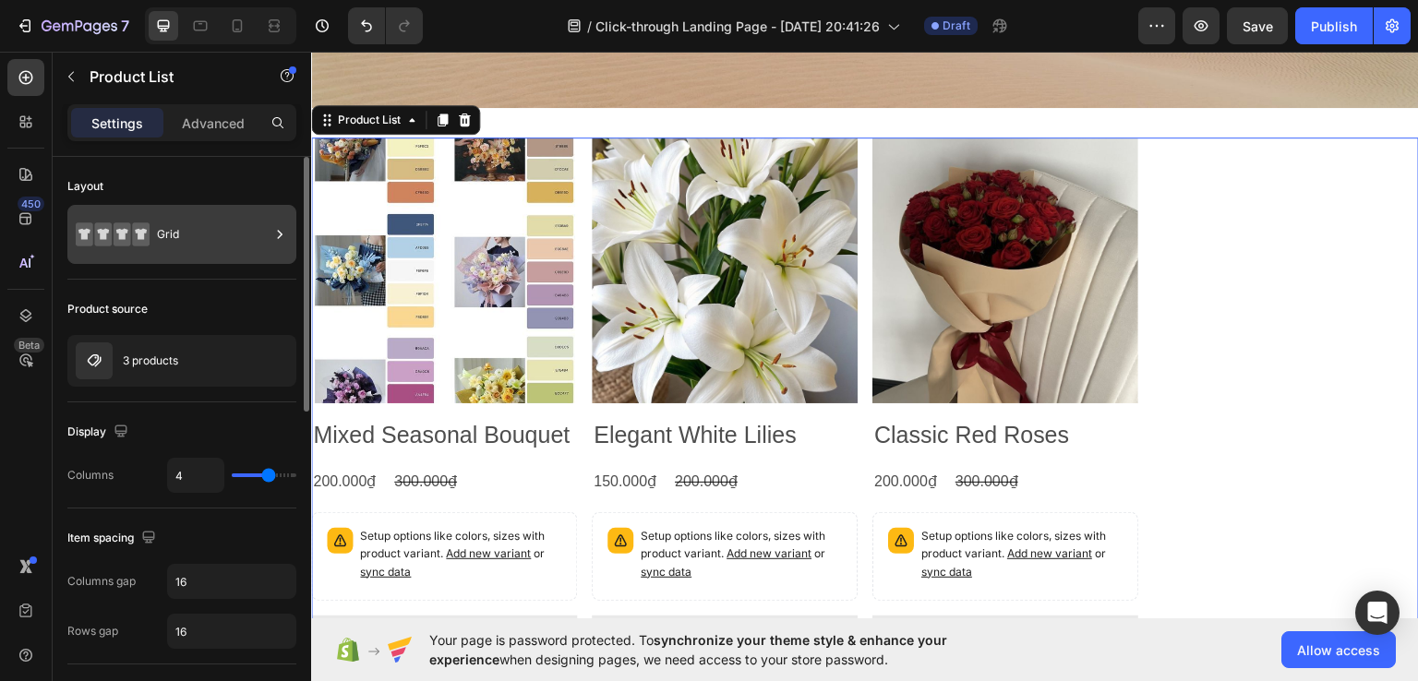
click at [177, 251] on div "Grid" at bounding box center [213, 234] width 113 height 42
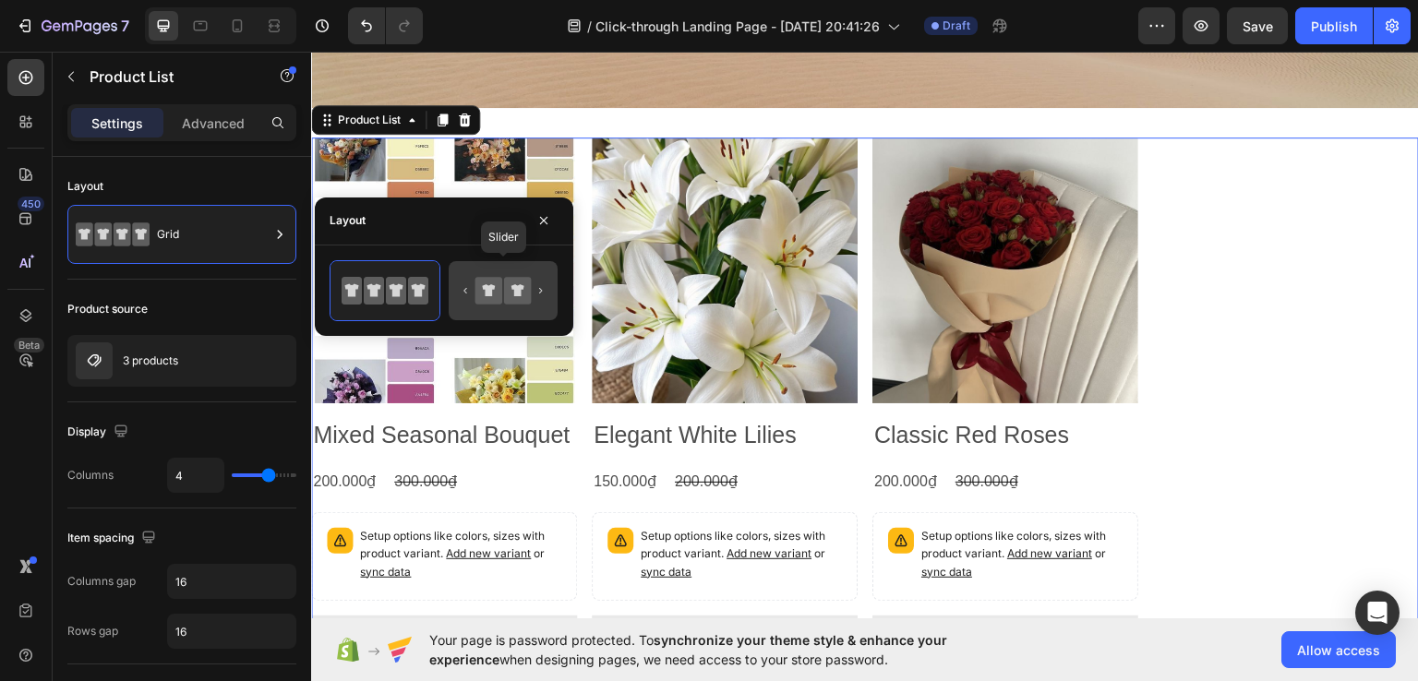
click at [489, 294] on icon at bounding box center [488, 290] width 13 height 12
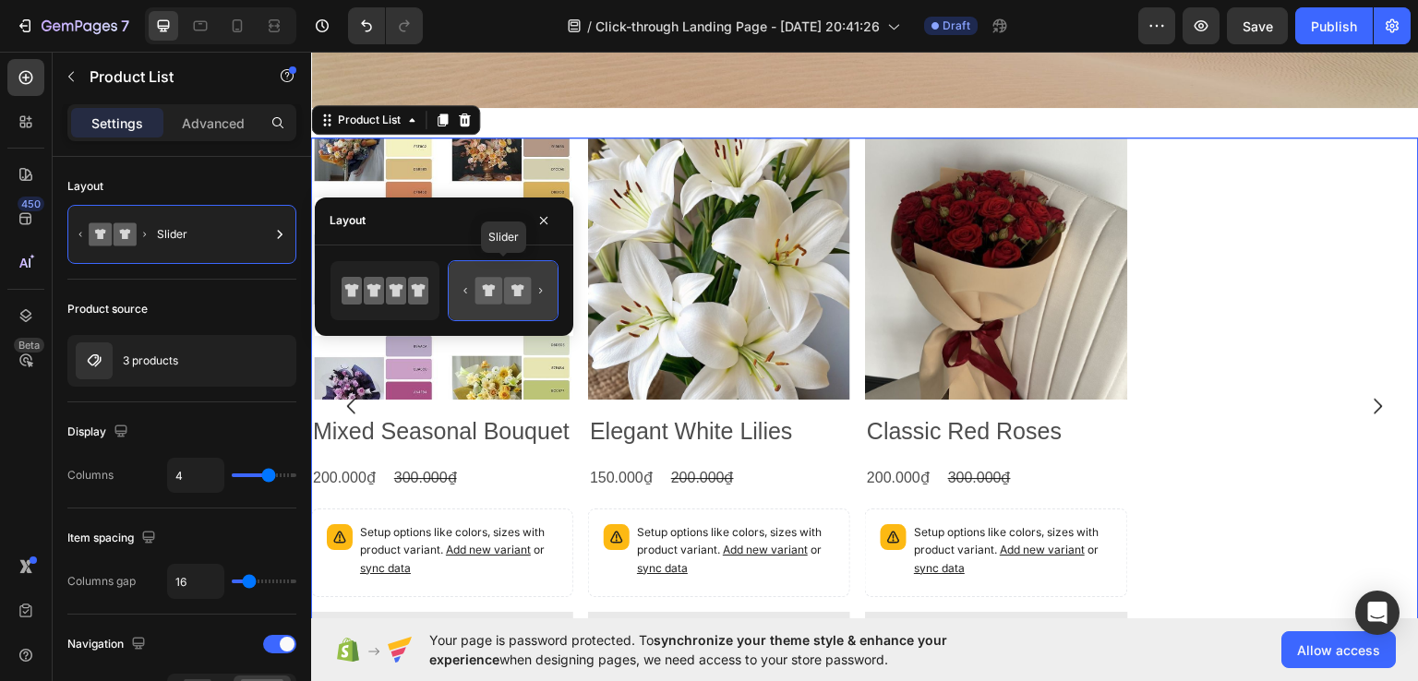
click at [545, 293] on icon at bounding box center [503, 290] width 87 height 37
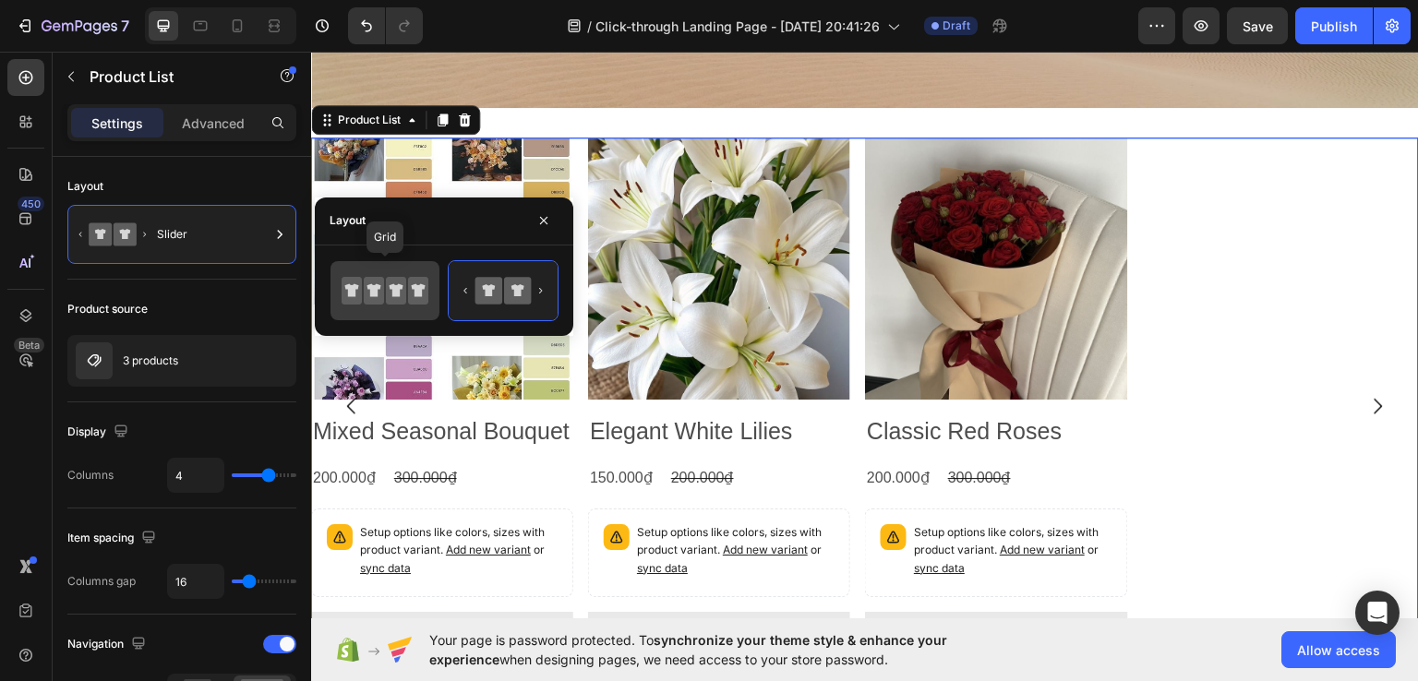
click at [425, 300] on icon at bounding box center [418, 291] width 20 height 28
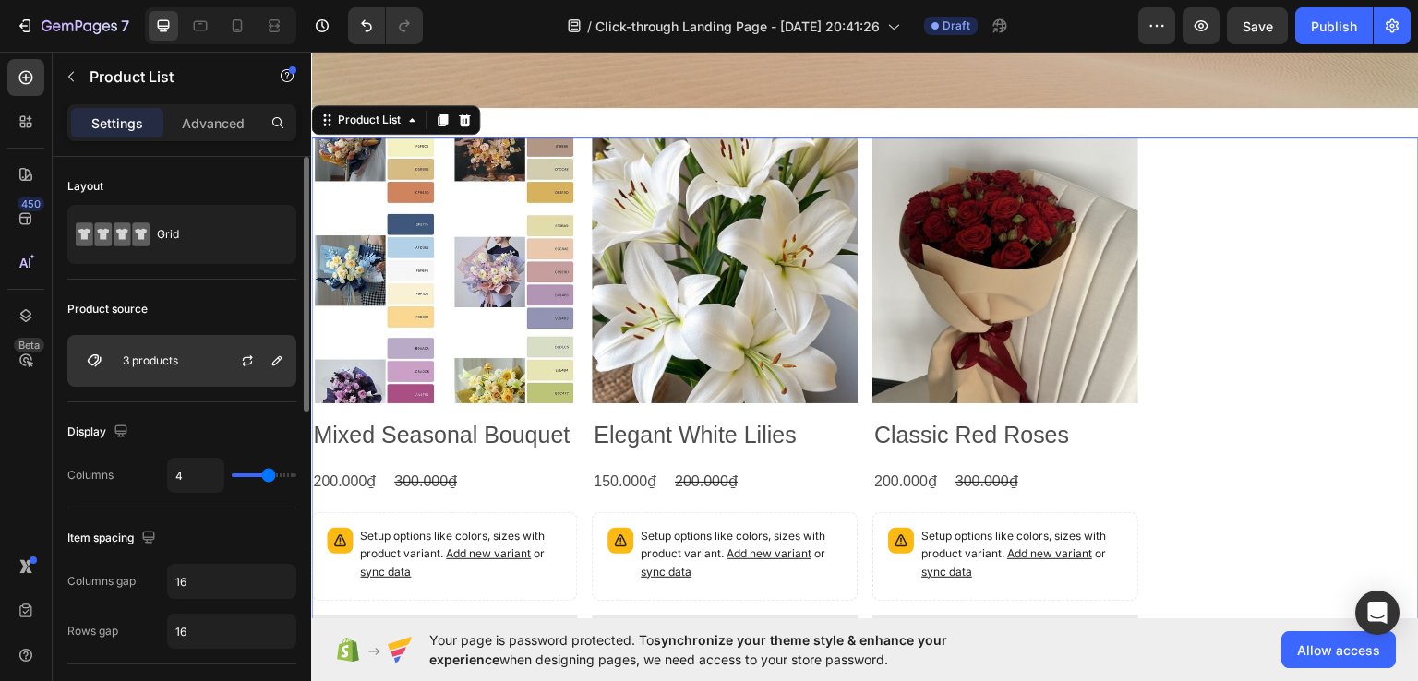
click at [197, 384] on div "3 products" at bounding box center [181, 361] width 229 height 52
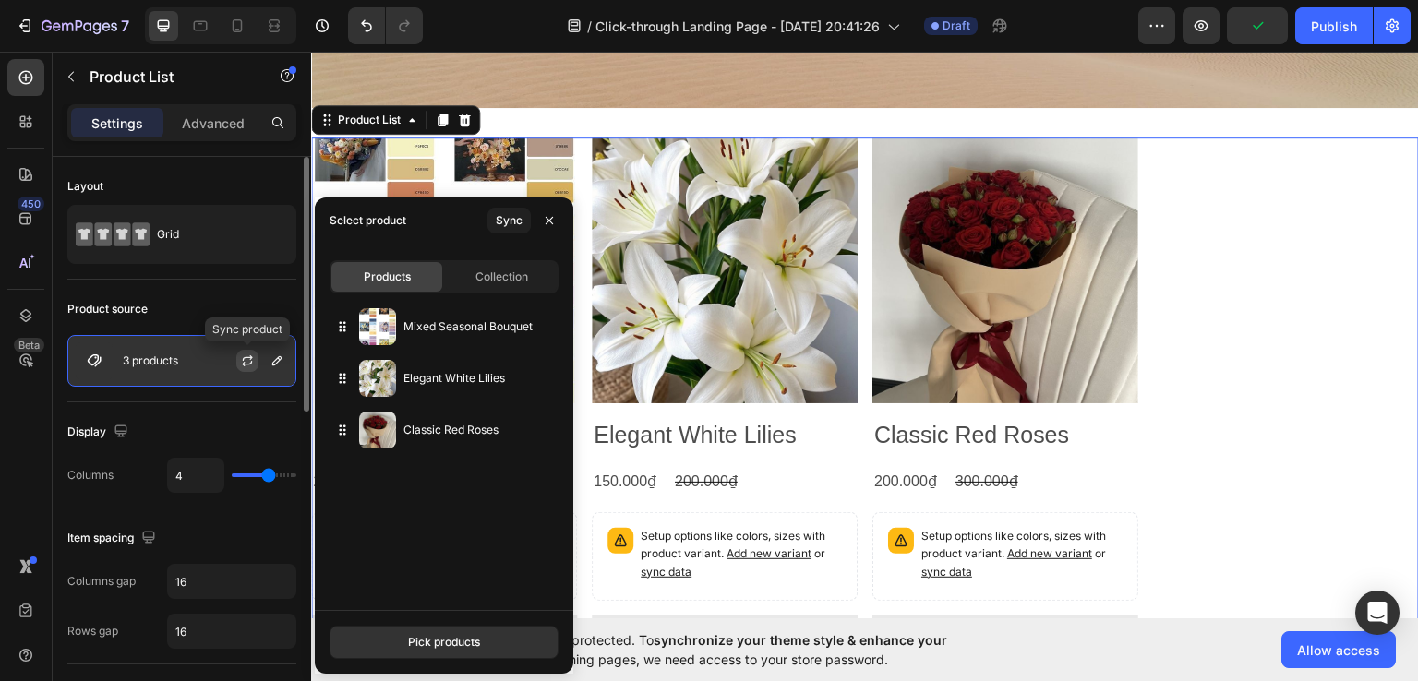
click at [249, 359] on icon "button" at bounding box center [247, 360] width 15 height 15
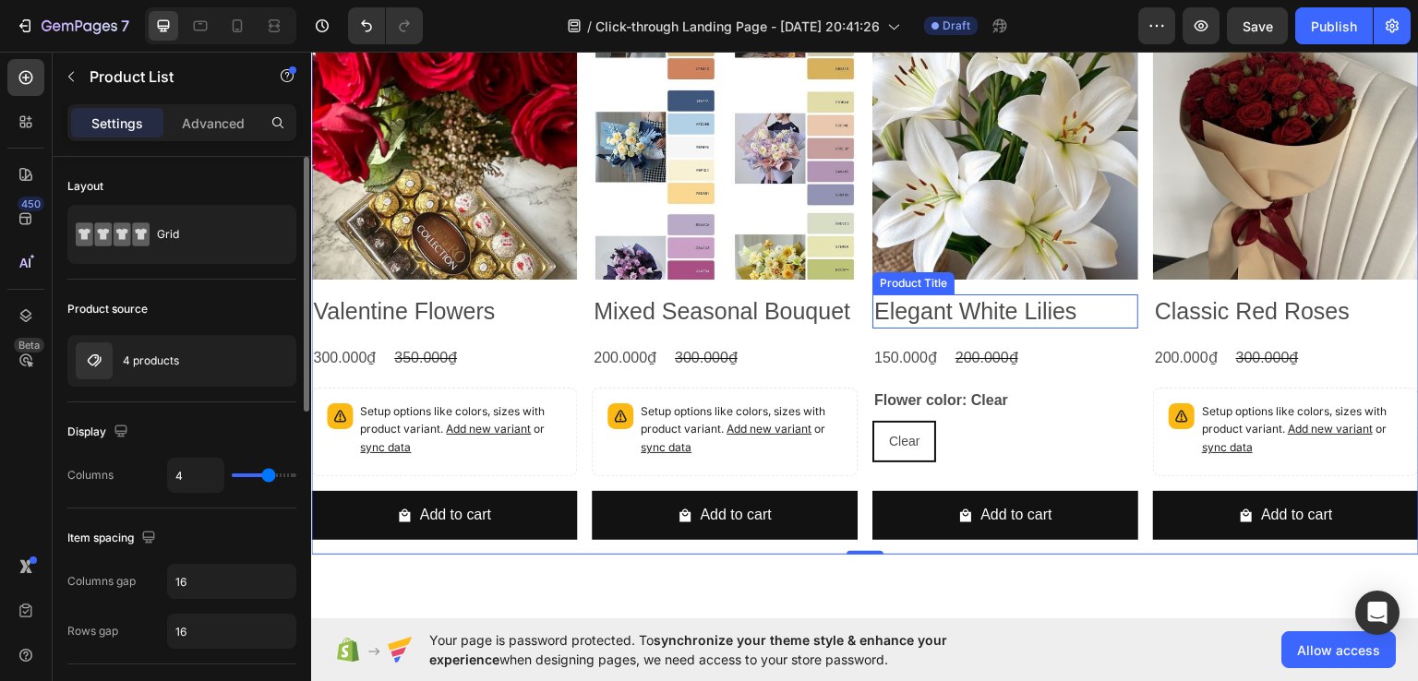
scroll to position [104, 0]
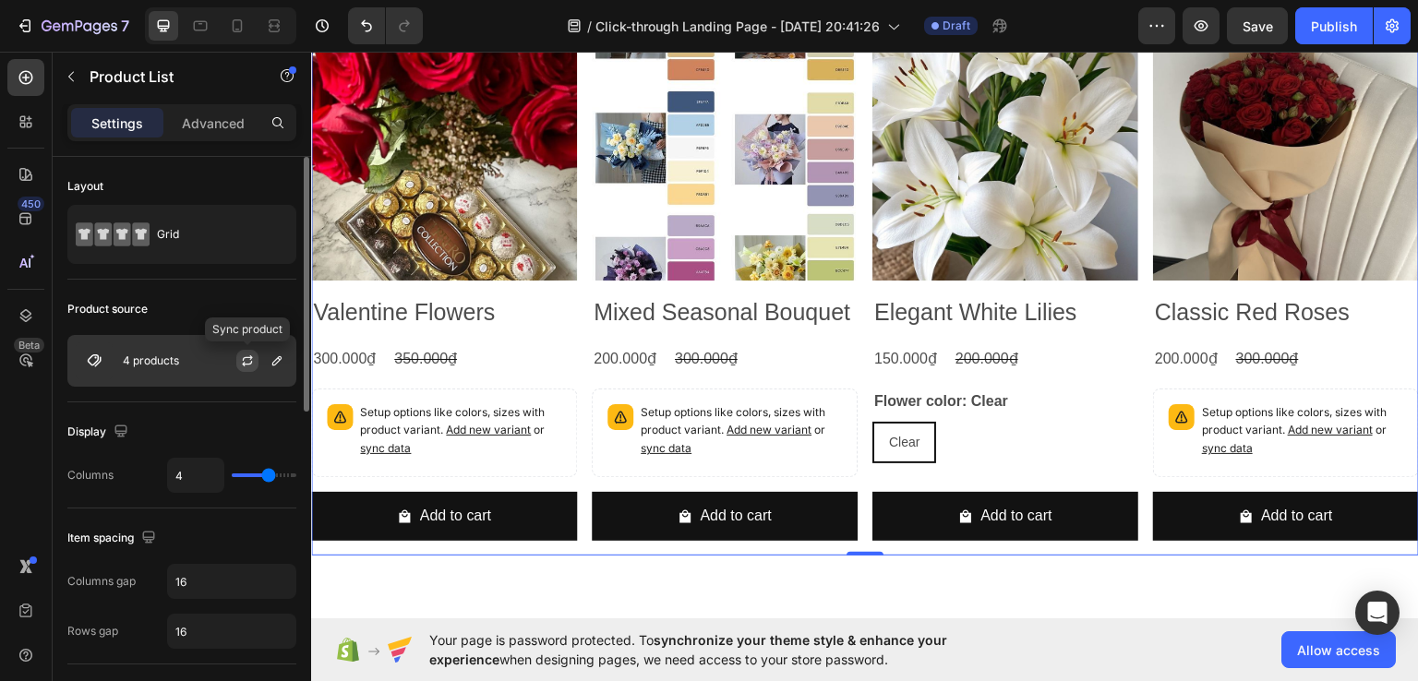
click at [246, 360] on icon "button" at bounding box center [247, 360] width 15 height 15
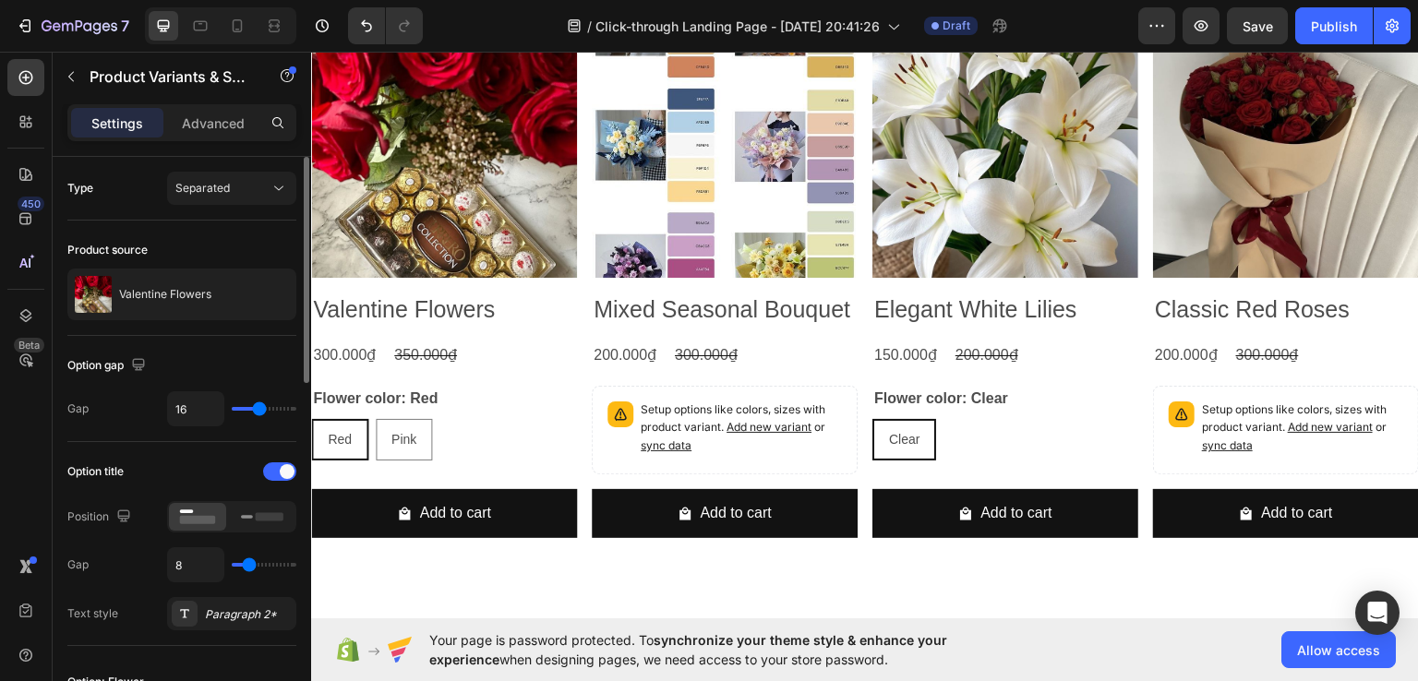
scroll to position [1110, 0]
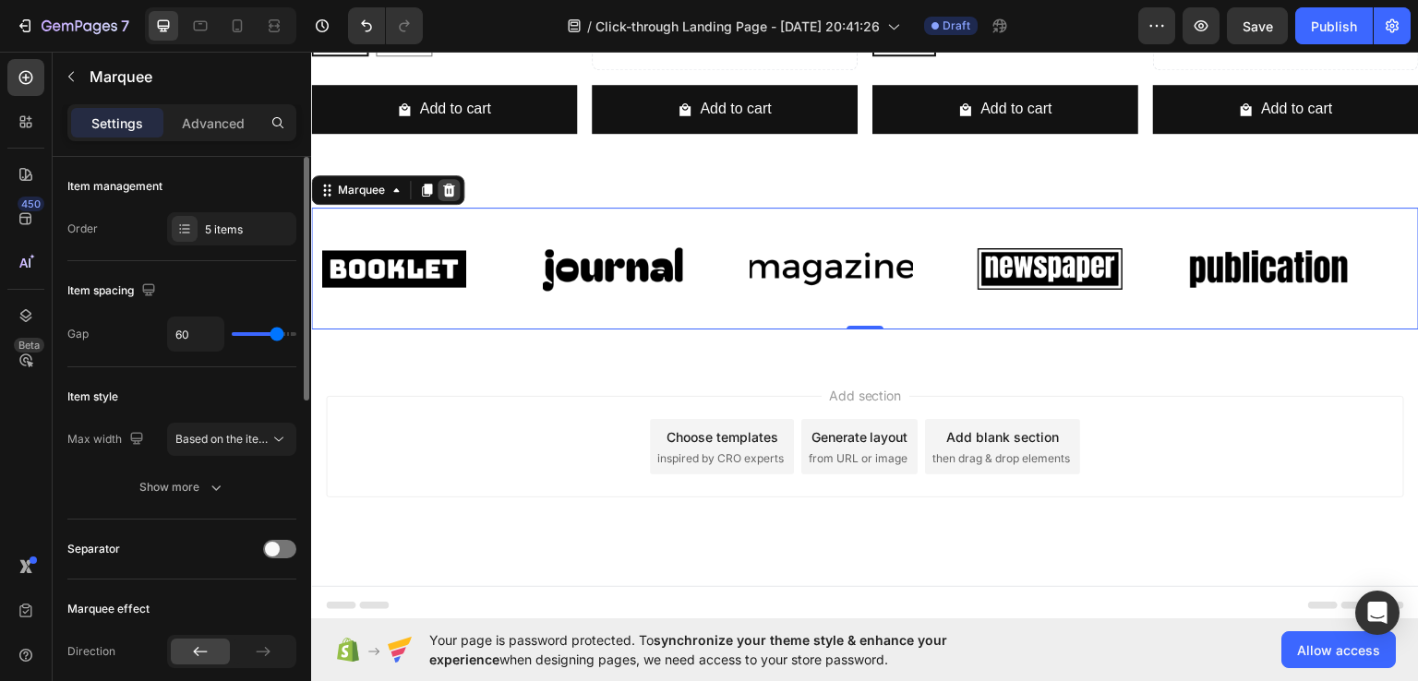
click at [449, 192] on div at bounding box center [448, 189] width 22 height 22
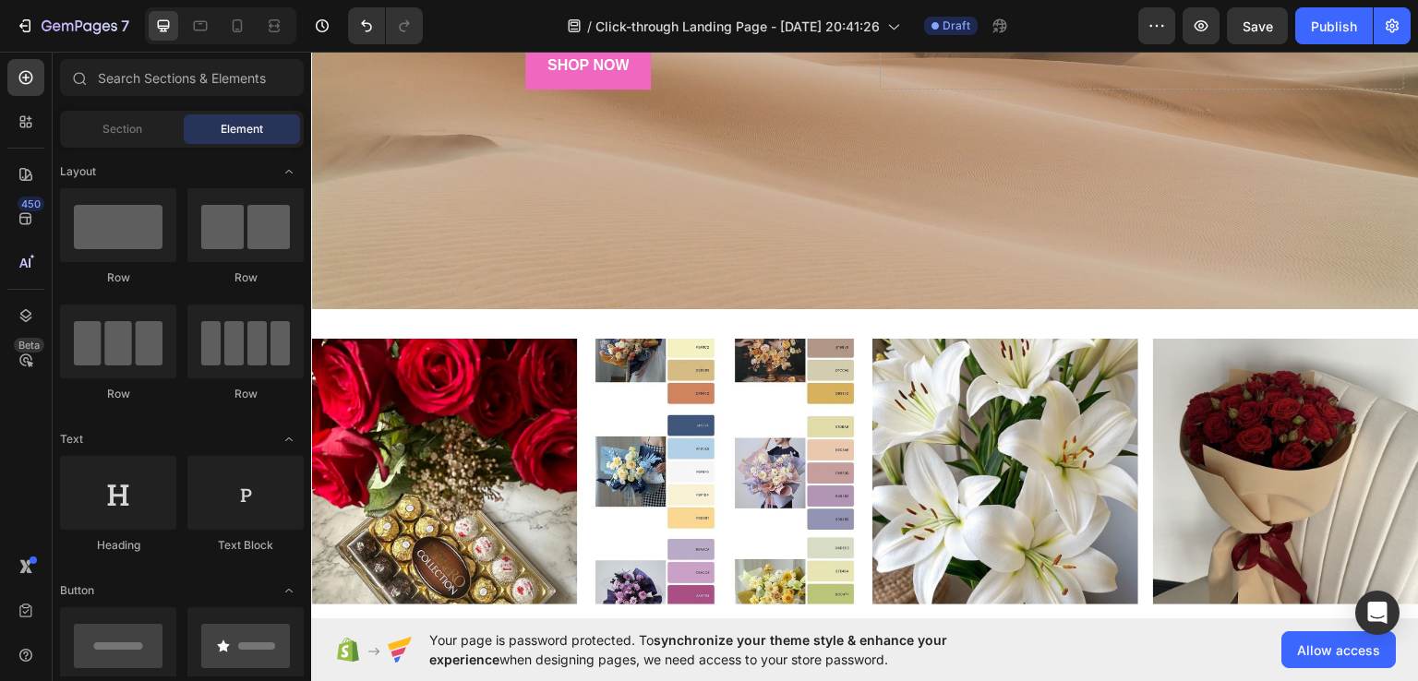
scroll to position [0, 0]
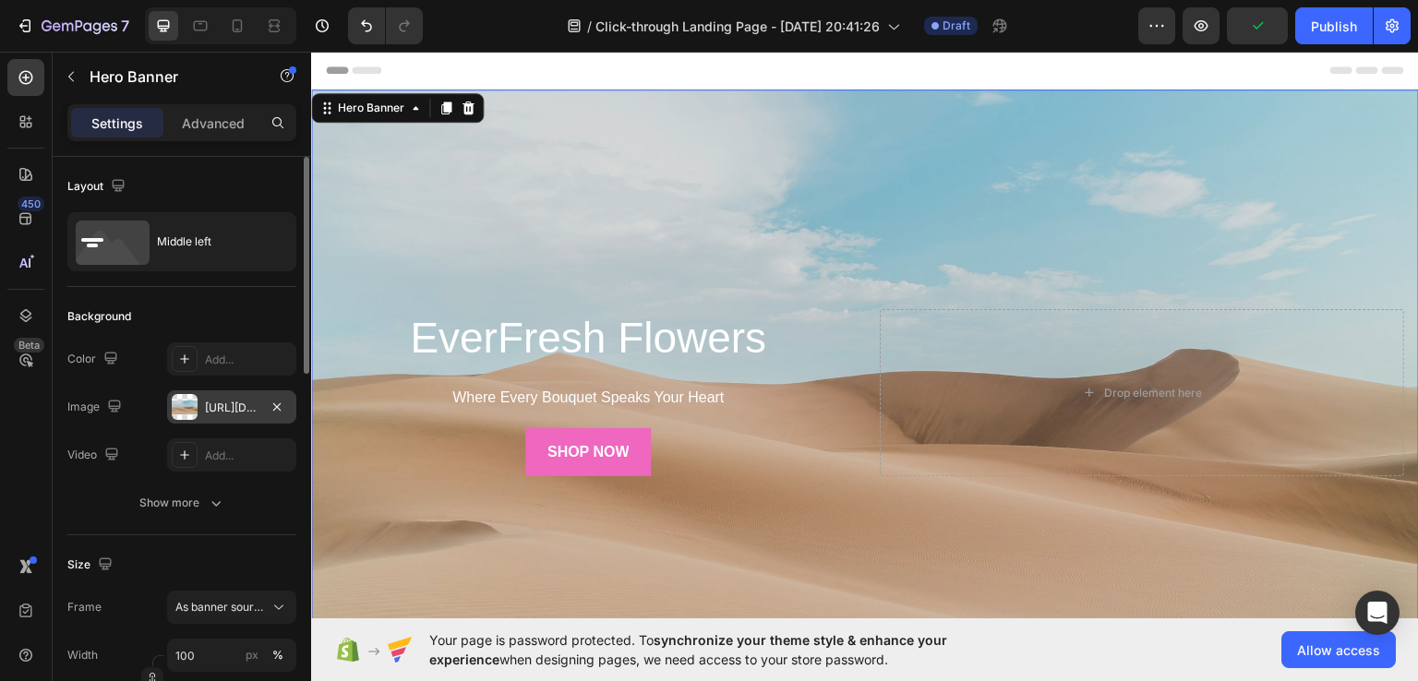
click at [233, 409] on div "https://cdn.shopify.com/s/files/1/2005/9307/files/background_settings.jpg" at bounding box center [232, 408] width 54 height 17
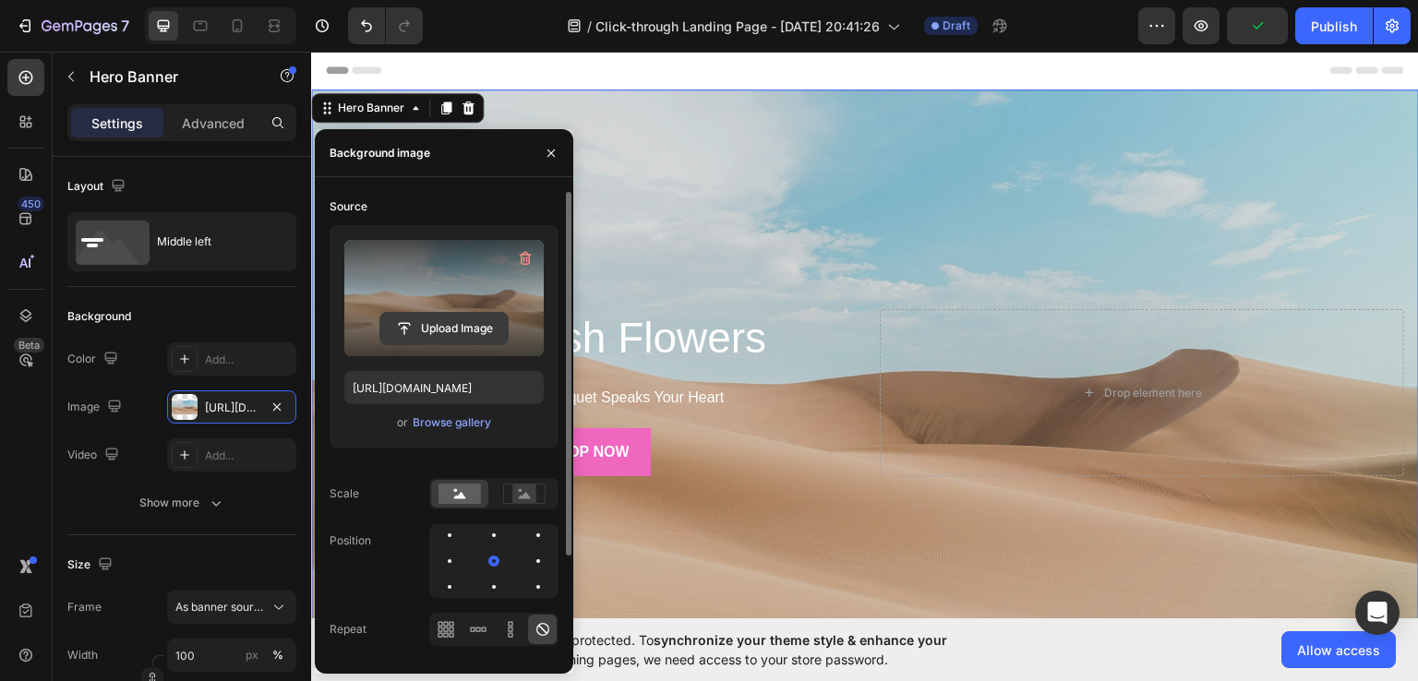
click at [455, 333] on input "file" at bounding box center [443, 328] width 127 height 31
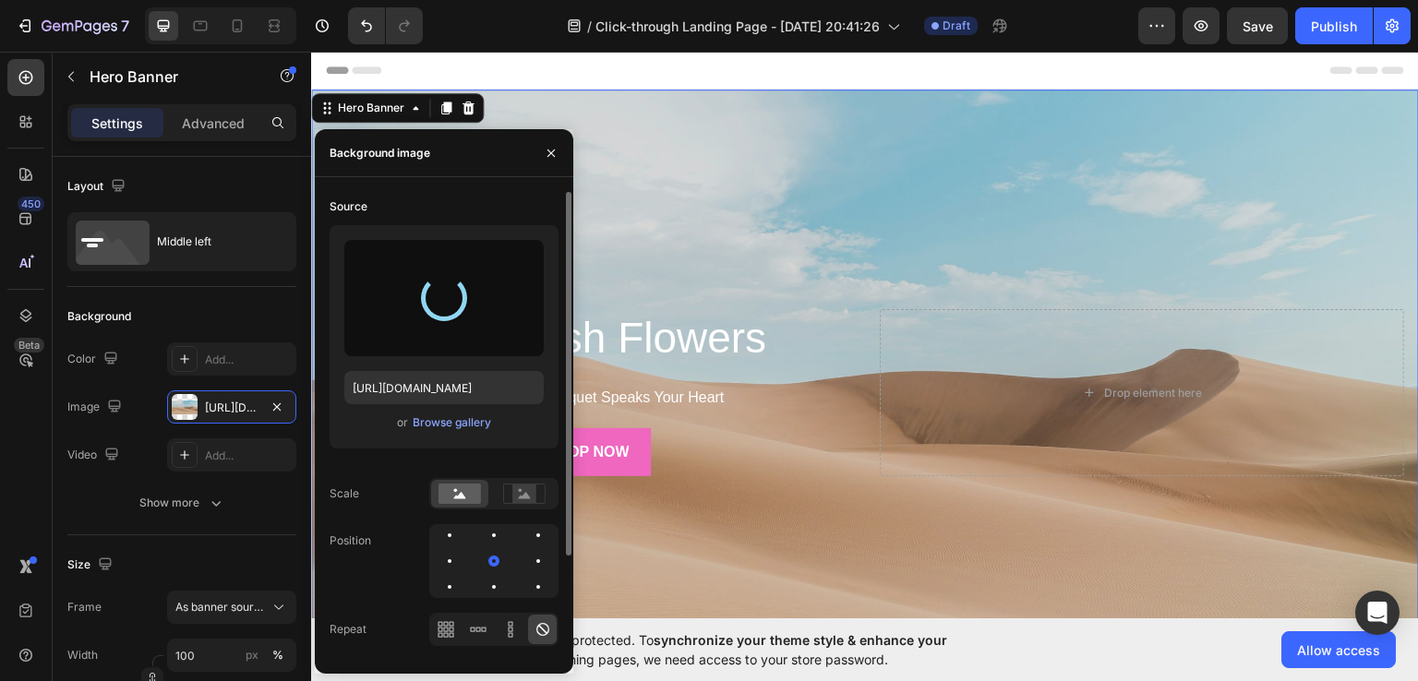
type input "https://cdn.shopify.com/s/files/1/0959/2281/5288/files/gempages_581785907233817…"
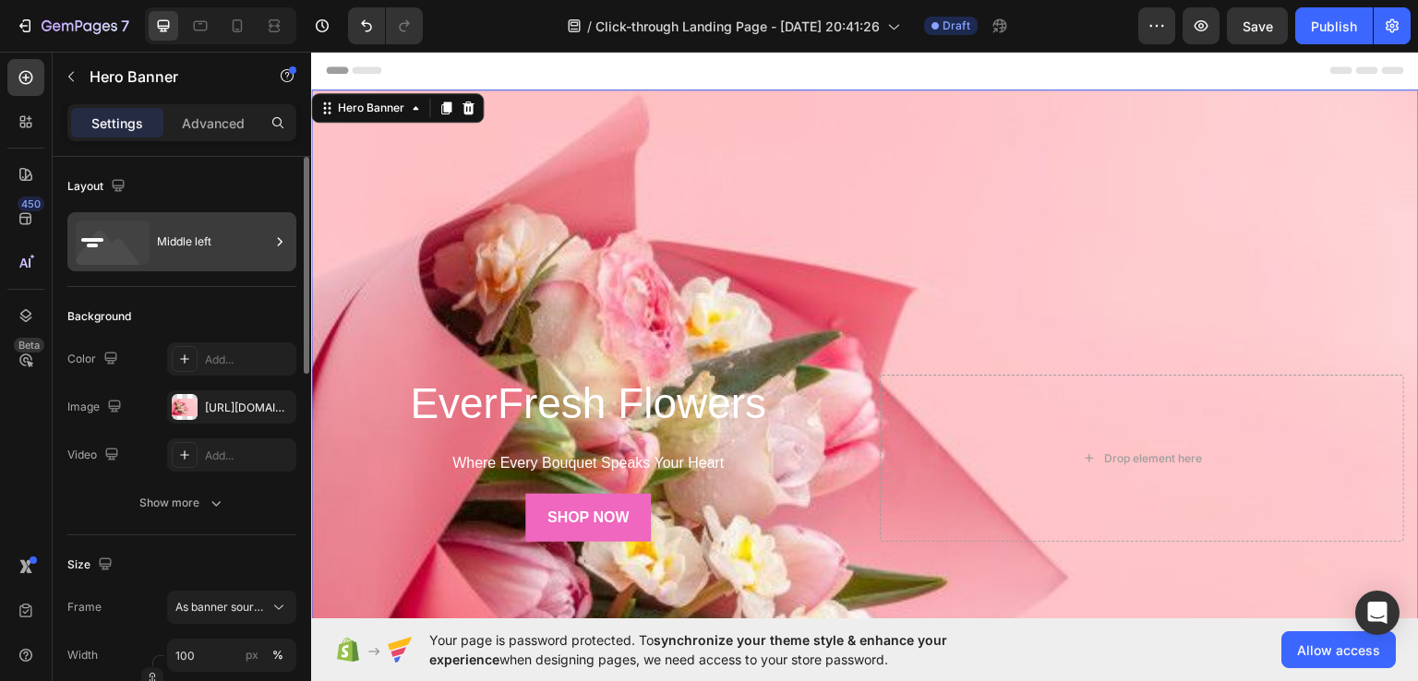
click at [236, 248] on div "Middle left" at bounding box center [213, 242] width 113 height 42
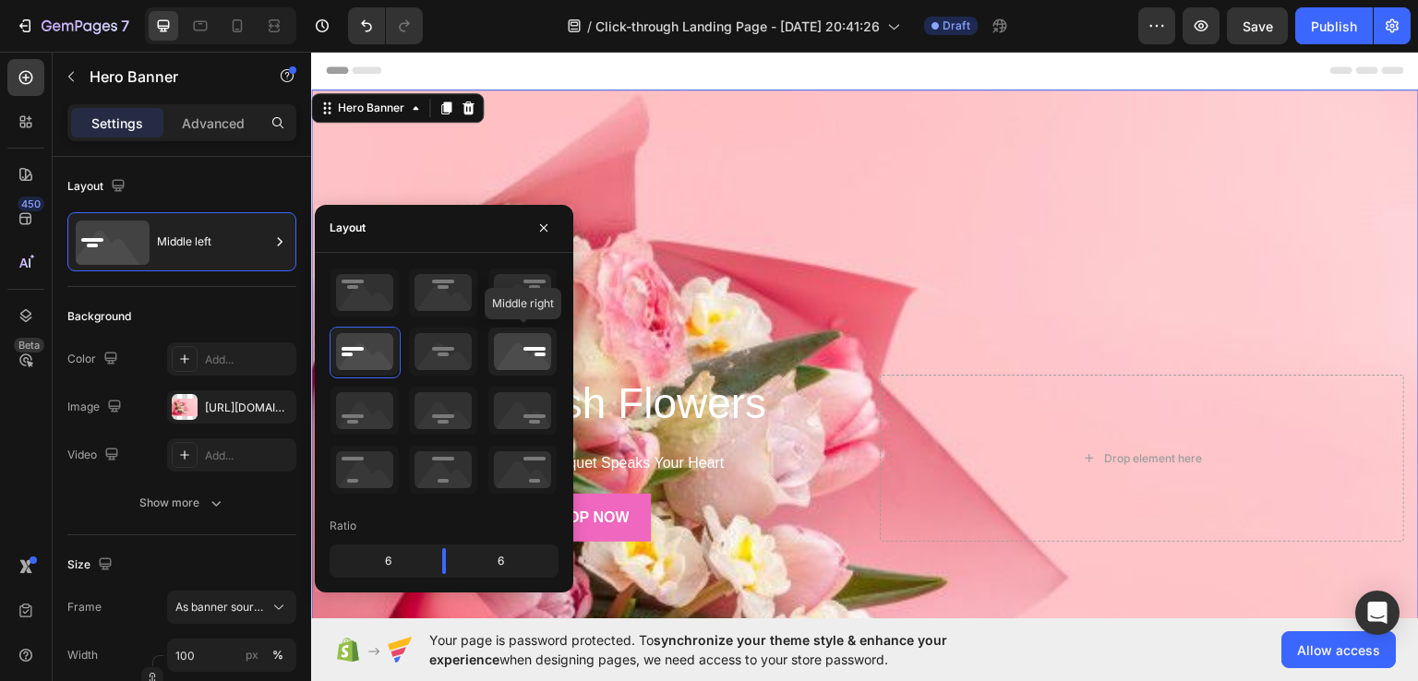
click at [509, 366] on icon at bounding box center [522, 352] width 68 height 48
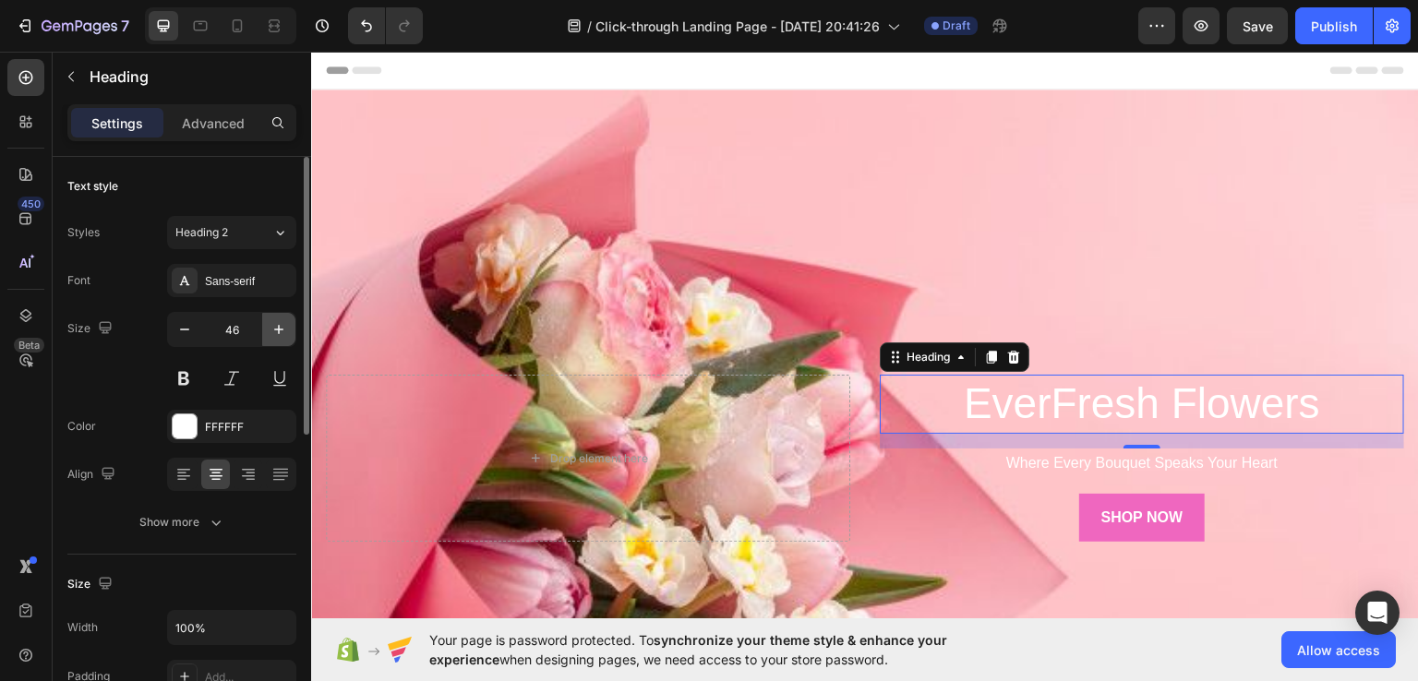
click at [287, 322] on icon "button" at bounding box center [278, 329] width 18 height 18
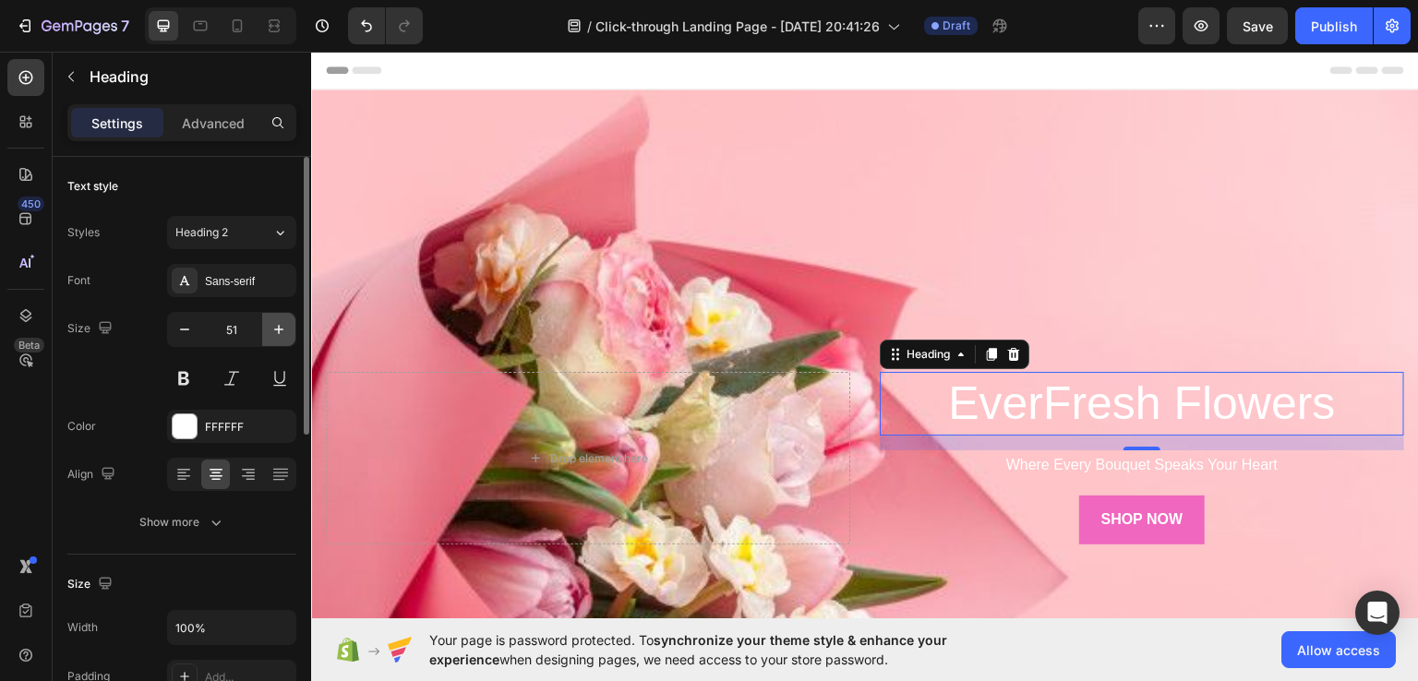
click at [287, 322] on icon "button" at bounding box center [278, 329] width 18 height 18
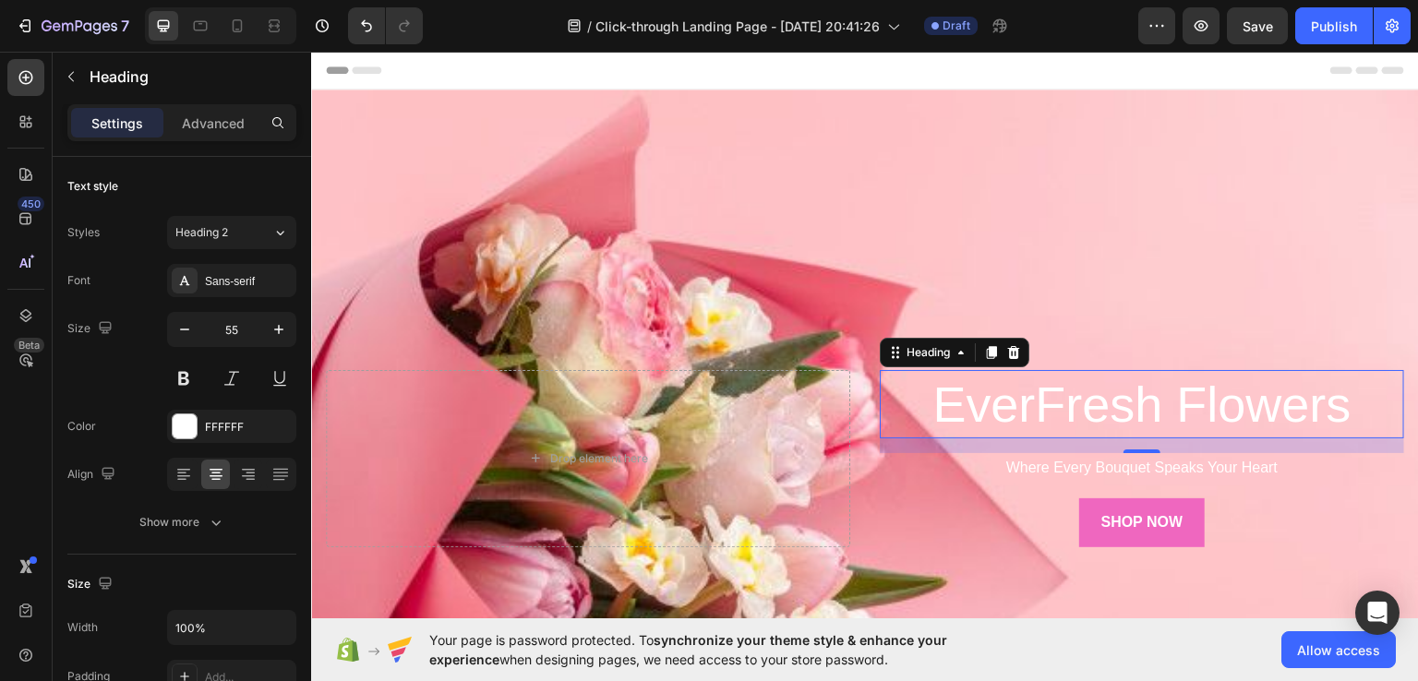
type input "56"
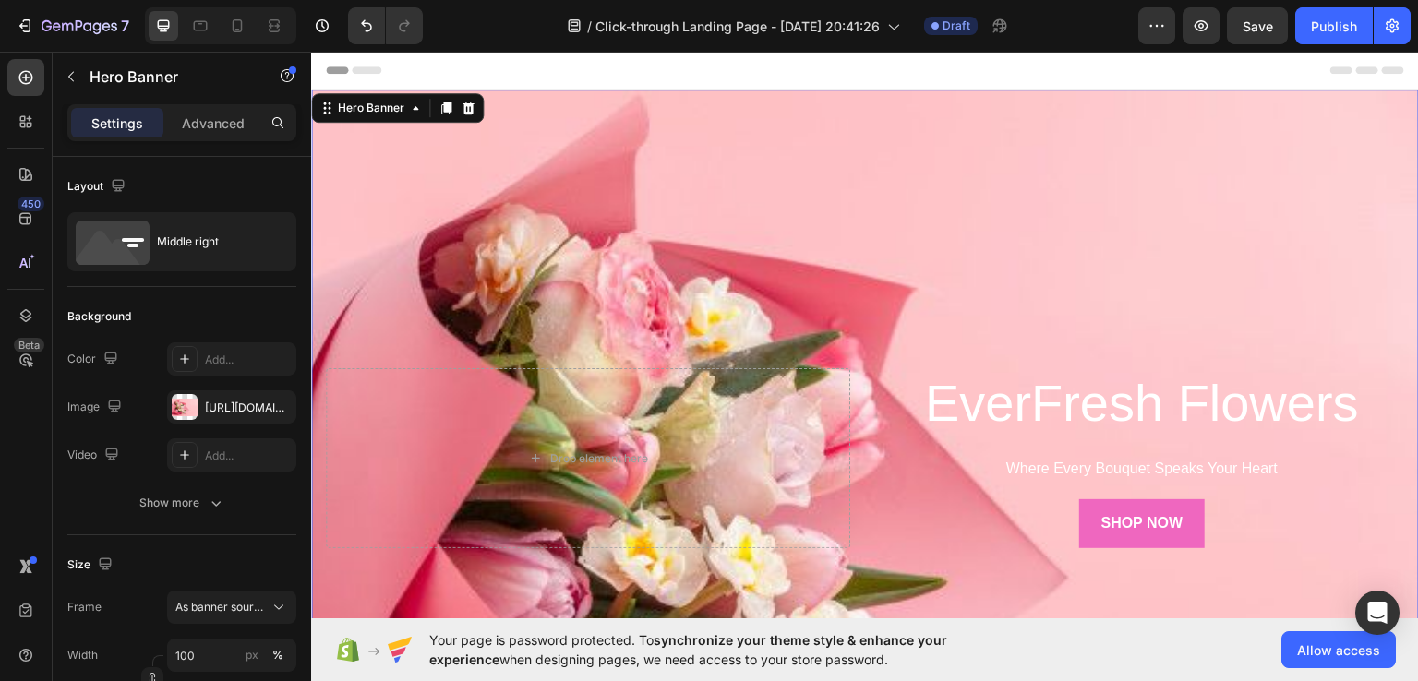
click at [1136, 364] on div "EverFresh Flowers Heading Where Every Bouquet Speaks Your Heart Text Block SHOP…" at bounding box center [865, 457] width 1108 height 186
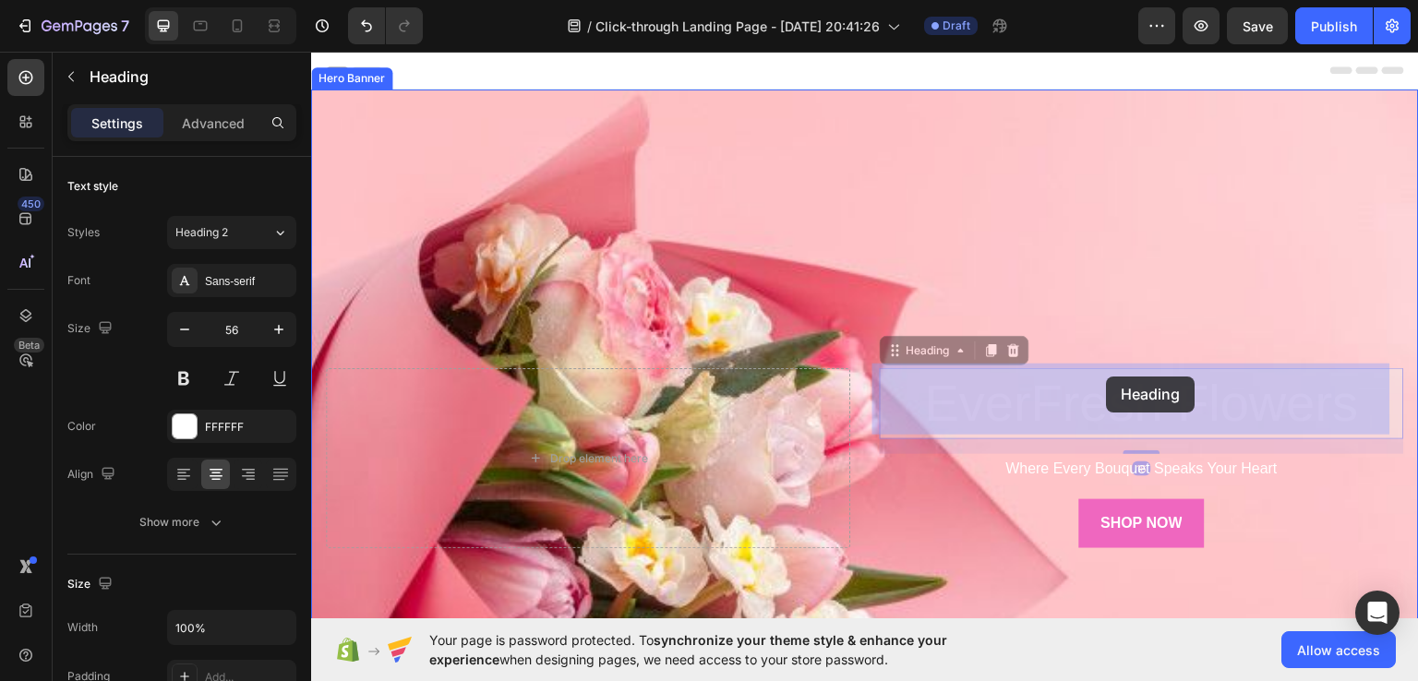
drag, startPoint x: 1116, startPoint y: 364, endPoint x: 1107, endPoint y: 377, distance: 16.6
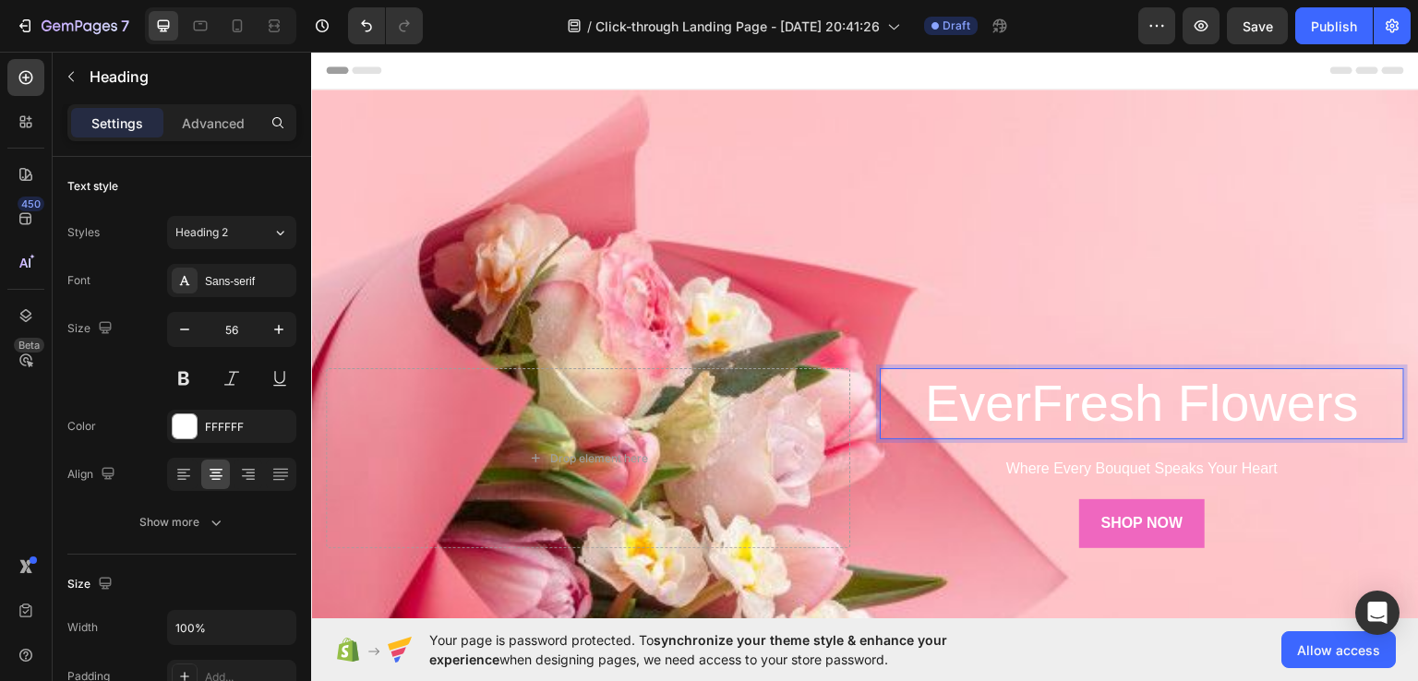
click at [1096, 388] on p "EverFresh Flowers" at bounding box center [1141, 402] width 521 height 67
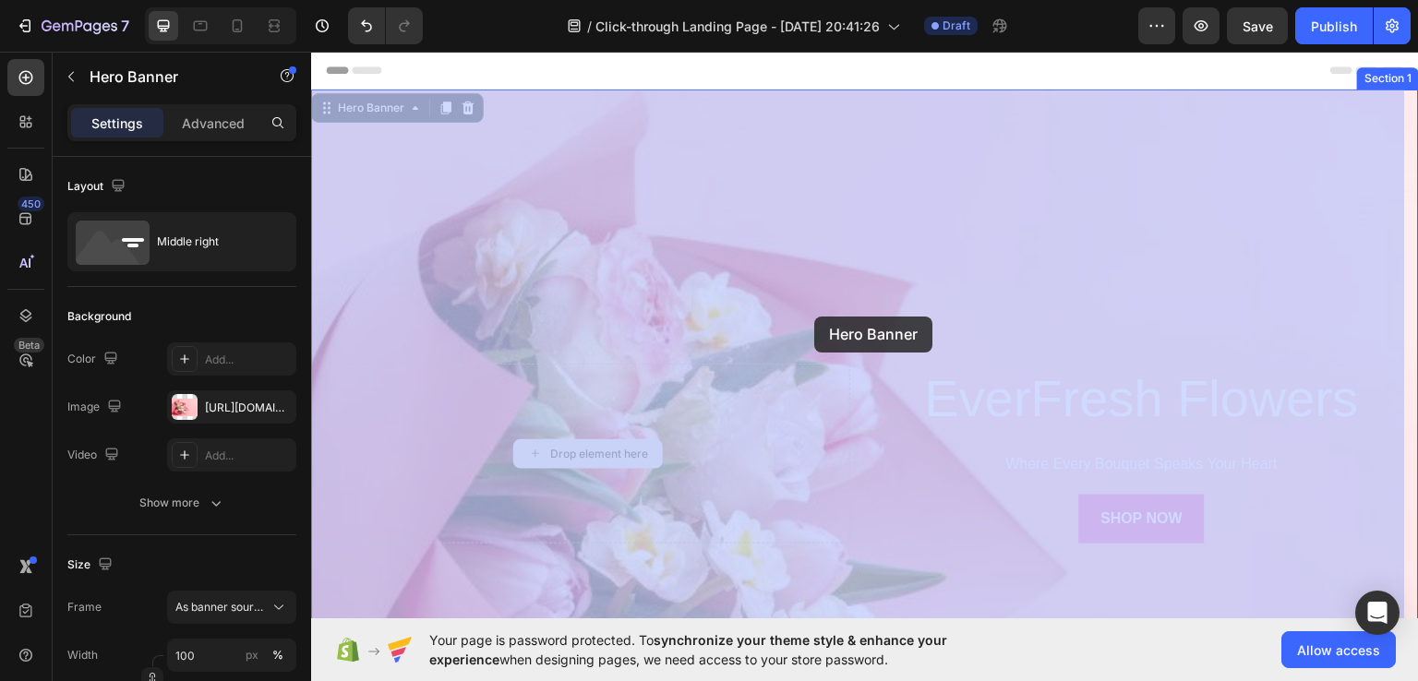
drag, startPoint x: 801, startPoint y: 379, endPoint x: 814, endPoint y: 317, distance: 64.1
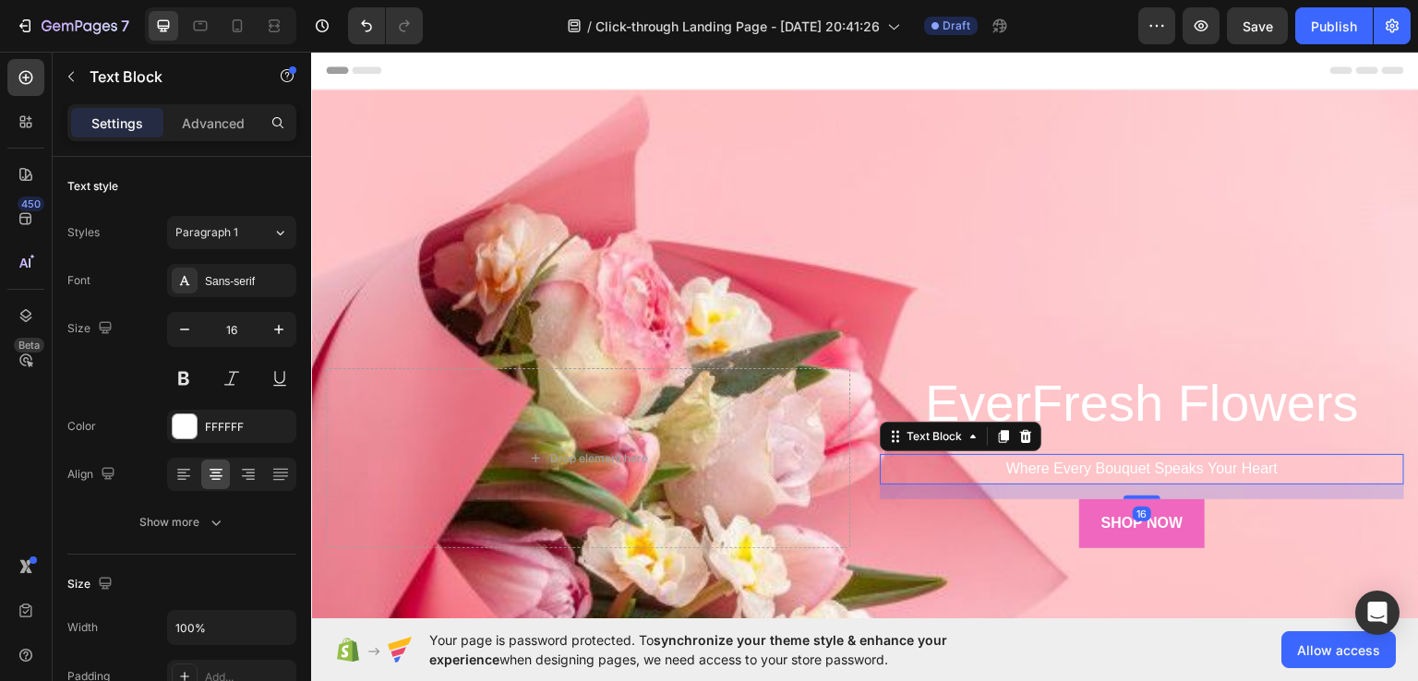
click at [1036, 459] on p "Where Every Bouquet Speaks Your Heart" at bounding box center [1141, 468] width 521 height 27
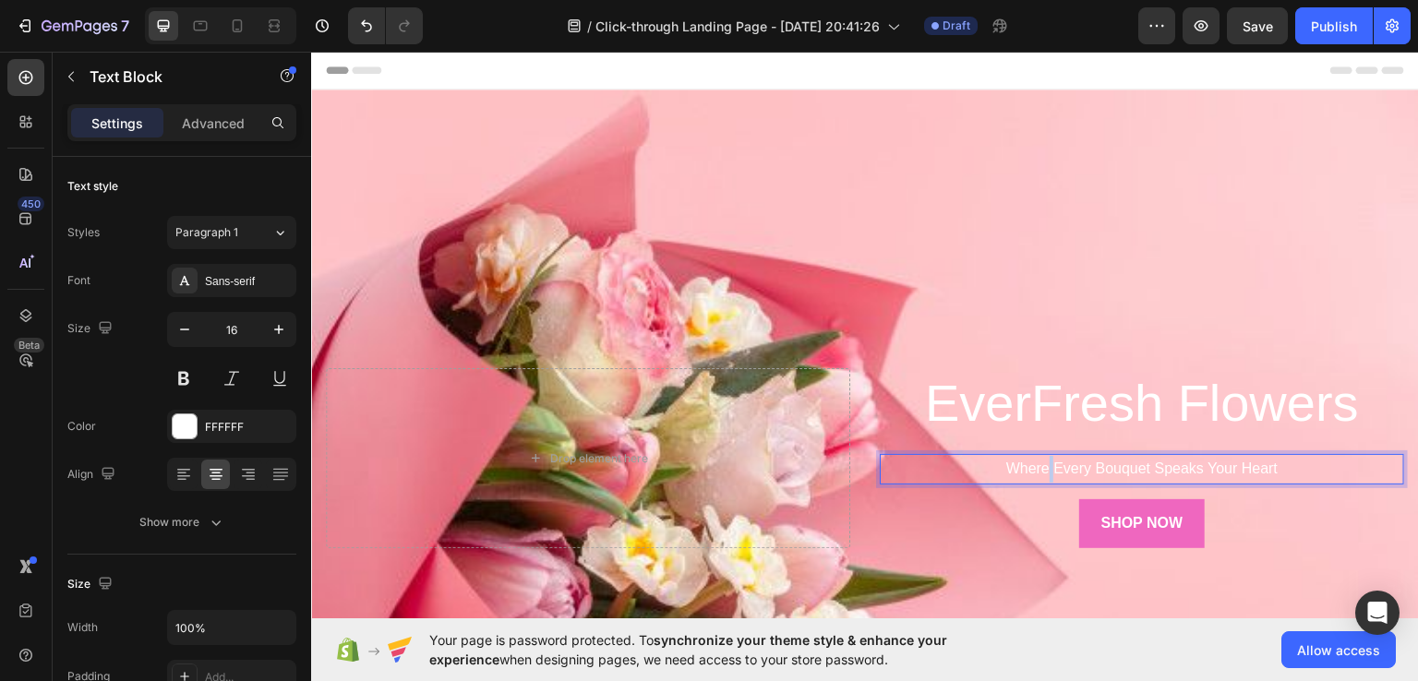
click at [1036, 459] on p "Where Every Bouquet Speaks Your Heart" at bounding box center [1141, 468] width 521 height 27
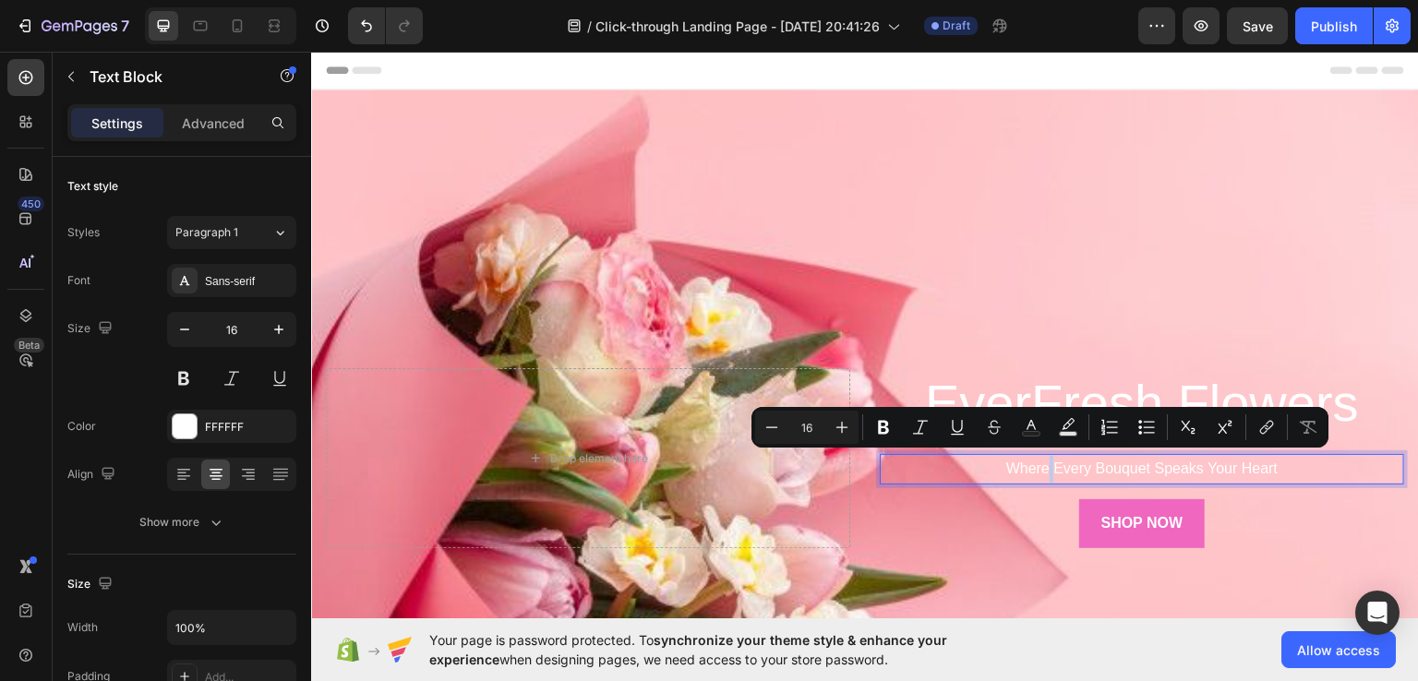
click at [1036, 459] on p "Where Every Bouquet Speaks Your Heart" at bounding box center [1141, 468] width 521 height 27
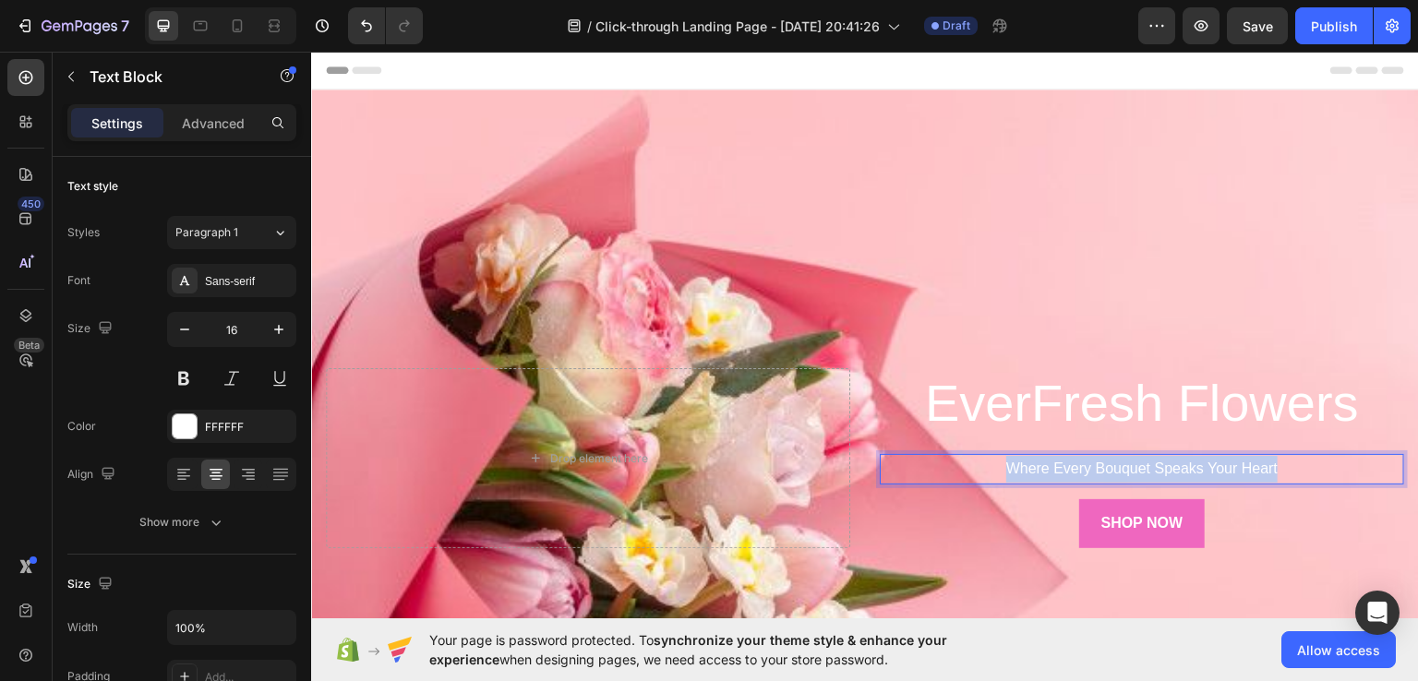
click at [1036, 459] on p "Where Every Bouquet Speaks Your Heart" at bounding box center [1141, 468] width 521 height 27
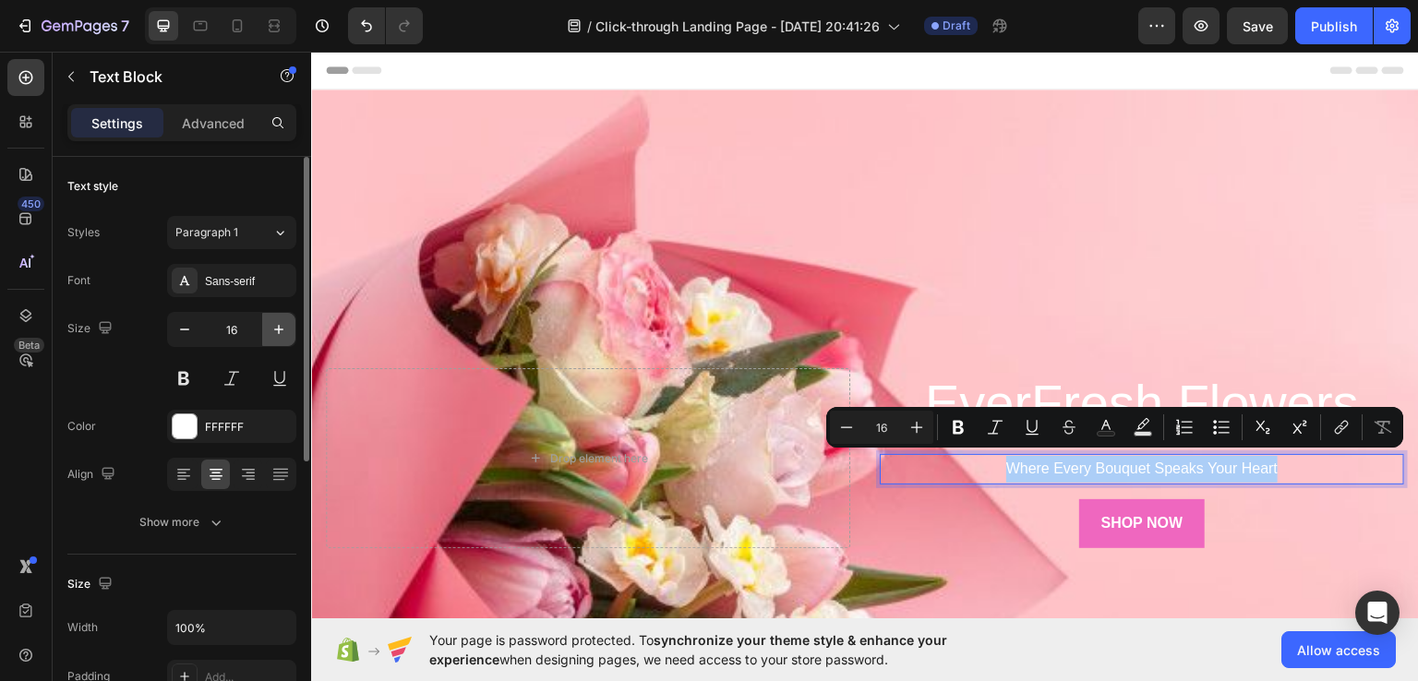
click at [272, 329] on icon "button" at bounding box center [278, 329] width 18 height 18
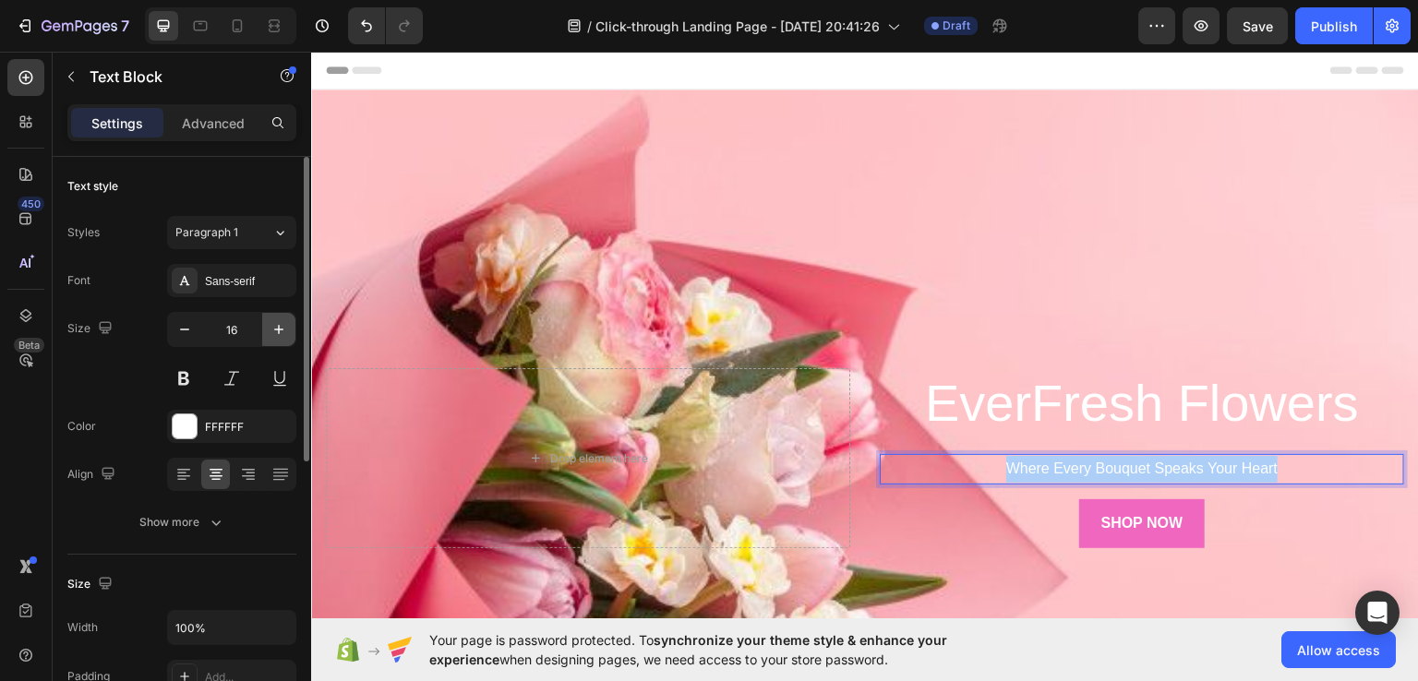
click at [272, 329] on icon "button" at bounding box center [278, 329] width 18 height 18
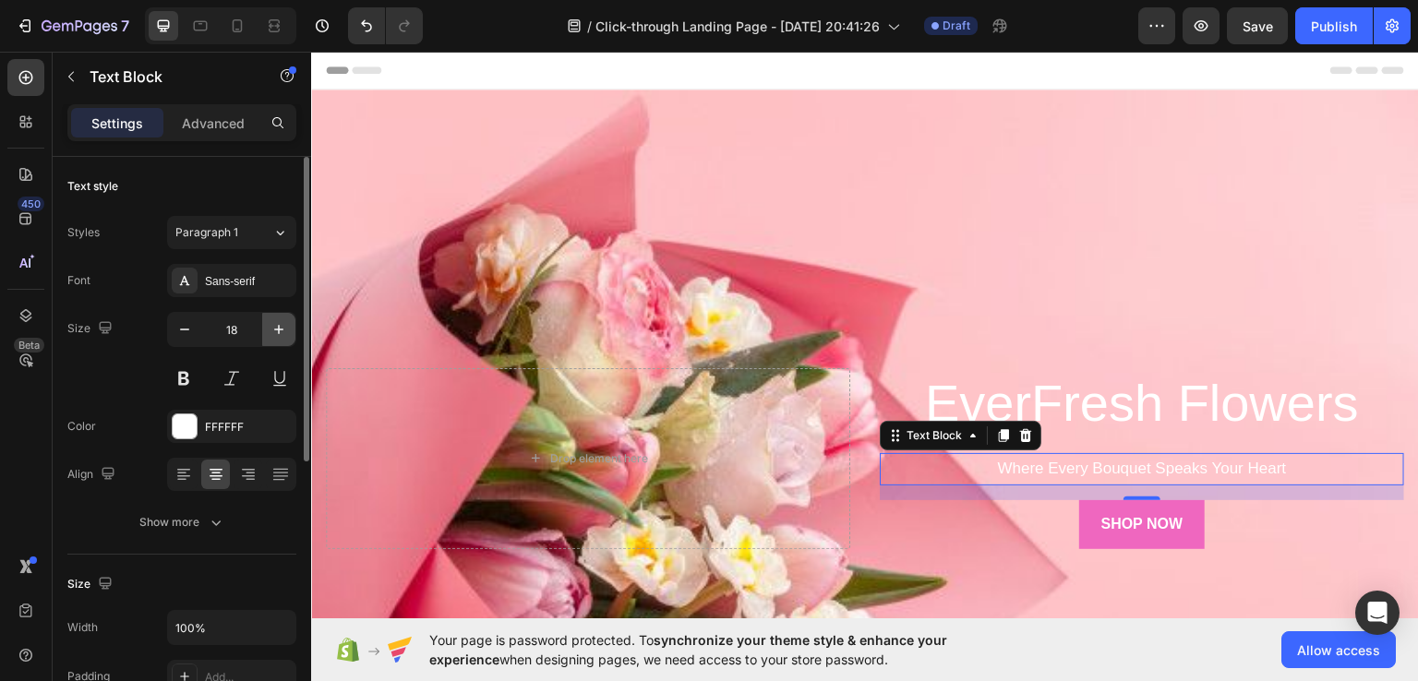
click at [272, 329] on icon "button" at bounding box center [278, 329] width 18 height 18
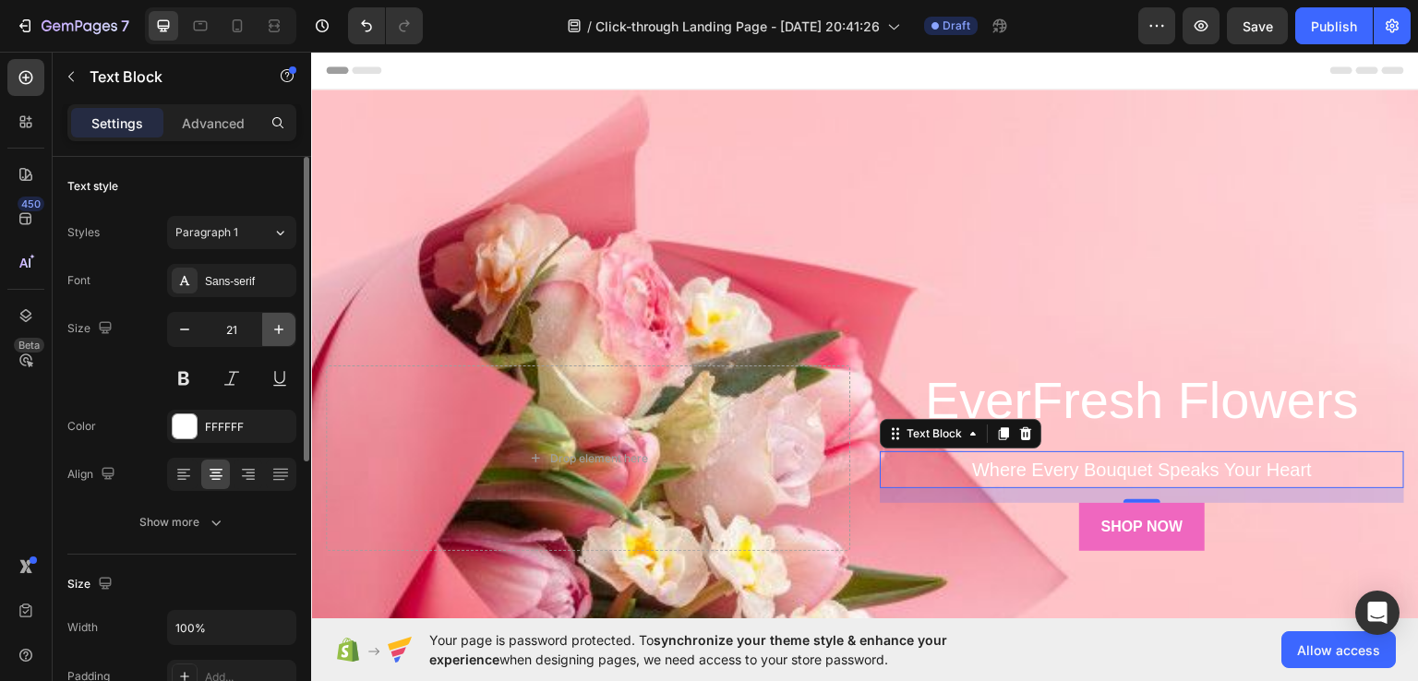
click at [272, 329] on icon "button" at bounding box center [278, 329] width 18 height 18
type input "22"
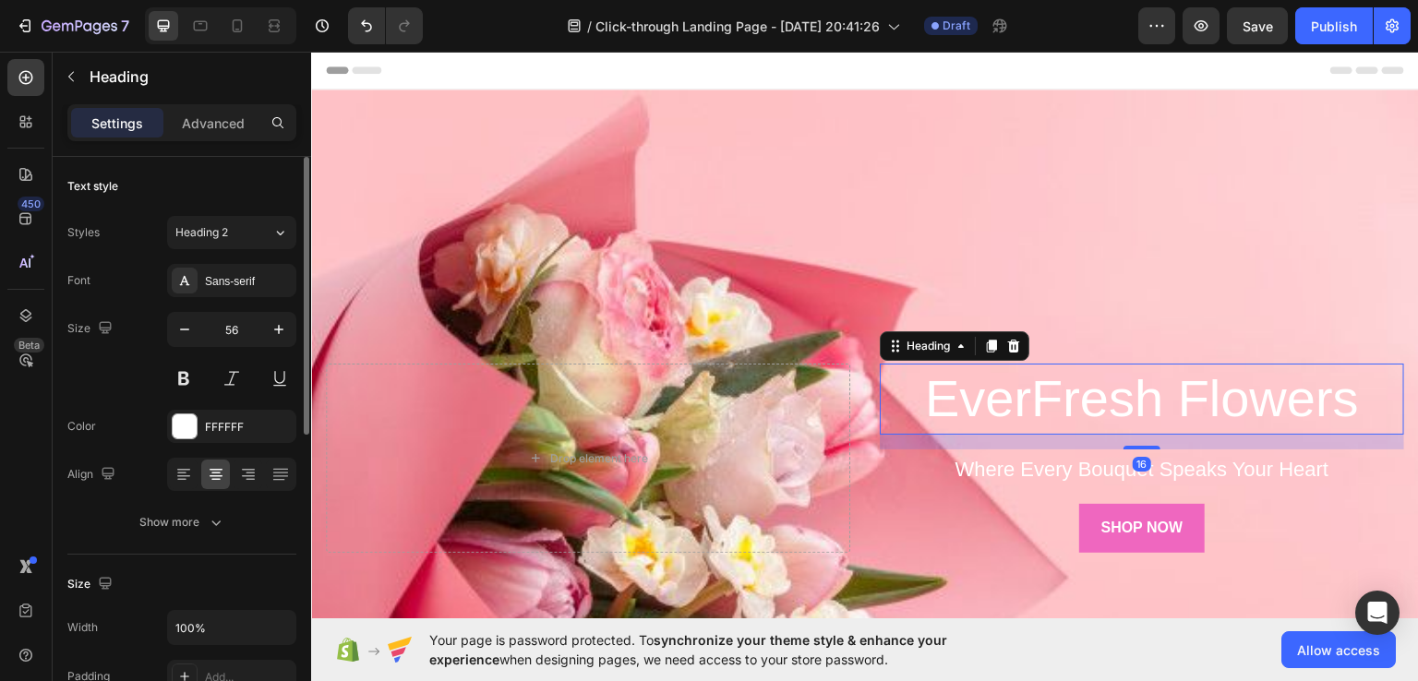
click at [976, 401] on p "EverFresh Flowers" at bounding box center [1141, 398] width 521 height 67
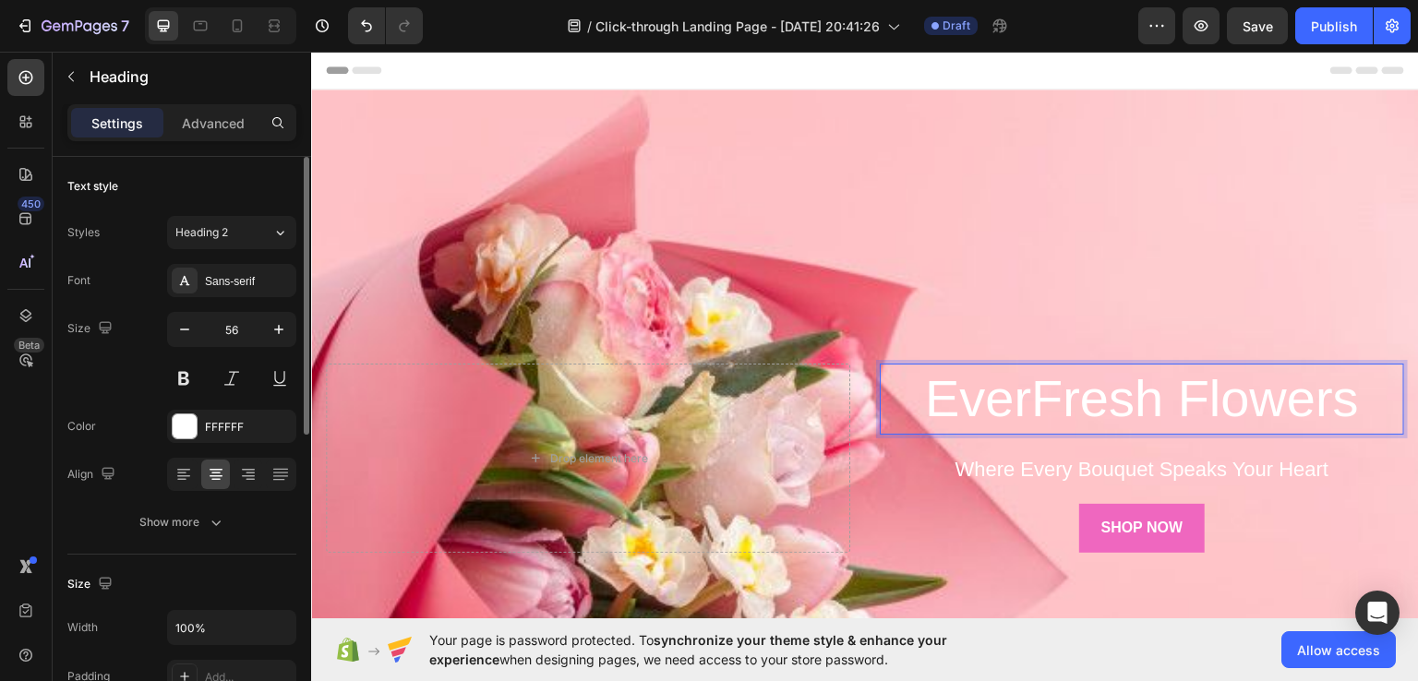
click at [976, 401] on p "EverFresh Flowers" at bounding box center [1141, 398] width 521 height 67
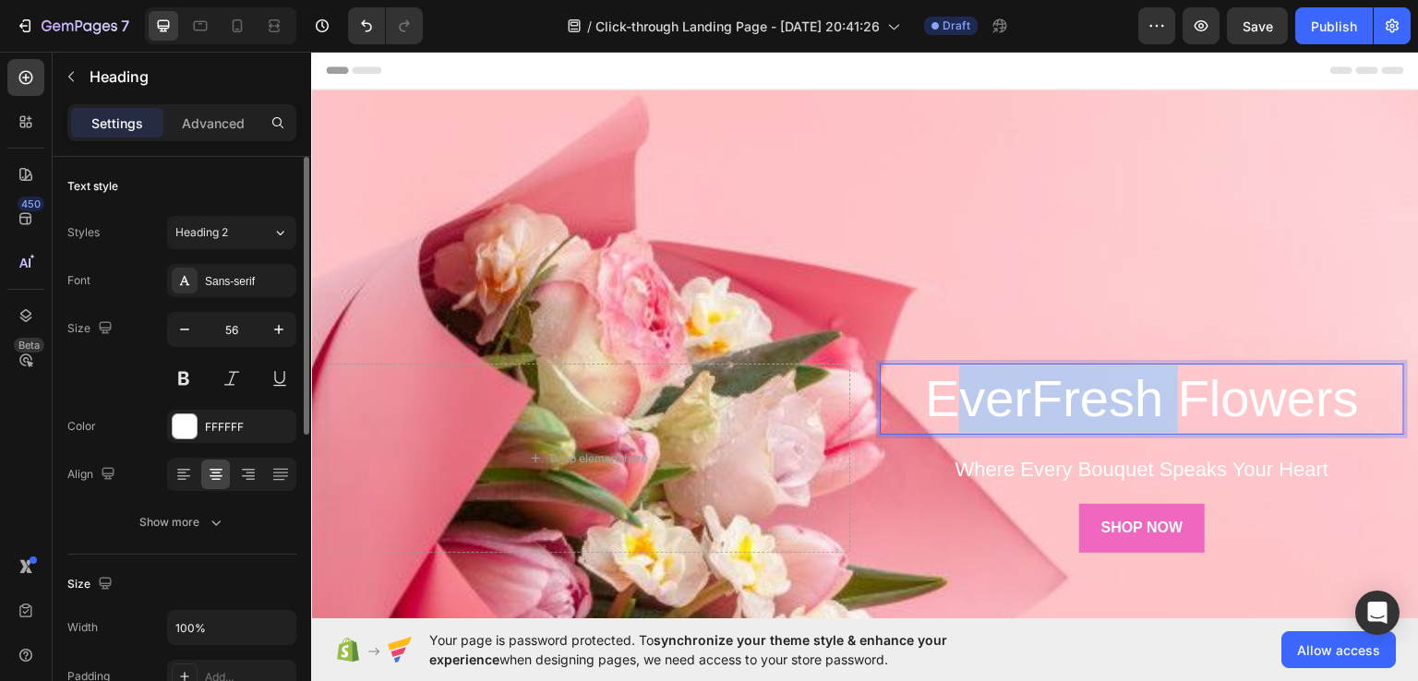
click at [976, 401] on p "EverFresh Flowers" at bounding box center [1141, 398] width 521 height 67
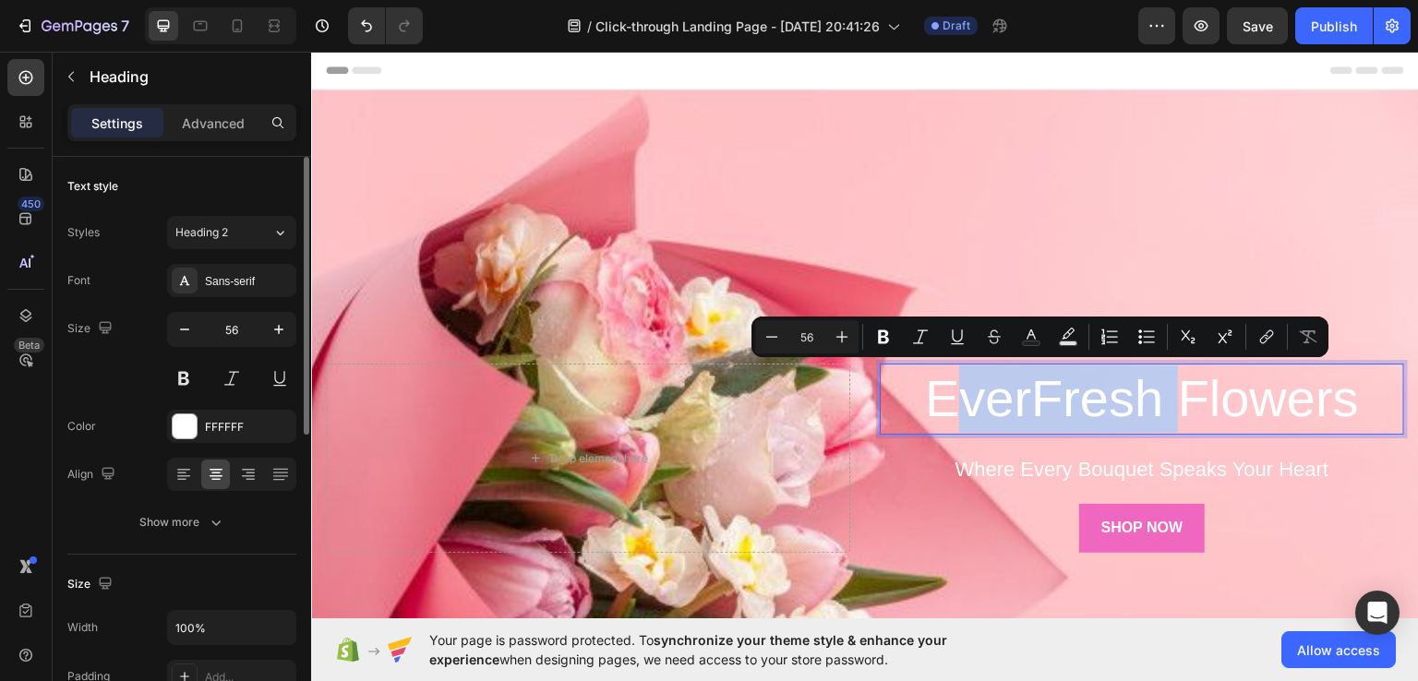
click at [976, 401] on p "EverFresh Flowers" at bounding box center [1141, 398] width 521 height 67
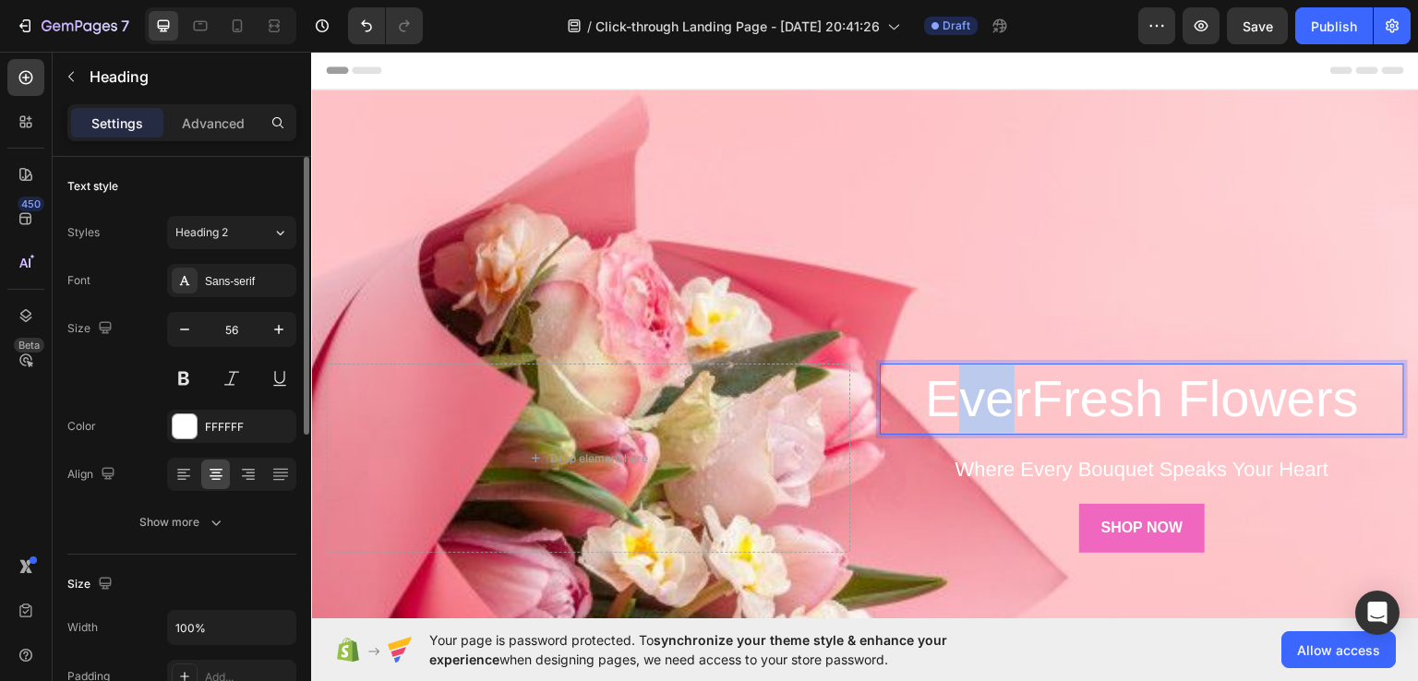
click at [976, 401] on p "EverFresh Flowers" at bounding box center [1141, 398] width 521 height 67
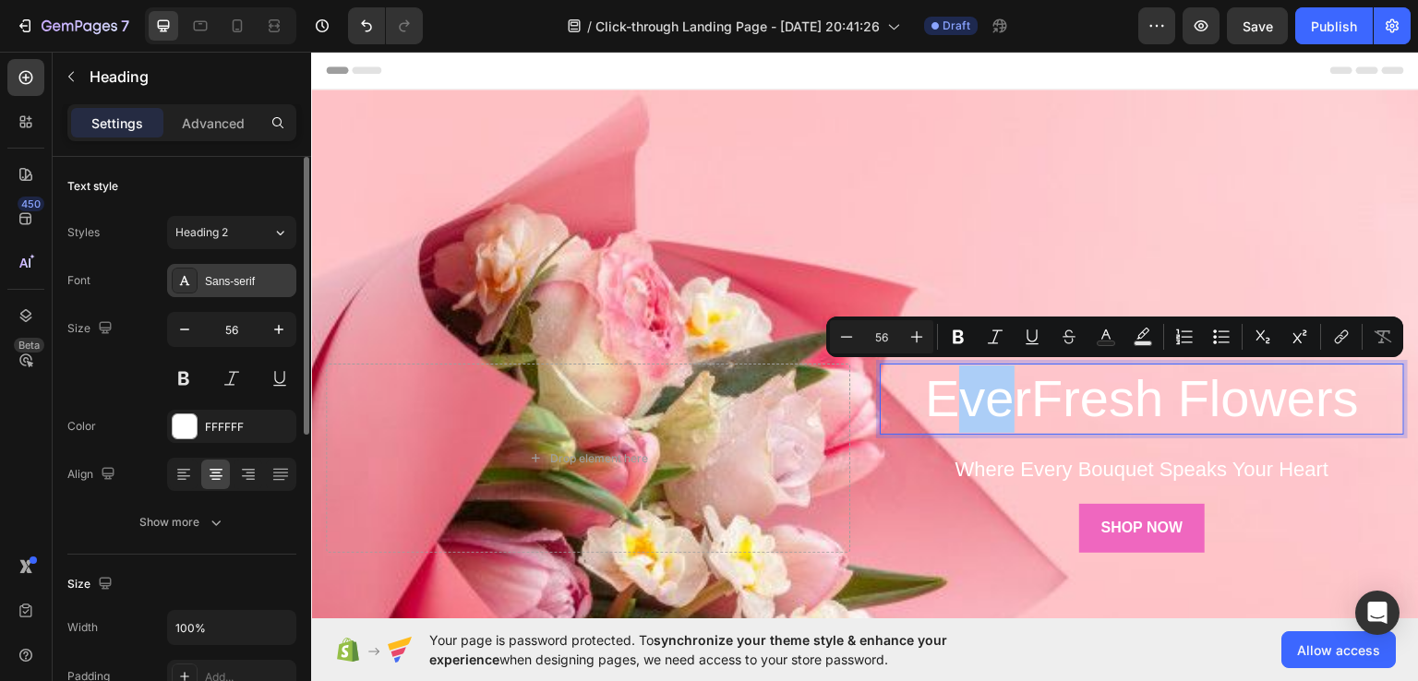
click at [207, 279] on div "Sans-serif" at bounding box center [248, 281] width 87 height 17
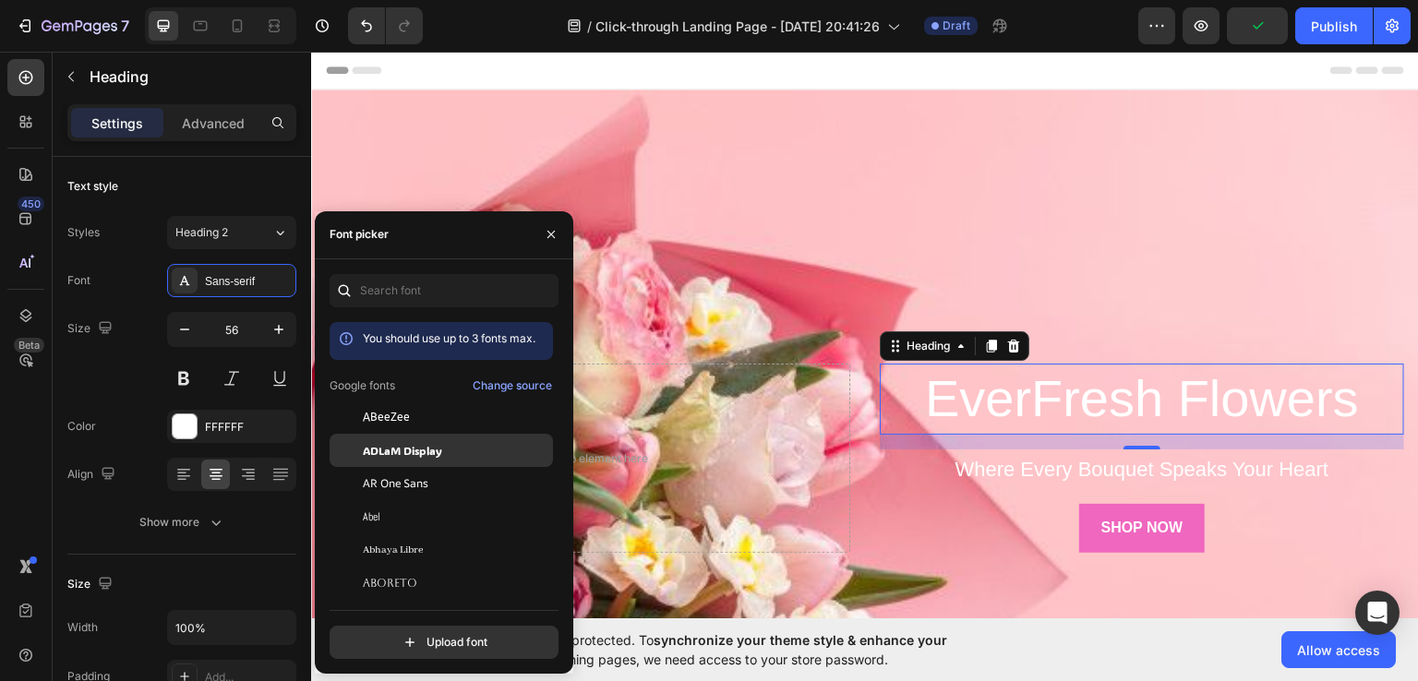
click at [403, 633] on div "ADLaM Display" at bounding box center [440, 649] width 223 height 33
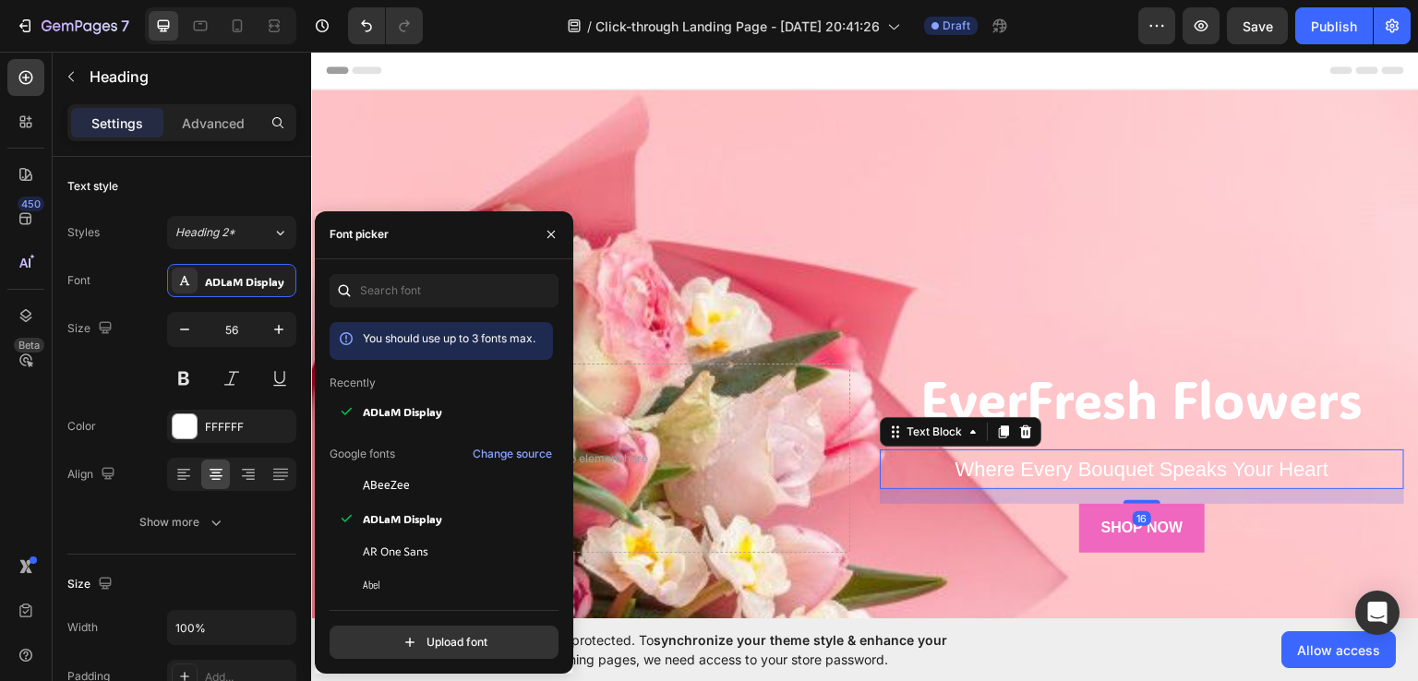
click at [989, 462] on p "Where Every Bouquet Speaks Your Heart" at bounding box center [1141, 468] width 521 height 37
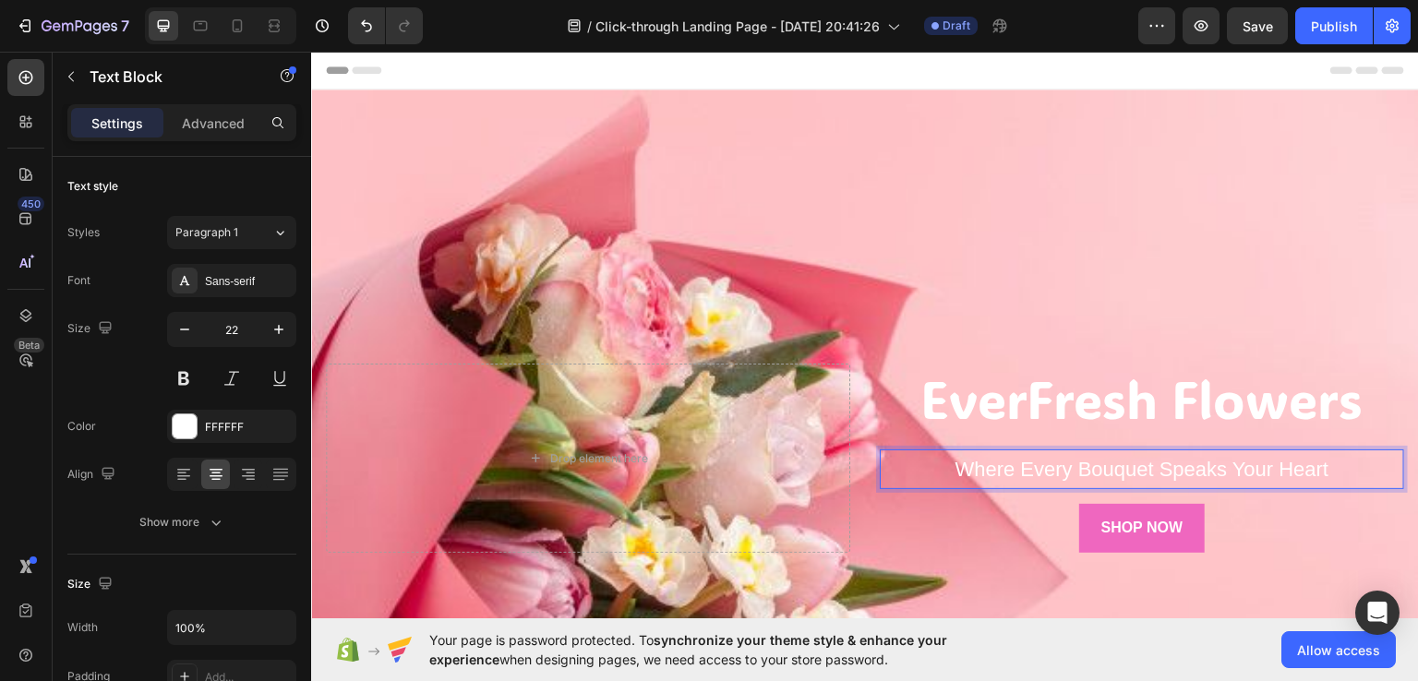
click at [989, 462] on p "Where Every Bouquet Speaks Your Heart" at bounding box center [1141, 468] width 521 height 37
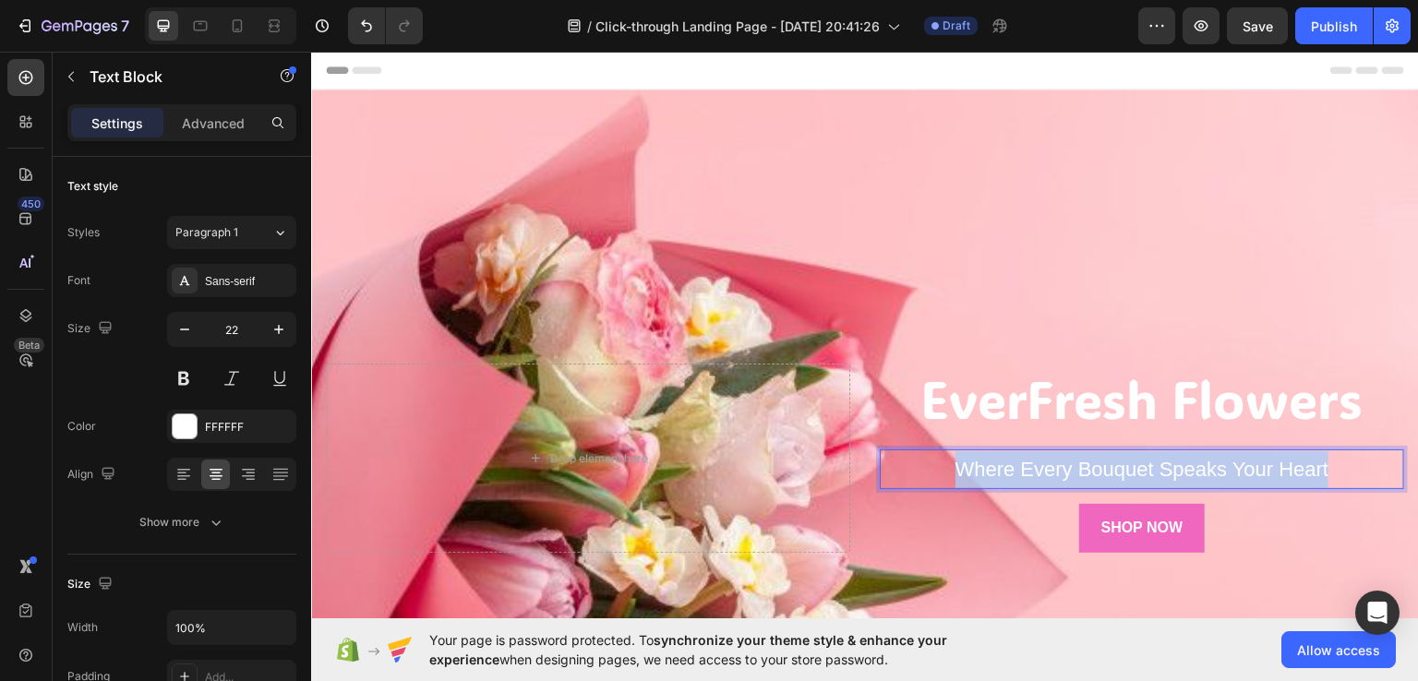
click at [989, 462] on p "Where Every Bouquet Speaks Your Heart" at bounding box center [1141, 468] width 521 height 37
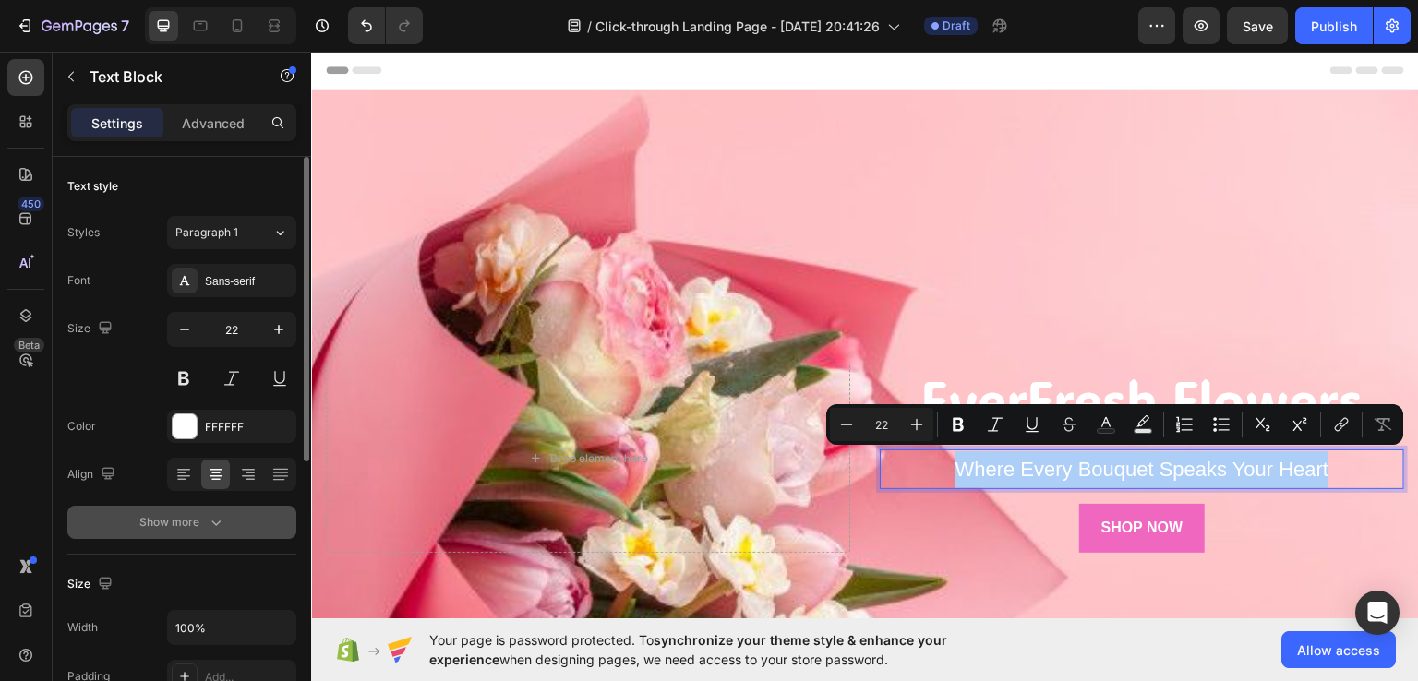
click at [189, 514] on div "Show more" at bounding box center [182, 522] width 86 height 18
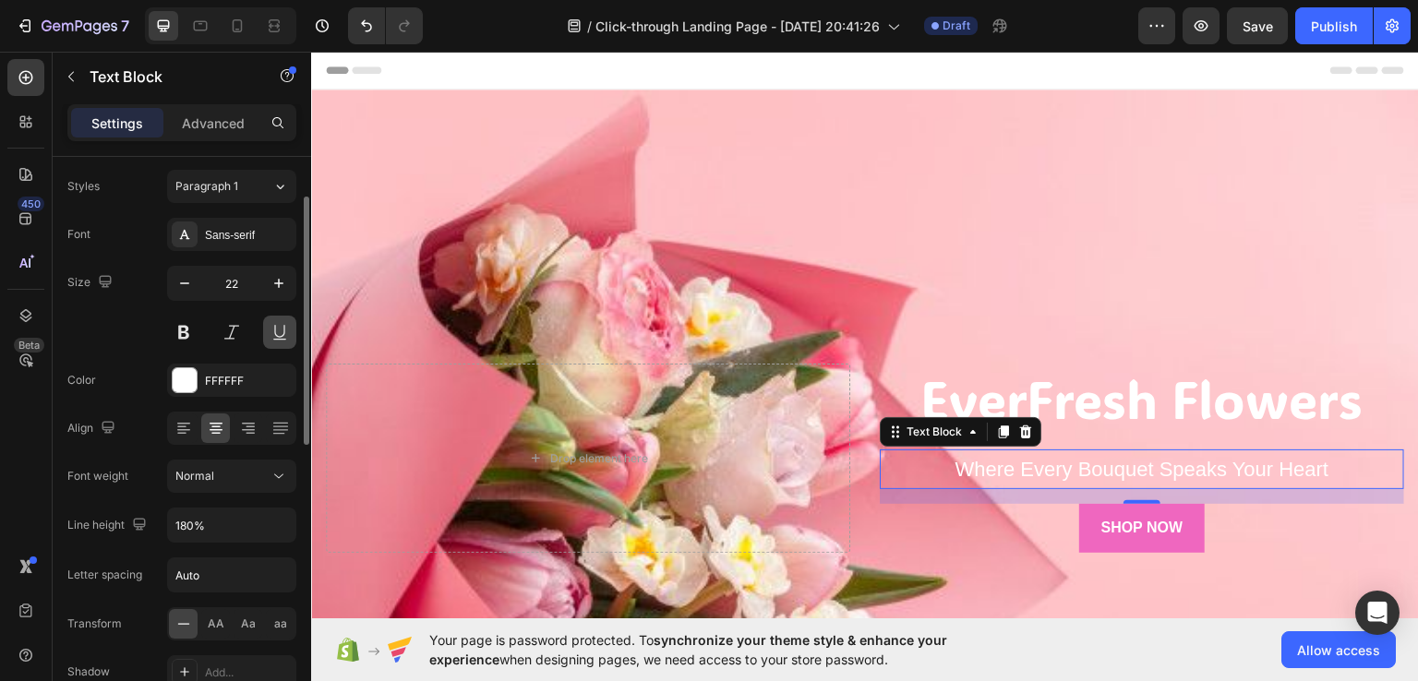
scroll to position [66, 0]
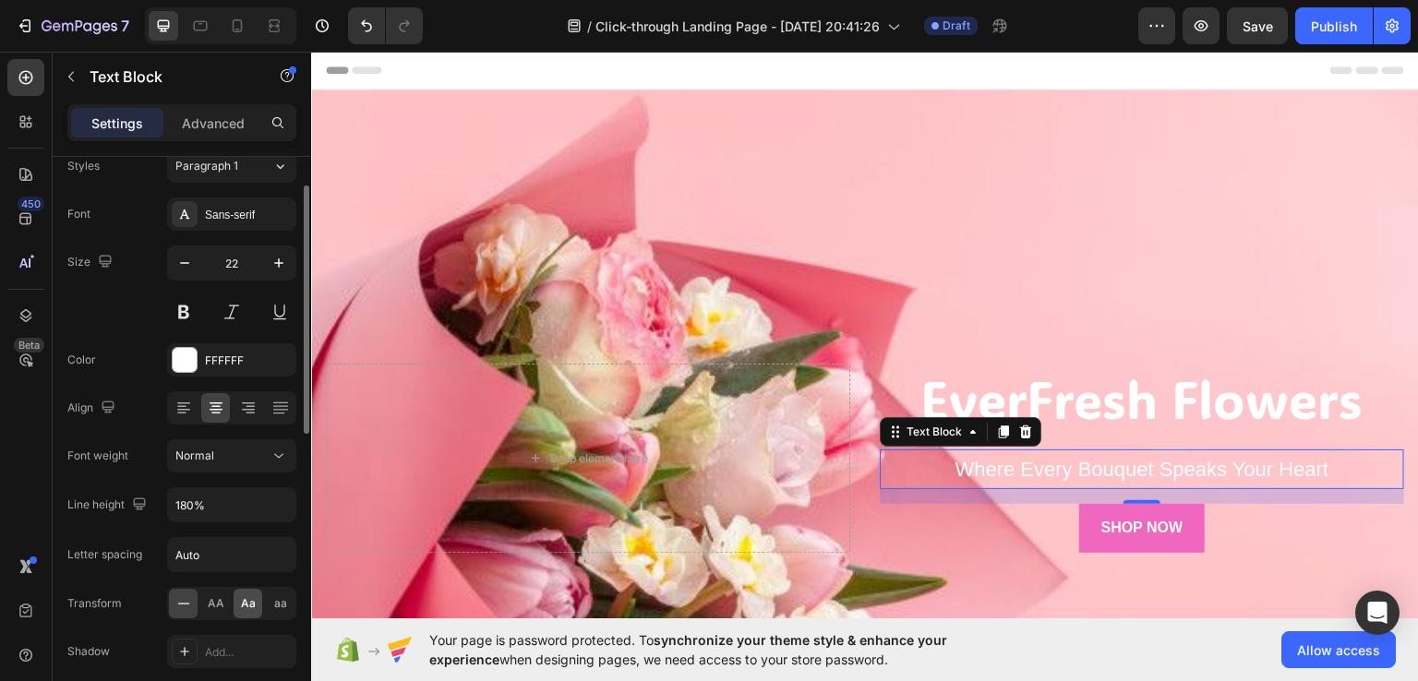
click at [245, 605] on span "Aa" at bounding box center [248, 603] width 15 height 17
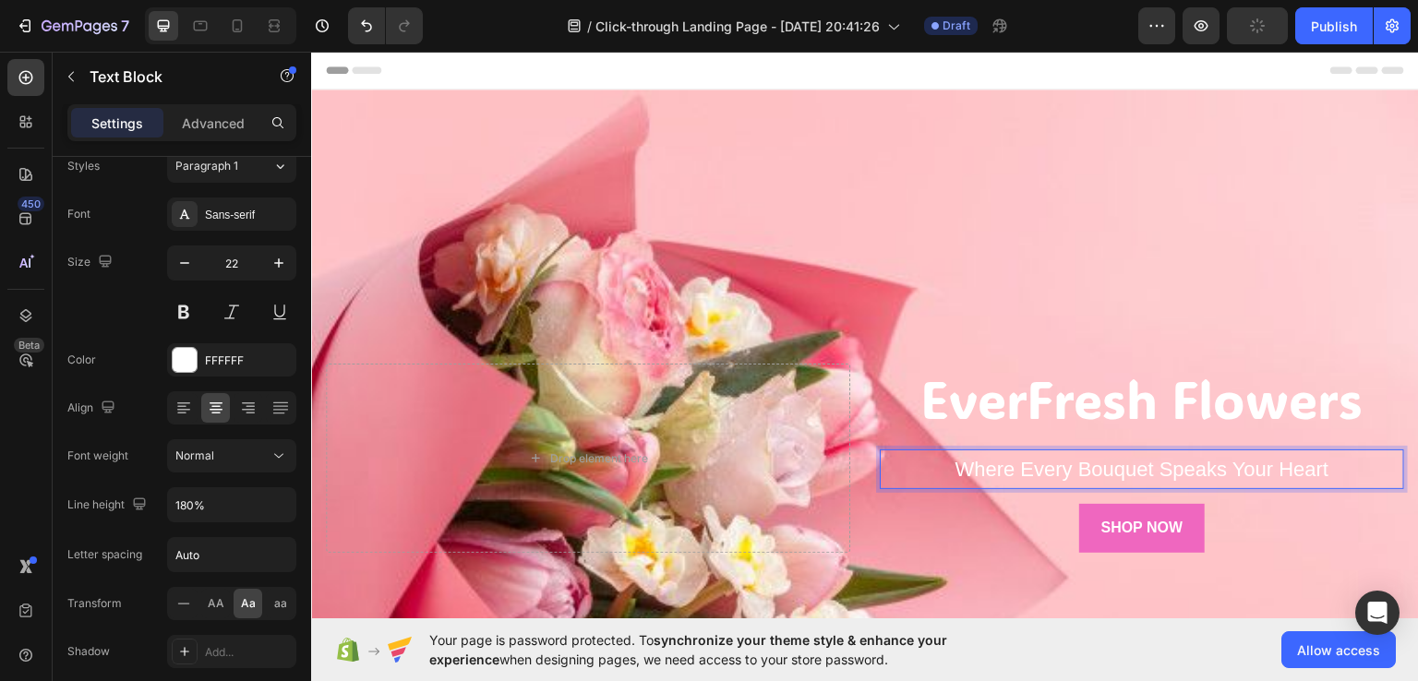
click at [984, 470] on p "where every bouquet speaks your heart" at bounding box center [1141, 468] width 521 height 37
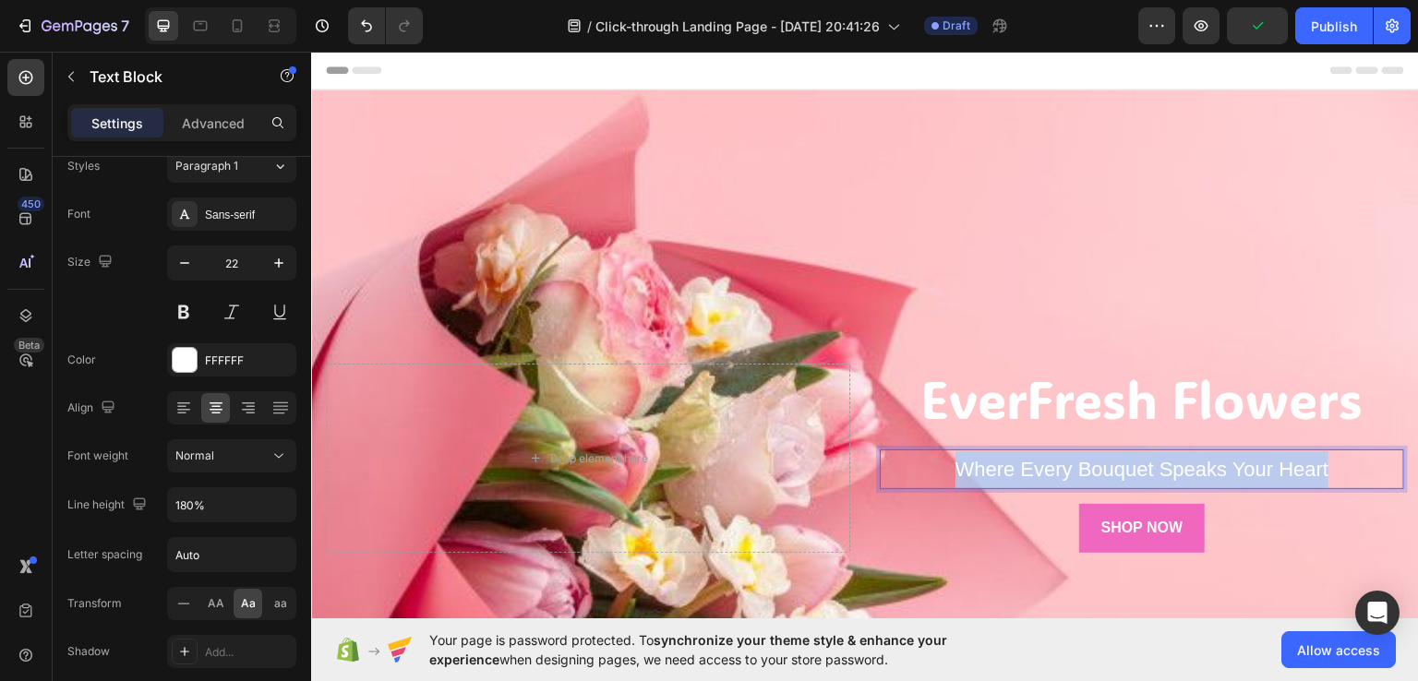
click at [984, 470] on p "where every bouquet speaks your heart" at bounding box center [1141, 468] width 521 height 37
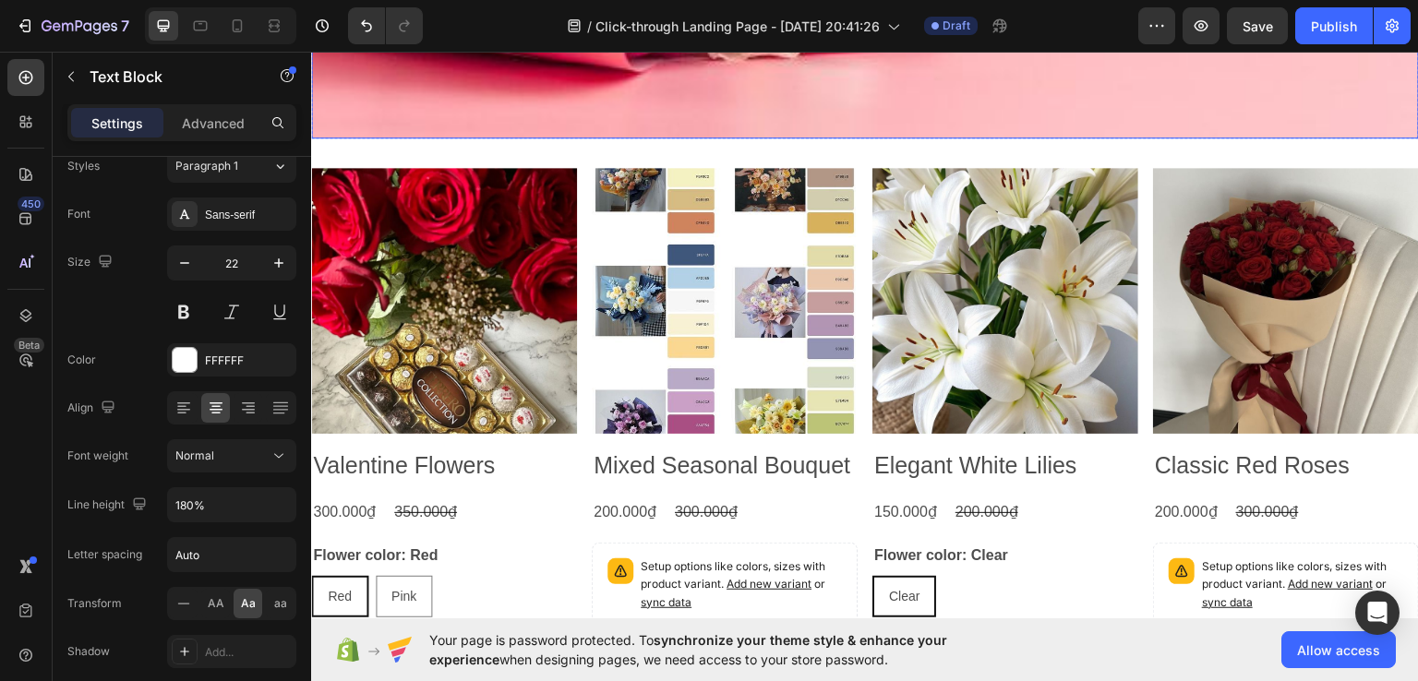
type input "16"
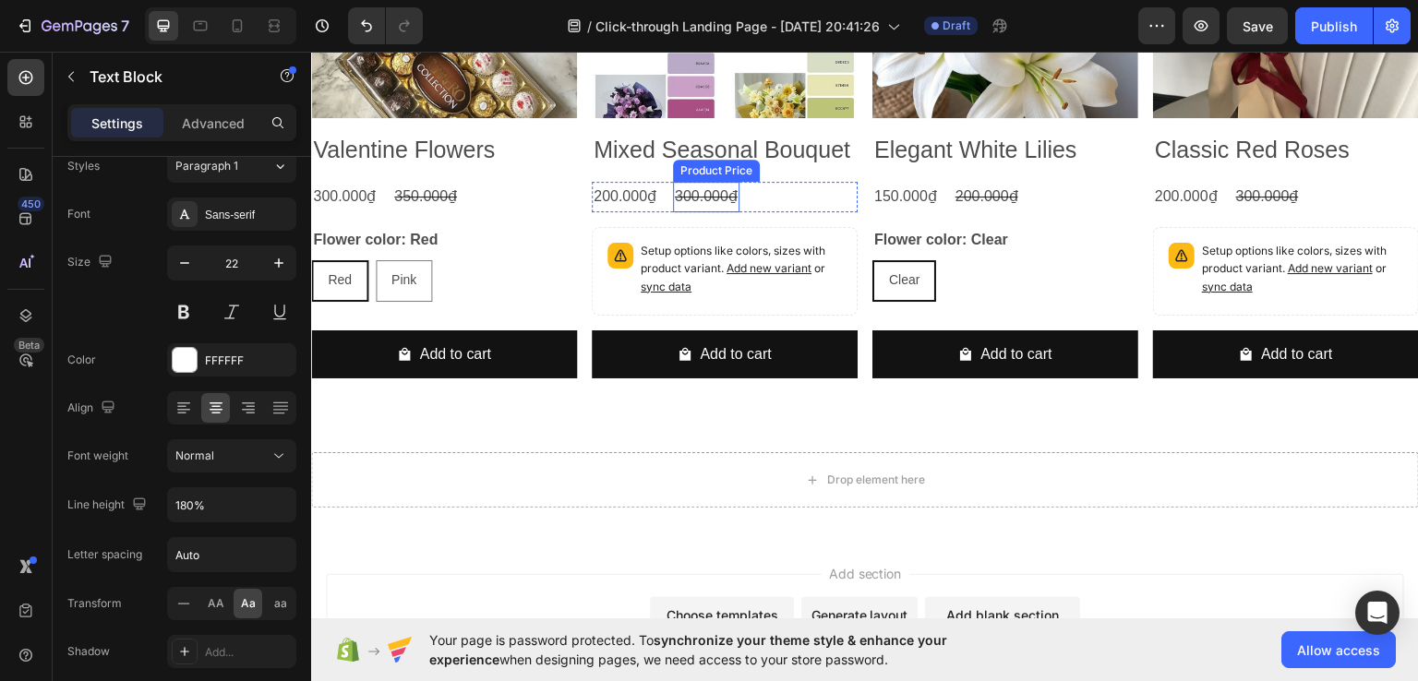
scroll to position [996, 0]
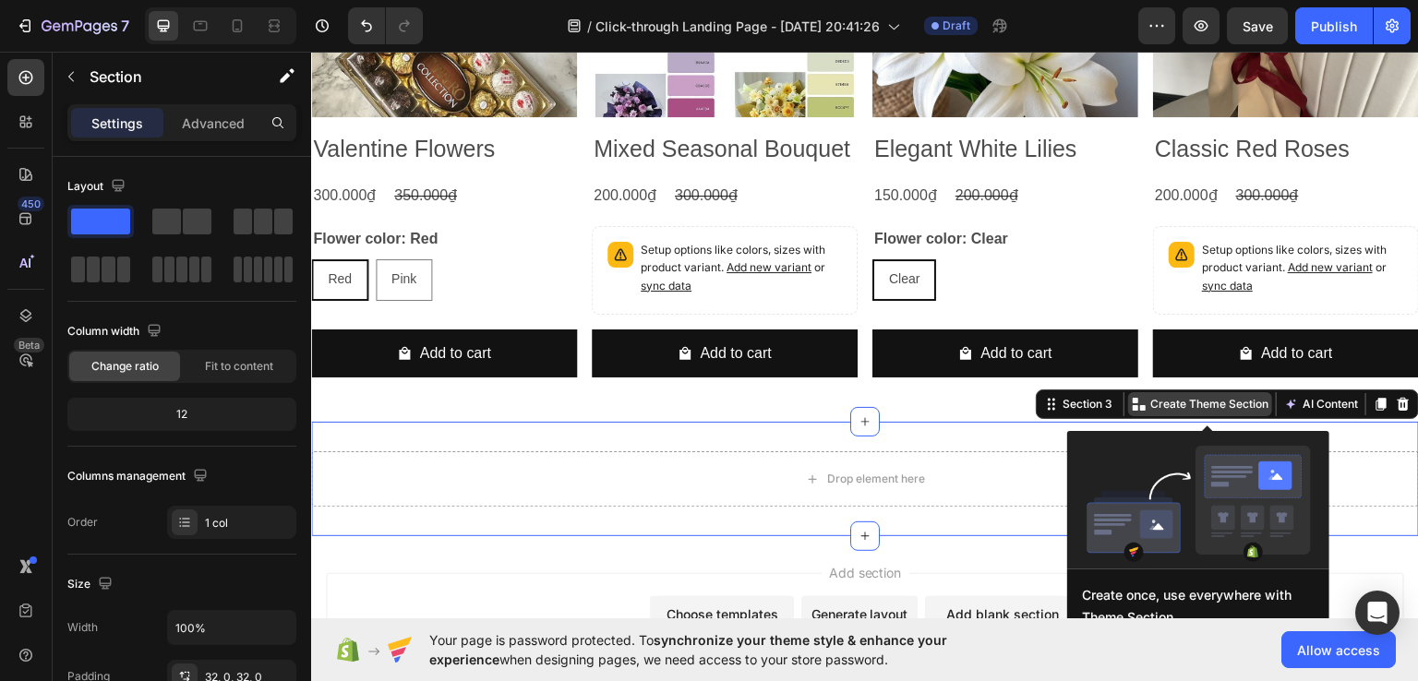
click at [1150, 405] on p "Create Theme Section" at bounding box center [1209, 403] width 118 height 17
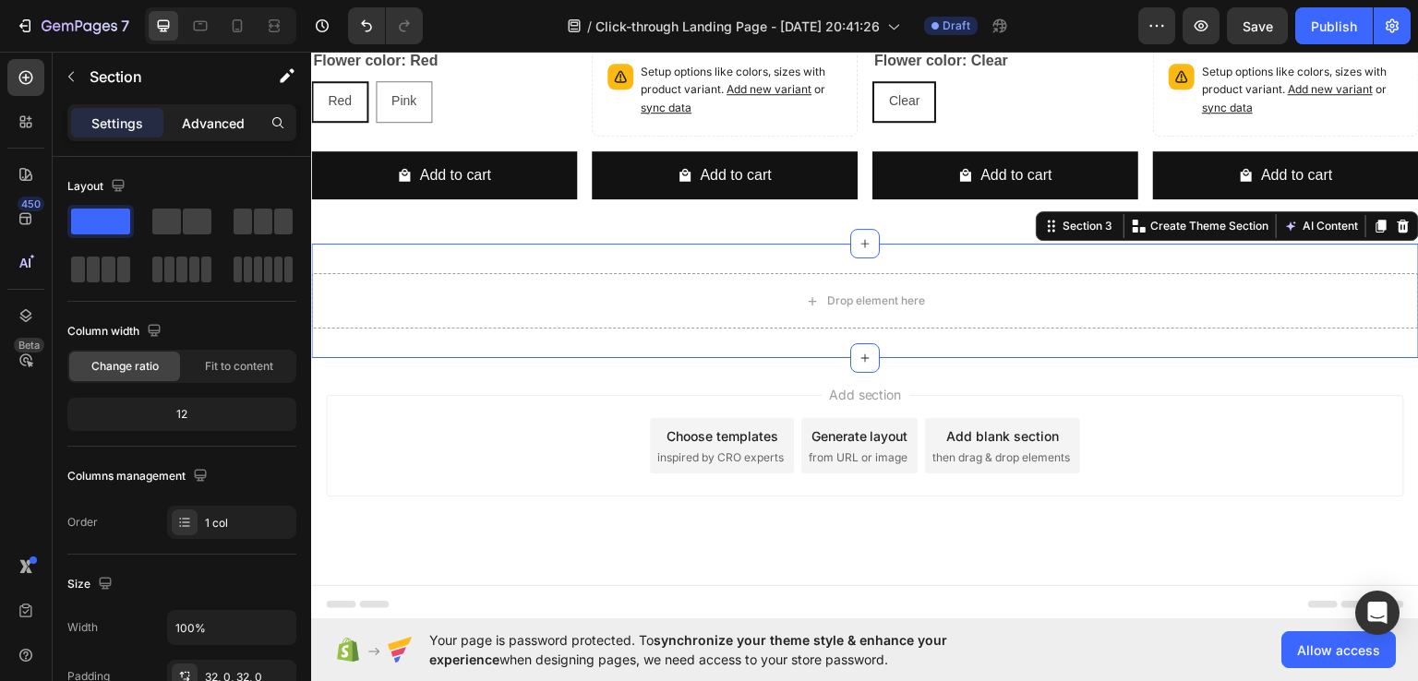
click at [201, 126] on p "Advanced" at bounding box center [213, 123] width 63 height 19
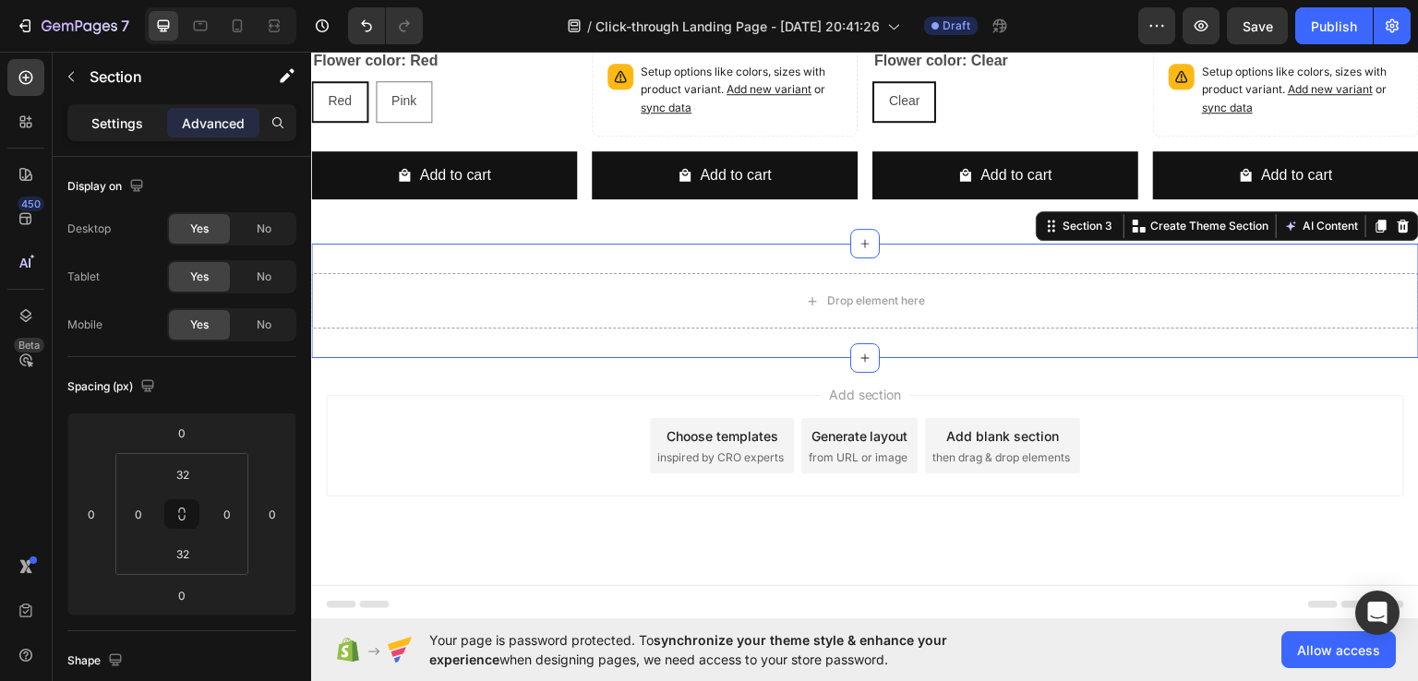
click at [131, 112] on div "Settings" at bounding box center [117, 123] width 92 height 30
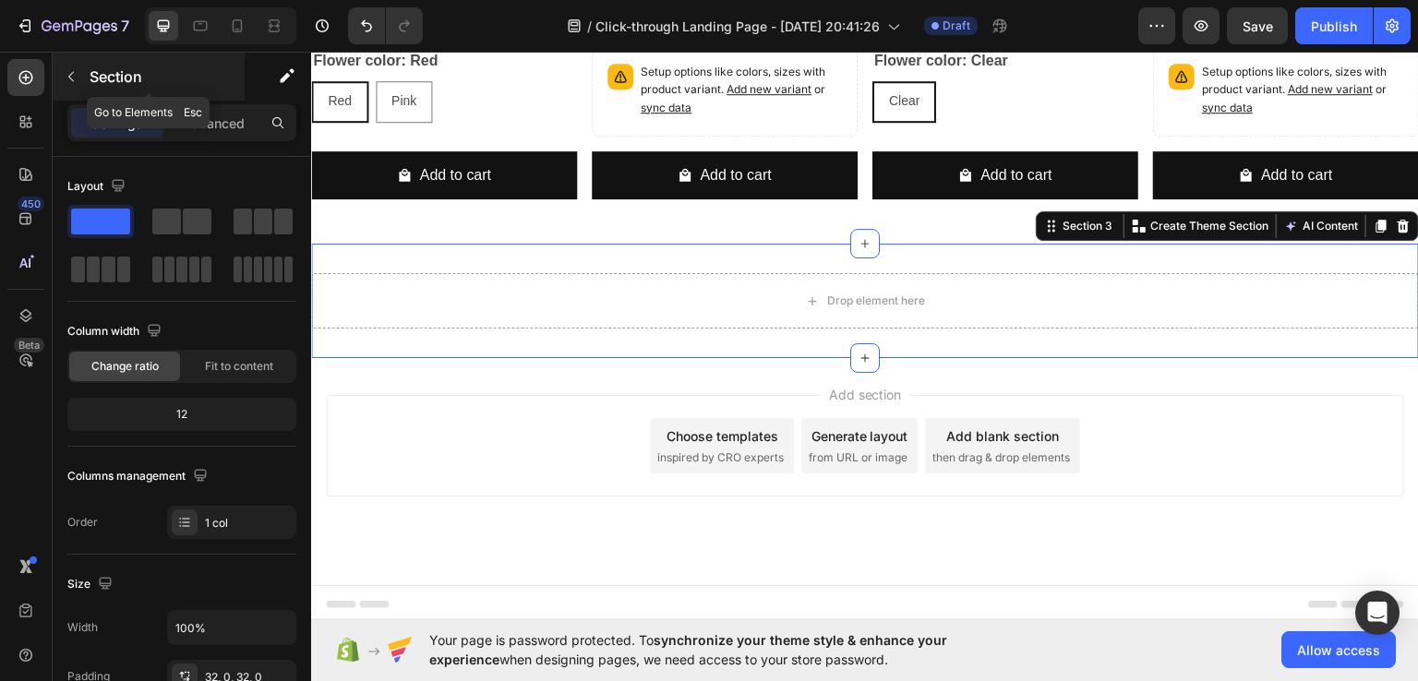
click at [81, 78] on button "button" at bounding box center [71, 77] width 30 height 30
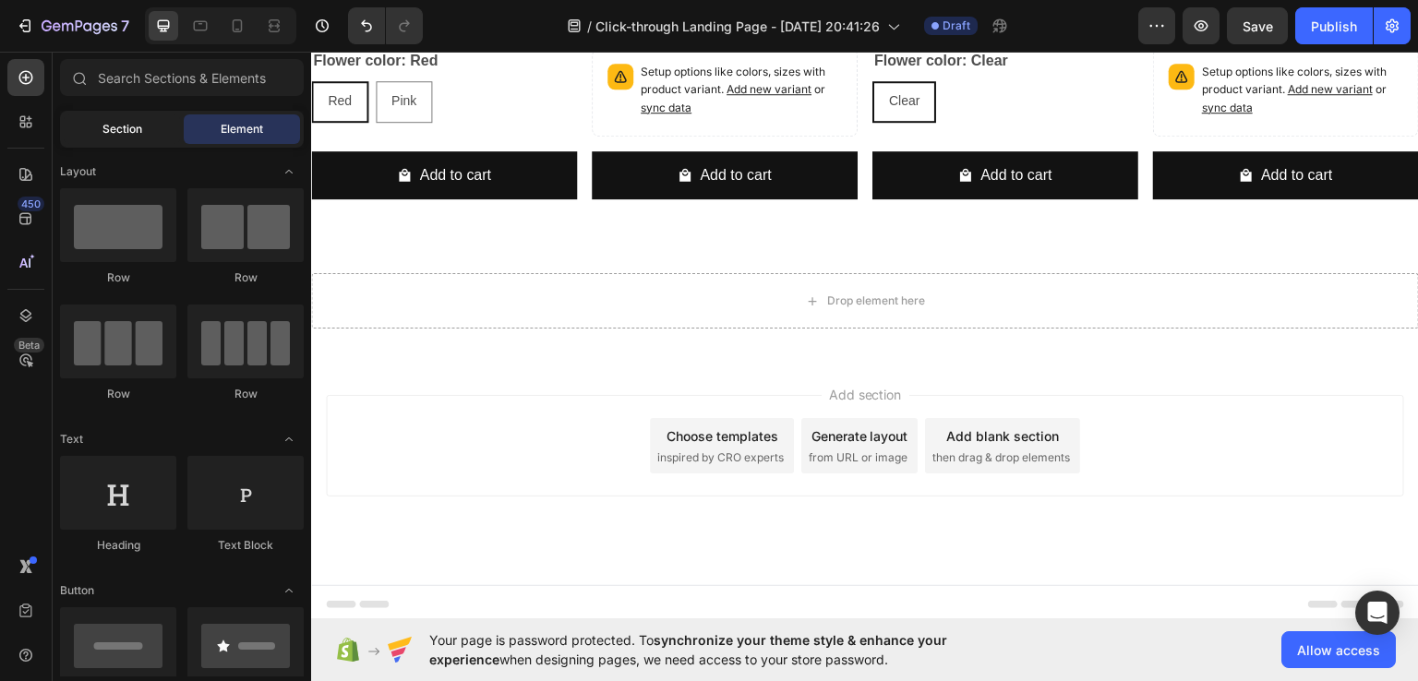
click at [138, 130] on span "Section" at bounding box center [122, 129] width 40 height 17
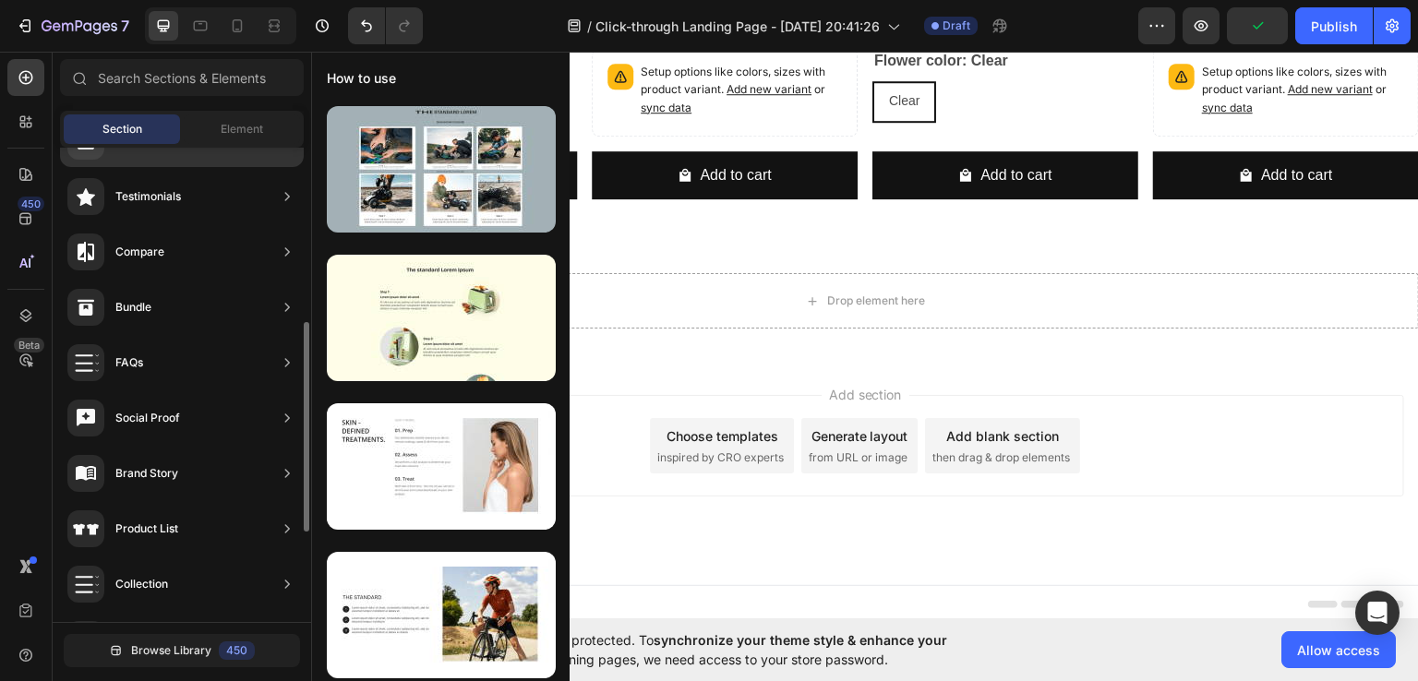
scroll to position [596, 0]
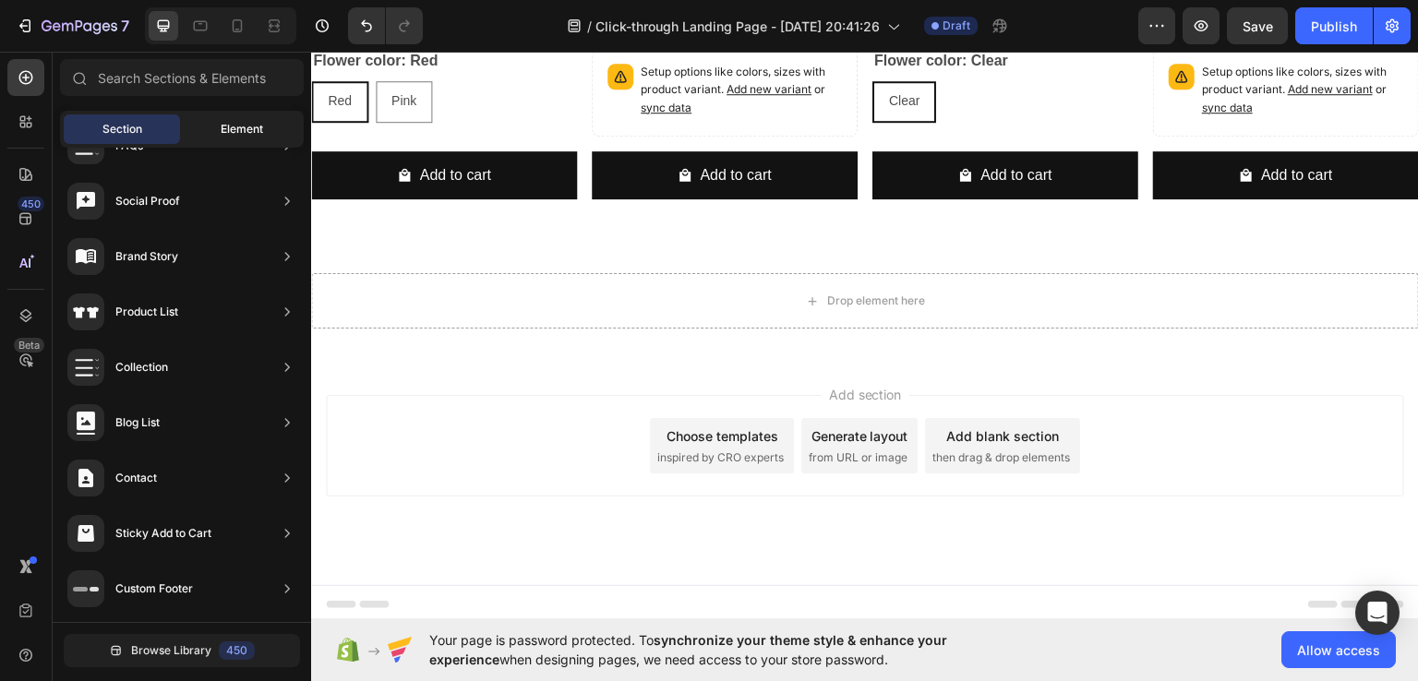
click at [229, 136] on span "Element" at bounding box center [242, 129] width 42 height 17
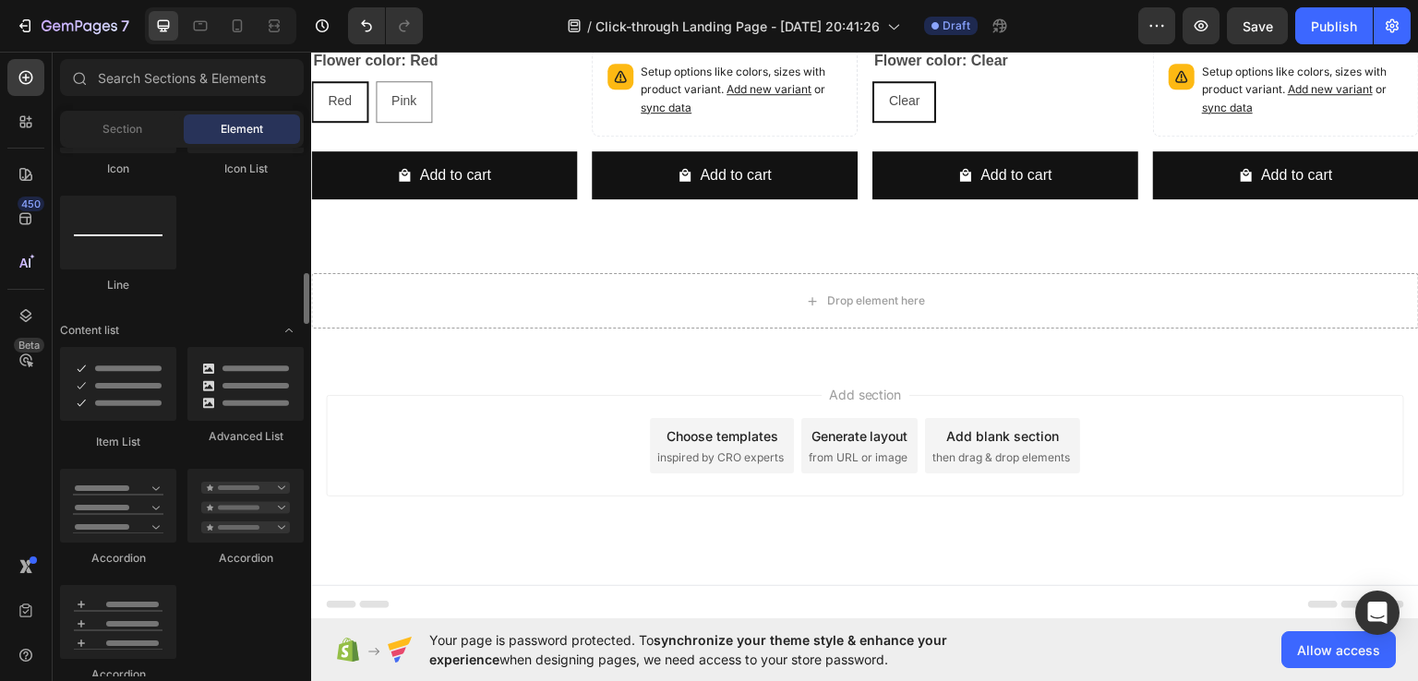
scroll to position [1293, 0]
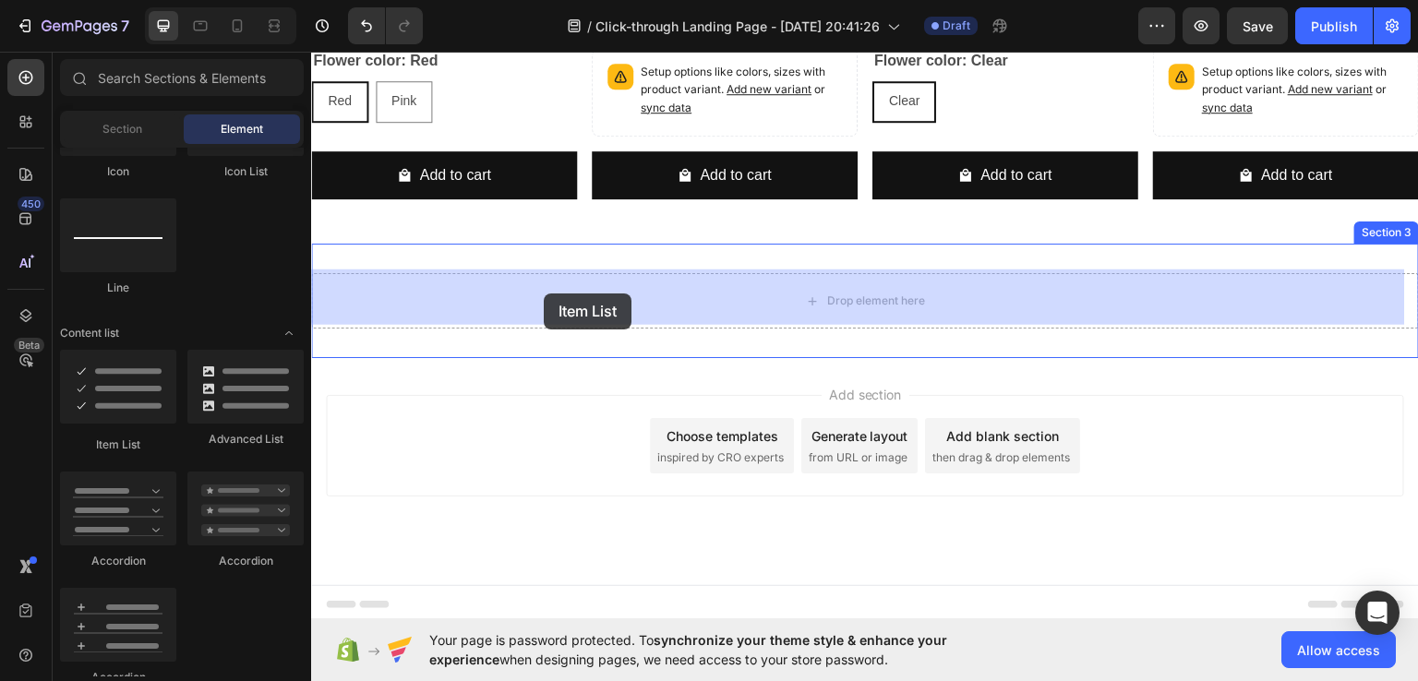
drag, startPoint x: 451, startPoint y: 435, endPoint x: 544, endPoint y: 293, distance: 169.5
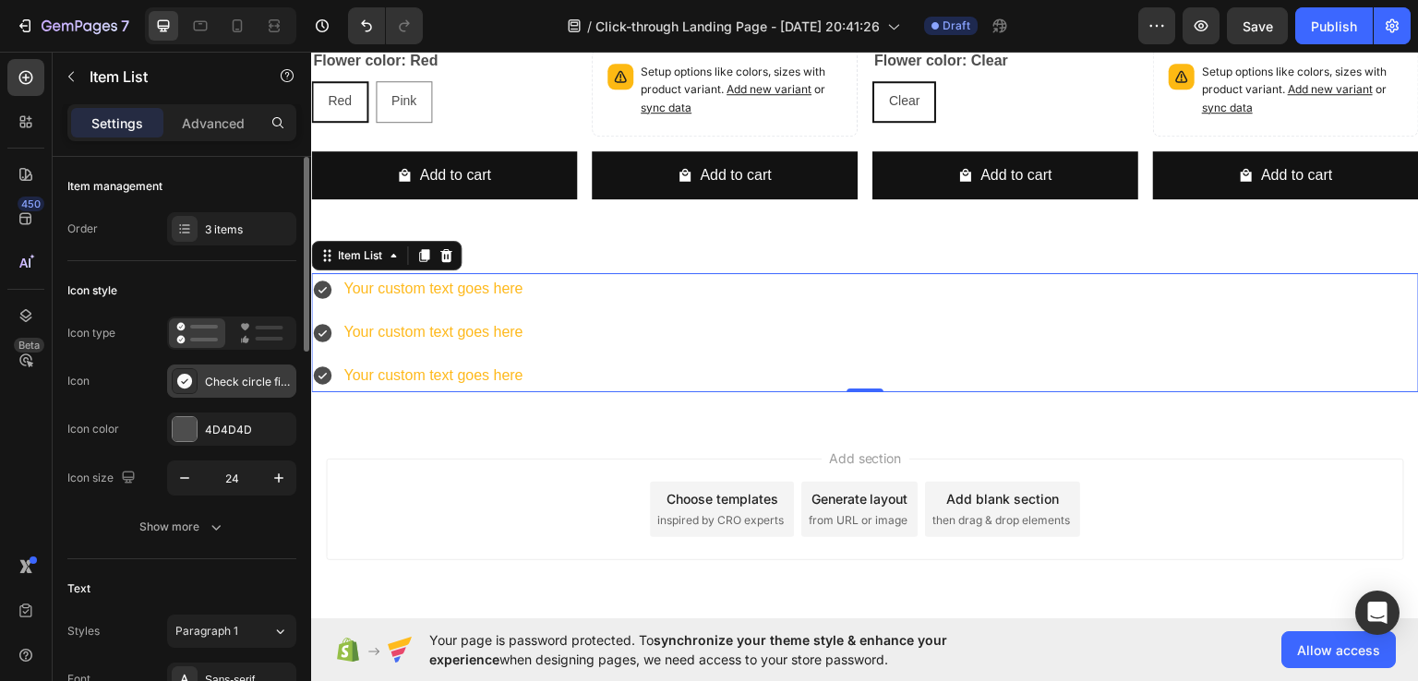
click at [242, 374] on div "Check circle filled" at bounding box center [248, 382] width 87 height 17
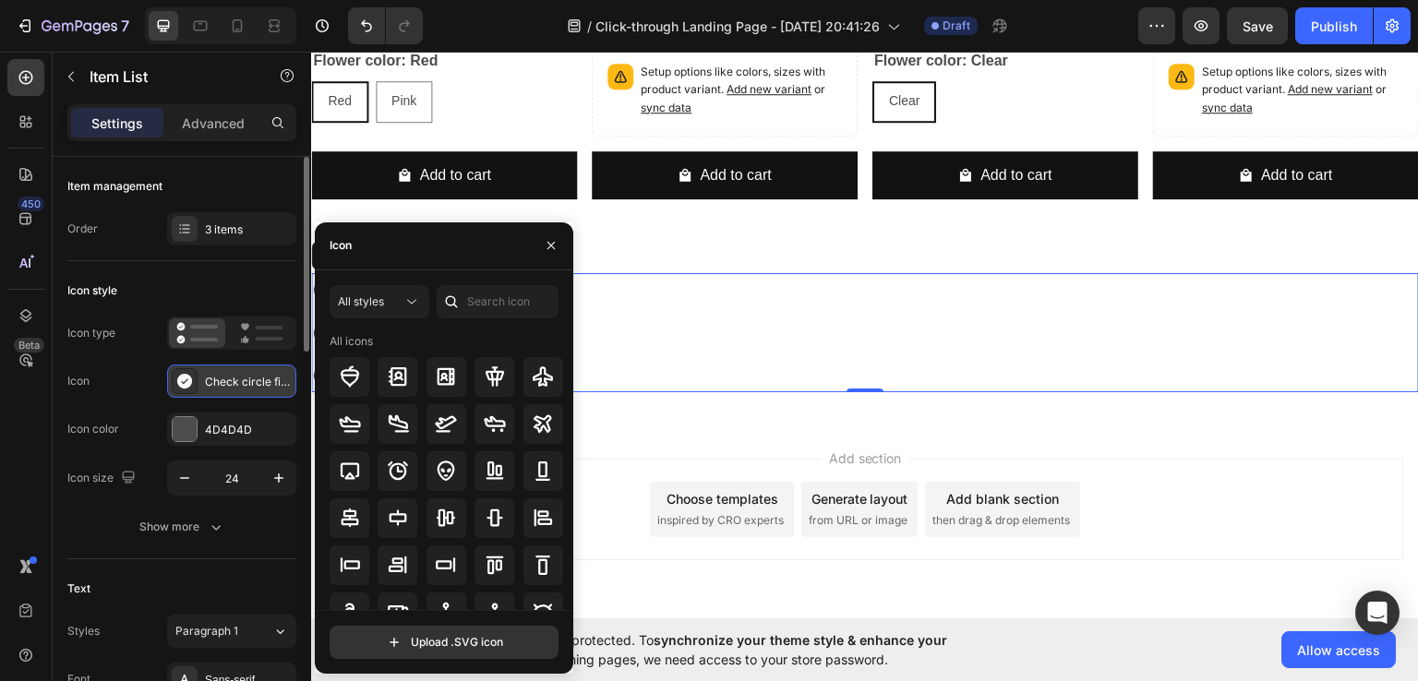
click at [242, 374] on div "Check circle filled" at bounding box center [248, 382] width 87 height 17
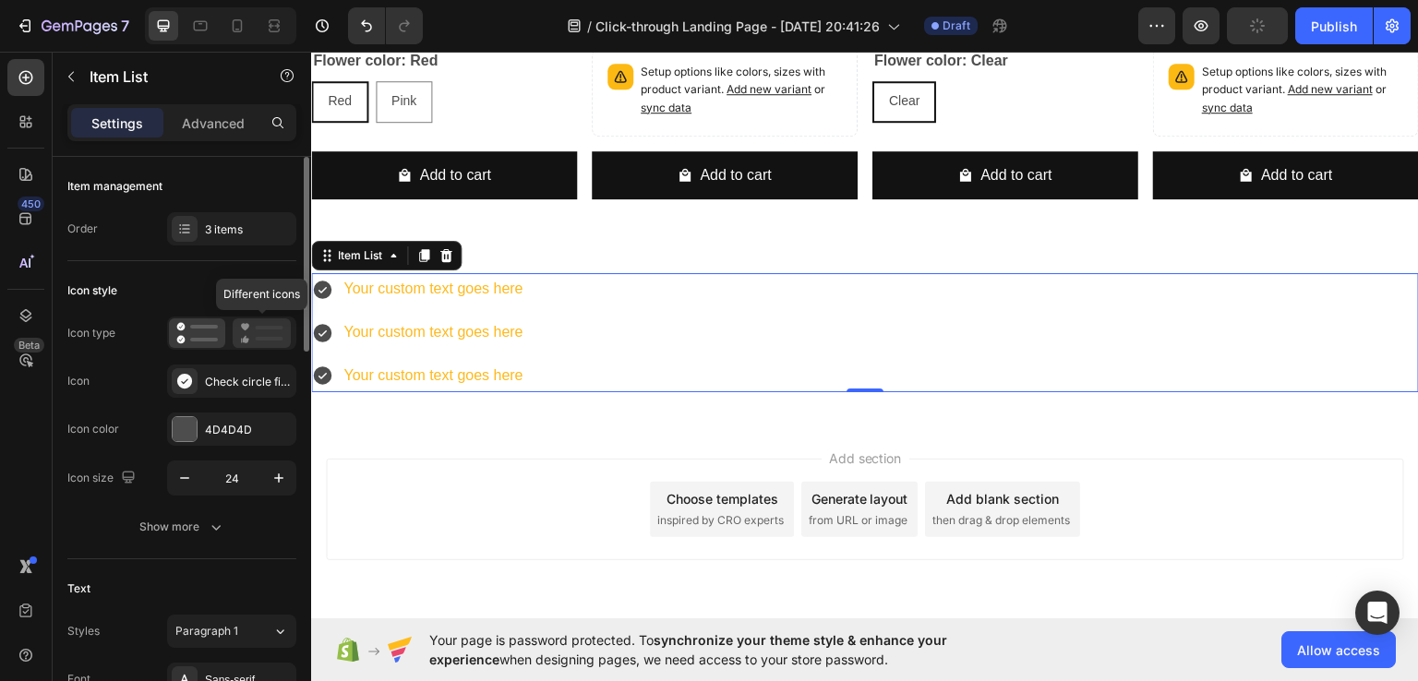
click at [242, 335] on icon at bounding box center [261, 333] width 43 height 22
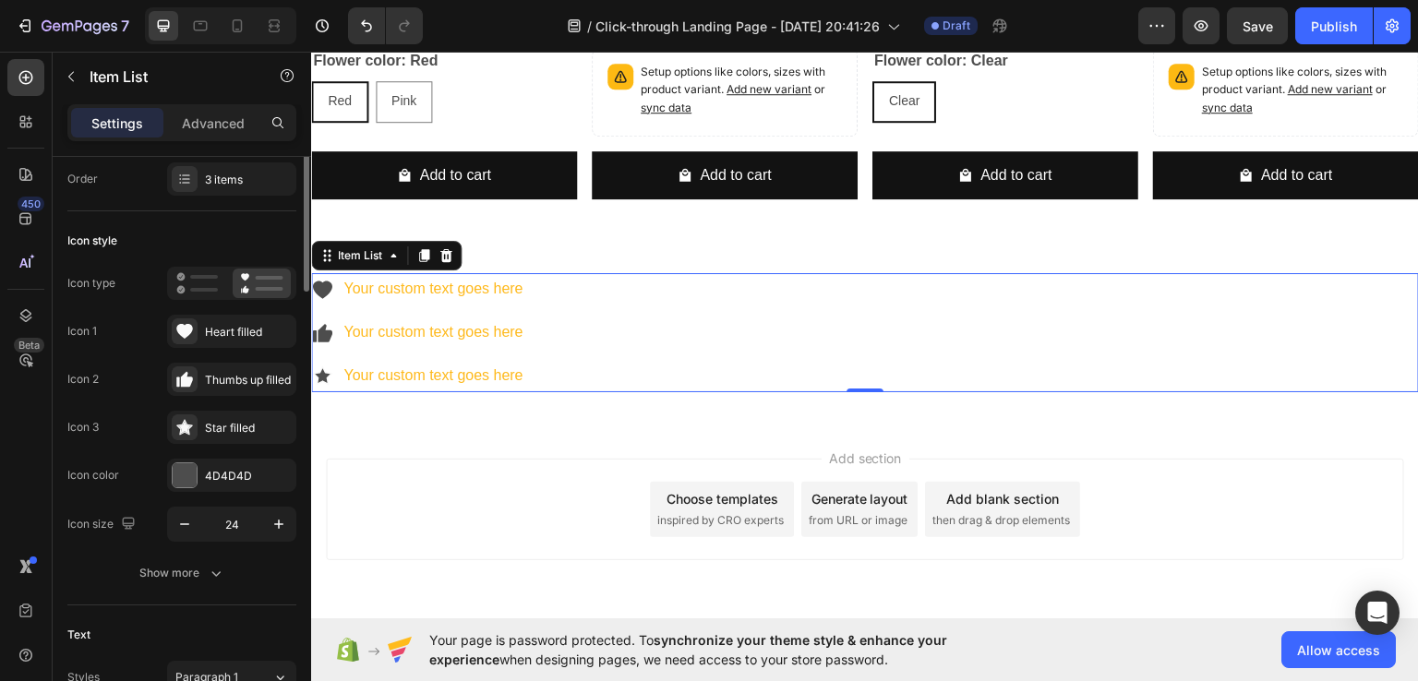
scroll to position [0, 0]
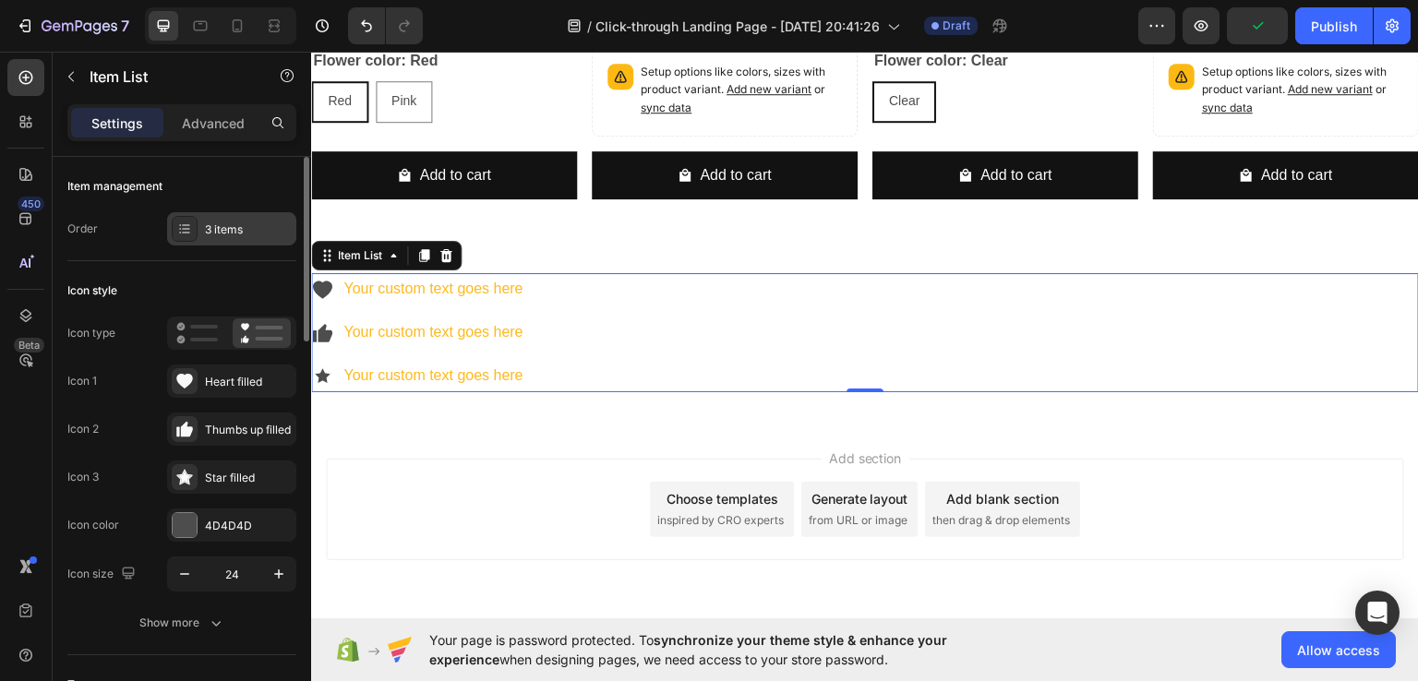
click at [189, 231] on icon at bounding box center [184, 229] width 15 height 15
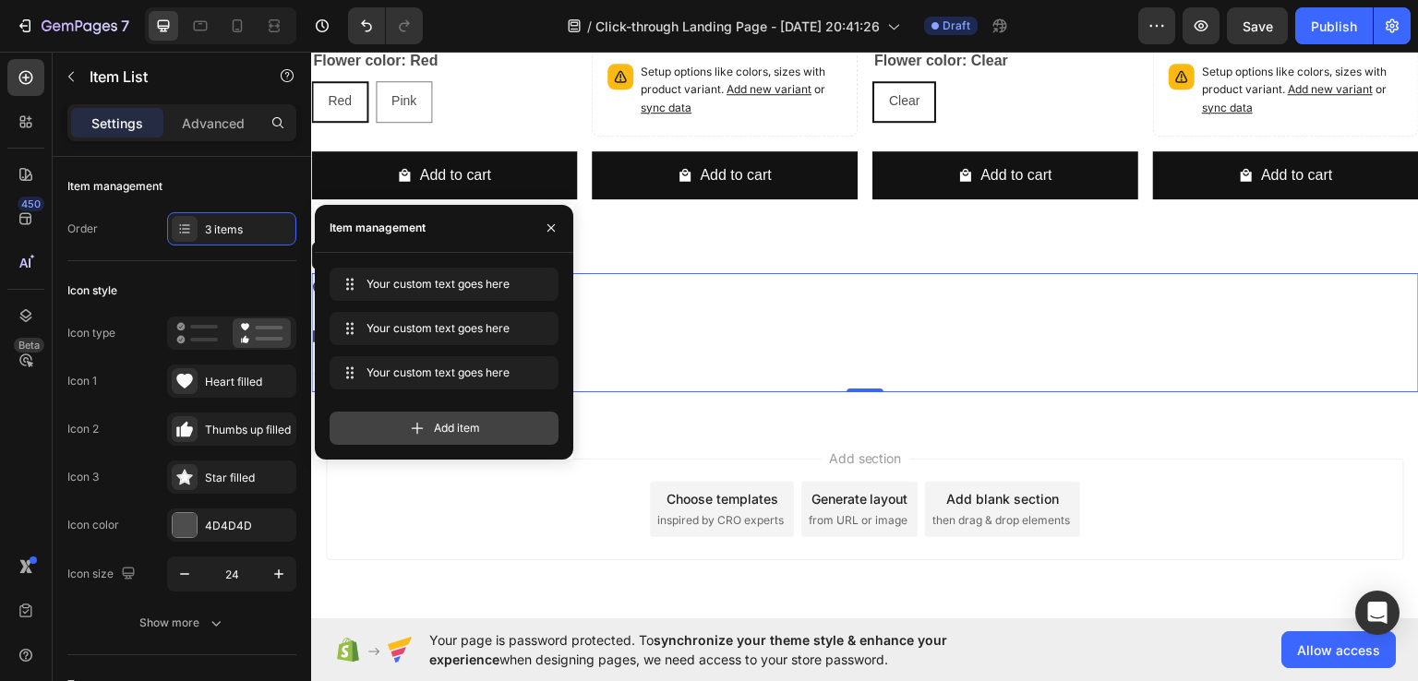
click at [416, 428] on icon at bounding box center [418, 428] width 12 height 12
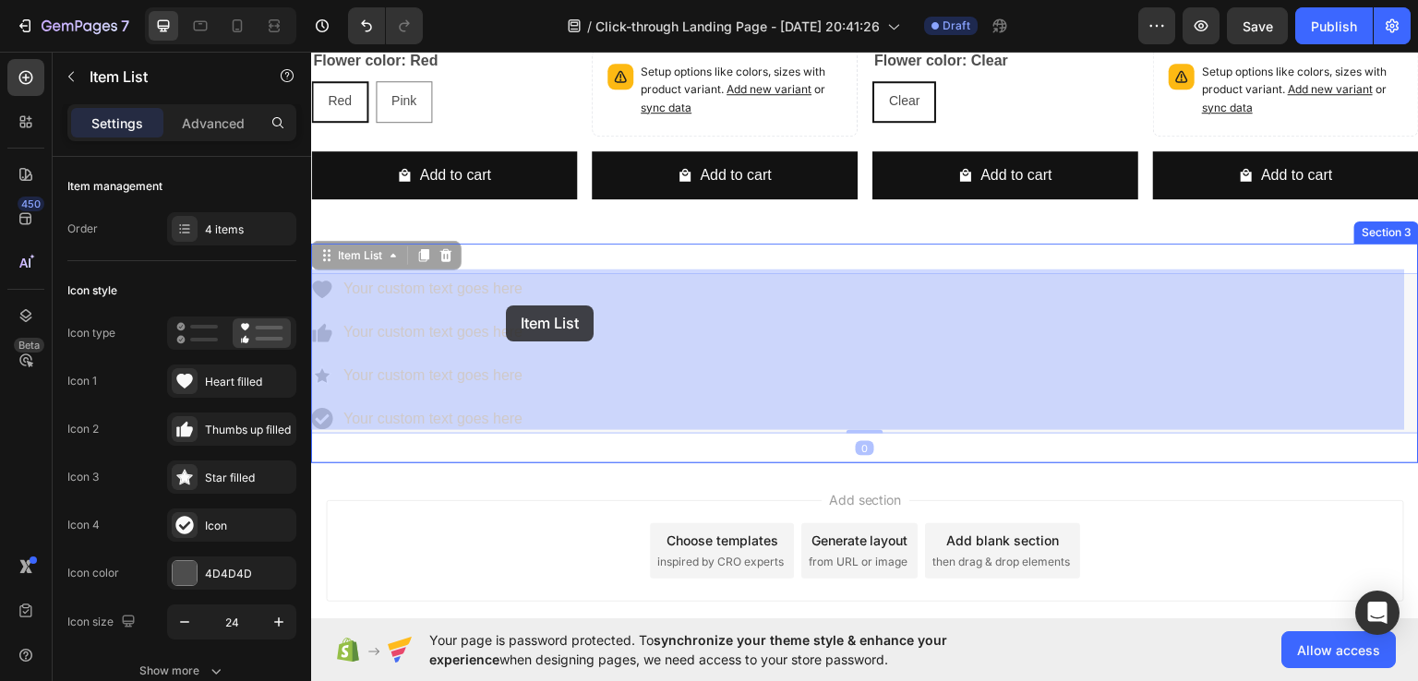
drag, startPoint x: 563, startPoint y: 292, endPoint x: 506, endPoint y: 305, distance: 58.7
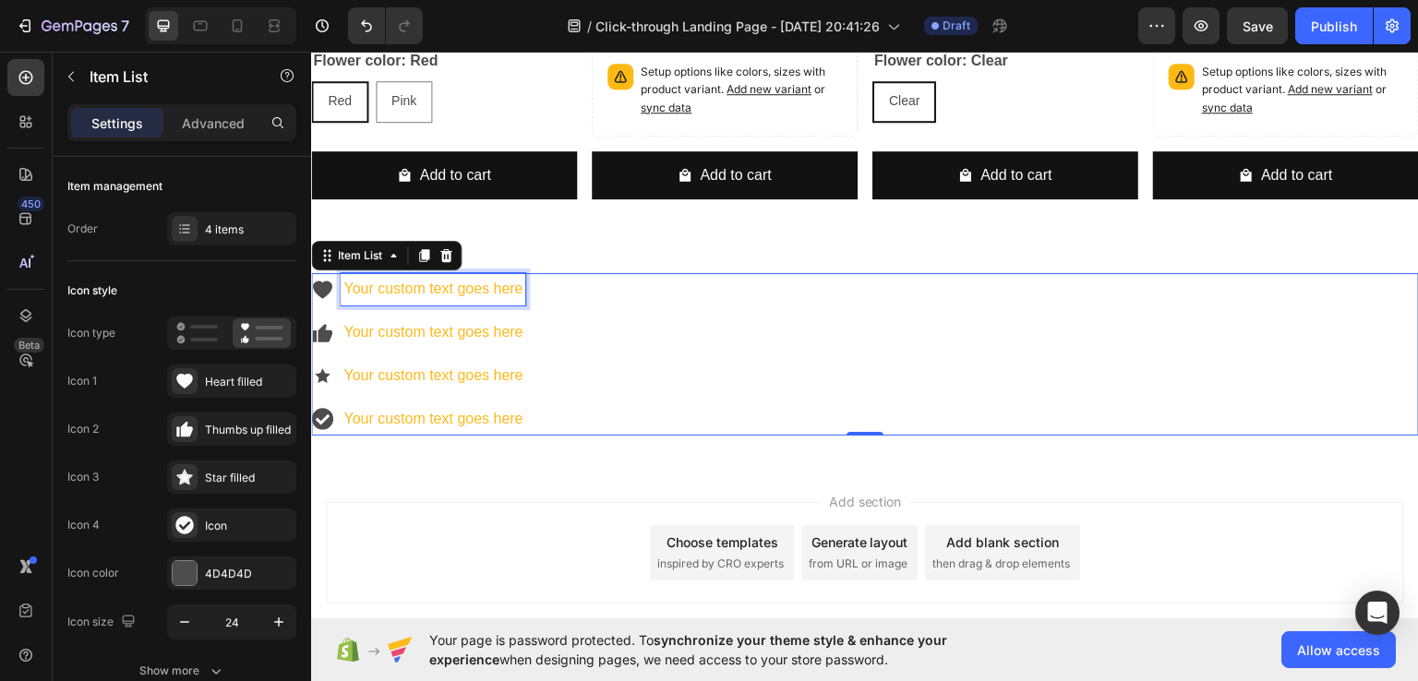
click at [473, 294] on div "Your custom text goes here" at bounding box center [433, 288] width 185 height 32
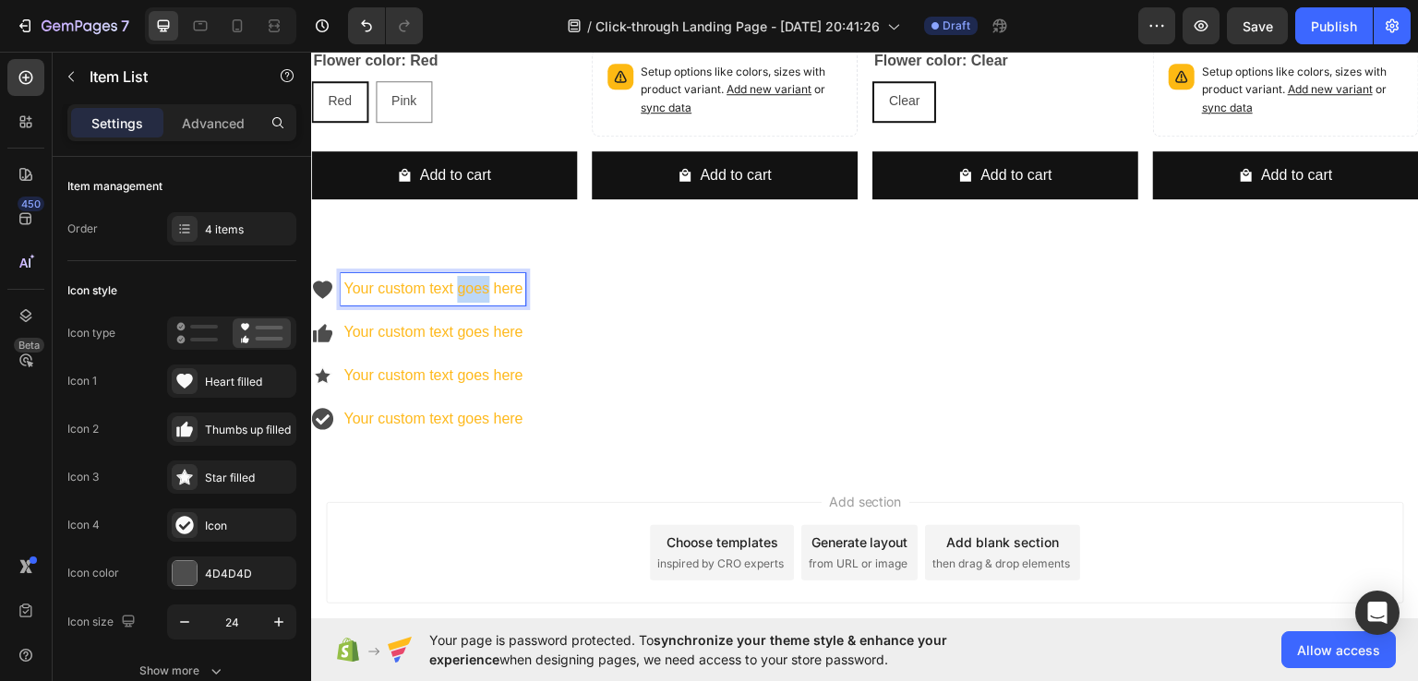
click at [473, 294] on p "Your custom text goes here" at bounding box center [432, 288] width 179 height 27
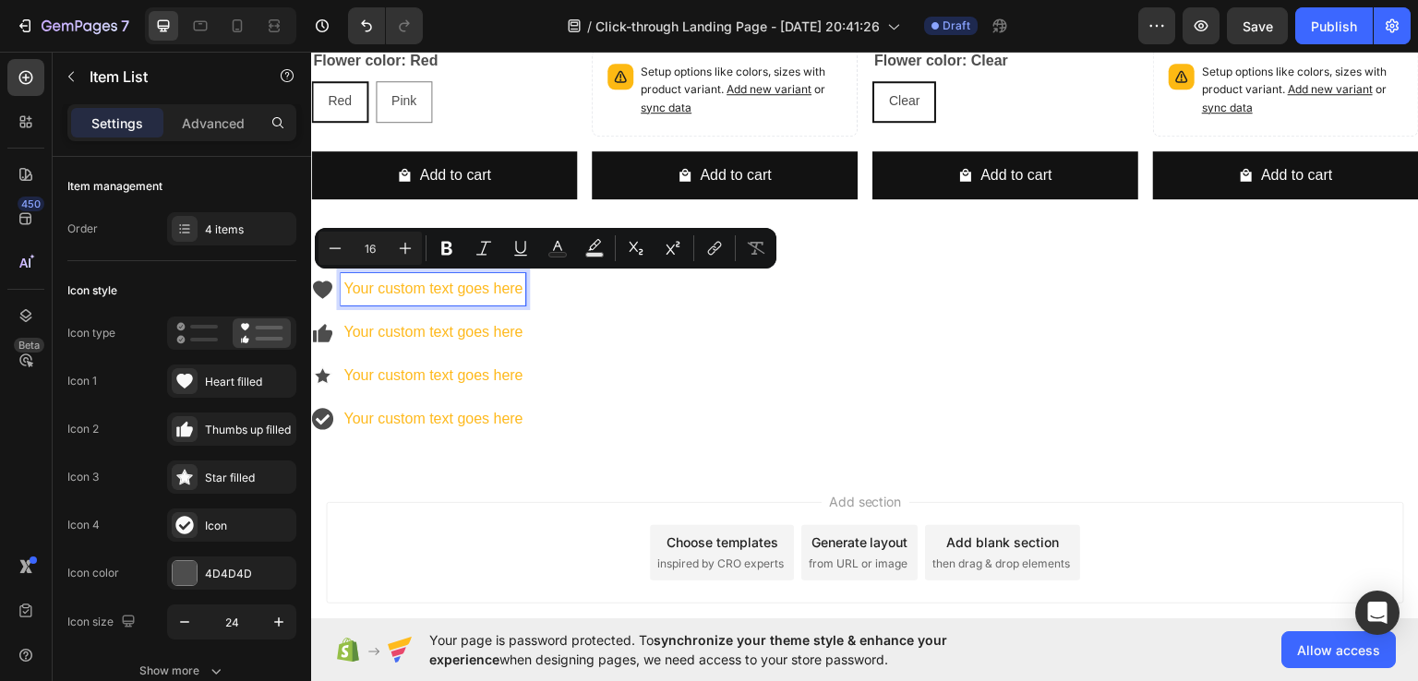
click at [421, 281] on p "Your custom text goes here" at bounding box center [432, 288] width 179 height 27
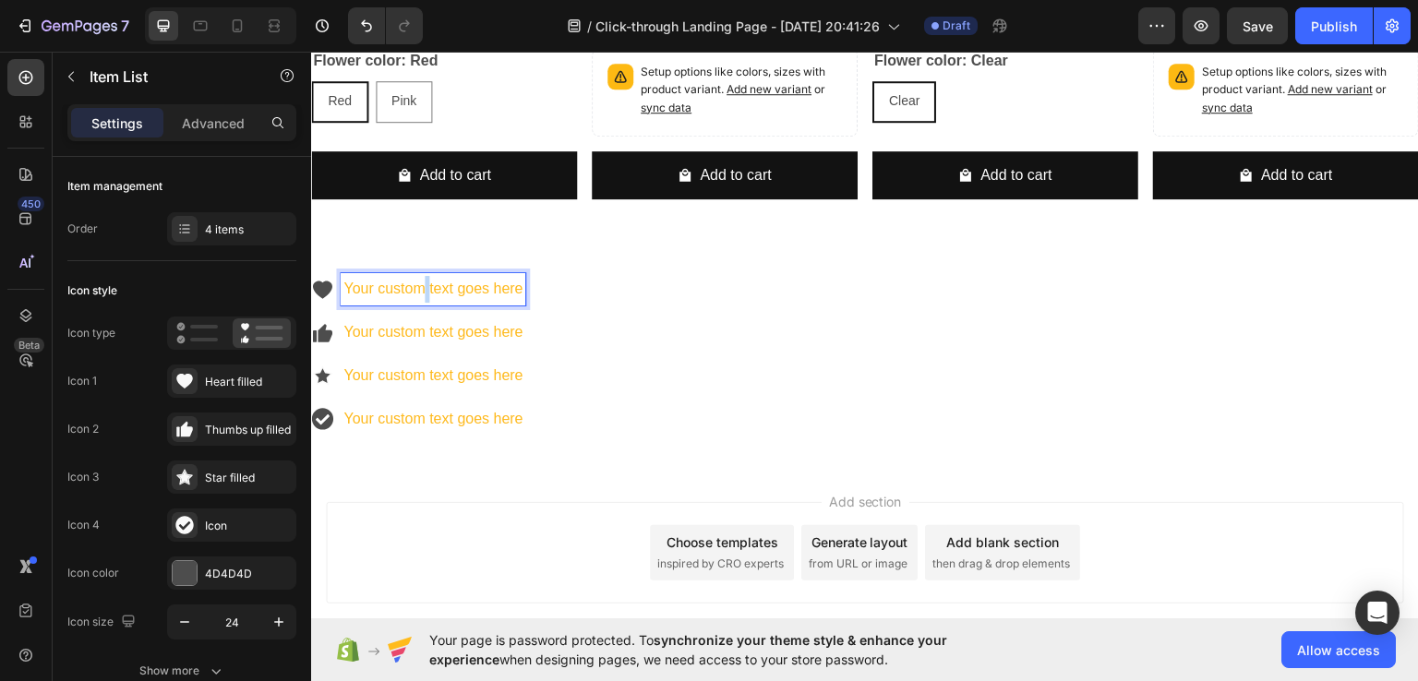
click at [421, 281] on p "Your custom text goes here" at bounding box center [432, 288] width 179 height 27
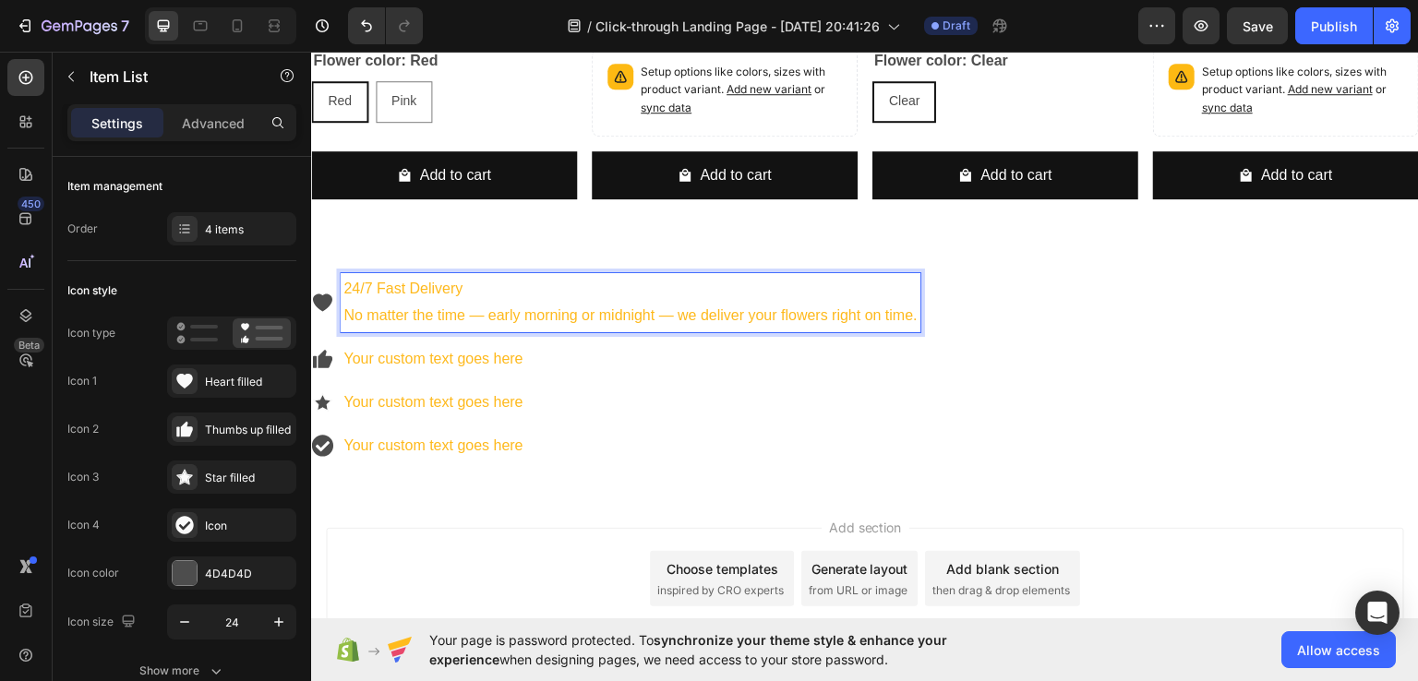
click at [451, 353] on p "Your custom text goes here" at bounding box center [630, 358] width 574 height 27
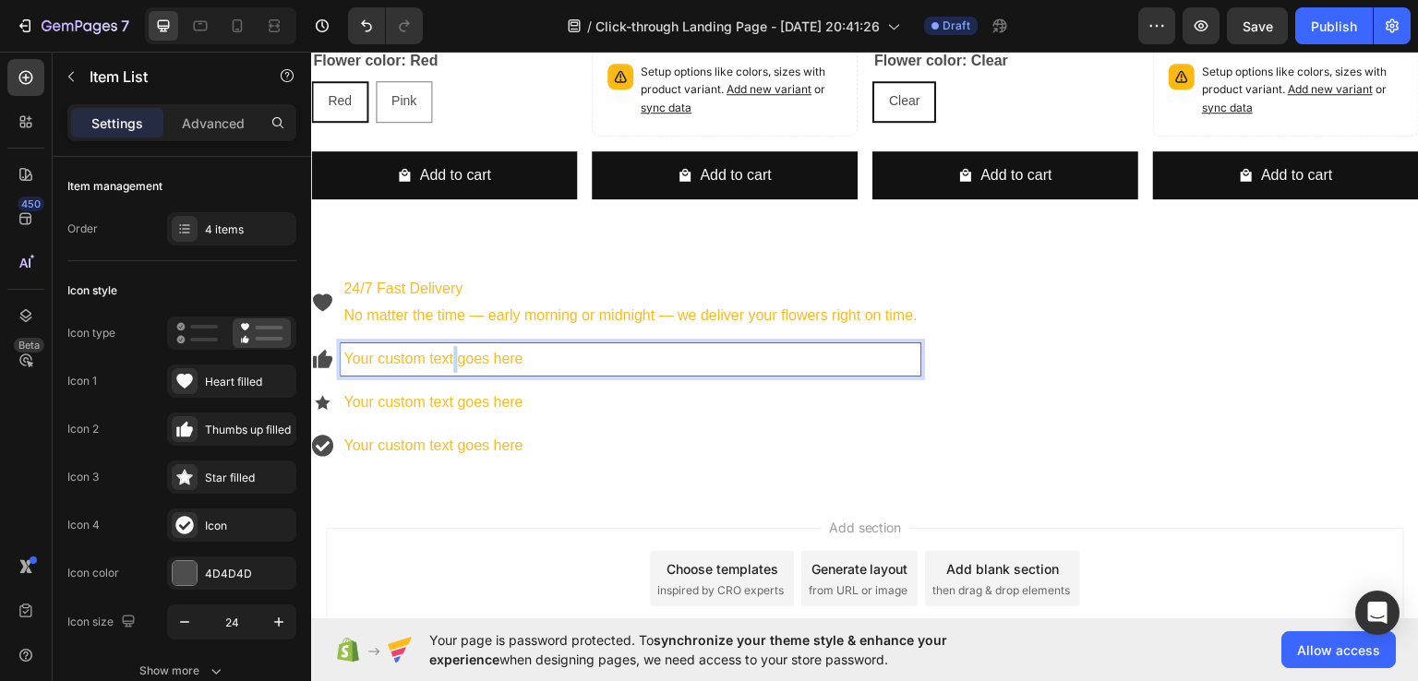
click at [451, 353] on p "Your custom text goes here" at bounding box center [630, 358] width 574 height 27
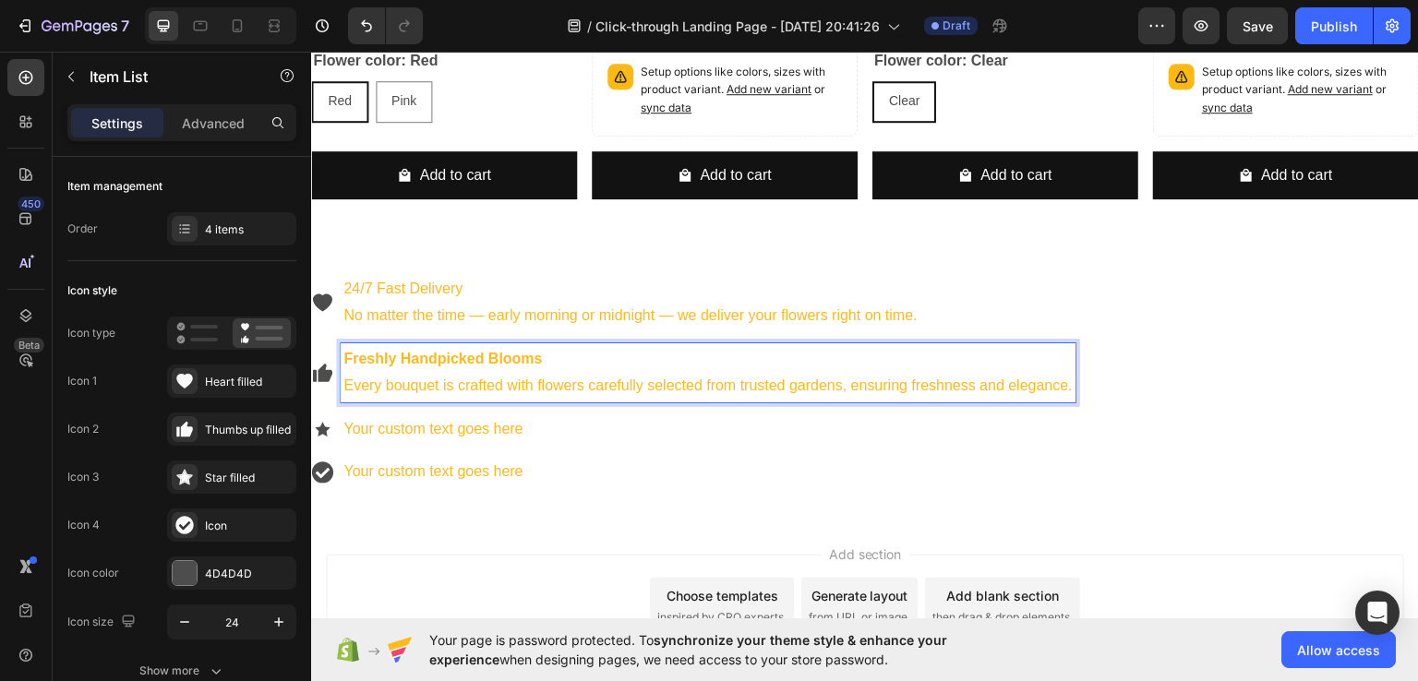
click at [421, 419] on p "Your custom text goes here" at bounding box center [707, 428] width 729 height 27
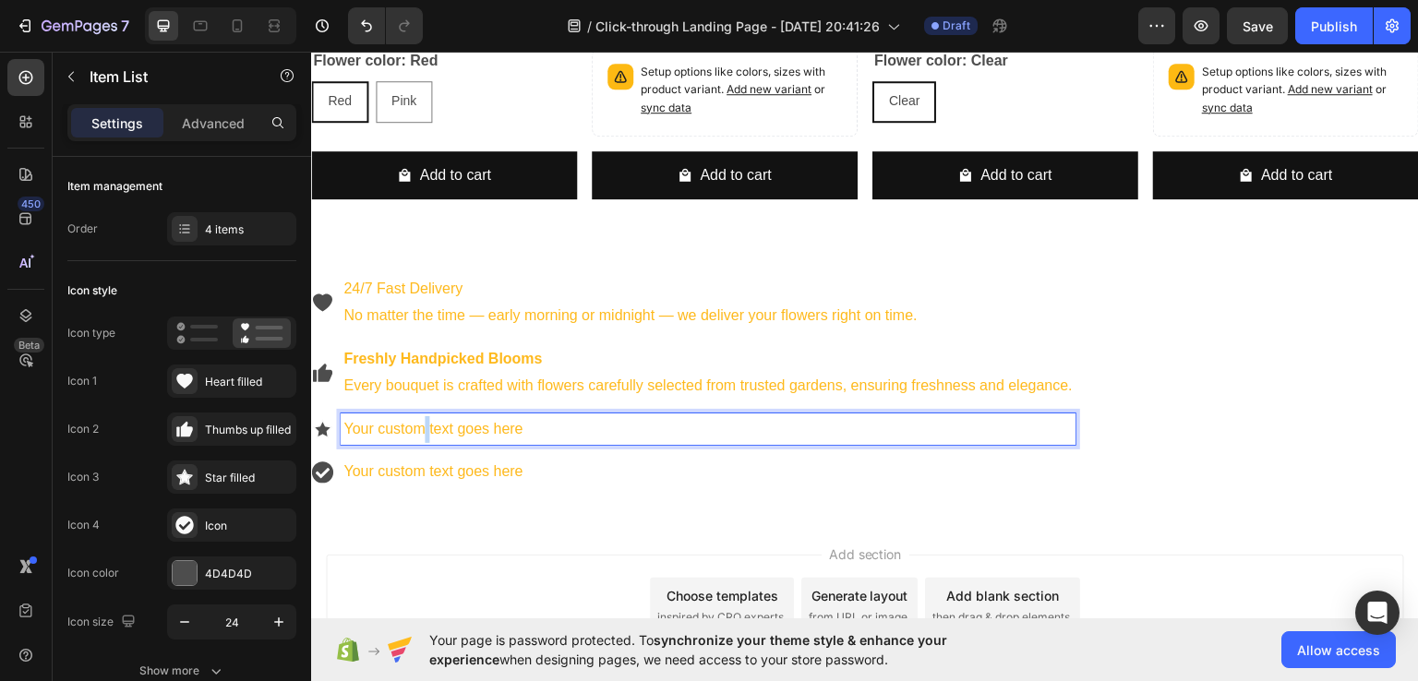
click at [421, 419] on p "Your custom text goes here" at bounding box center [707, 428] width 729 height 27
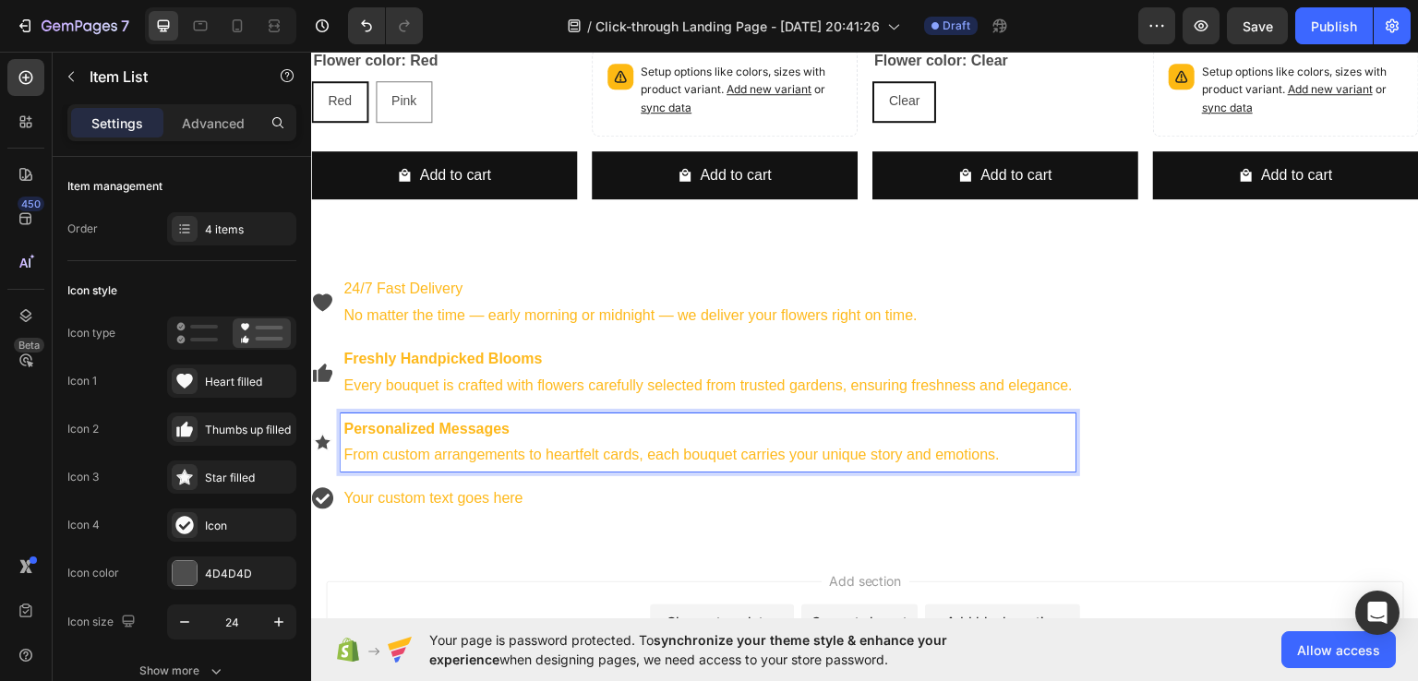
click at [360, 493] on p "Your custom text goes here" at bounding box center [707, 498] width 729 height 27
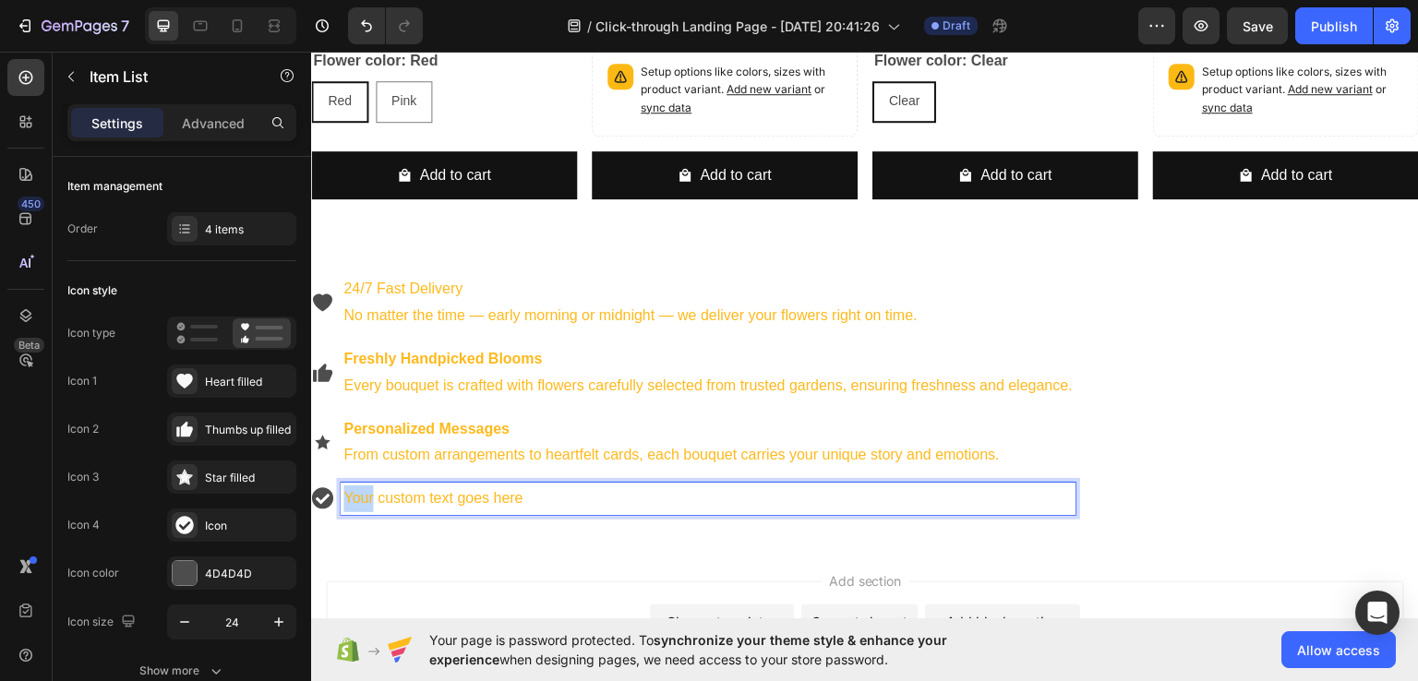
click at [360, 493] on p "Your custom text goes here" at bounding box center [707, 498] width 729 height 27
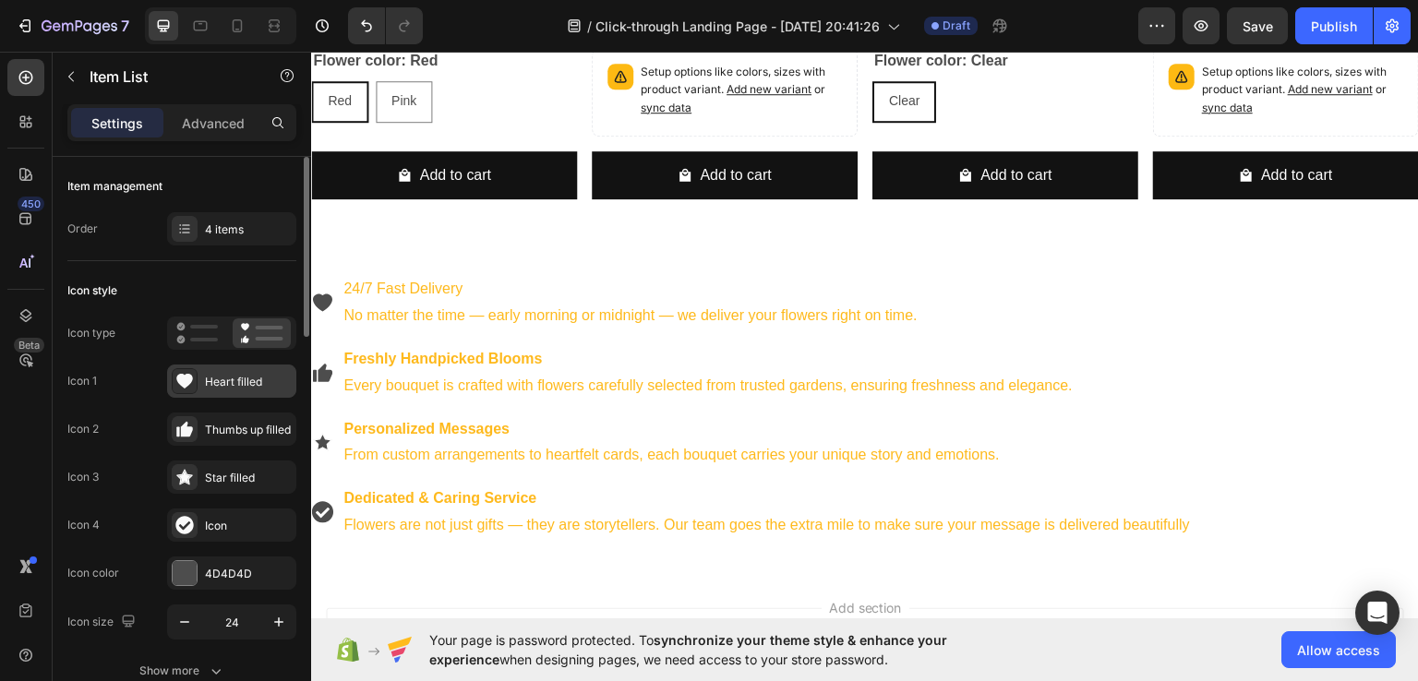
click at [229, 376] on div "Heart filled" at bounding box center [248, 382] width 87 height 17
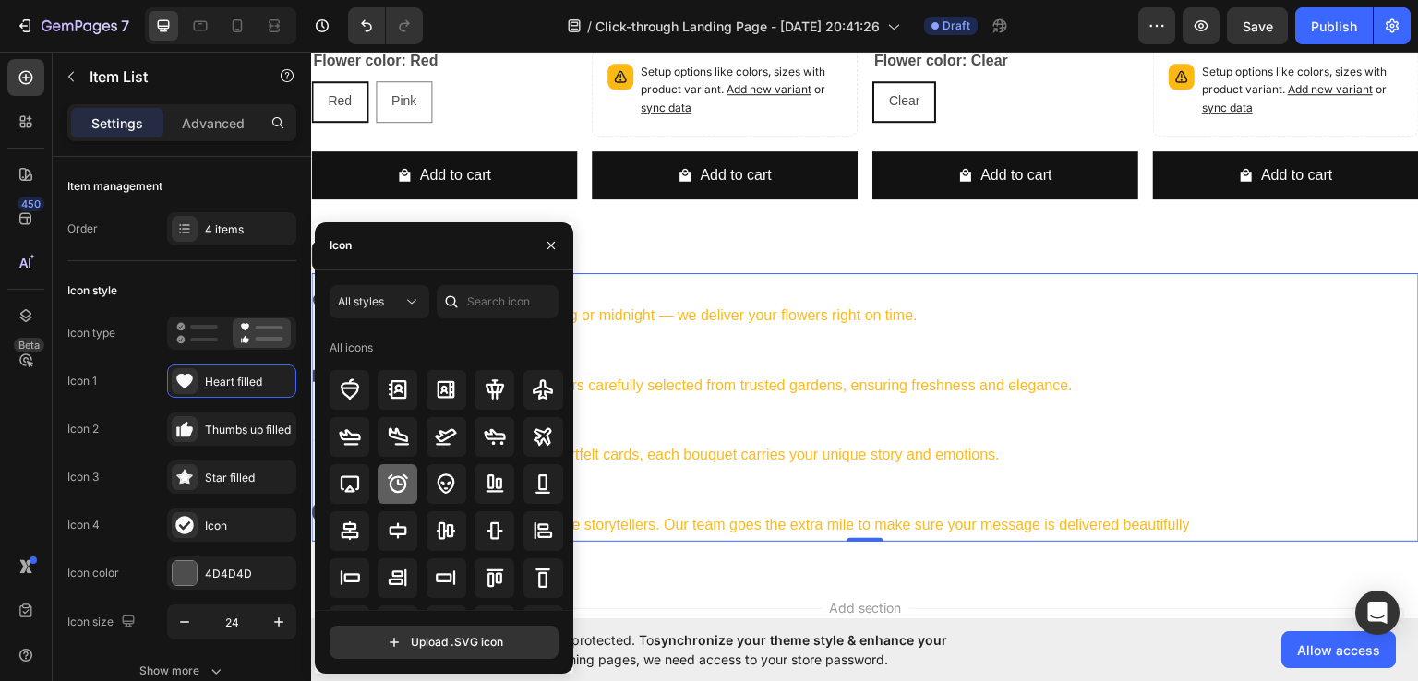
click at [399, 476] on icon at bounding box center [398, 483] width 20 height 18
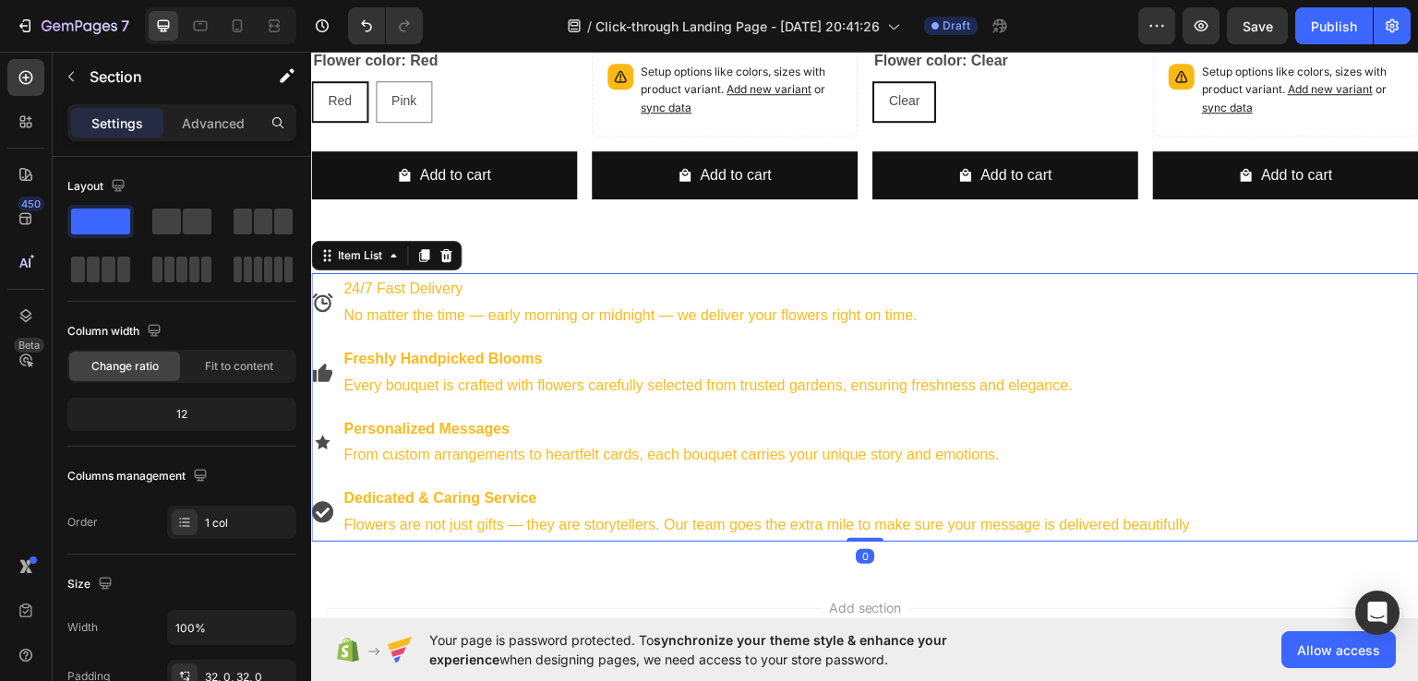
click at [461, 283] on p "24/7 Fast Delivery" at bounding box center [766, 288] width 846 height 27
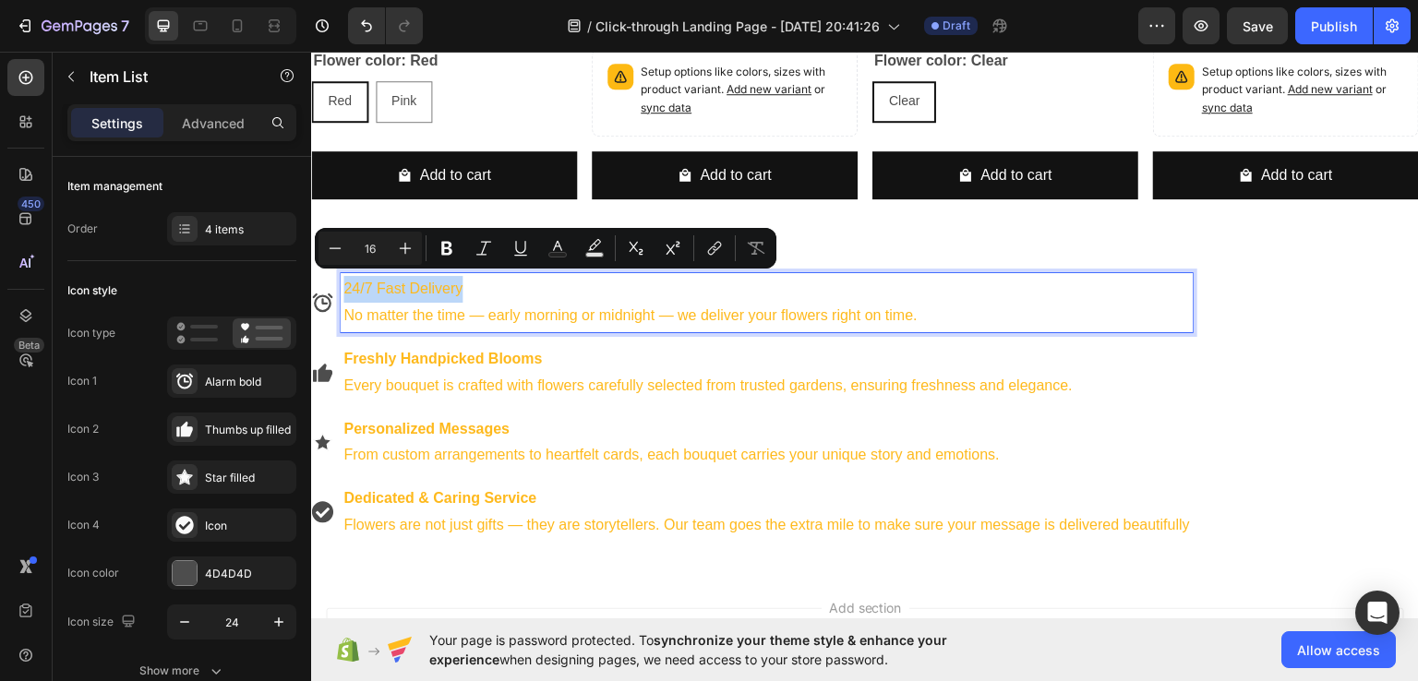
drag, startPoint x: 461, startPoint y: 283, endPoint x: 340, endPoint y: 279, distance: 121.9
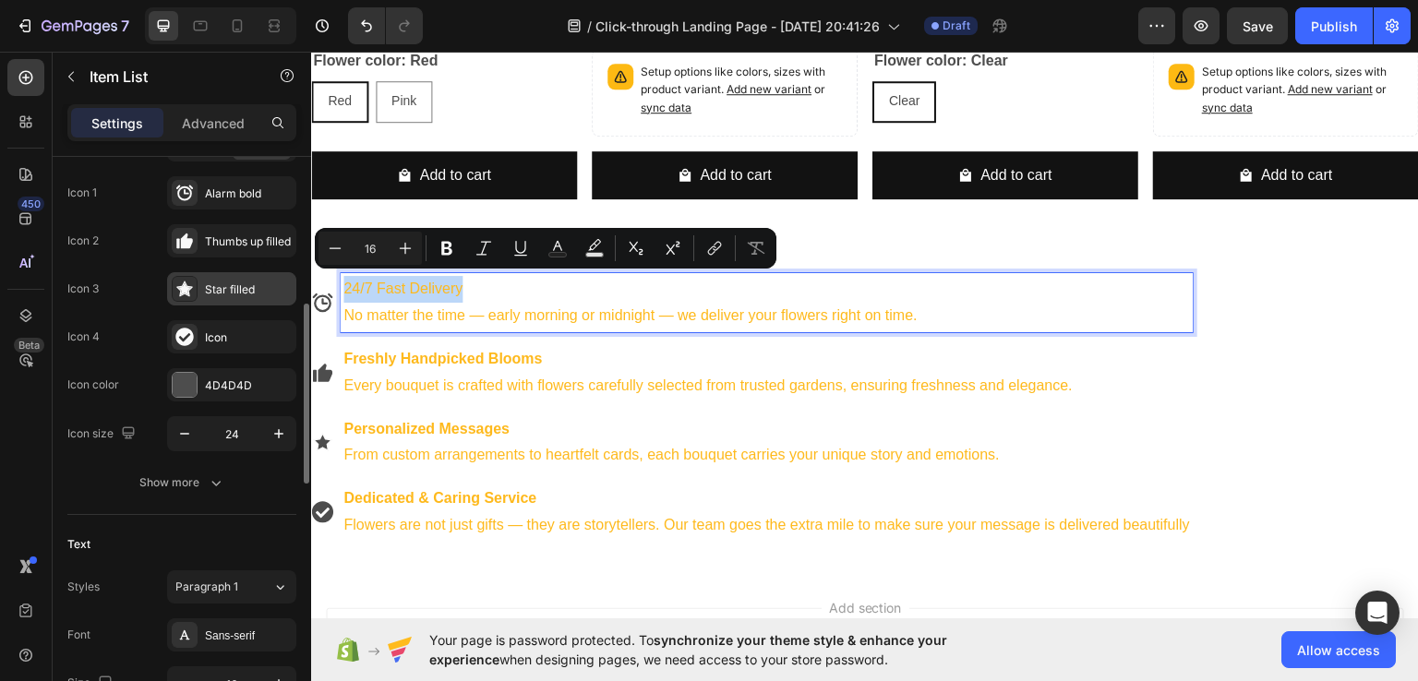
scroll to position [493, 0]
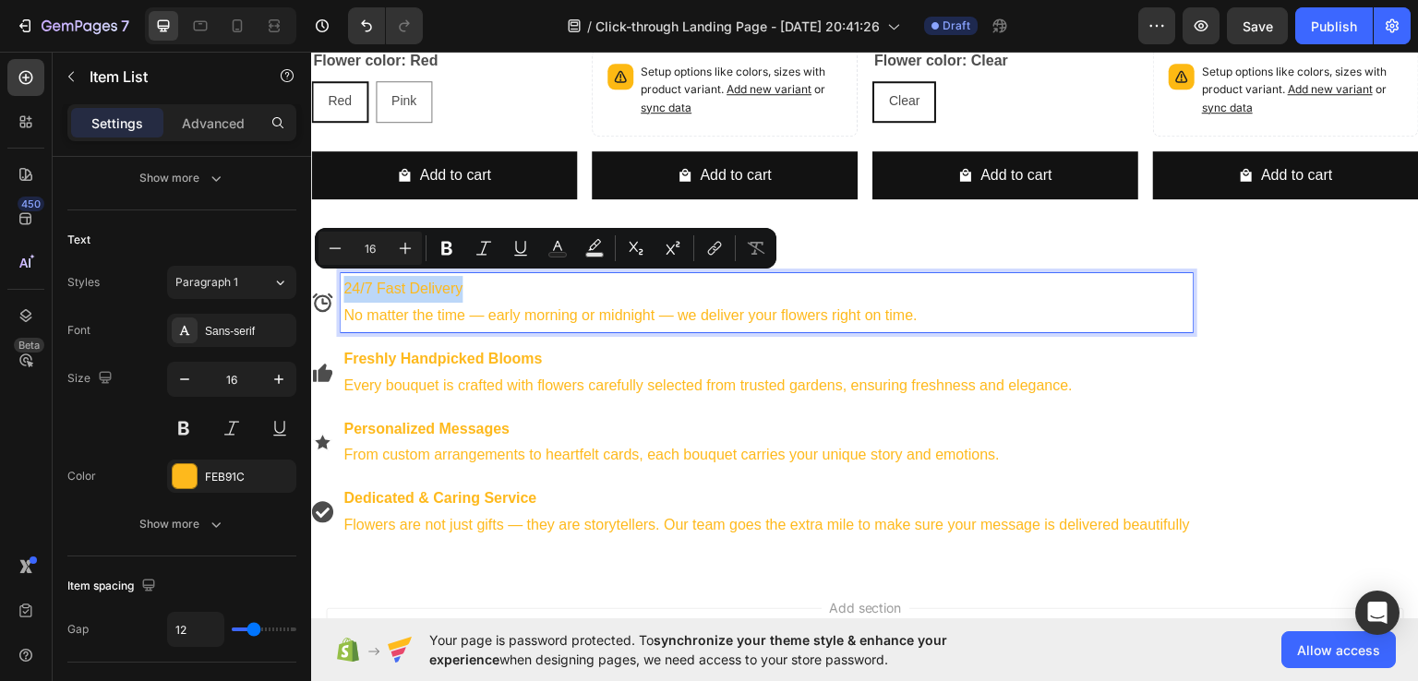
click at [1265, 489] on div "24/7 Fast Delivery No matter the time — early morning or midnight — we deliver …" at bounding box center [865, 406] width 1108 height 268
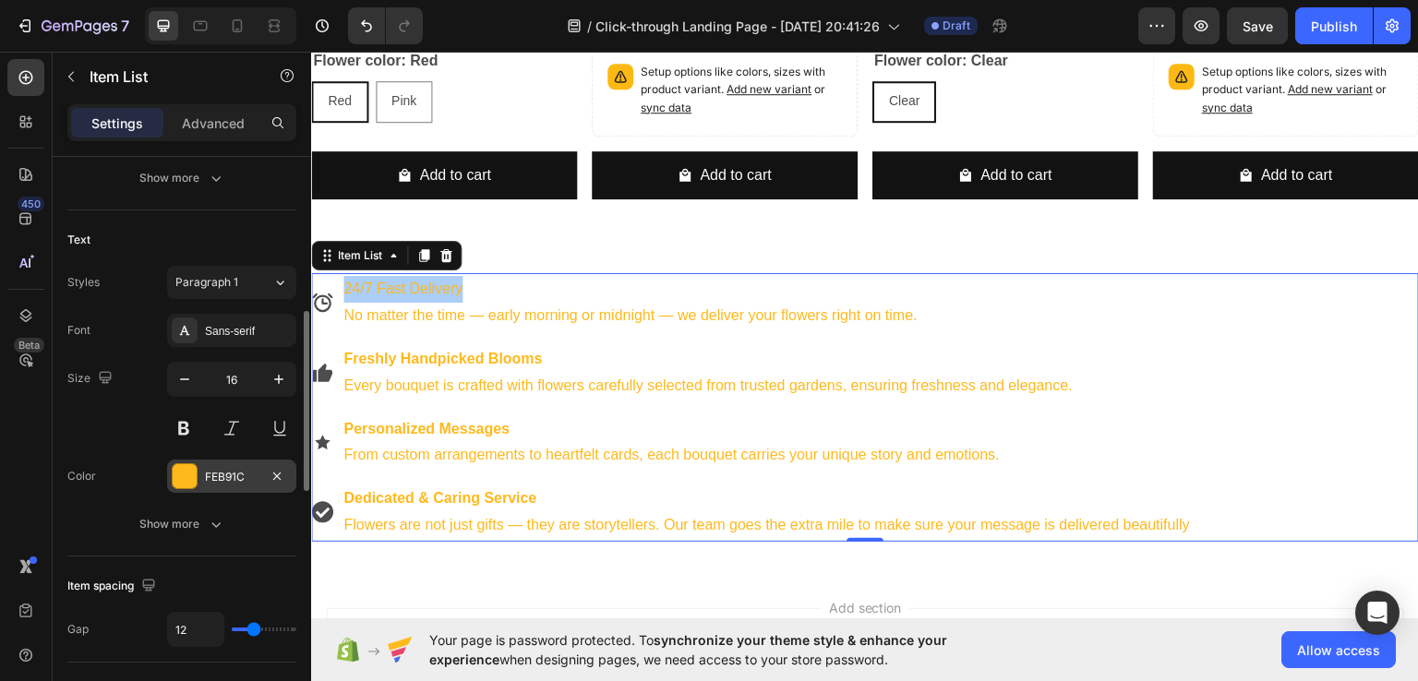
click at [244, 485] on div "FEB91C" at bounding box center [231, 476] width 129 height 33
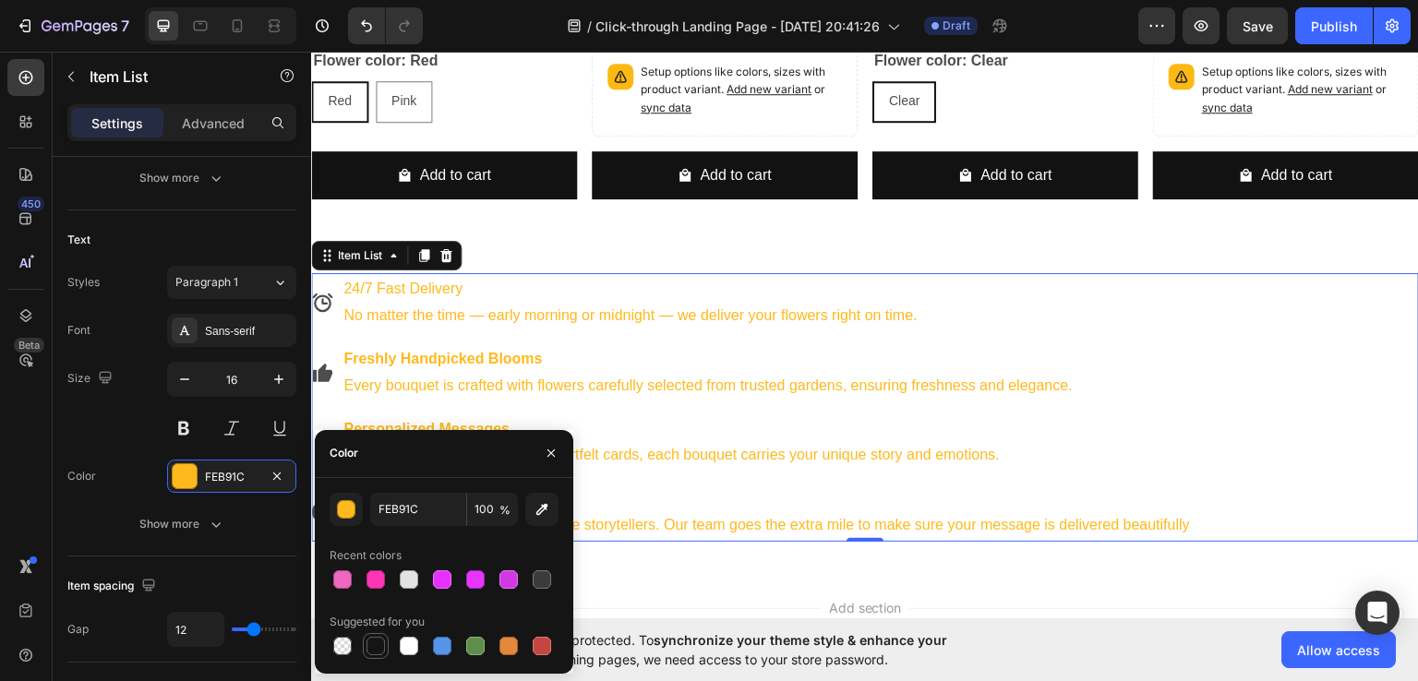
click at [375, 637] on div at bounding box center [375, 646] width 18 height 18
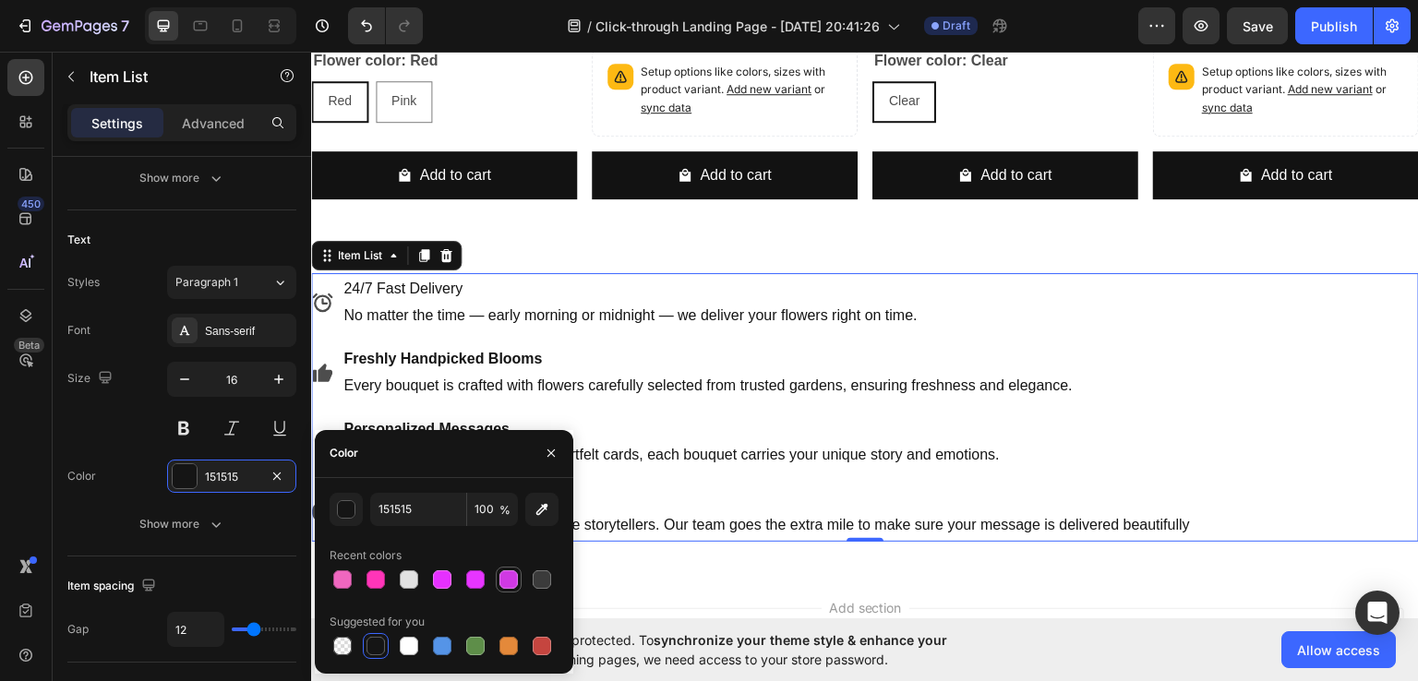
click at [513, 585] on div at bounding box center [508, 579] width 18 height 18
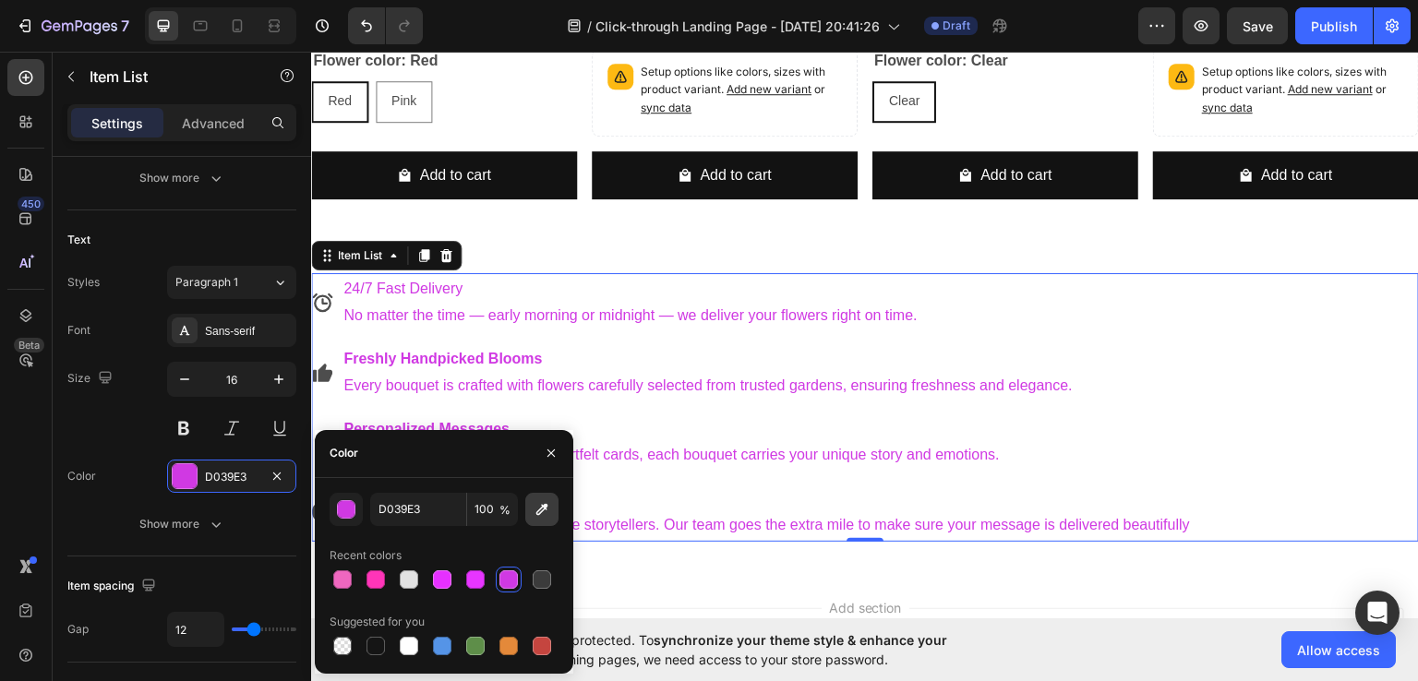
click at [536, 513] on icon "button" at bounding box center [542, 509] width 12 height 12
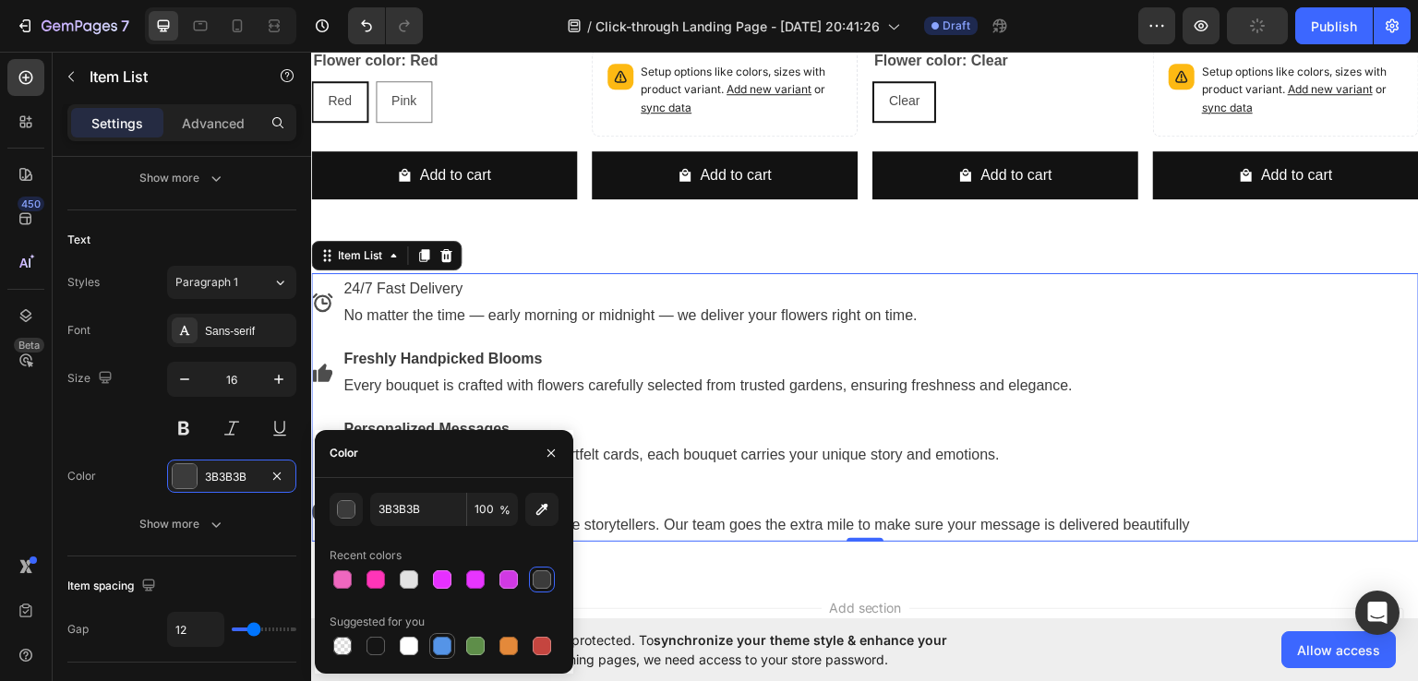
click at [433, 642] on div at bounding box center [442, 646] width 18 height 18
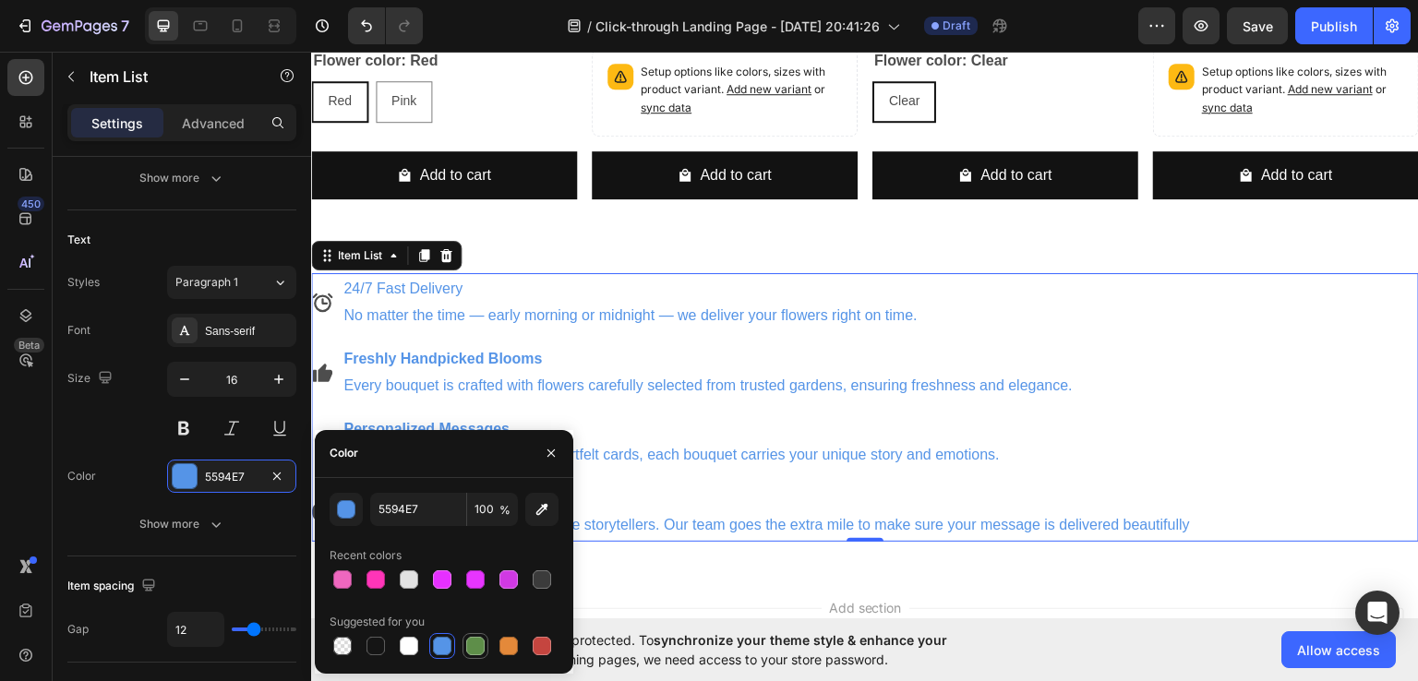
click at [478, 651] on div at bounding box center [475, 646] width 18 height 18
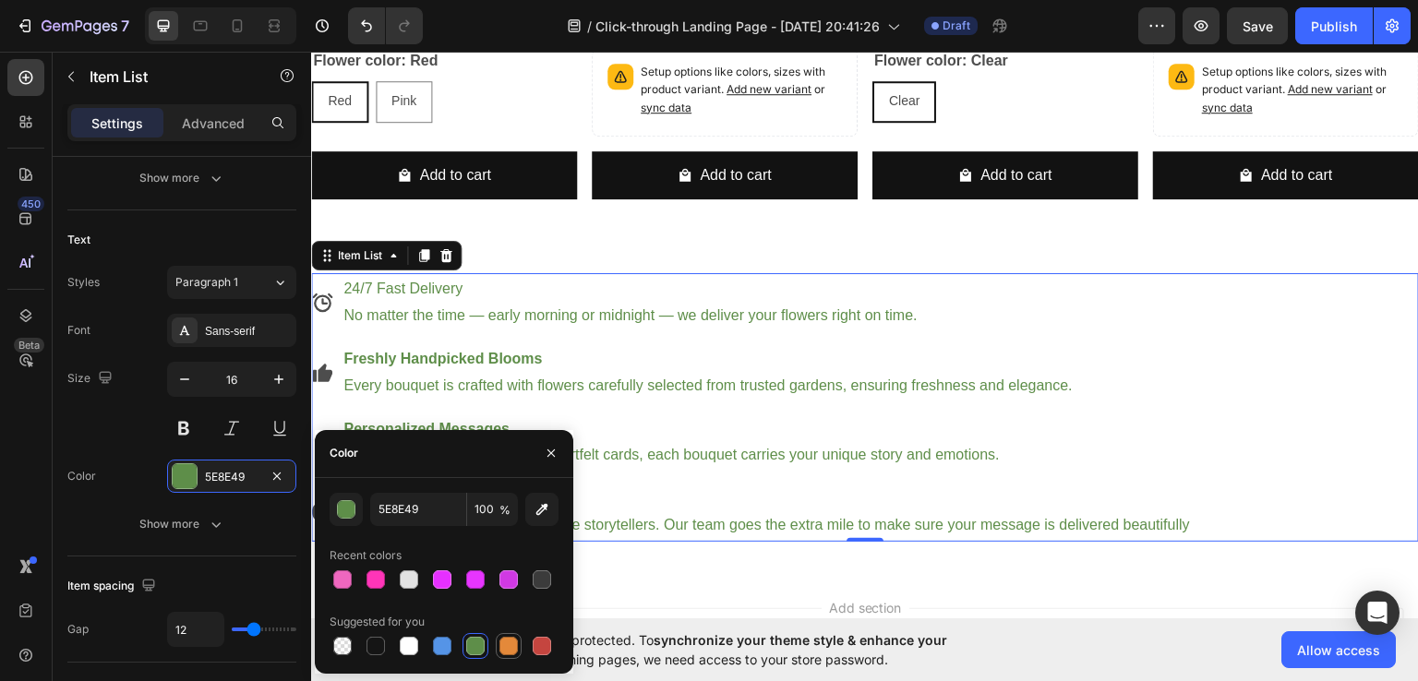
click at [506, 651] on div at bounding box center [508, 646] width 18 height 18
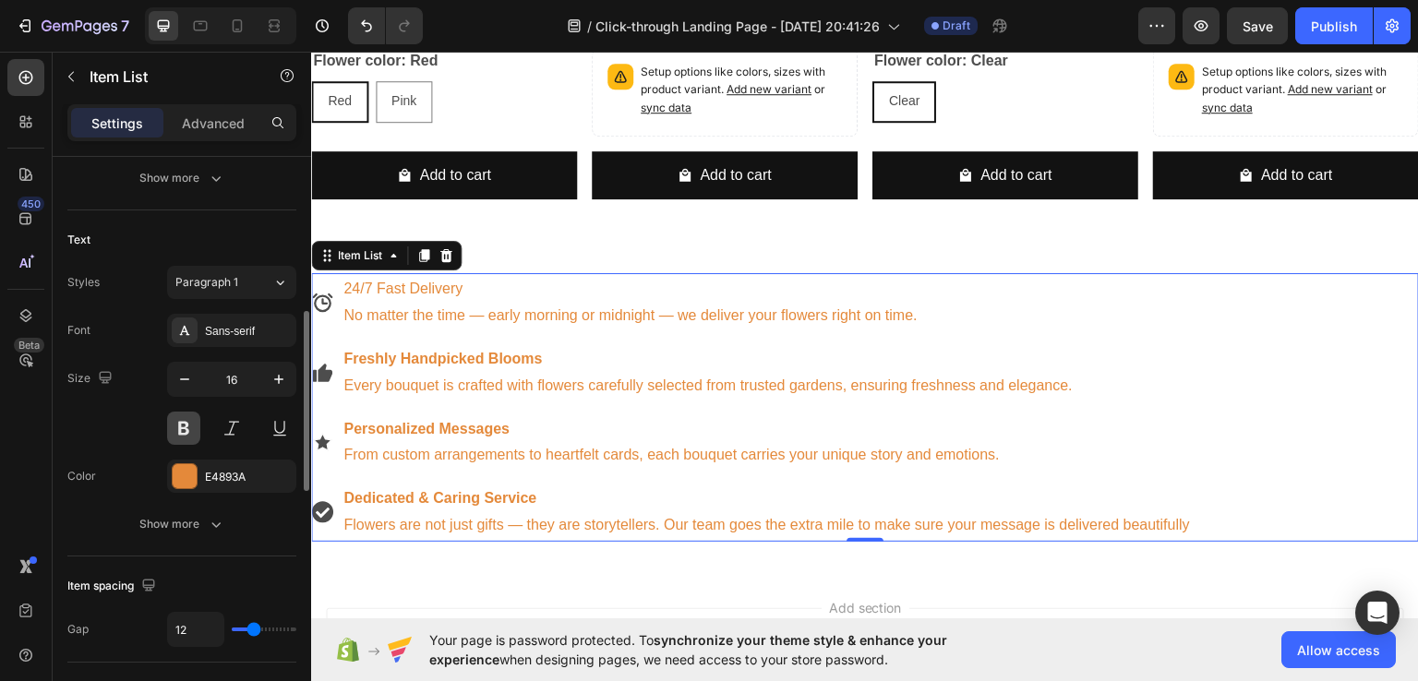
click at [185, 421] on button at bounding box center [183, 428] width 33 height 33
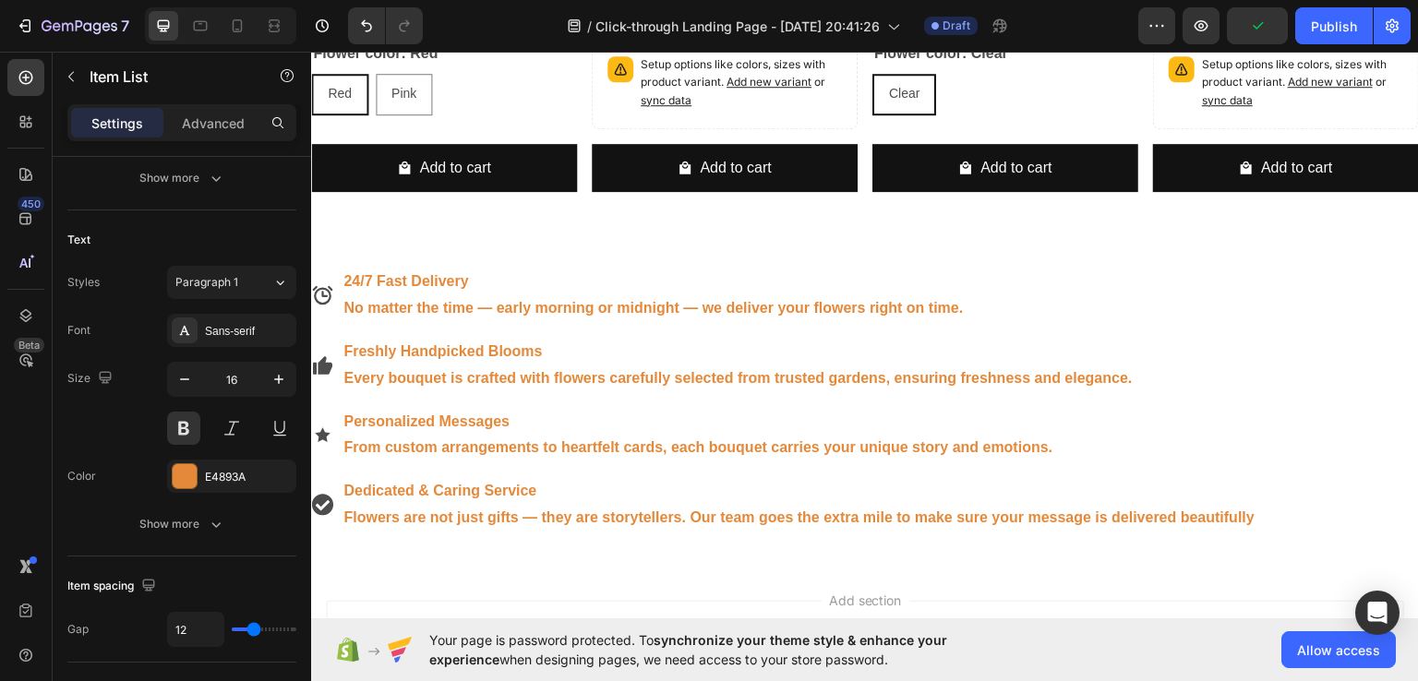
scroll to position [1183, 0]
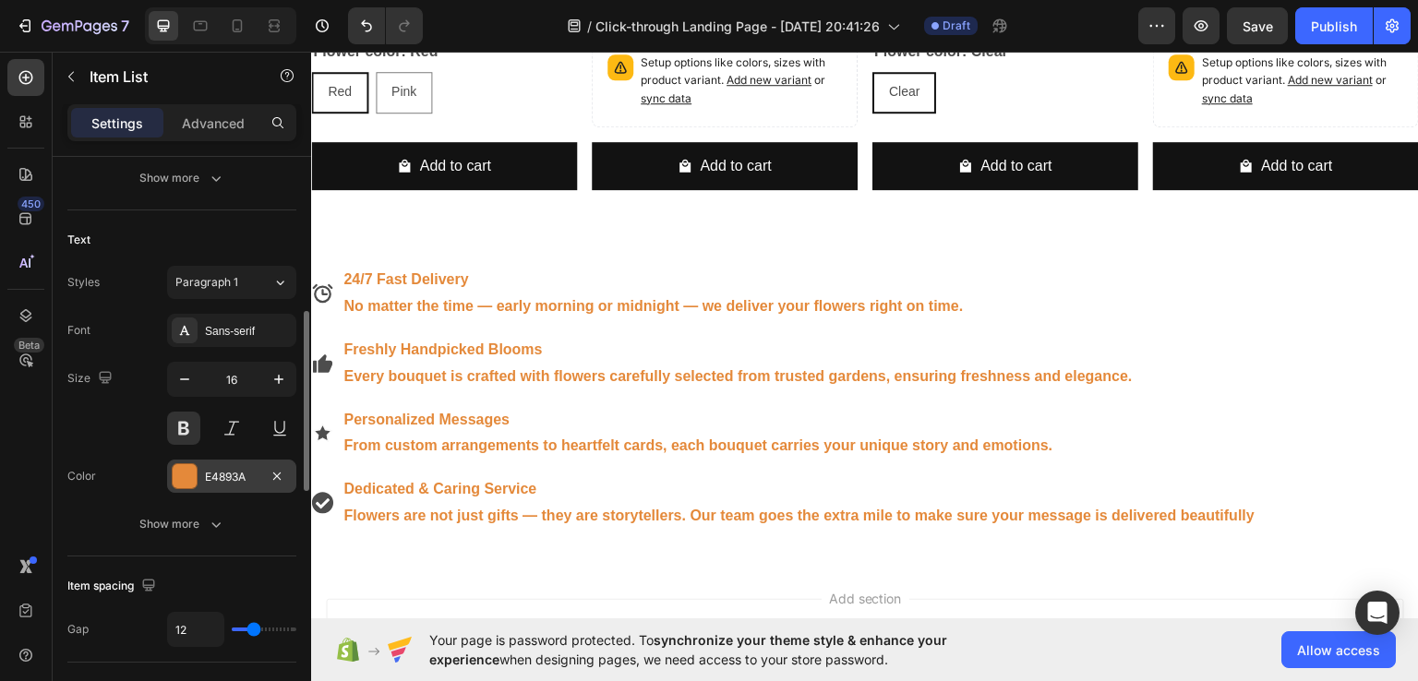
click at [256, 477] on div "E4893A" at bounding box center [232, 477] width 54 height 17
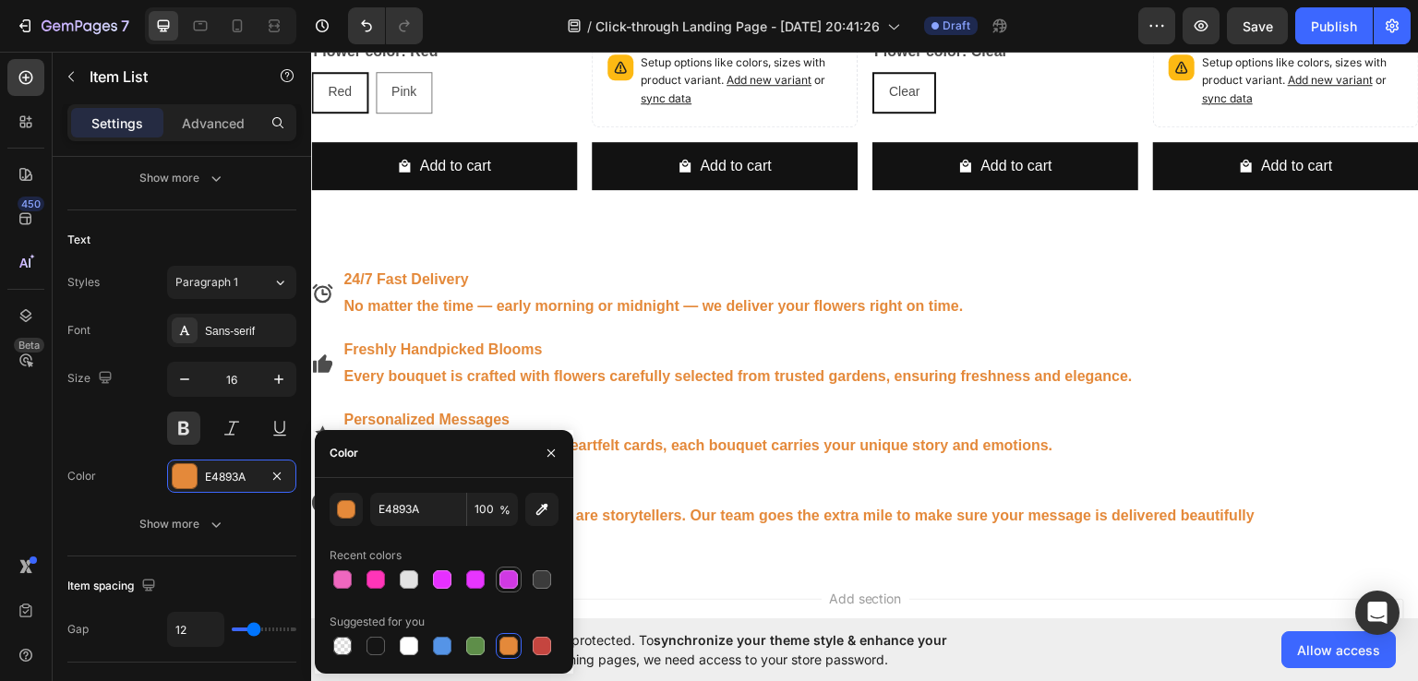
click at [499, 577] on div at bounding box center [508, 579] width 18 height 18
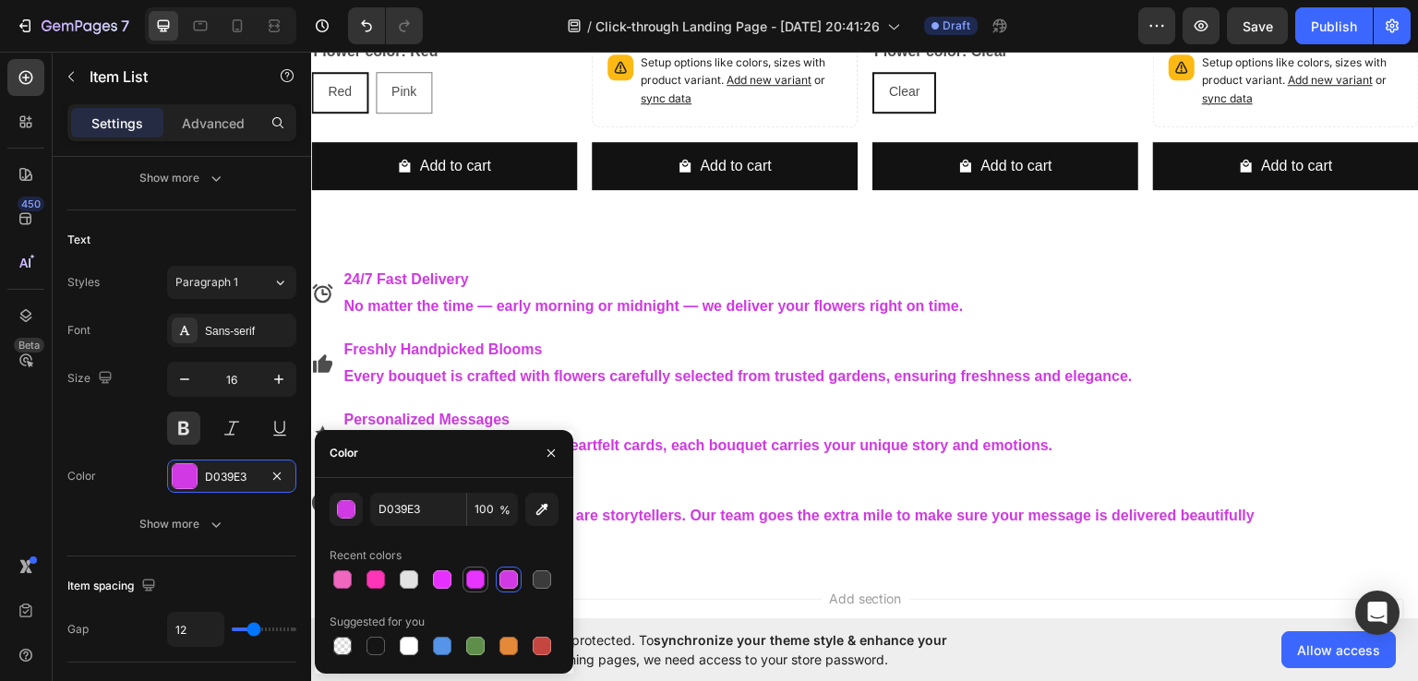
click at [474, 575] on div at bounding box center [475, 579] width 18 height 18
click at [350, 509] on div "button" at bounding box center [347, 510] width 18 height 18
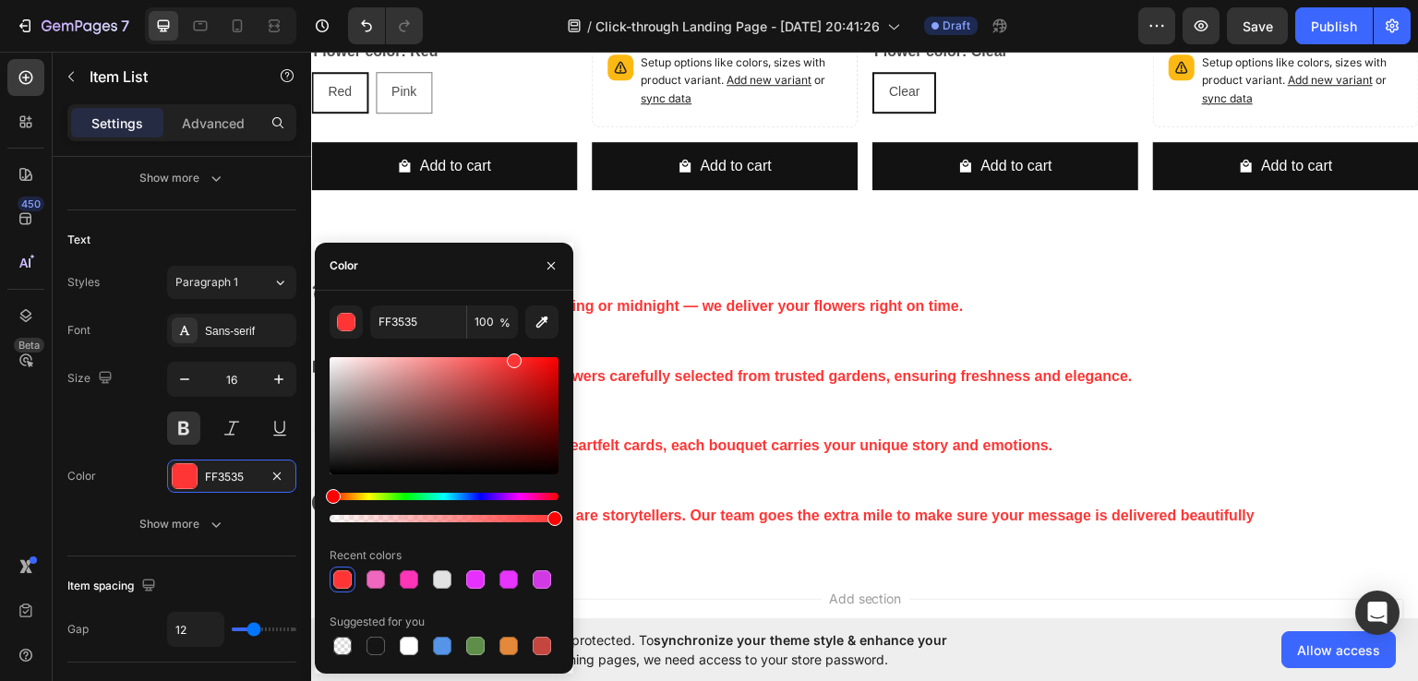
drag, startPoint x: 521, startPoint y: 495, endPoint x: 329, endPoint y: 529, distance: 195.0
click at [329, 529] on div "FF3535 100 % Recent colors Suggested for you" at bounding box center [444, 481] width 258 height 353
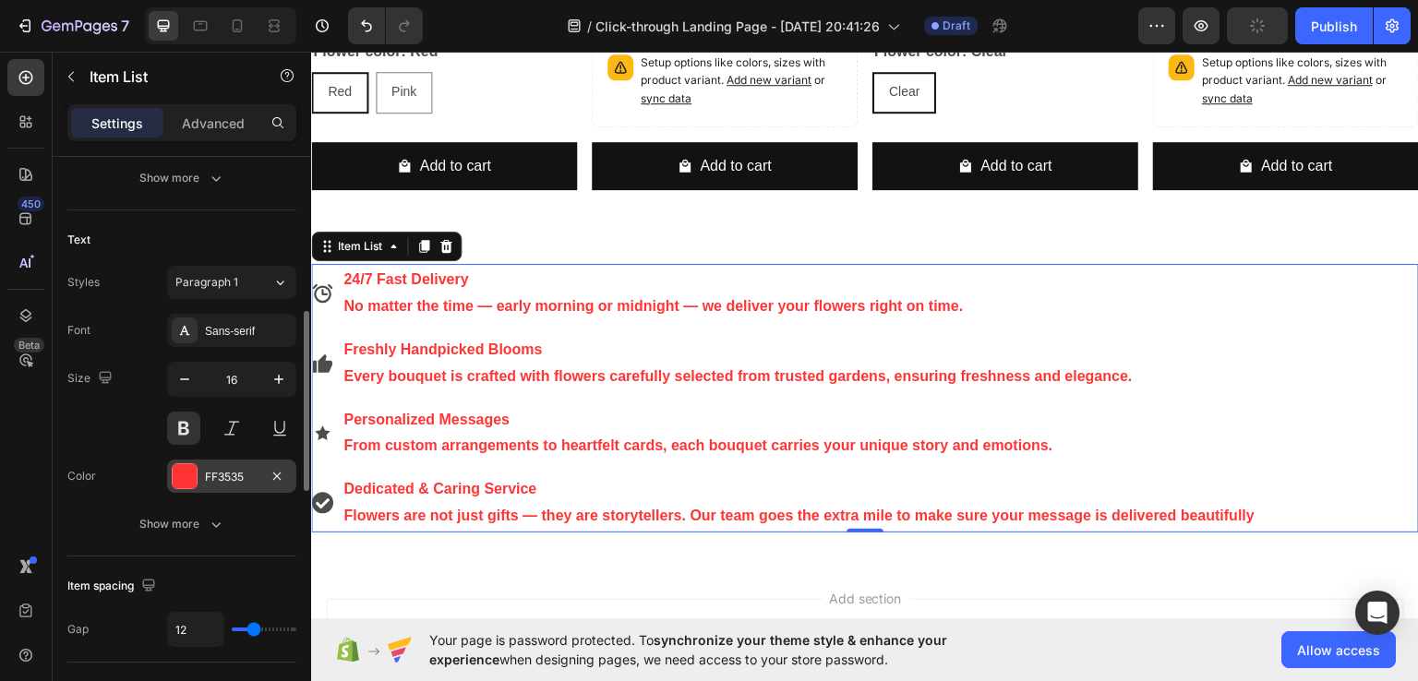
click at [250, 469] on div "FF3535" at bounding box center [232, 477] width 54 height 17
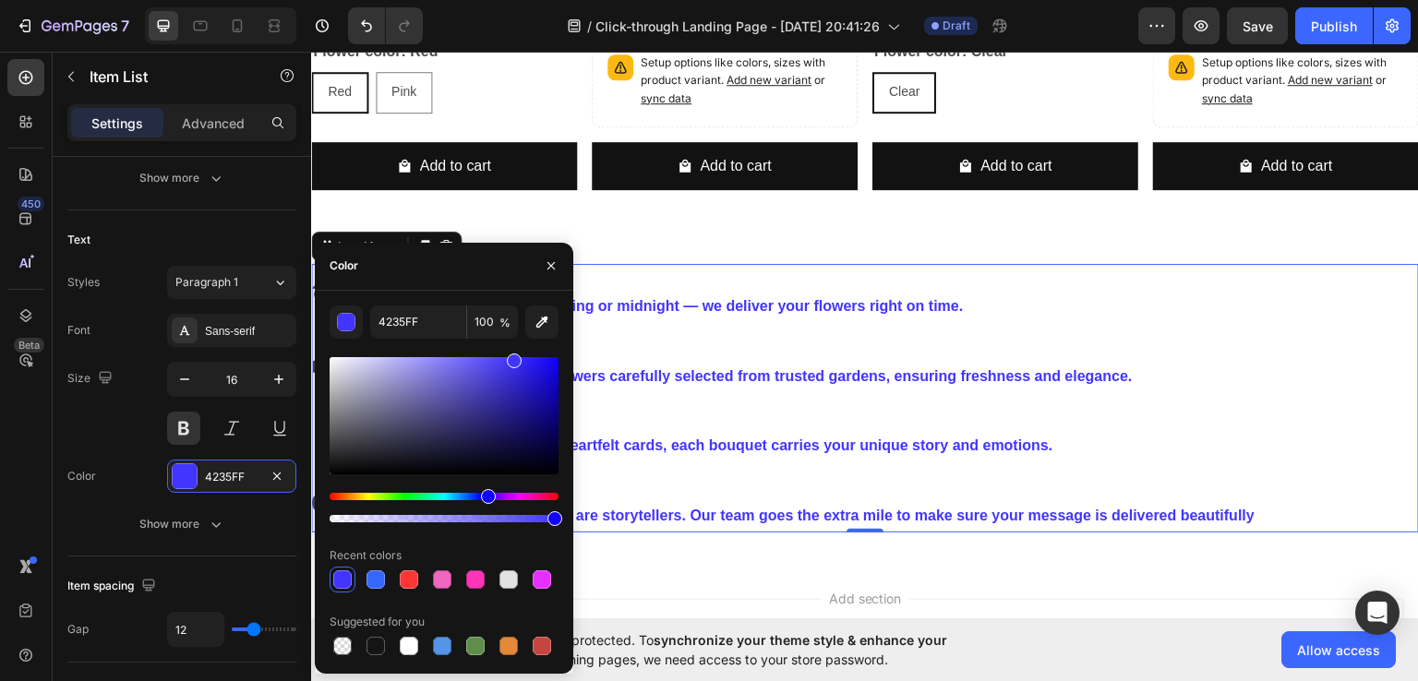
drag, startPoint x: 332, startPoint y: 495, endPoint x: 485, endPoint y: 511, distance: 154.1
click at [485, 511] on div at bounding box center [443, 508] width 229 height 30
click at [376, 651] on div at bounding box center [375, 646] width 18 height 18
type input "151515"
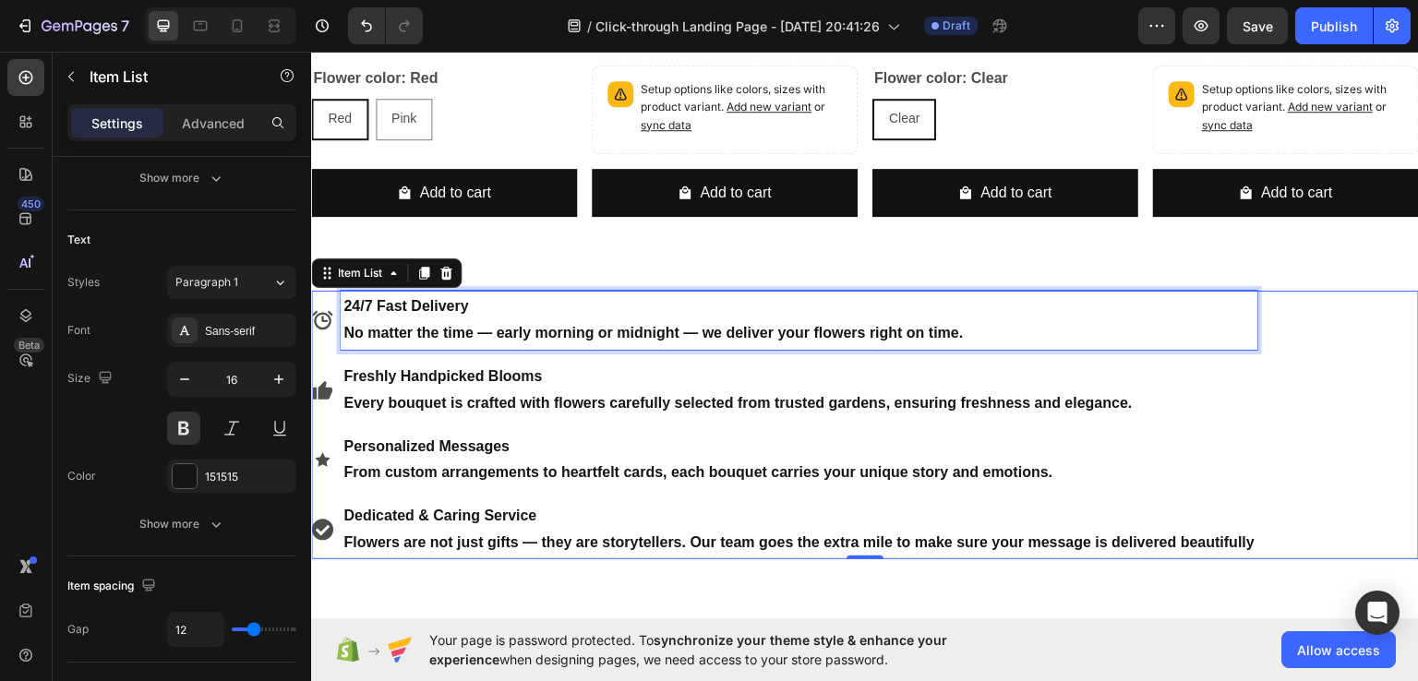
scroll to position [1156, 0]
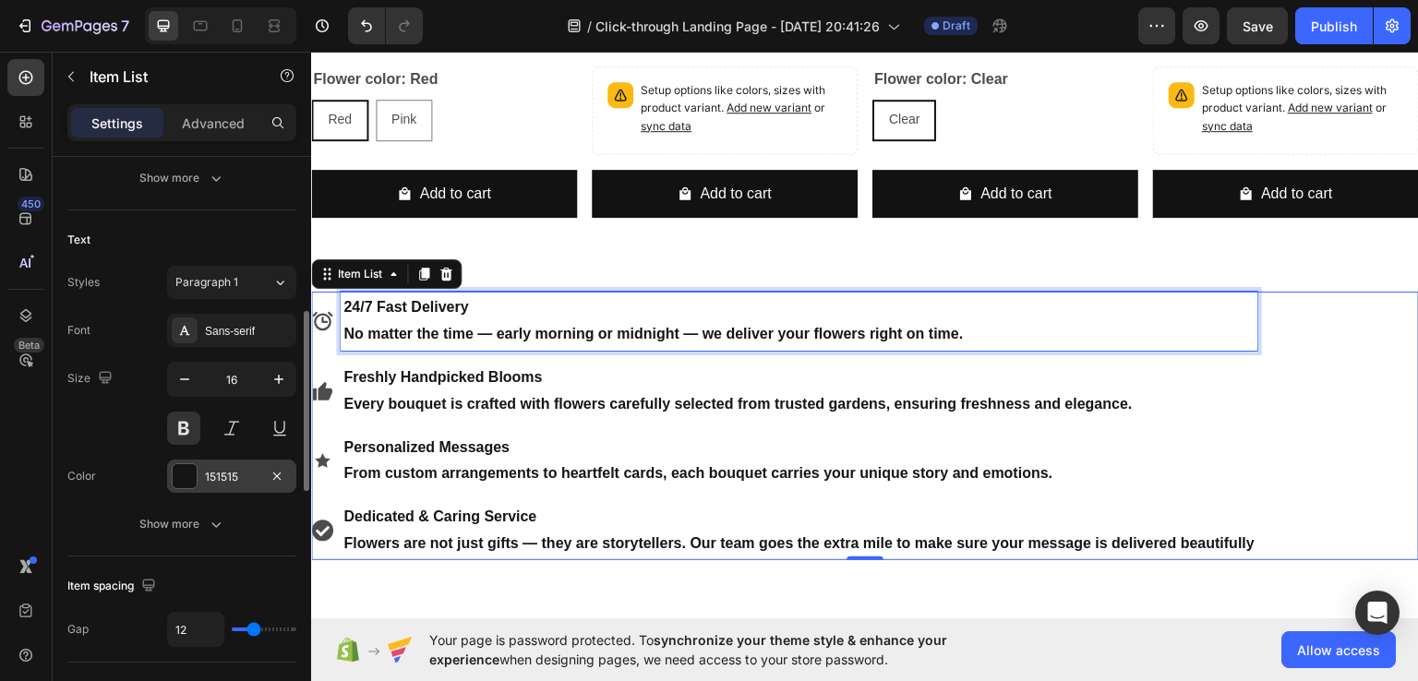
click at [186, 471] on div at bounding box center [185, 476] width 24 height 24
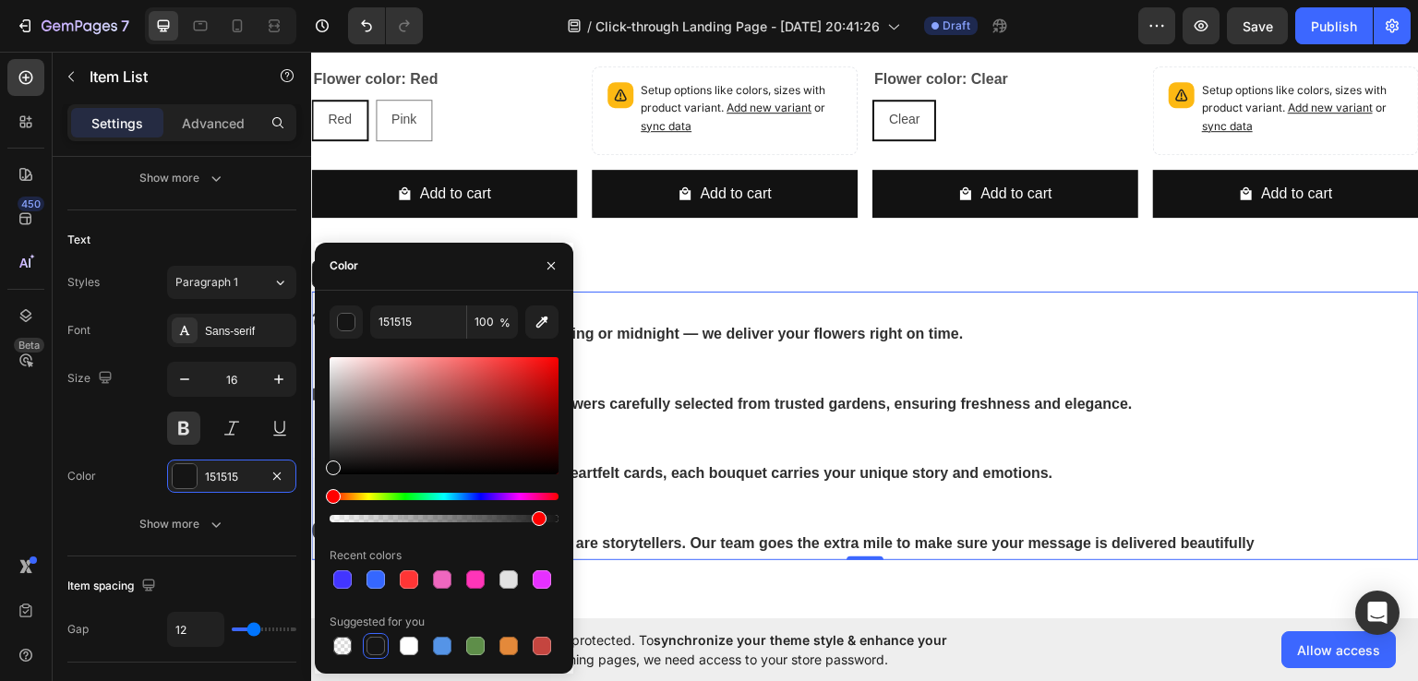
drag, startPoint x: 423, startPoint y: 517, endPoint x: 533, endPoint y: 514, distance: 109.9
click at [533, 515] on div at bounding box center [443, 518] width 229 height 7
type input "89"
click at [376, 577] on div at bounding box center [375, 579] width 18 height 18
type input "4235FF"
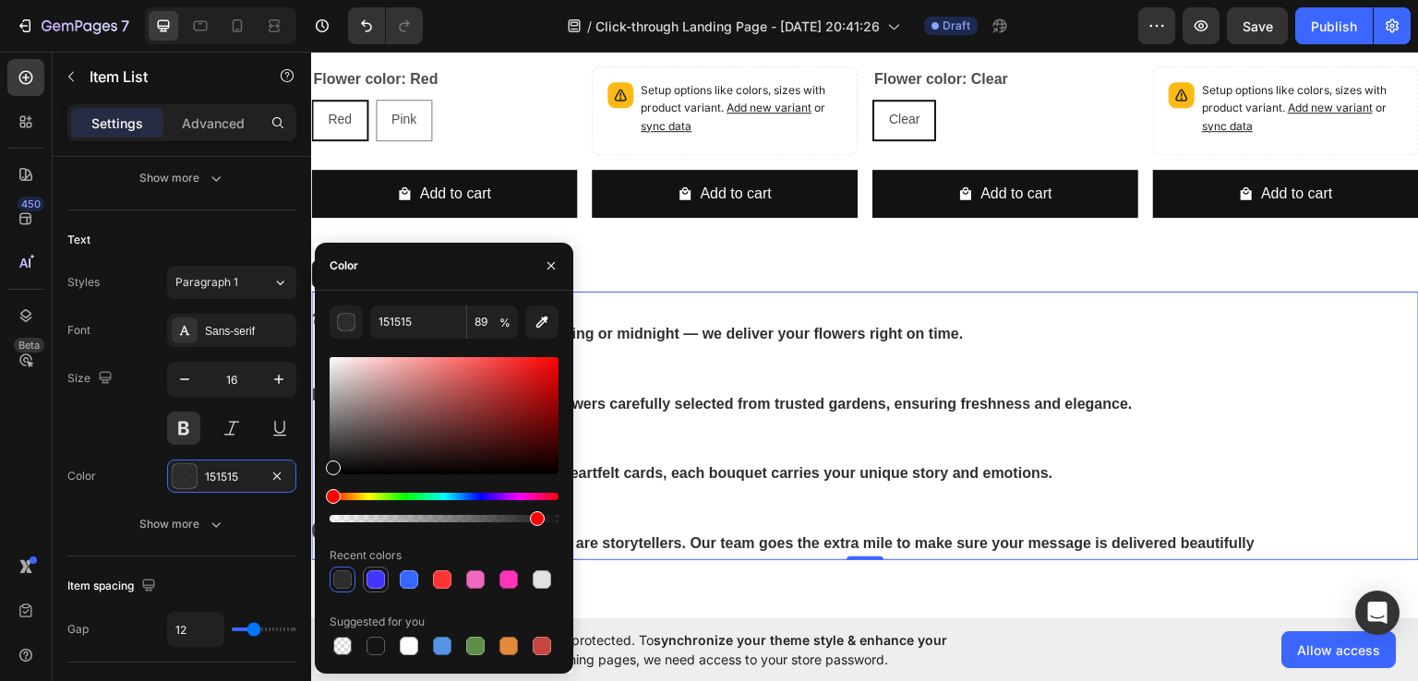
type input "100"
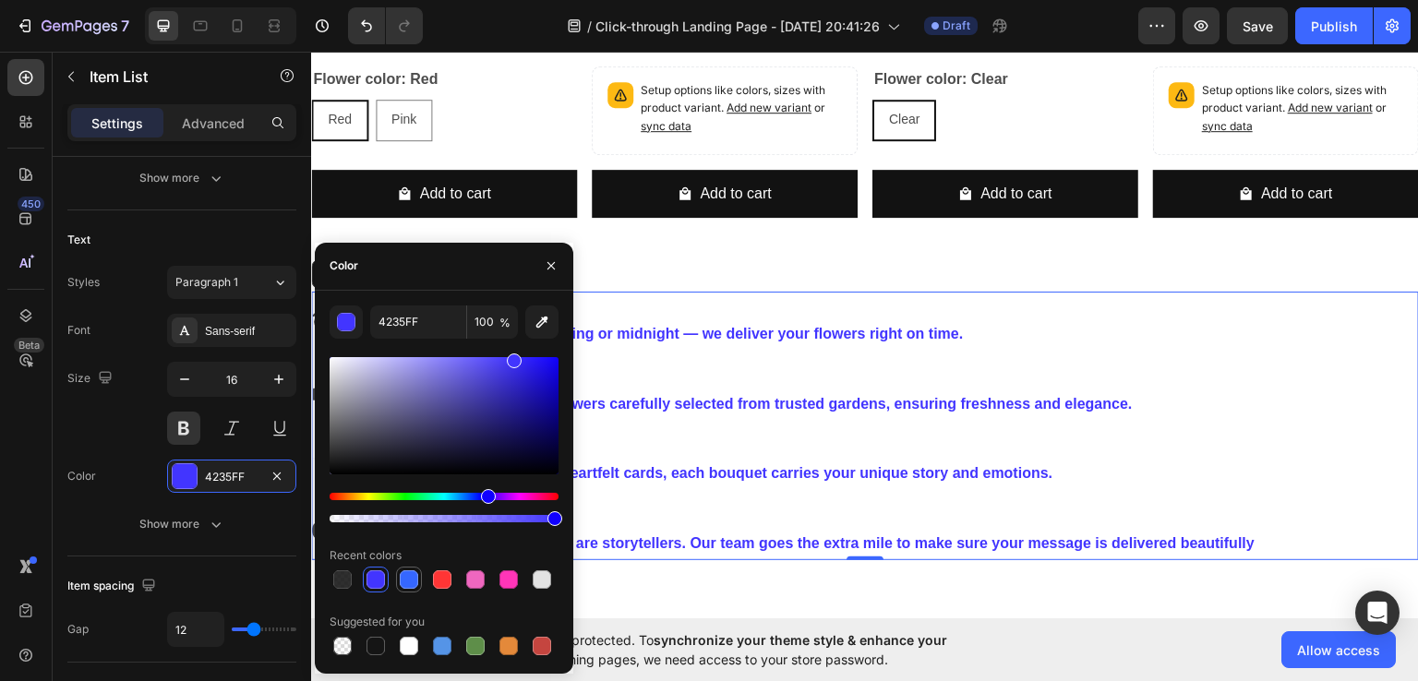
click at [406, 582] on div at bounding box center [409, 579] width 18 height 18
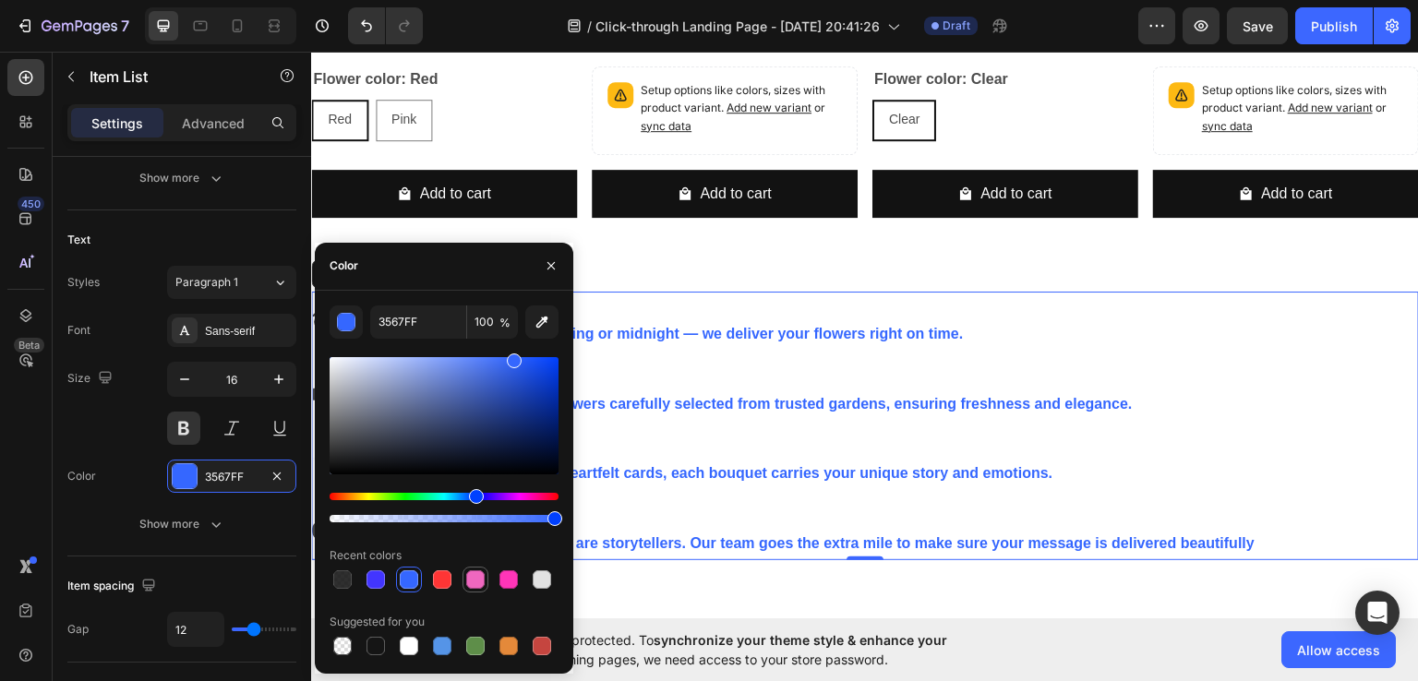
click at [476, 578] on div at bounding box center [475, 579] width 18 height 18
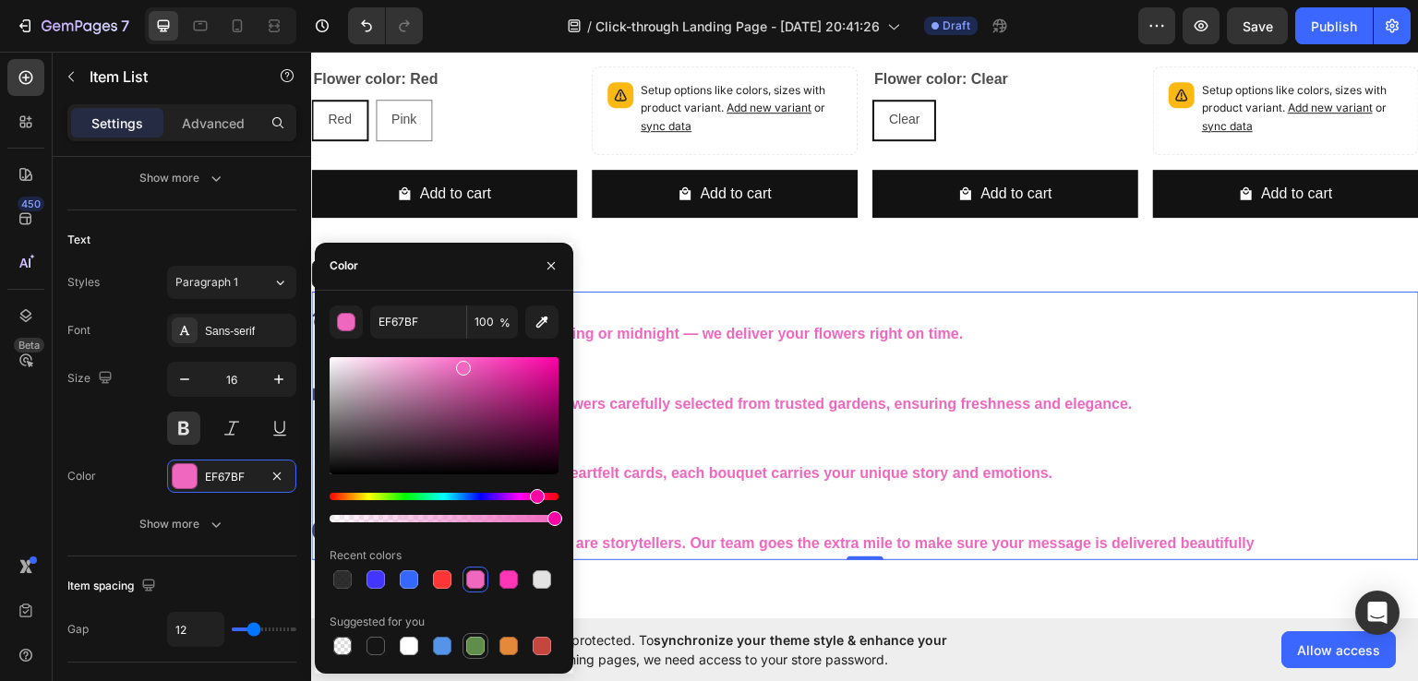
click at [474, 647] on div at bounding box center [475, 646] width 18 height 18
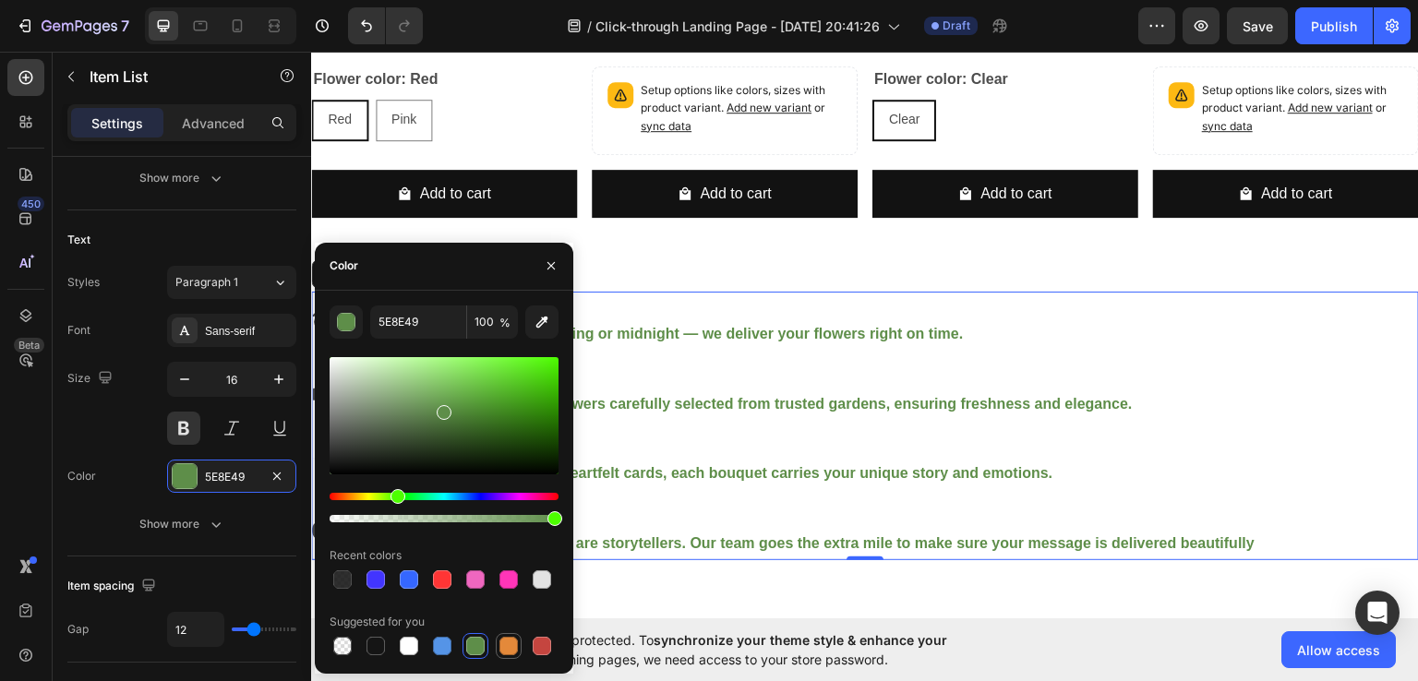
click at [513, 649] on div at bounding box center [508, 646] width 18 height 18
type input "E4893A"
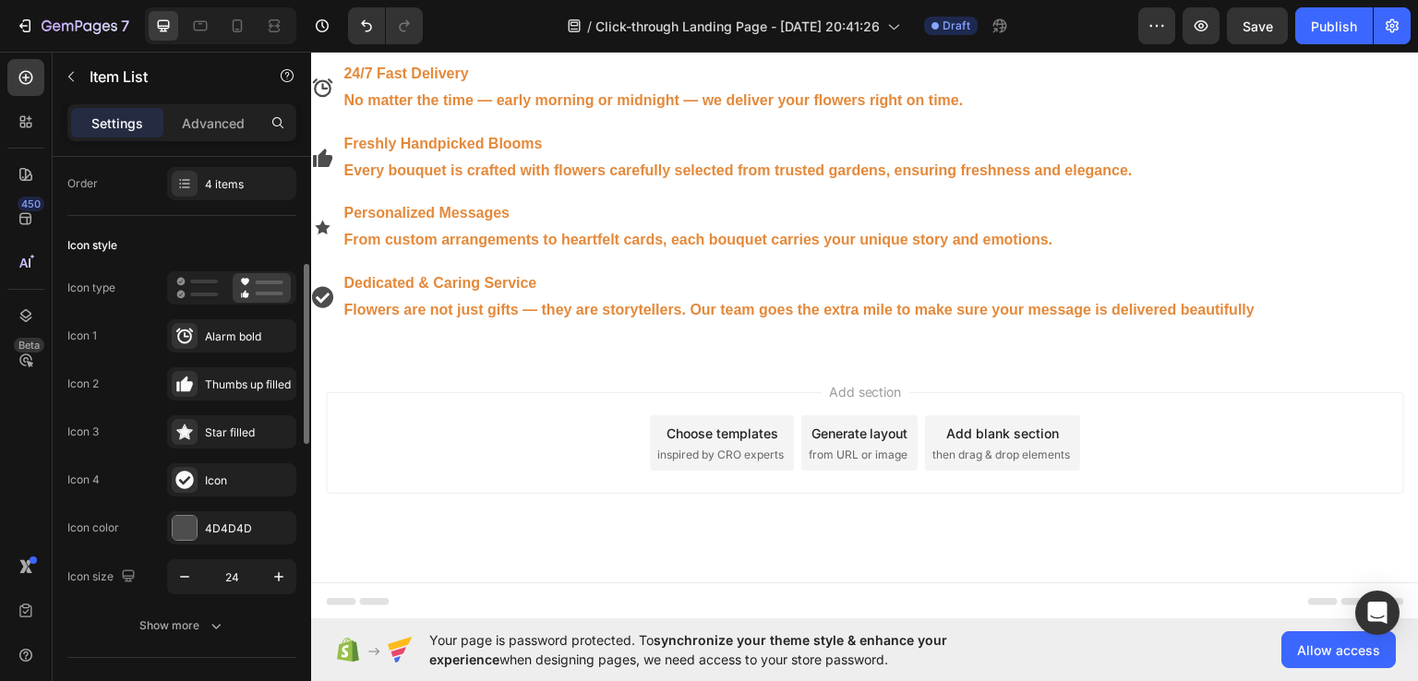
scroll to position [0, 0]
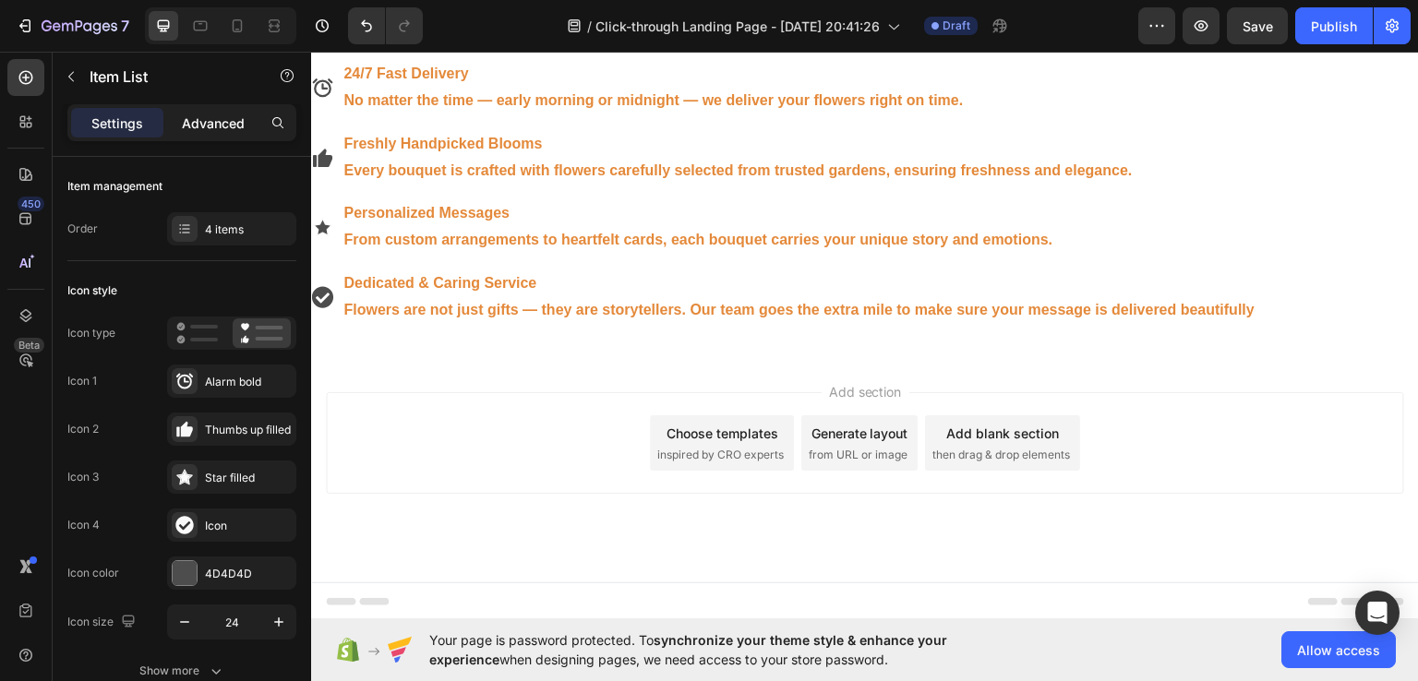
click at [207, 121] on p "Advanced" at bounding box center [213, 123] width 63 height 19
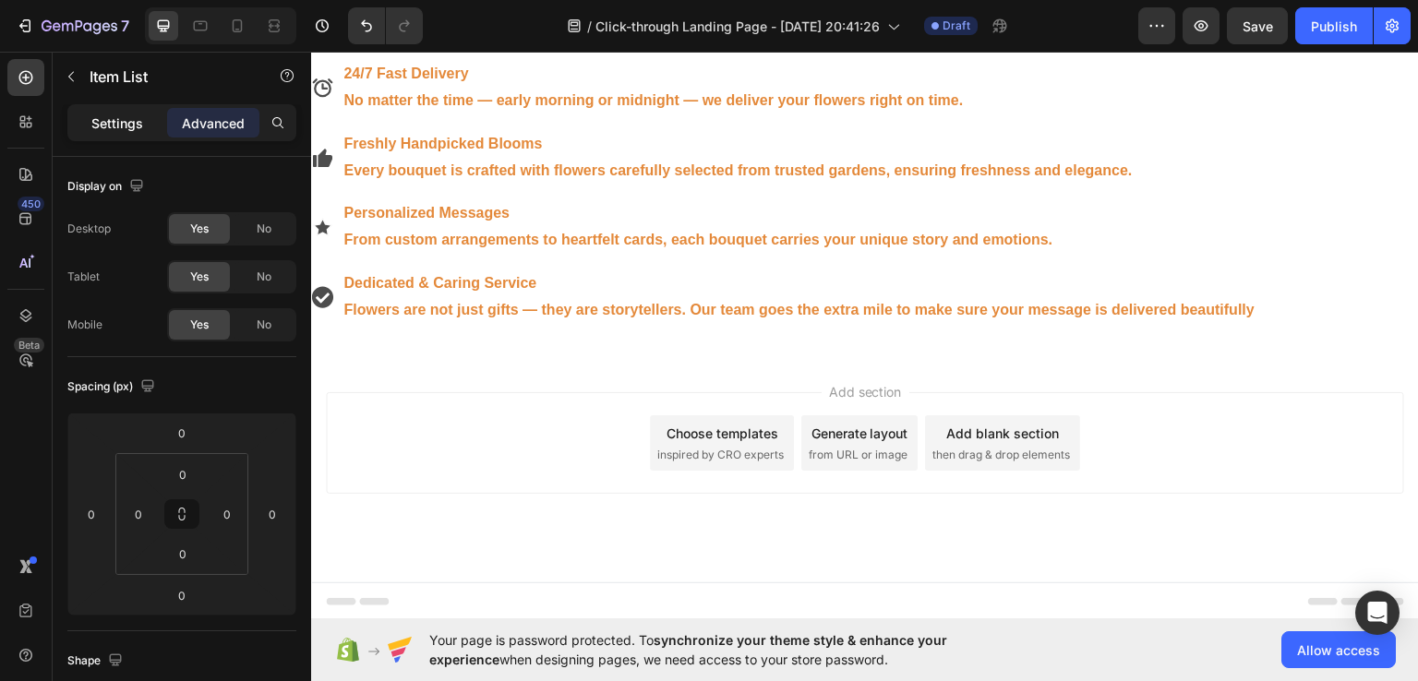
click at [152, 121] on div "Settings" at bounding box center [117, 123] width 92 height 30
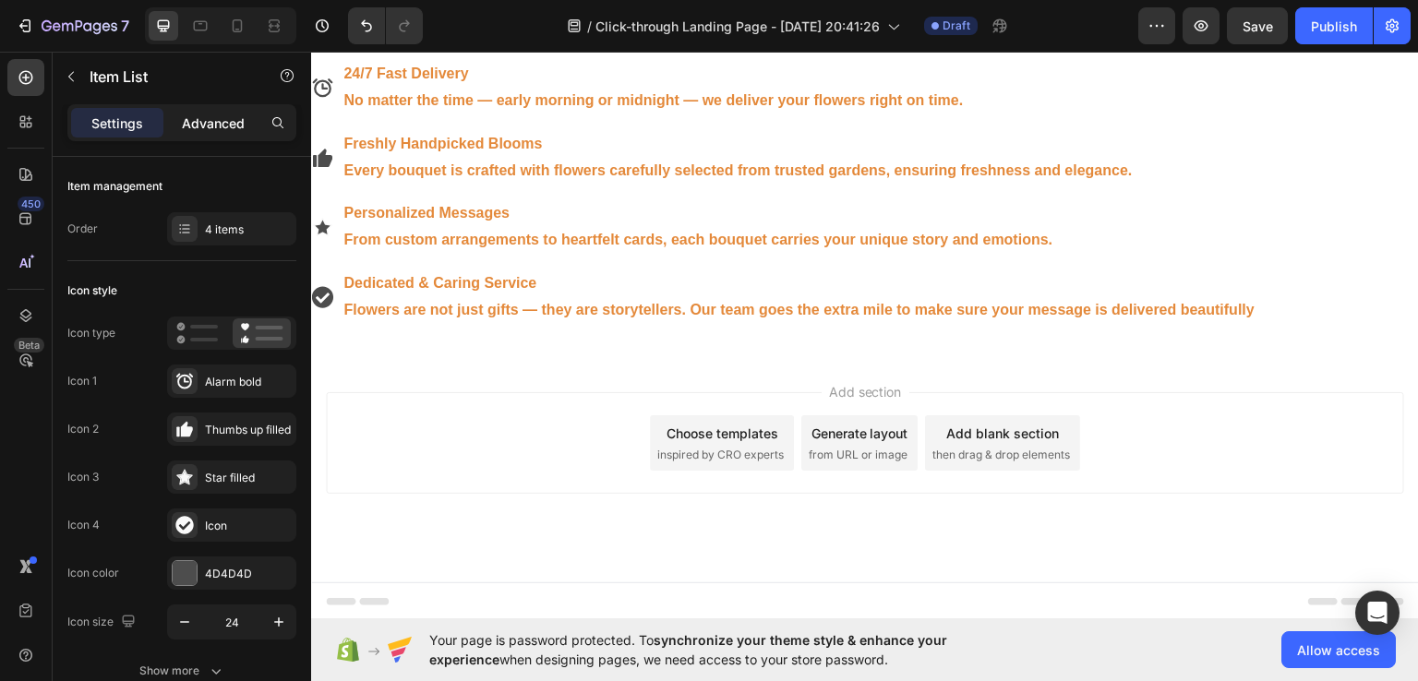
click at [201, 123] on p "Advanced" at bounding box center [213, 123] width 63 height 19
type input "100%"
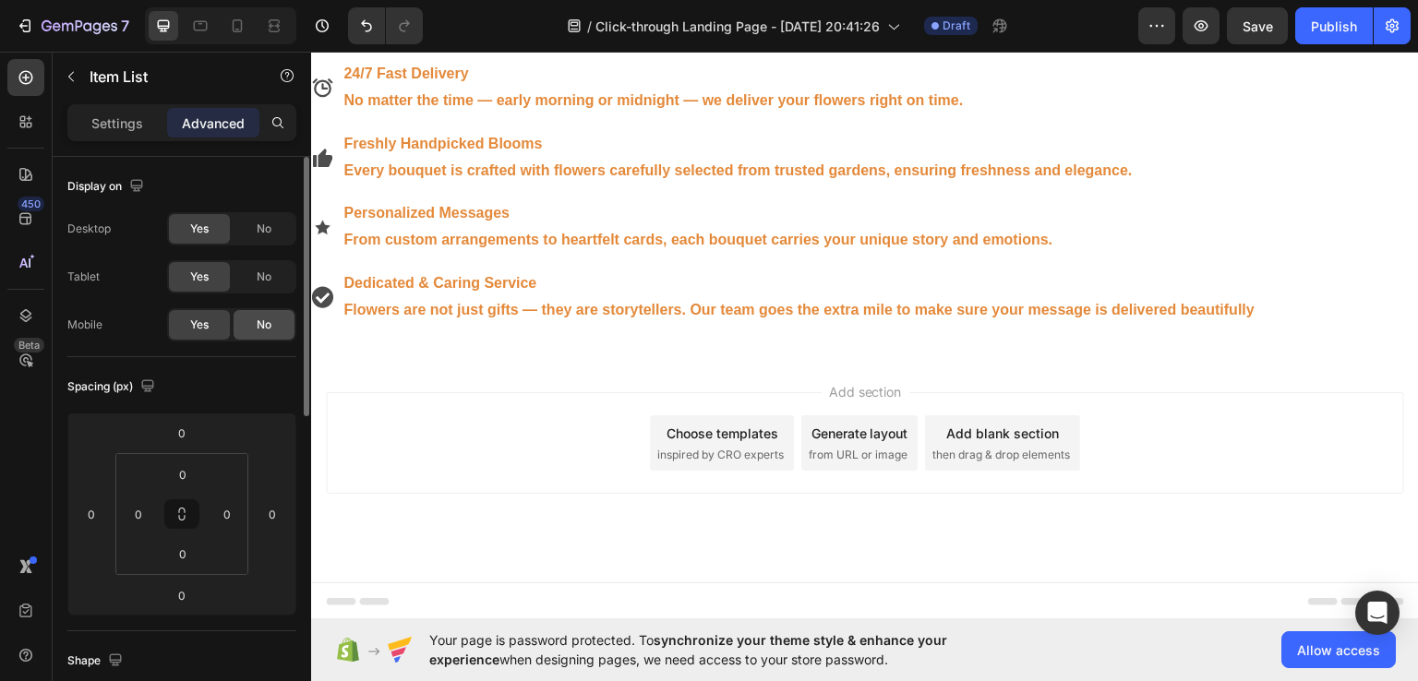
click at [250, 317] on div "No" at bounding box center [264, 325] width 61 height 30
click at [196, 322] on span "Yes" at bounding box center [199, 325] width 18 height 17
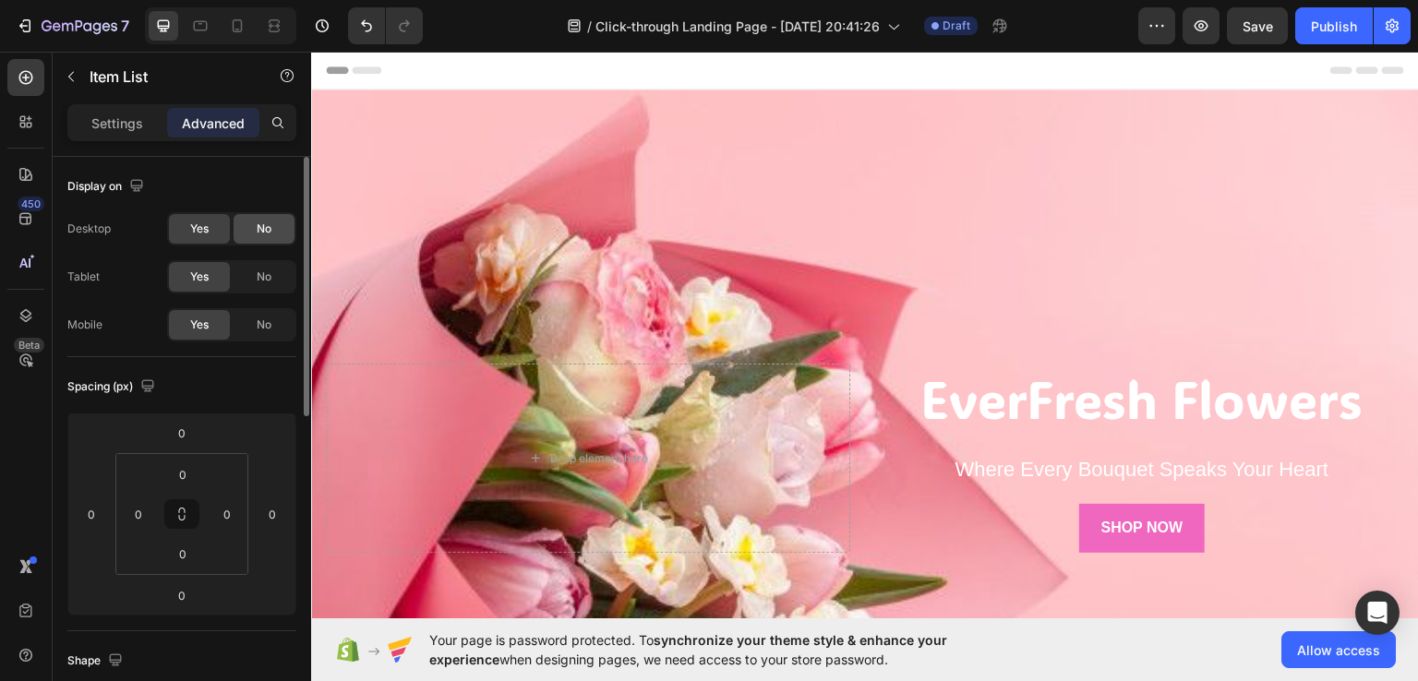
click at [259, 229] on span "No" at bounding box center [264, 229] width 15 height 17
click at [256, 285] on div "No" at bounding box center [264, 277] width 61 height 30
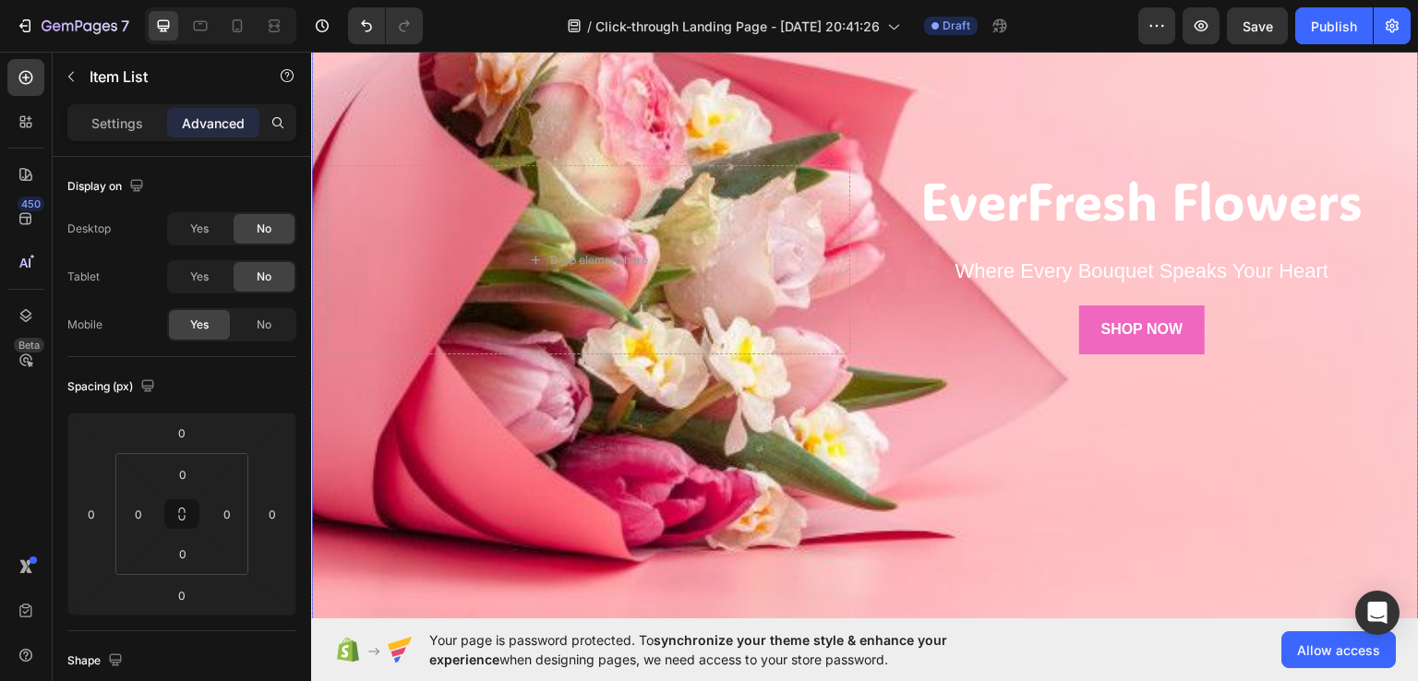
scroll to position [166, 0]
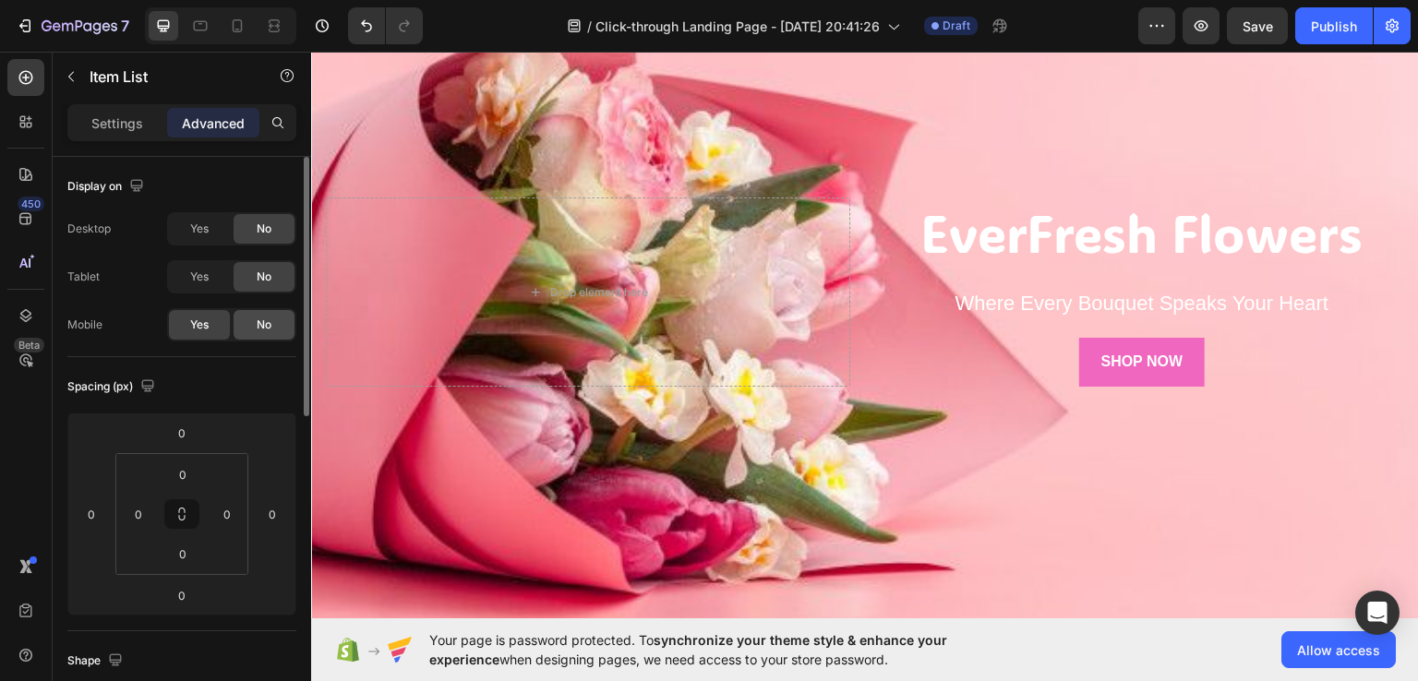
click at [254, 331] on div "No" at bounding box center [264, 325] width 61 height 30
click at [185, 286] on div "Yes" at bounding box center [199, 277] width 61 height 30
click at [255, 322] on div "No" at bounding box center [264, 325] width 61 height 30
click at [224, 329] on div "Yes" at bounding box center [199, 325] width 61 height 30
click at [262, 272] on span "No" at bounding box center [264, 277] width 15 height 17
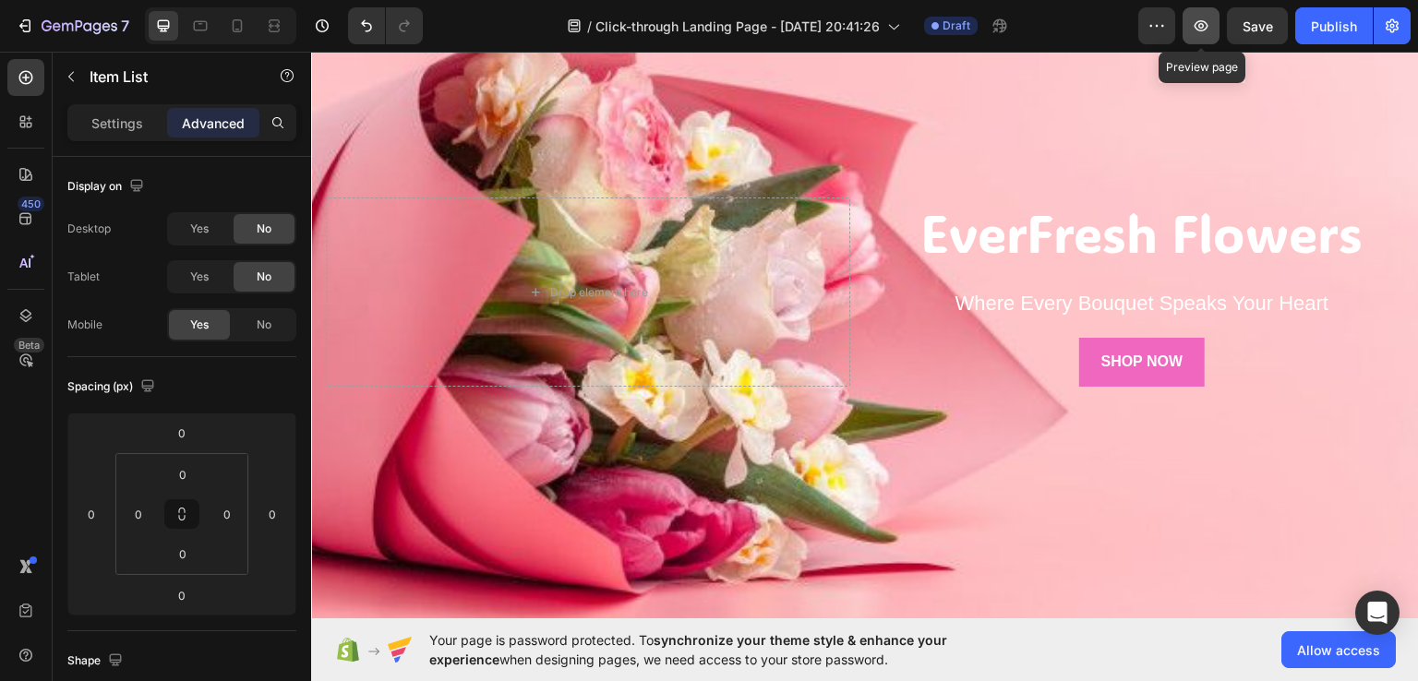
click at [1189, 30] on button "button" at bounding box center [1200, 25] width 37 height 37
click at [1191, 37] on button "button" at bounding box center [1200, 25] width 37 height 37
click at [1165, 30] on icon "button" at bounding box center [1156, 26] width 18 height 18
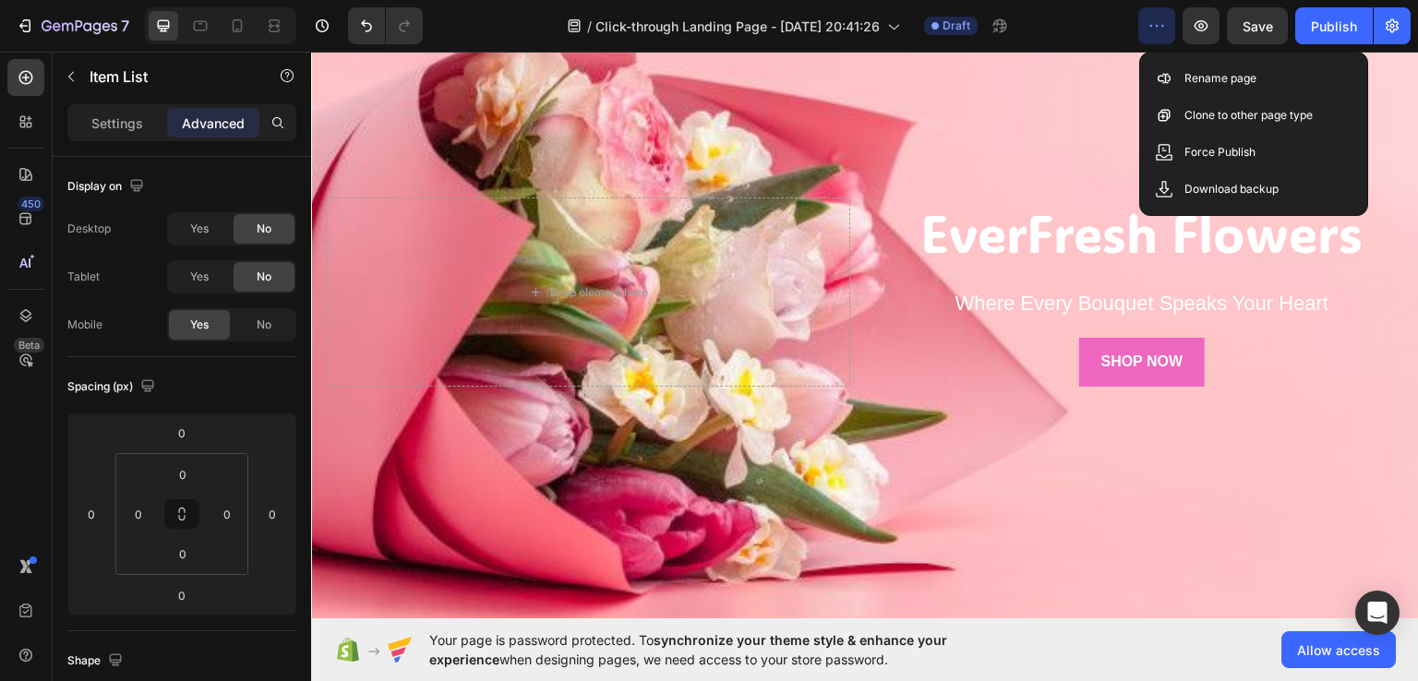
click at [1165, 30] on icon "button" at bounding box center [1156, 26] width 18 height 18
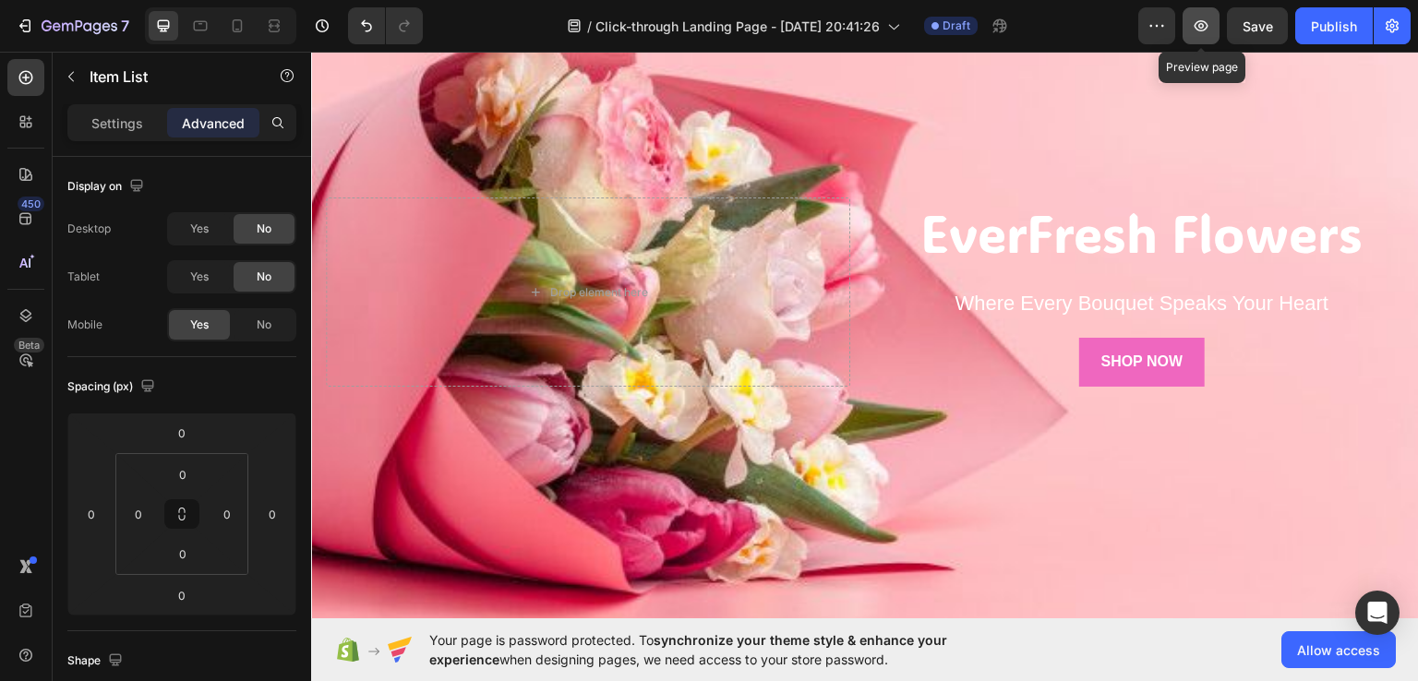
click at [1206, 27] on icon "button" at bounding box center [1201, 26] width 18 height 18
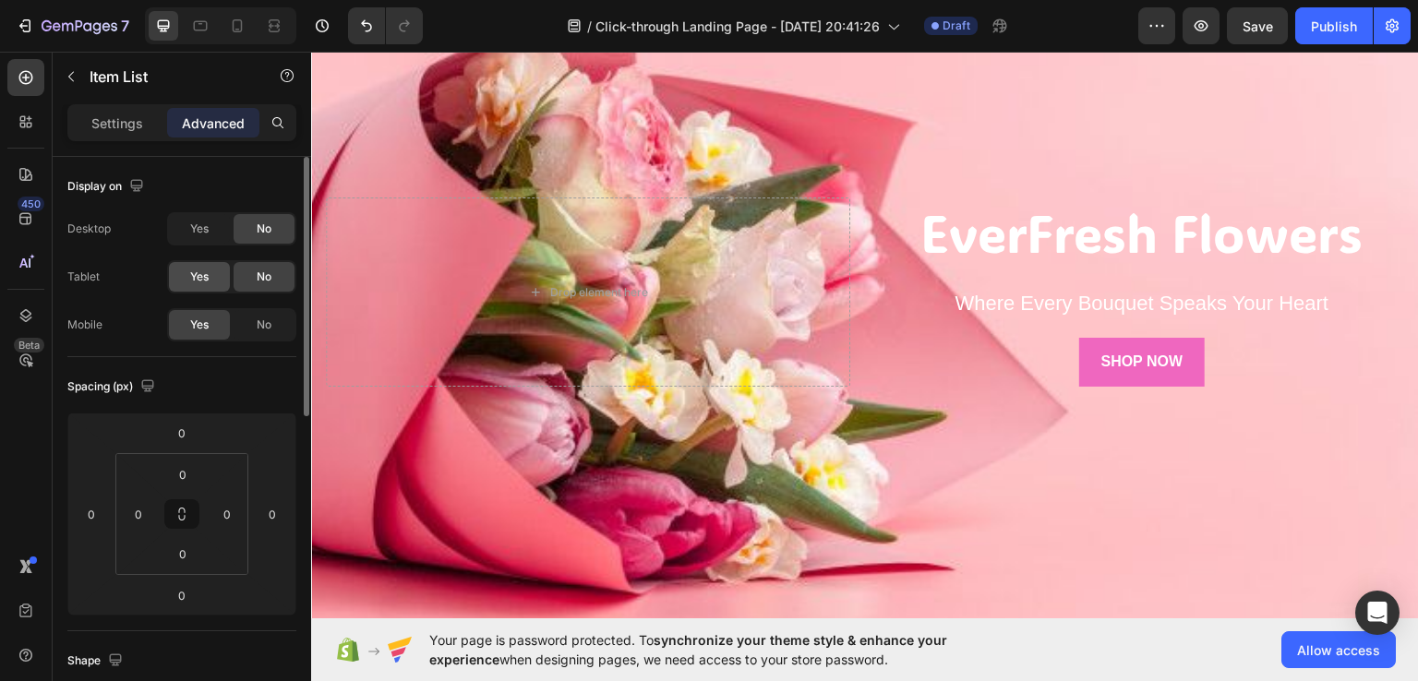
click at [173, 266] on div "Yes" at bounding box center [199, 277] width 61 height 30
click at [197, 232] on span "Yes" at bounding box center [199, 229] width 18 height 17
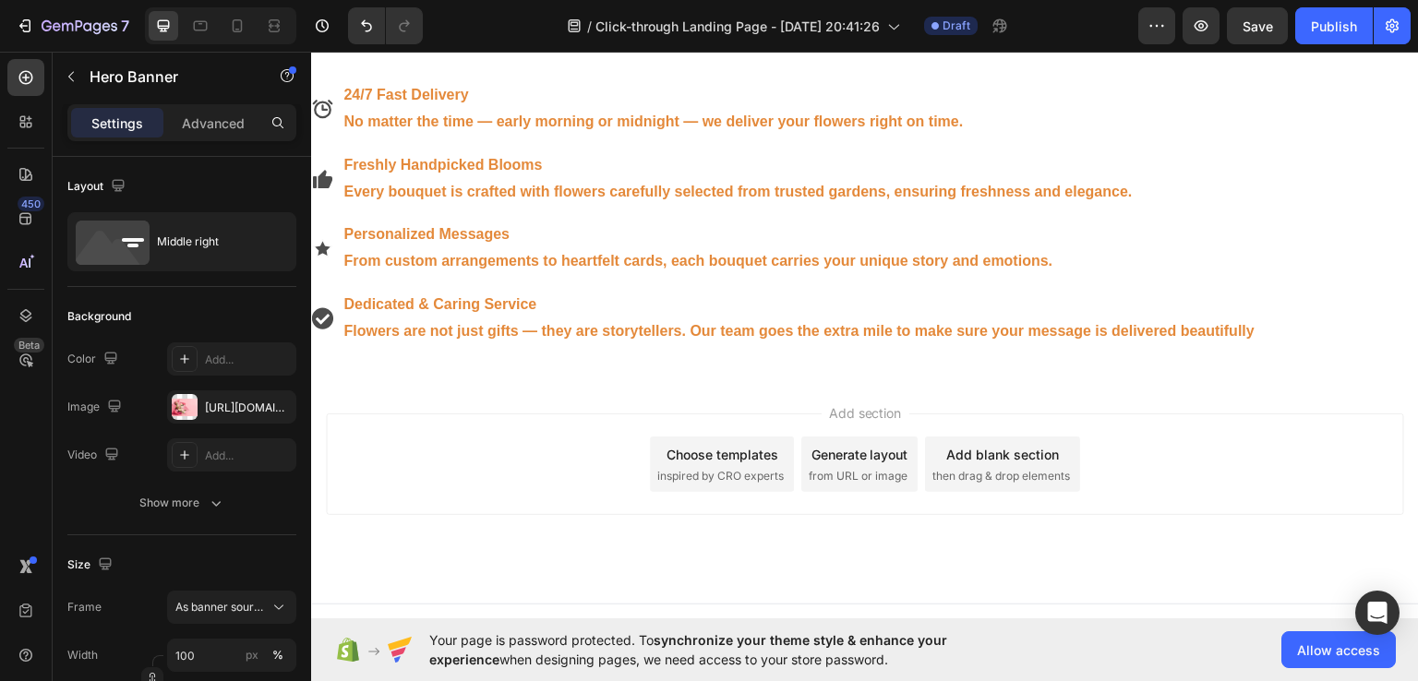
scroll to position [1385, 0]
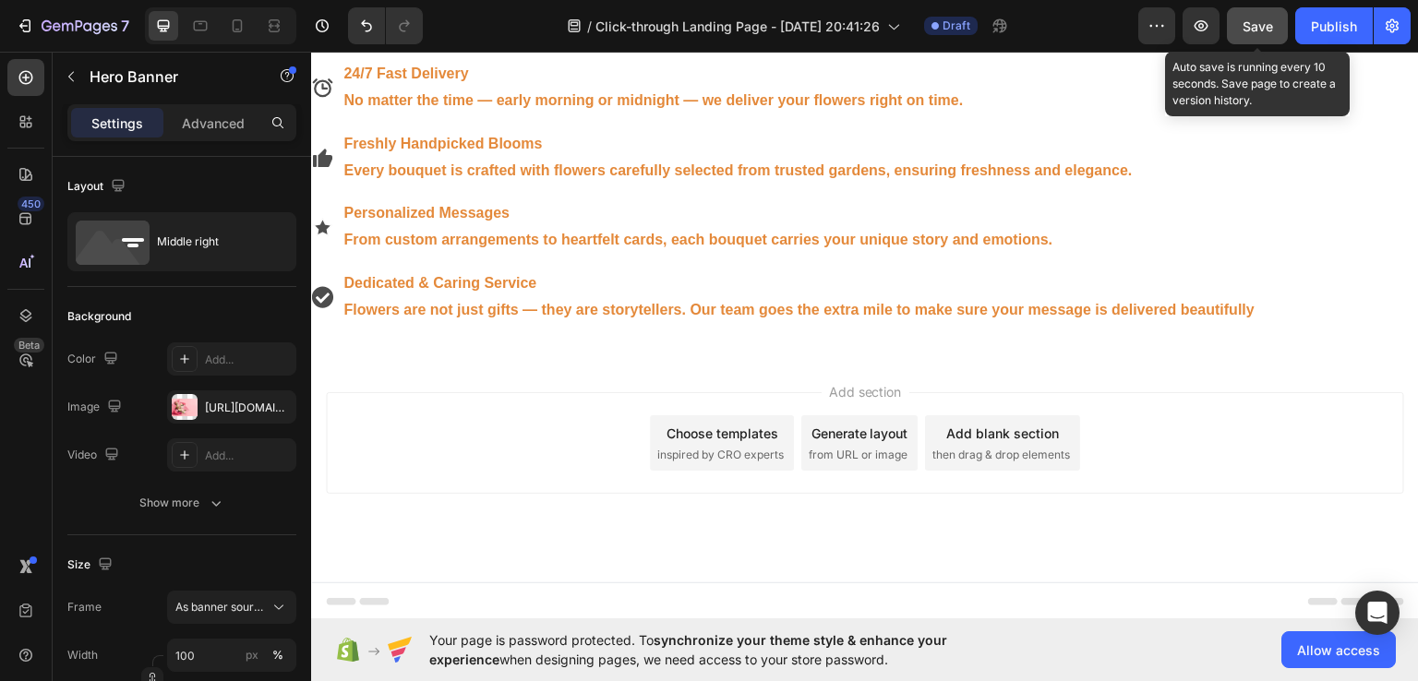
click at [1263, 35] on button "Save" at bounding box center [1257, 25] width 61 height 37
